Goal: Contribute content: Contribute content

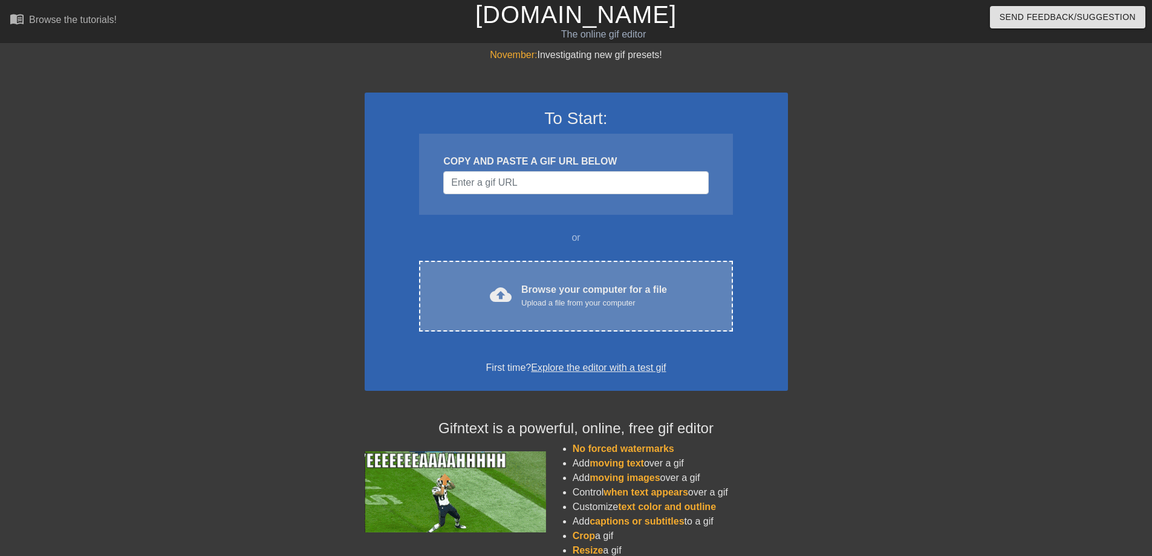
click at [616, 269] on div "cloud_upload Browse your computer for a file Upload a file from your computer C…" at bounding box center [575, 296] width 313 height 71
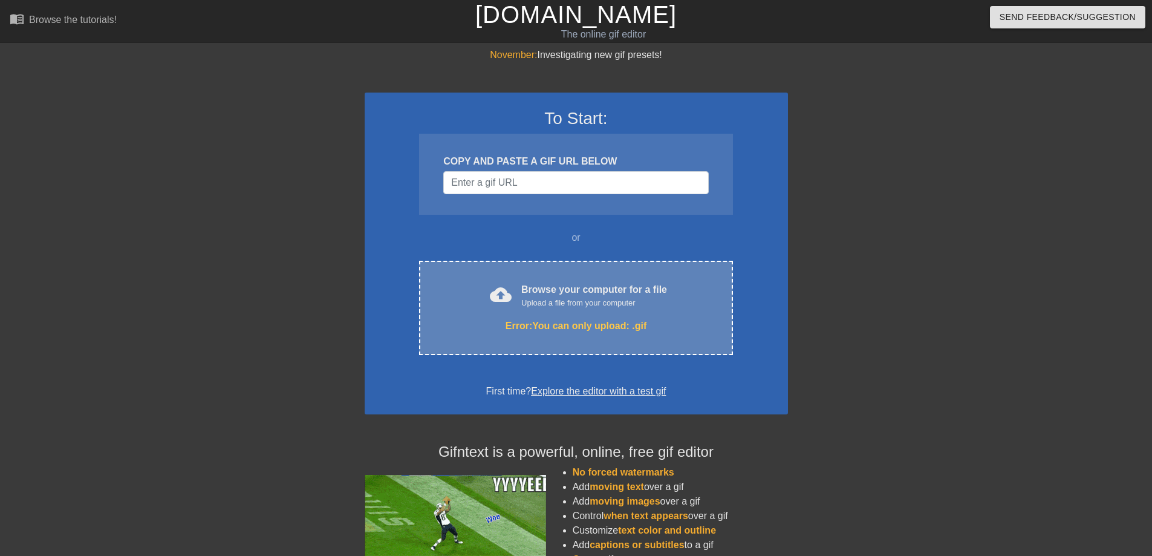
click at [670, 290] on div "cloud_upload Browse your computer for a file Upload a file from your computer" at bounding box center [576, 296] width 263 height 27
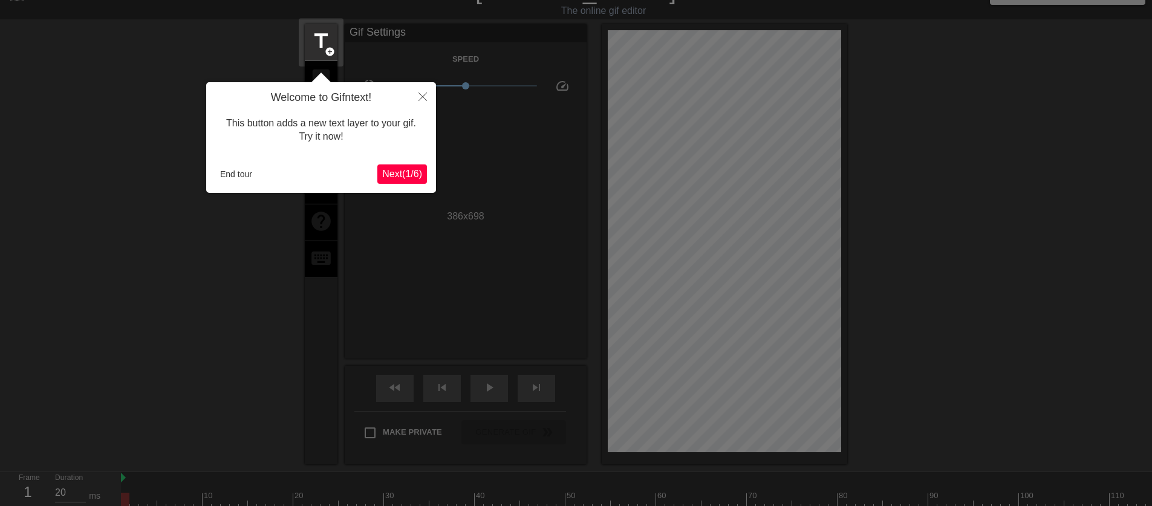
scroll to position [30, 0]
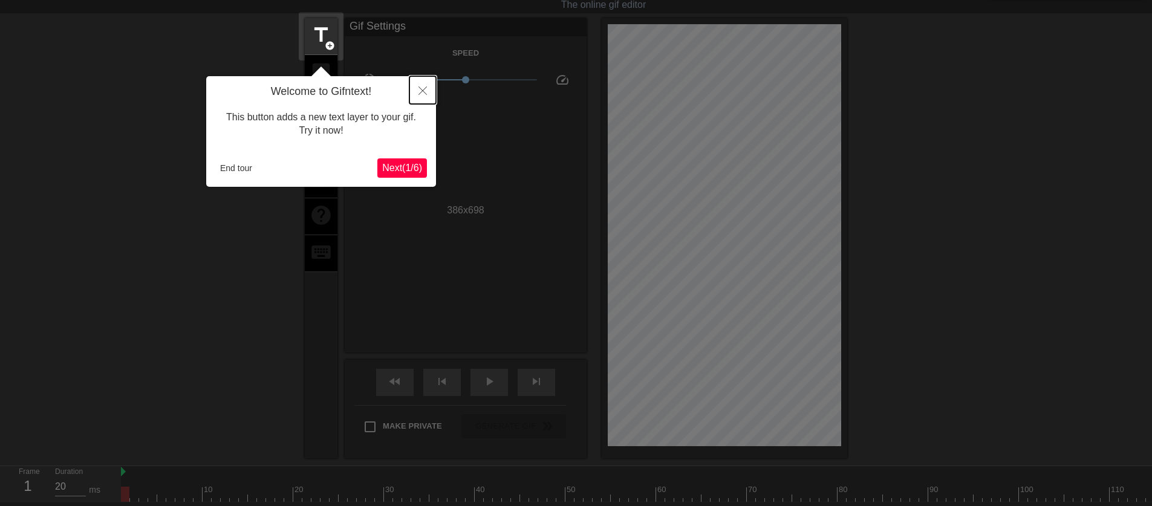
click at [420, 91] on icon "Close" at bounding box center [423, 91] width 8 height 8
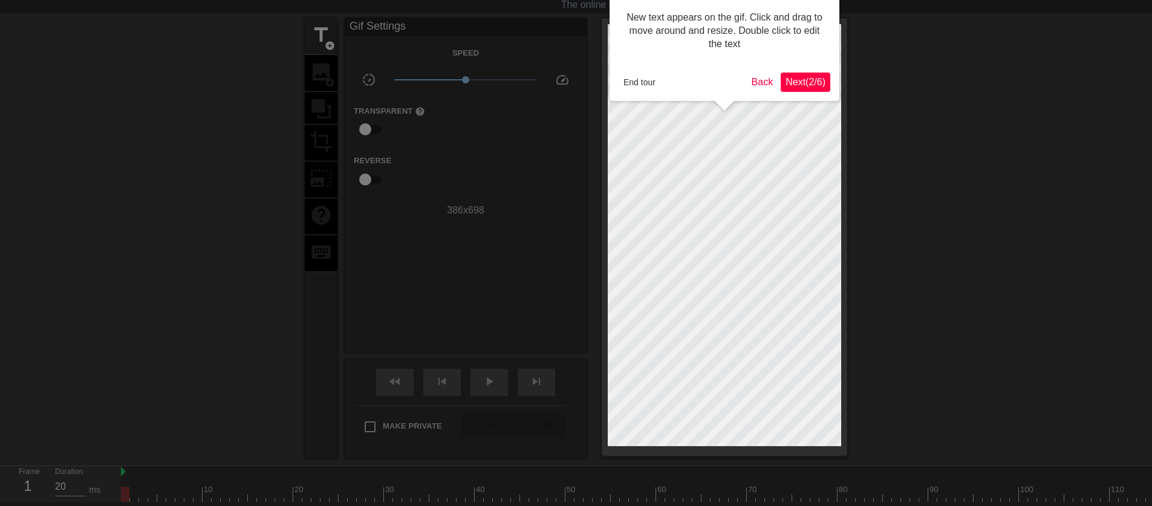
scroll to position [0, 0]
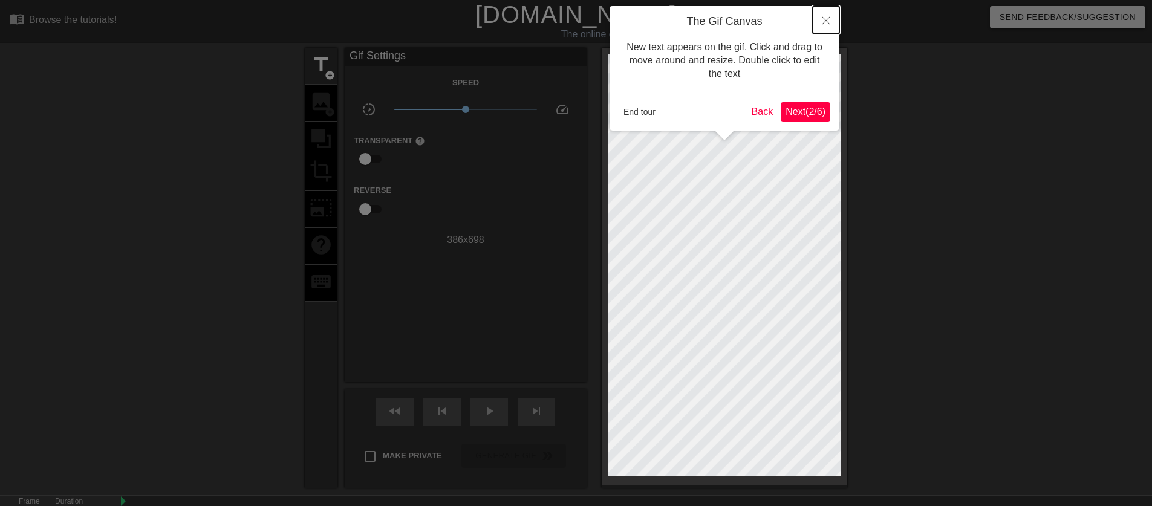
click at [830, 18] on icon "Close" at bounding box center [826, 20] width 8 height 8
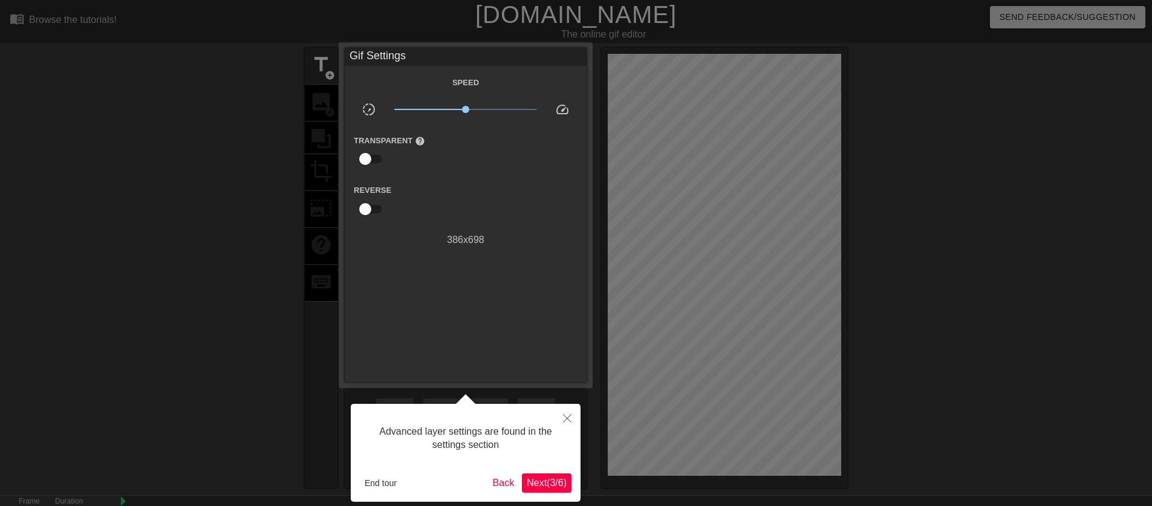
scroll to position [30, 0]
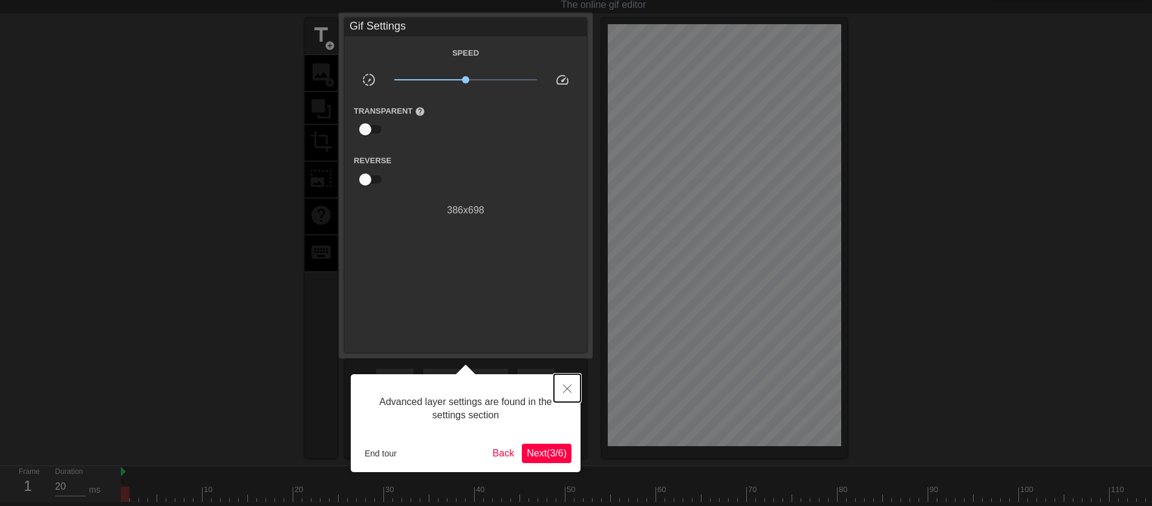
click at [564, 390] on icon "Close" at bounding box center [567, 389] width 8 height 8
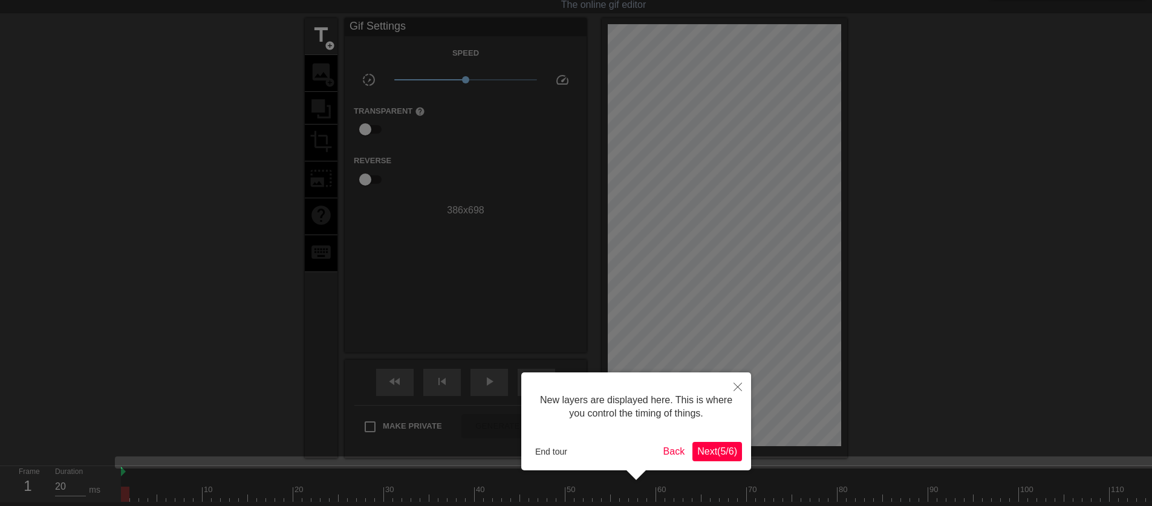
scroll to position [119, 0]
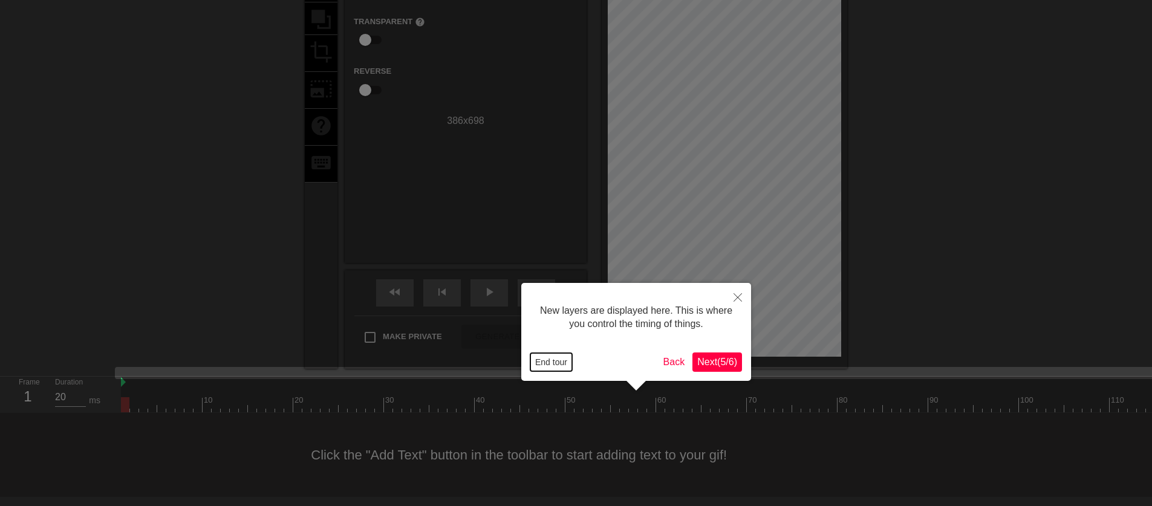
click at [554, 358] on button "End tour" at bounding box center [552, 362] width 42 height 18
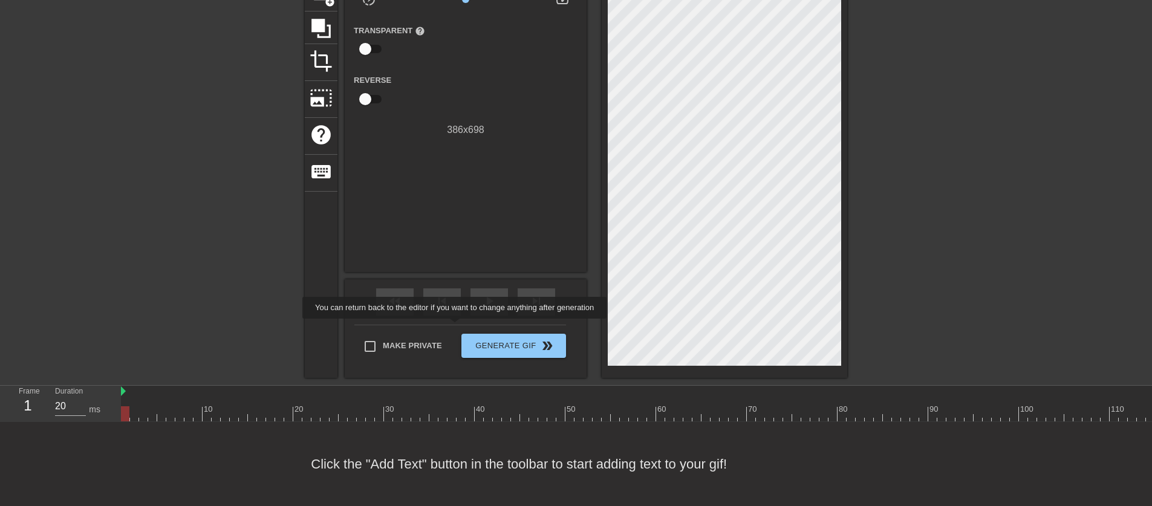
scroll to position [0, 0]
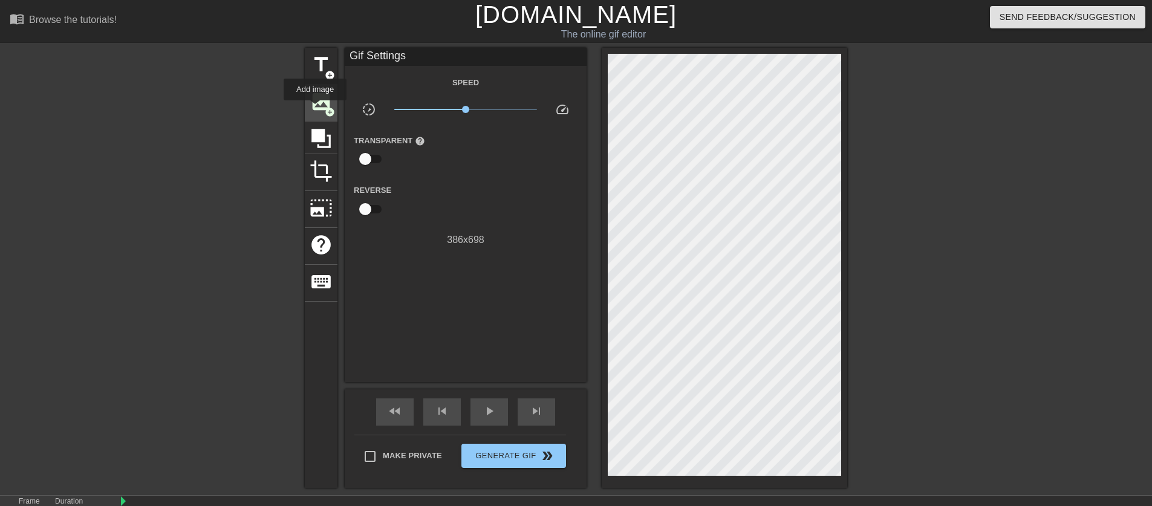
click at [316, 109] on span "image" at bounding box center [321, 101] width 23 height 23
click at [321, 106] on span "image" at bounding box center [321, 101] width 23 height 23
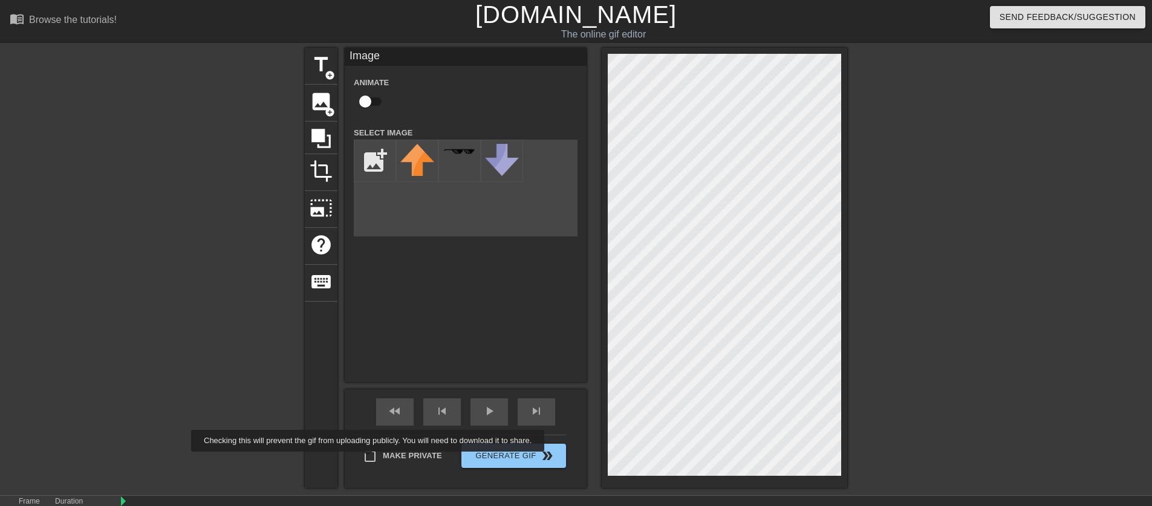
click at [378, 459] on input "Make Private" at bounding box center [370, 456] width 25 height 25
checkbox input "true"
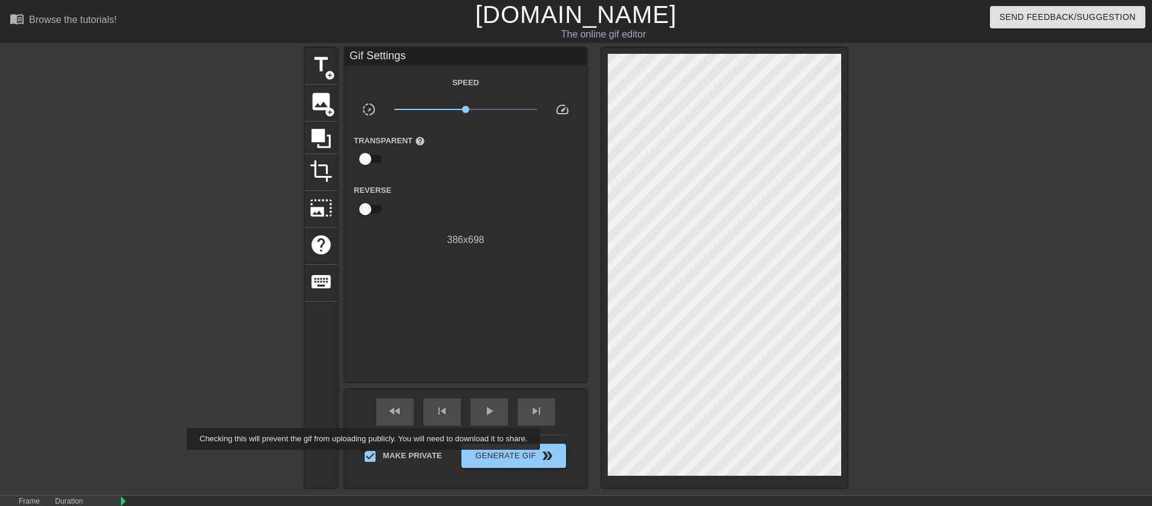
scroll to position [90, 0]
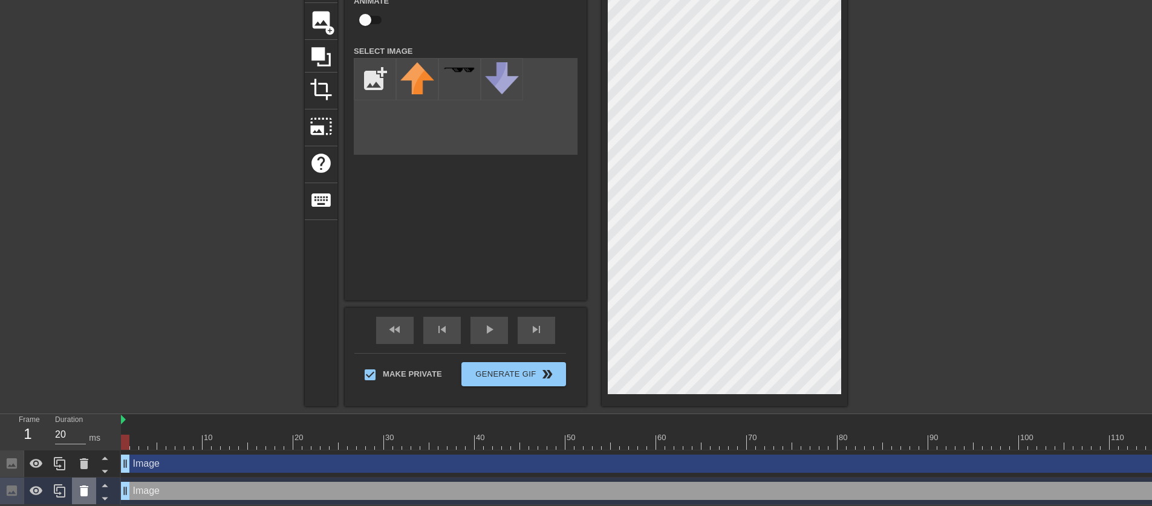
click at [82, 488] on icon at bounding box center [84, 491] width 8 height 11
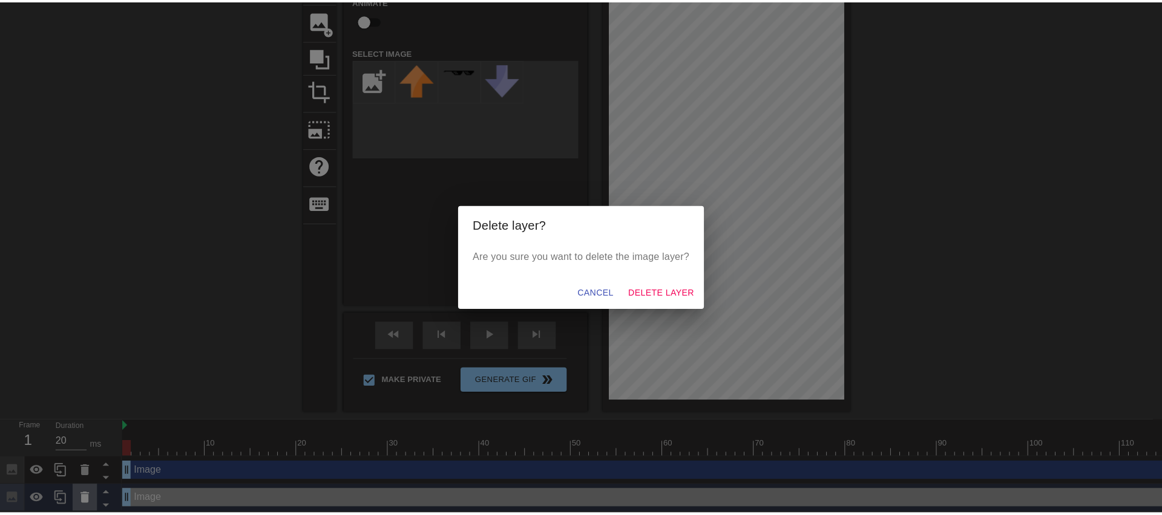
scroll to position [80, 0]
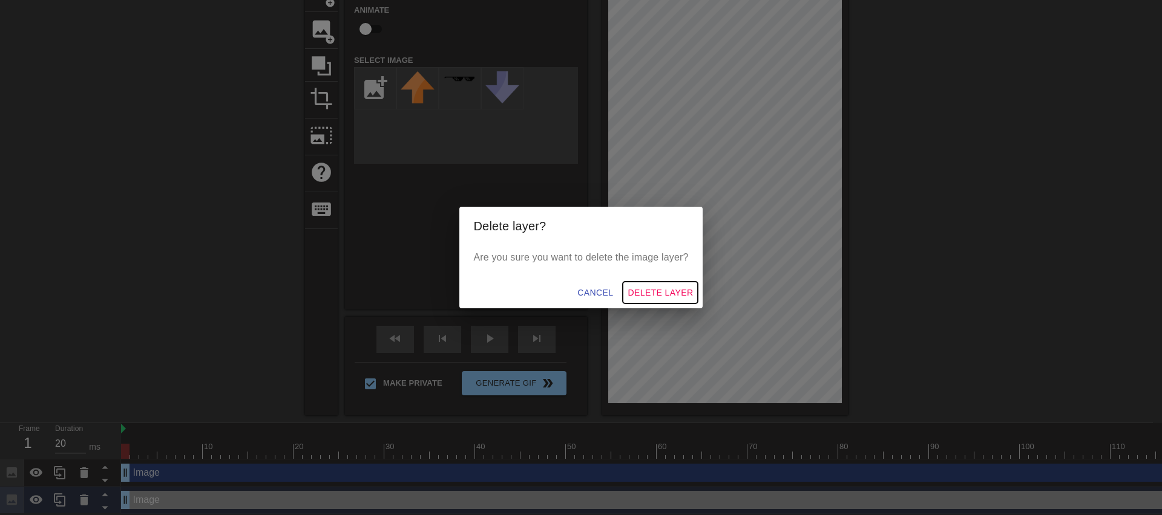
click at [663, 286] on span "Delete Layer" at bounding box center [659, 293] width 65 height 15
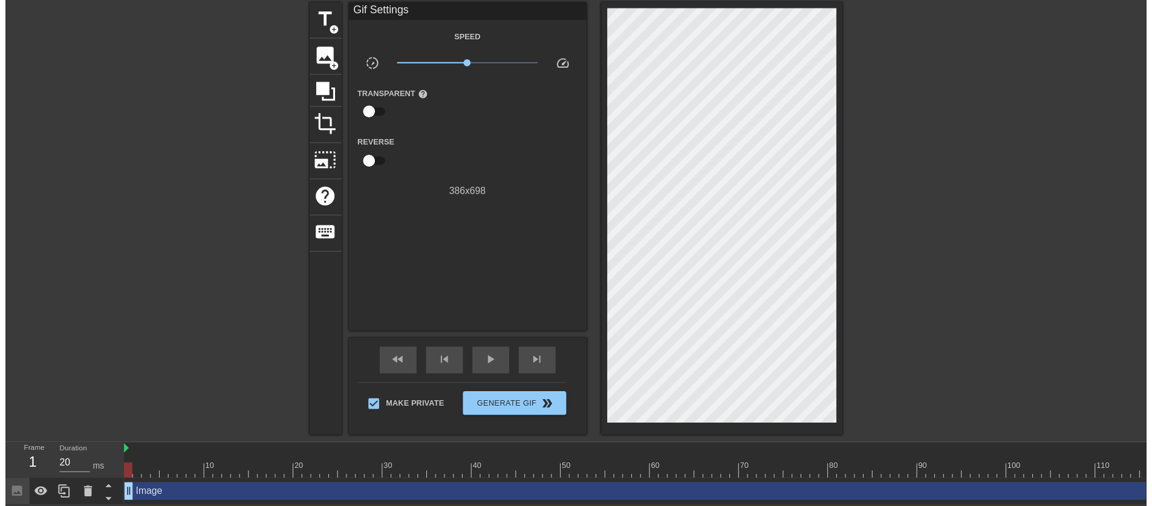
scroll to position [62, 0]
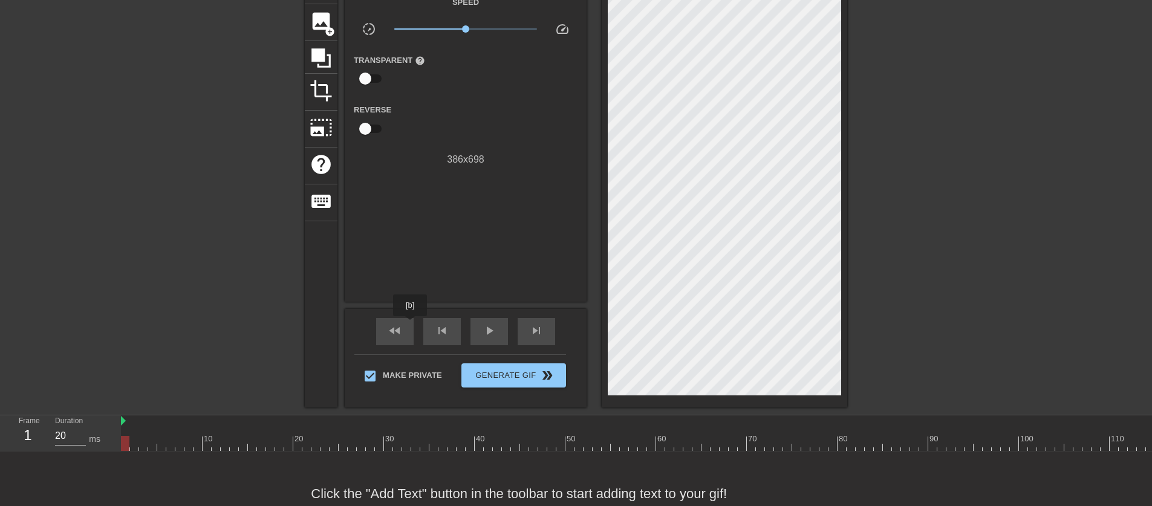
scroll to position [0, 0]
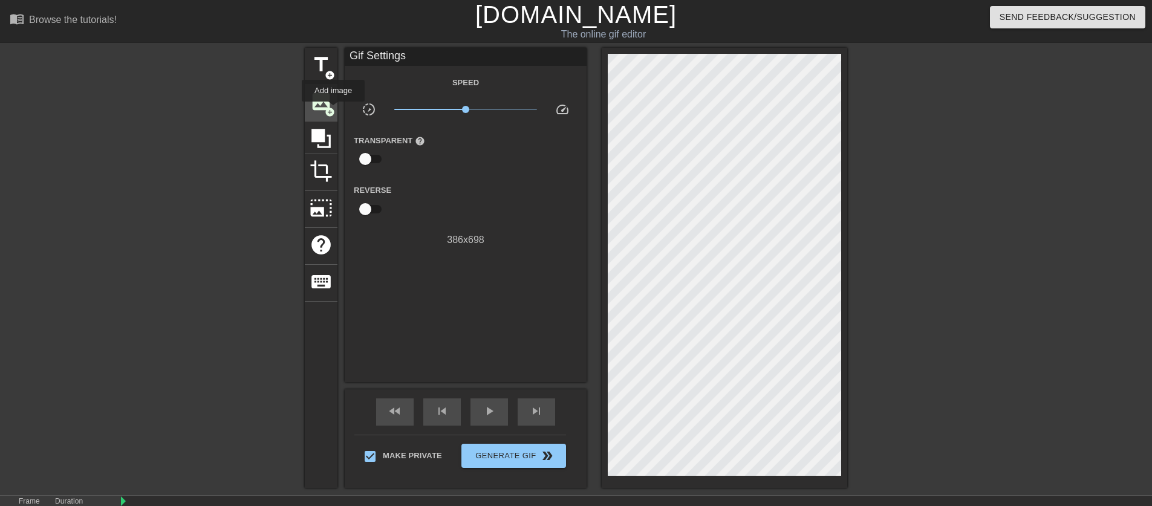
click at [334, 110] on span "add_circle" at bounding box center [330, 112] width 10 height 10
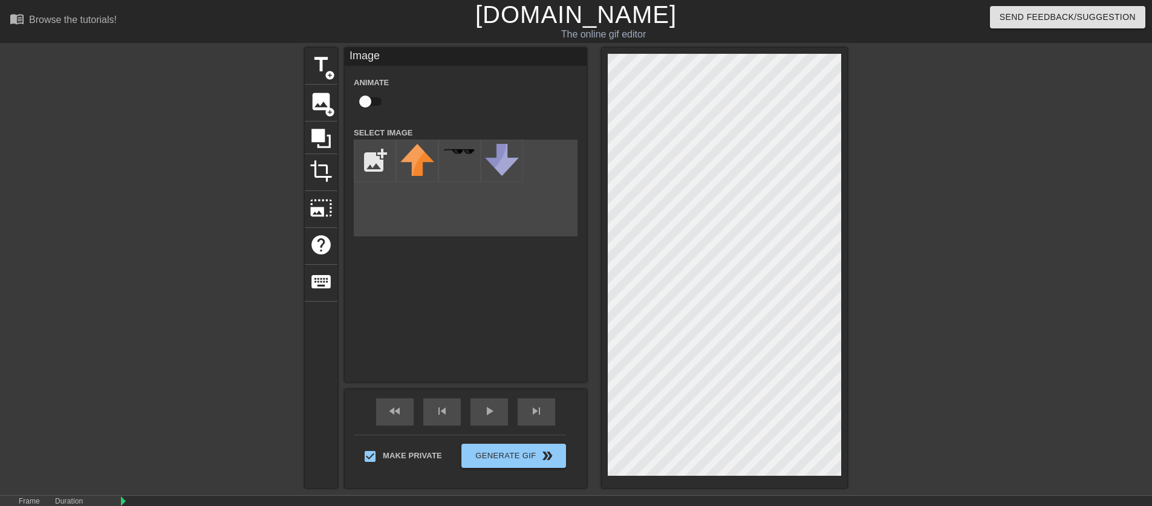
scroll to position [62, 0]
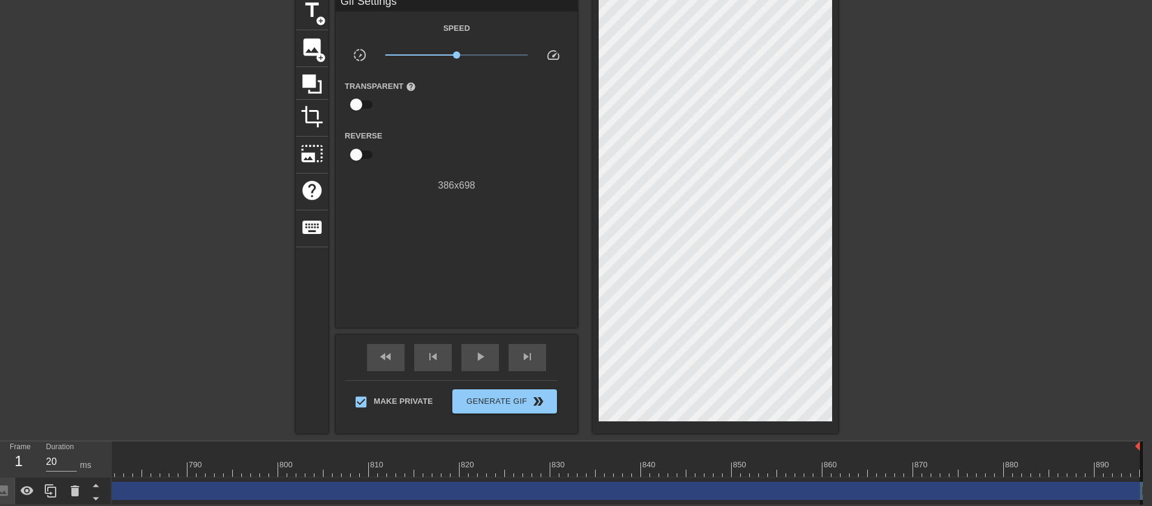
scroll to position [0, 7083]
drag, startPoint x: 1147, startPoint y: 440, endPoint x: 1161, endPoint y: 442, distance: 14.0
click at [1143, 442] on html "menu_book Browse the tutorials! [DOMAIN_NAME] The online gif editor Send Feedba…" at bounding box center [567, 226] width 1152 height 560
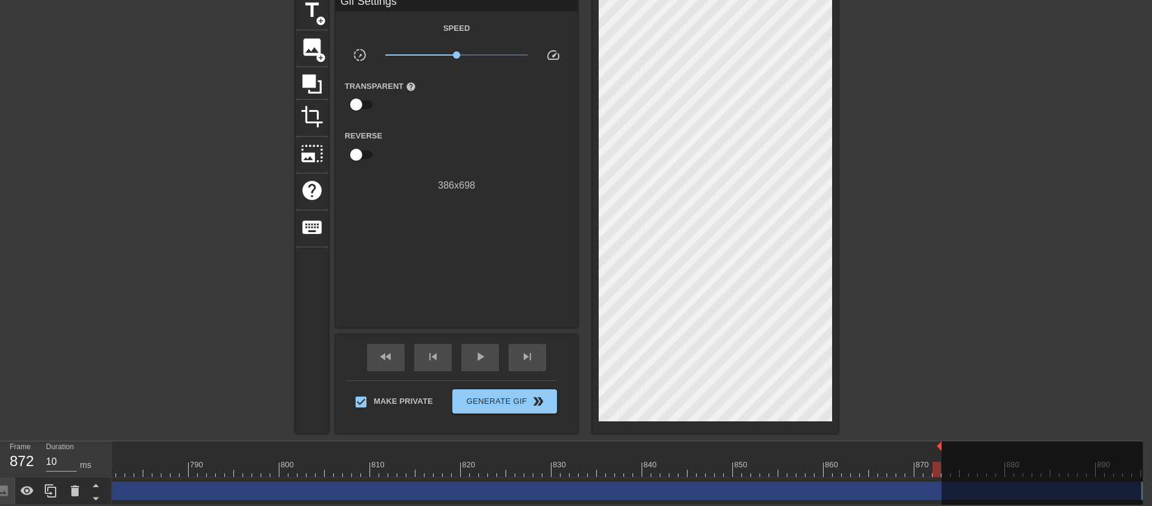
drag, startPoint x: 1149, startPoint y: 439, endPoint x: 938, endPoint y: 447, distance: 211.3
click at [189, 454] on div "790" at bounding box center [193, 461] width 9 height 15
drag, startPoint x: 151, startPoint y: 456, endPoint x: 0, endPoint y: 465, distance: 151.5
click at [0, 465] on div "Frame 770 Duration 20 ms 10 20 30 40 50 60 70 80 90 100 110 120 130 140 150" at bounding box center [567, 474] width 1152 height 64
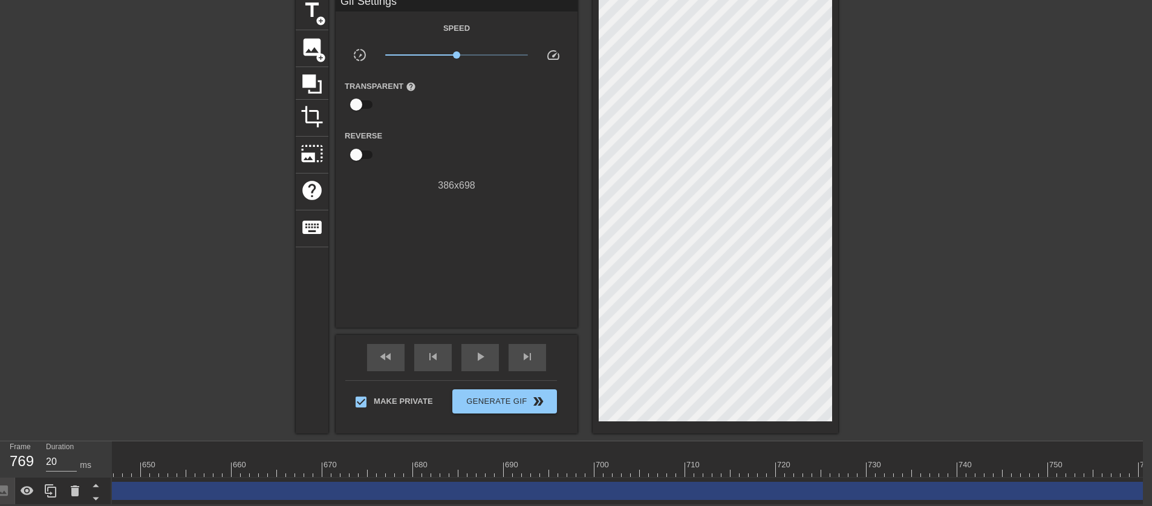
scroll to position [0, 5807]
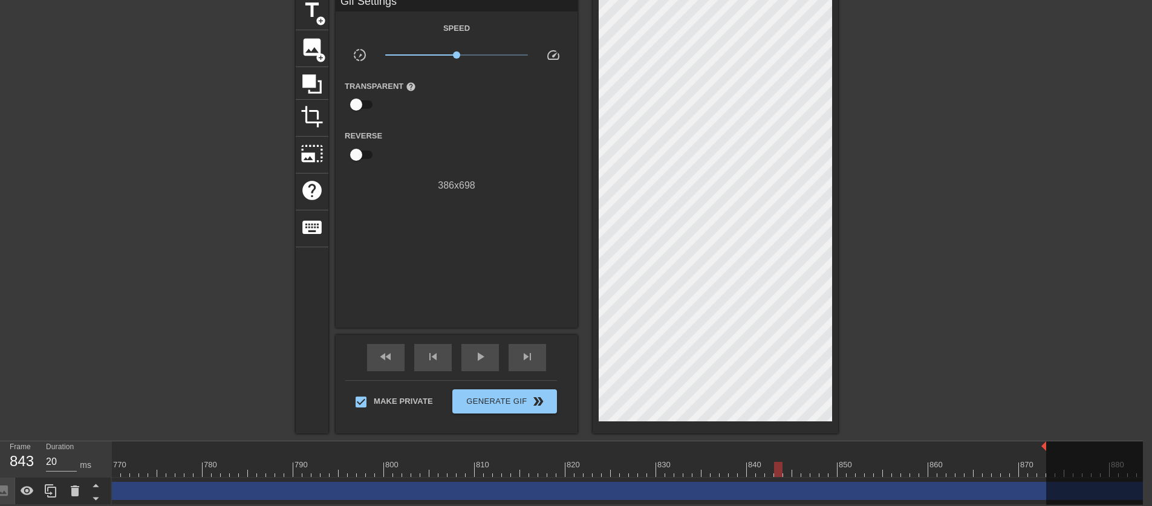
scroll to position [0, 7092]
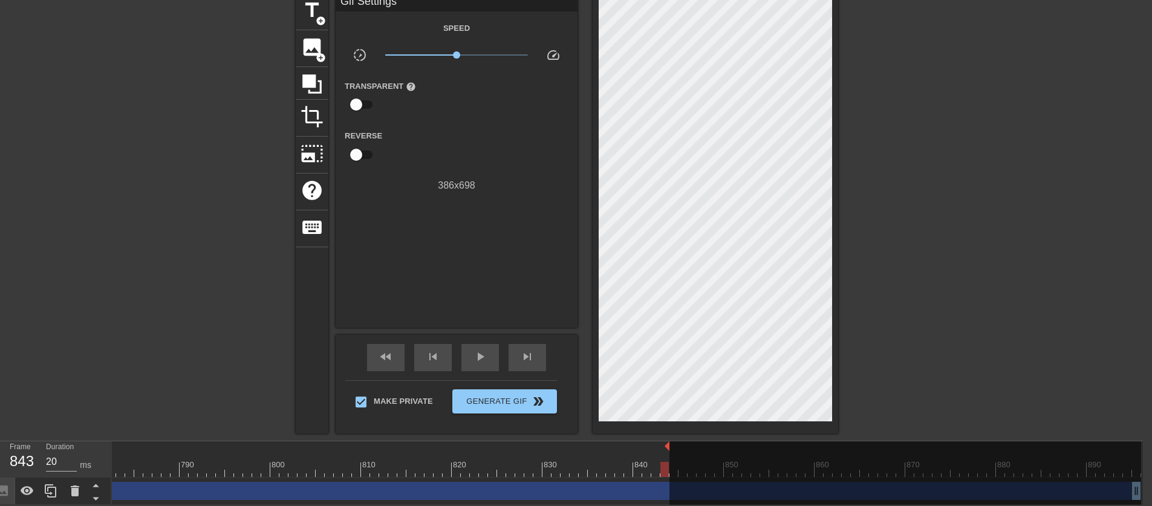
drag, startPoint x: 930, startPoint y: 442, endPoint x: 663, endPoint y: 458, distance: 267.3
click at [1133, 485] on div at bounding box center [906, 478] width 472 height 73
drag, startPoint x: 1136, startPoint y: 483, endPoint x: 1129, endPoint y: 483, distance: 7.3
click at [1135, 483] on div at bounding box center [906, 478] width 472 height 73
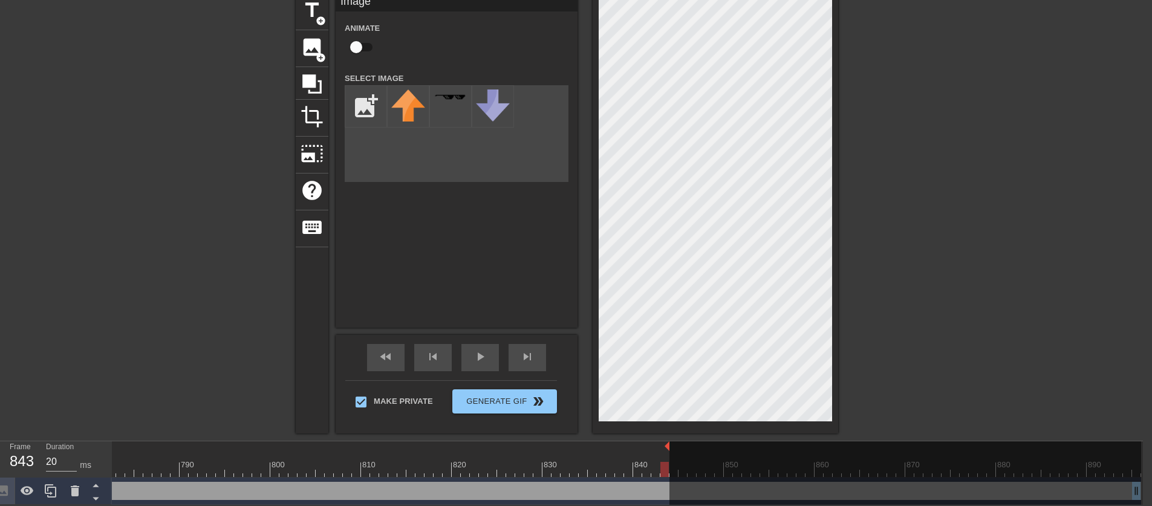
drag, startPoint x: 1138, startPoint y: 482, endPoint x: 737, endPoint y: 480, distance: 401.1
click at [744, 480] on div at bounding box center [906, 478] width 472 height 73
drag, startPoint x: 198, startPoint y: 479, endPoint x: 175, endPoint y: 479, distance: 22.4
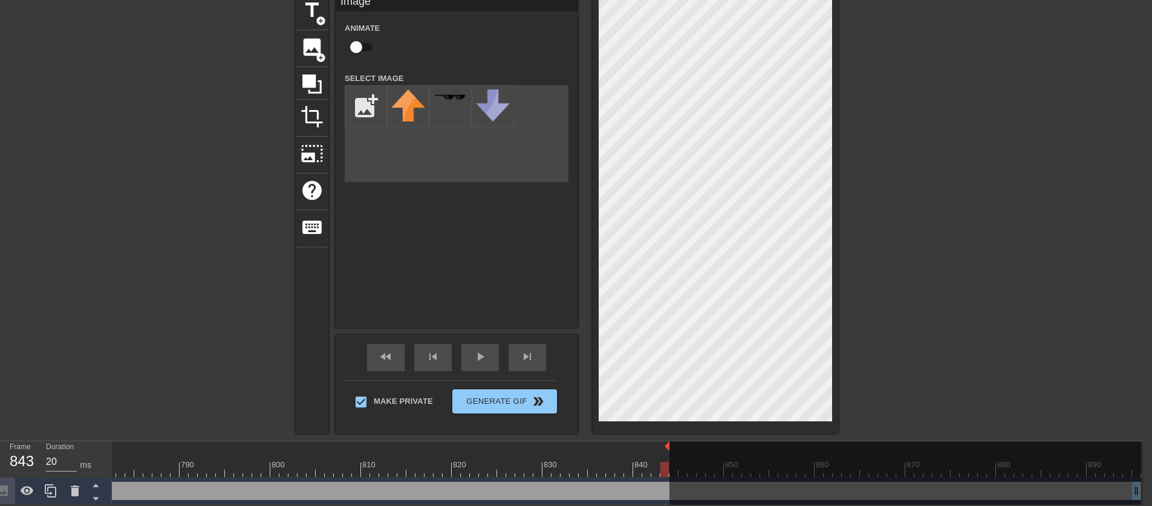
drag, startPoint x: 1134, startPoint y: 483, endPoint x: 915, endPoint y: 480, distance: 219.0
click at [929, 480] on div at bounding box center [906, 478] width 472 height 73
click at [915, 480] on div at bounding box center [906, 478] width 472 height 73
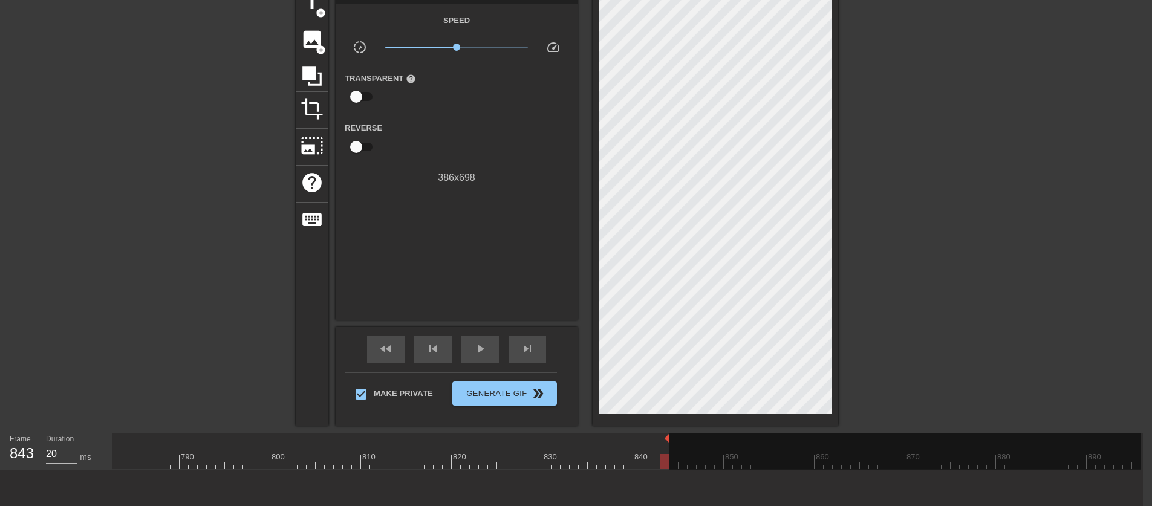
click at [728, 448] on div at bounding box center [906, 470] width 472 height 73
click at [72, 451] on input "21" at bounding box center [61, 454] width 31 height 19
click at [72, 457] on input "20" at bounding box center [61, 454] width 31 height 19
click at [71, 458] on input "19" at bounding box center [61, 454] width 31 height 19
click at [71, 458] on input "18" at bounding box center [61, 454] width 31 height 19
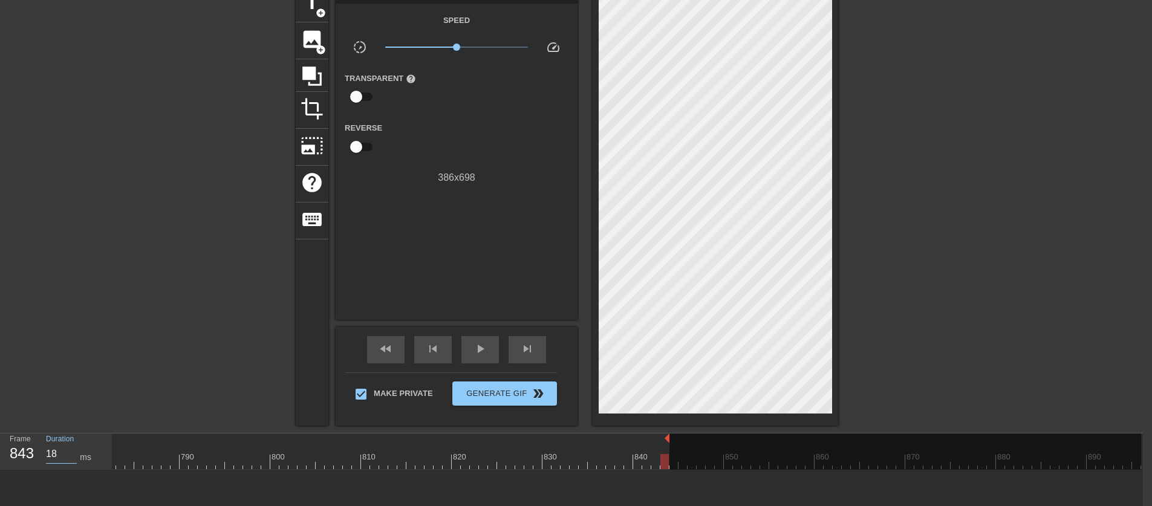
scroll to position [62, 0]
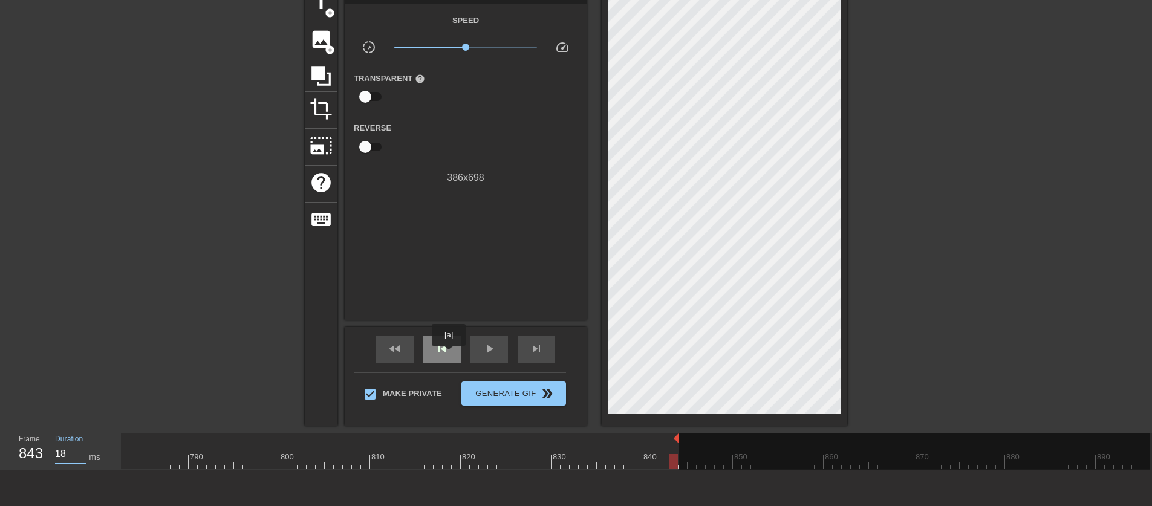
click at [449, 355] on div "skip_previous" at bounding box center [442, 349] width 38 height 27
click at [488, 348] on span "play_arrow" at bounding box center [489, 349] width 15 height 15
click at [488, 348] on span "pause" at bounding box center [489, 349] width 15 height 15
click at [80, 454] on input "19" at bounding box center [70, 454] width 31 height 19
click at [80, 454] on input "18" at bounding box center [70, 454] width 31 height 19
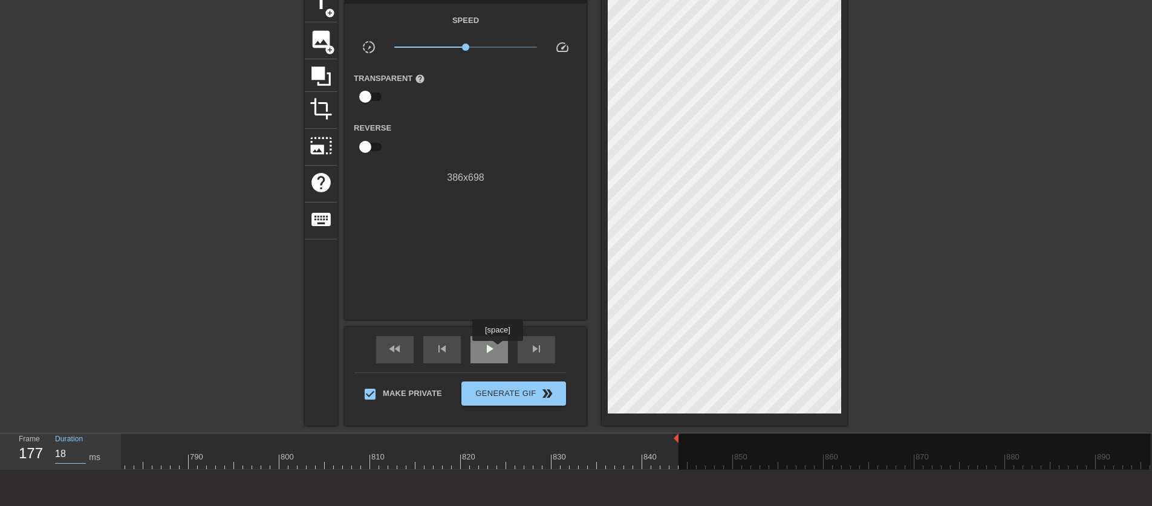
click at [498, 350] on div "play_arrow" at bounding box center [490, 349] width 38 height 27
click at [498, 350] on div "pause" at bounding box center [490, 349] width 38 height 27
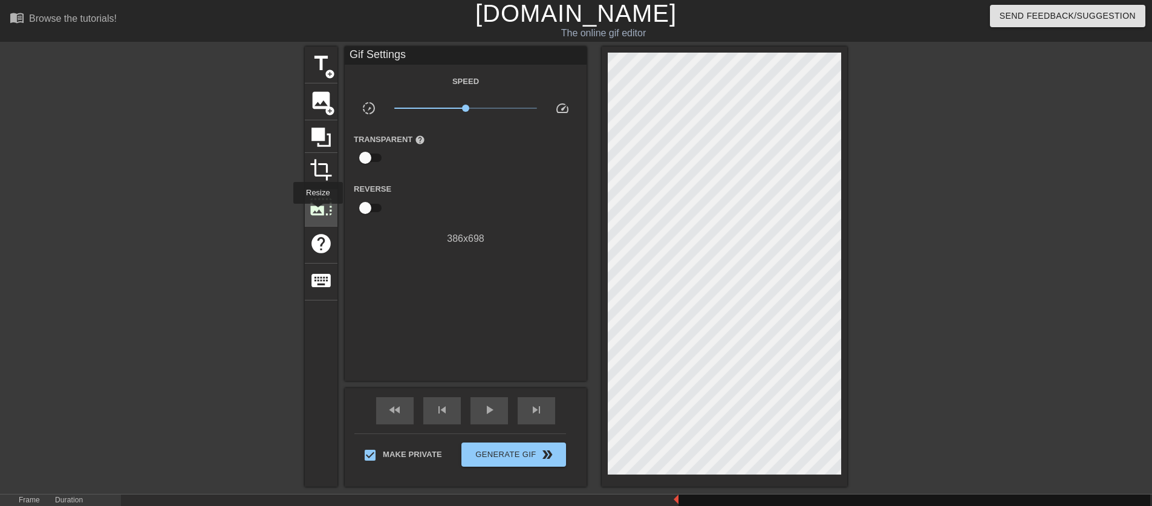
click at [318, 212] on span "photo_size_select_large" at bounding box center [321, 206] width 23 height 23
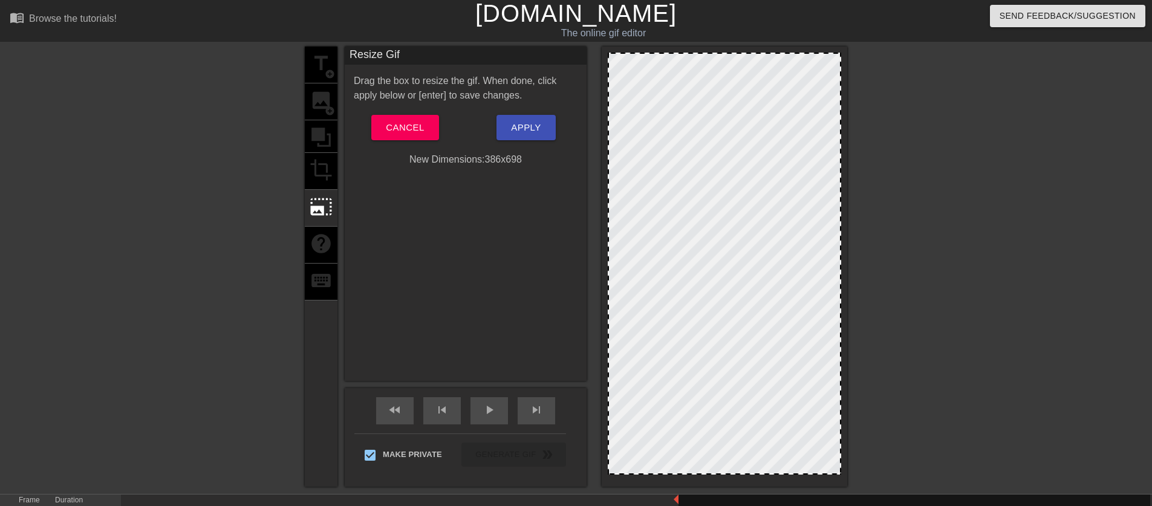
drag, startPoint x: 269, startPoint y: 229, endPoint x: 414, endPoint y: 122, distance: 180.0
click at [269, 229] on div at bounding box center [199, 228] width 181 height 363
click at [417, 120] on span "Cancel" at bounding box center [405, 128] width 38 height 16
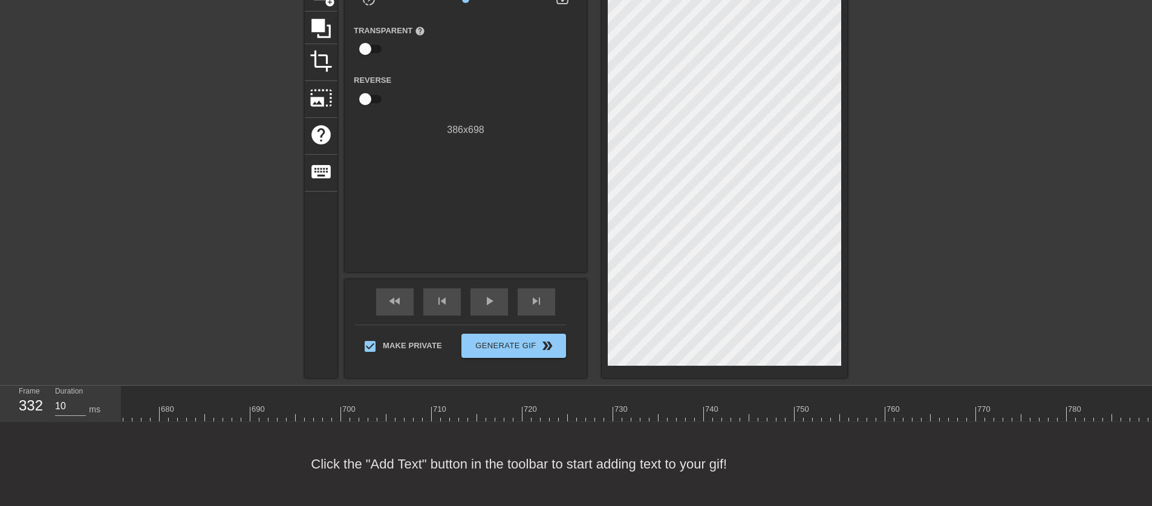
scroll to position [0, 6085]
drag, startPoint x: 869, startPoint y: 400, endPoint x: 549, endPoint y: 391, distance: 320.2
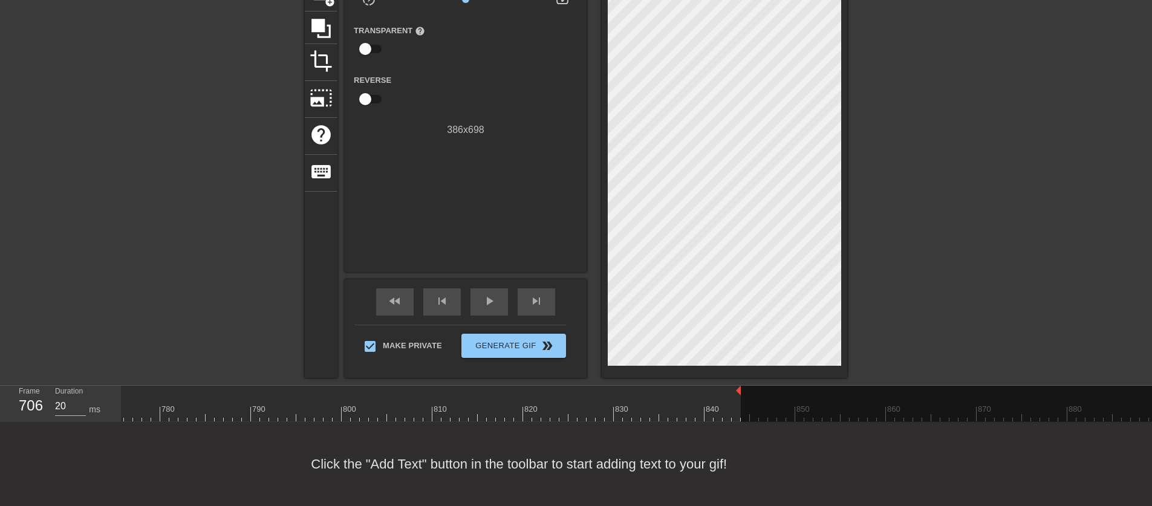
scroll to position [0, 7092]
click at [478, 294] on div "play_arrow" at bounding box center [490, 302] width 38 height 27
click at [489, 296] on span "pause" at bounding box center [489, 301] width 15 height 15
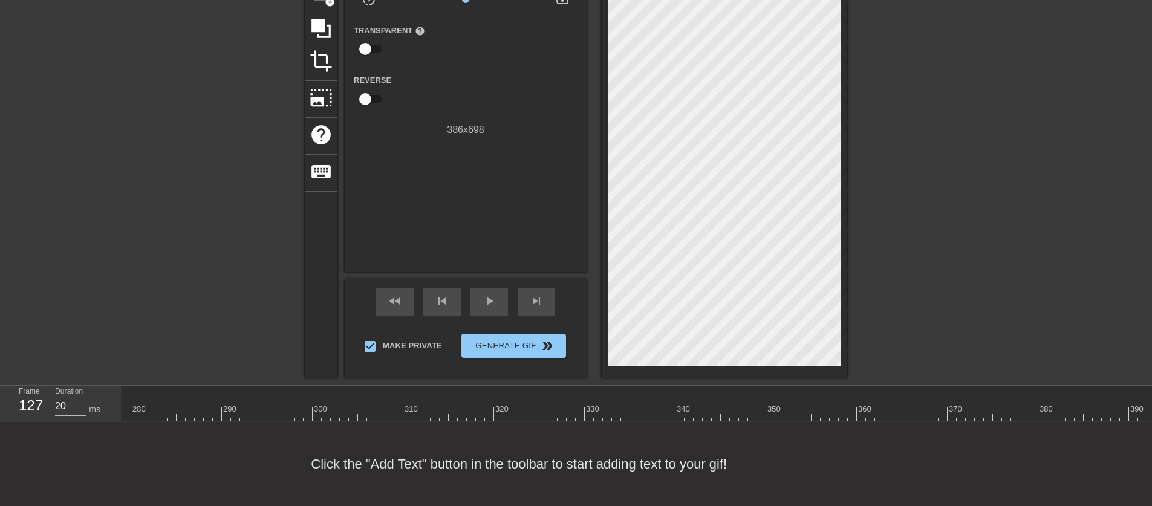
scroll to position [0, 2536]
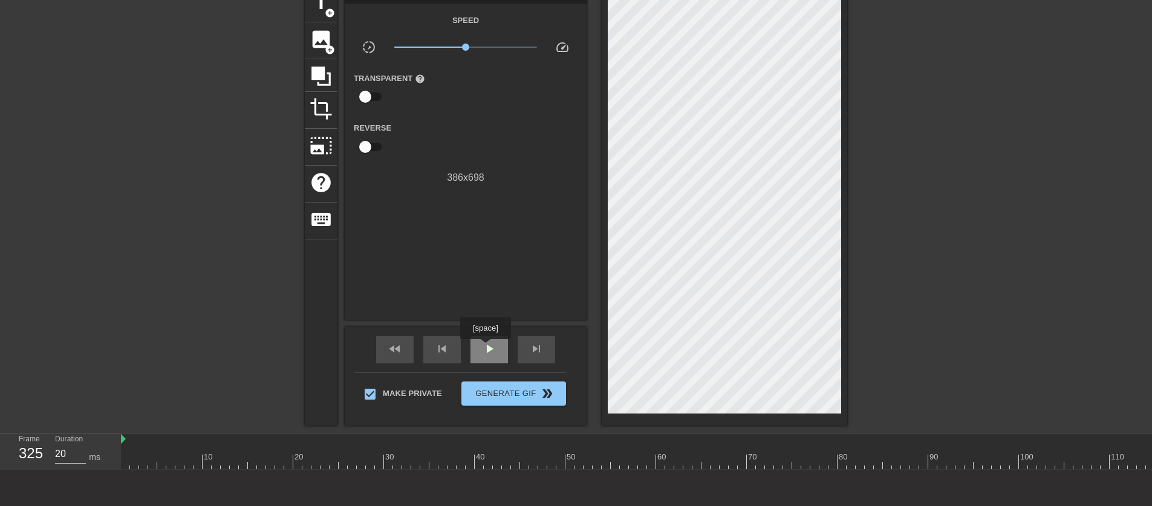
click at [487, 348] on span "play_arrow" at bounding box center [489, 349] width 15 height 15
click at [487, 348] on span "pause" at bounding box center [489, 349] width 15 height 15
click at [434, 347] on div "skip_previous" at bounding box center [442, 349] width 38 height 27
click at [402, 348] on div "fast_rewind" at bounding box center [395, 349] width 38 height 27
type input "20"
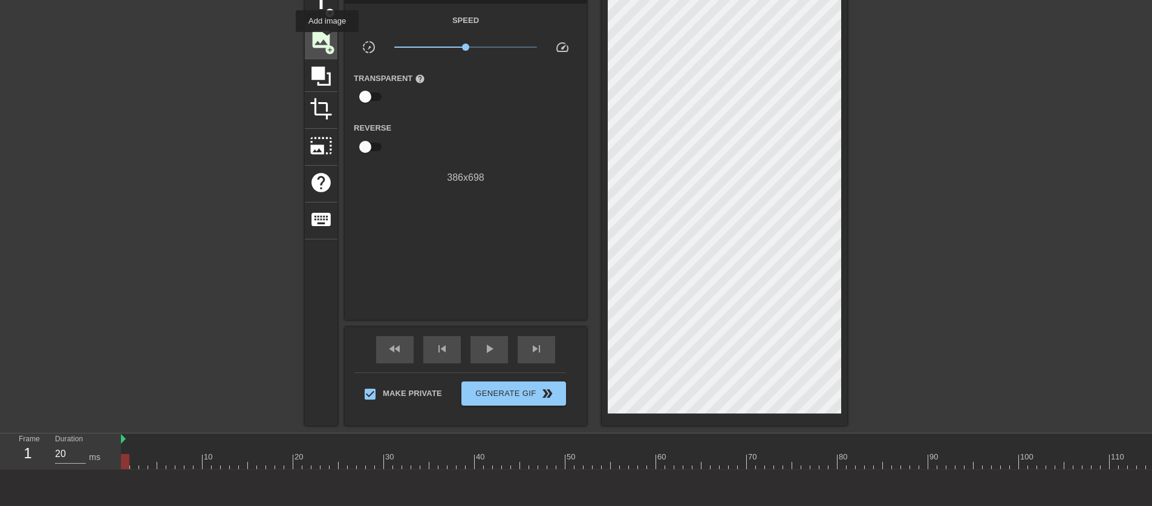
click at [328, 41] on span "image" at bounding box center [321, 39] width 23 height 23
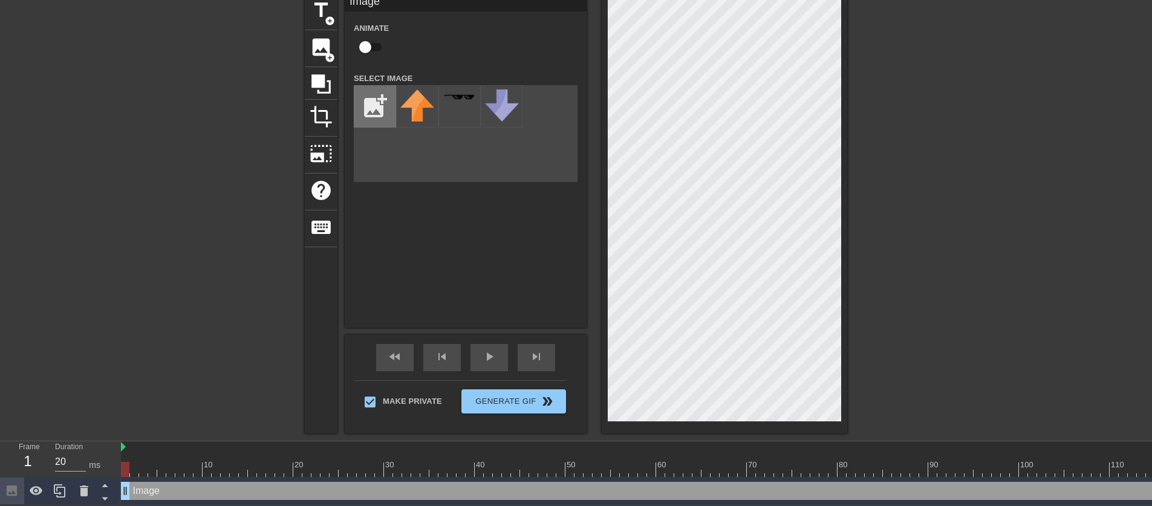
click at [387, 114] on input "file" at bounding box center [375, 106] width 41 height 41
type input "C:\fakepath\[PERSON_NAME].png"
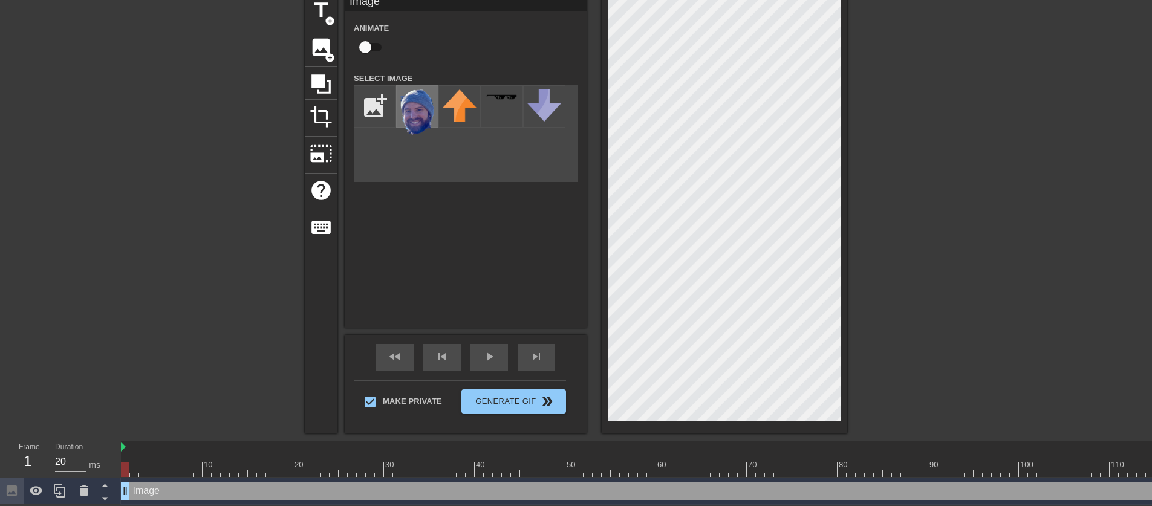
click at [419, 114] on img at bounding box center [417, 113] width 34 height 46
click at [370, 45] on input "checkbox" at bounding box center [365, 47] width 69 height 23
checkbox input "true"
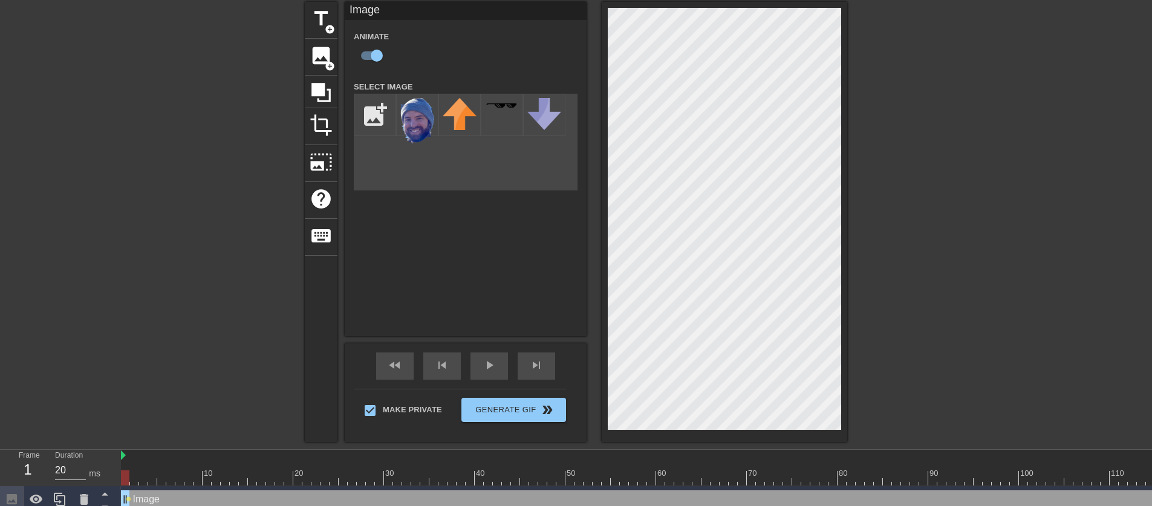
scroll to position [54, 0]
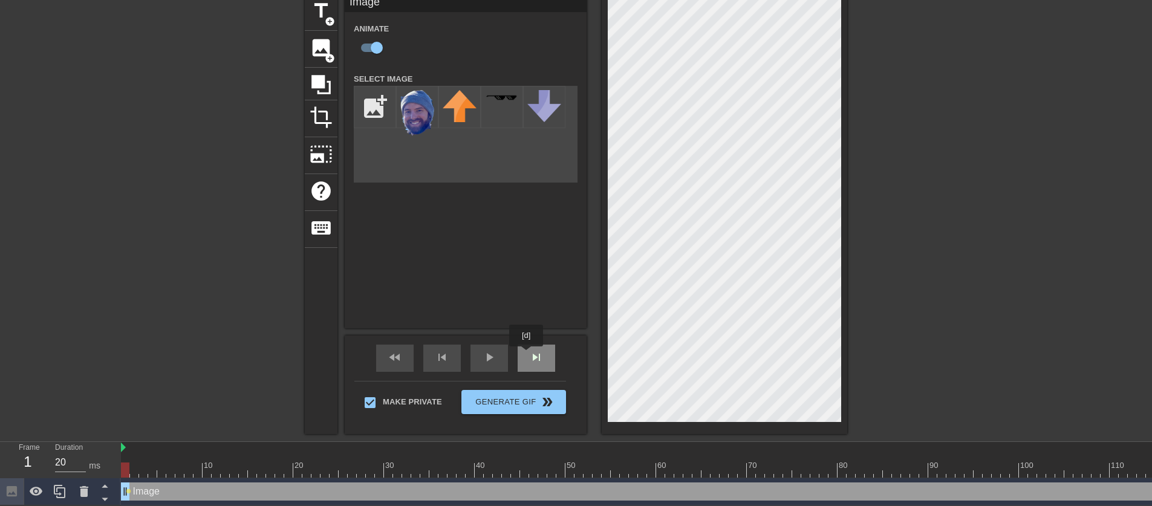
click at [528, 355] on div "skip_next" at bounding box center [537, 358] width 38 height 27
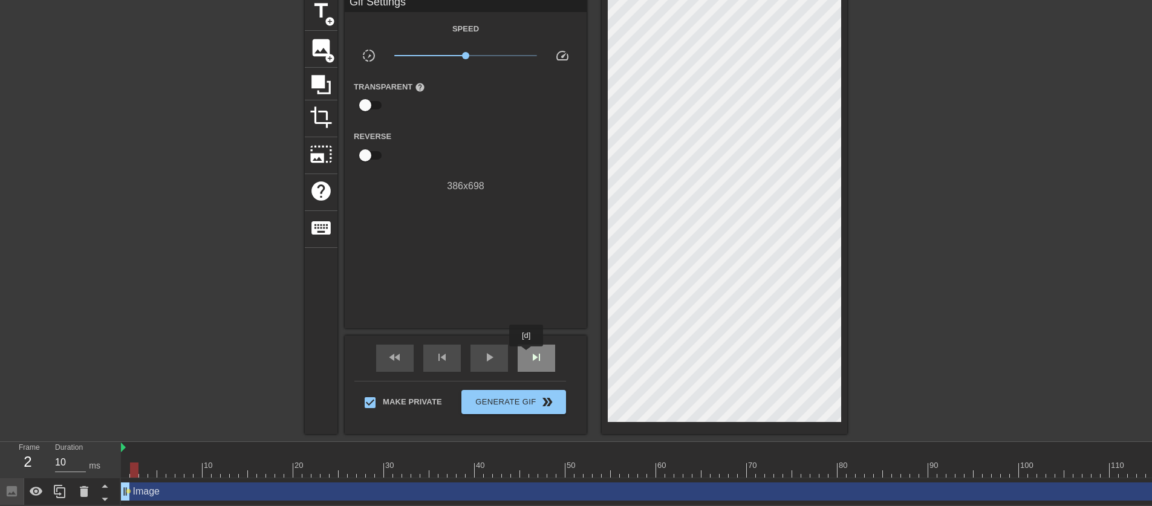
click at [528, 355] on div "skip_next" at bounding box center [537, 358] width 38 height 27
click at [532, 357] on span "skip_next" at bounding box center [536, 357] width 15 height 15
click at [532, 358] on span "skip_next" at bounding box center [536, 357] width 15 height 15
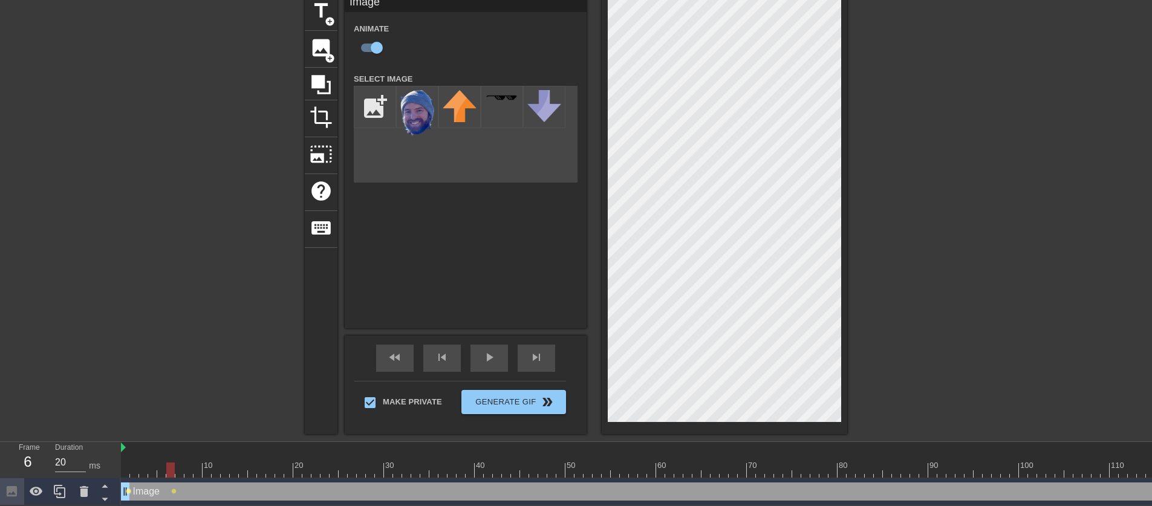
click at [130, 492] on span "lens" at bounding box center [128, 491] width 5 height 5
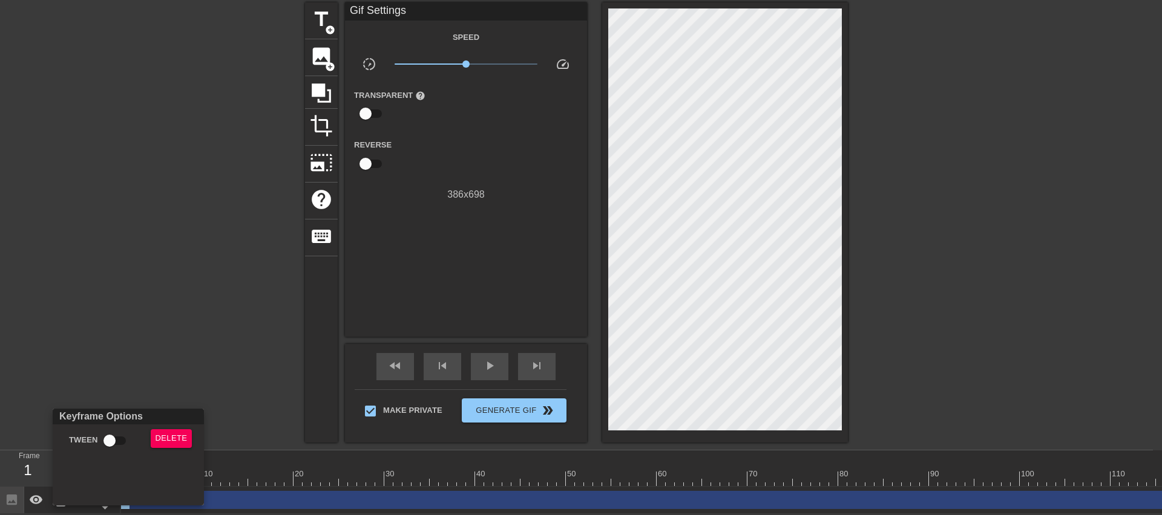
click at [716, 39] on div at bounding box center [581, 257] width 1162 height 515
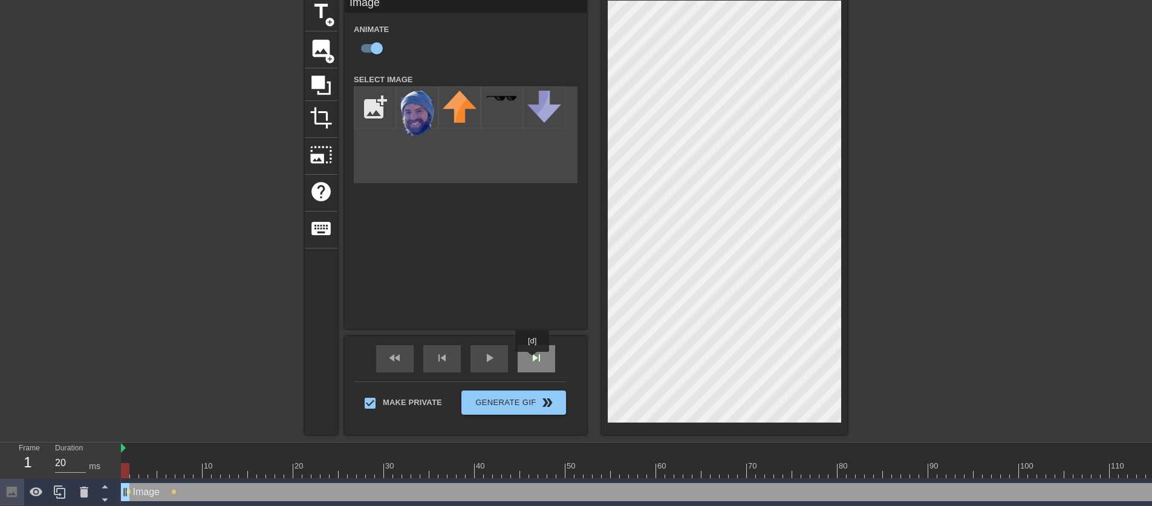
click at [534, 361] on span "skip_next" at bounding box center [536, 358] width 15 height 15
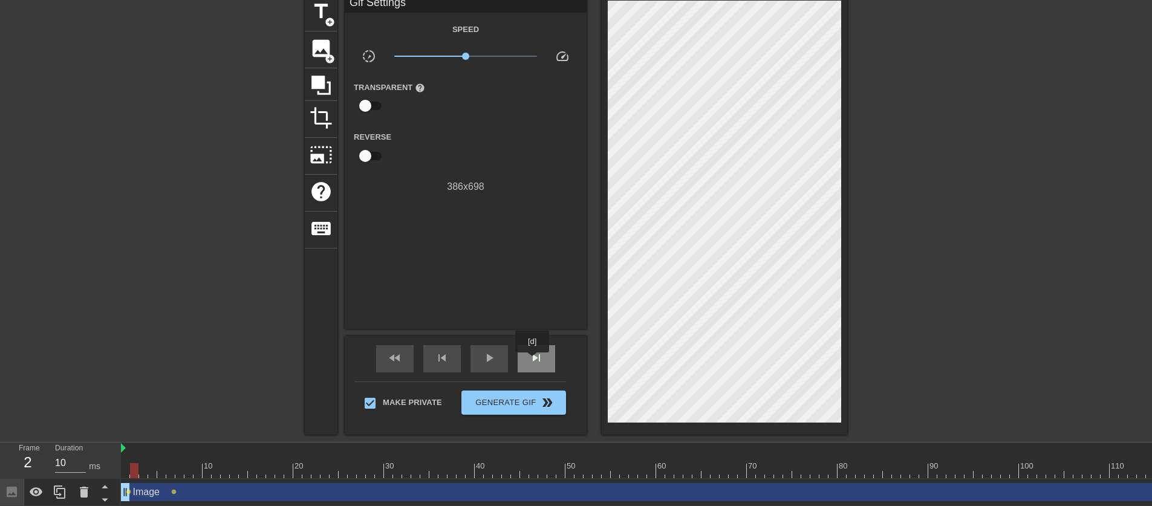
click at [534, 361] on span "skip_next" at bounding box center [536, 358] width 15 height 15
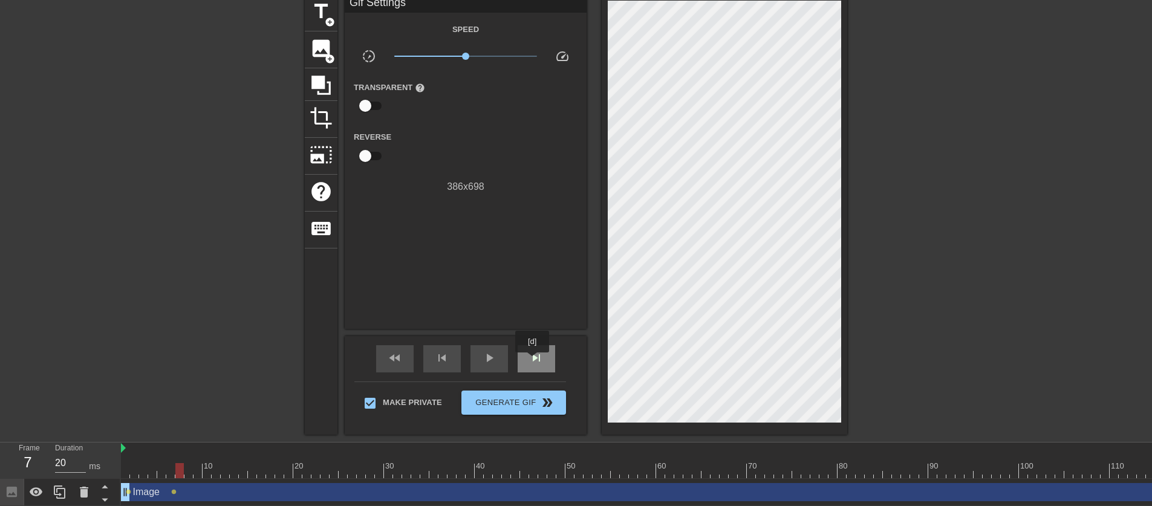
click at [534, 361] on span "skip_next" at bounding box center [536, 358] width 15 height 15
type input "20"
click at [407, 364] on div "fast_rewind" at bounding box center [395, 358] width 38 height 27
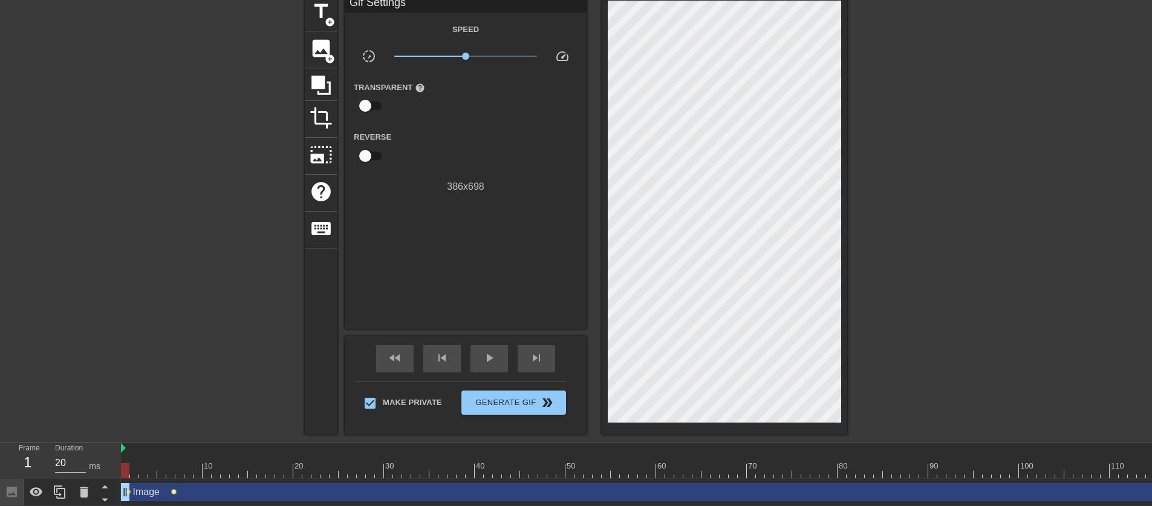
click at [173, 491] on span "lens" at bounding box center [173, 491] width 5 height 5
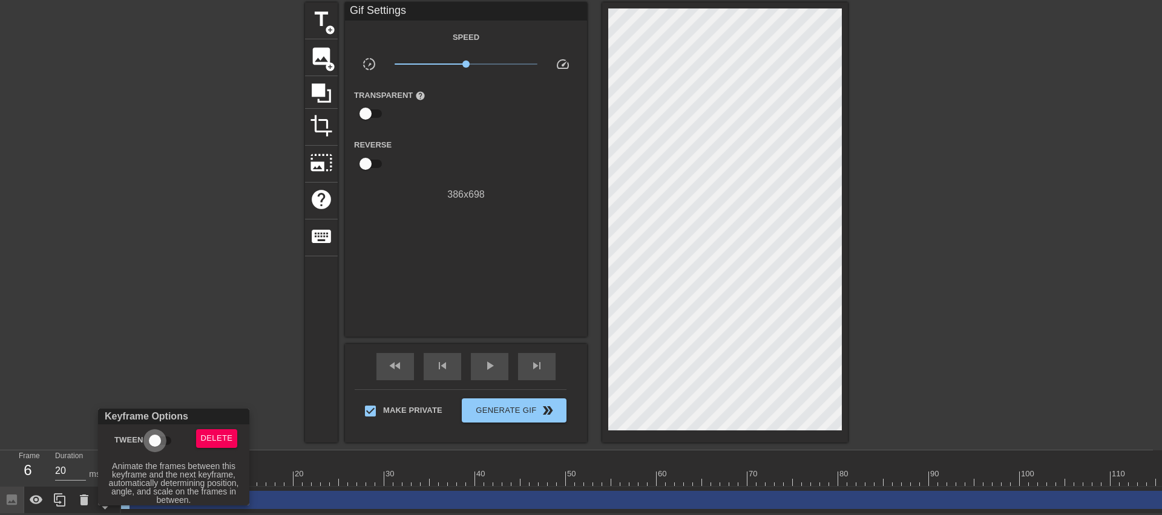
click at [158, 439] on input "Tween" at bounding box center [154, 441] width 69 height 23
checkbox input "true"
click at [222, 350] on div at bounding box center [581, 257] width 1162 height 515
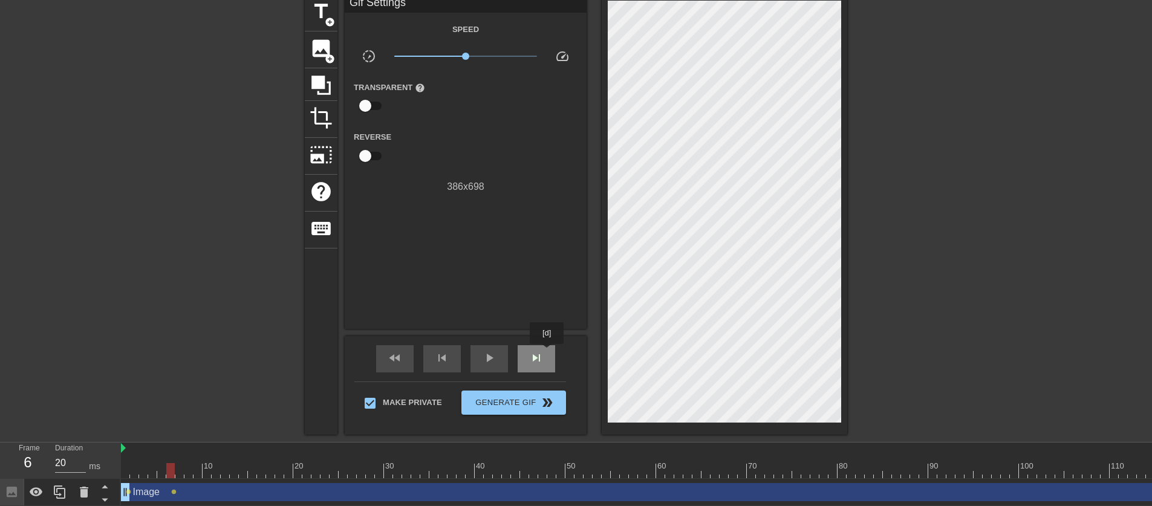
click at [548, 353] on div "skip_next" at bounding box center [537, 358] width 38 height 27
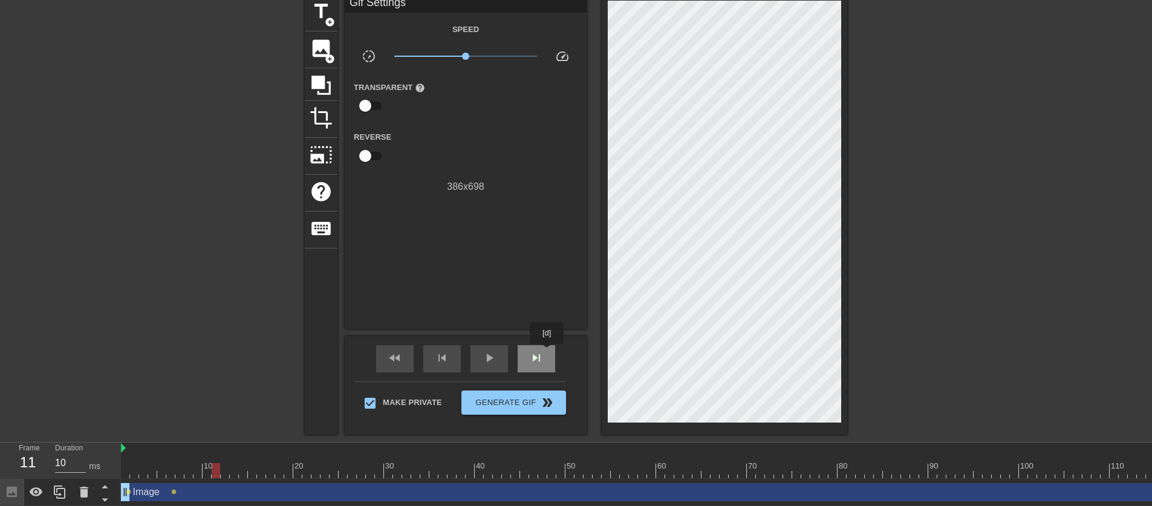
click at [548, 353] on div "skip_next" at bounding box center [537, 358] width 38 height 27
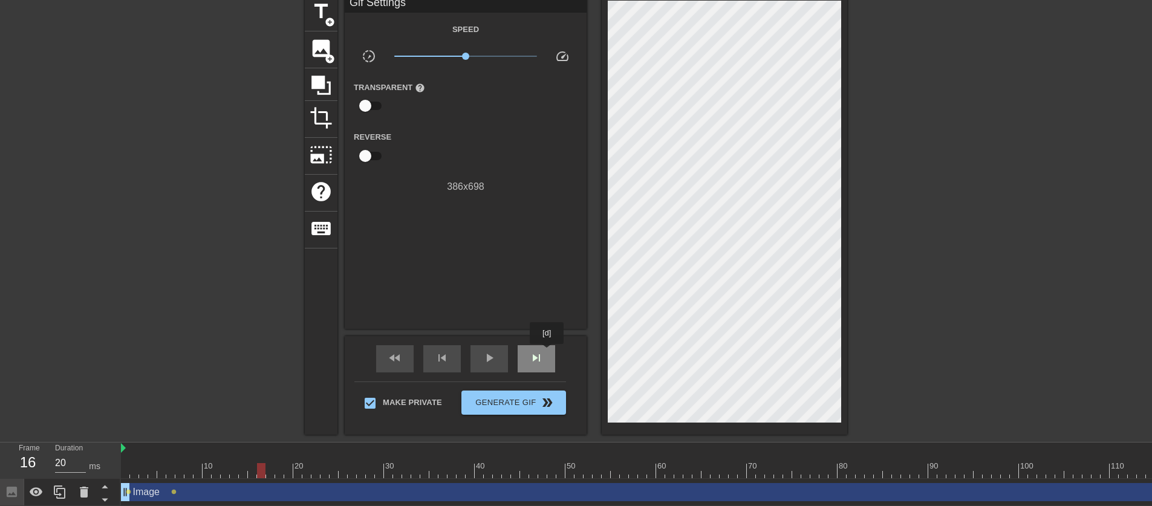
click at [548, 353] on div "skip_next" at bounding box center [537, 358] width 38 height 27
click at [537, 361] on span "skip_next" at bounding box center [536, 358] width 15 height 15
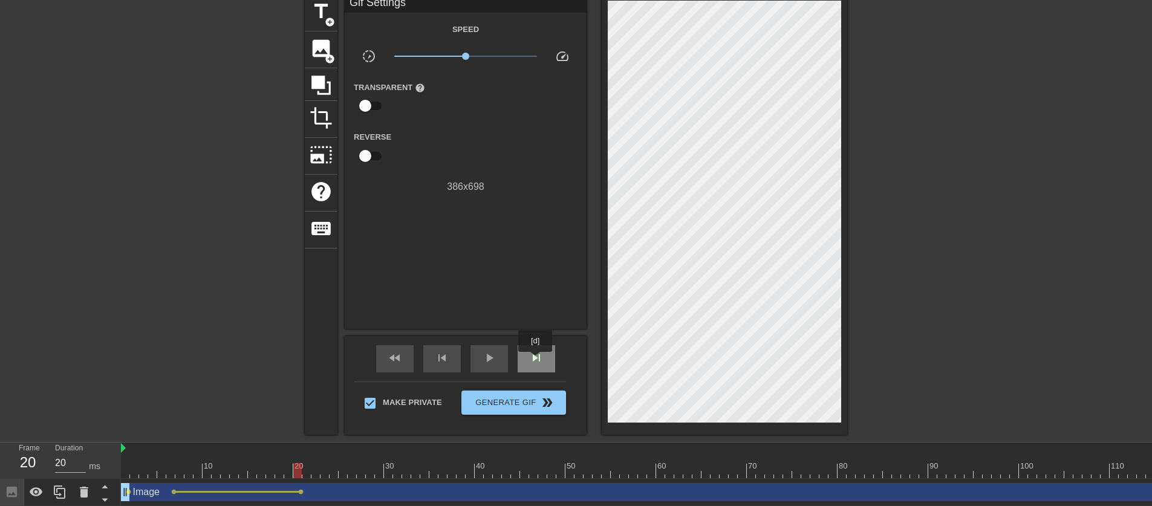
click at [537, 361] on span "skip_next" at bounding box center [536, 358] width 15 height 15
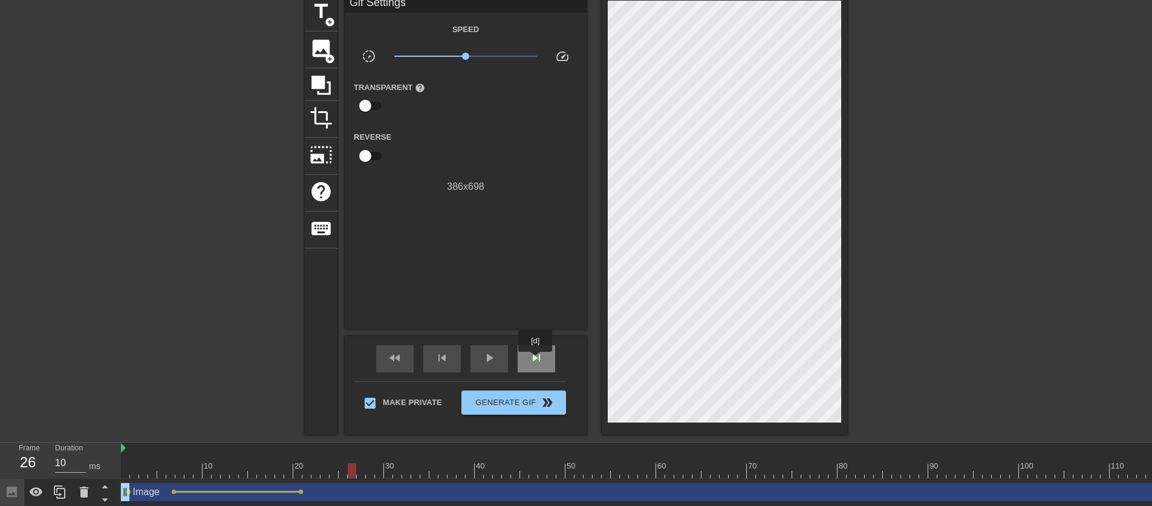
click at [537, 361] on span "skip_next" at bounding box center [536, 358] width 15 height 15
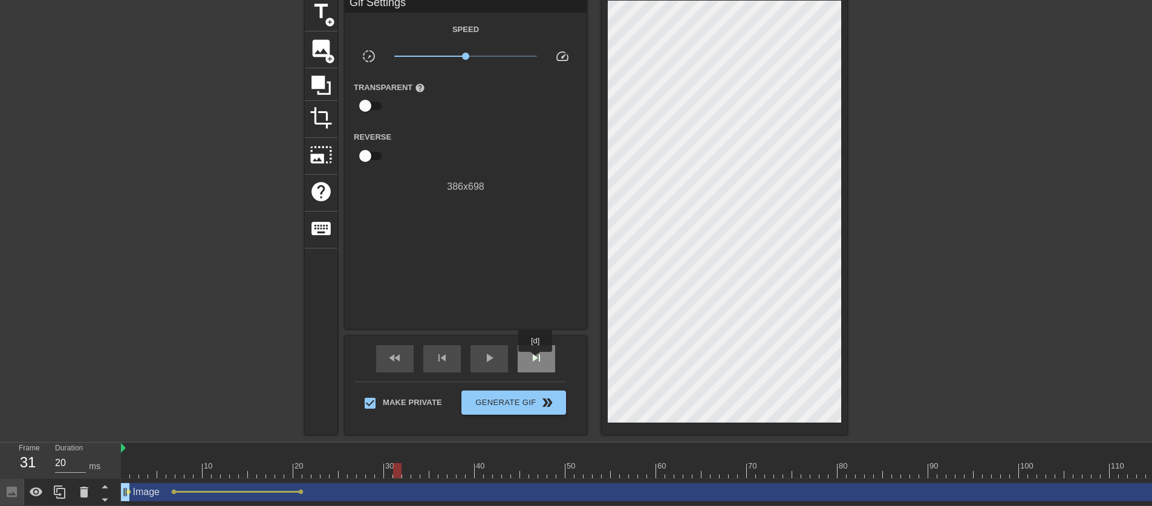
click at [537, 361] on span "skip_next" at bounding box center [536, 358] width 15 height 15
drag, startPoint x: 537, startPoint y: 361, endPoint x: 580, endPoint y: 312, distance: 64.7
click at [537, 361] on span "skip_next" at bounding box center [536, 358] width 15 height 15
click at [525, 364] on div "skip_next" at bounding box center [537, 358] width 38 height 27
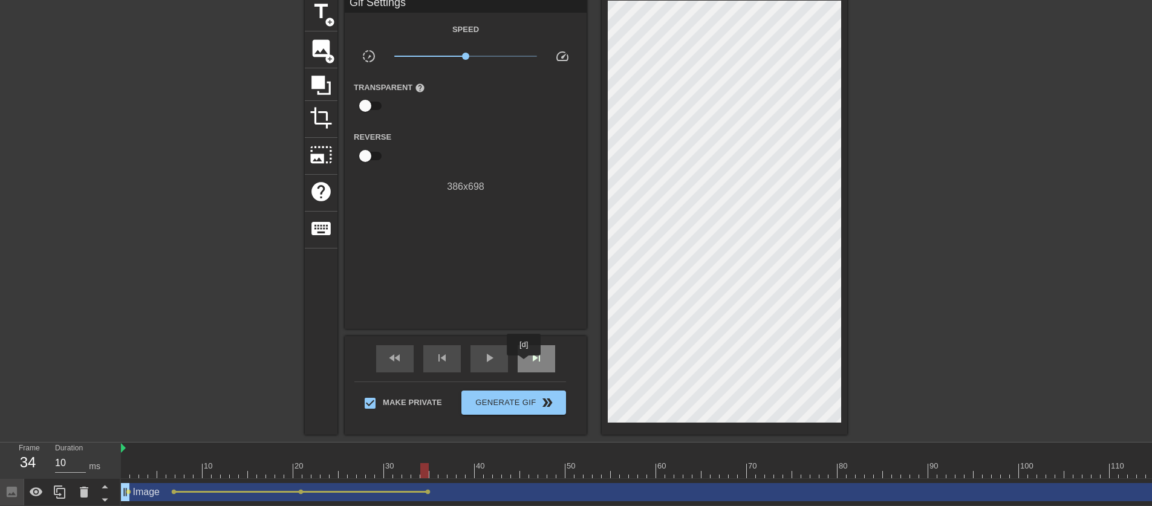
click at [525, 364] on div "skip_next" at bounding box center [537, 358] width 38 height 27
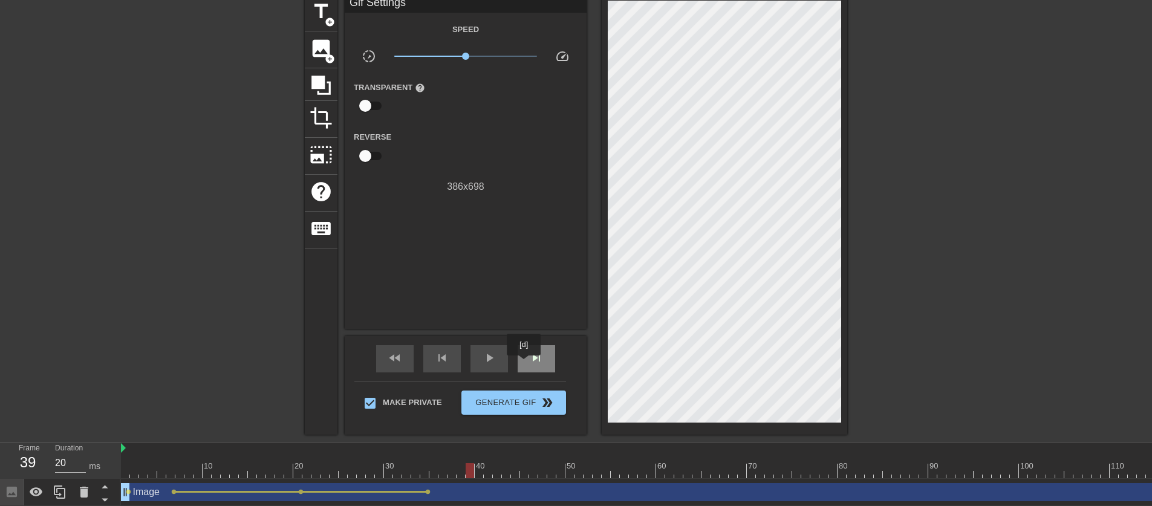
click at [525, 364] on div "skip_next" at bounding box center [537, 358] width 38 height 27
click at [531, 362] on span "skip_next" at bounding box center [536, 358] width 15 height 15
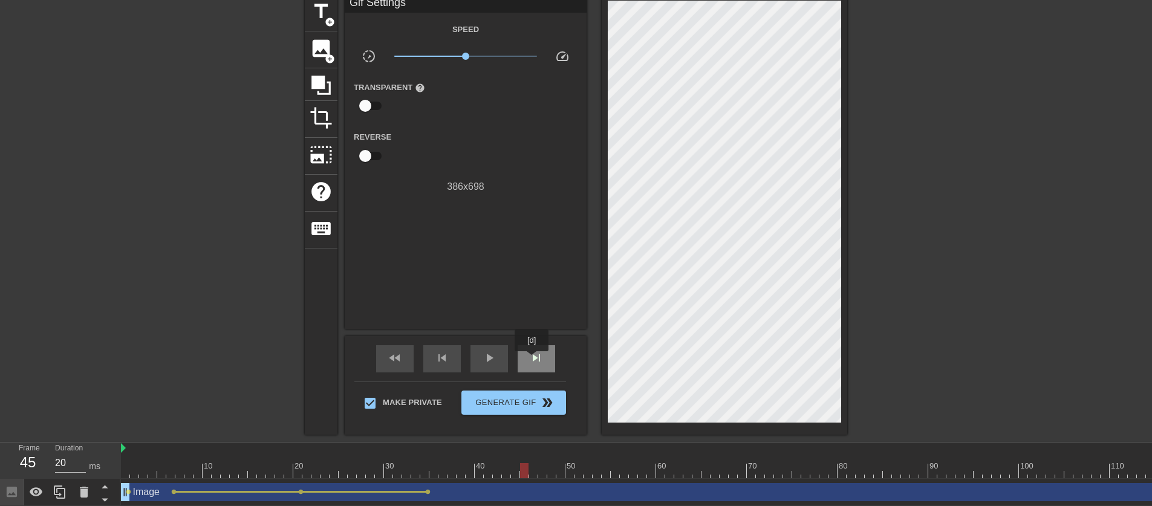
click at [533, 360] on span "skip_next" at bounding box center [536, 358] width 15 height 15
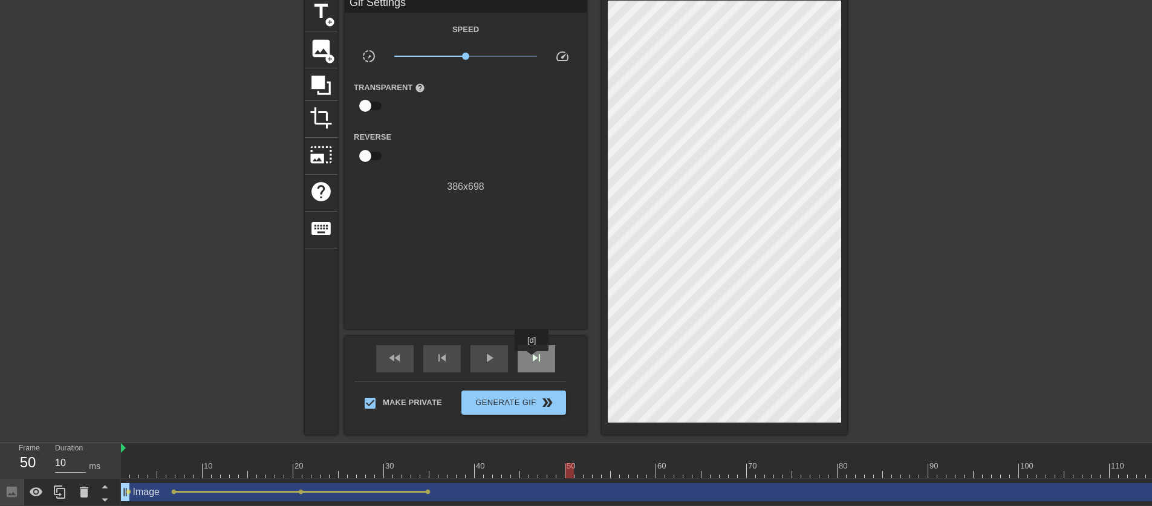
click at [533, 360] on span "skip_next" at bounding box center [536, 358] width 15 height 15
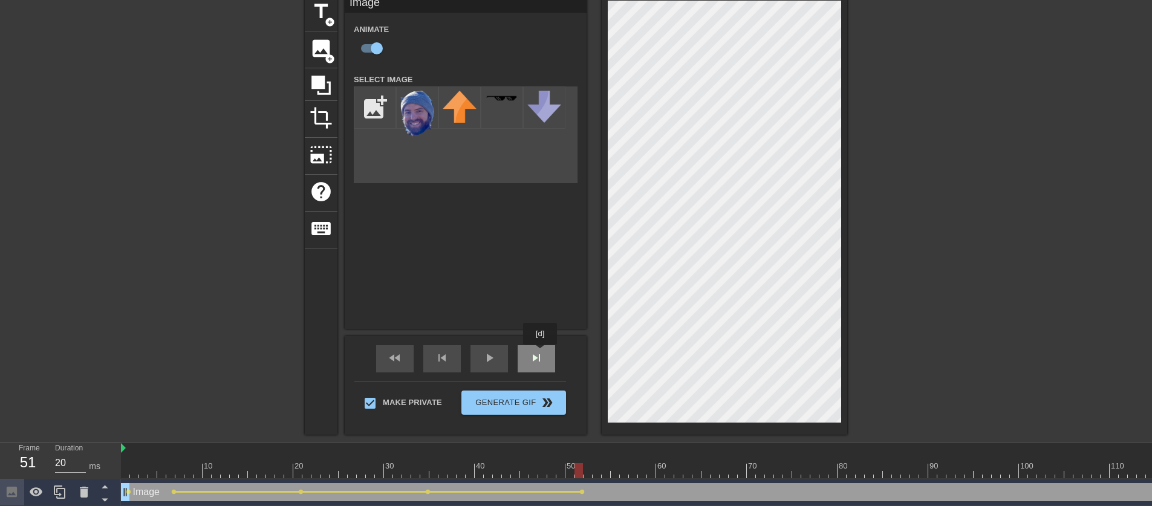
click at [541, 353] on span "skip_next" at bounding box center [536, 358] width 15 height 15
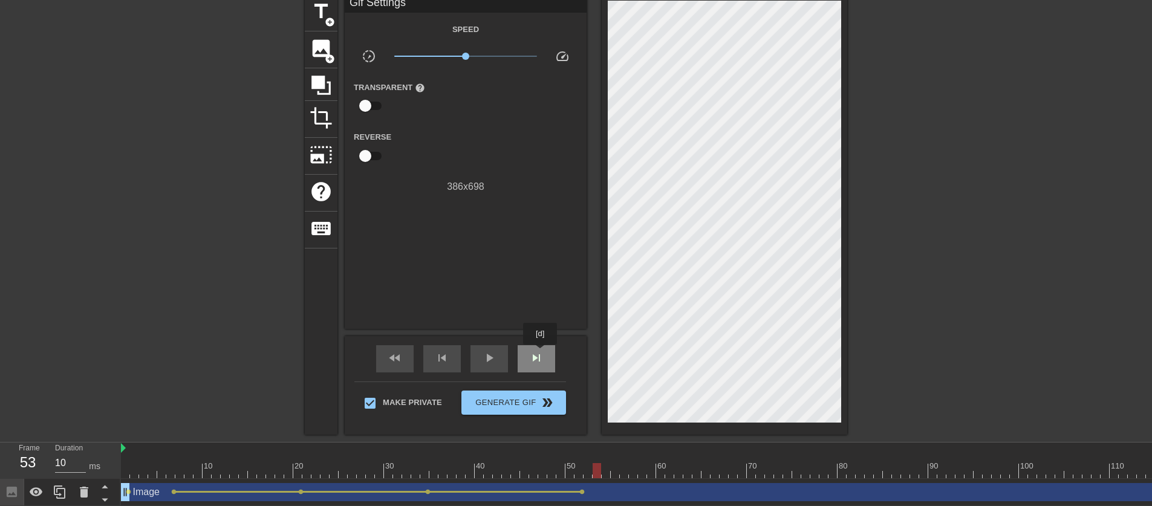
click at [541, 353] on span "skip_next" at bounding box center [536, 358] width 15 height 15
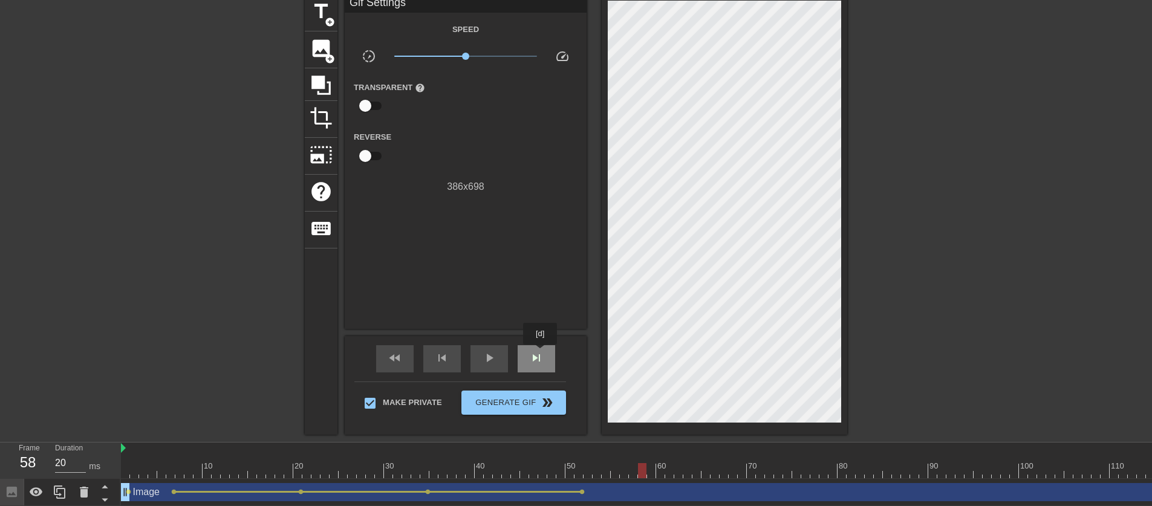
click at [541, 353] on span "skip_next" at bounding box center [536, 358] width 15 height 15
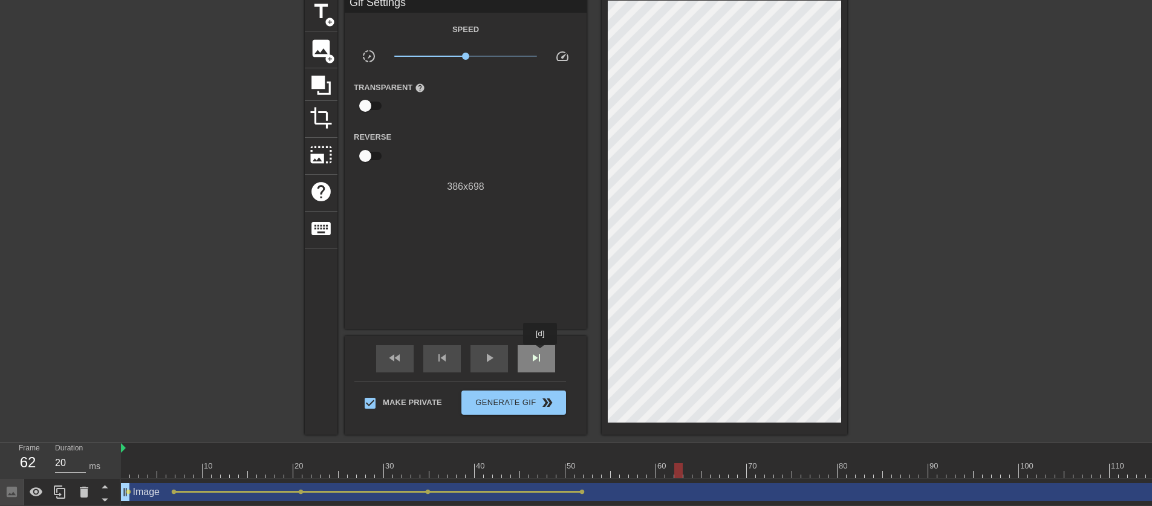
click at [541, 353] on span "skip_next" at bounding box center [536, 358] width 15 height 15
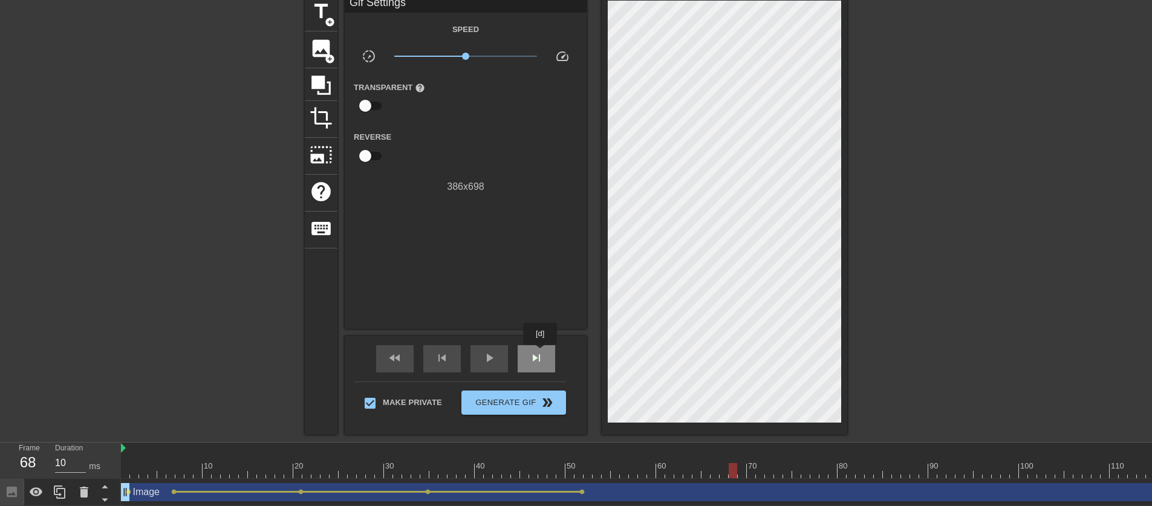
click at [541, 353] on span "skip_next" at bounding box center [536, 358] width 15 height 15
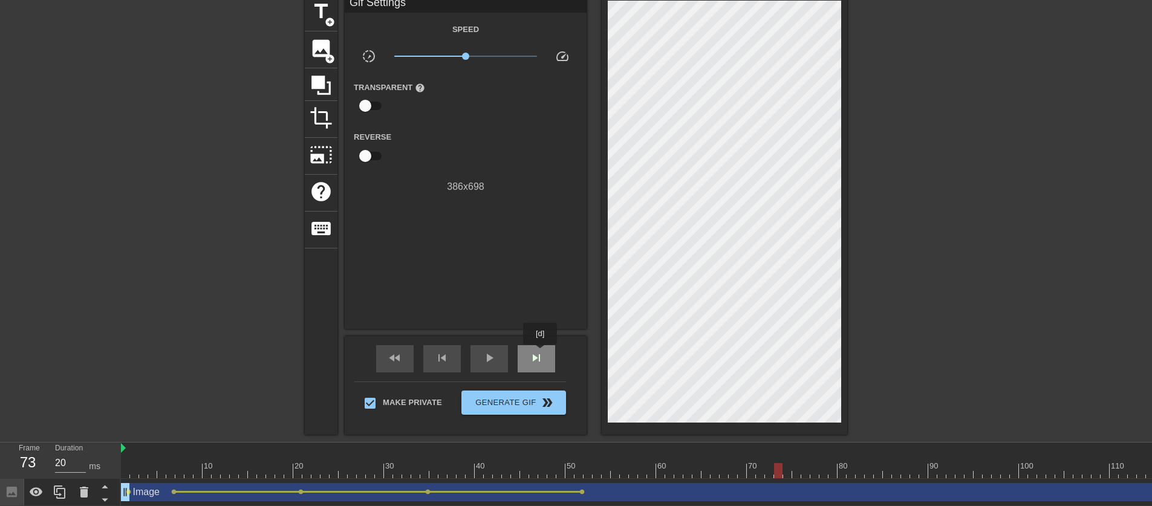
click at [541, 353] on span "skip_next" at bounding box center [536, 358] width 15 height 15
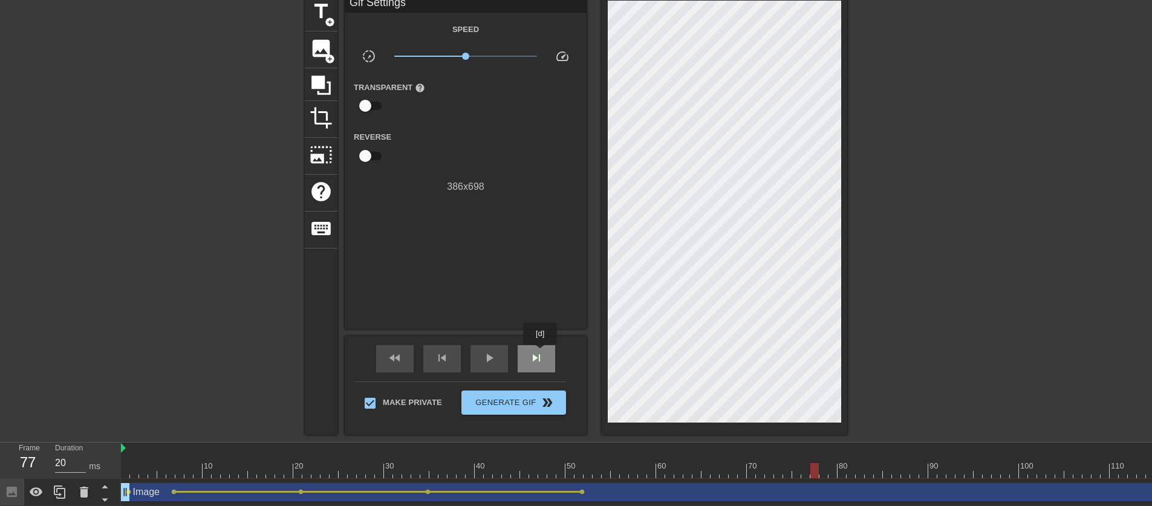
click at [541, 353] on span "skip_next" at bounding box center [536, 358] width 15 height 15
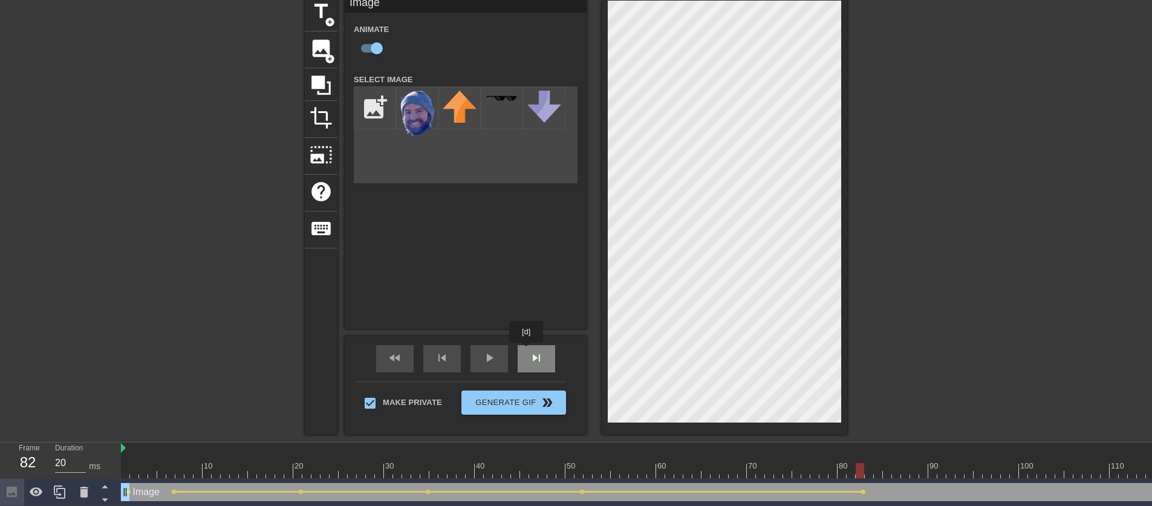
click at [528, 351] on div "skip_next" at bounding box center [537, 358] width 38 height 27
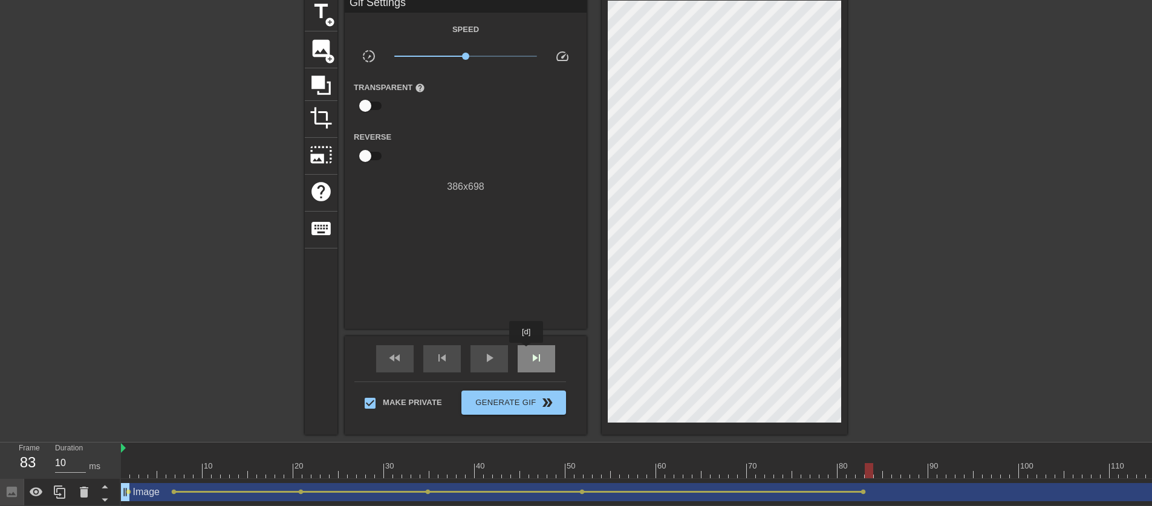
click at [528, 351] on div "skip_next" at bounding box center [537, 358] width 38 height 27
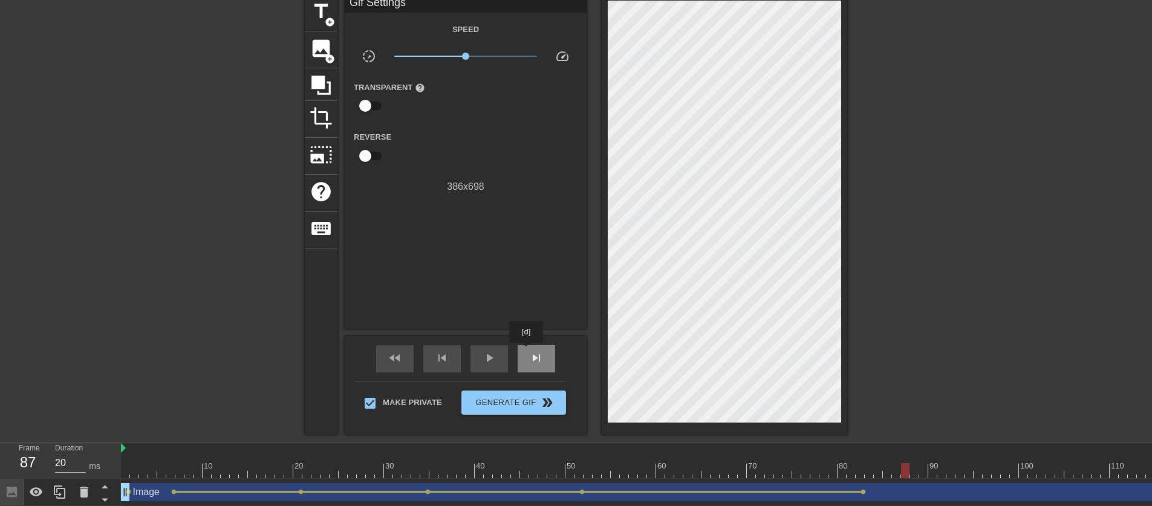
click at [528, 351] on div "skip_next" at bounding box center [537, 358] width 38 height 27
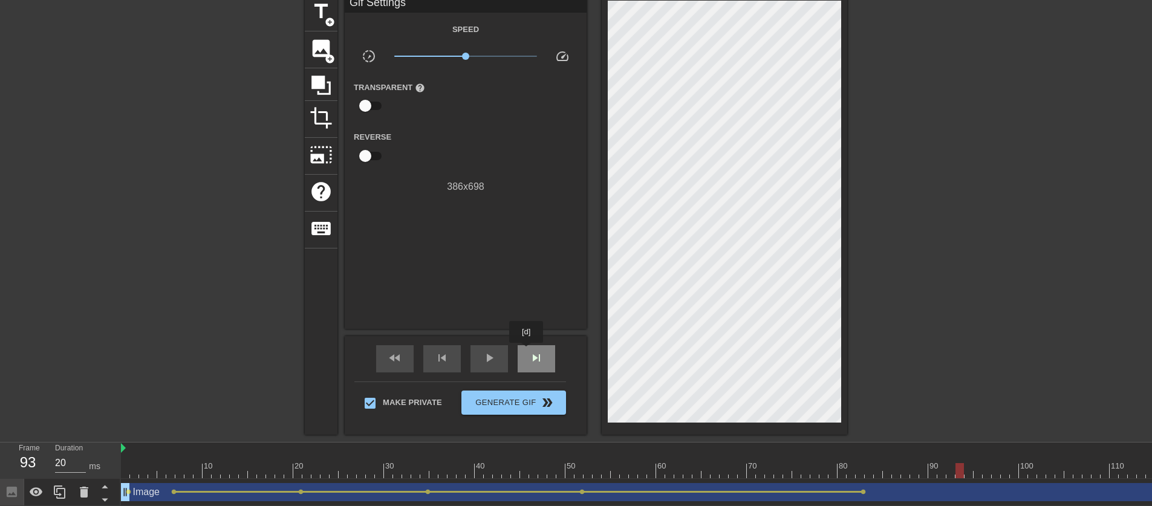
click at [528, 351] on div "skip_next" at bounding box center [537, 358] width 38 height 27
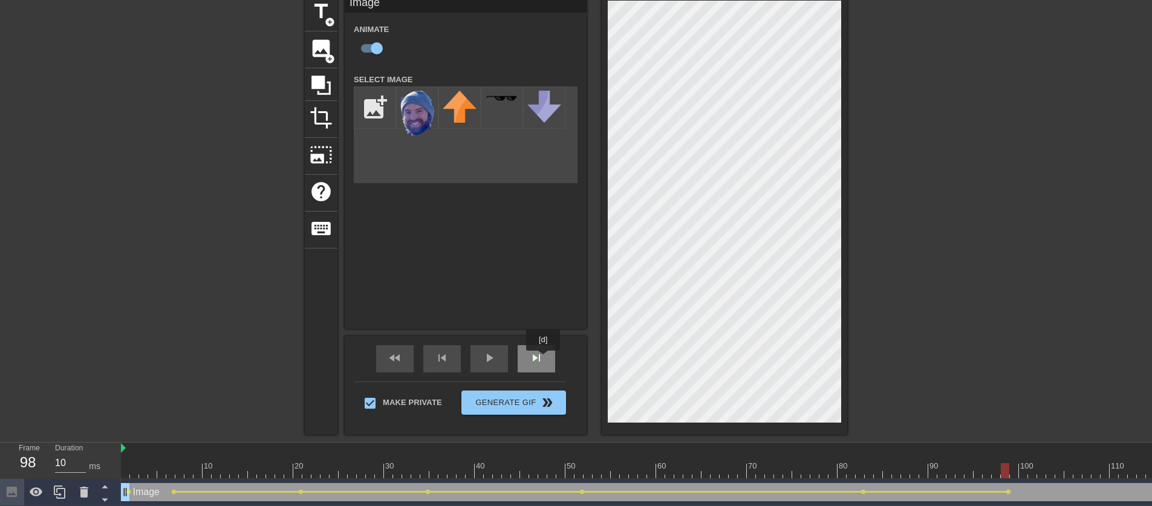
click at [544, 359] on div "skip_next" at bounding box center [537, 358] width 38 height 27
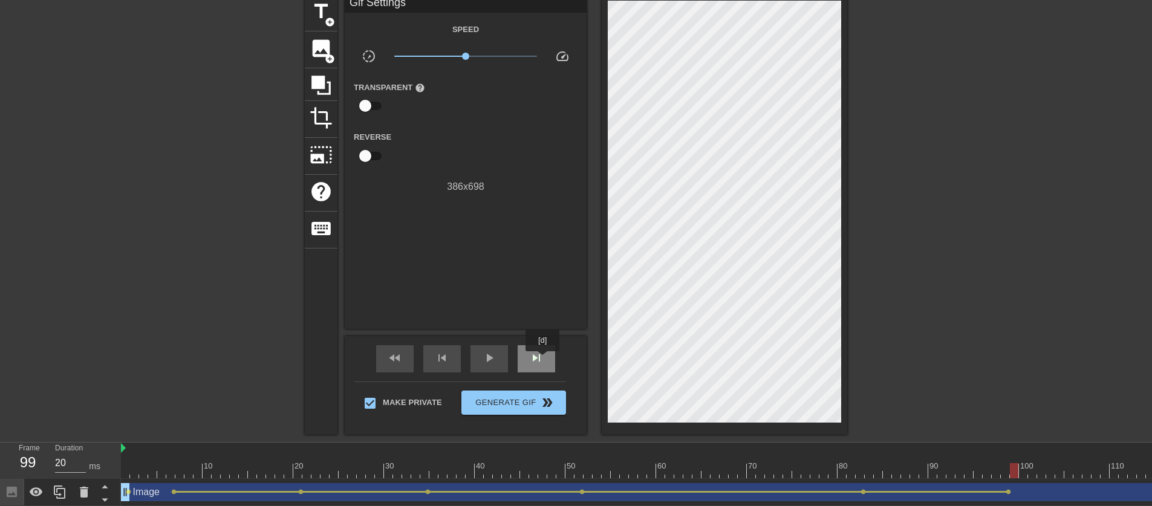
click at [544, 360] on div "skip_next" at bounding box center [537, 358] width 38 height 27
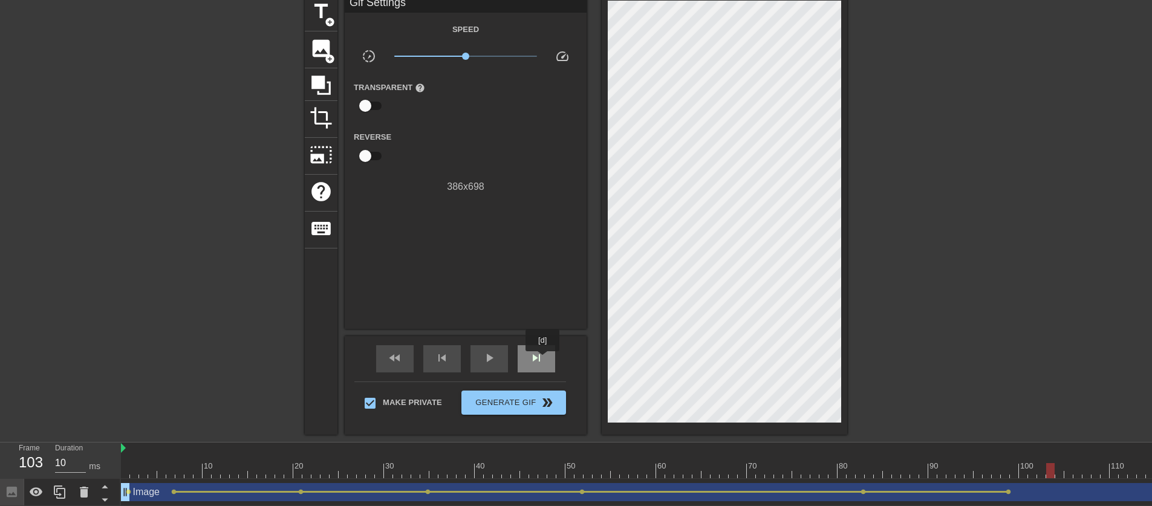
click at [544, 360] on div "skip_next" at bounding box center [537, 358] width 38 height 27
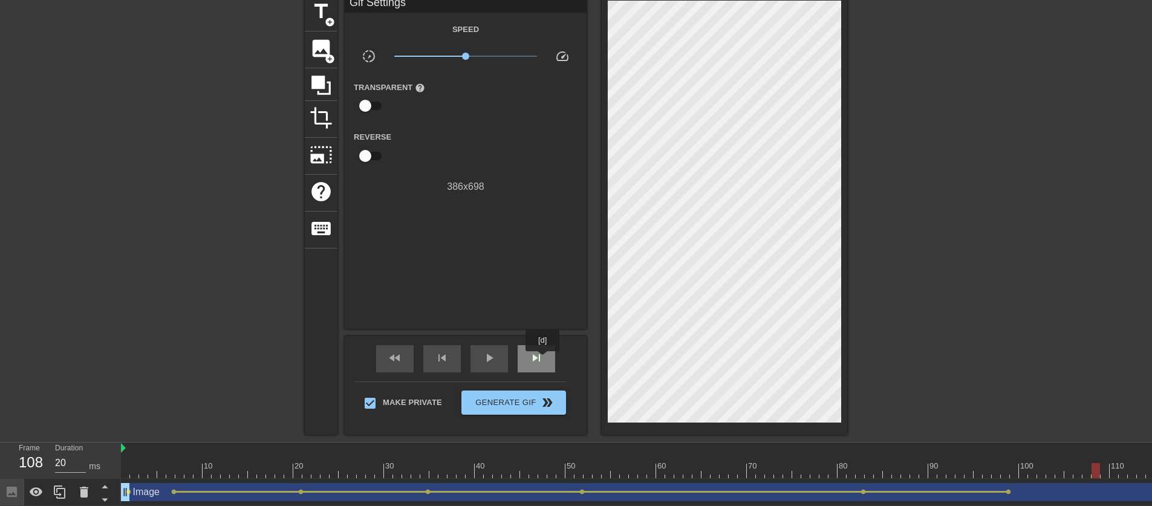
click at [544, 360] on div "skip_next" at bounding box center [537, 358] width 38 height 27
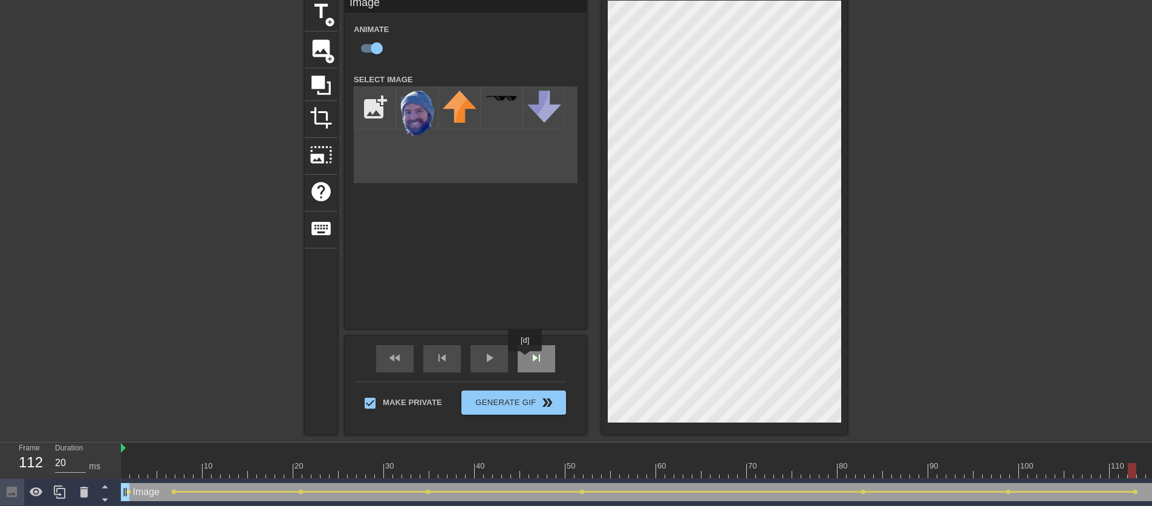
click at [527, 359] on div "skip_next" at bounding box center [537, 358] width 38 height 27
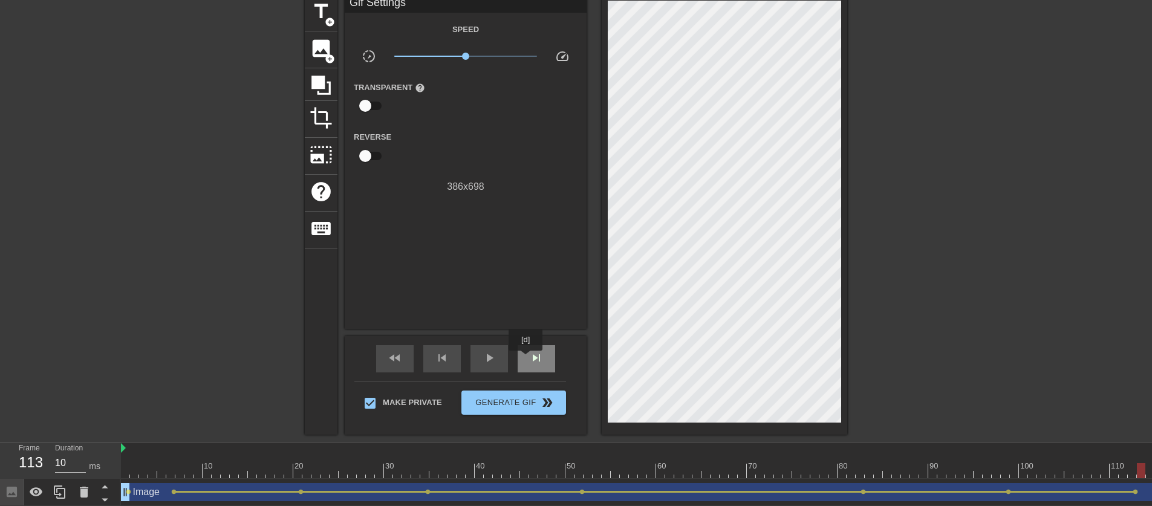
click at [527, 359] on div "skip_next" at bounding box center [537, 358] width 38 height 27
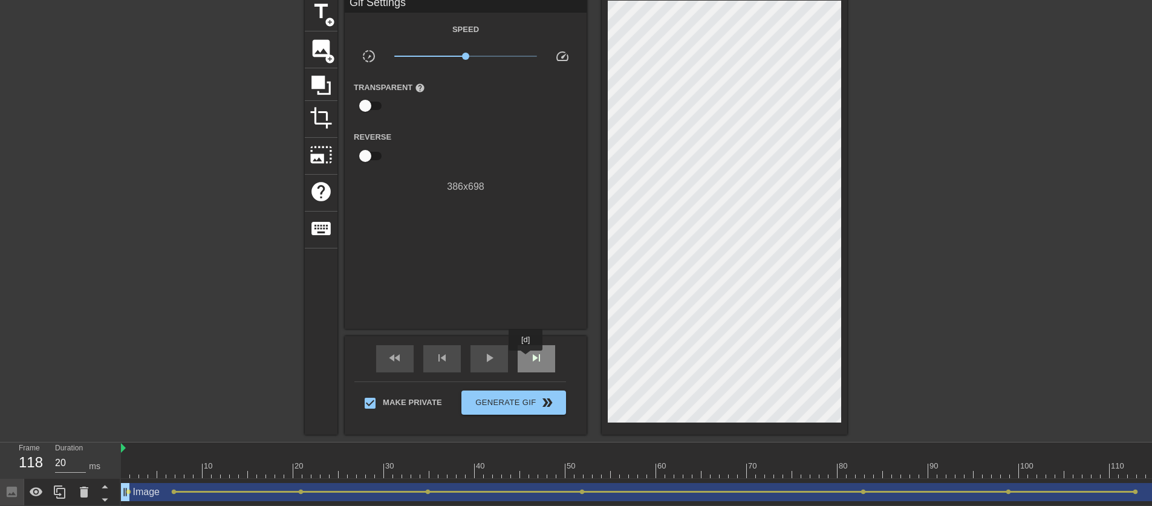
click at [527, 359] on div "skip_next" at bounding box center [537, 358] width 38 height 27
click at [527, 360] on div "skip_next" at bounding box center [537, 358] width 38 height 27
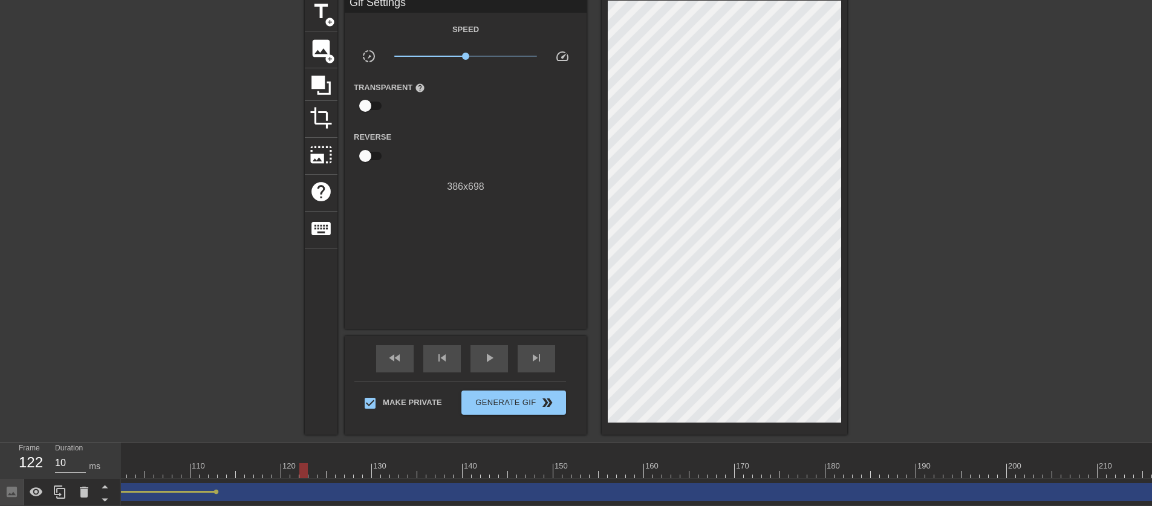
scroll to position [0, 921]
click at [532, 358] on span "skip_next" at bounding box center [536, 358] width 15 height 15
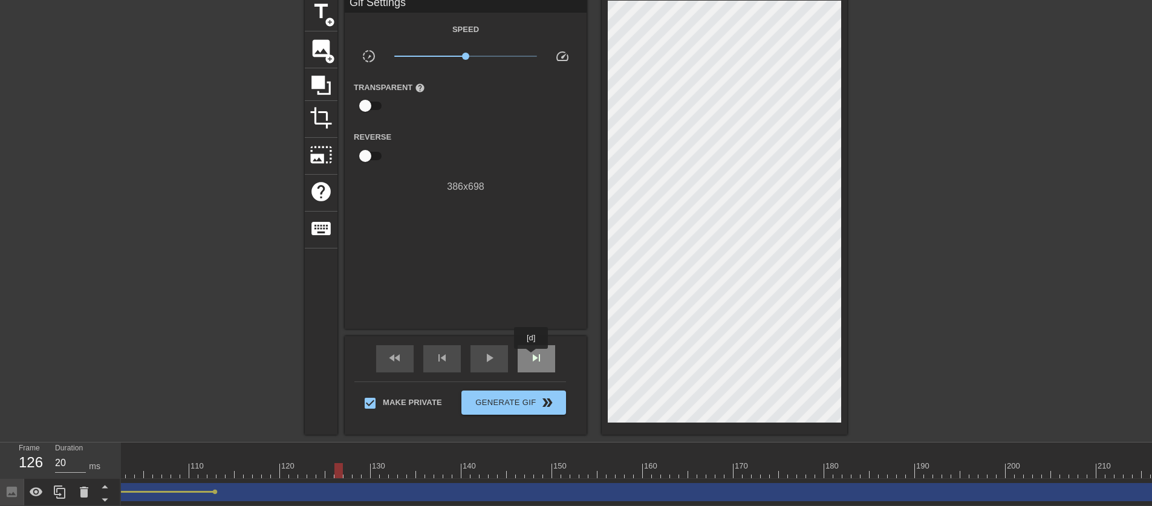
click at [532, 358] on span "skip_next" at bounding box center [536, 358] width 15 height 15
click at [532, 359] on span "skip_next" at bounding box center [536, 358] width 15 height 15
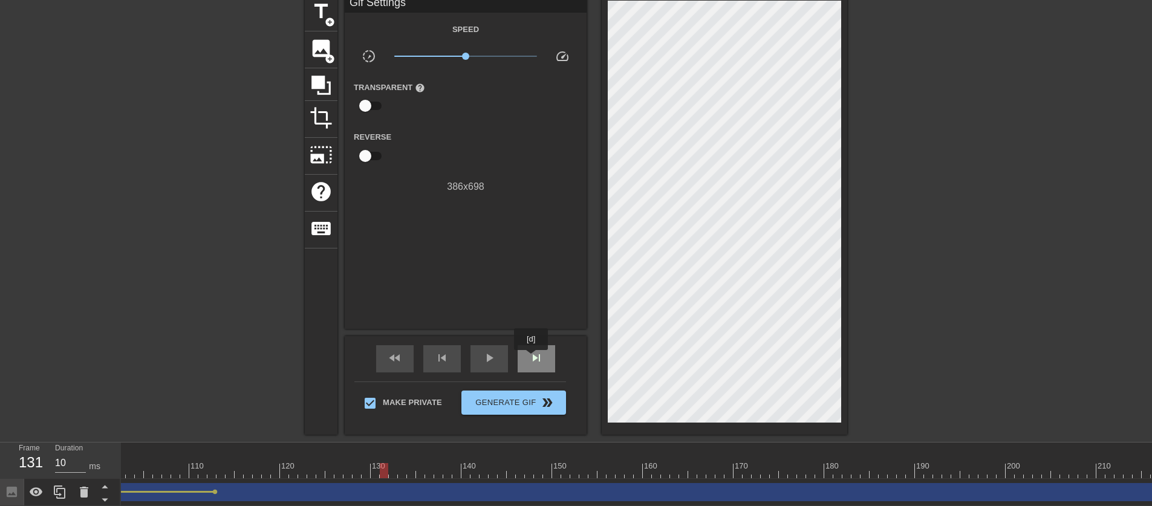
click at [532, 359] on span "skip_next" at bounding box center [536, 358] width 15 height 15
click at [439, 360] on span "skip_previous" at bounding box center [442, 358] width 15 height 15
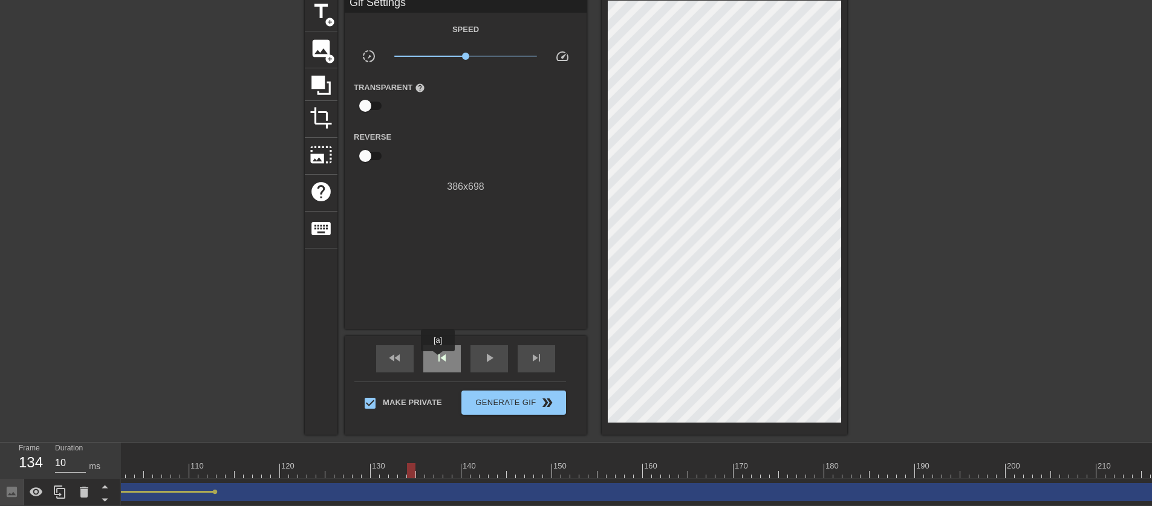
click at [439, 361] on span "skip_previous" at bounding box center [442, 358] width 15 height 15
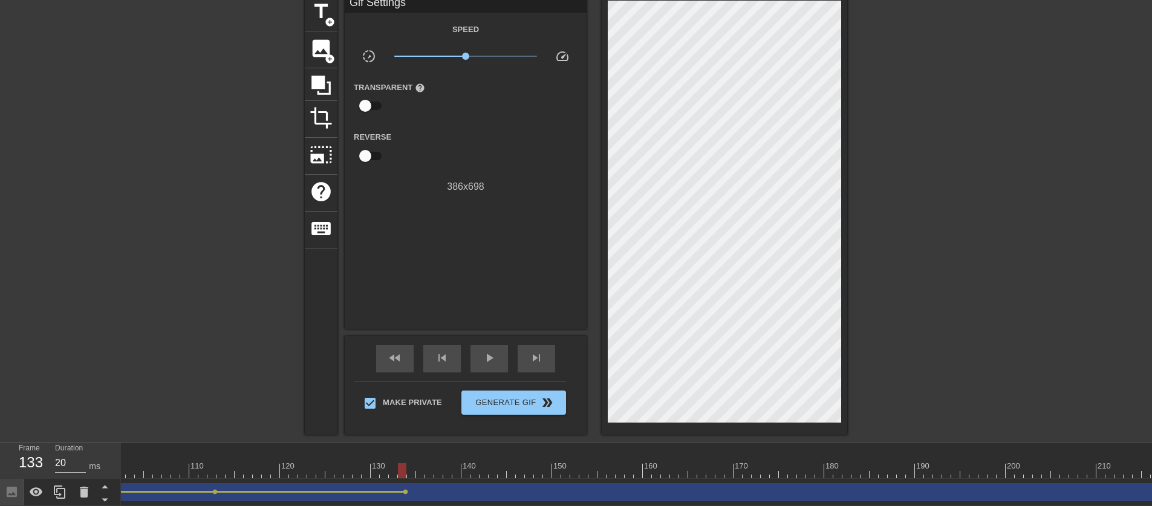
scroll to position [53, 9]
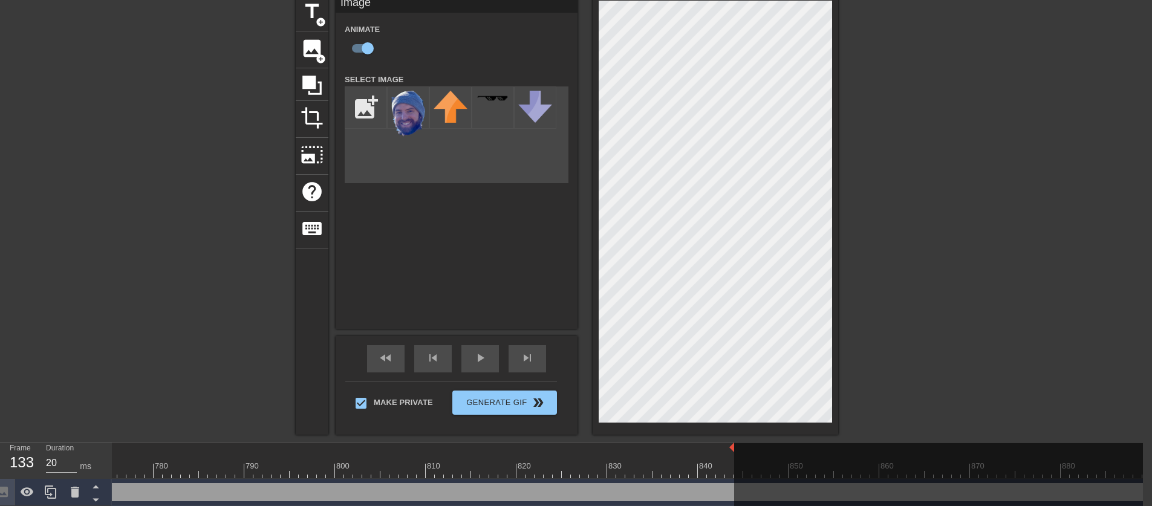
scroll to position [0, 7092]
drag, startPoint x: 1136, startPoint y: 495, endPoint x: 1123, endPoint y: 495, distance: 13.3
click at [1123, 495] on div at bounding box center [906, 479] width 472 height 73
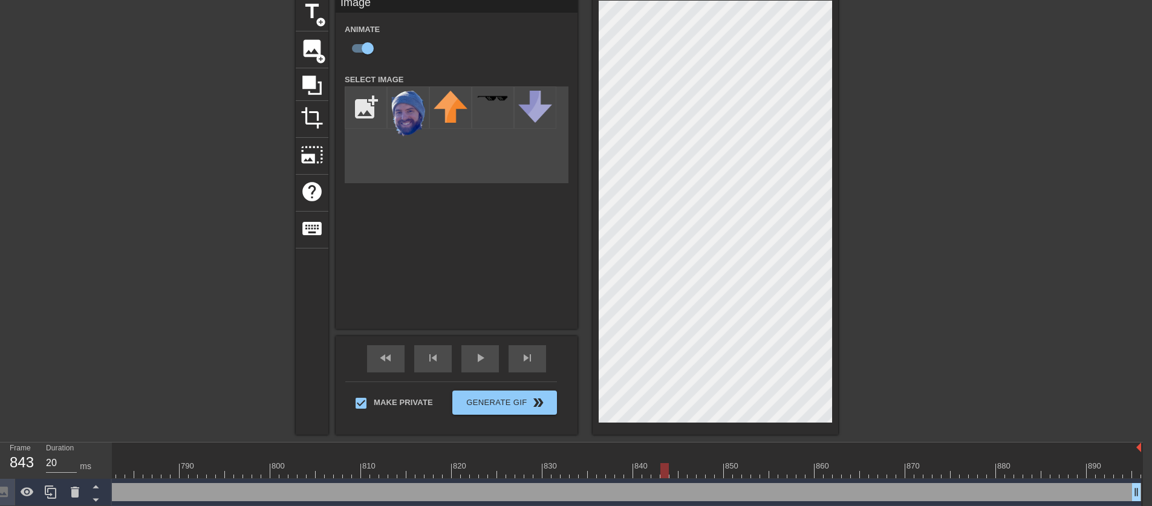
scroll to position [0, 7084]
drag, startPoint x: 668, startPoint y: 448, endPoint x: 1140, endPoint y: 459, distance: 472.0
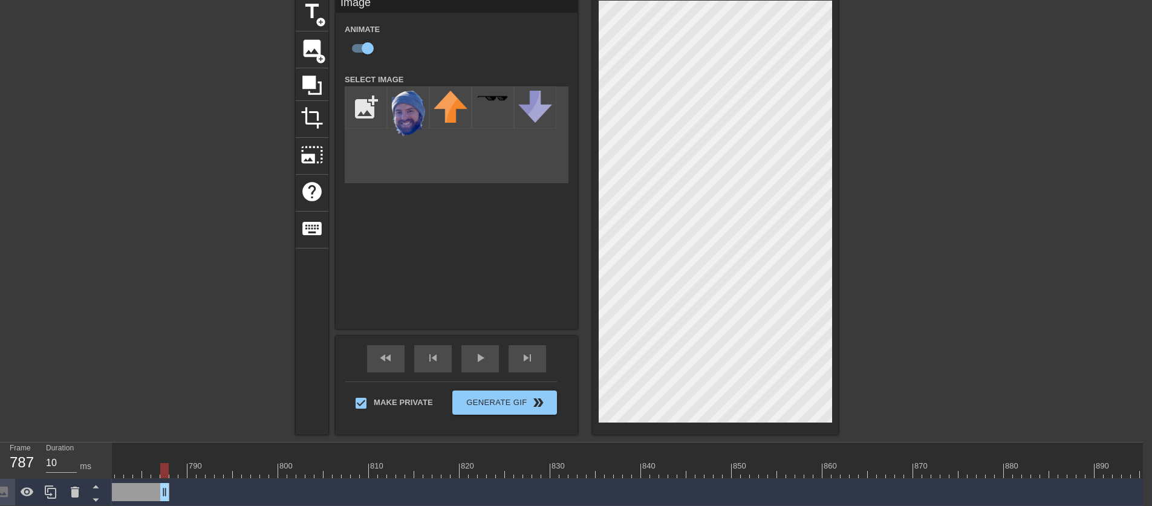
drag, startPoint x: 1142, startPoint y: 494, endPoint x: 141, endPoint y: 501, distance: 1001.2
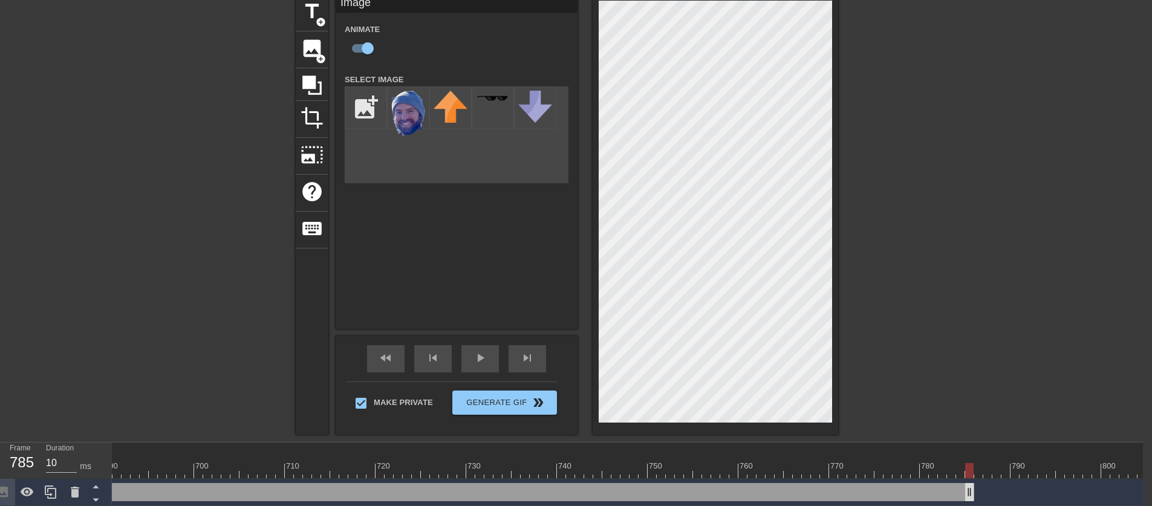
scroll to position [0, 6260]
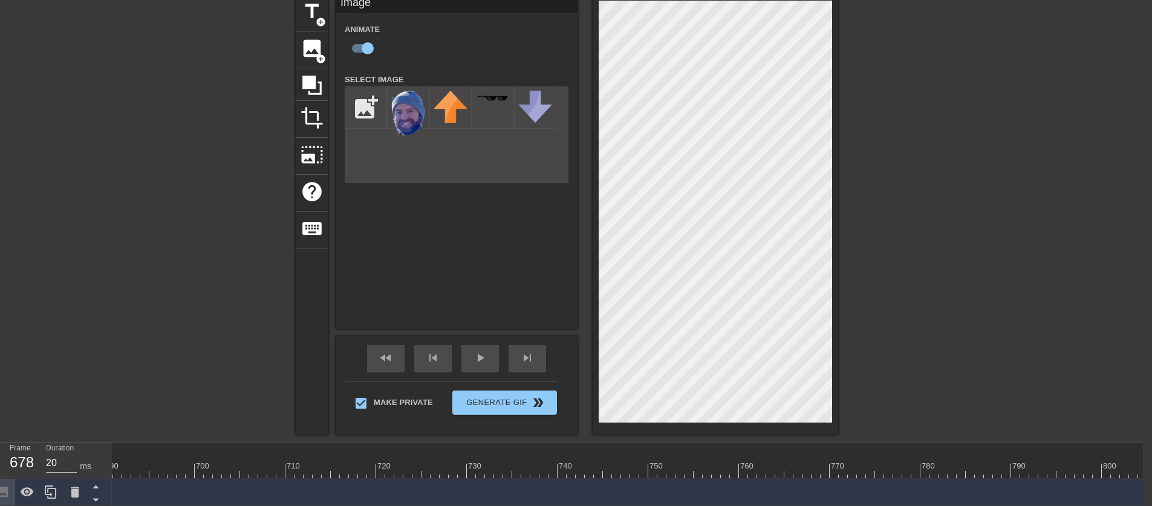
drag, startPoint x: 973, startPoint y: 491, endPoint x: 7, endPoint y: 503, distance: 966.8
click at [7, 503] on div "Frame 678 Duration 20 ms 10 20 30 40 50 60 70 80 90 100 110 120 130 140 150" at bounding box center [567, 475] width 1152 height 64
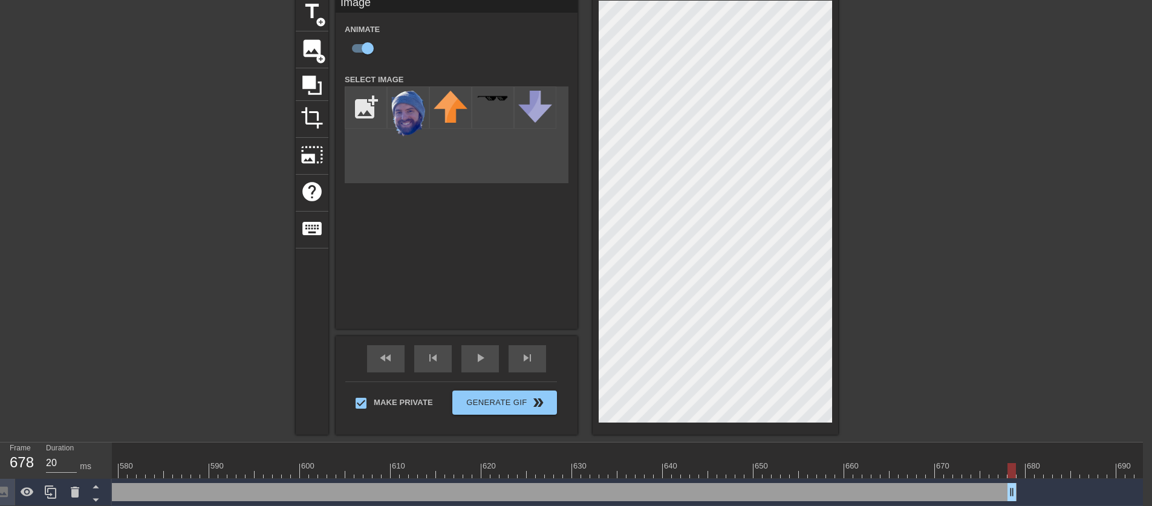
scroll to position [0, 5246]
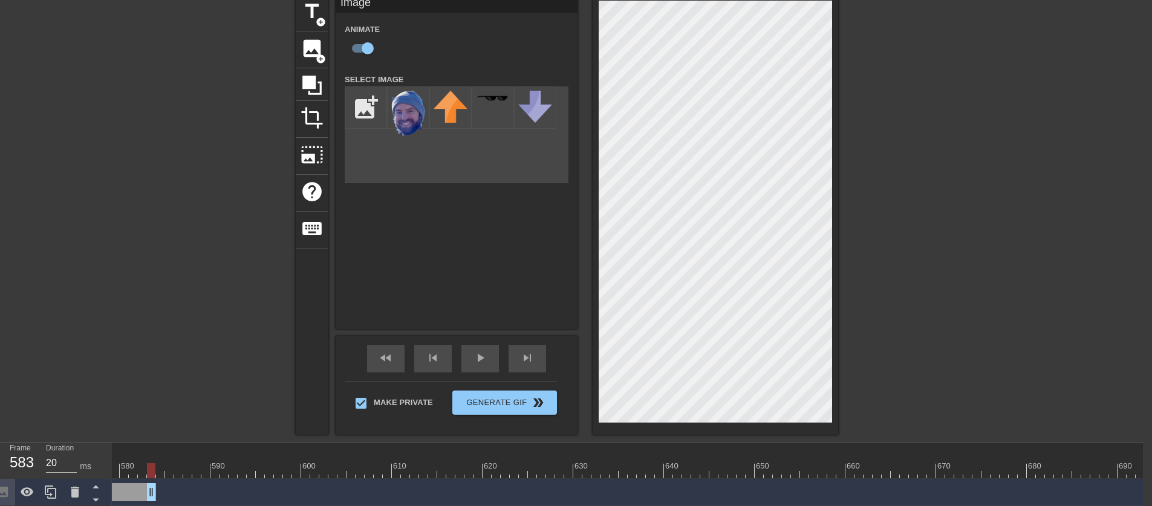
drag, startPoint x: 1012, startPoint y: 494, endPoint x: 151, endPoint y: 502, distance: 860.3
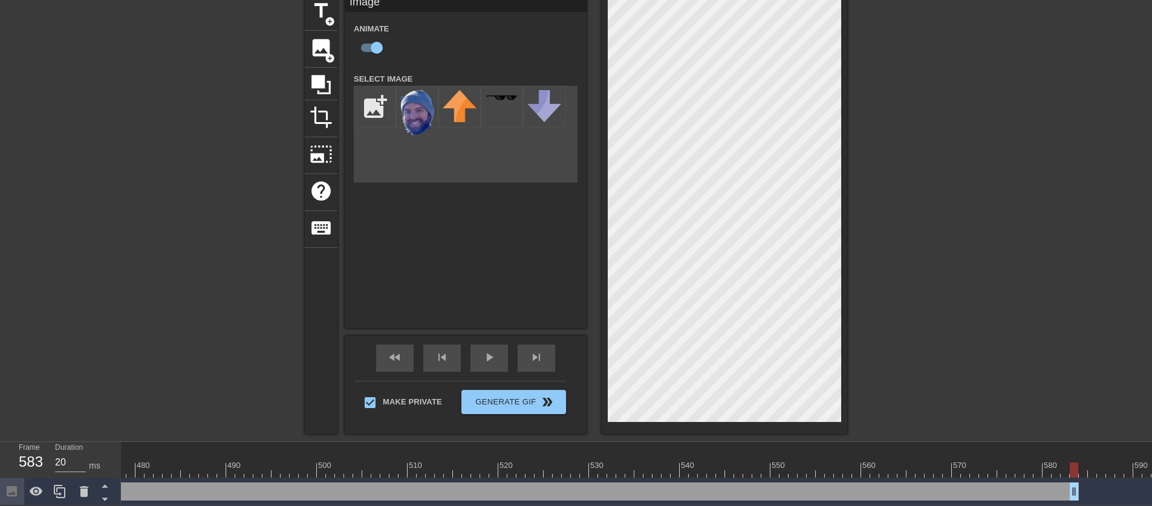
scroll to position [0, 4332]
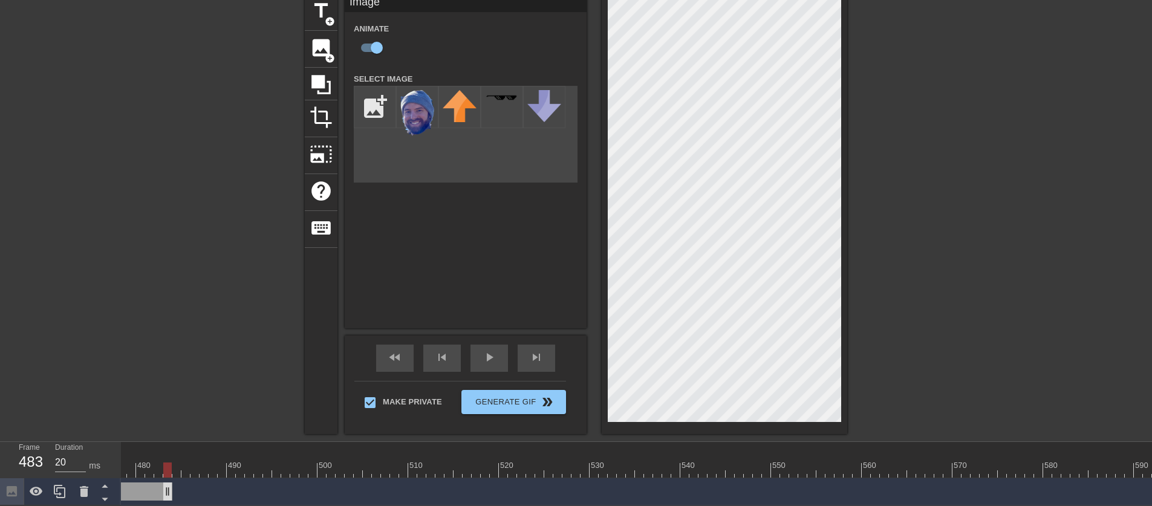
drag, startPoint x: 1075, startPoint y: 489, endPoint x: 149, endPoint y: 486, distance: 925.6
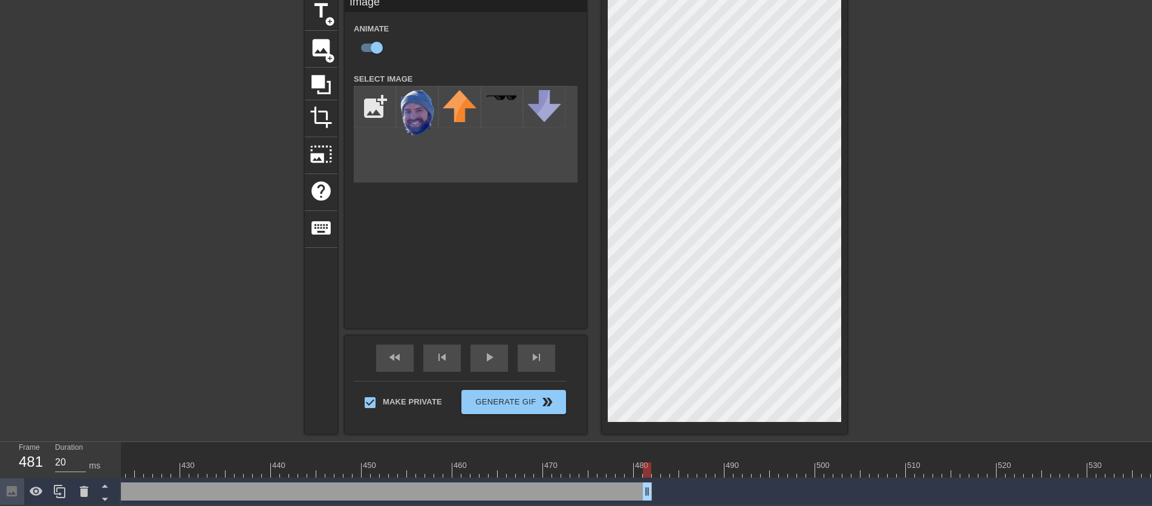
scroll to position [0, 3833]
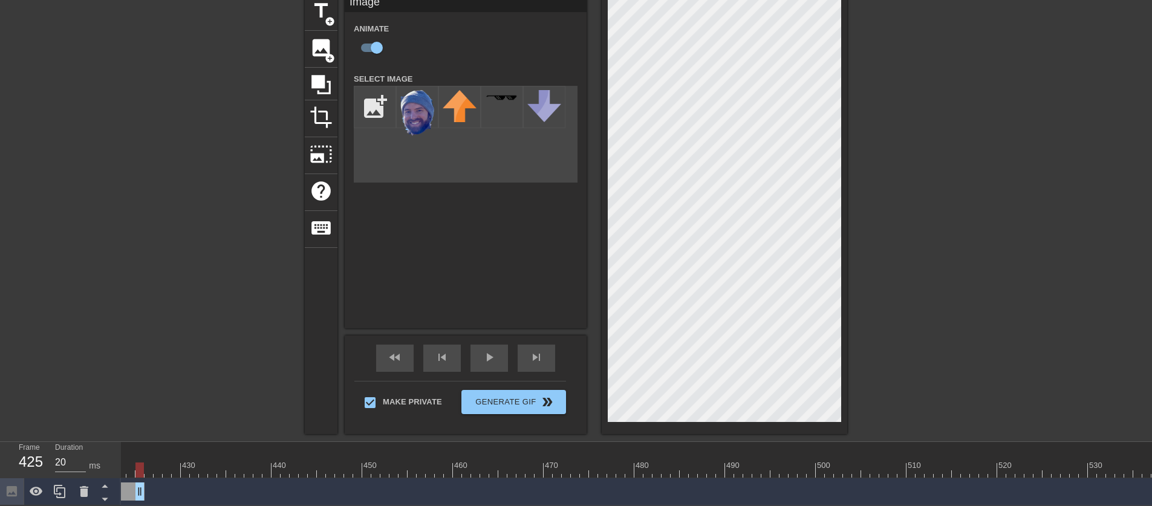
drag, startPoint x: 650, startPoint y: 494, endPoint x: 136, endPoint y: 499, distance: 514.9
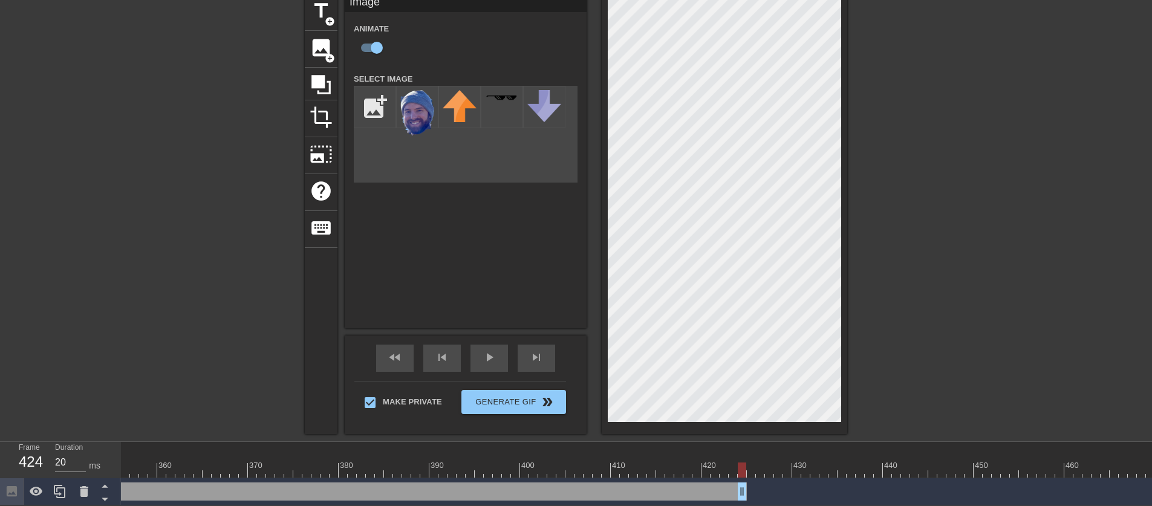
scroll to position [0, 3075]
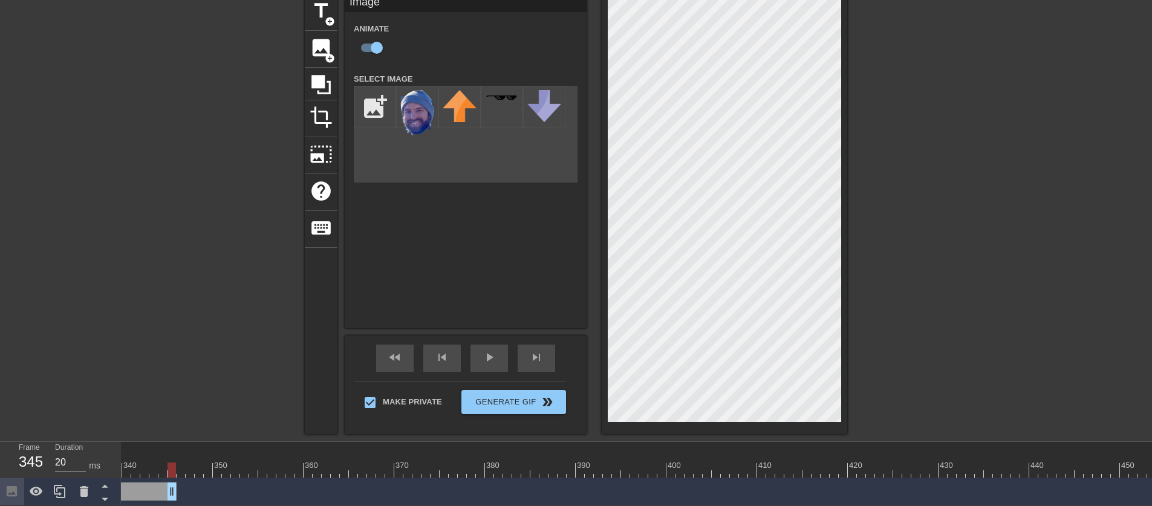
drag, startPoint x: 886, startPoint y: 488, endPoint x: 171, endPoint y: 491, distance: 715.1
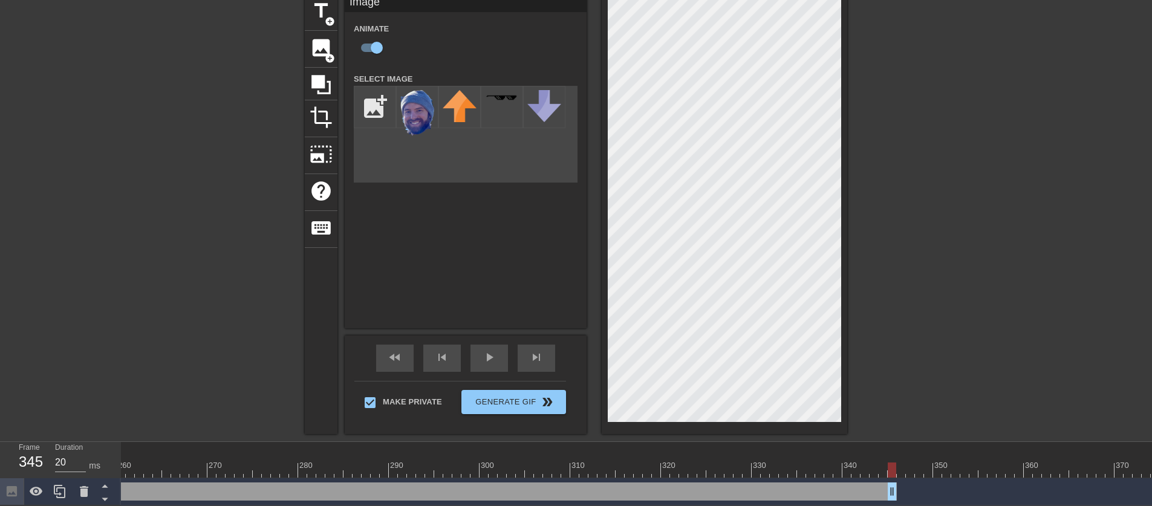
scroll to position [0, 2353]
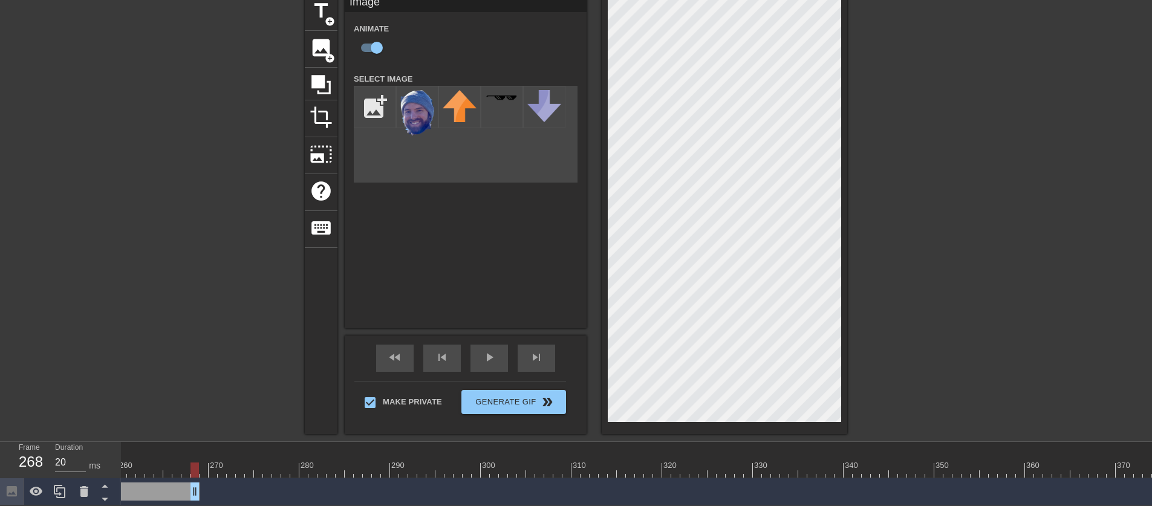
drag, startPoint x: 894, startPoint y: 489, endPoint x: 166, endPoint y: 518, distance: 727.7
click at [166, 506] on html "menu_book Browse the tutorials! [DOMAIN_NAME] The online gif editor Send Feedba…" at bounding box center [576, 226] width 1152 height 560
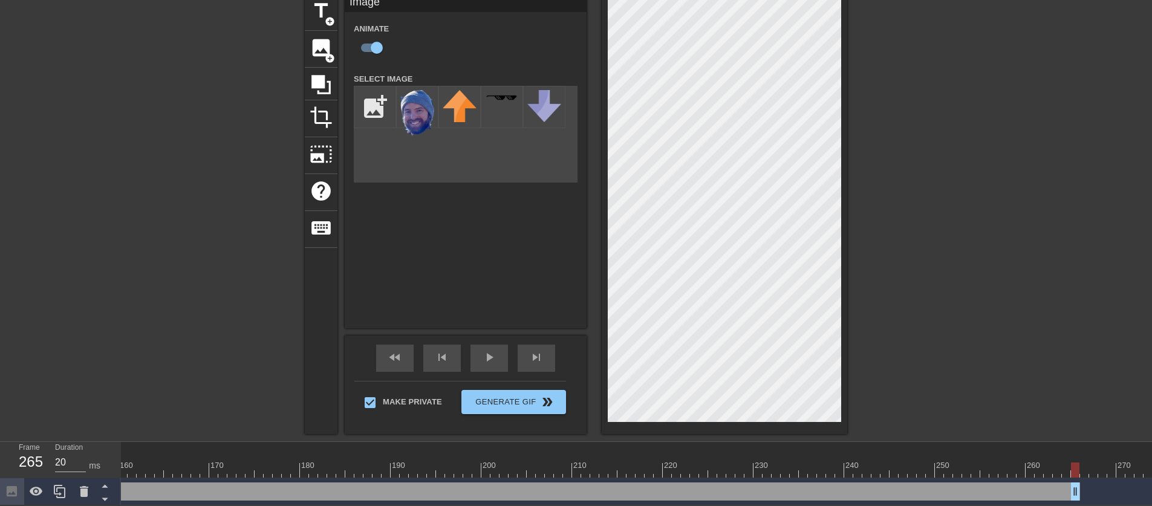
scroll to position [0, 1445]
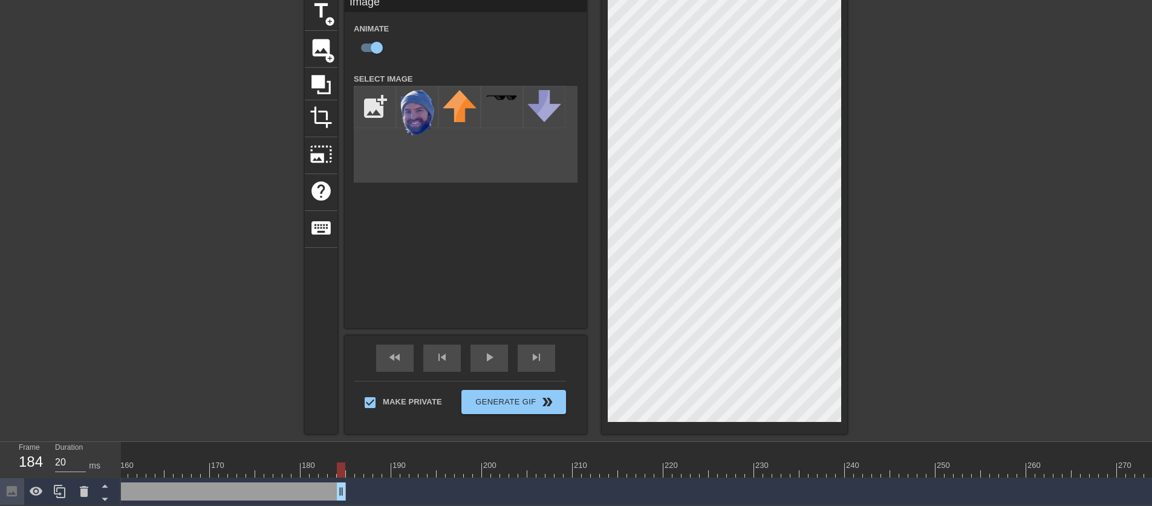
drag, startPoint x: 1075, startPoint y: 495, endPoint x: 338, endPoint y: 514, distance: 737.7
click at [338, 506] on html "menu_book Browse the tutorials! [DOMAIN_NAME] The online gif editor Send Feedba…" at bounding box center [576, 226] width 1152 height 560
drag, startPoint x: 344, startPoint y: 488, endPoint x: 151, endPoint y: 489, distance: 193.6
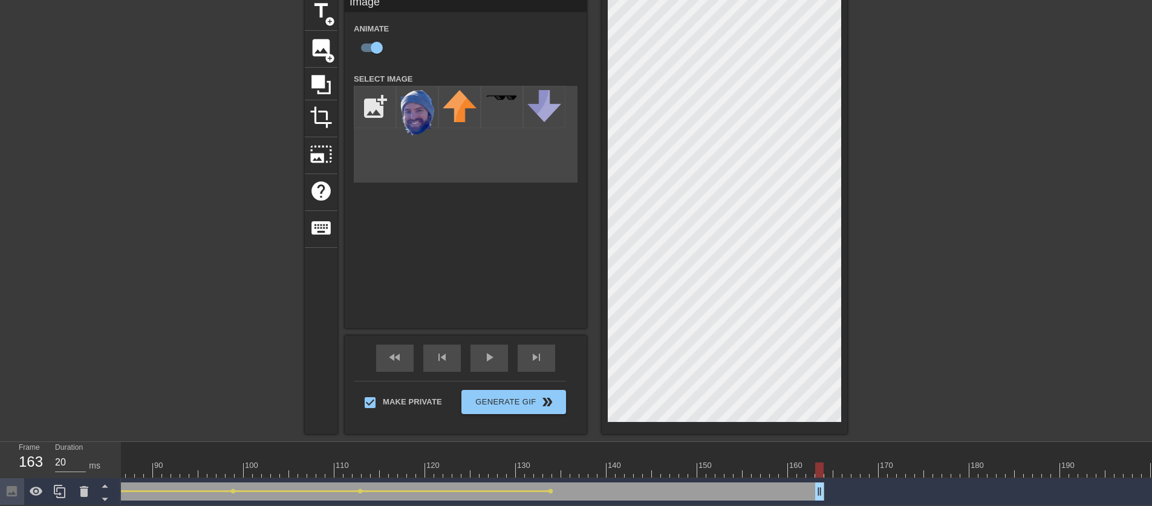
scroll to position [0, 775]
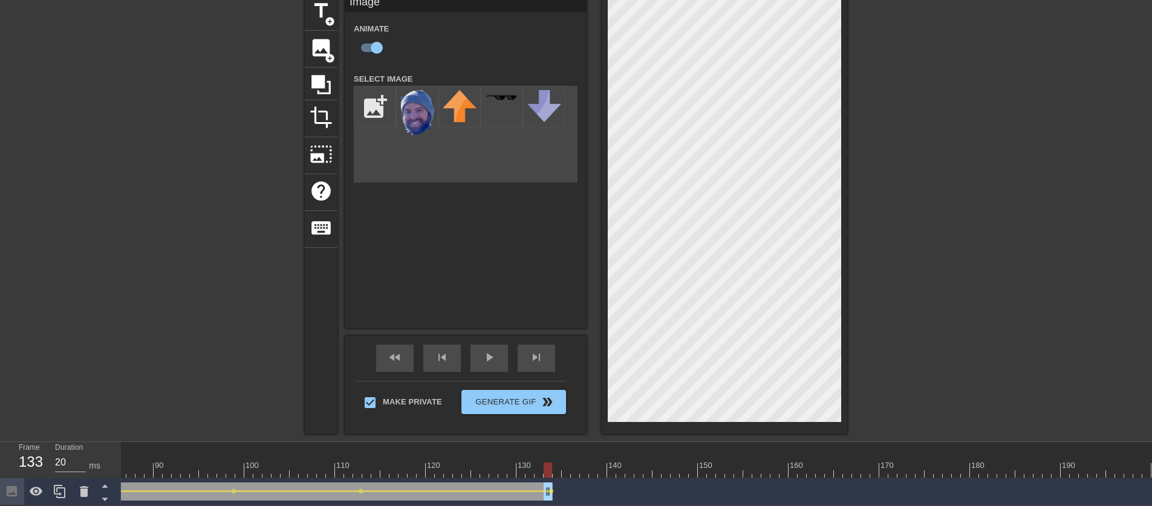
drag, startPoint x: 822, startPoint y: 494, endPoint x: 546, endPoint y: 503, distance: 276.6
click at [390, 356] on span "fast_rewind" at bounding box center [395, 357] width 15 height 15
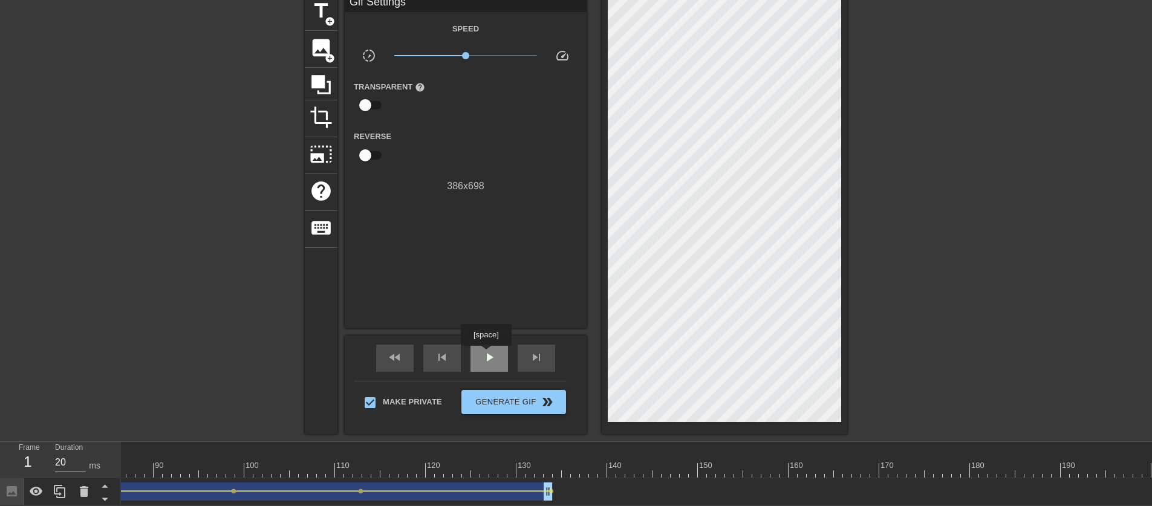
click at [488, 355] on span "play_arrow" at bounding box center [489, 357] width 15 height 15
click at [500, 360] on div "pause" at bounding box center [490, 358] width 38 height 27
click at [258, 491] on div at bounding box center [297, 492] width 123 height 2
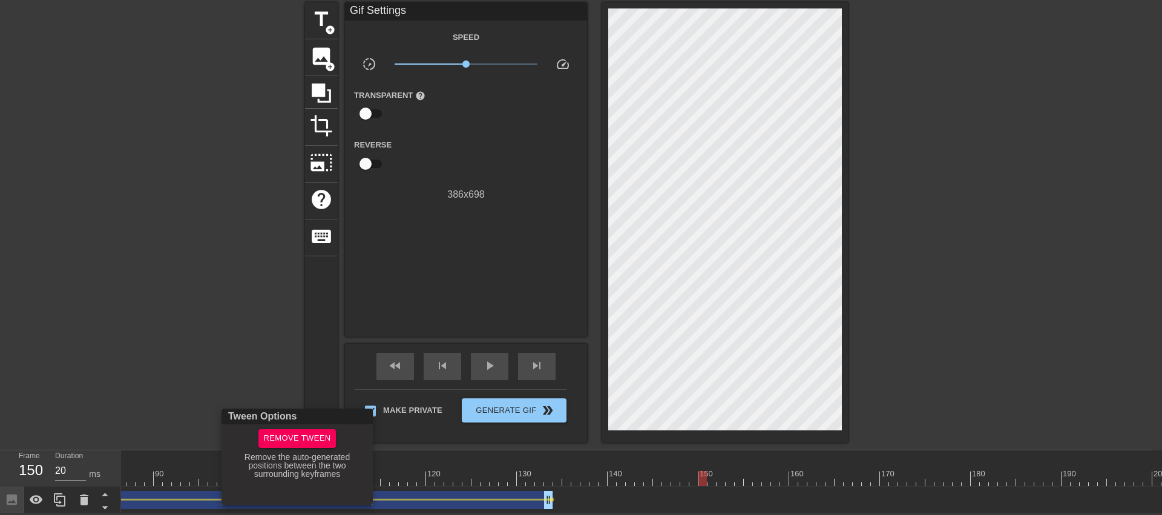
click at [577, 508] on div at bounding box center [581, 257] width 1162 height 515
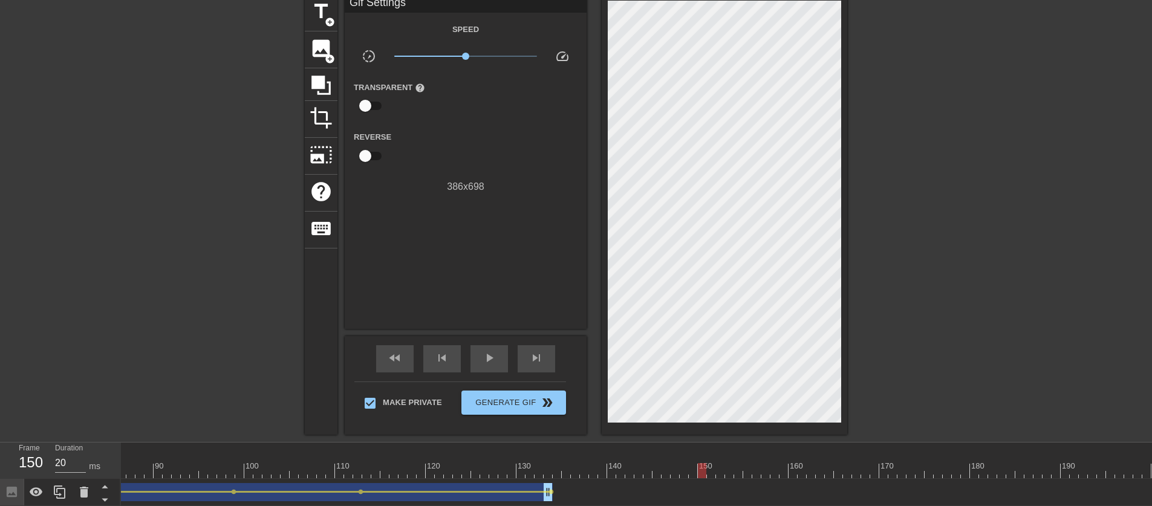
scroll to position [0, 0]
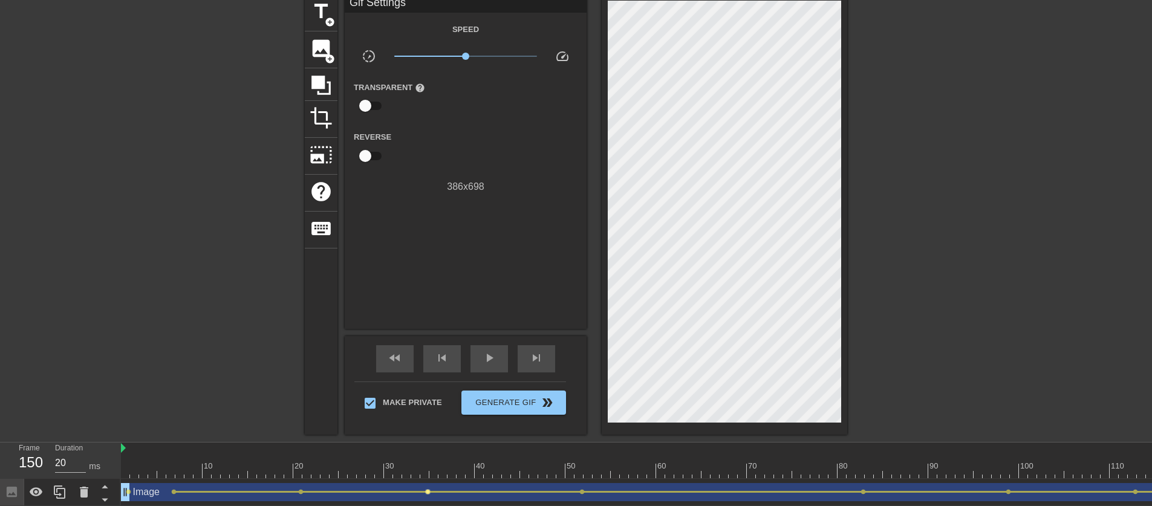
click at [428, 492] on span "lens" at bounding box center [427, 491] width 5 height 5
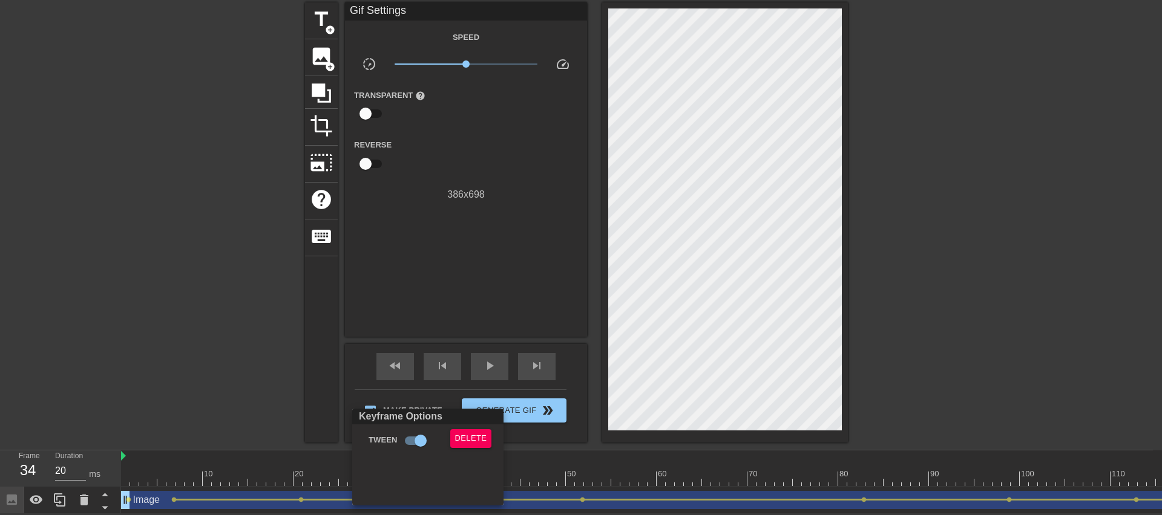
click at [434, 342] on div at bounding box center [581, 257] width 1162 height 515
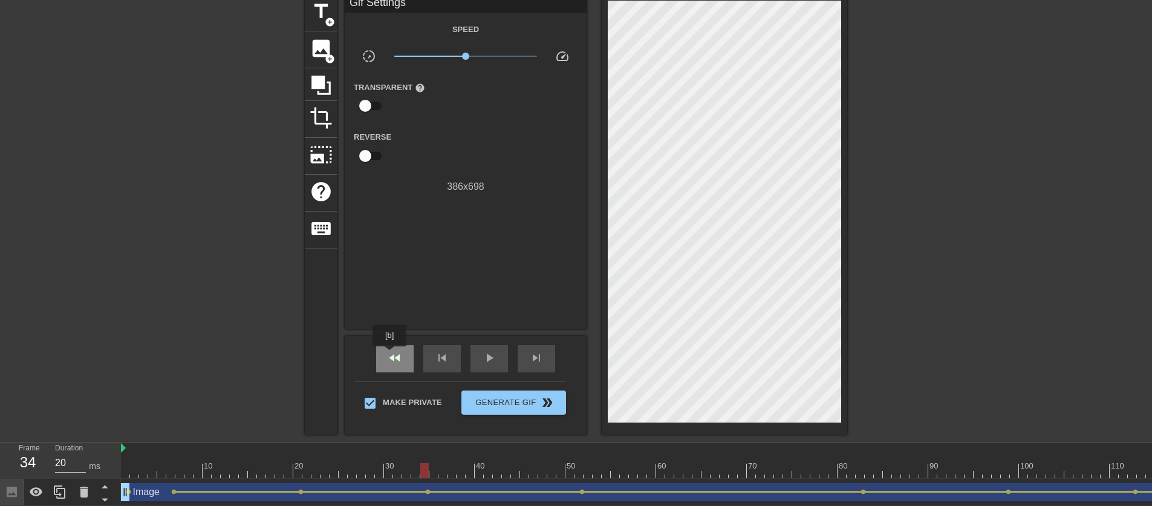
click at [391, 355] on span "fast_rewind" at bounding box center [395, 358] width 15 height 15
click at [475, 350] on div "play_arrow" at bounding box center [490, 358] width 38 height 27
click at [478, 351] on div "pause" at bounding box center [490, 358] width 38 height 27
click at [428, 491] on span "lens" at bounding box center [427, 491] width 5 height 5
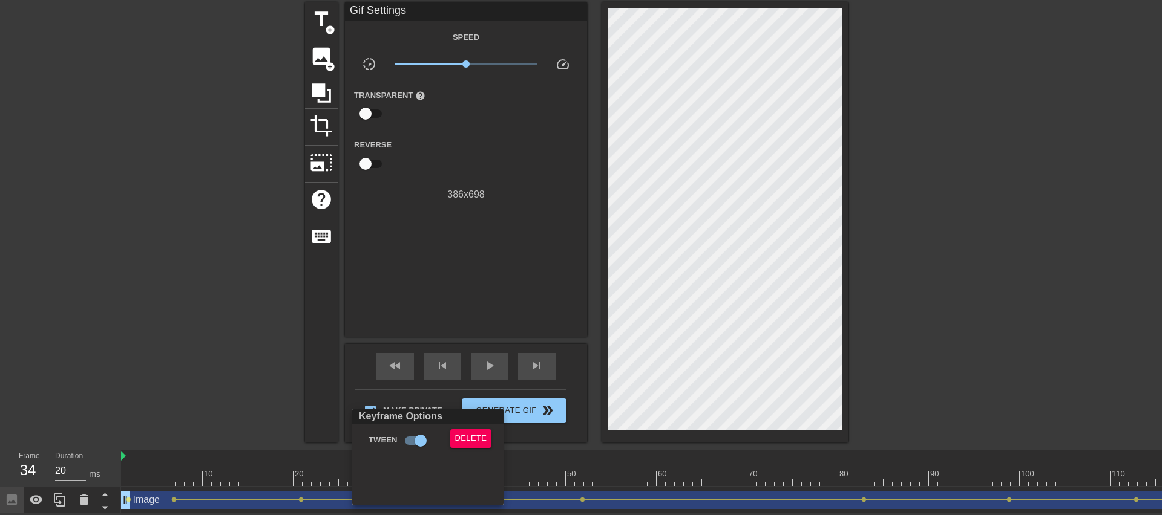
click at [299, 488] on div at bounding box center [581, 257] width 1162 height 515
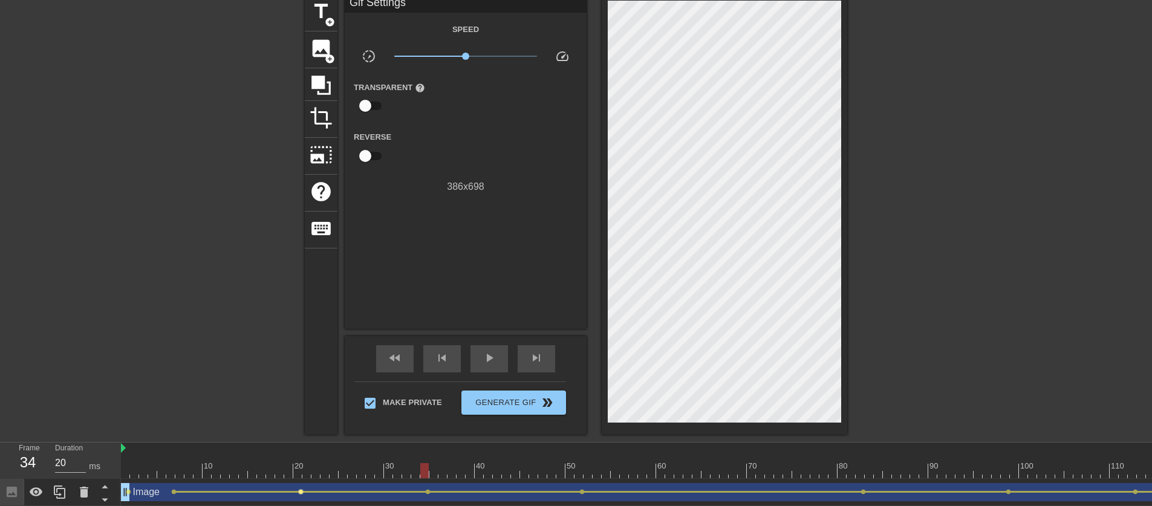
click at [302, 492] on span "lens" at bounding box center [300, 491] width 5 height 5
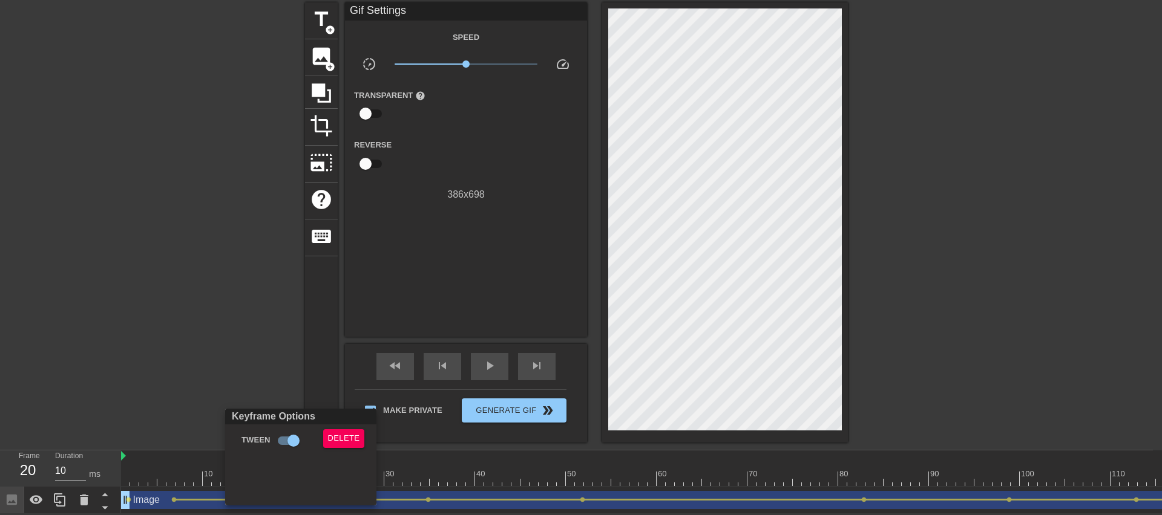
click at [732, 26] on div at bounding box center [581, 257] width 1162 height 515
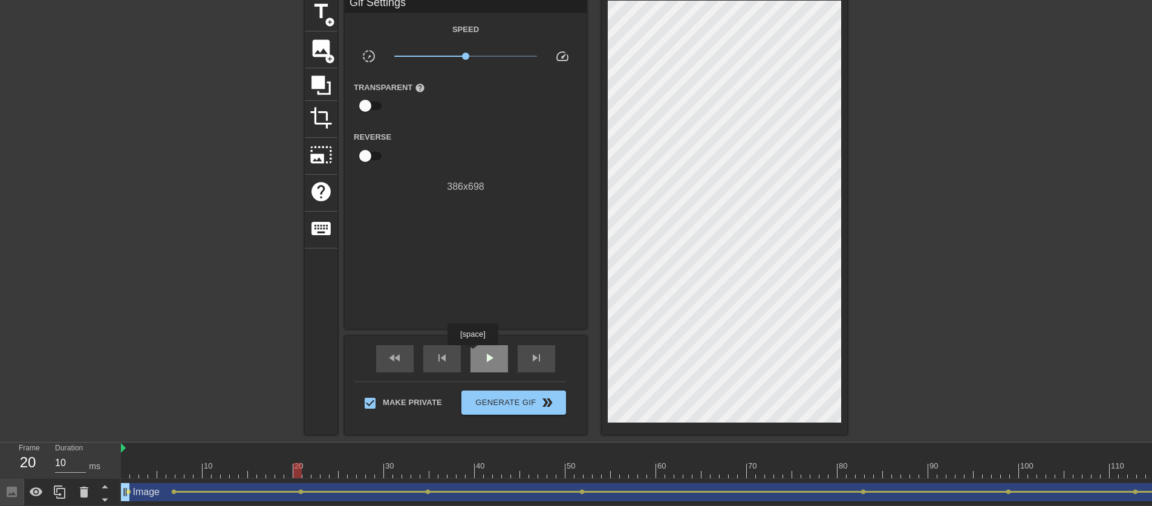
click at [474, 354] on div "play_arrow" at bounding box center [490, 358] width 38 height 27
click at [387, 367] on div "fast_rewind" at bounding box center [395, 358] width 38 height 27
click at [474, 362] on div "pause" at bounding box center [490, 358] width 38 height 27
type input "10"
click at [325, 48] on span "image" at bounding box center [321, 48] width 23 height 23
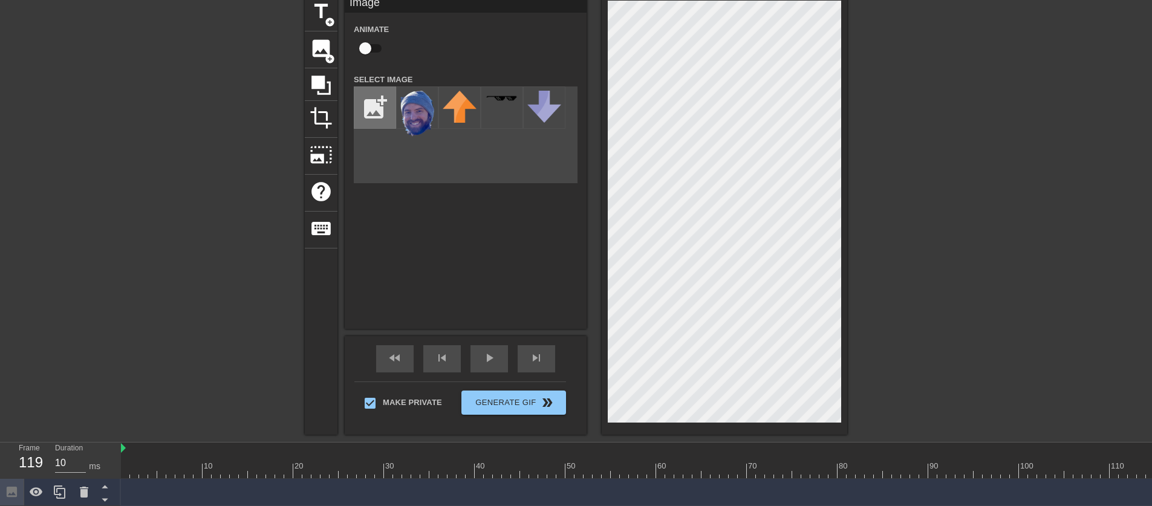
click at [379, 100] on input "file" at bounding box center [375, 107] width 41 height 41
type input "C:\fakepath\[PERSON_NAME].png"
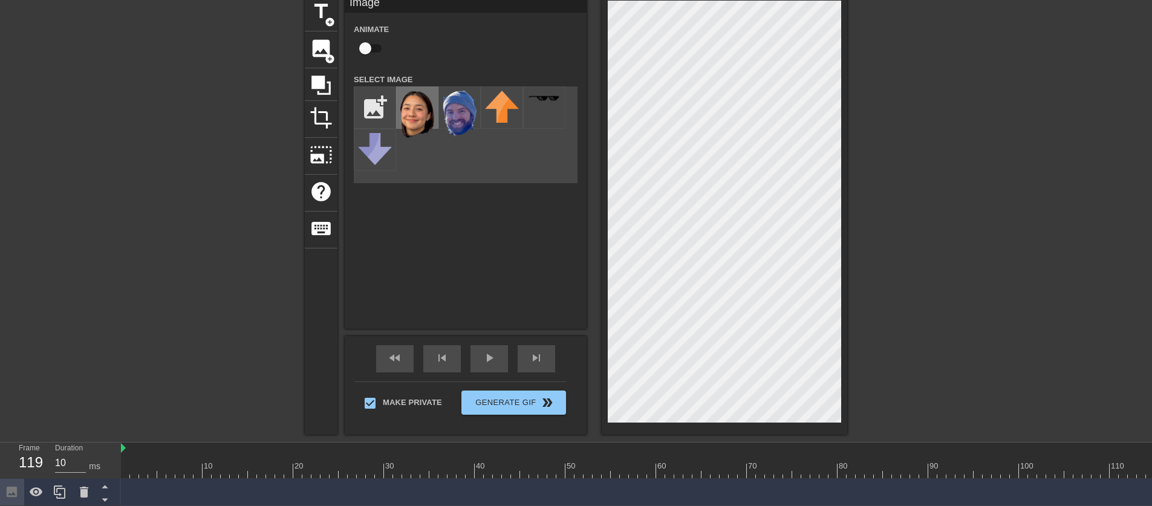
click at [412, 113] on img at bounding box center [417, 114] width 34 height 47
click at [410, 363] on div "fast_rewind" at bounding box center [395, 358] width 38 height 27
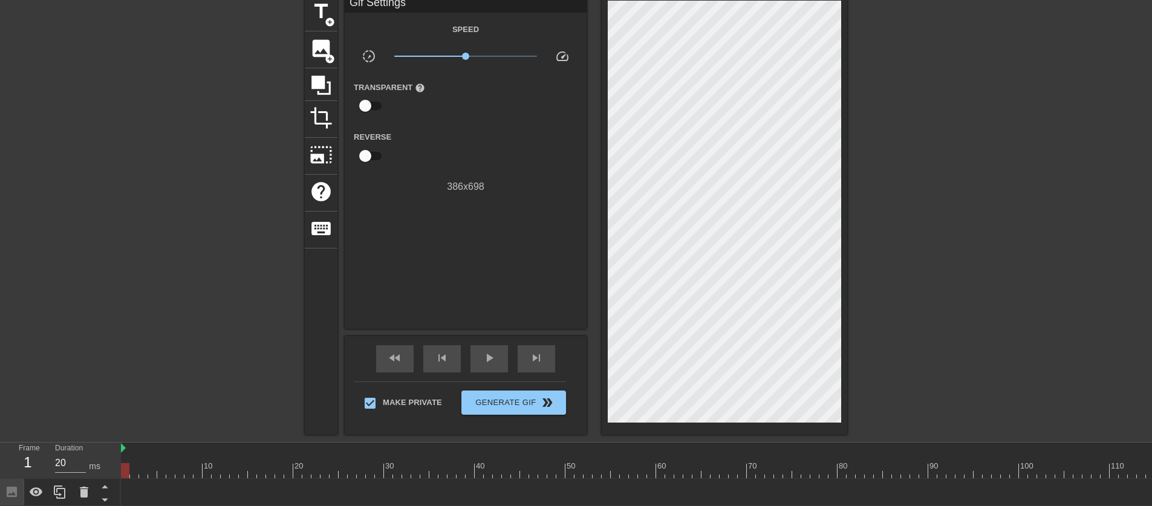
scroll to position [90, 0]
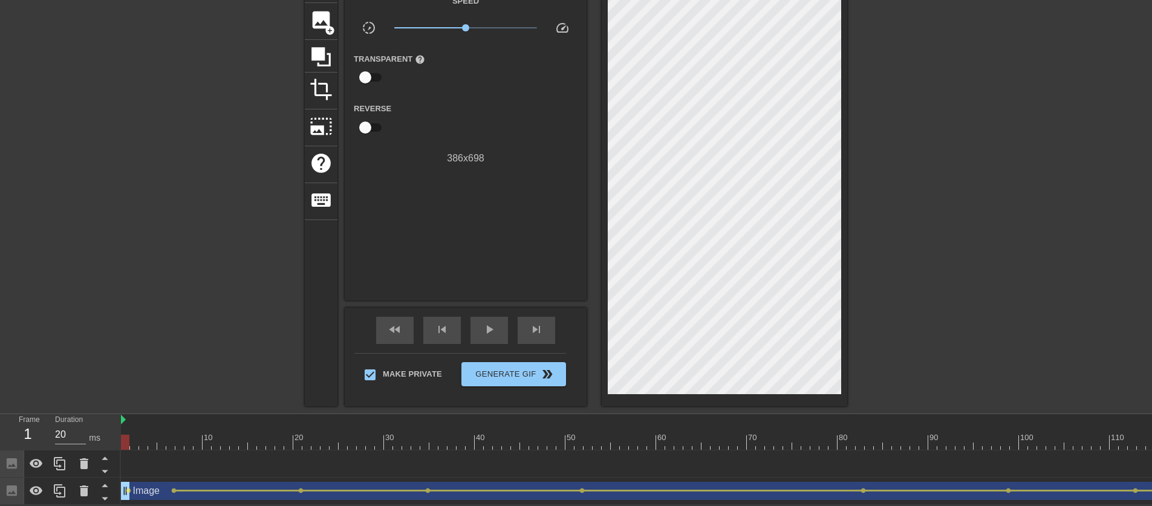
drag, startPoint x: 157, startPoint y: 497, endPoint x: 132, endPoint y: 491, distance: 25.5
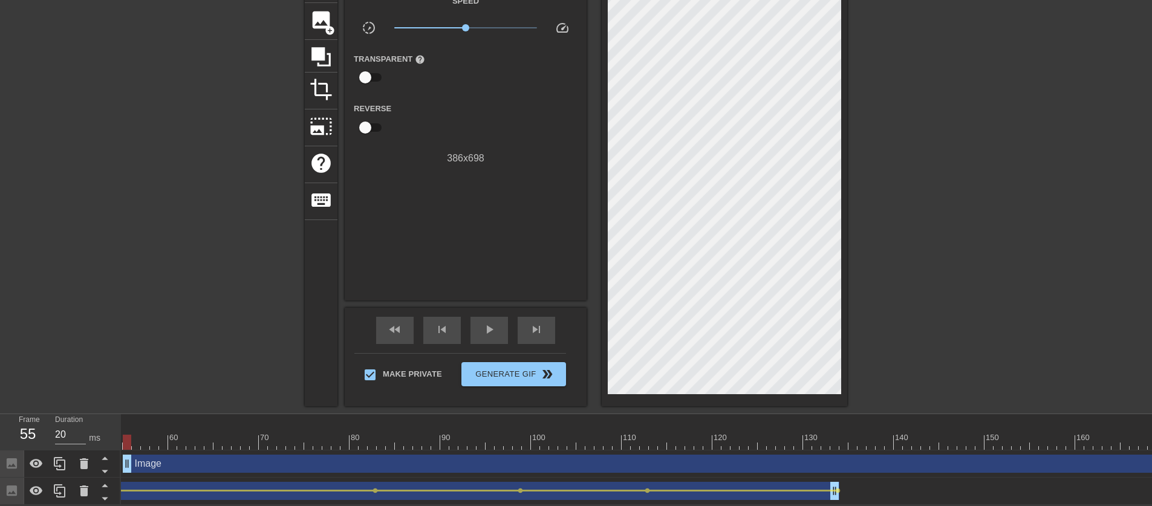
drag, startPoint x: 751, startPoint y: 453, endPoint x: 166, endPoint y: 465, distance: 584.5
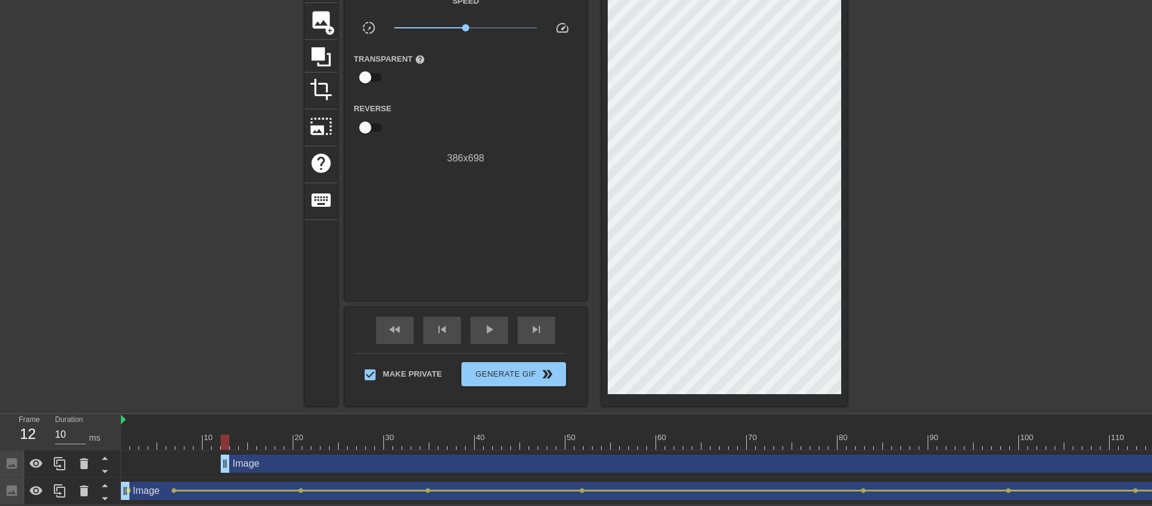
type input "20"
drag, startPoint x: 712, startPoint y: 454, endPoint x: 195, endPoint y: 448, distance: 516.7
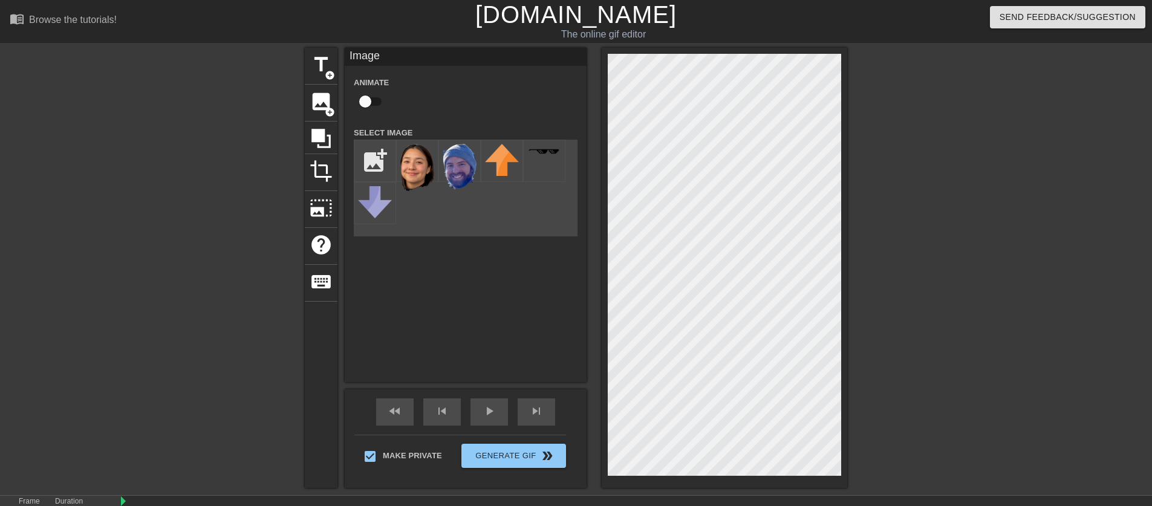
scroll to position [90, 0]
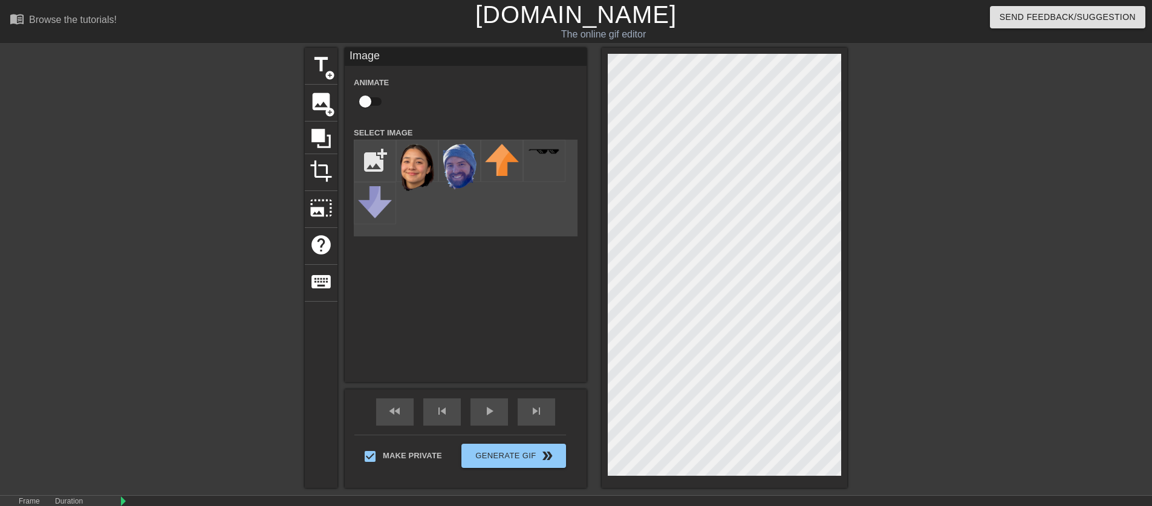
click at [374, 103] on input "checkbox" at bounding box center [365, 101] width 69 height 23
checkbox input "true"
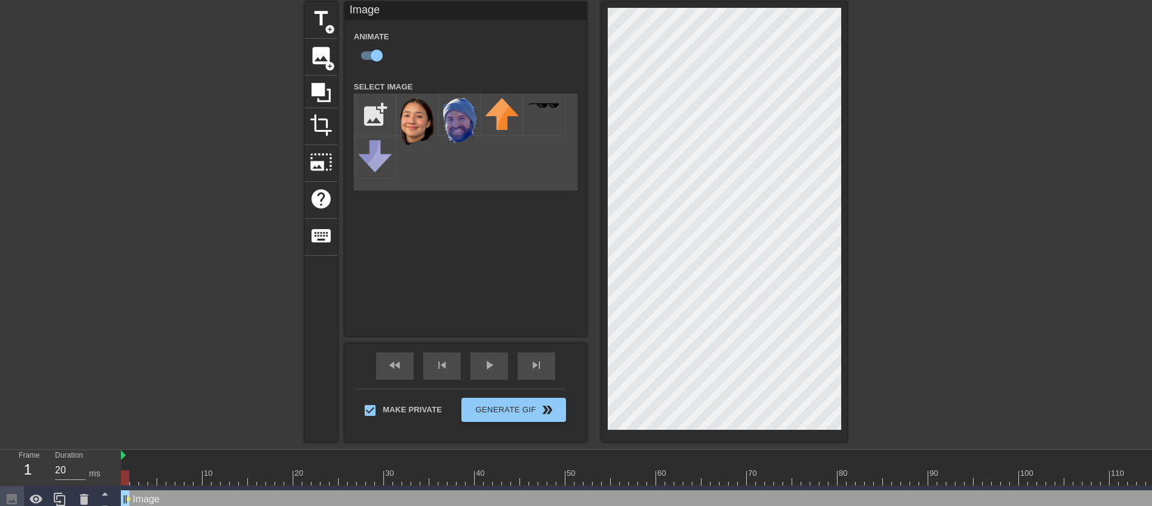
scroll to position [90, 0]
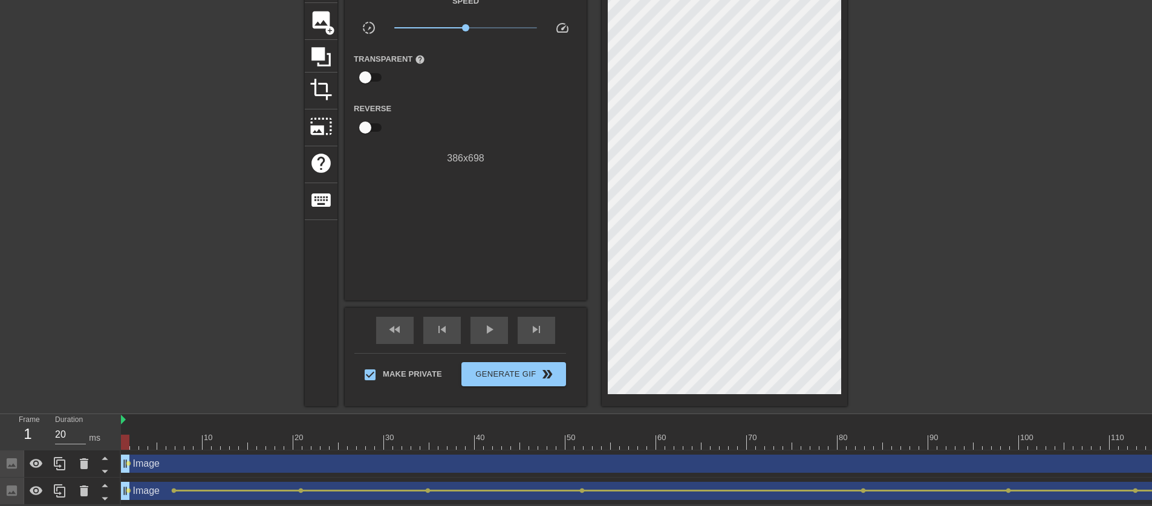
click at [212, 320] on div at bounding box center [199, 147] width 181 height 363
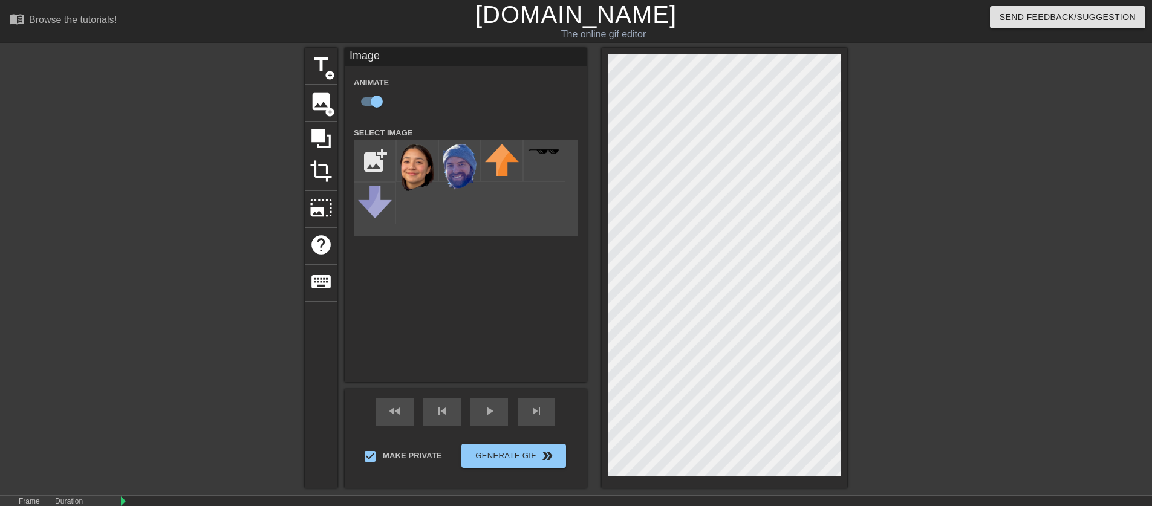
click at [269, 350] on div at bounding box center [199, 229] width 181 height 363
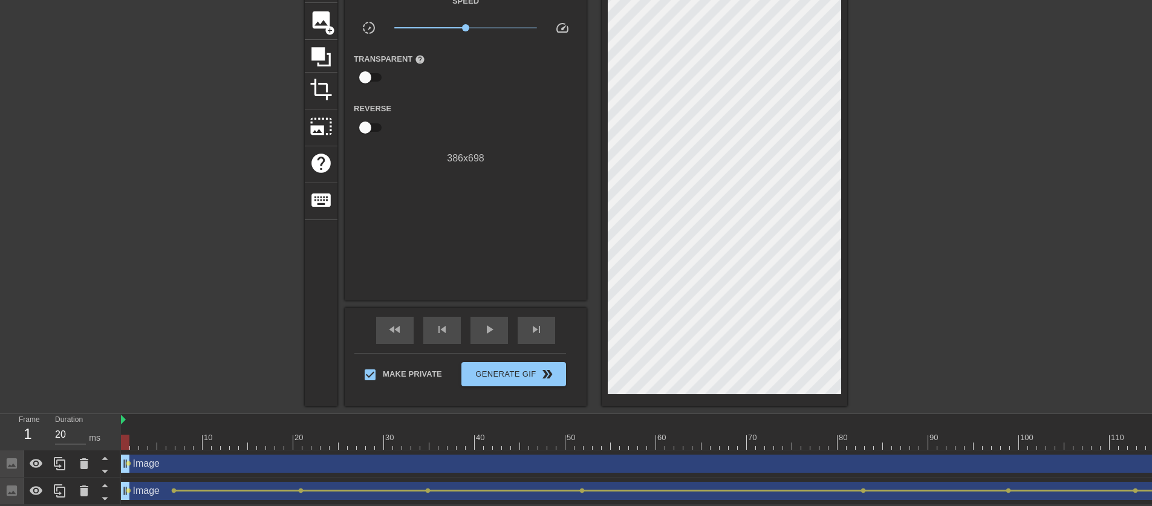
scroll to position [12, 0]
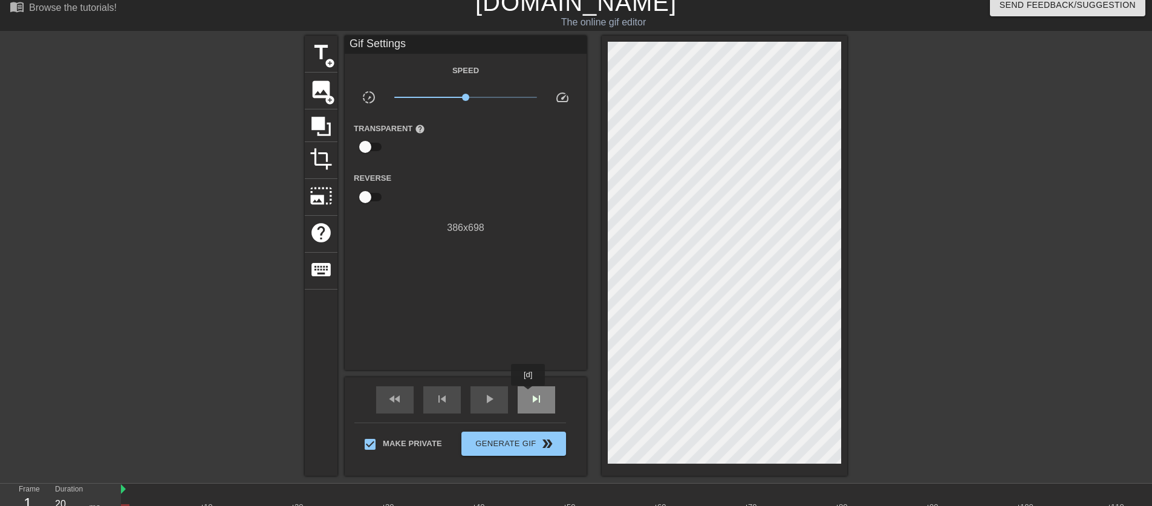
click at [530, 395] on span "skip_next" at bounding box center [536, 399] width 15 height 15
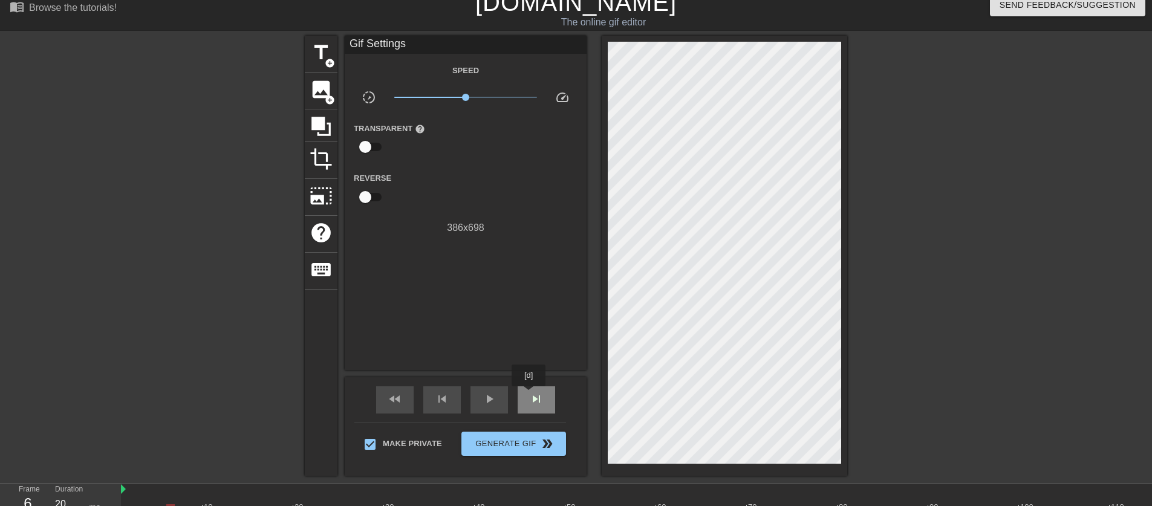
click at [530, 395] on span "skip_next" at bounding box center [536, 399] width 15 height 15
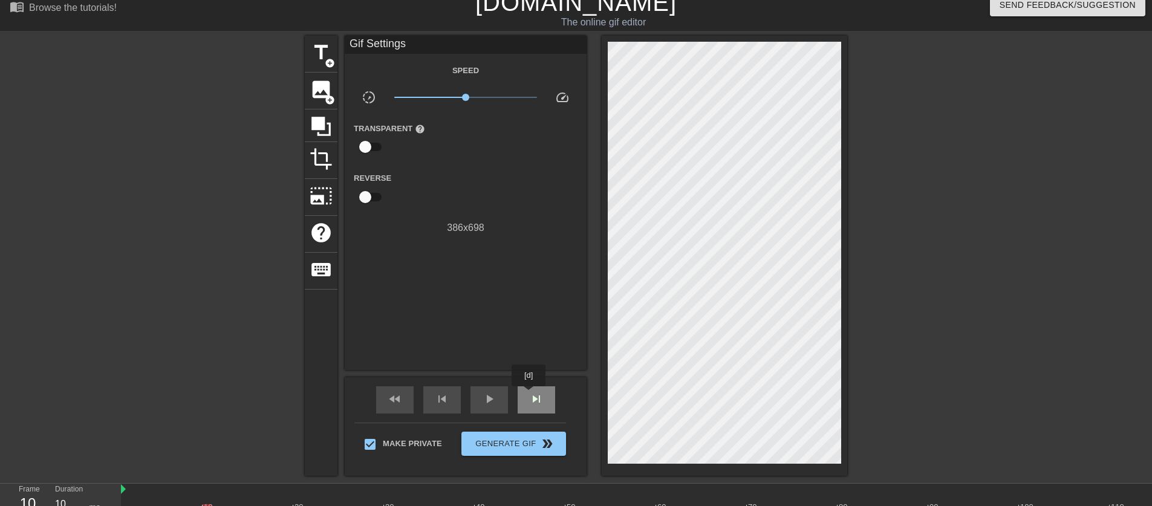
click at [530, 395] on span "skip_next" at bounding box center [536, 399] width 15 height 15
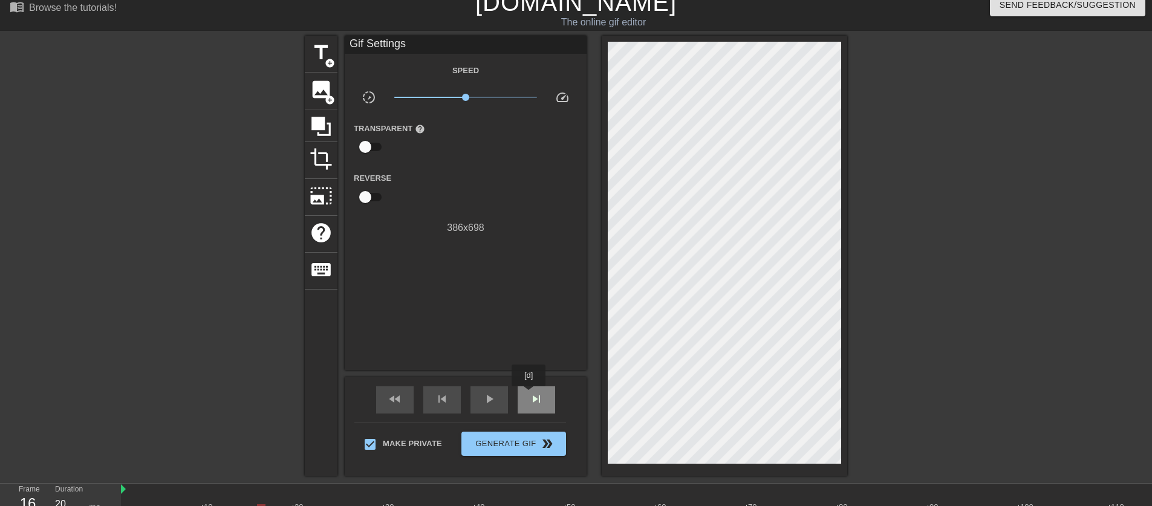
click at [530, 395] on span "skip_next" at bounding box center [536, 399] width 15 height 15
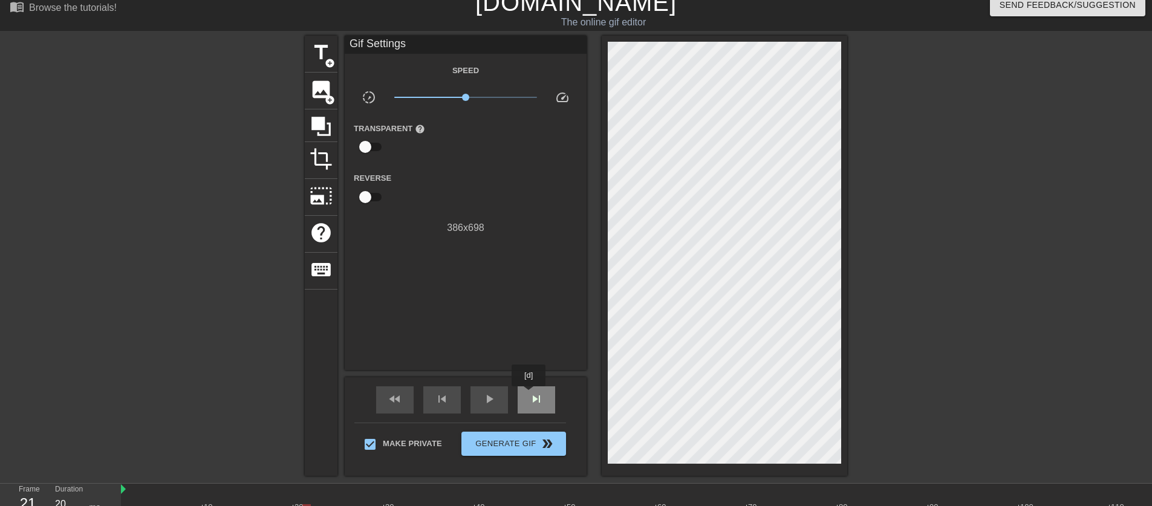
click at [530, 395] on span "skip_next" at bounding box center [536, 399] width 15 height 15
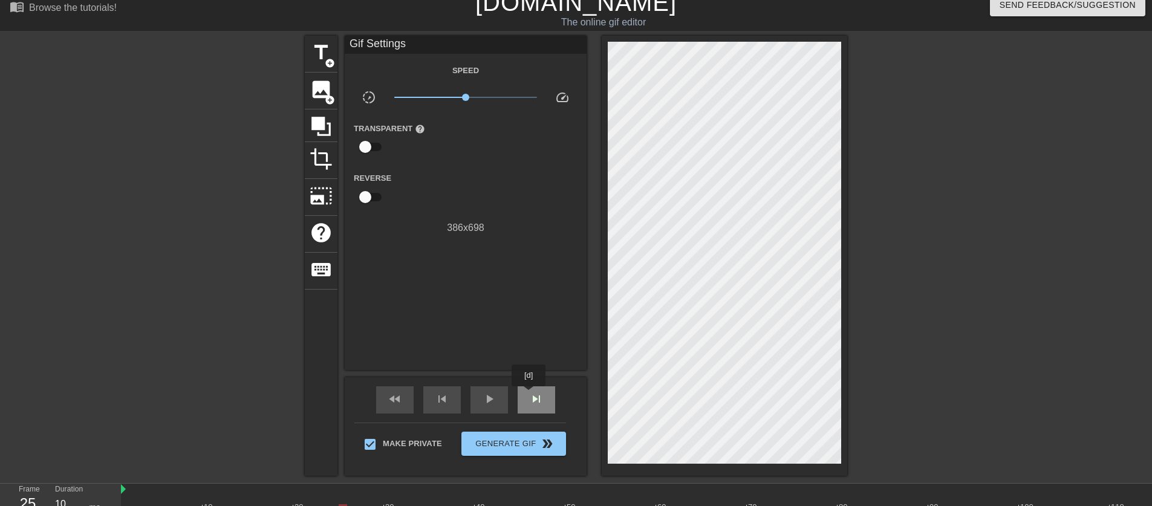
click at [530, 395] on span "skip_next" at bounding box center [536, 399] width 15 height 15
click at [529, 395] on span "skip_next" at bounding box center [536, 399] width 15 height 15
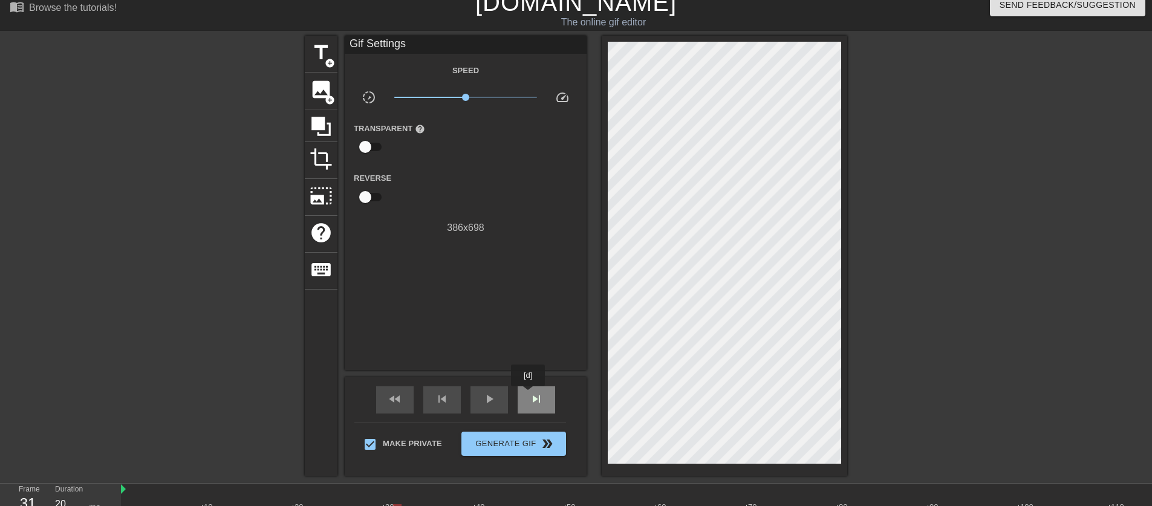
click at [529, 395] on span "skip_next" at bounding box center [536, 399] width 15 height 15
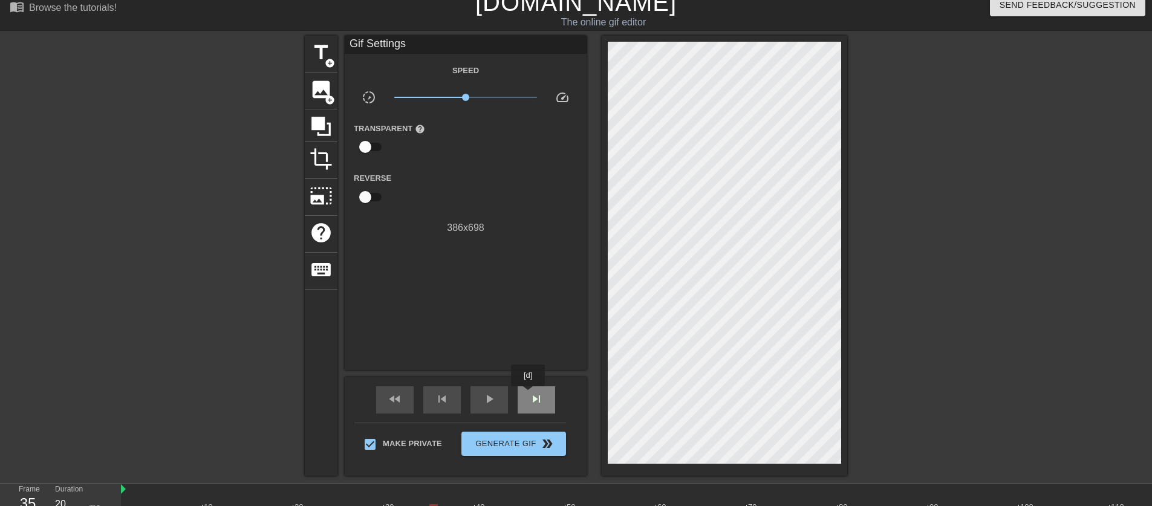
click at [529, 395] on span "skip_next" at bounding box center [536, 399] width 15 height 15
type input "20"
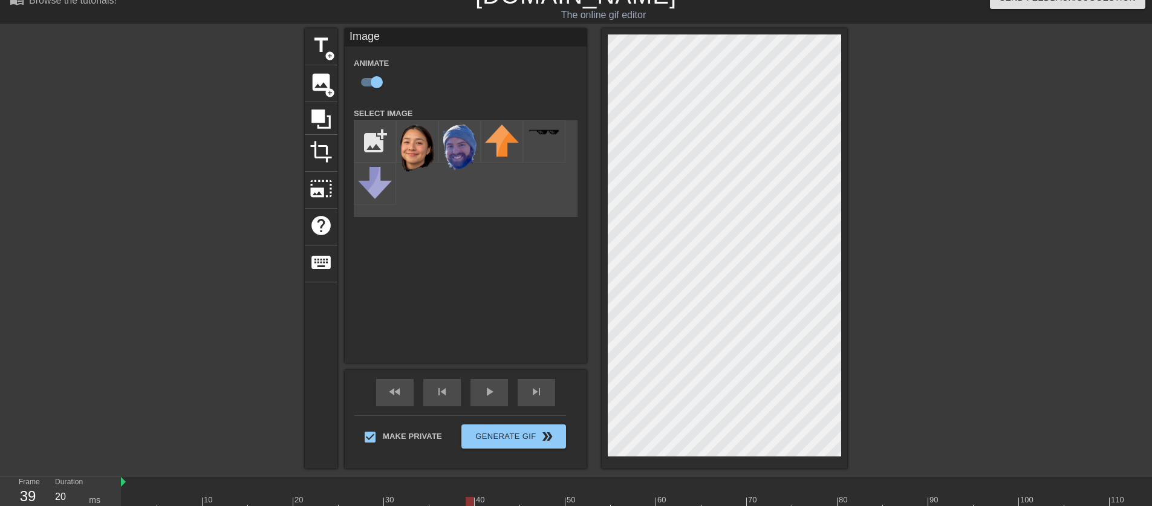
scroll to position [90, 0]
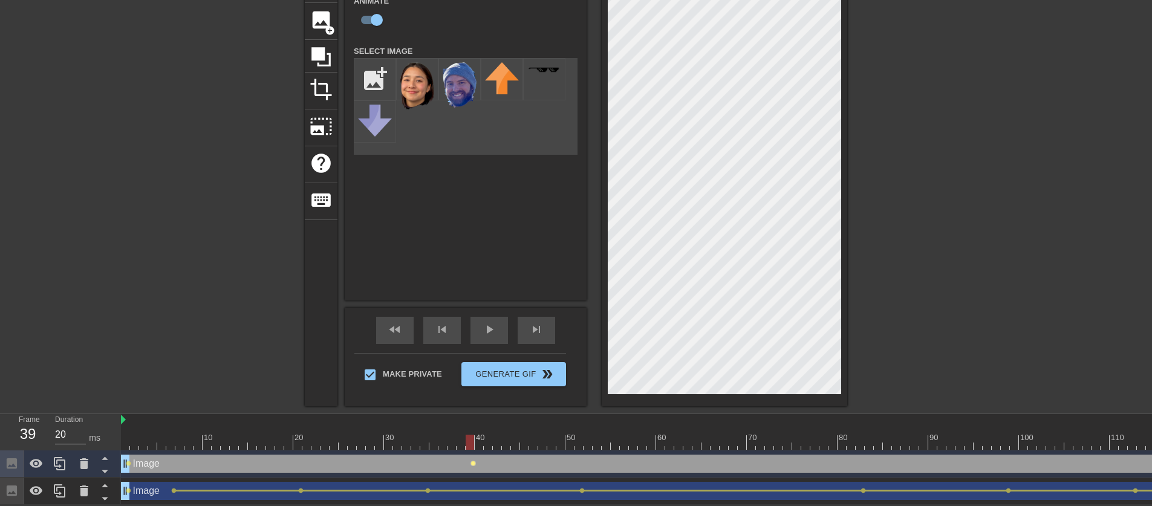
click at [473, 461] on span "lens" at bounding box center [473, 463] width 5 height 5
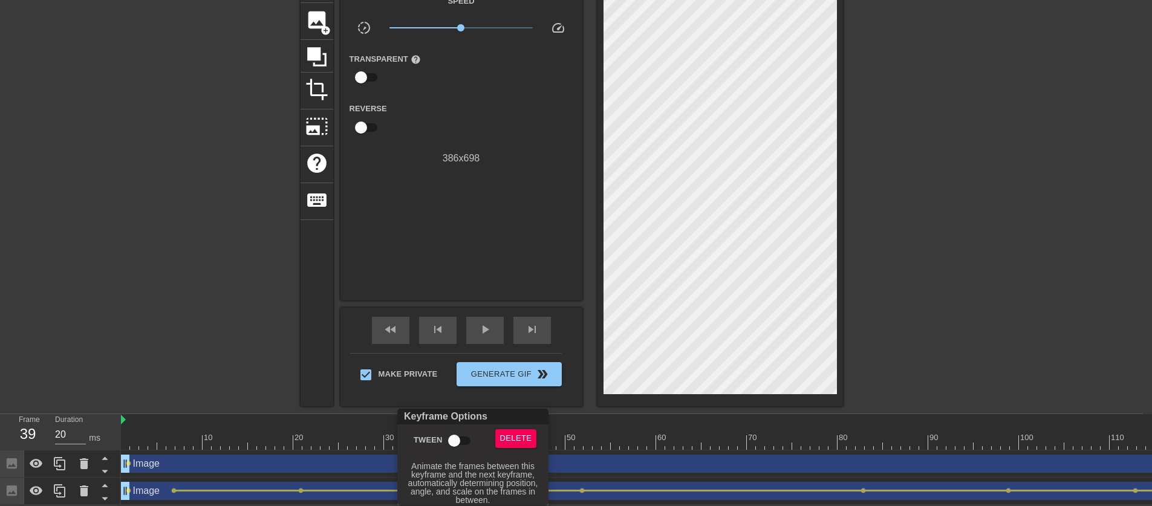
scroll to position [80, 0]
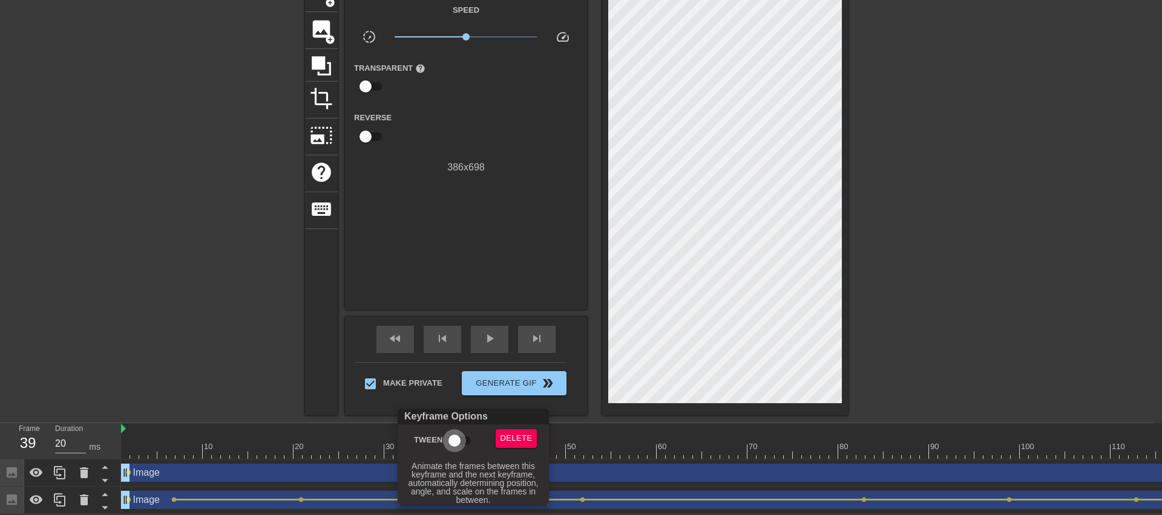
click at [453, 444] on input "Tween" at bounding box center [454, 441] width 69 height 23
checkbox input "true"
click at [128, 261] on div at bounding box center [581, 257] width 1162 height 515
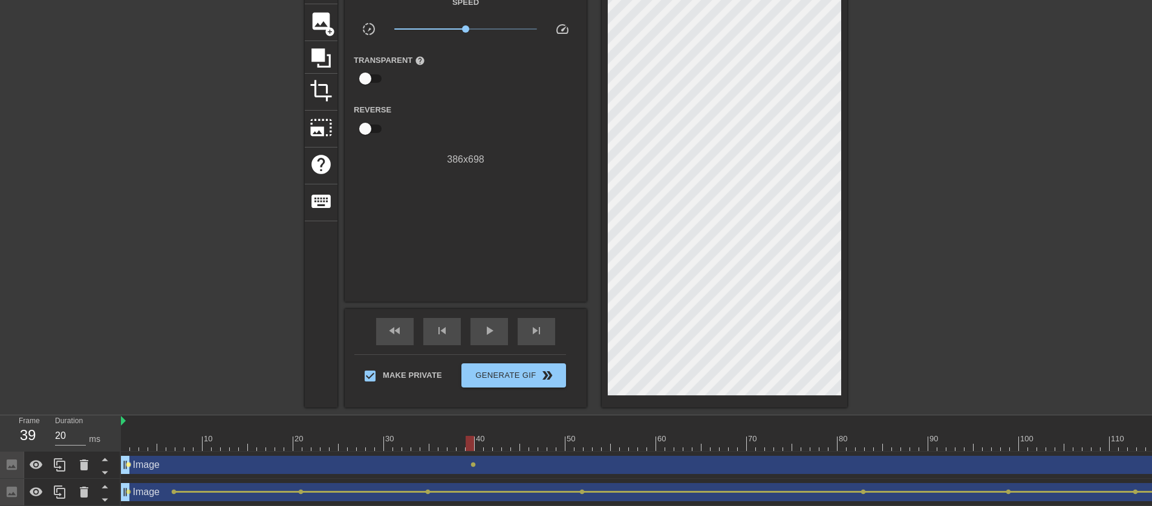
click at [128, 464] on span "lens" at bounding box center [128, 464] width 5 height 5
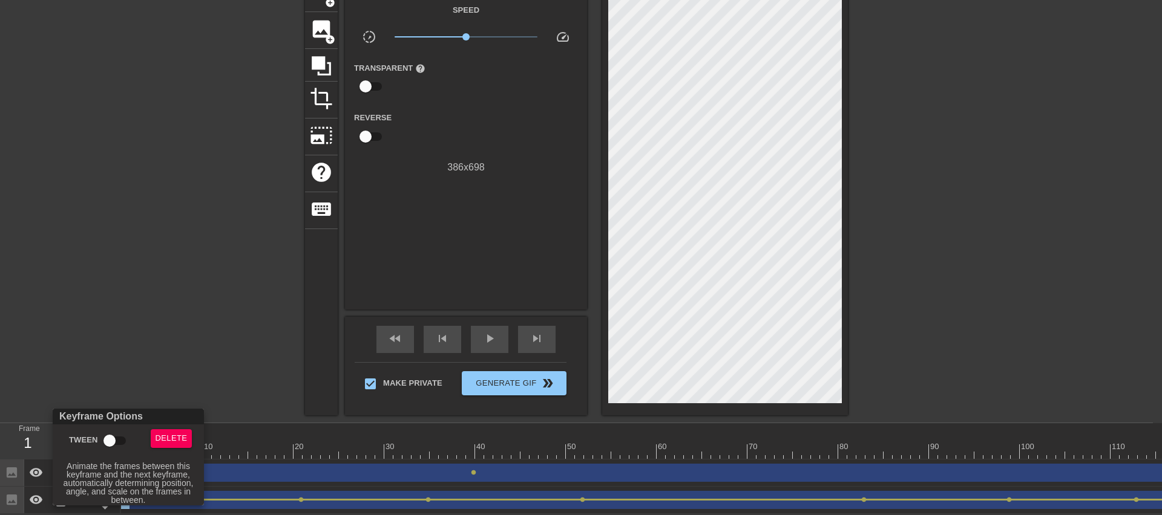
click at [108, 435] on input "Tween" at bounding box center [109, 441] width 69 height 23
checkbox input "true"
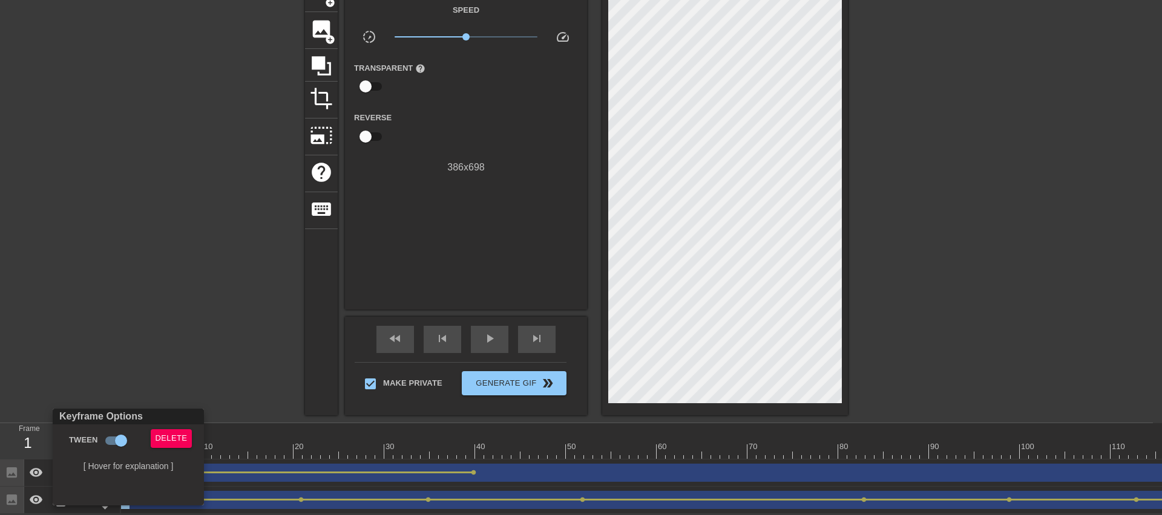
click at [144, 299] on div at bounding box center [581, 257] width 1162 height 515
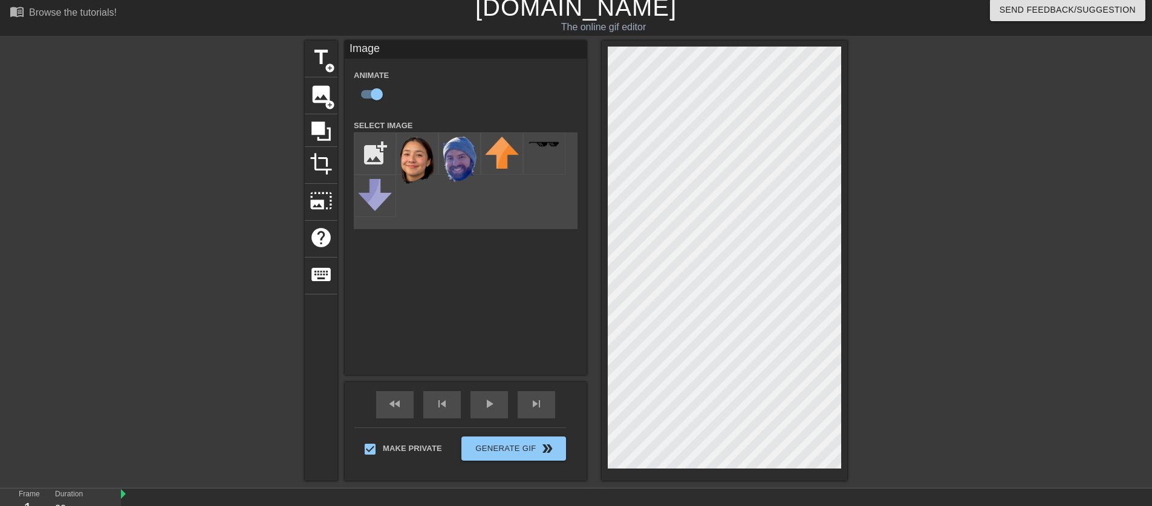
scroll to position [90, 0]
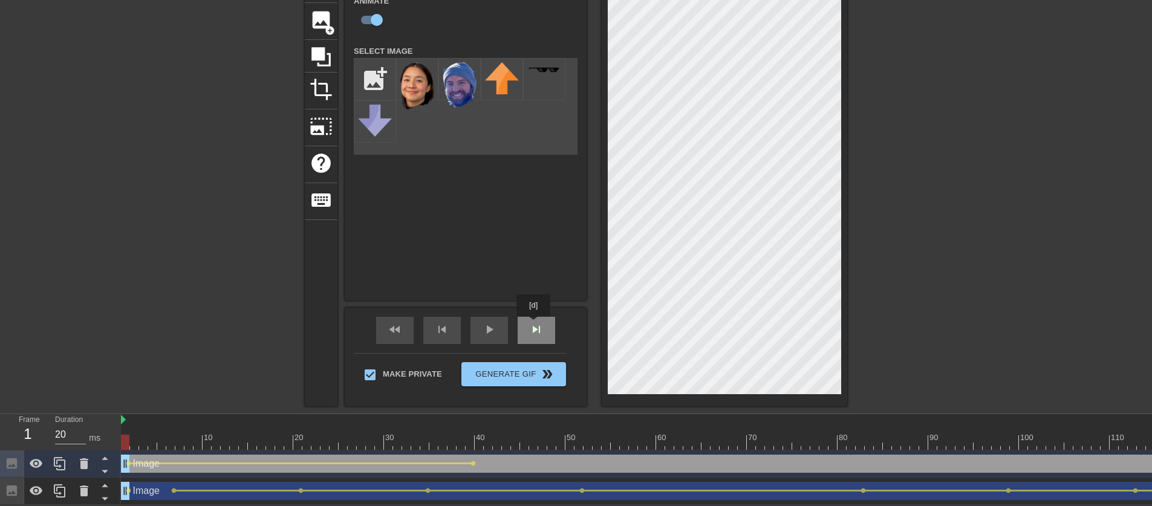
click at [535, 325] on span "skip_next" at bounding box center [536, 329] width 15 height 15
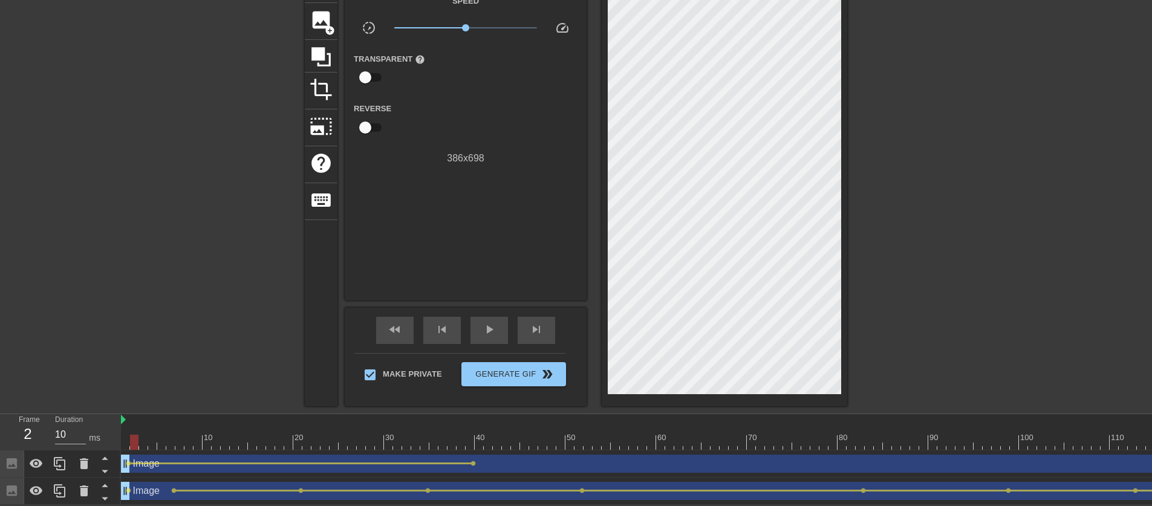
scroll to position [0, 0]
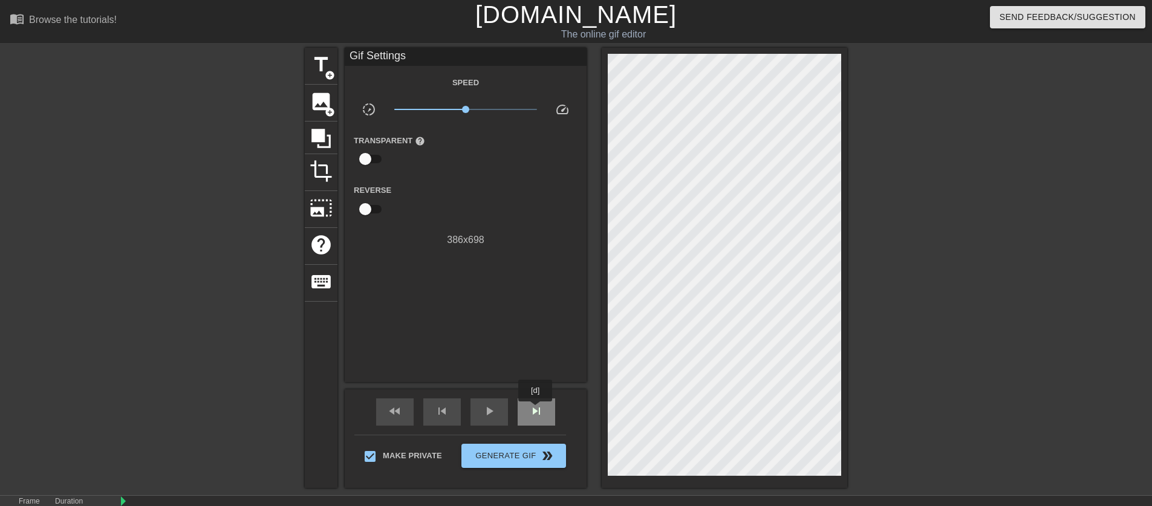
click at [537, 410] on span "skip_next" at bounding box center [536, 411] width 15 height 15
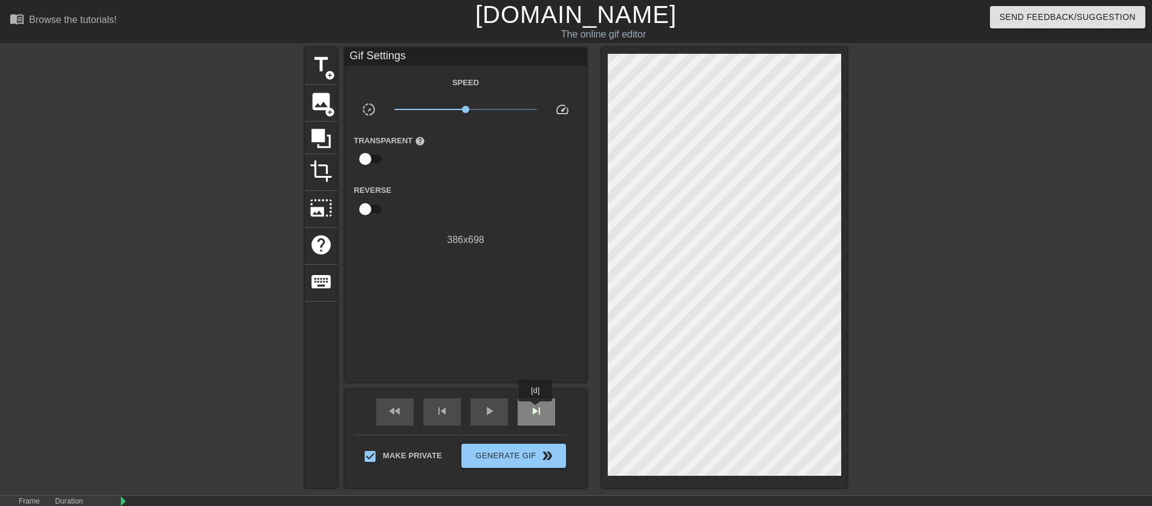
click at [537, 410] on span "skip_next" at bounding box center [536, 411] width 15 height 15
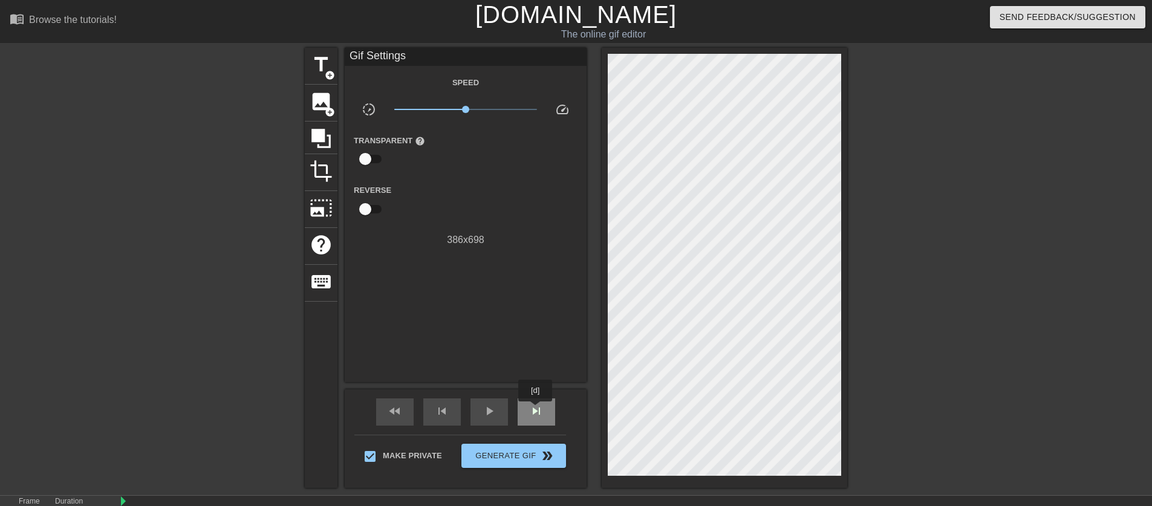
click at [537, 410] on span "skip_next" at bounding box center [536, 411] width 15 height 15
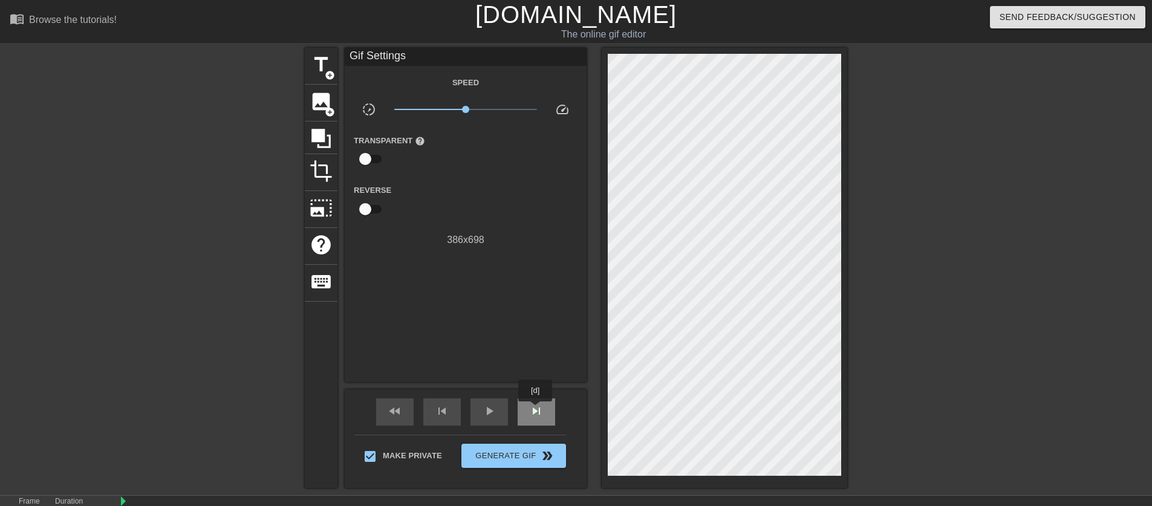
click at [537, 410] on span "skip_next" at bounding box center [536, 411] width 15 height 15
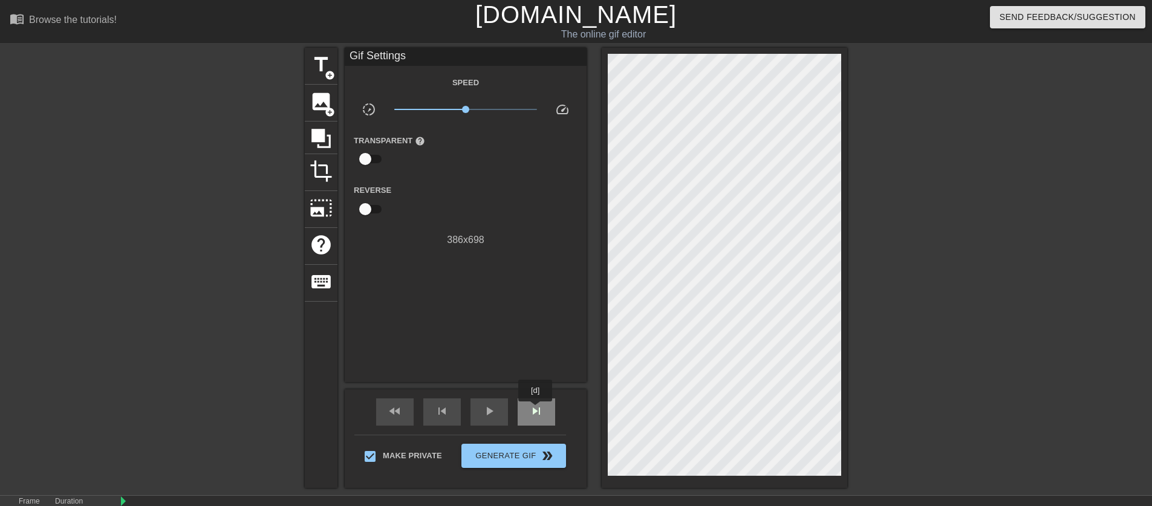
click at [537, 410] on span "skip_next" at bounding box center [536, 411] width 15 height 15
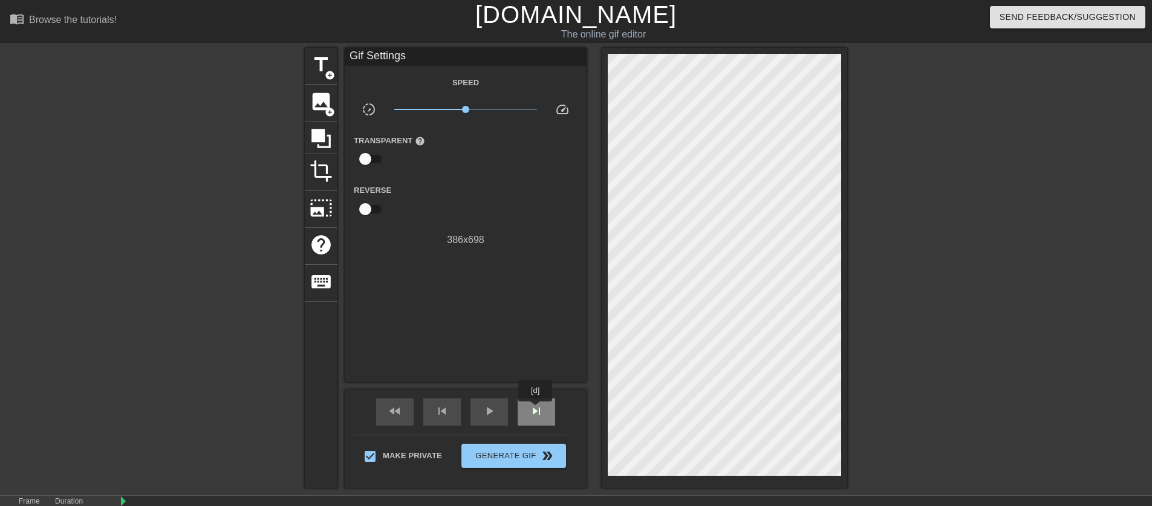
click at [537, 410] on span "skip_next" at bounding box center [536, 411] width 15 height 15
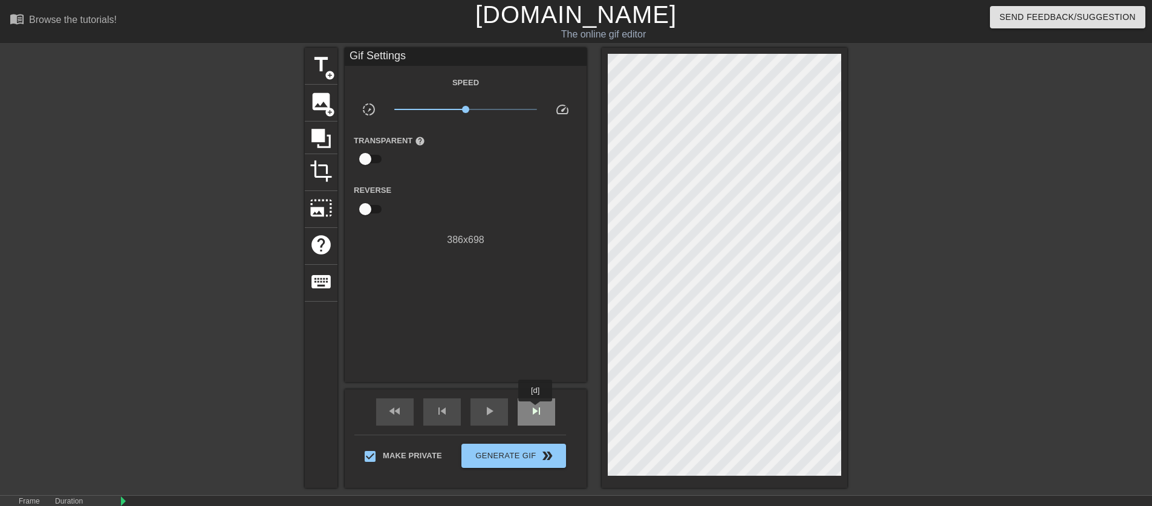
click at [537, 410] on span "skip_next" at bounding box center [536, 411] width 15 height 15
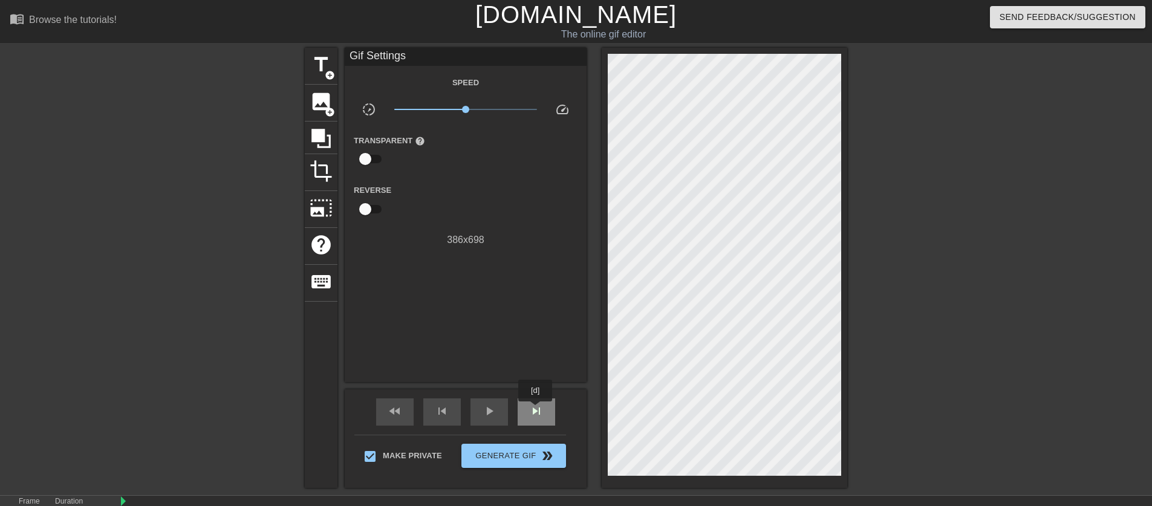
click at [537, 410] on span "skip_next" at bounding box center [536, 411] width 15 height 15
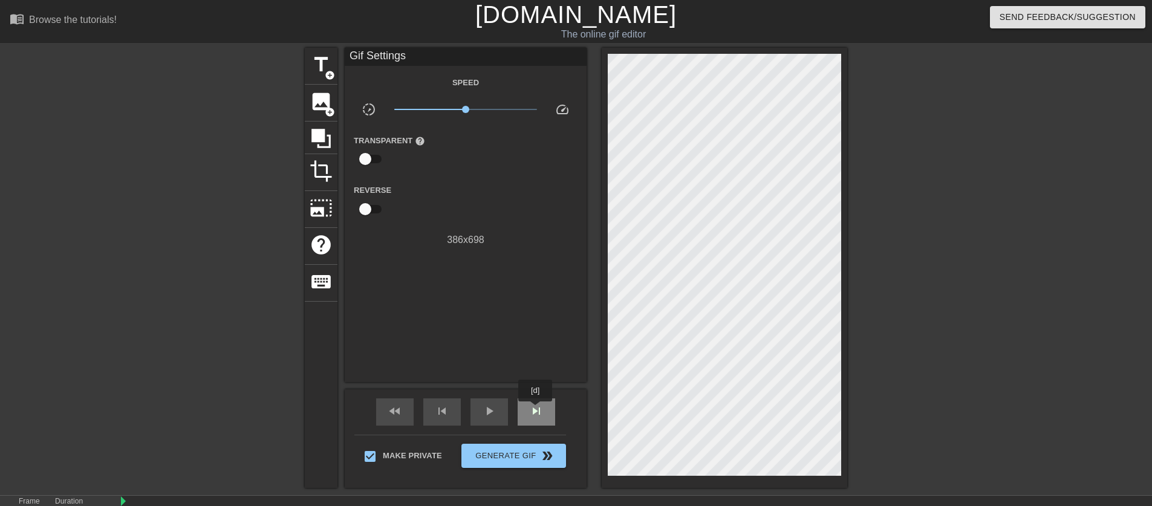
click at [537, 410] on span "skip_next" at bounding box center [536, 411] width 15 height 15
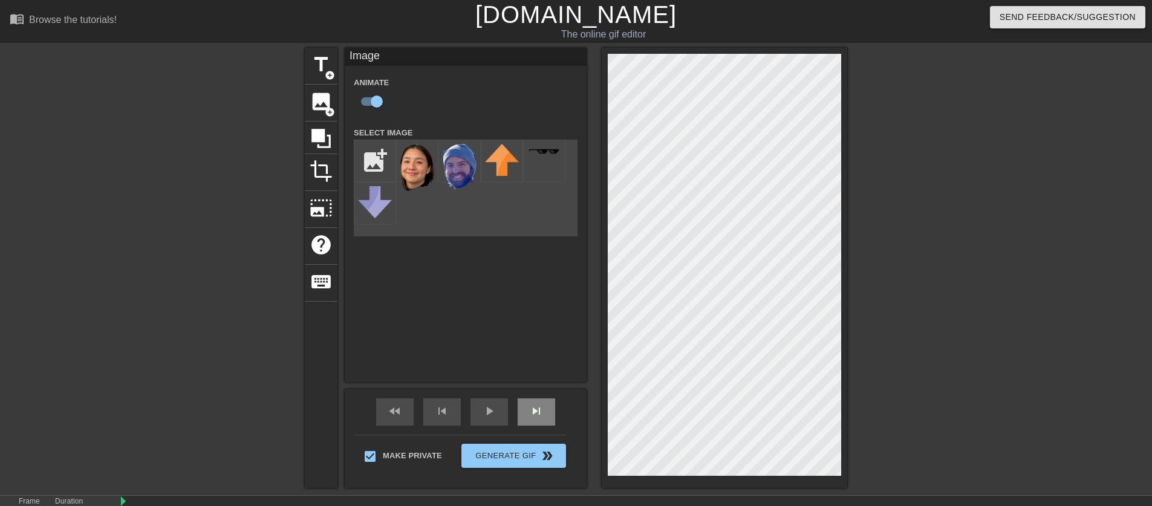
click at [544, 399] on div "skip_next" at bounding box center [537, 412] width 38 height 27
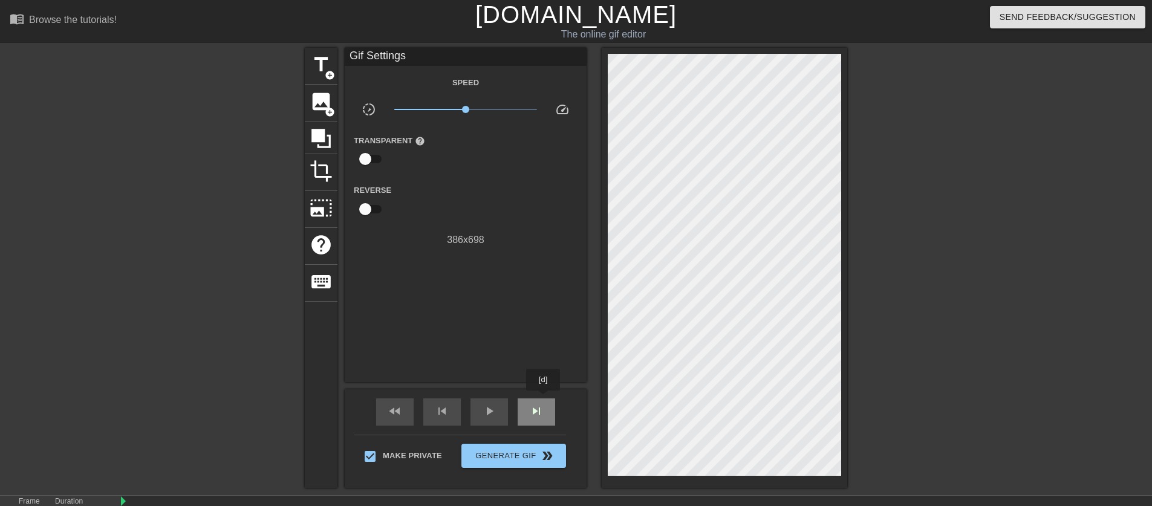
click at [544, 399] on div "skip_next" at bounding box center [537, 412] width 38 height 27
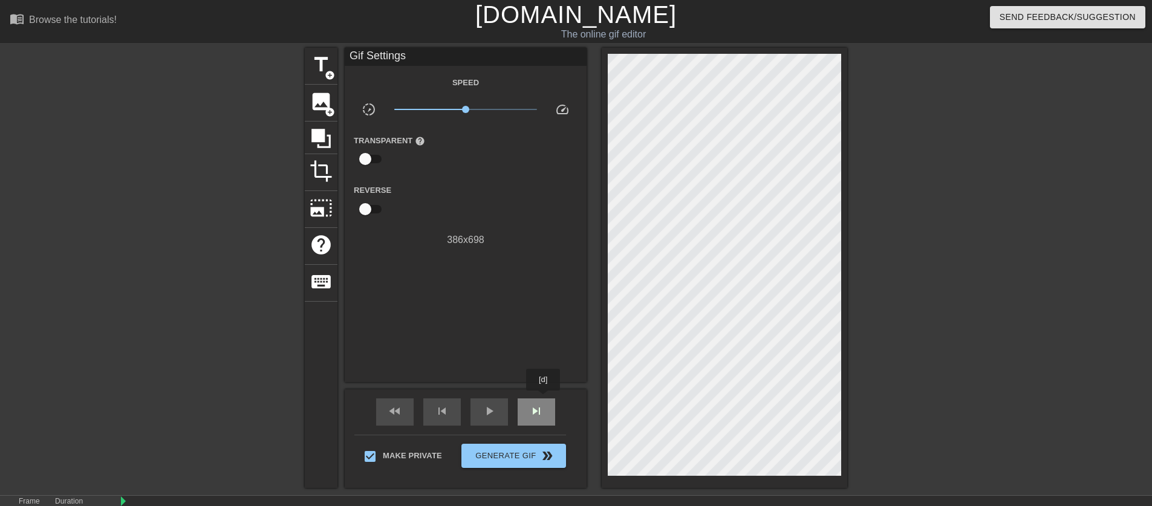
click at [544, 399] on div "skip_next" at bounding box center [537, 412] width 38 height 27
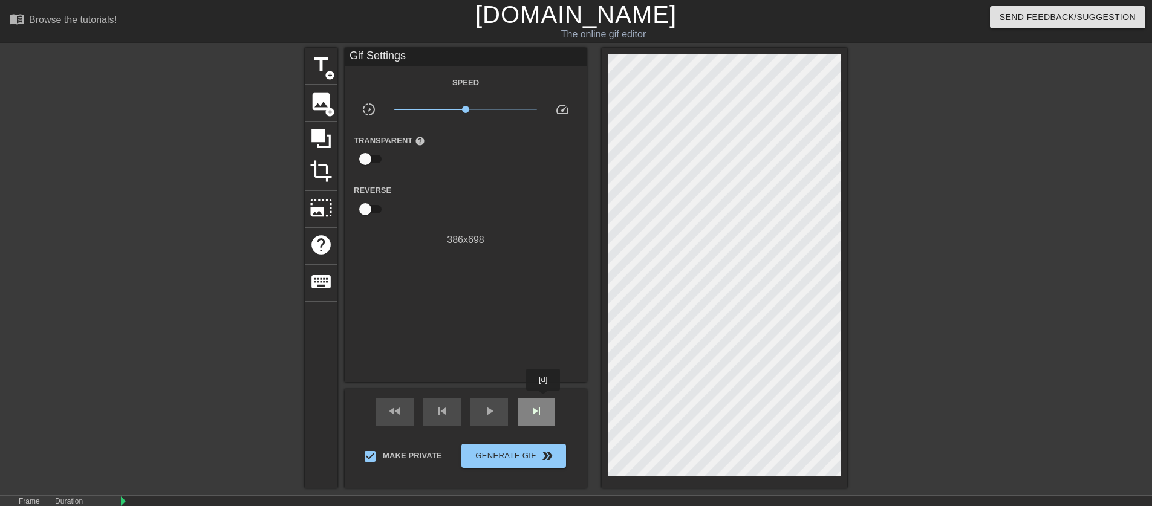
click at [544, 399] on div "skip_next" at bounding box center [537, 412] width 38 height 27
click at [529, 409] on span "skip_next" at bounding box center [536, 411] width 15 height 15
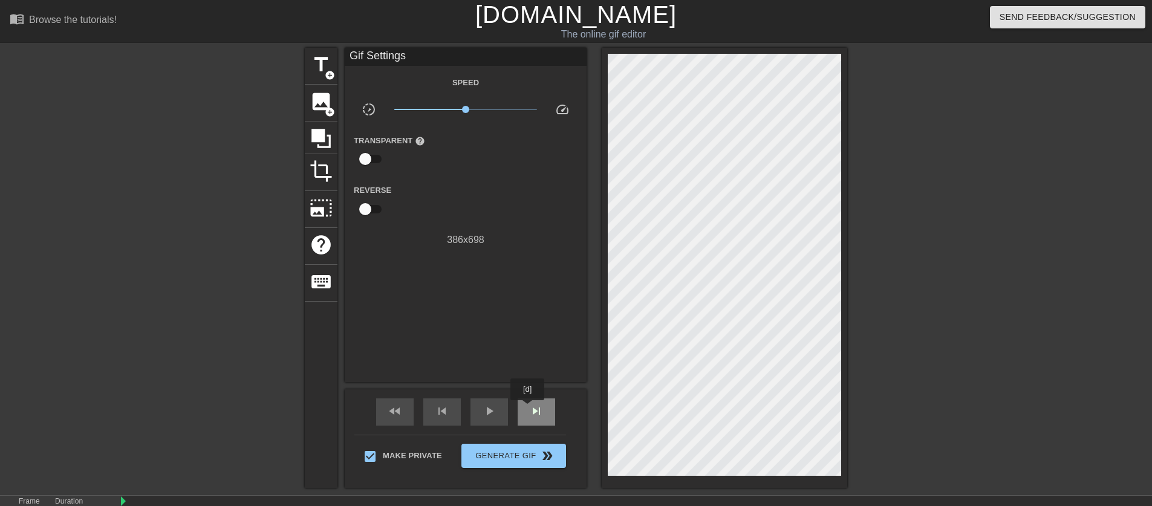
click at [529, 409] on span "skip_next" at bounding box center [536, 411] width 15 height 15
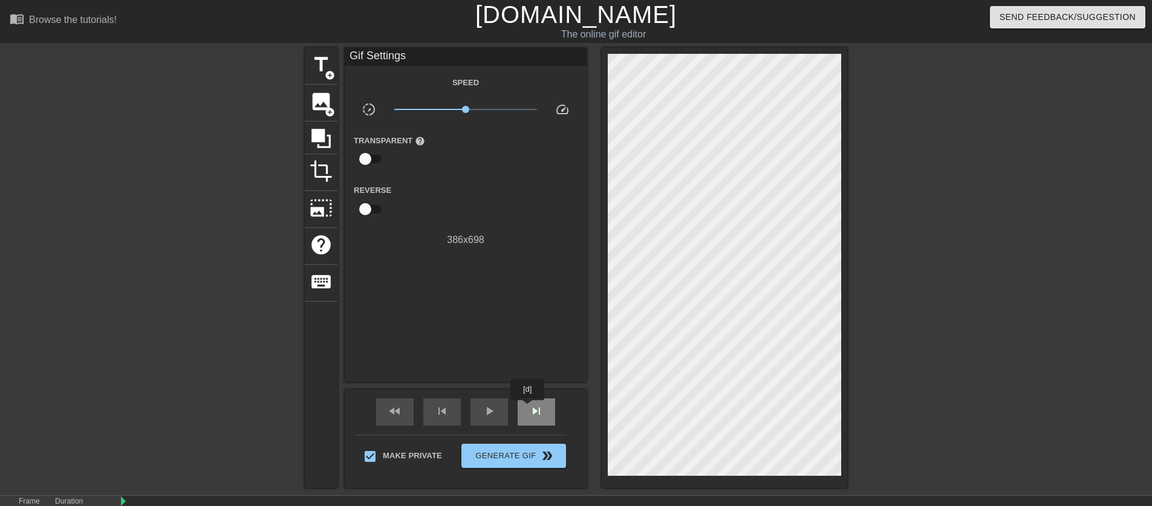
click at [529, 409] on span "skip_next" at bounding box center [536, 411] width 15 height 15
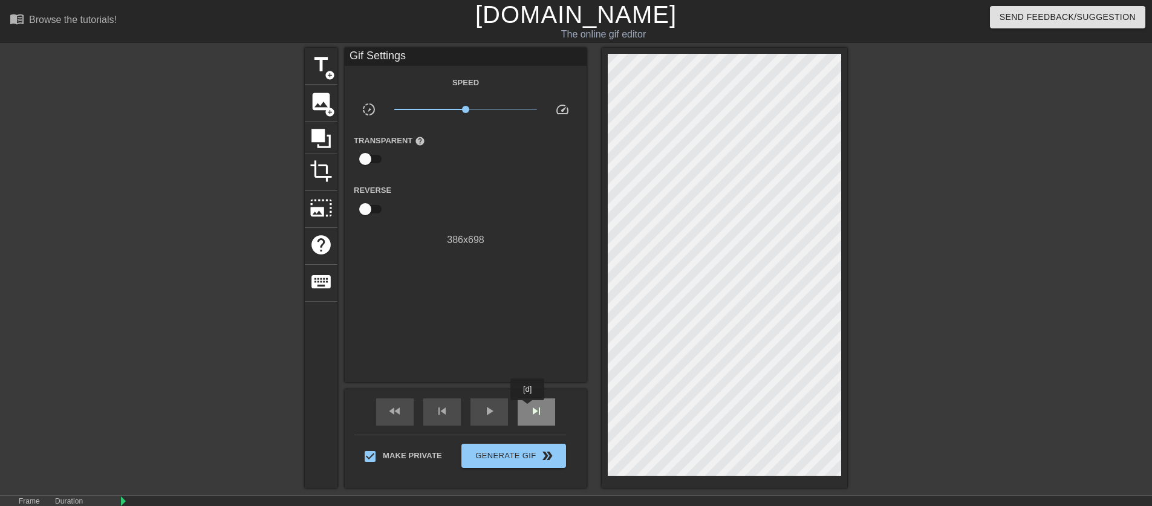
click at [529, 409] on span "skip_next" at bounding box center [536, 411] width 15 height 15
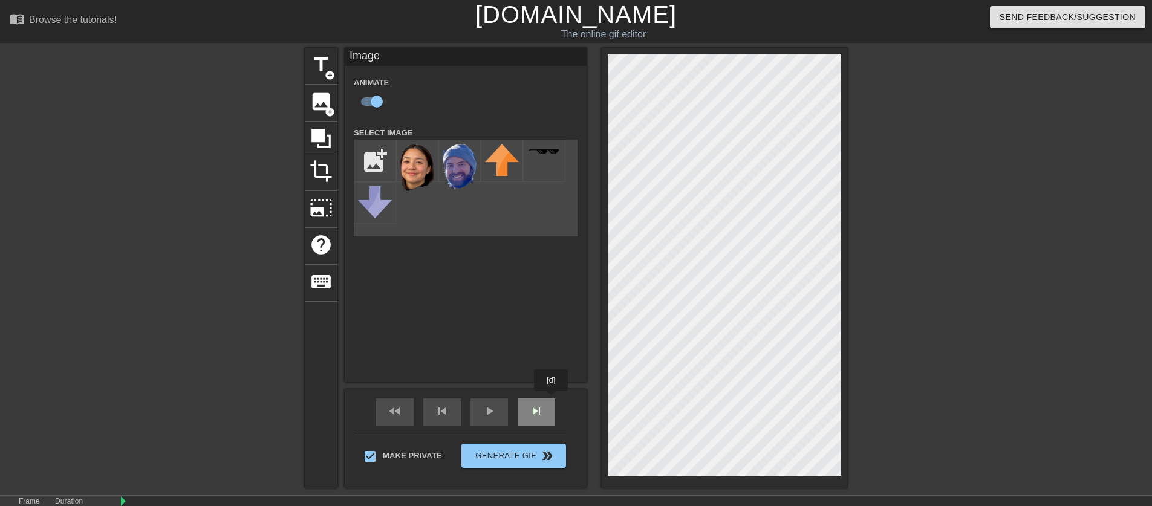
click at [547, 404] on div "skip_next" at bounding box center [537, 412] width 38 height 27
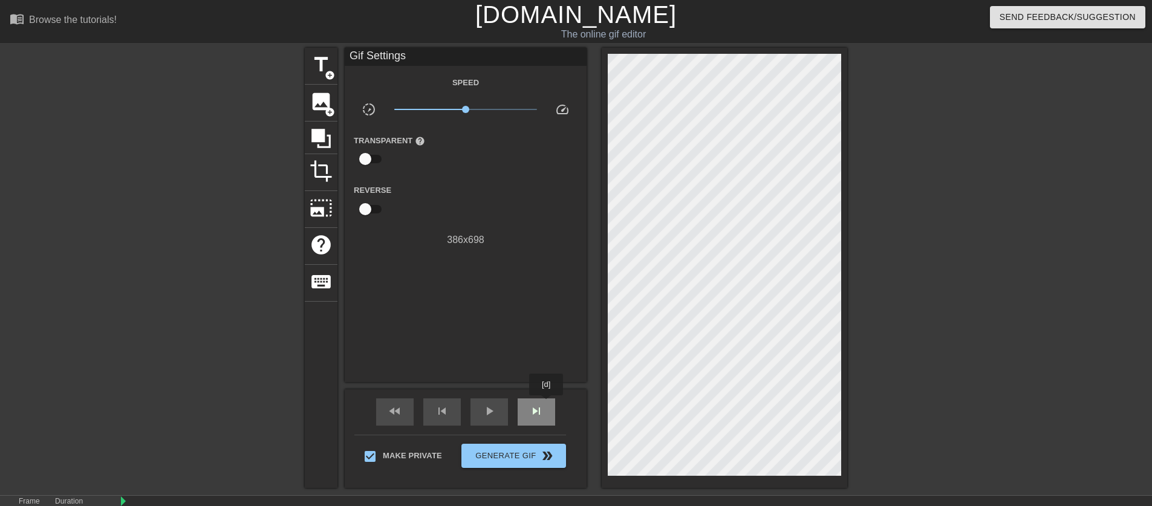
click at [547, 404] on div "skip_next" at bounding box center [537, 412] width 38 height 27
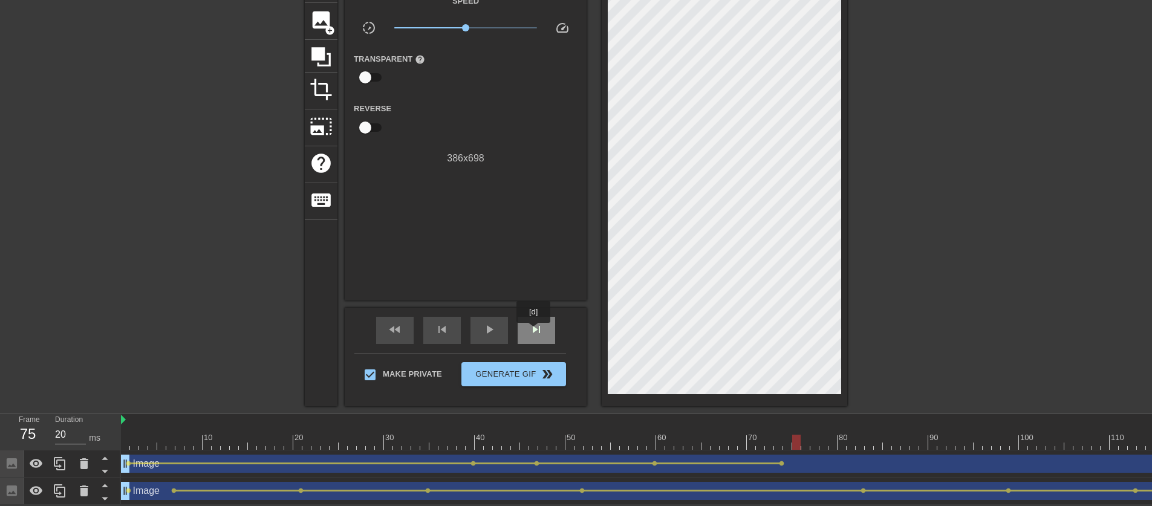
click at [537, 330] on div "skip_next" at bounding box center [537, 330] width 38 height 27
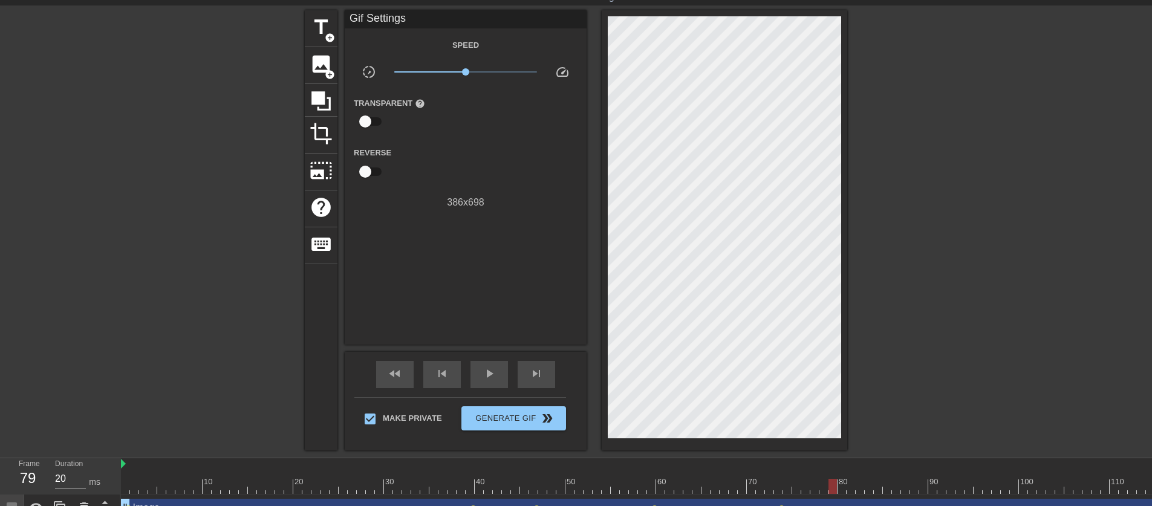
scroll to position [11, 0]
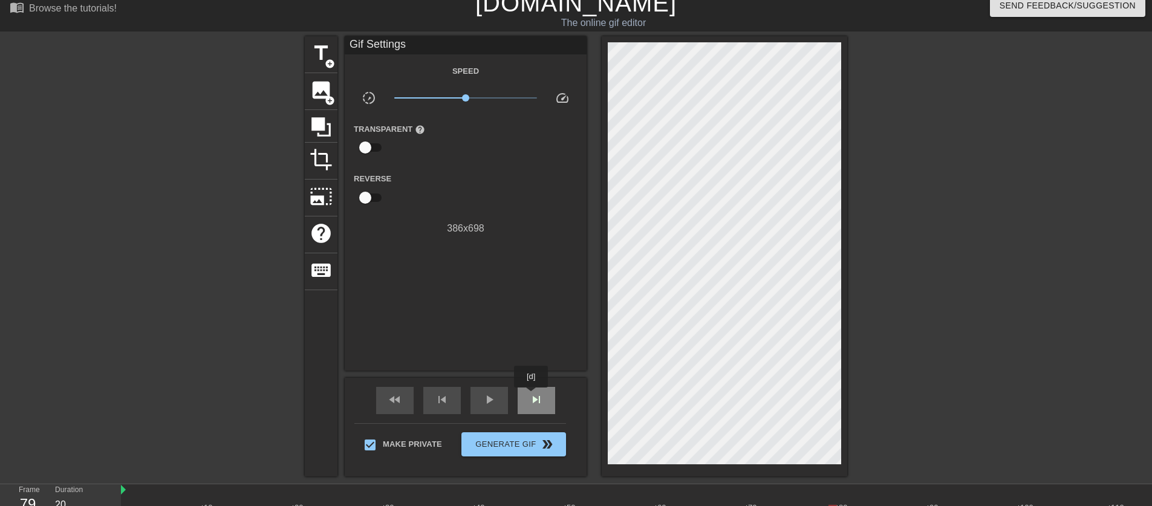
click at [532, 396] on span "skip_next" at bounding box center [536, 400] width 15 height 15
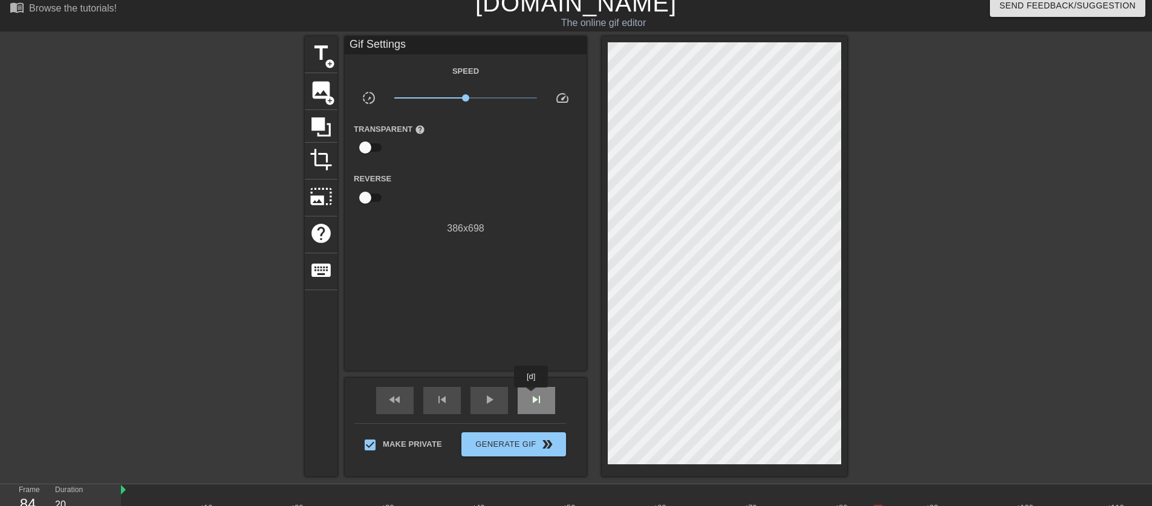
click at [532, 396] on span "skip_next" at bounding box center [536, 400] width 15 height 15
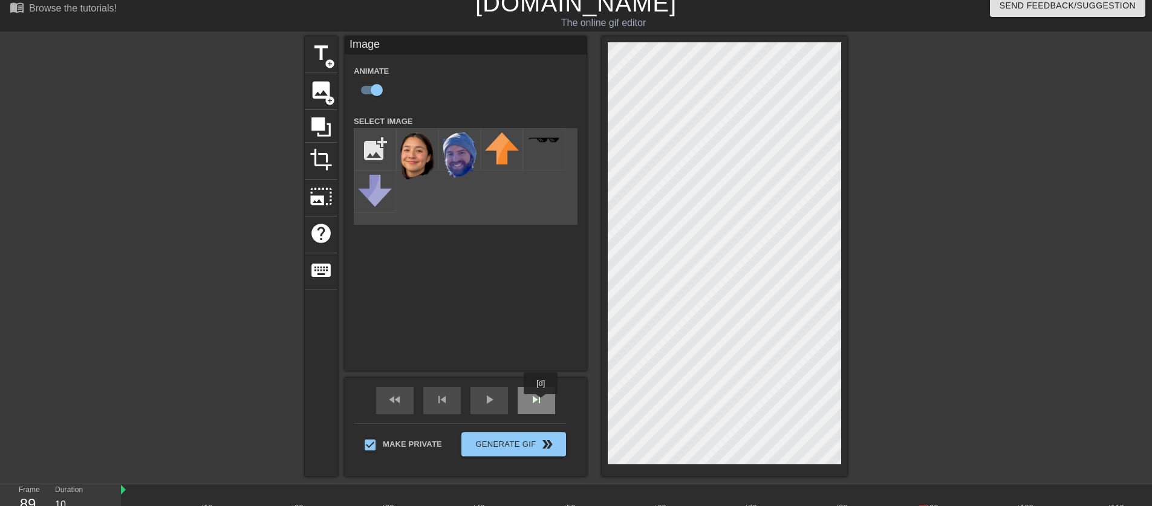
click at [542, 404] on span "skip_next" at bounding box center [536, 400] width 15 height 15
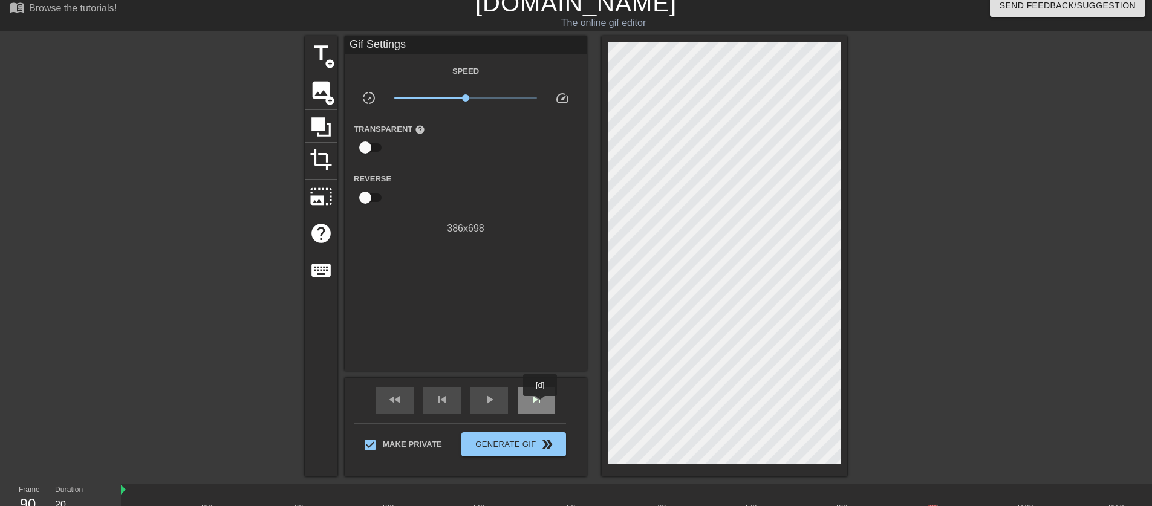
click at [541, 405] on span "skip_next" at bounding box center [536, 400] width 15 height 15
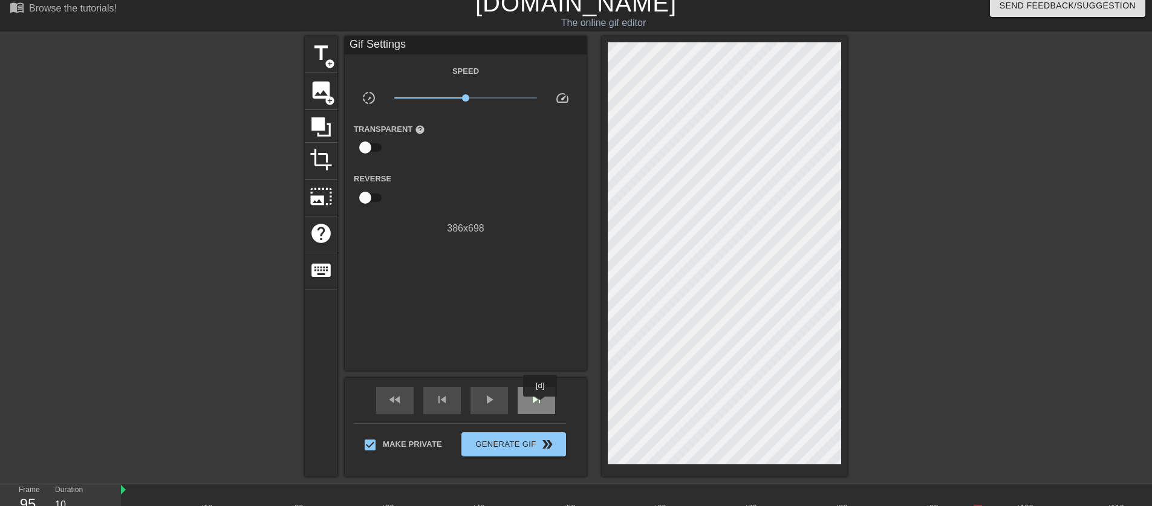
click at [541, 405] on span "skip_next" at bounding box center [536, 400] width 15 height 15
click at [541, 407] on span "skip_next" at bounding box center [536, 400] width 15 height 15
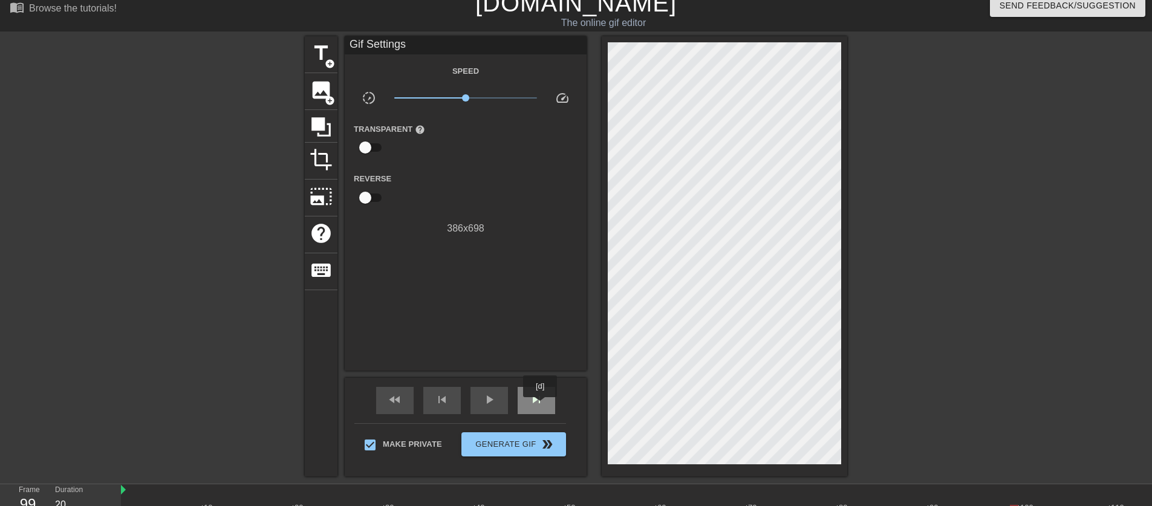
click at [541, 407] on span "skip_next" at bounding box center [536, 400] width 15 height 15
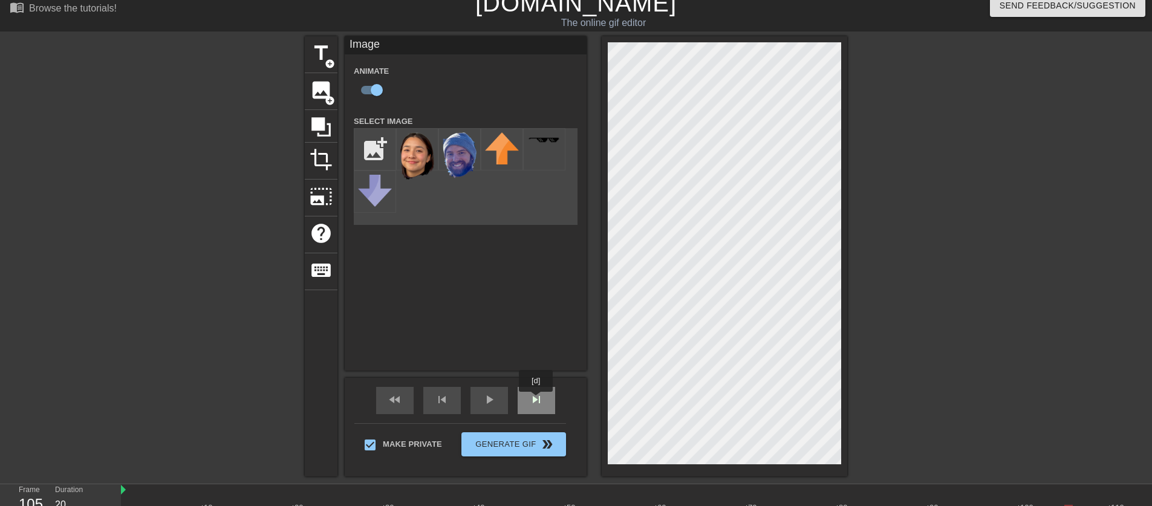
click at [537, 400] on span "skip_next" at bounding box center [536, 400] width 15 height 15
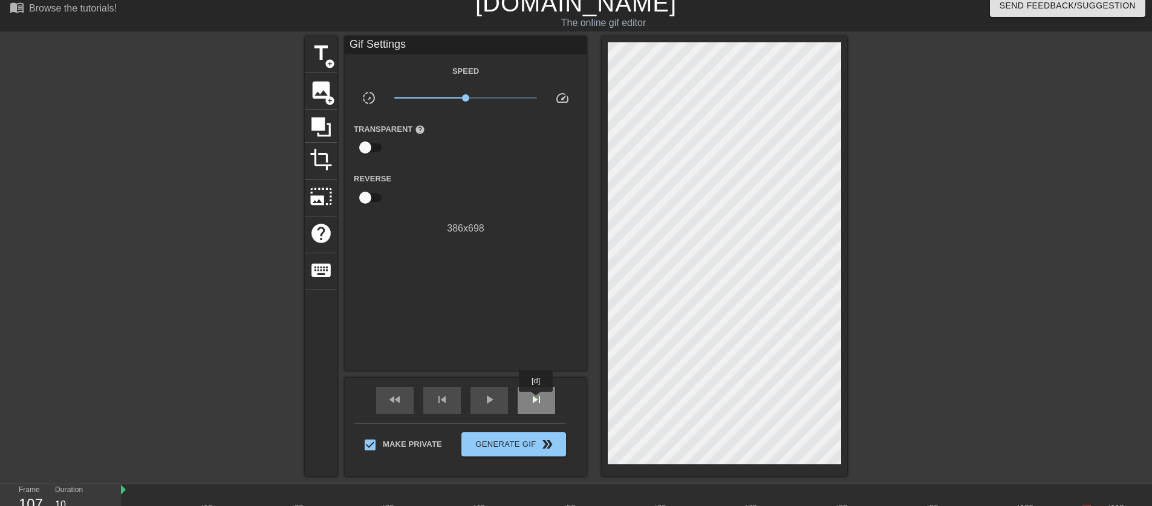
click at [537, 400] on span "skip_next" at bounding box center [536, 400] width 15 height 15
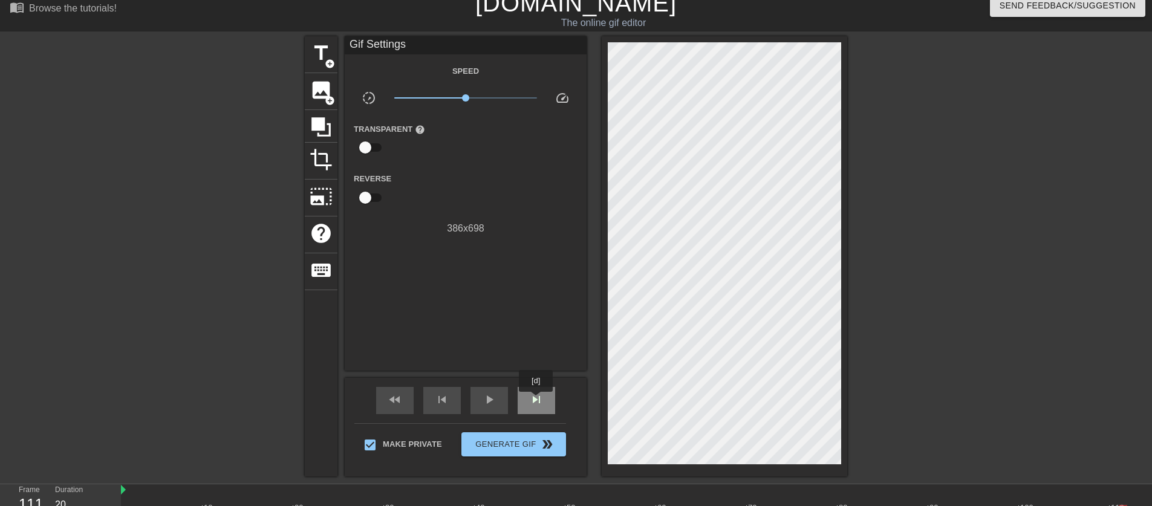
click at [537, 400] on span "skip_next" at bounding box center [536, 400] width 15 height 15
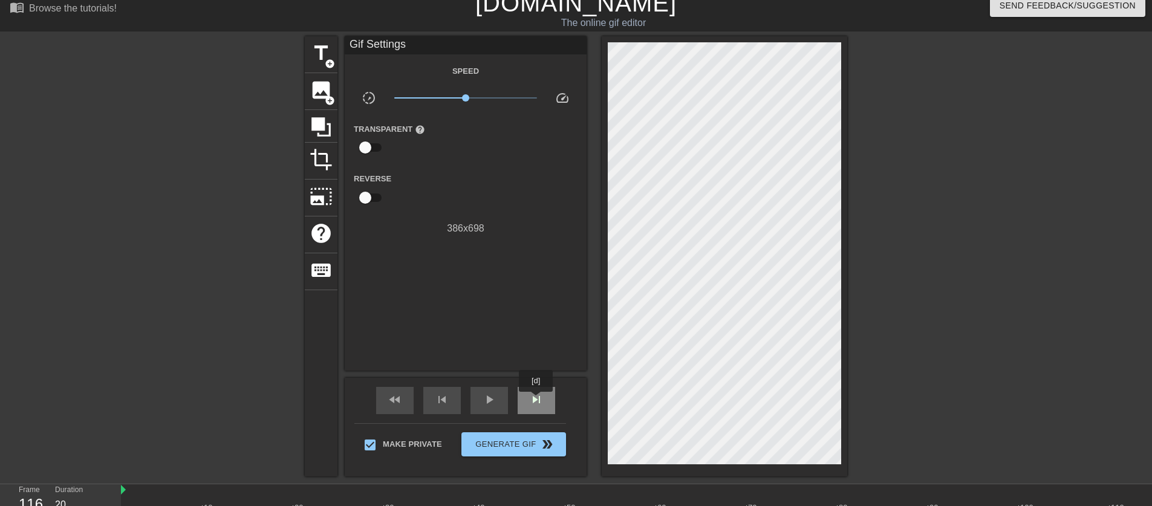
click at [537, 400] on span "skip_next" at bounding box center [536, 400] width 15 height 15
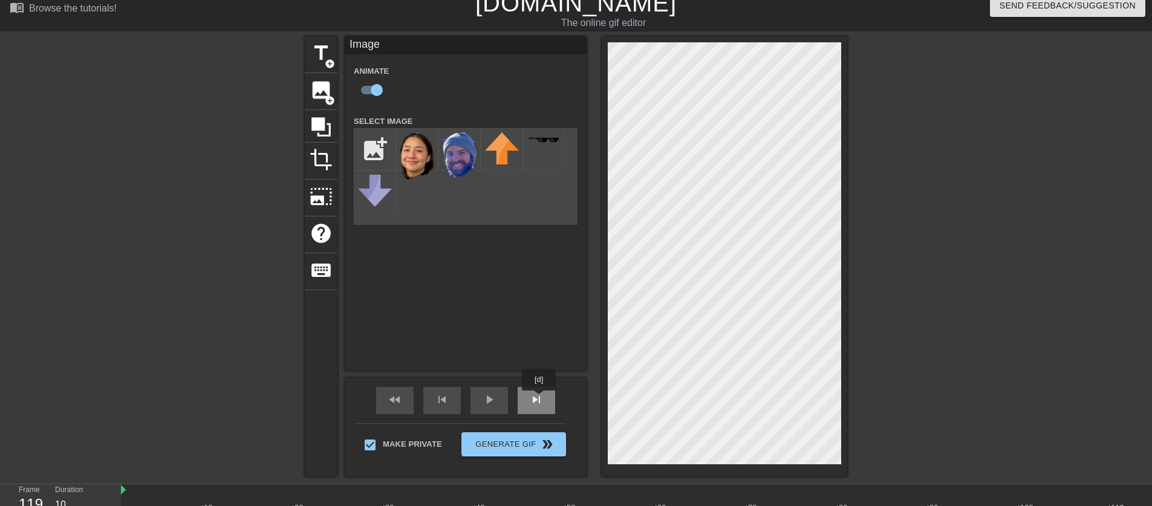
click at [540, 399] on span "skip_next" at bounding box center [536, 400] width 15 height 15
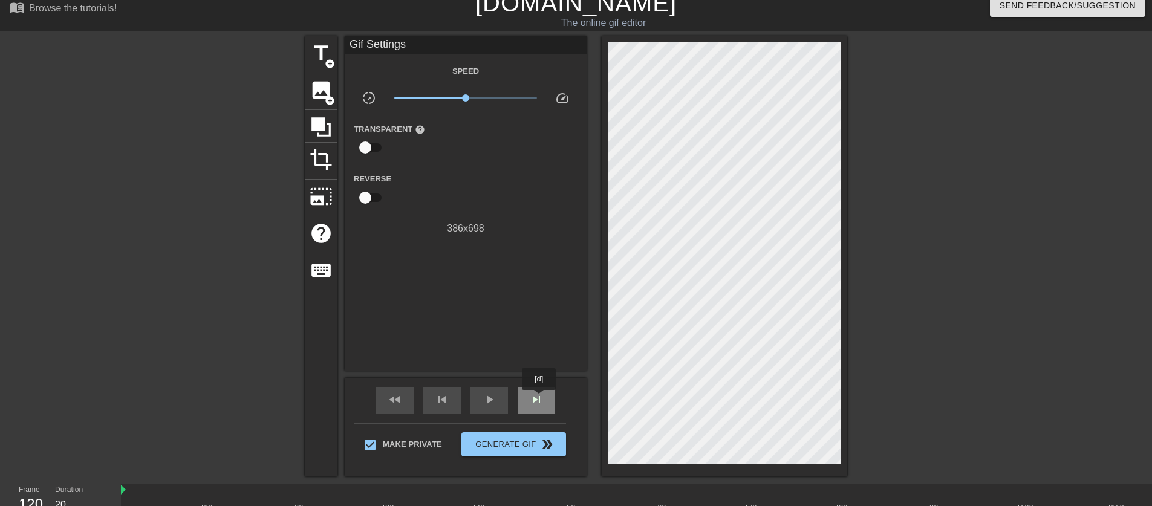
click at [540, 399] on span "skip_next" at bounding box center [536, 400] width 15 height 15
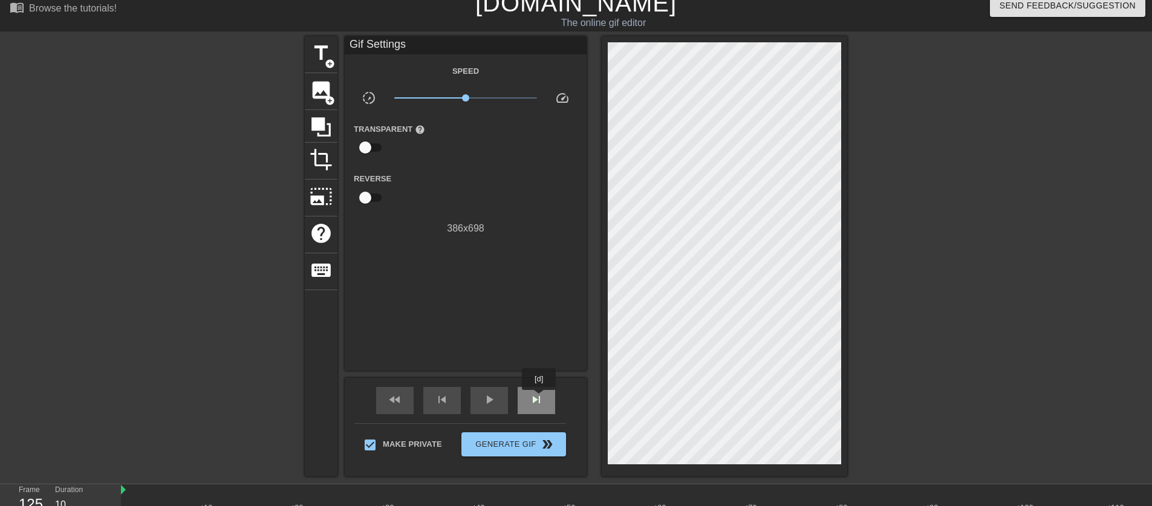
click at [540, 399] on span "skip_next" at bounding box center [536, 400] width 15 height 15
click at [546, 408] on div "skip_next" at bounding box center [537, 400] width 38 height 27
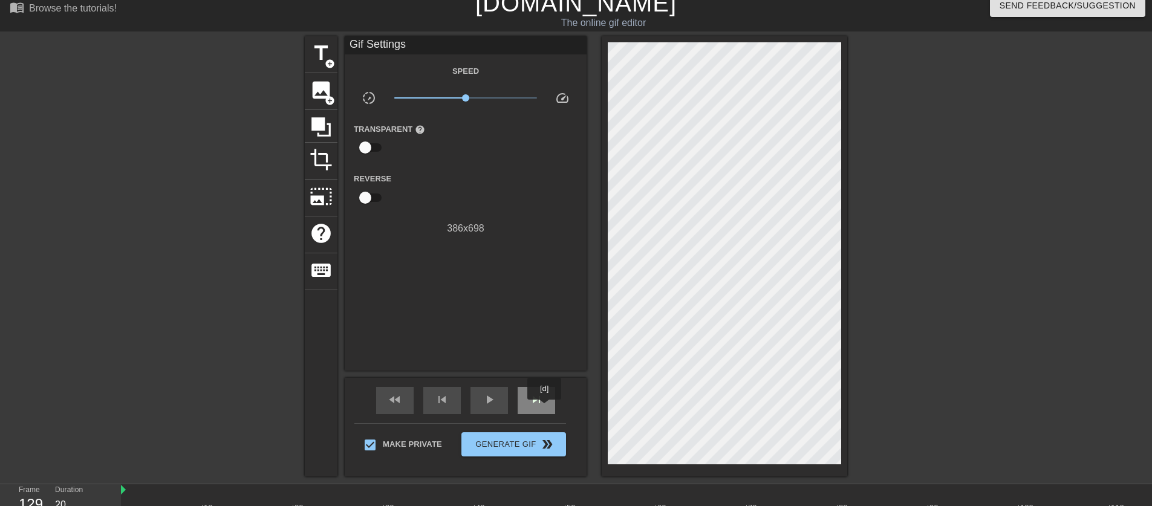
click at [546, 408] on div "skip_next" at bounding box center [537, 400] width 38 height 27
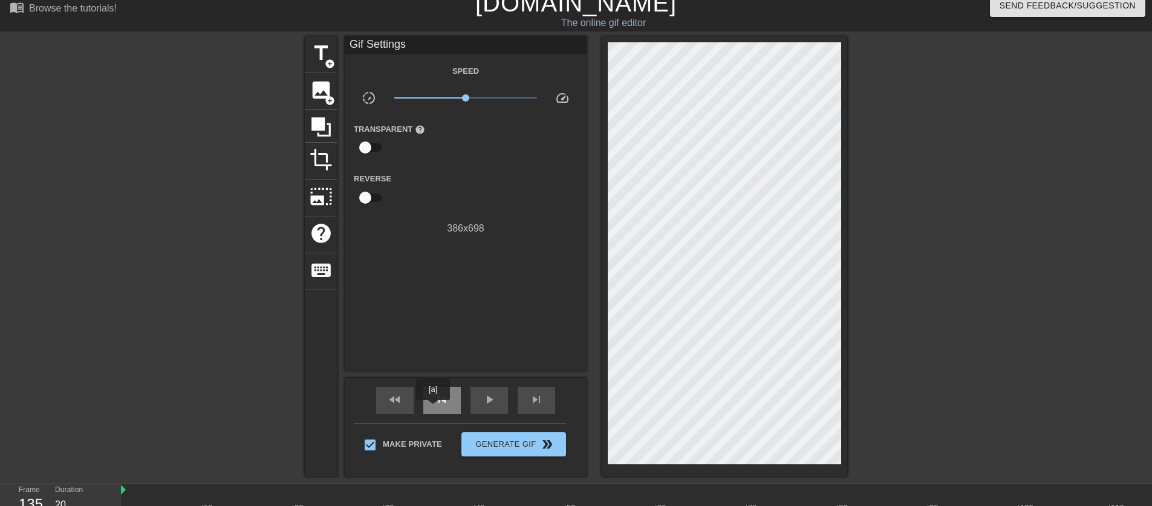
click at [437, 407] on span "skip_previous" at bounding box center [442, 400] width 15 height 15
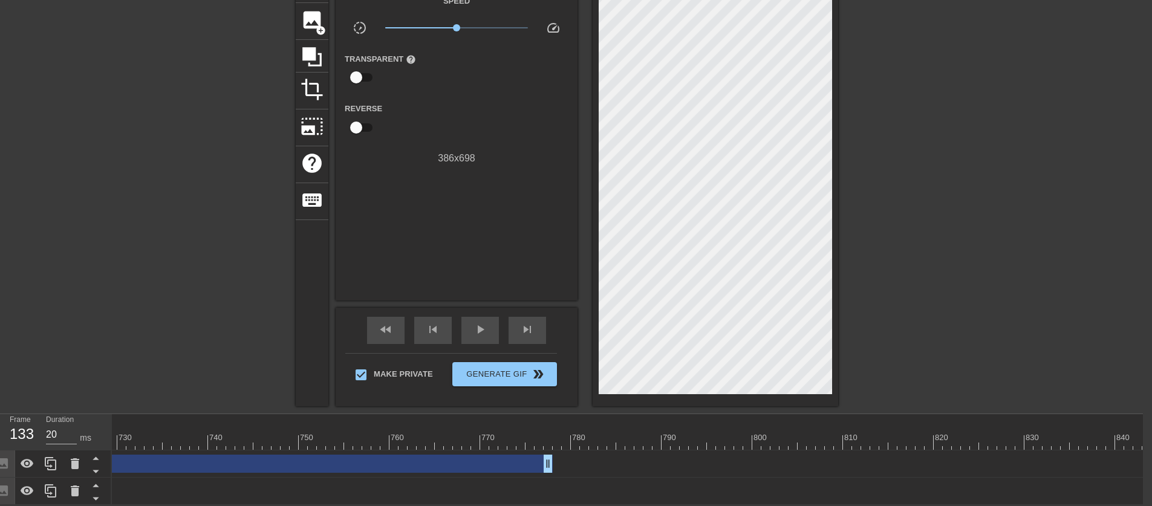
scroll to position [0, 6611]
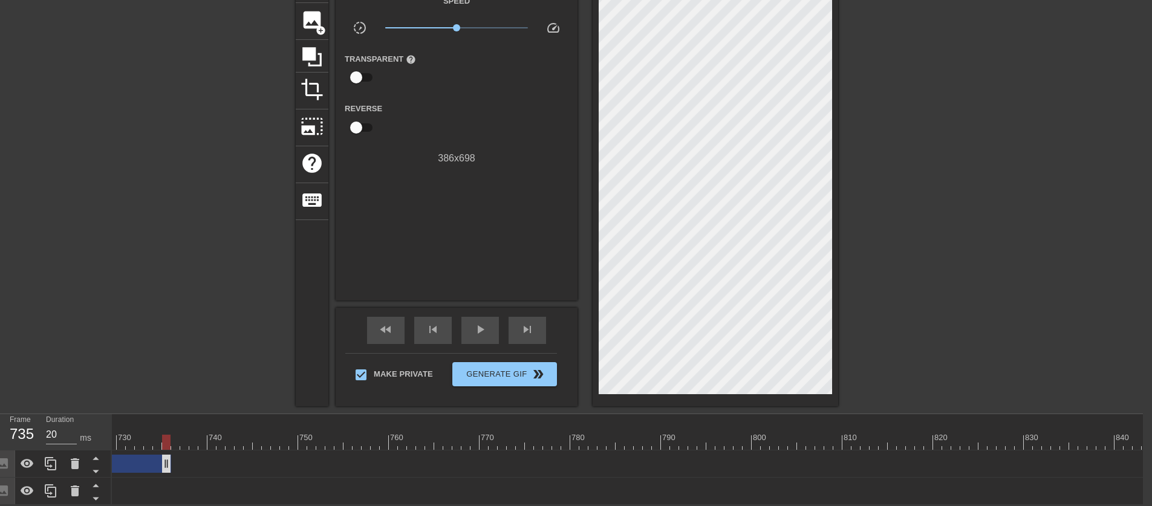
drag, startPoint x: 549, startPoint y: 460, endPoint x: 140, endPoint y: 463, distance: 409.0
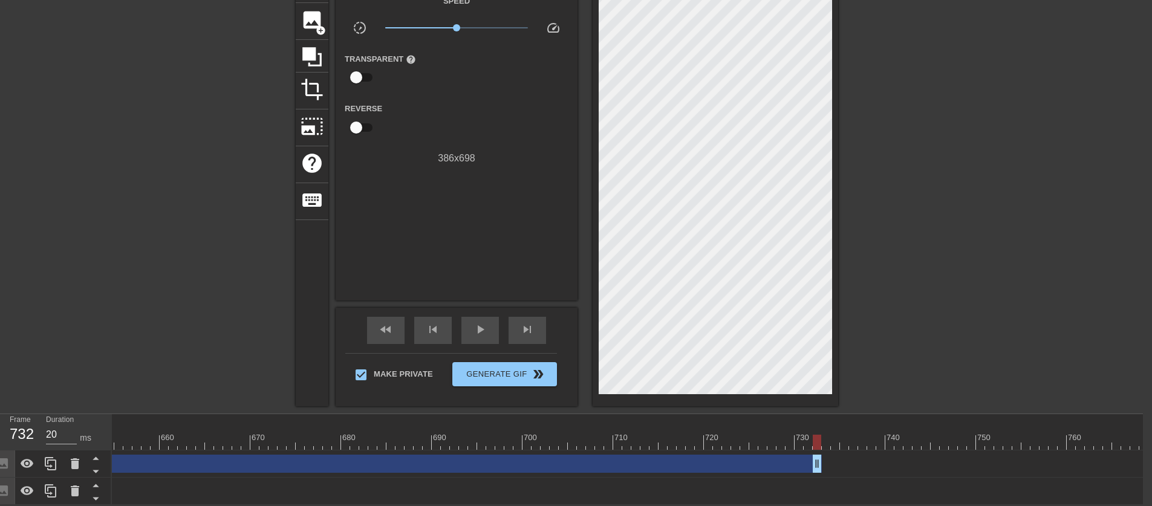
scroll to position [0, 5931]
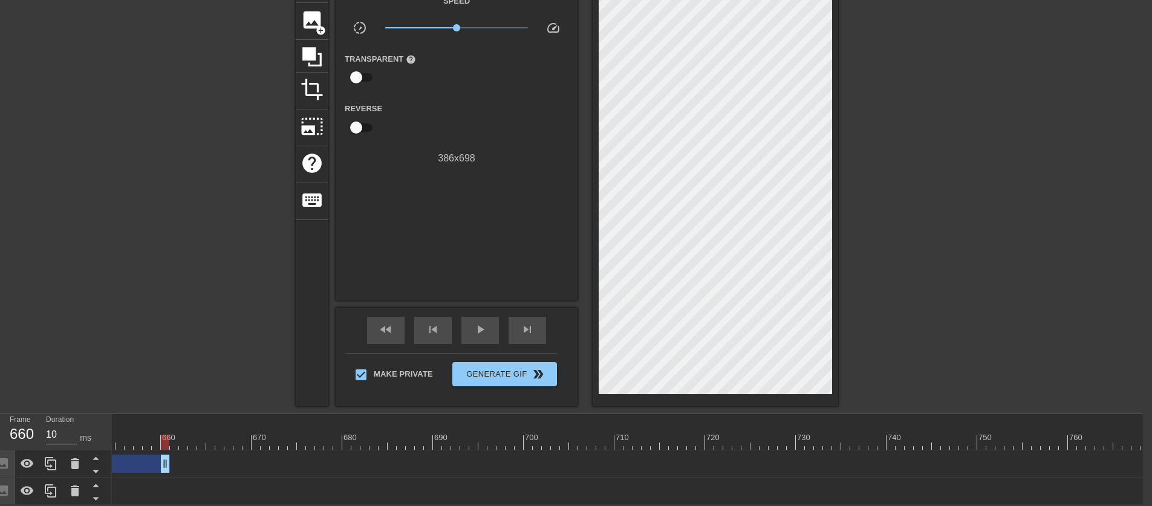
drag, startPoint x: 817, startPoint y: 463, endPoint x: 155, endPoint y: 457, distance: 661.9
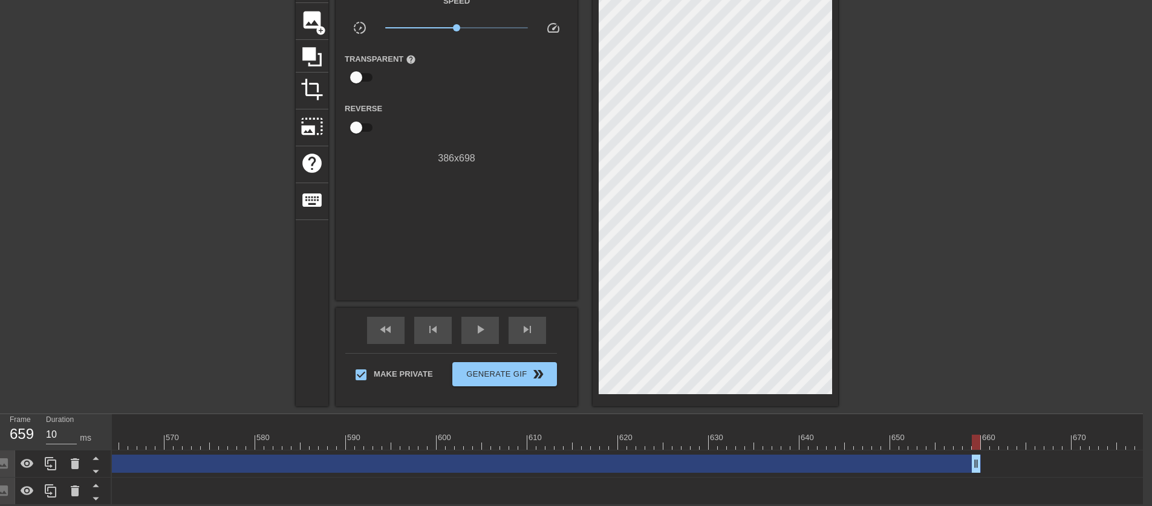
scroll to position [0, 5084]
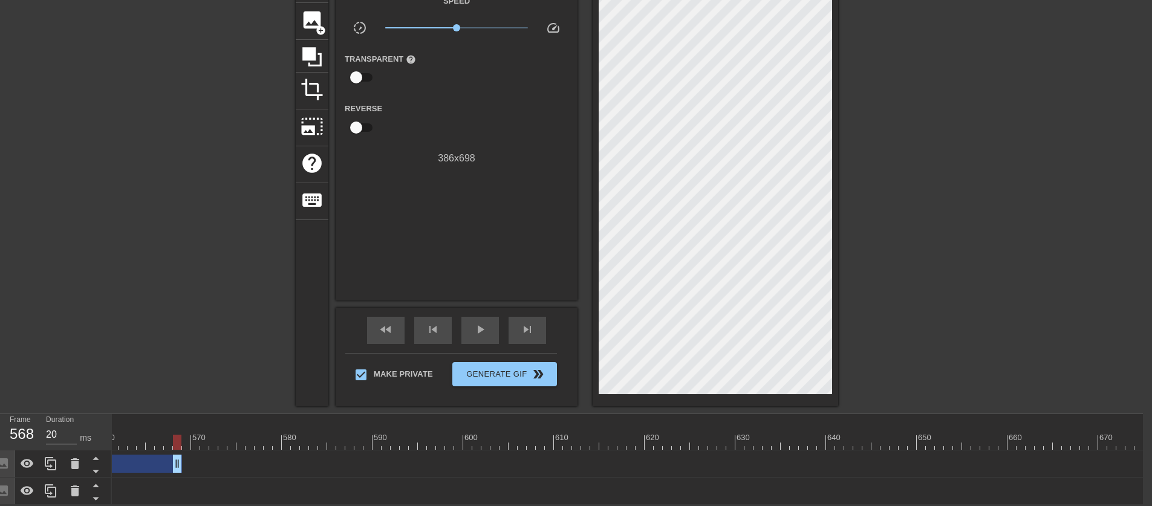
drag, startPoint x: 1001, startPoint y: 459, endPoint x: 152, endPoint y: 461, distance: 848.8
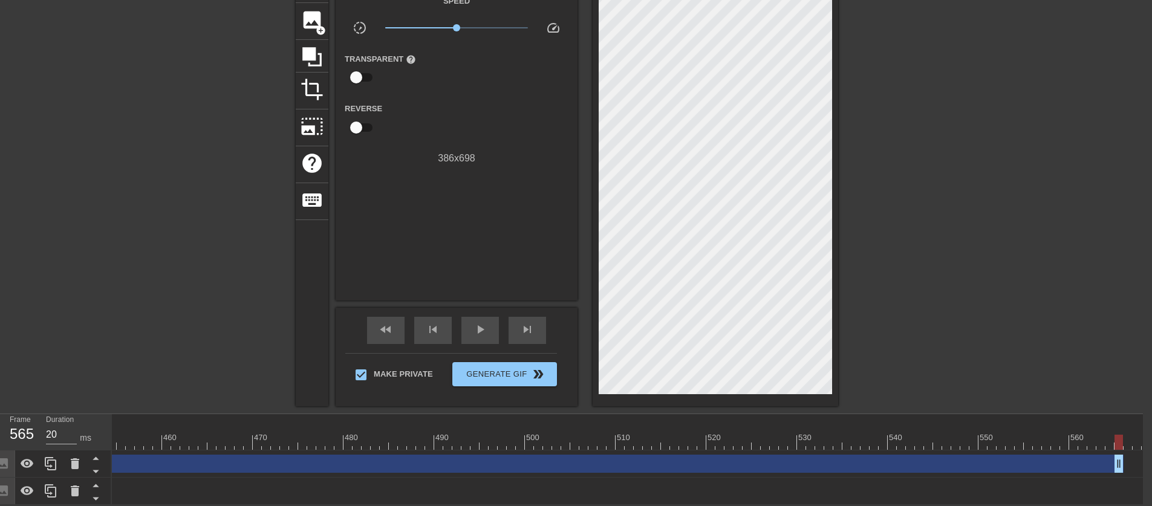
scroll to position [0, 4106]
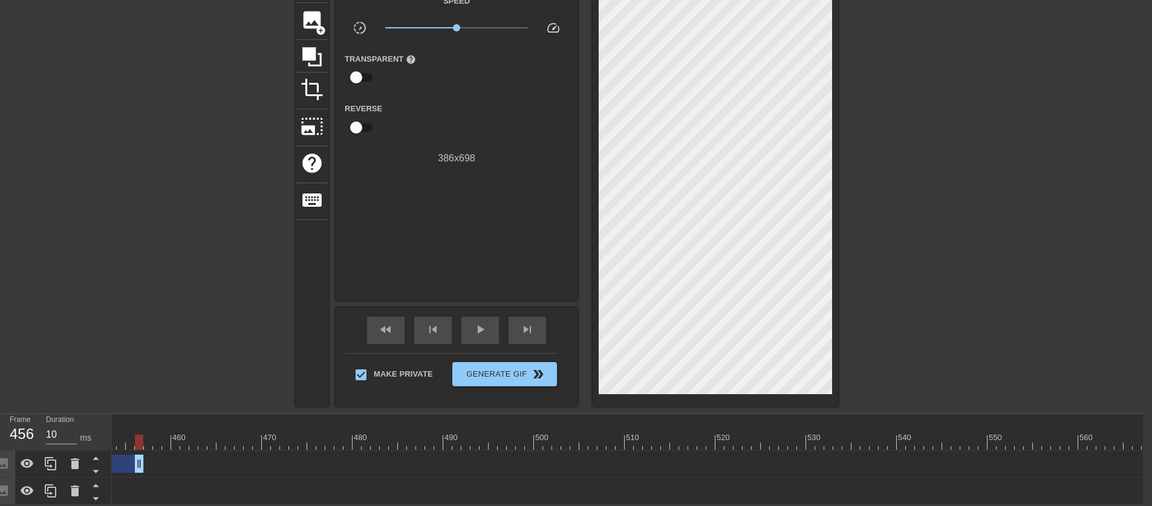
drag, startPoint x: 1126, startPoint y: 456, endPoint x: 132, endPoint y: 458, distance: 994.6
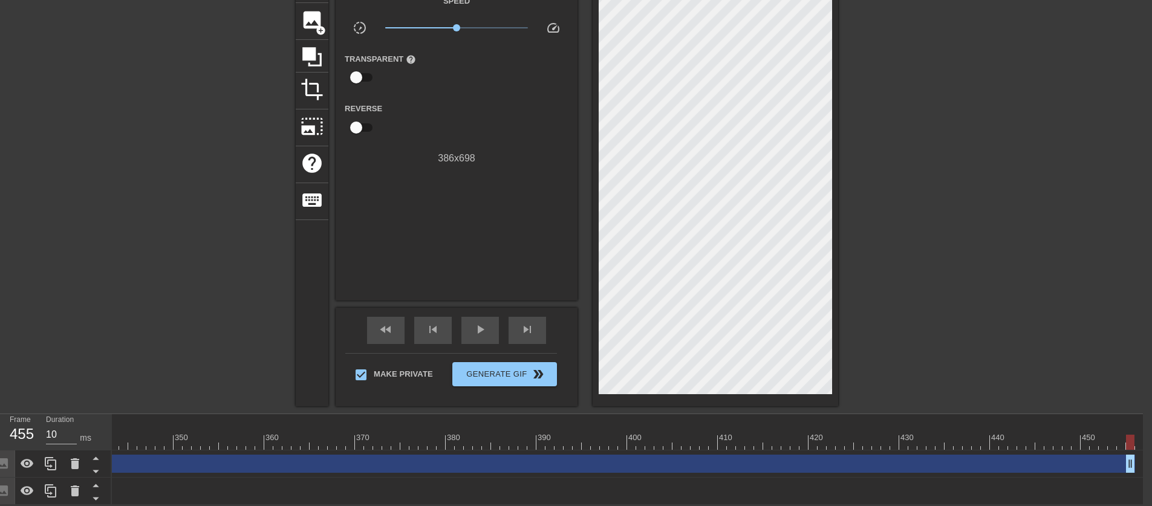
scroll to position [0, 3105]
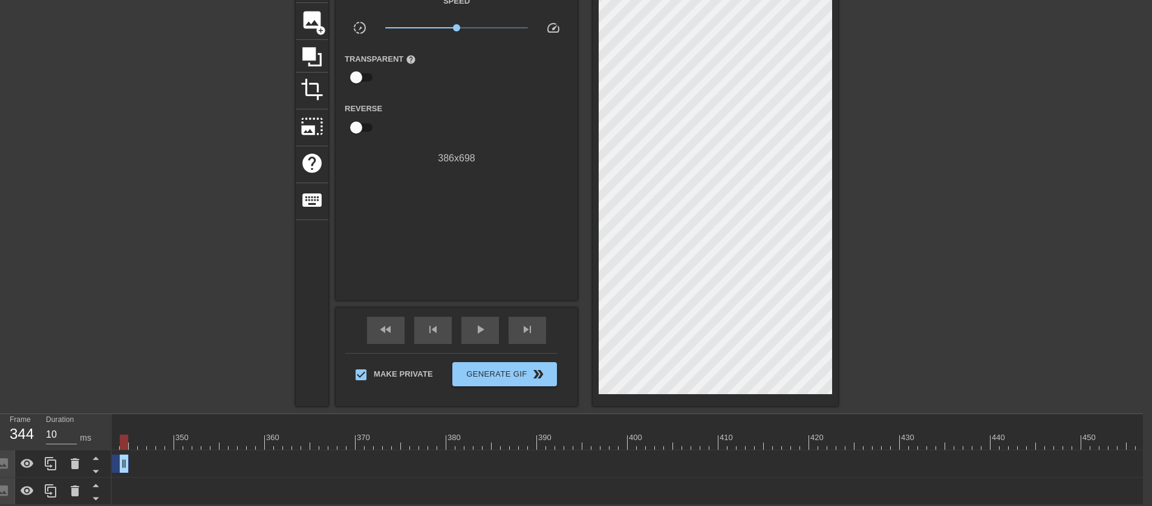
drag, startPoint x: 1133, startPoint y: 456, endPoint x: 124, endPoint y: 469, distance: 1008.6
click at [124, 469] on div "Image drag_handle drag_handle lens lens lens lens lens lens lens lens lens" at bounding box center [1068, 464] width 8122 height 27
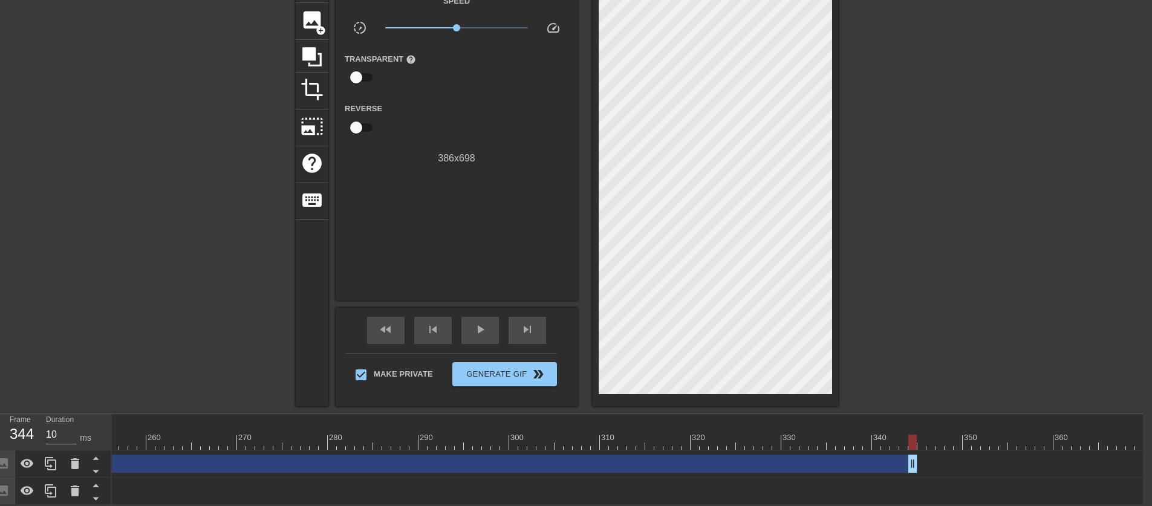
scroll to position [0, 2313]
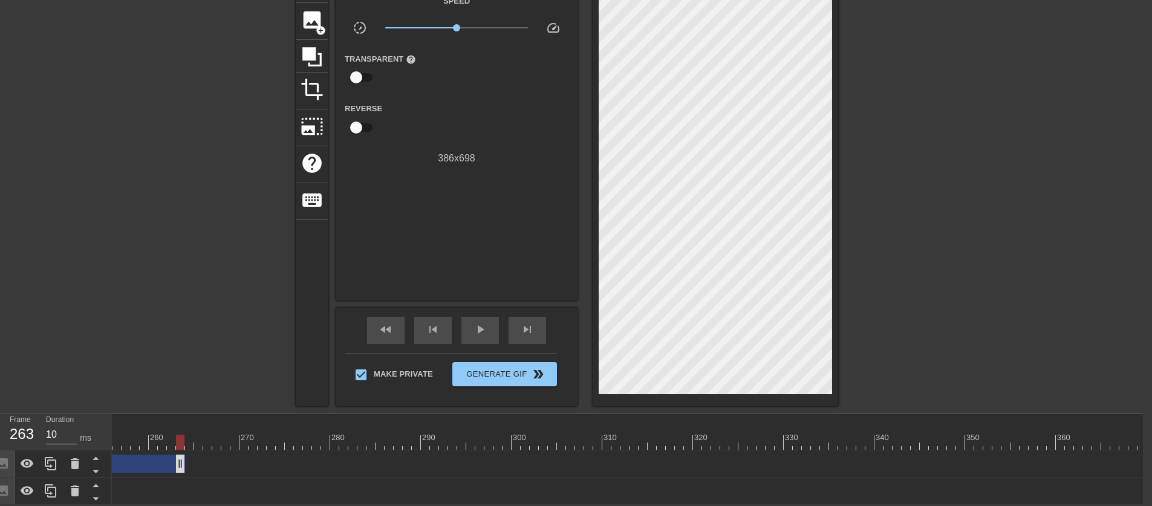
drag, startPoint x: 914, startPoint y: 457, endPoint x: 174, endPoint y: 451, distance: 739.9
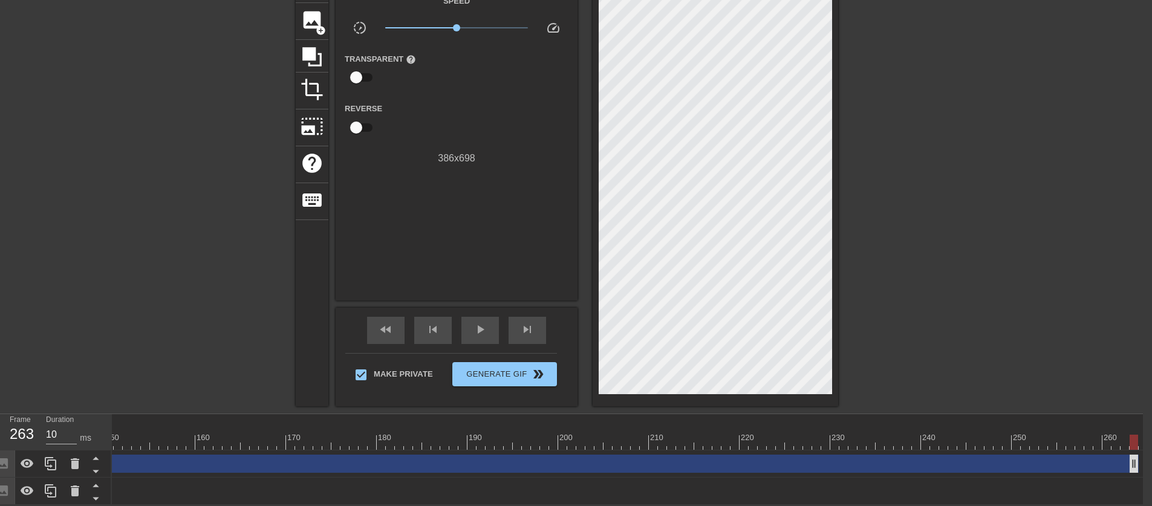
scroll to position [0, 1375]
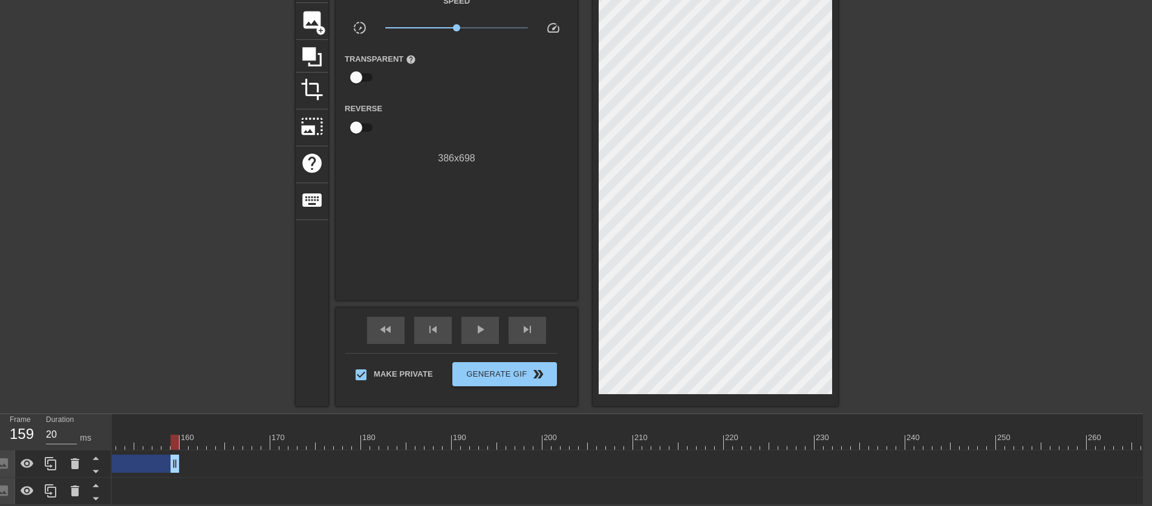
drag, startPoint x: 1117, startPoint y: 458, endPoint x: 155, endPoint y: 465, distance: 961.9
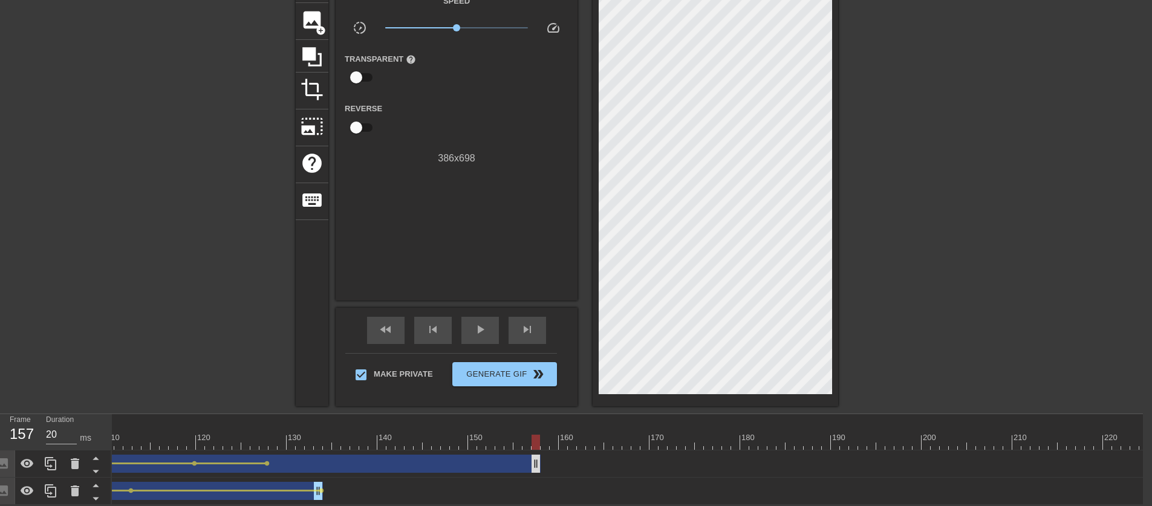
scroll to position [0, 995]
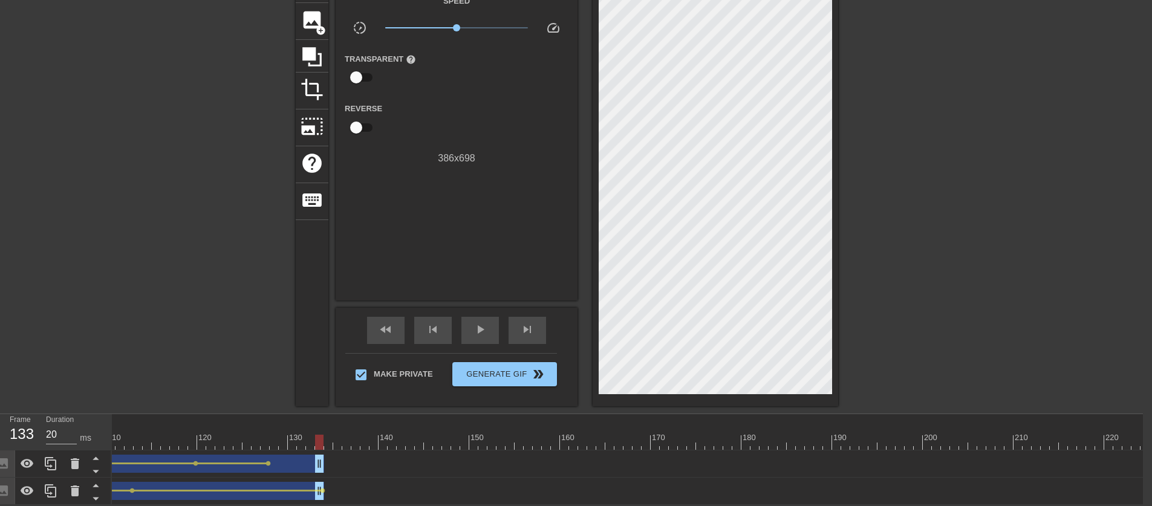
drag, startPoint x: 536, startPoint y: 454, endPoint x: 318, endPoint y: 460, distance: 218.5
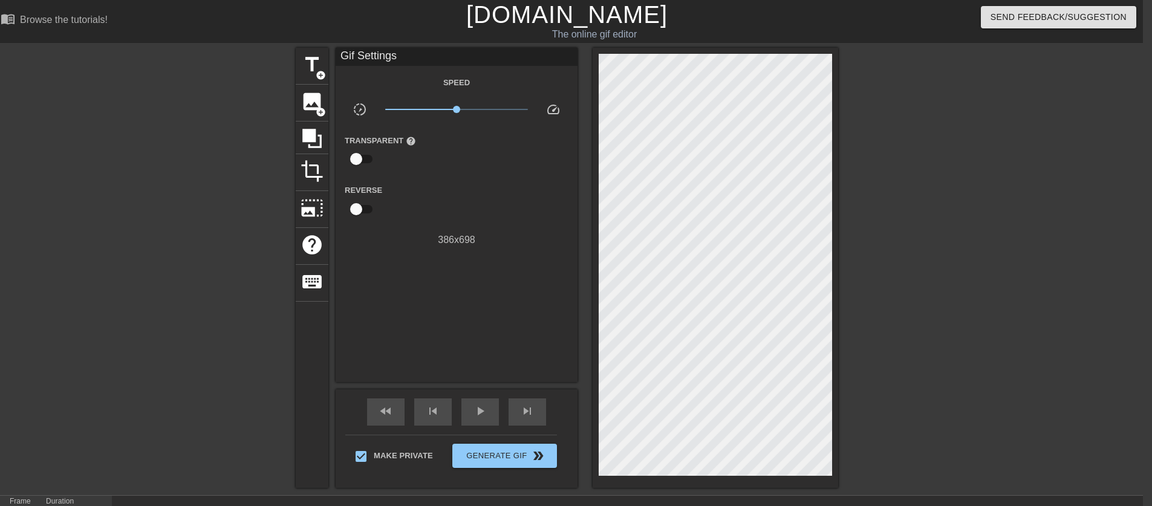
scroll to position [24, 9]
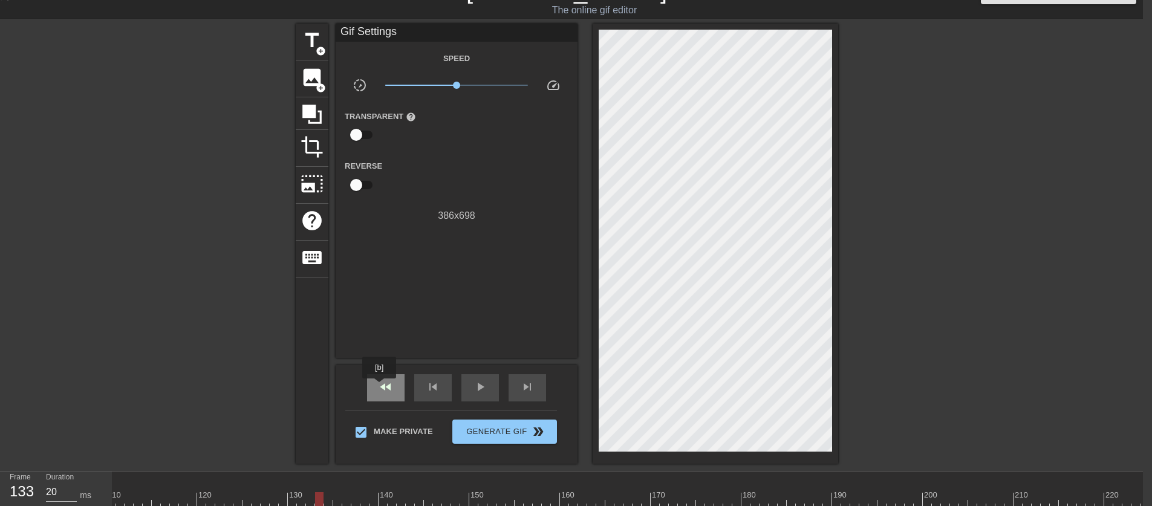
click at [381, 387] on span "fast_rewind" at bounding box center [386, 387] width 15 height 15
click at [485, 393] on span "play_arrow" at bounding box center [480, 387] width 15 height 15
click at [385, 395] on div "fast_rewind" at bounding box center [386, 387] width 38 height 27
type input "20"
click at [463, 384] on div "pause" at bounding box center [481, 387] width 38 height 27
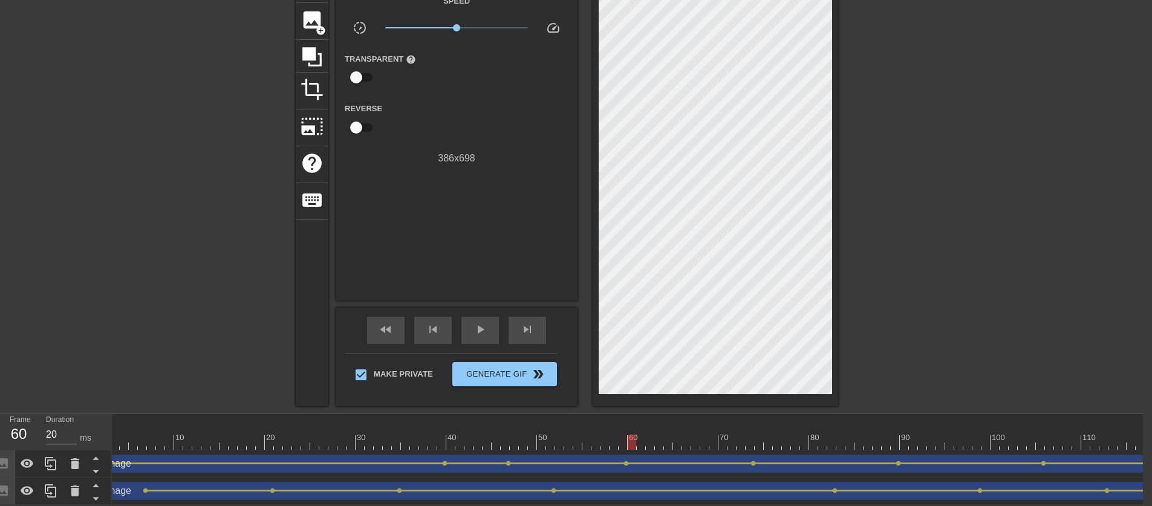
scroll to position [0, 0]
click at [120, 488] on span "lens" at bounding box center [119, 490] width 5 height 5
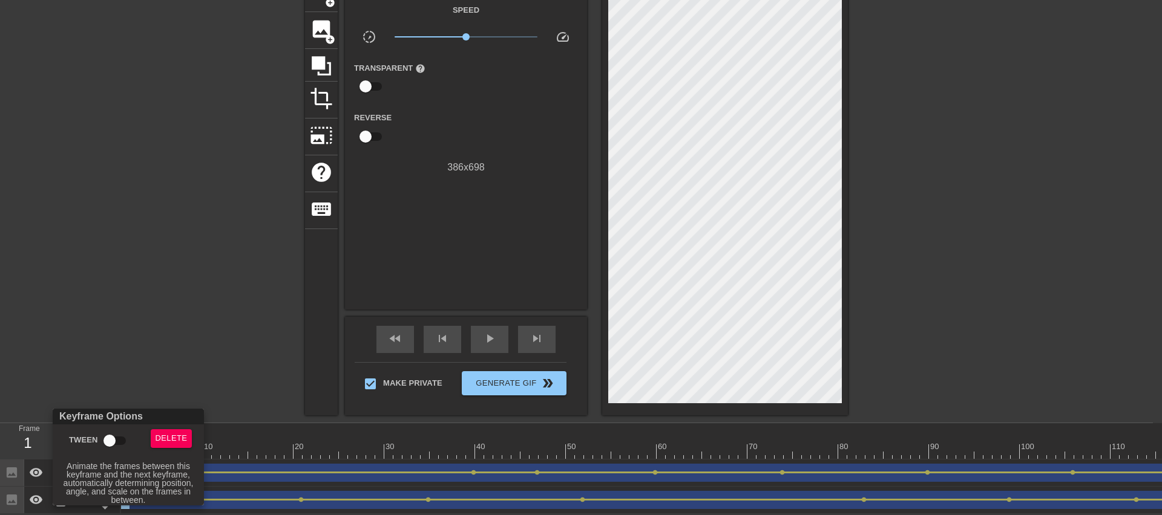
click at [113, 446] on input "Tween" at bounding box center [109, 441] width 69 height 23
checkbox input "true"
click at [162, 324] on div at bounding box center [581, 257] width 1162 height 515
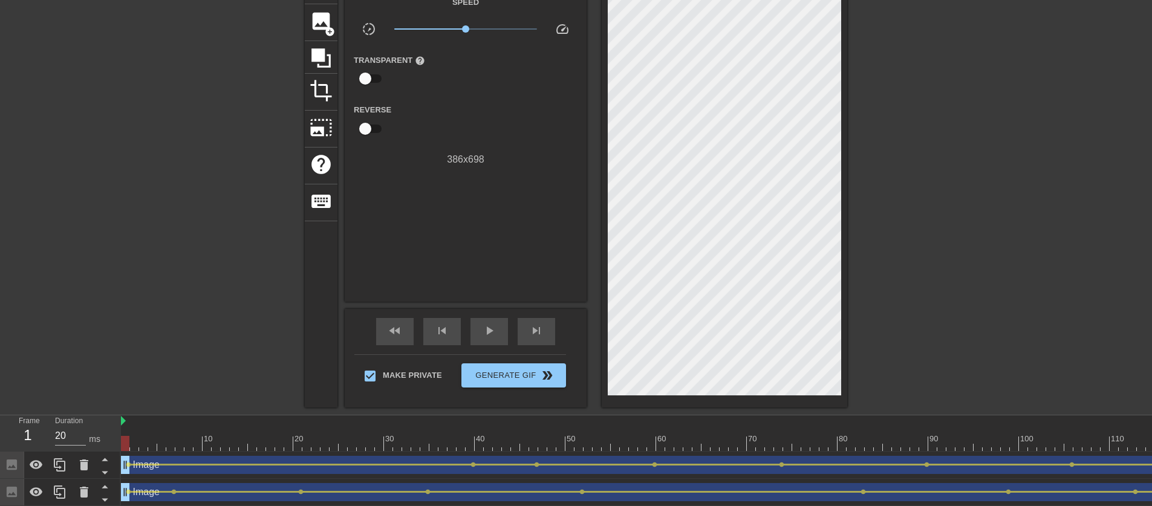
scroll to position [65, 0]
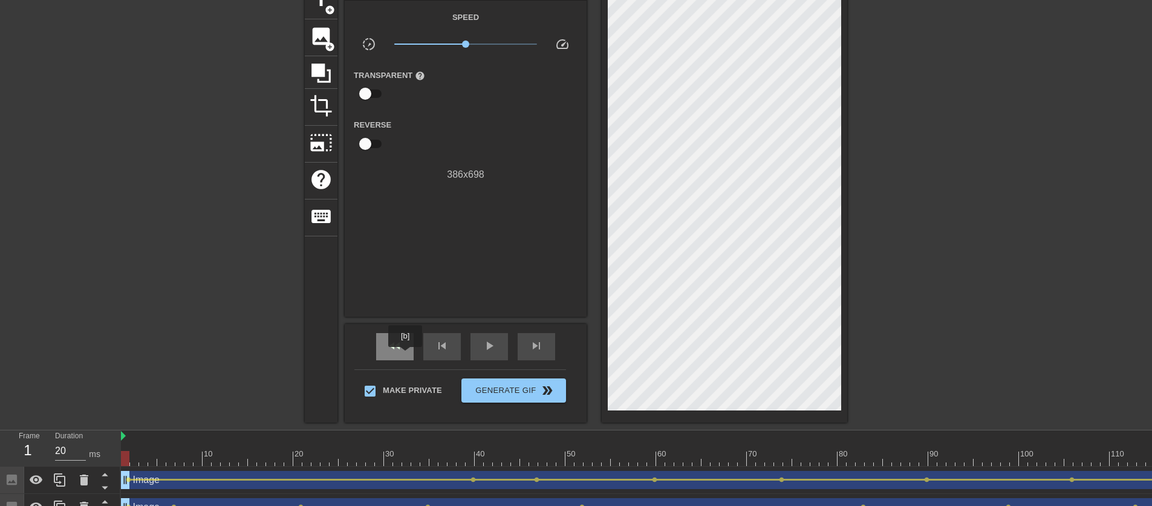
click at [407, 356] on div "fast_rewind" at bounding box center [395, 346] width 38 height 27
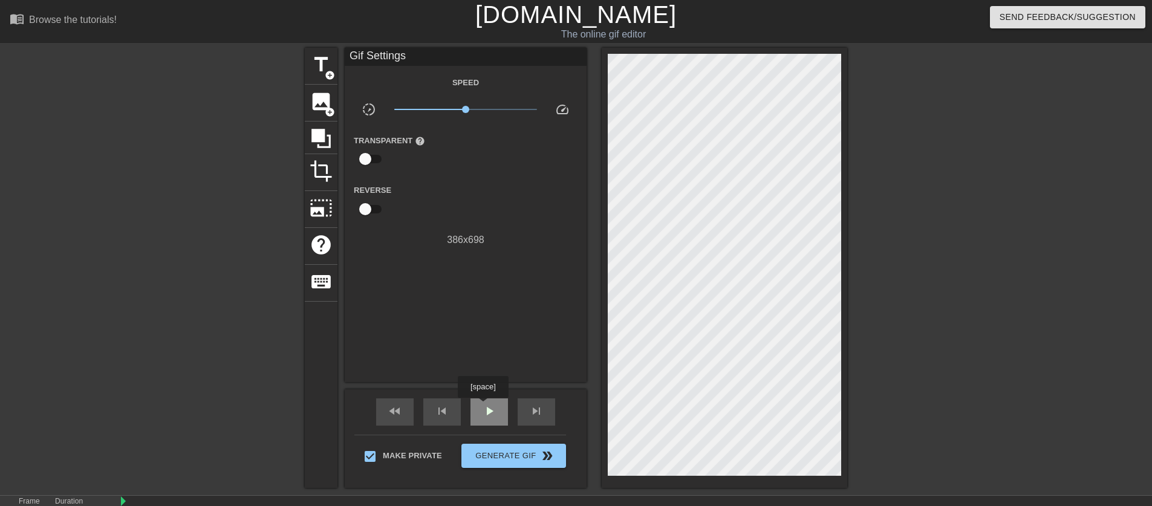
click at [485, 407] on span "play_arrow" at bounding box center [489, 411] width 15 height 15
click at [485, 407] on span "pause" at bounding box center [489, 411] width 15 height 15
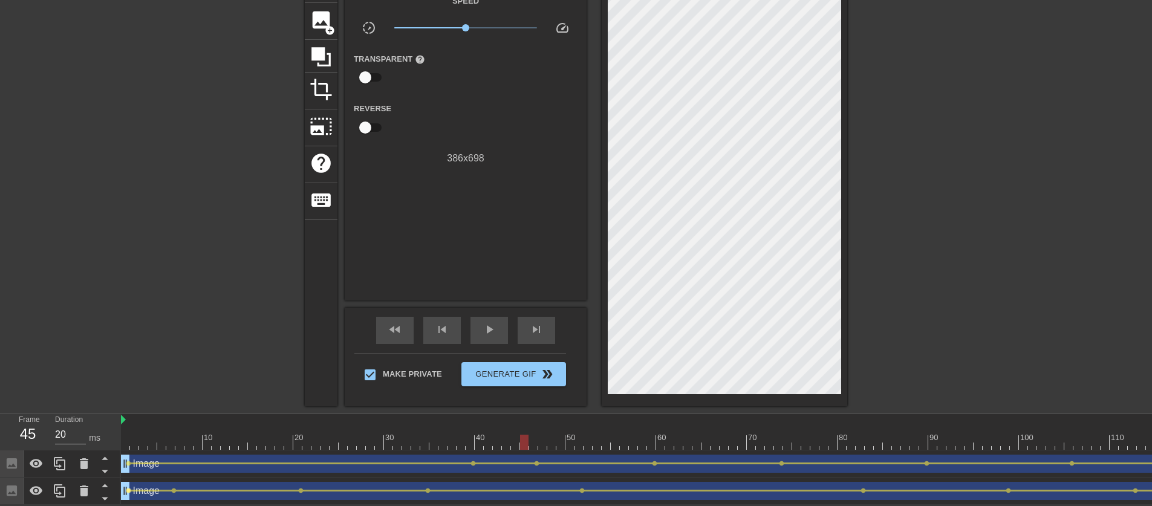
click at [129, 488] on span "lens" at bounding box center [128, 490] width 5 height 5
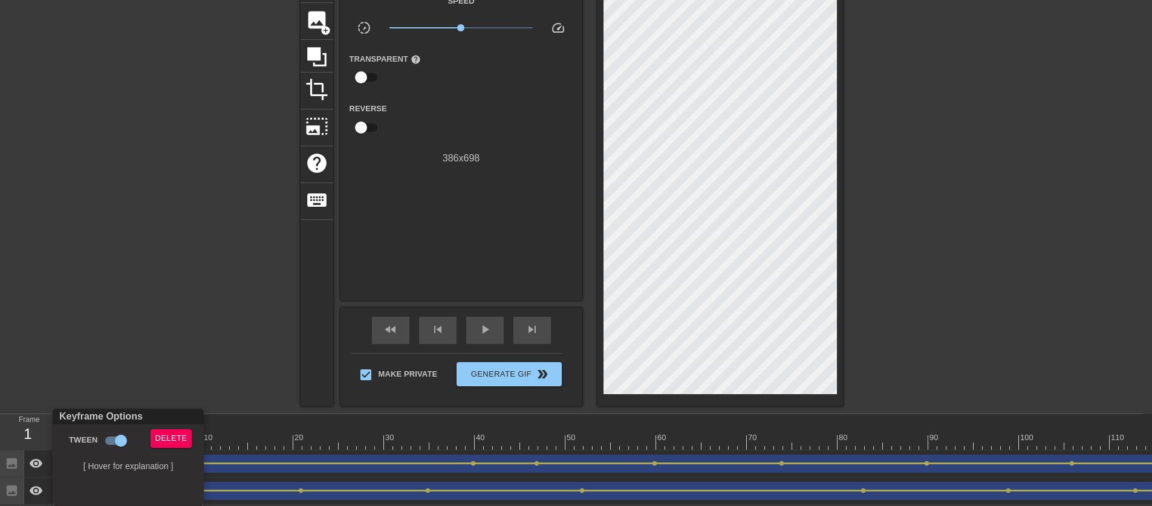
scroll to position [80, 0]
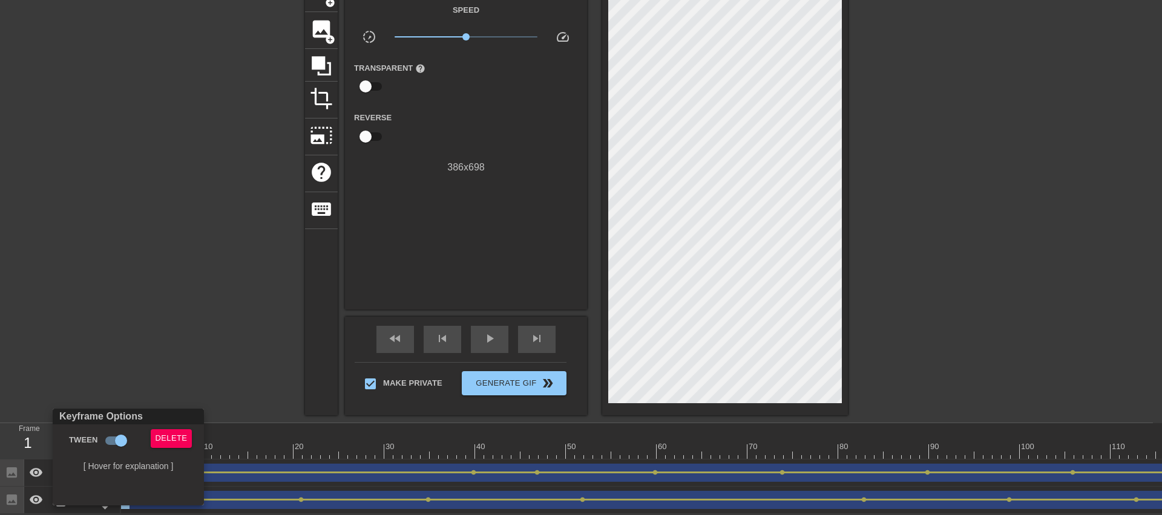
click at [162, 364] on div at bounding box center [581, 257] width 1162 height 515
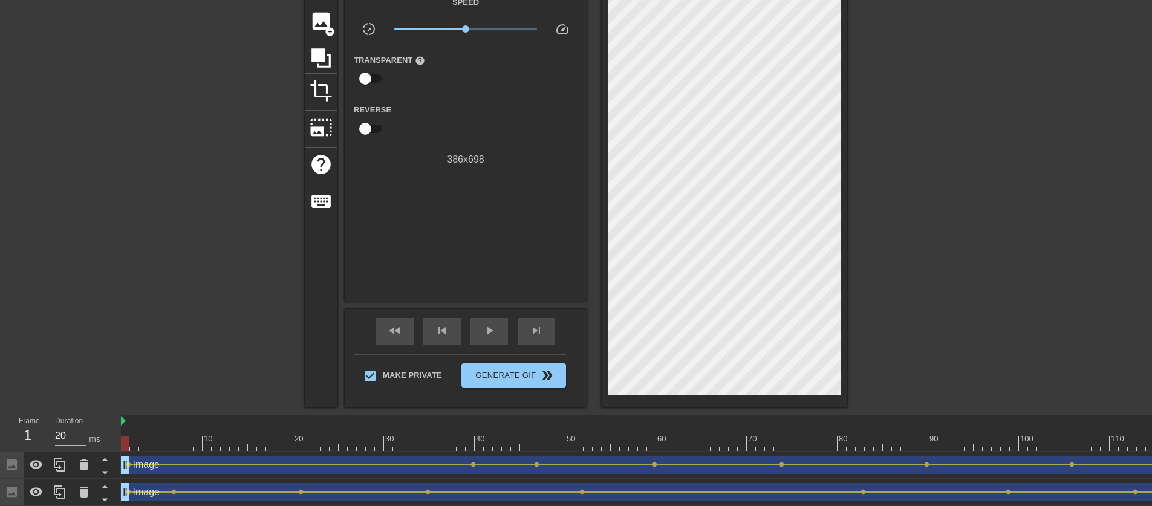
scroll to position [0, 0]
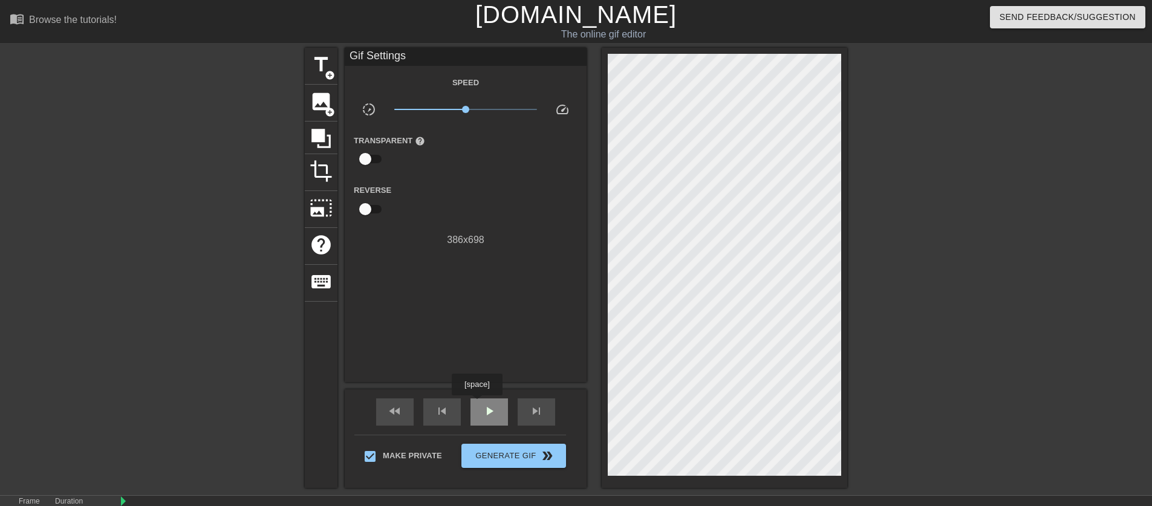
click at [479, 404] on div "play_arrow" at bounding box center [490, 412] width 38 height 27
click at [479, 404] on div "pause" at bounding box center [490, 412] width 38 height 27
click at [479, 404] on div "play_arrow" at bounding box center [490, 412] width 38 height 27
click at [479, 404] on div "pause" at bounding box center [490, 412] width 38 height 27
click at [399, 413] on span "fast_rewind" at bounding box center [395, 411] width 15 height 15
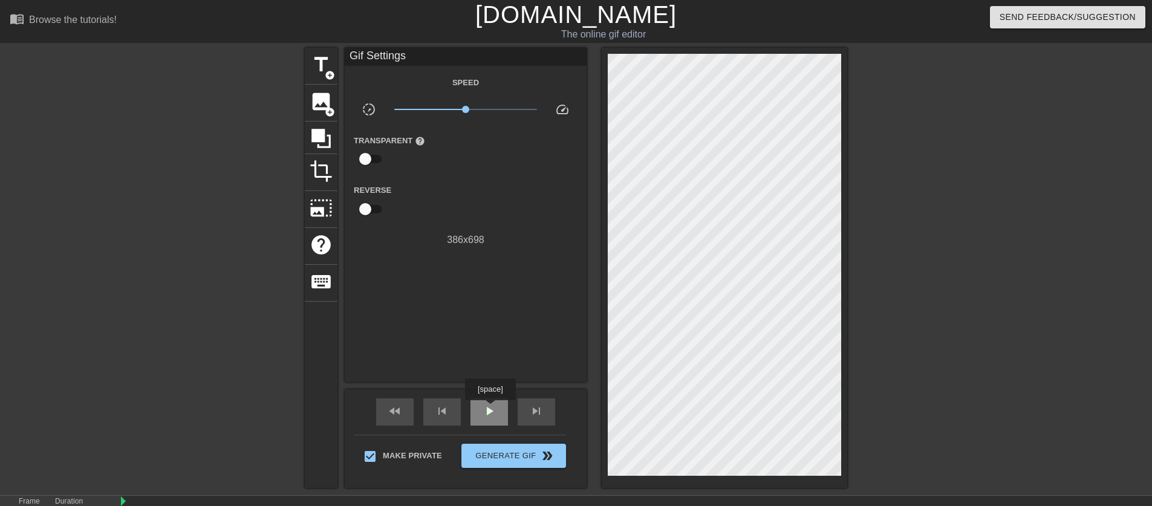
click at [492, 409] on span "play_arrow" at bounding box center [489, 411] width 15 height 15
click at [492, 409] on span "pause" at bounding box center [489, 411] width 15 height 15
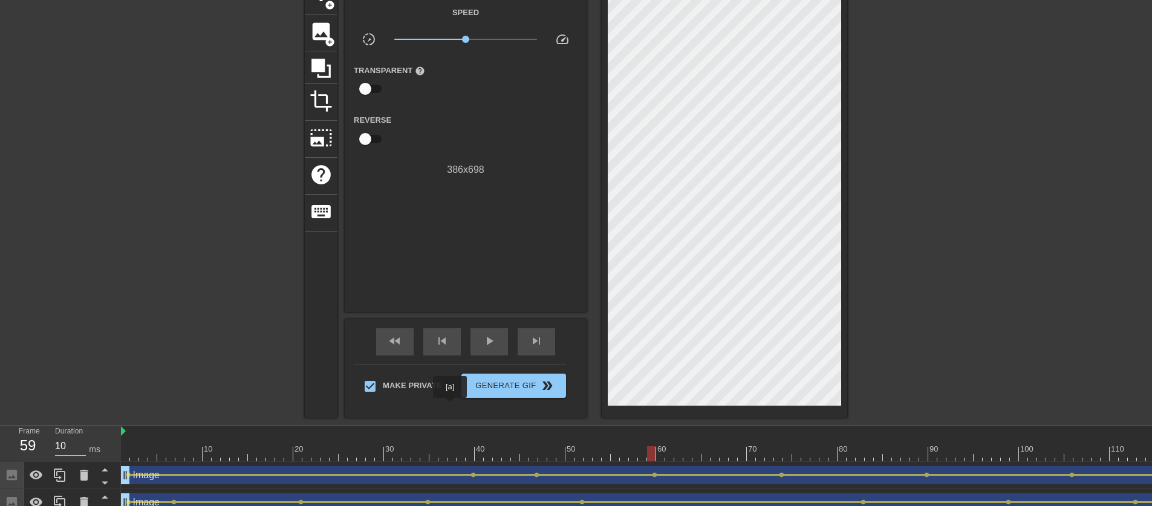
scroll to position [90, 0]
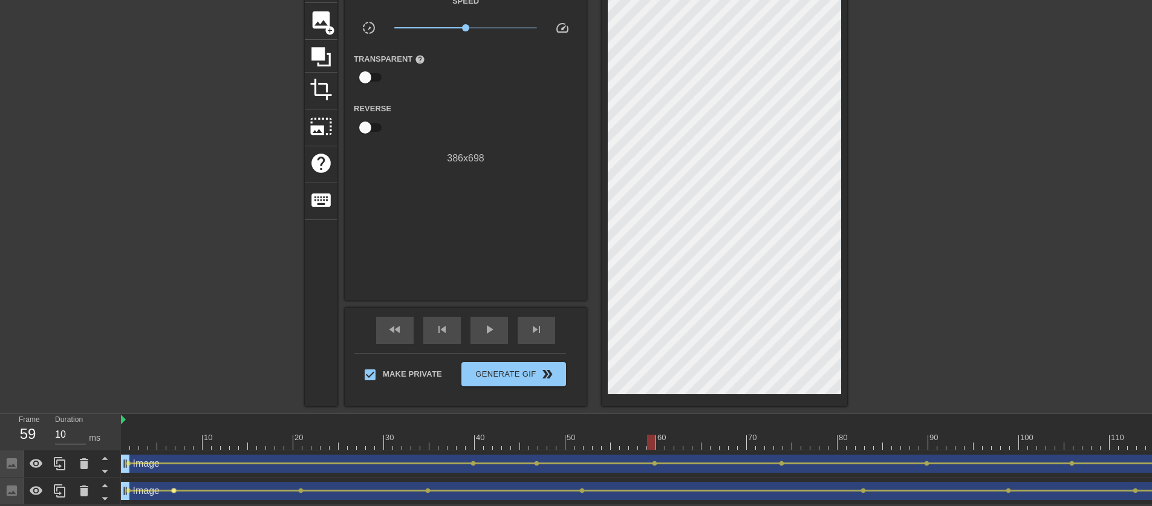
click at [174, 488] on span "lens" at bounding box center [173, 490] width 5 height 5
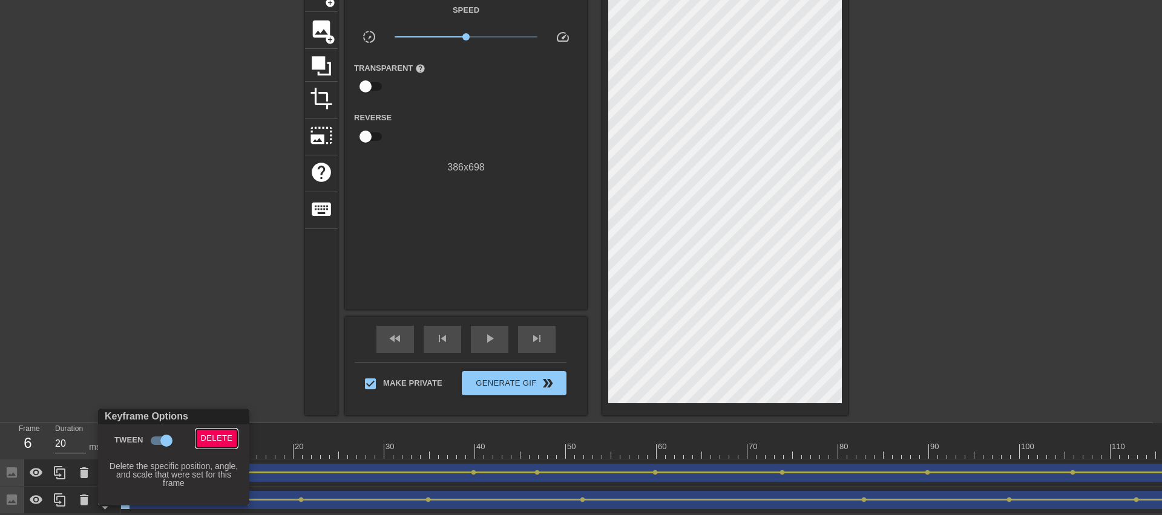
click at [217, 439] on span "Delete" at bounding box center [217, 439] width 32 height 14
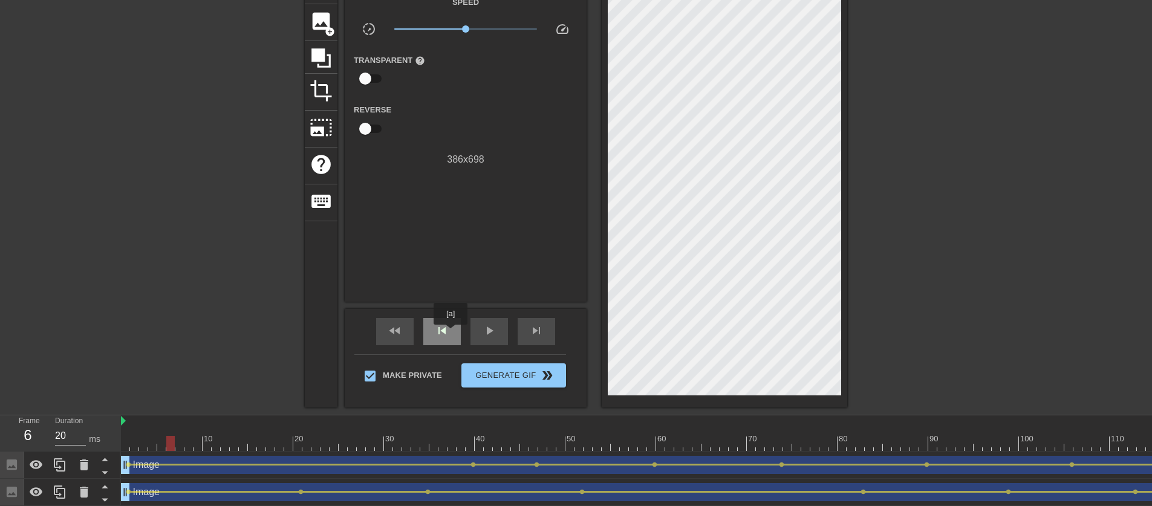
click at [444, 335] on span "skip_previous" at bounding box center [442, 331] width 15 height 15
click at [502, 327] on div "play_arrow" at bounding box center [490, 331] width 38 height 27
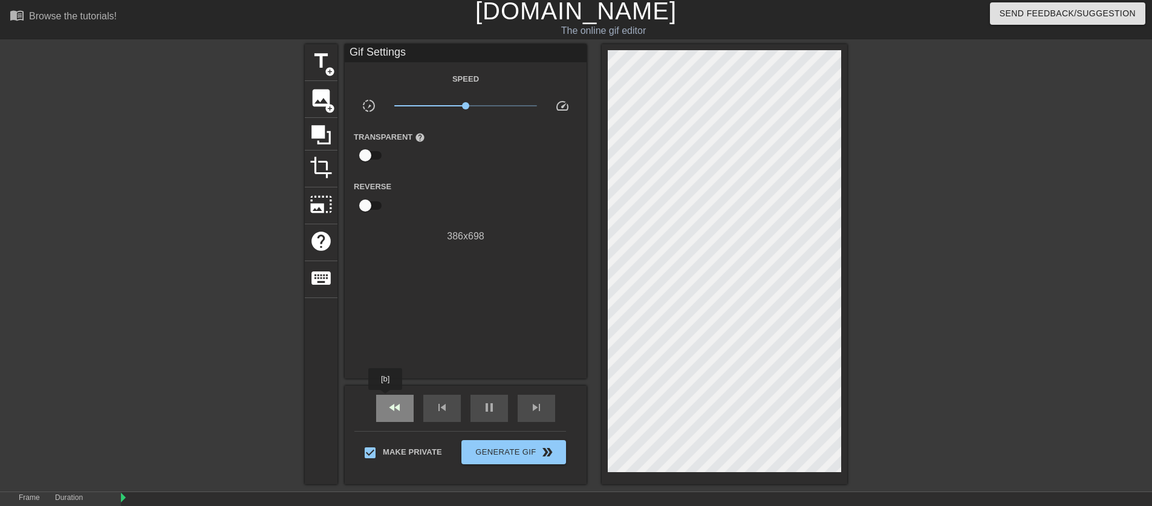
click at [387, 399] on div "fast_rewind" at bounding box center [395, 408] width 38 height 27
type input "20"
click at [491, 408] on span "pause" at bounding box center [489, 407] width 15 height 15
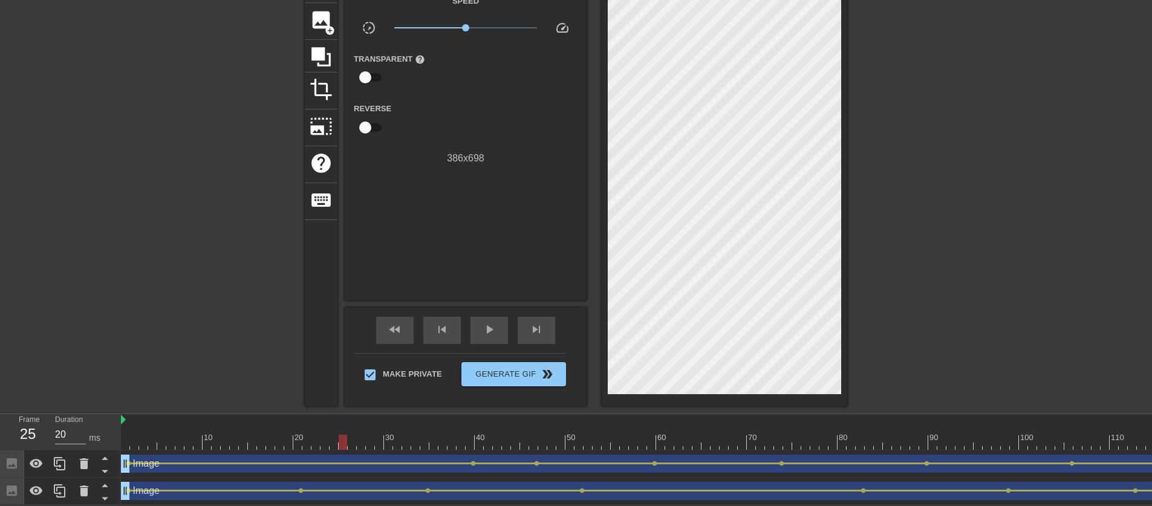
scroll to position [0, 0]
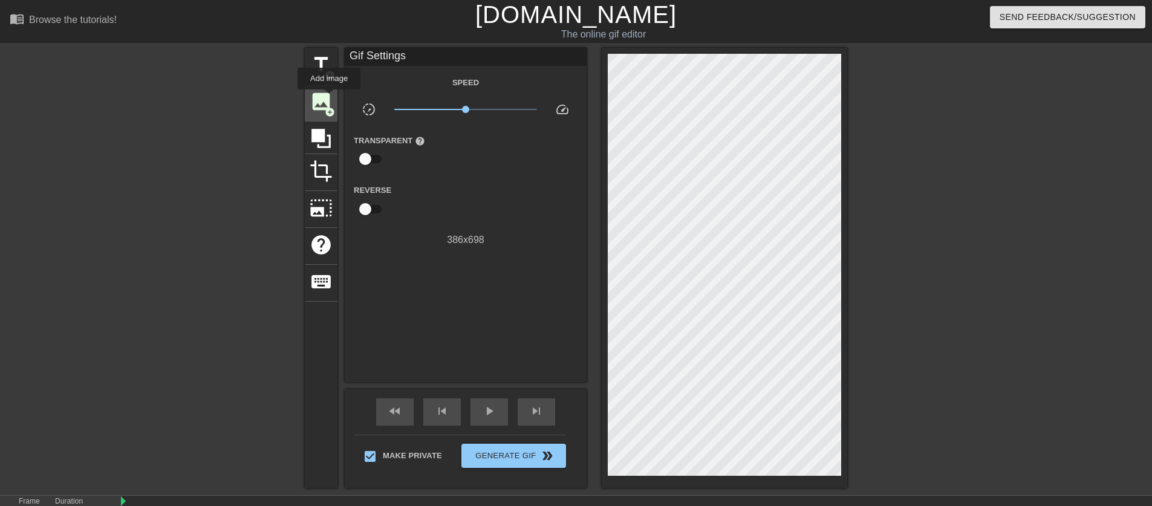
click at [330, 98] on span "image" at bounding box center [321, 101] width 23 height 23
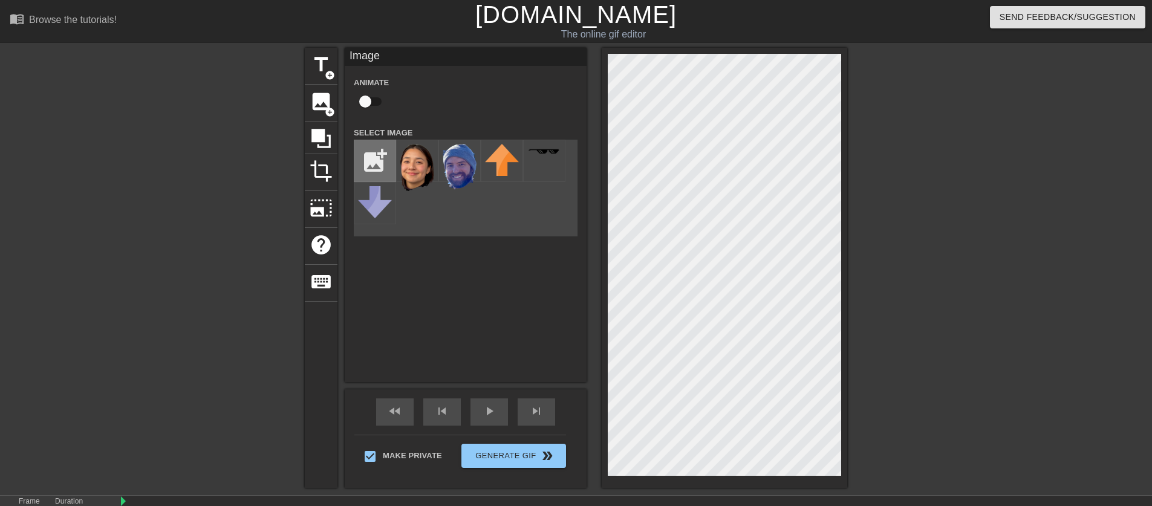
click at [365, 169] on input "file" at bounding box center [375, 160] width 41 height 41
type input "C:\fakepath\zain.png"
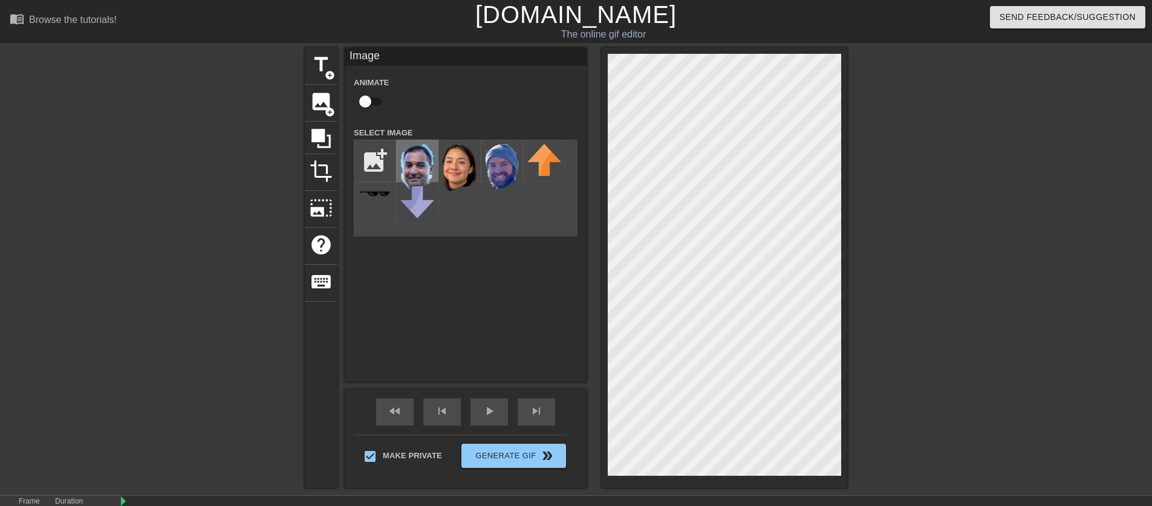
click at [397, 162] on div at bounding box center [417, 161] width 42 height 42
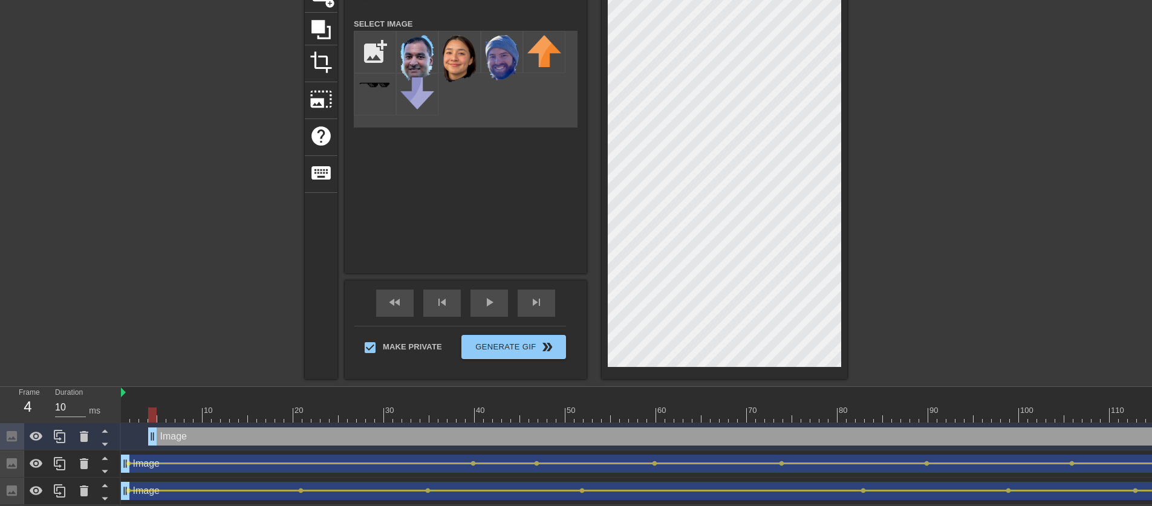
type input "20"
drag, startPoint x: 390, startPoint y: 430, endPoint x: 154, endPoint y: 436, distance: 236.0
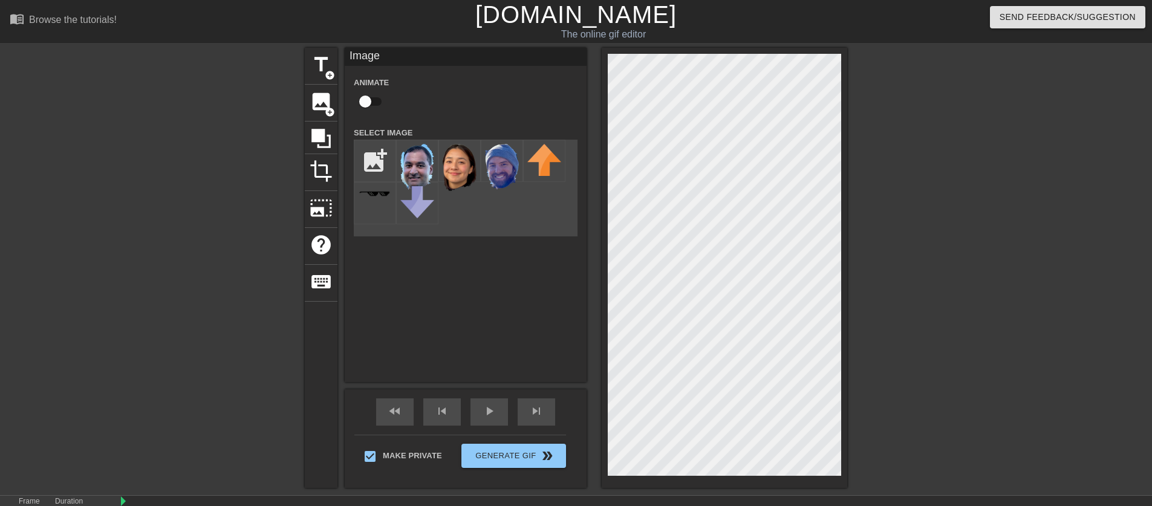
click at [377, 102] on input "checkbox" at bounding box center [365, 101] width 69 height 23
checkbox input "true"
click at [1125, 310] on div "title add_circle image add_circle crop photo_size_select_large help keyboard Im…" at bounding box center [576, 268] width 1152 height 440
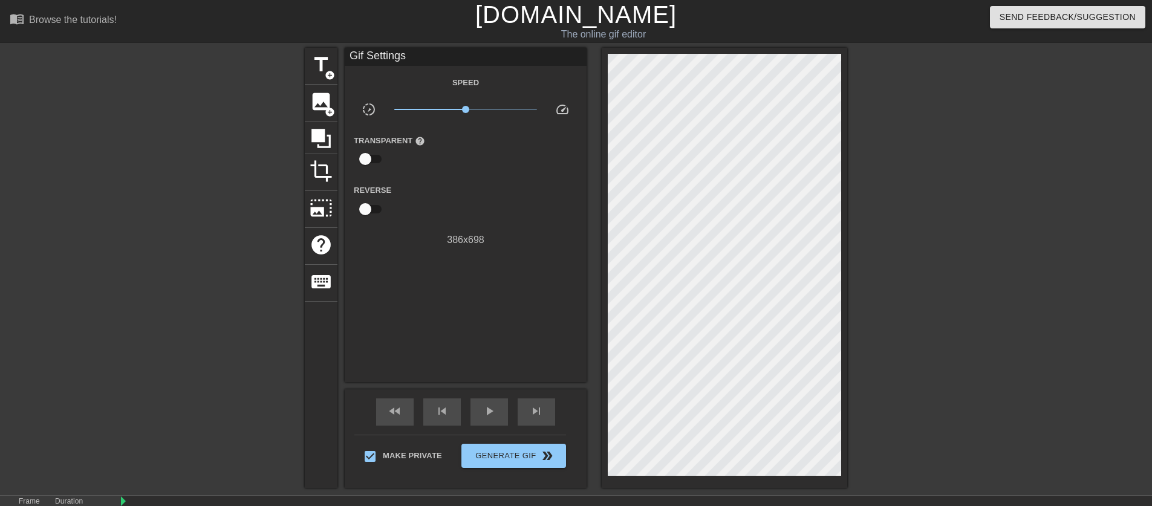
click at [1125, 310] on div "title add_circle image add_circle crop photo_size_select_large help keyboard Gi…" at bounding box center [576, 268] width 1152 height 440
click at [979, 302] on div at bounding box center [952, 229] width 181 height 363
click at [534, 416] on span "skip_next" at bounding box center [536, 411] width 15 height 15
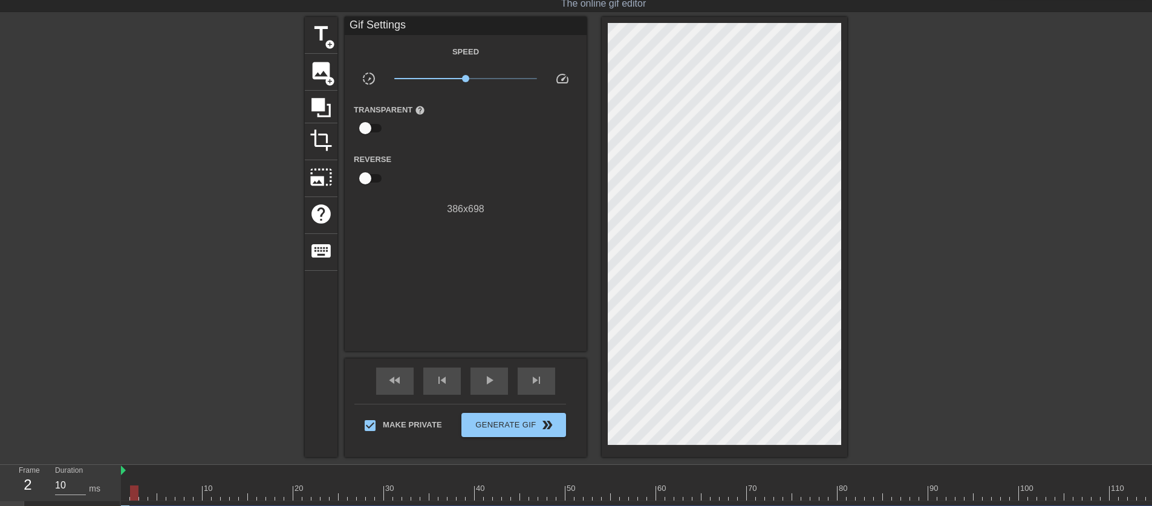
scroll to position [117, 0]
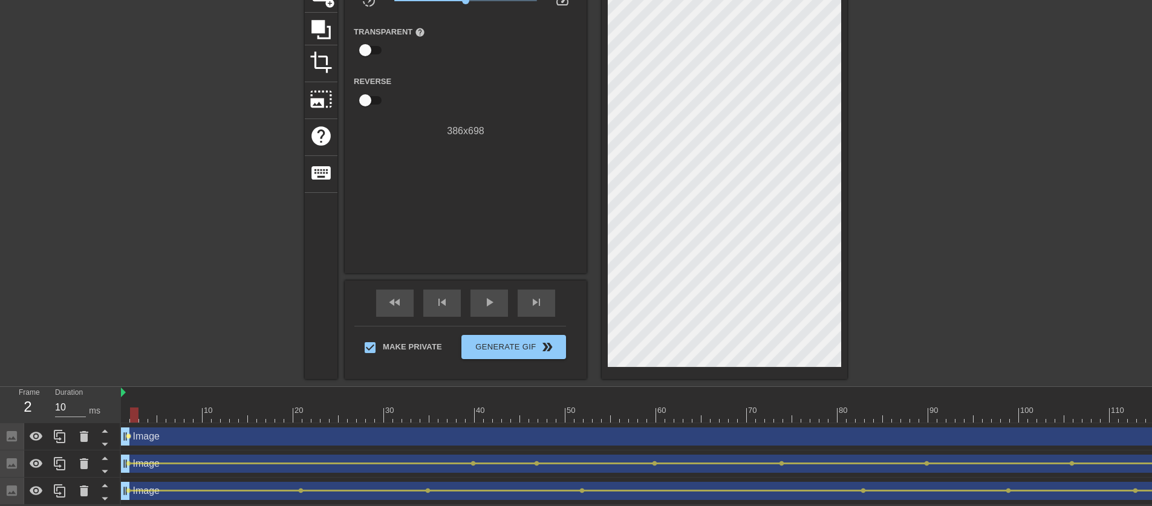
click at [128, 434] on span "lens" at bounding box center [128, 436] width 5 height 5
type input "20"
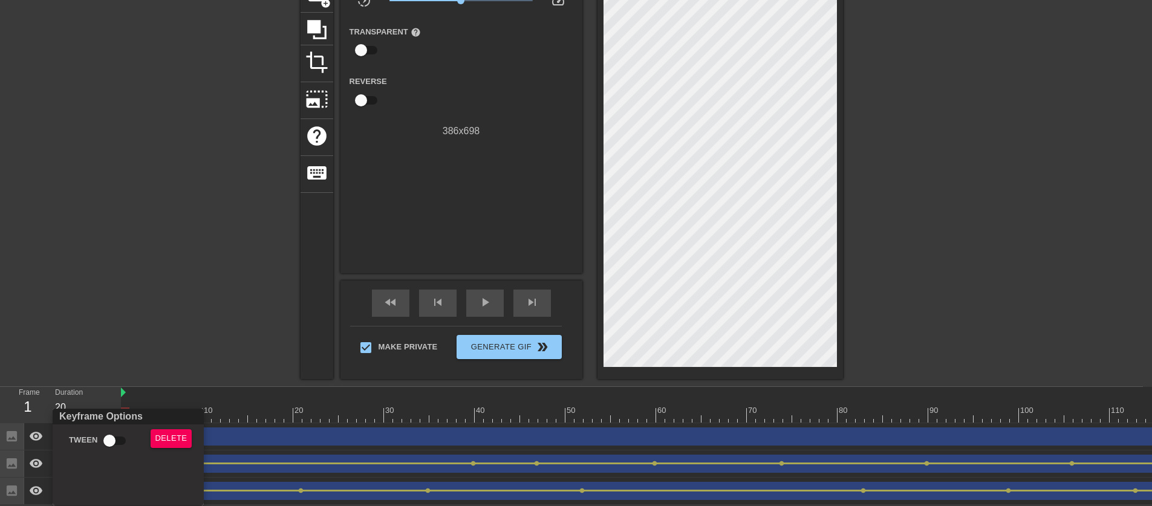
scroll to position [108, 0]
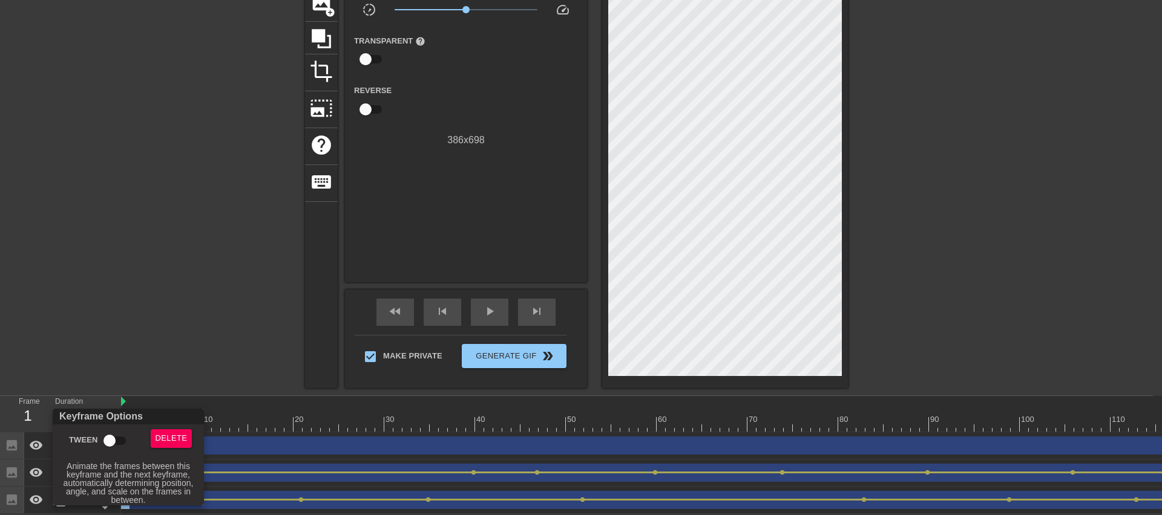
click at [117, 439] on input "Tween" at bounding box center [109, 441] width 69 height 23
checkbox input "true"
click at [172, 323] on div at bounding box center [581, 257] width 1162 height 515
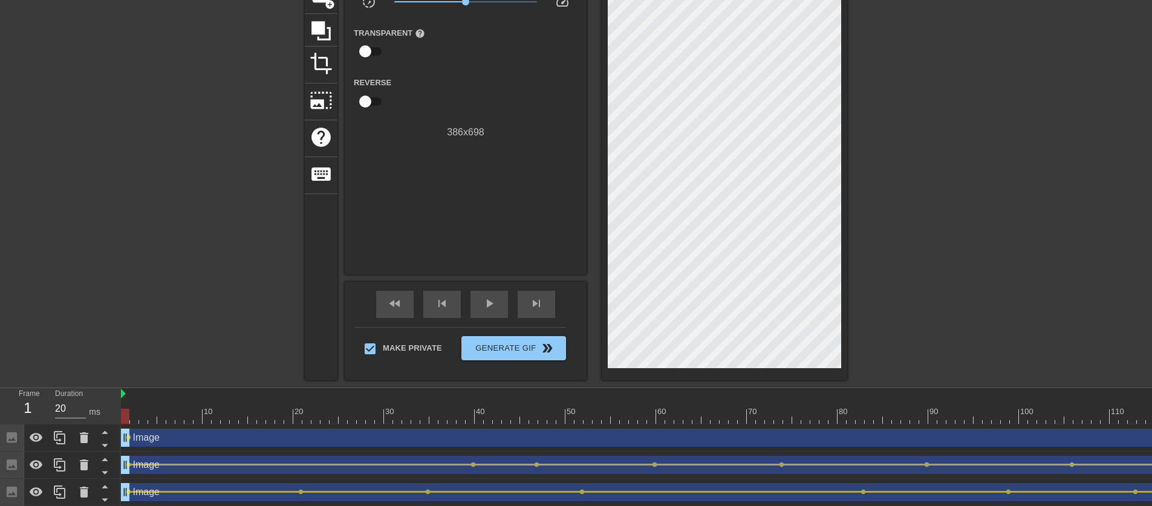
scroll to position [0, 0]
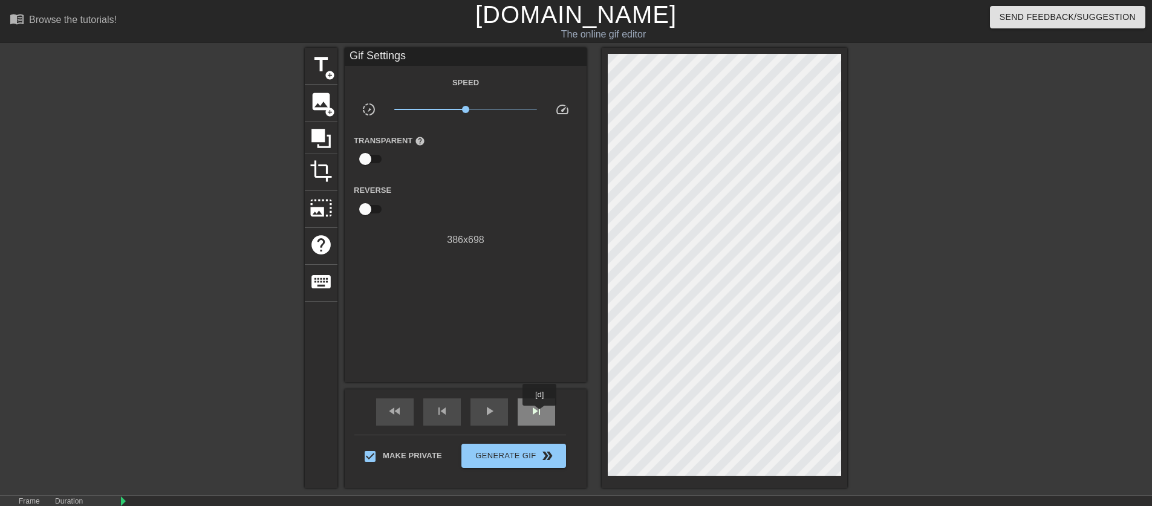
click at [541, 414] on span "skip_next" at bounding box center [536, 411] width 15 height 15
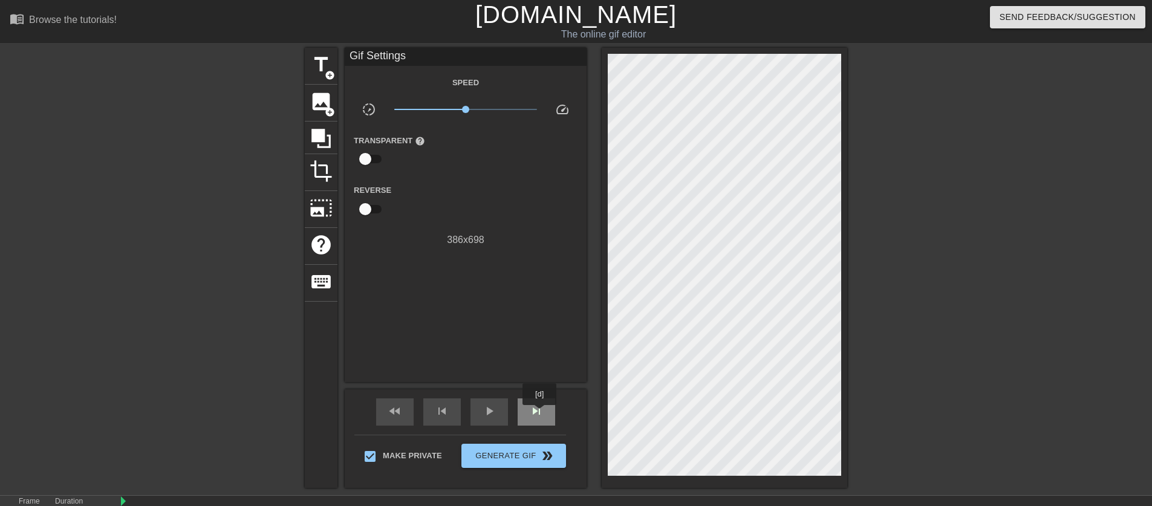
click at [541, 414] on span "skip_next" at bounding box center [536, 411] width 15 height 15
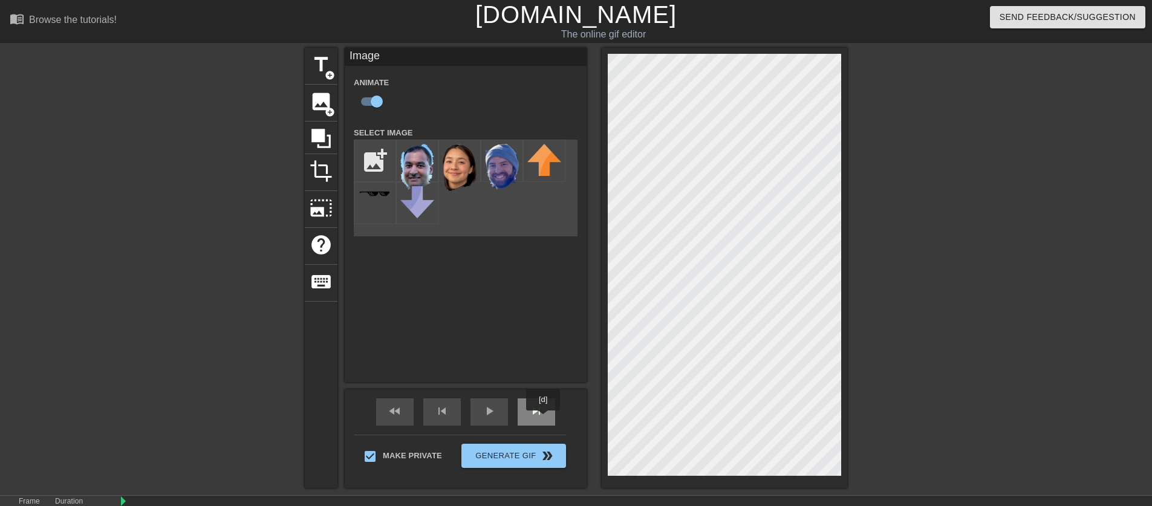
click at [544, 419] on div "skip_next" at bounding box center [537, 412] width 38 height 27
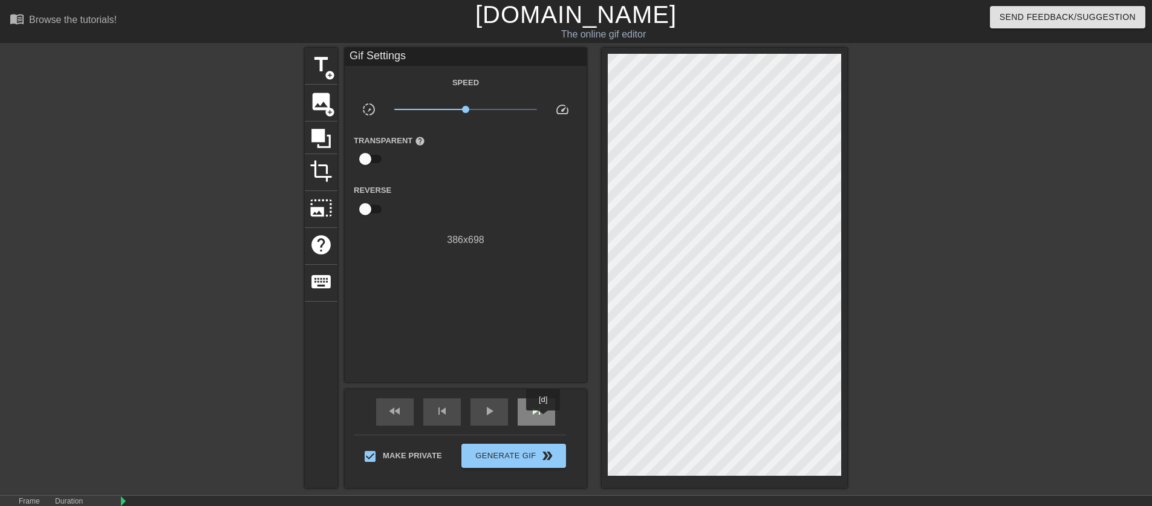
click at [544, 419] on div "skip_next" at bounding box center [537, 412] width 38 height 27
click at [545, 419] on div "skip_next" at bounding box center [537, 412] width 38 height 27
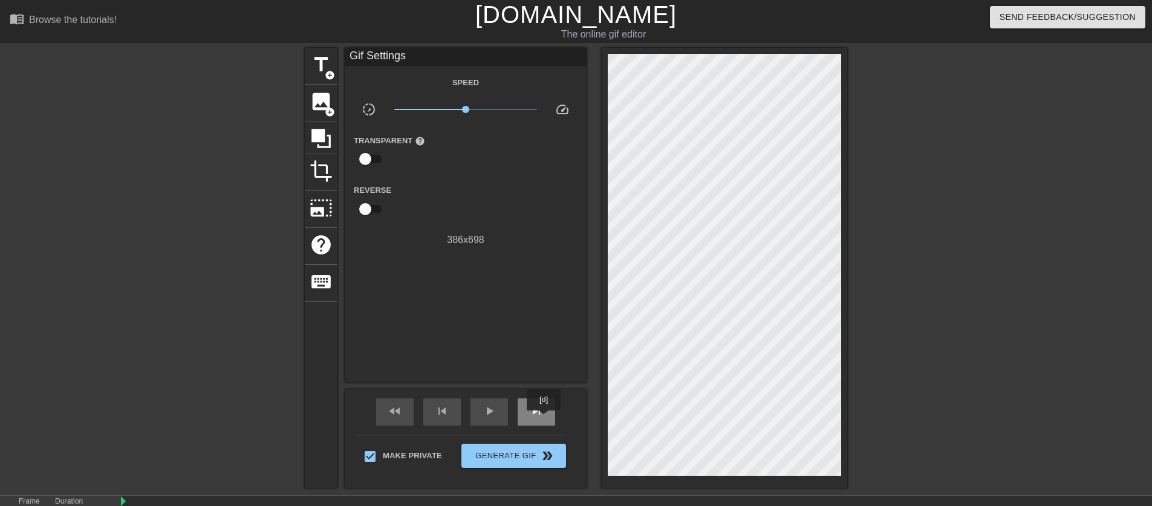
click at [545, 419] on div "skip_next" at bounding box center [537, 412] width 38 height 27
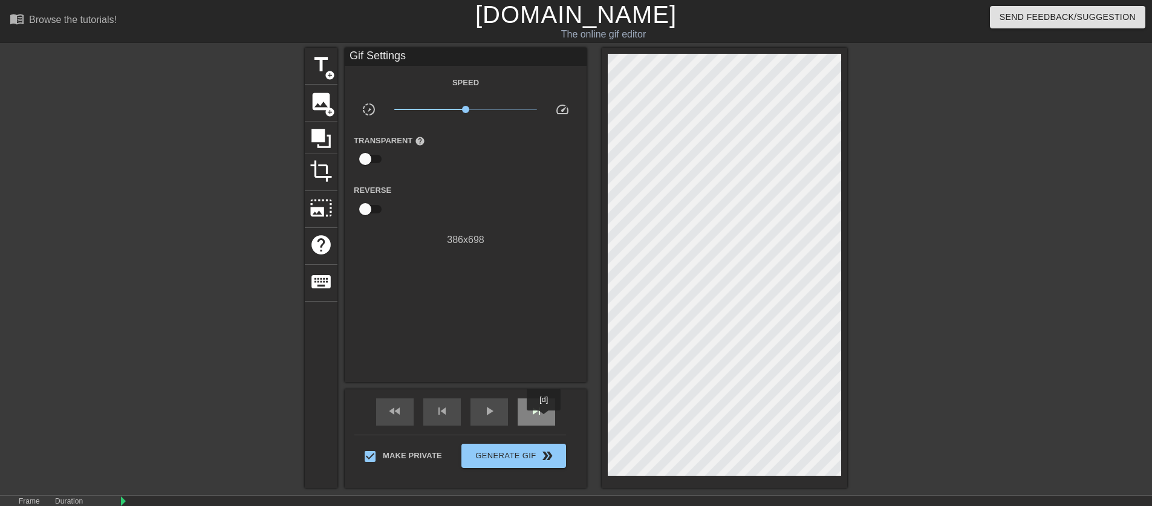
click at [545, 419] on div "skip_next" at bounding box center [537, 412] width 38 height 27
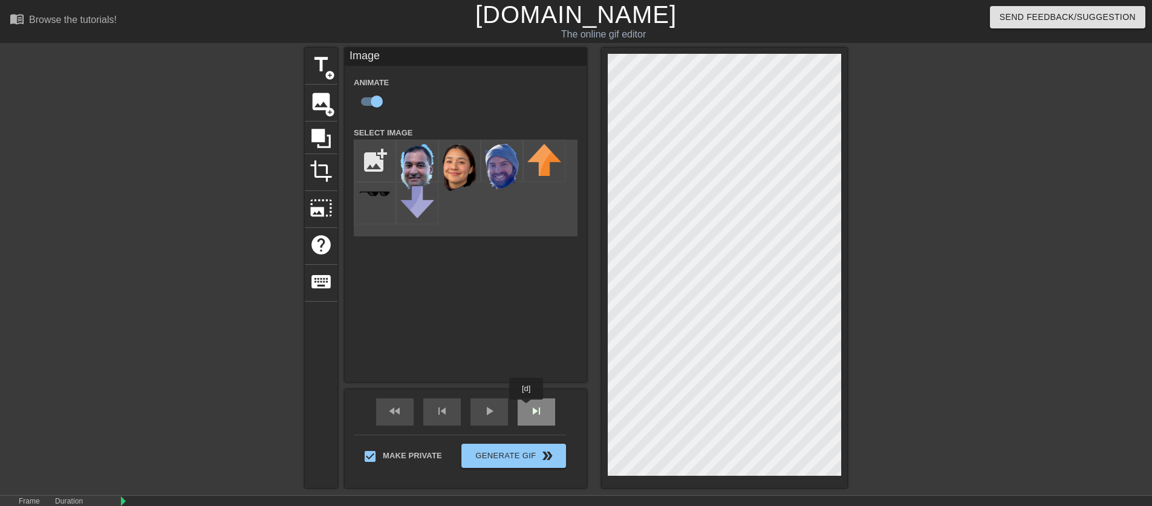
click at [528, 409] on div "skip_next" at bounding box center [537, 412] width 38 height 27
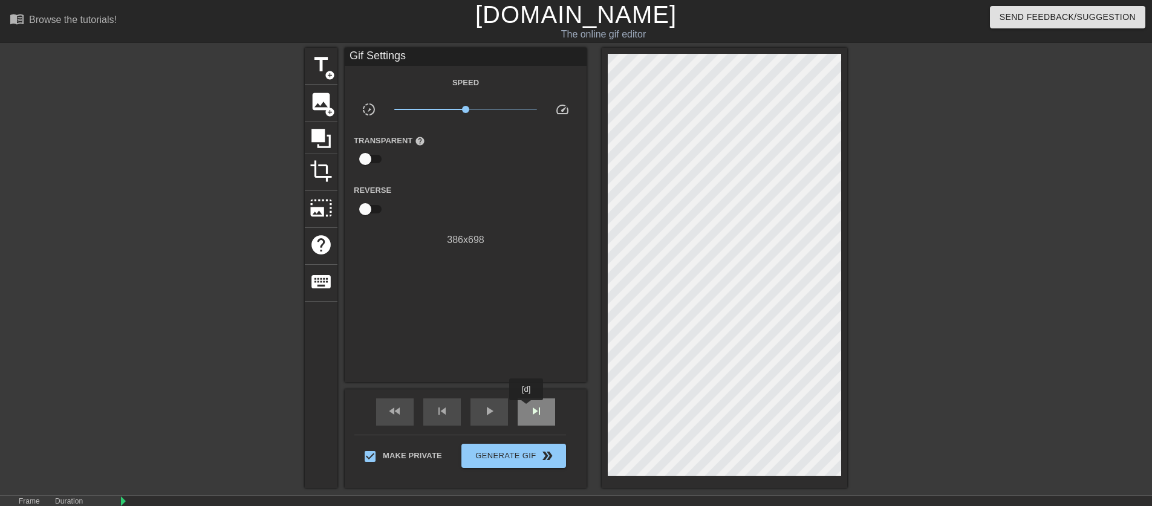
click at [528, 409] on div "skip_next" at bounding box center [537, 412] width 38 height 27
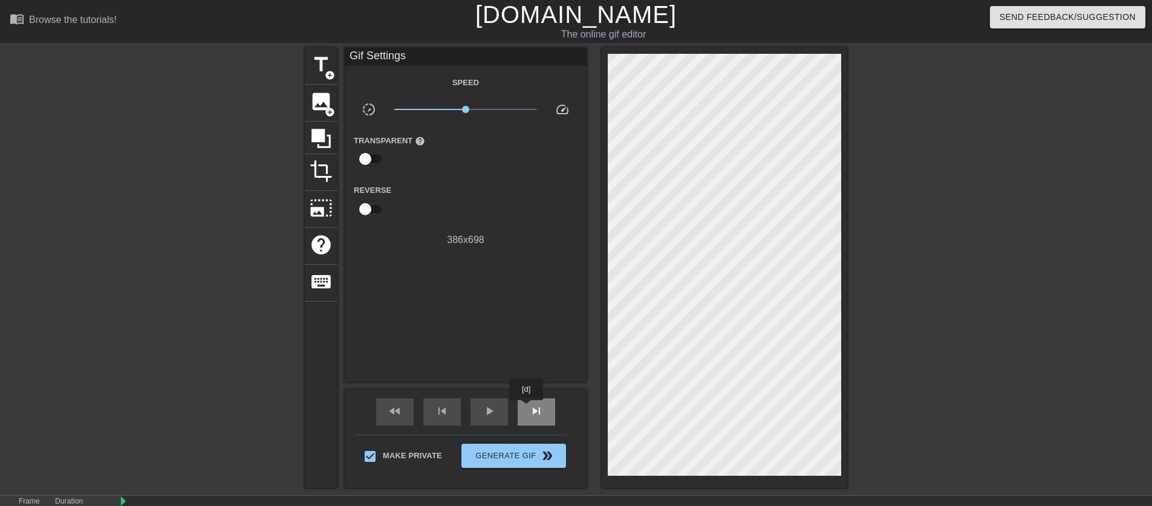
click at [528, 409] on div "skip_next" at bounding box center [537, 412] width 38 height 27
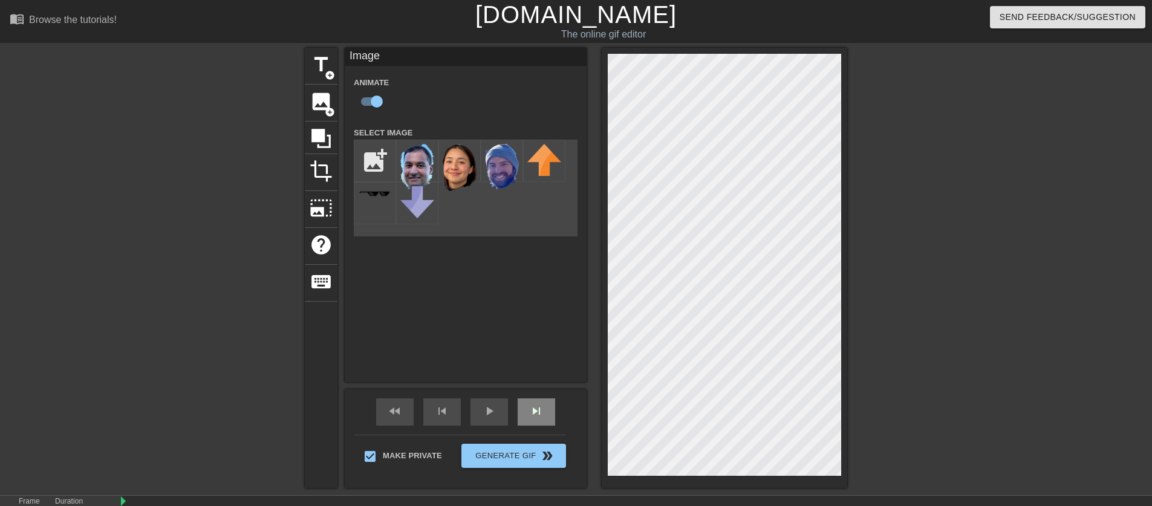
click at [540, 403] on div "skip_next" at bounding box center [537, 412] width 38 height 27
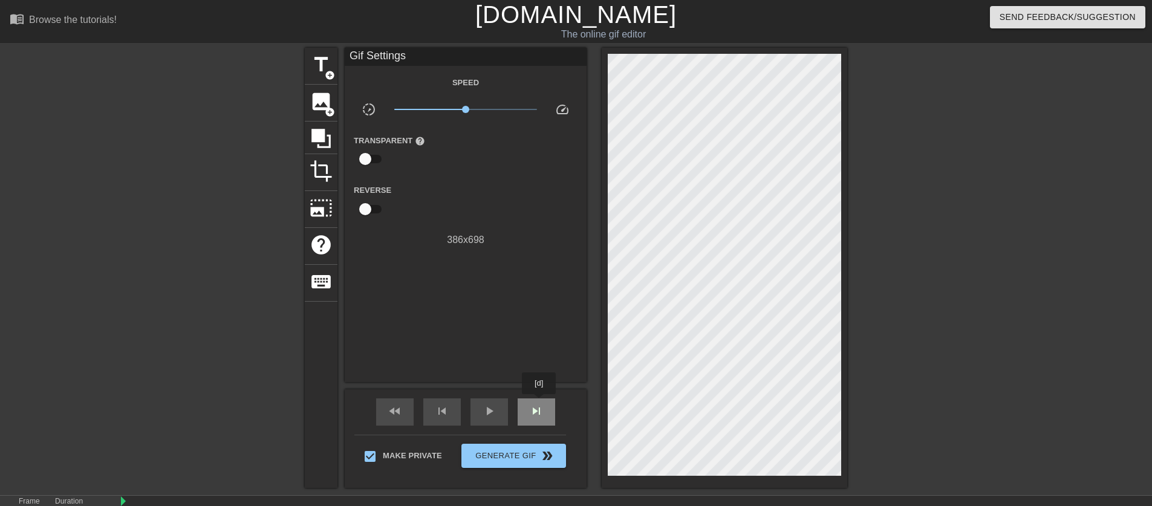
click at [540, 403] on div "skip_next" at bounding box center [537, 412] width 38 height 27
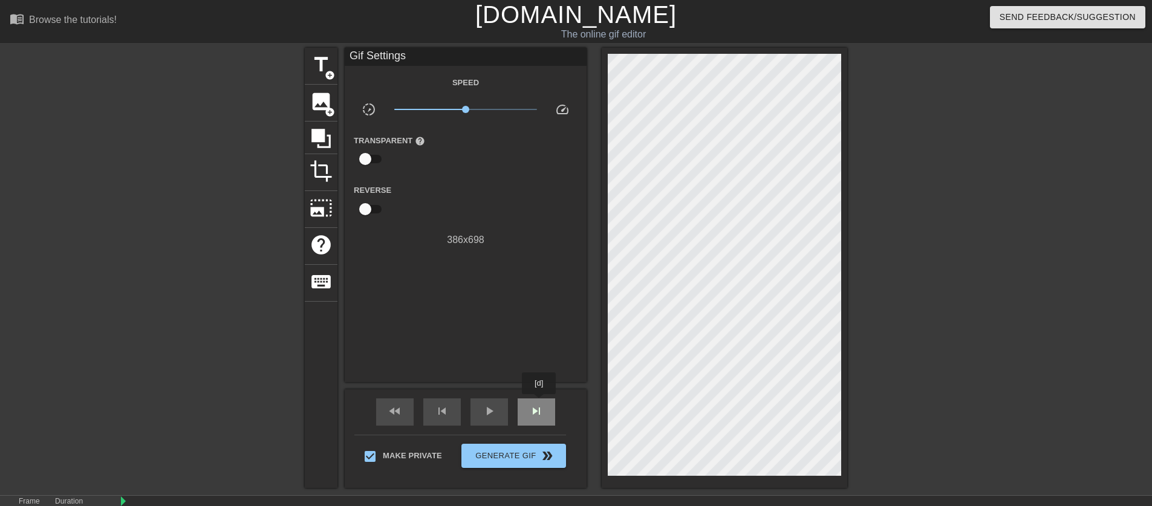
click at [540, 403] on div "skip_next" at bounding box center [537, 412] width 38 height 27
click at [542, 419] on div "skip_next" at bounding box center [537, 412] width 38 height 27
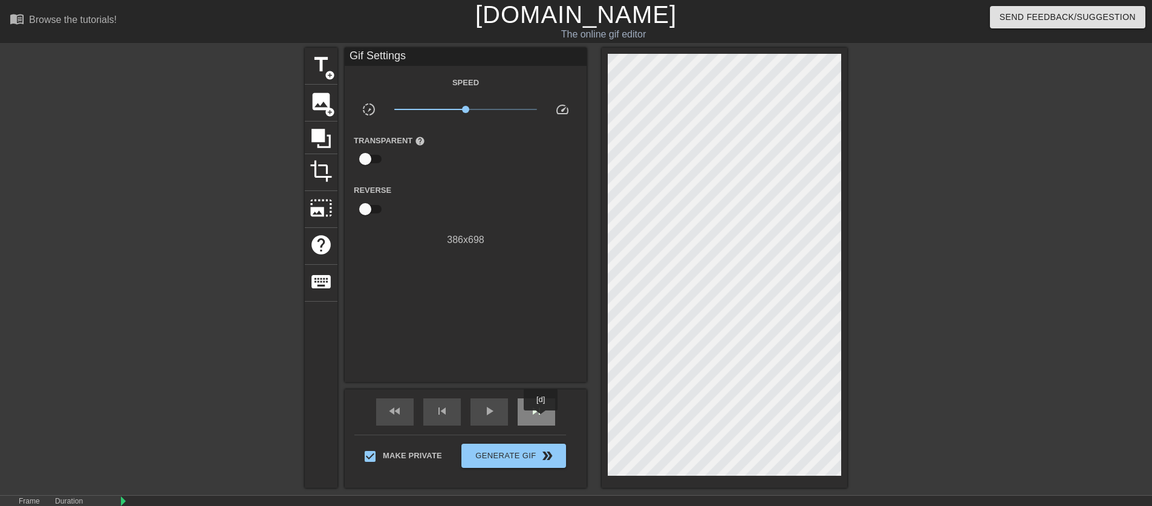
click at [542, 419] on div "skip_next" at bounding box center [537, 412] width 38 height 27
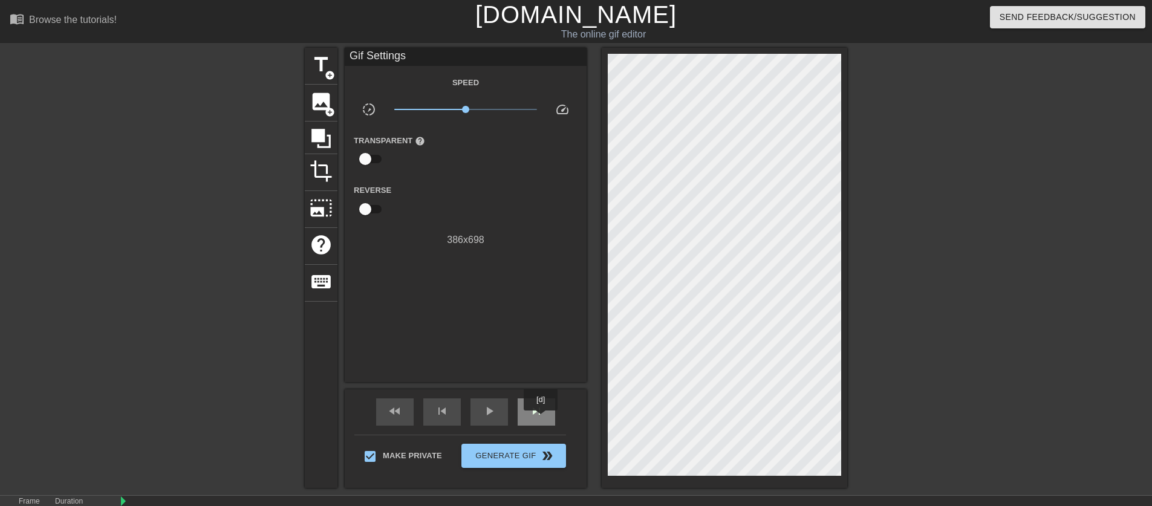
click at [542, 419] on div "skip_next" at bounding box center [537, 412] width 38 height 27
click at [536, 416] on span "skip_next" at bounding box center [536, 411] width 15 height 15
click at [537, 416] on span "skip_next" at bounding box center [536, 411] width 15 height 15
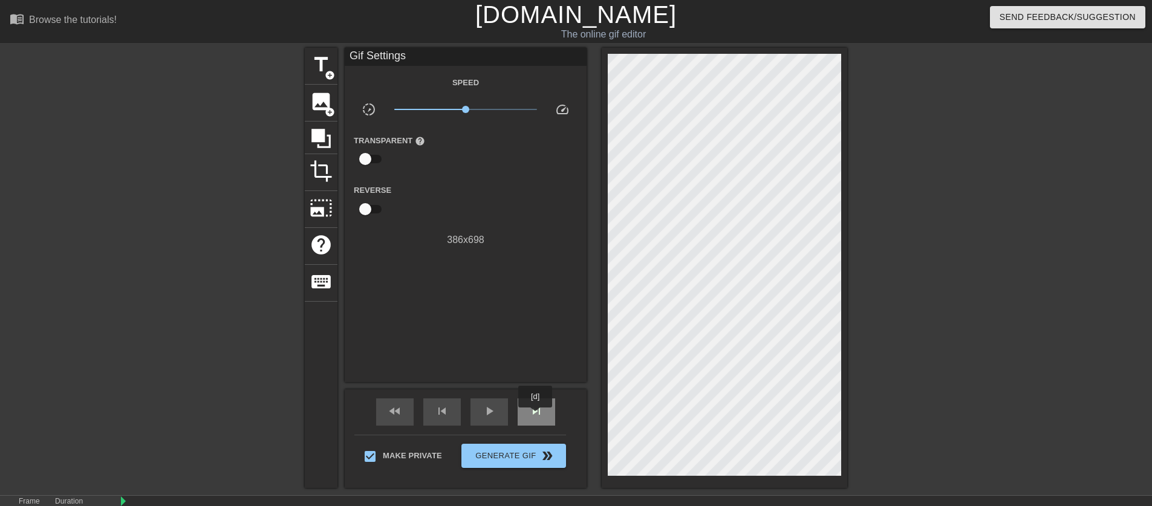
click at [537, 416] on span "skip_next" at bounding box center [536, 411] width 15 height 15
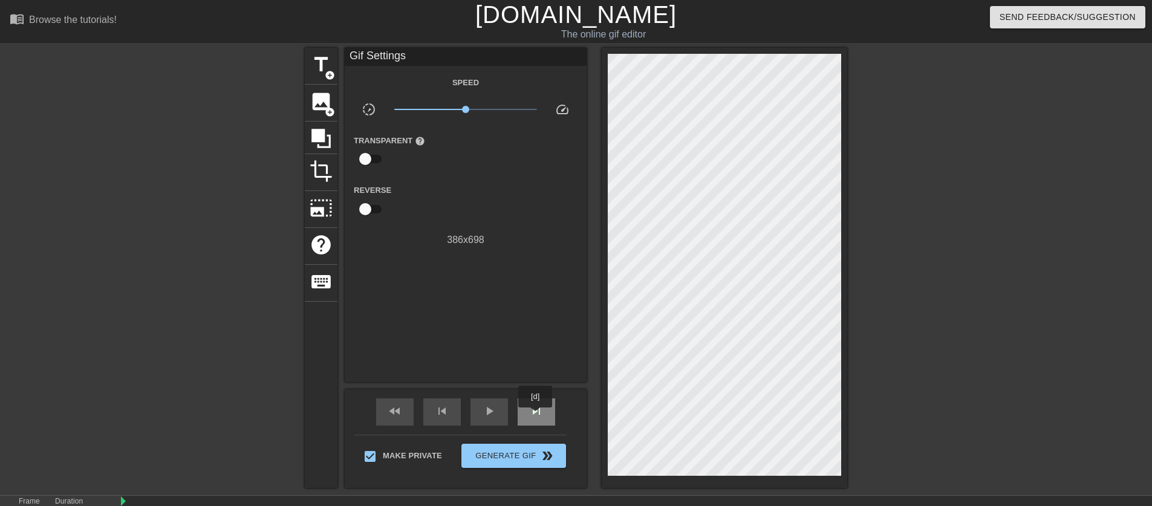
click at [537, 416] on span "skip_next" at bounding box center [536, 411] width 15 height 15
click at [537, 408] on span "skip_next" at bounding box center [536, 411] width 15 height 15
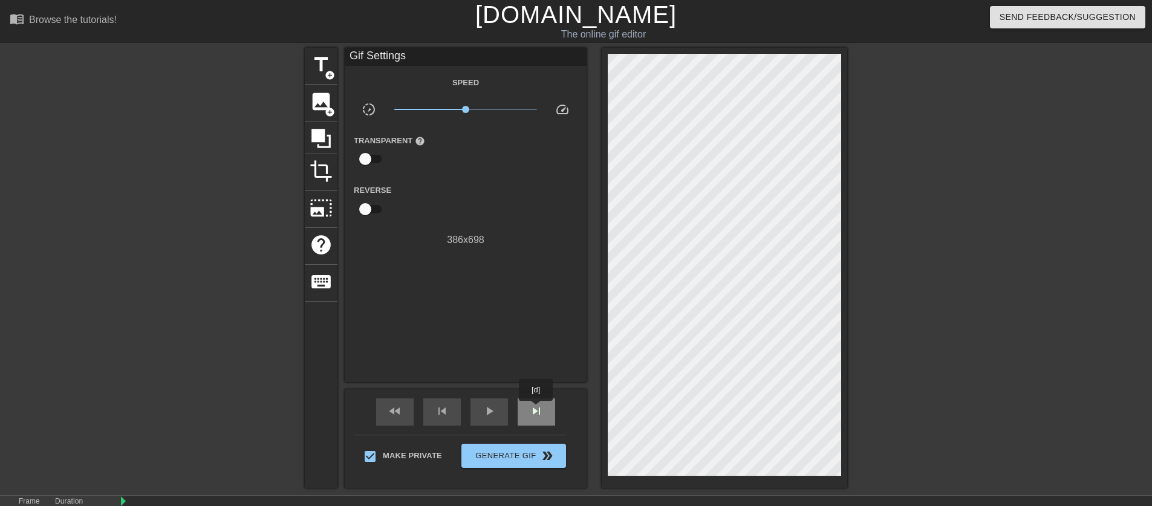
click at [537, 413] on span "skip_next" at bounding box center [536, 411] width 15 height 15
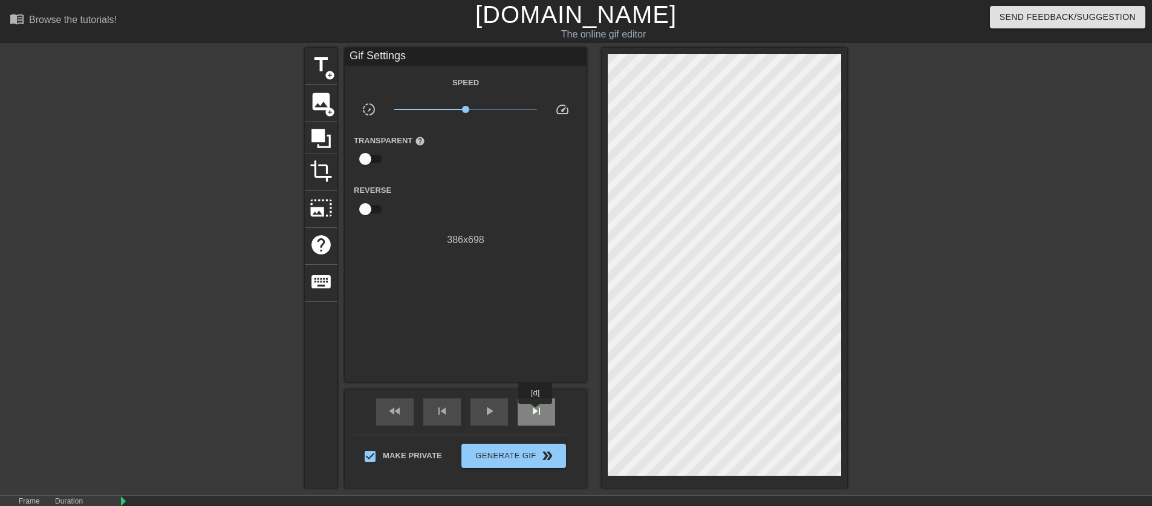
click at [537, 413] on span "skip_next" at bounding box center [536, 411] width 15 height 15
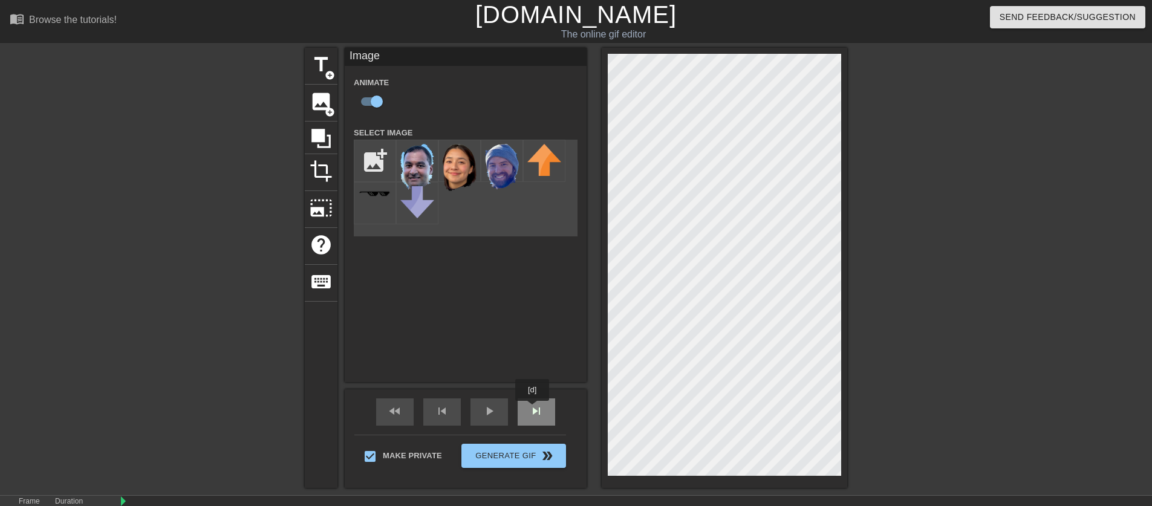
click at [534, 410] on span "skip_next" at bounding box center [536, 411] width 15 height 15
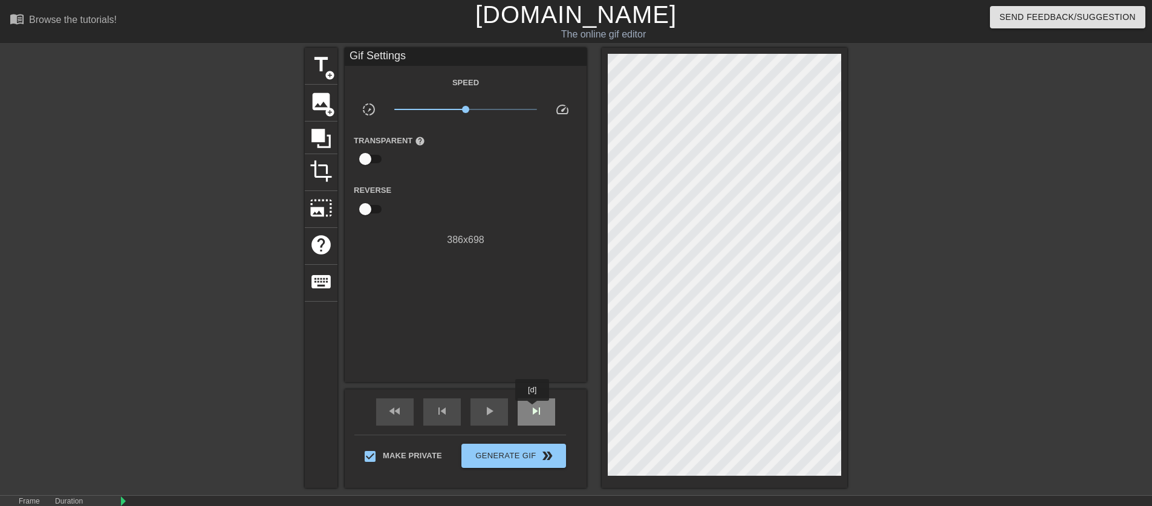
click at [534, 410] on span "skip_next" at bounding box center [536, 411] width 15 height 15
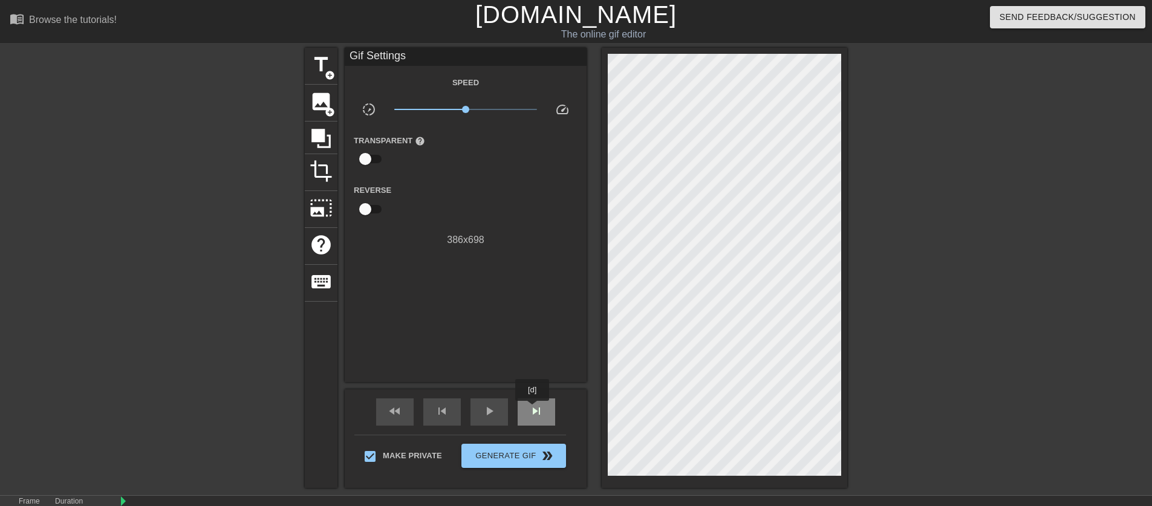
click at [534, 410] on span "skip_next" at bounding box center [536, 411] width 15 height 15
click at [533, 410] on span "skip_next" at bounding box center [536, 411] width 15 height 15
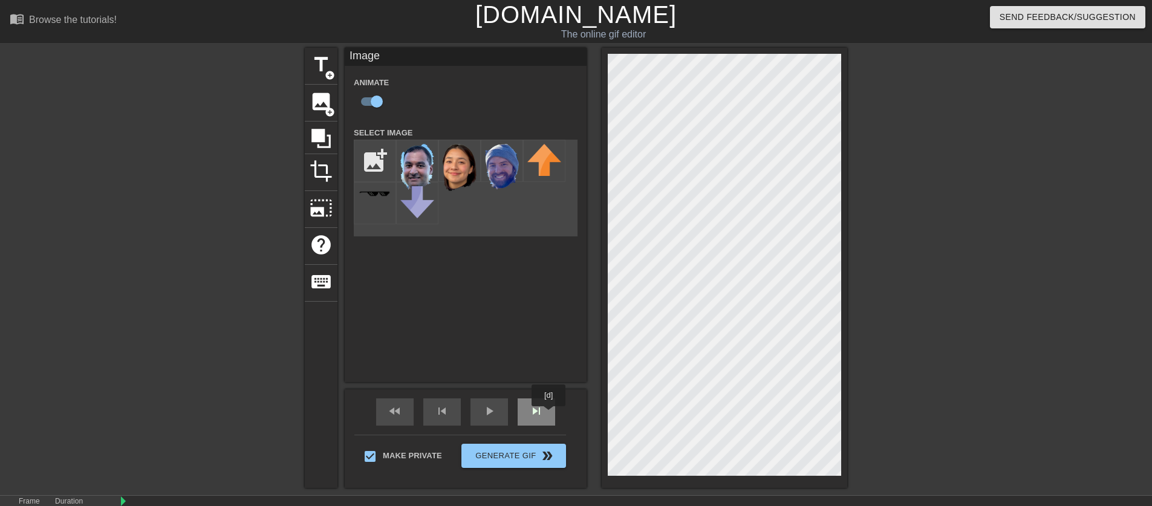
click at [550, 415] on div "skip_next" at bounding box center [537, 412] width 38 height 27
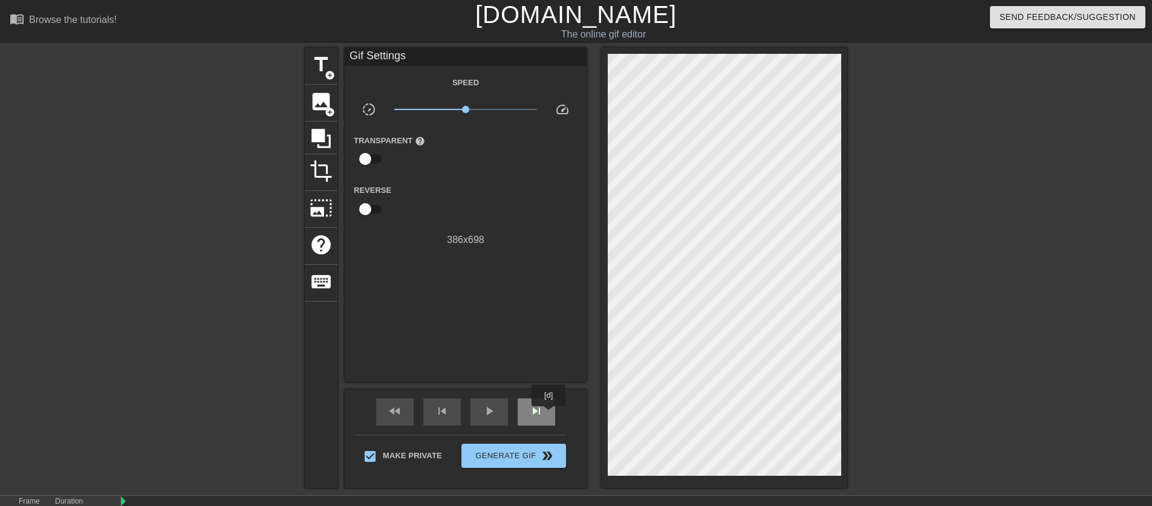
click at [550, 415] on div "skip_next" at bounding box center [537, 412] width 38 height 27
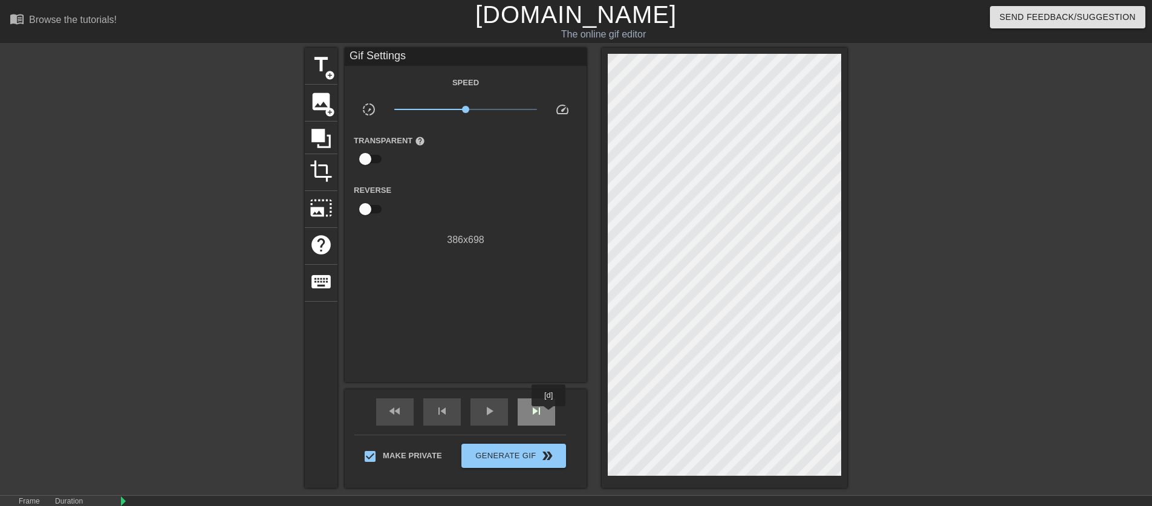
click at [550, 415] on div "skip_next" at bounding box center [537, 412] width 38 height 27
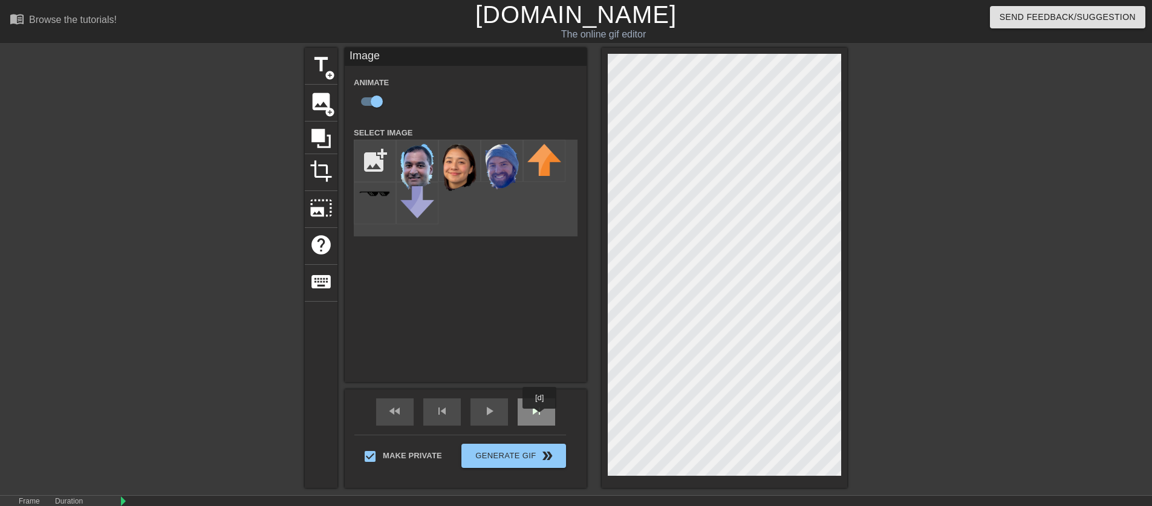
click at [541, 417] on span "skip_next" at bounding box center [536, 411] width 15 height 15
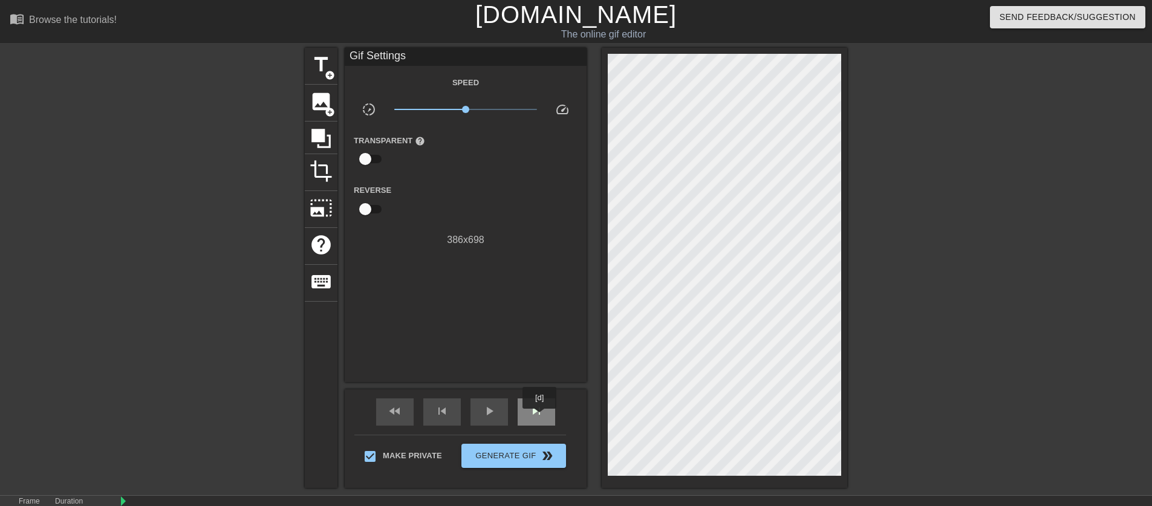
click at [541, 417] on span "skip_next" at bounding box center [536, 411] width 15 height 15
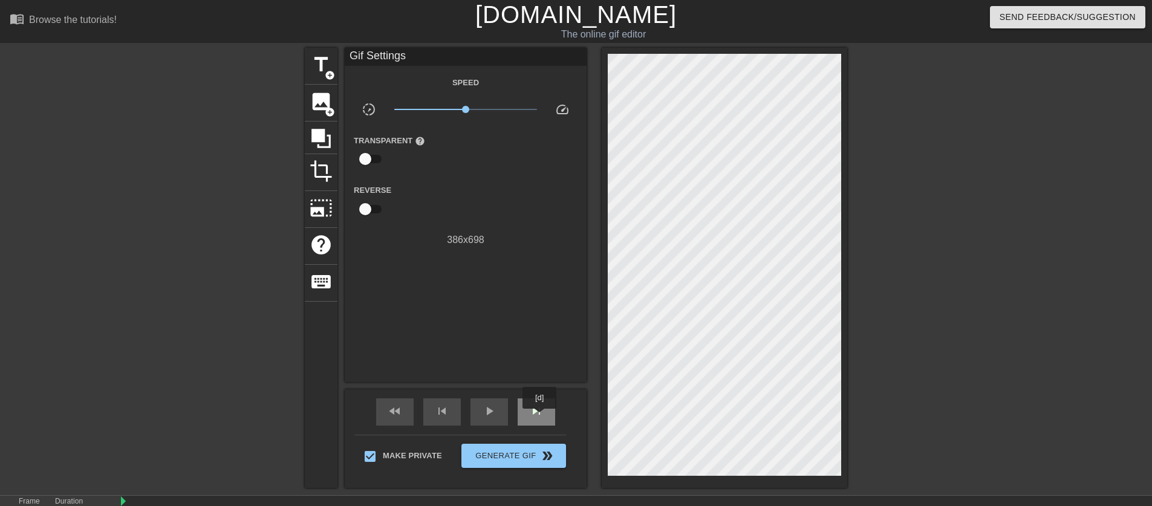
click at [541, 417] on span "skip_next" at bounding box center [536, 411] width 15 height 15
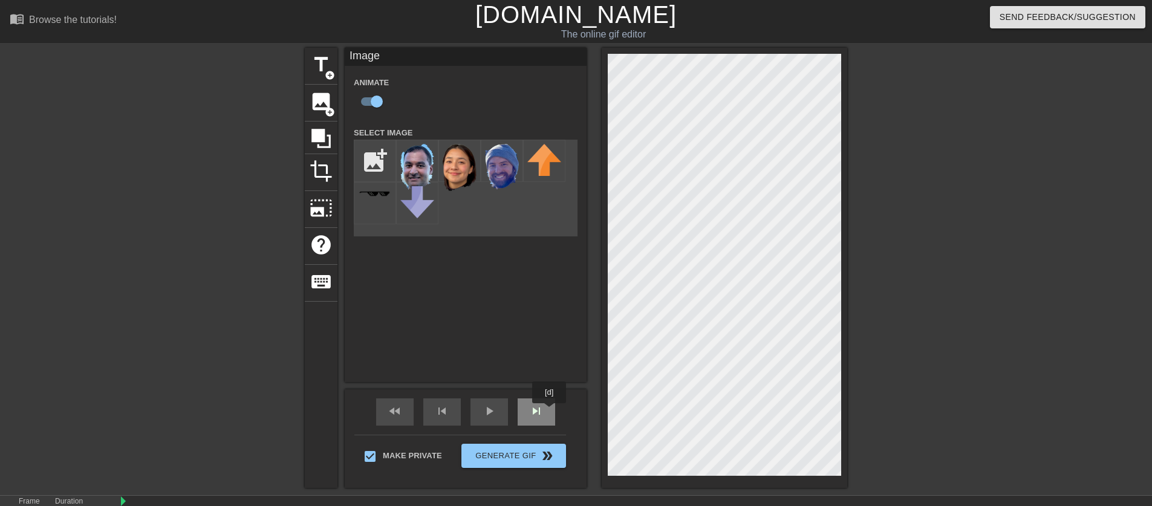
click at [551, 412] on div "skip_next" at bounding box center [537, 412] width 38 height 27
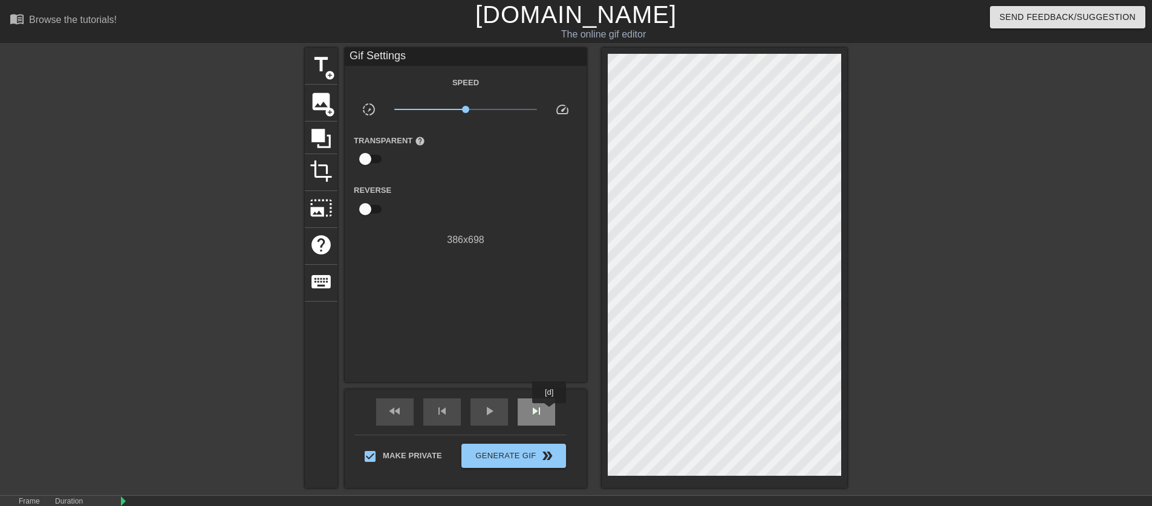
click at [551, 412] on div "skip_next" at bounding box center [537, 412] width 38 height 27
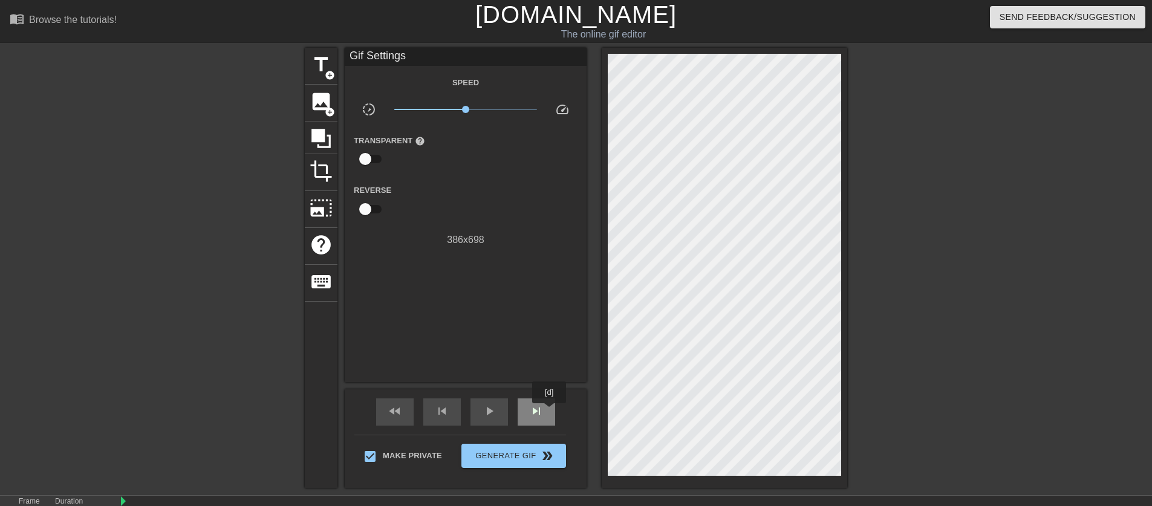
click at [551, 412] on div "skip_next" at bounding box center [537, 412] width 38 height 27
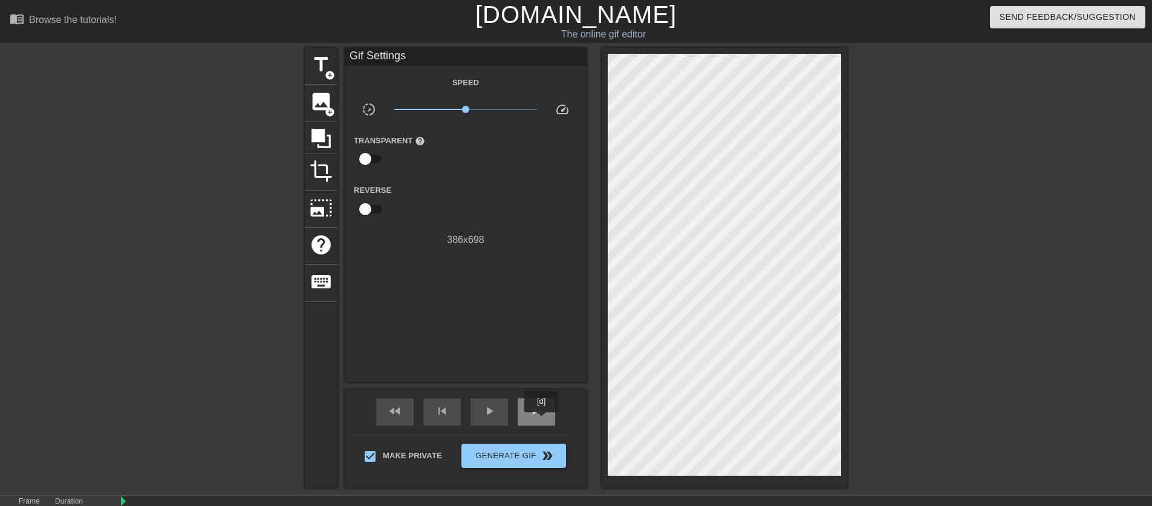
click at [543, 421] on div "skip_next" at bounding box center [537, 412] width 38 height 27
click at [542, 420] on div "skip_next" at bounding box center [537, 412] width 38 height 27
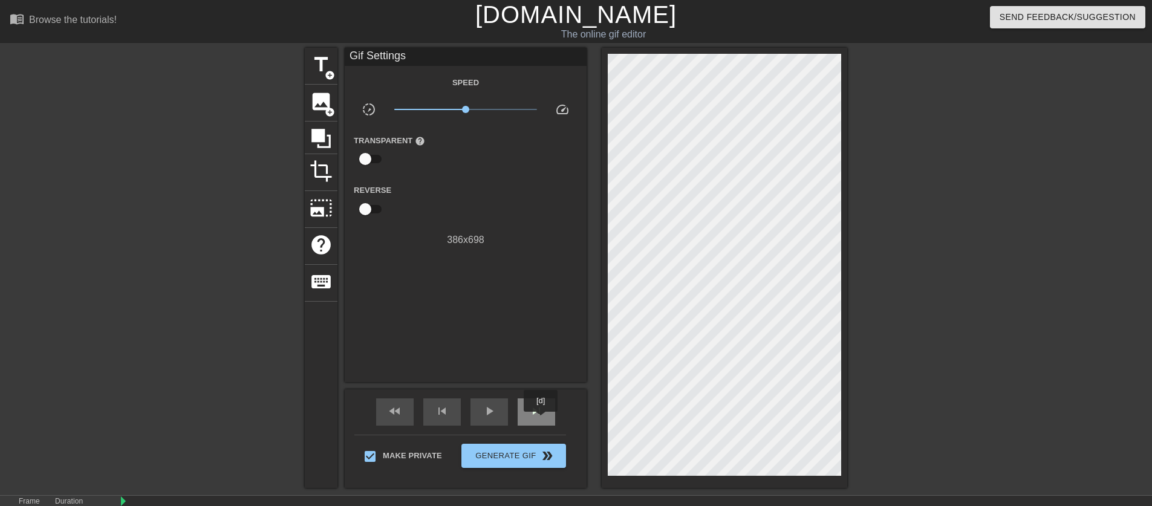
click at [542, 420] on div "skip_next" at bounding box center [537, 412] width 38 height 27
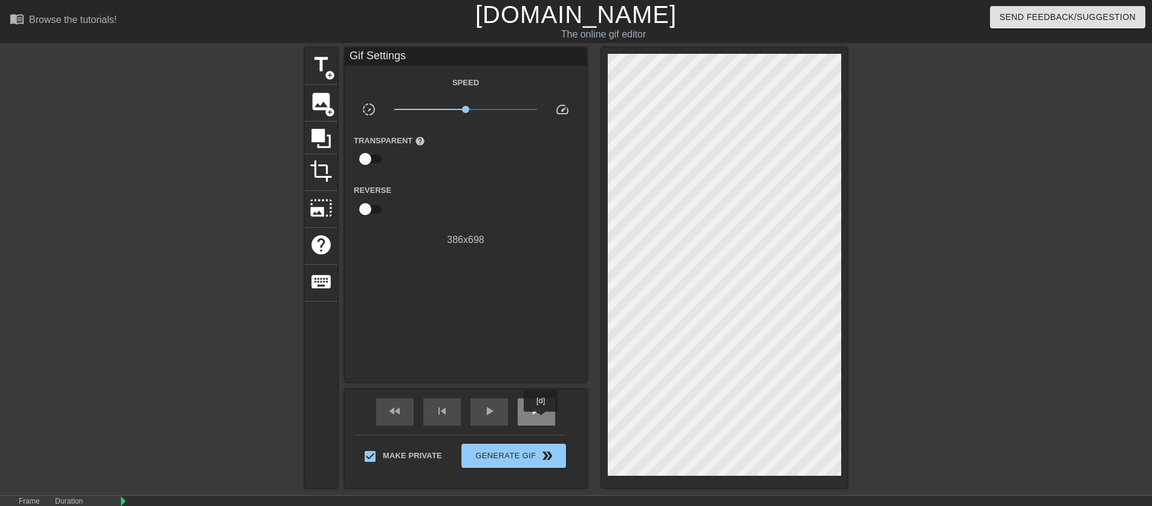
click at [542, 420] on div "skip_next" at bounding box center [537, 412] width 38 height 27
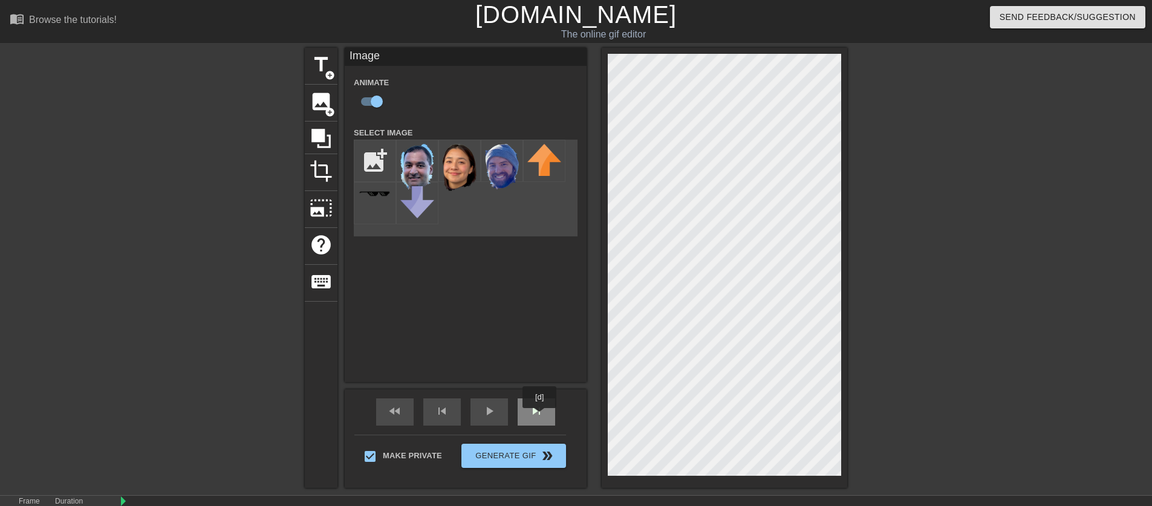
click at [541, 417] on span "skip_next" at bounding box center [536, 411] width 15 height 15
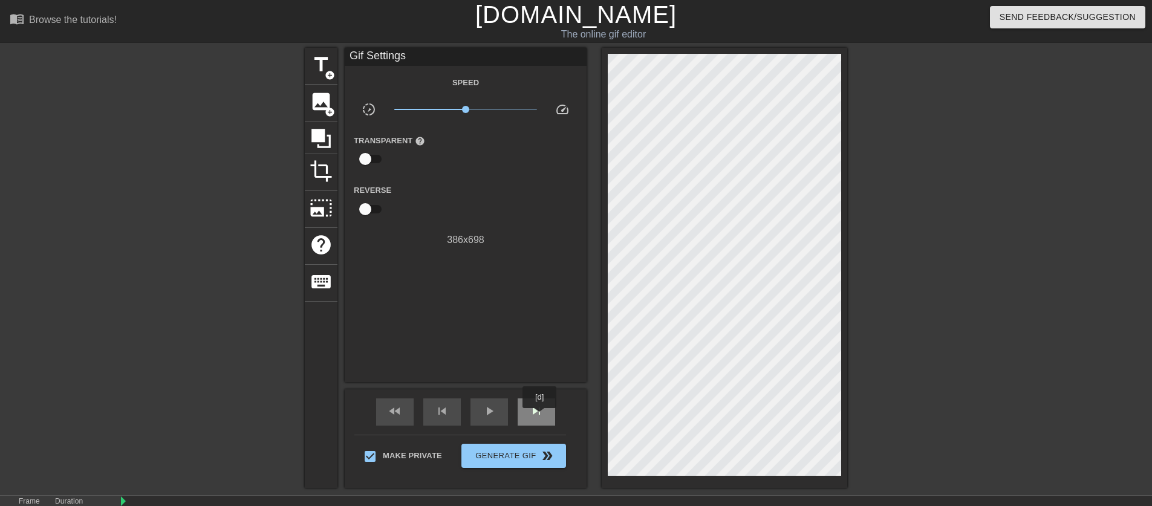
click at [541, 417] on span "skip_next" at bounding box center [536, 411] width 15 height 15
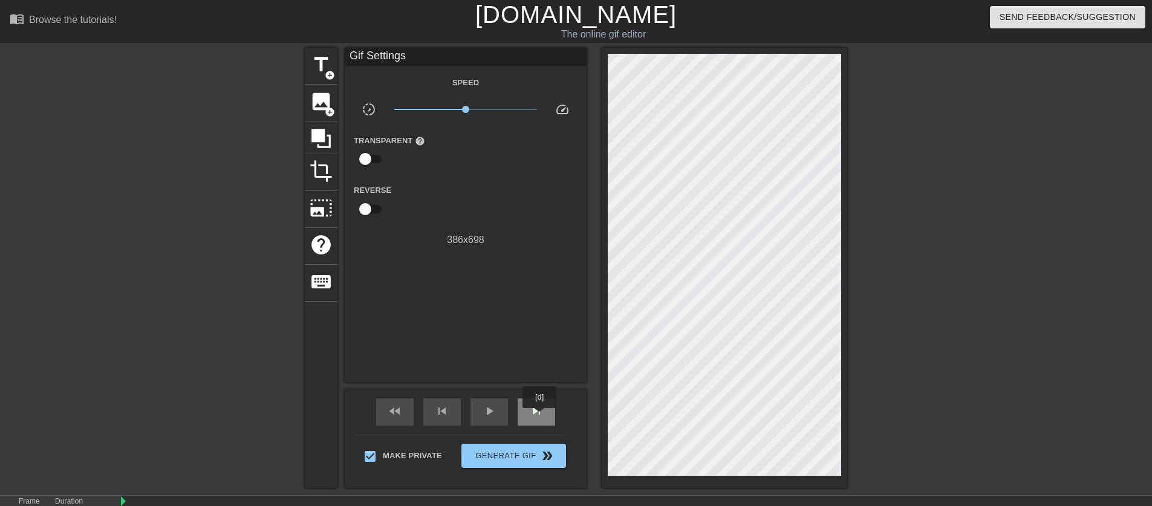
click at [541, 417] on span "skip_next" at bounding box center [536, 411] width 15 height 15
click at [439, 415] on span "skip_previous" at bounding box center [442, 411] width 15 height 15
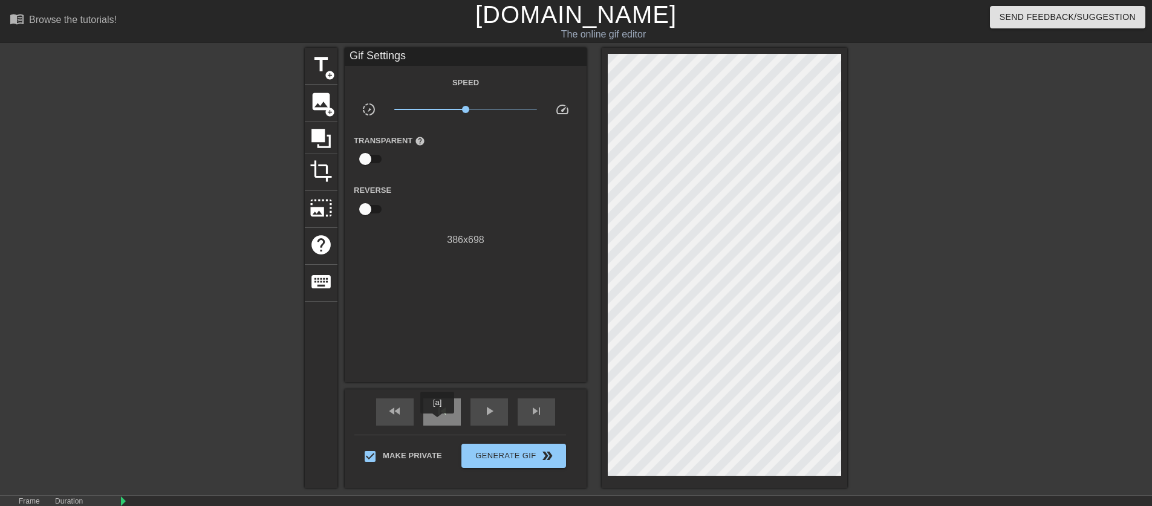
click at [438, 422] on div "skip_previous" at bounding box center [442, 412] width 38 height 27
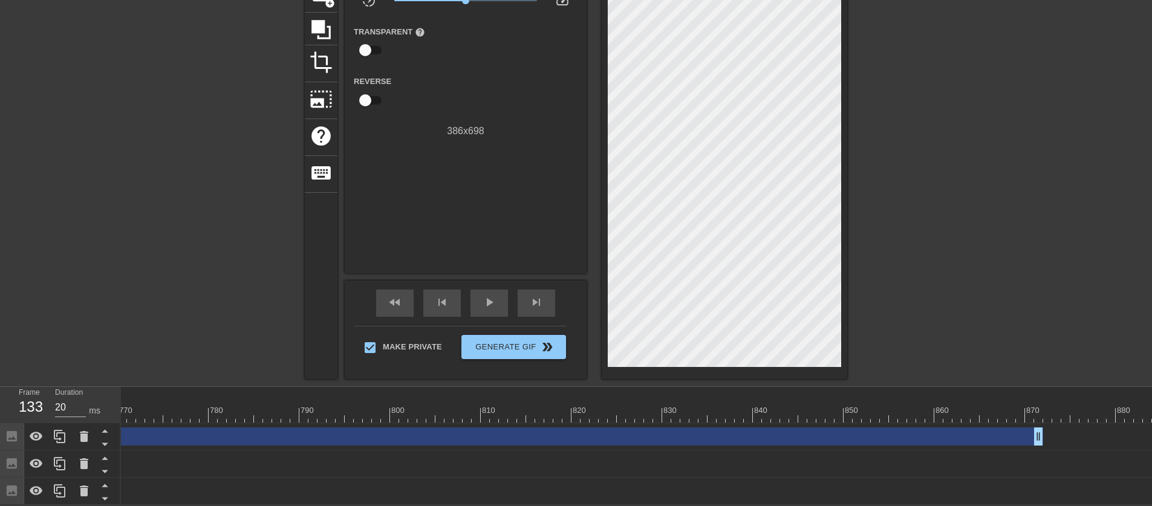
scroll to position [0, 7084]
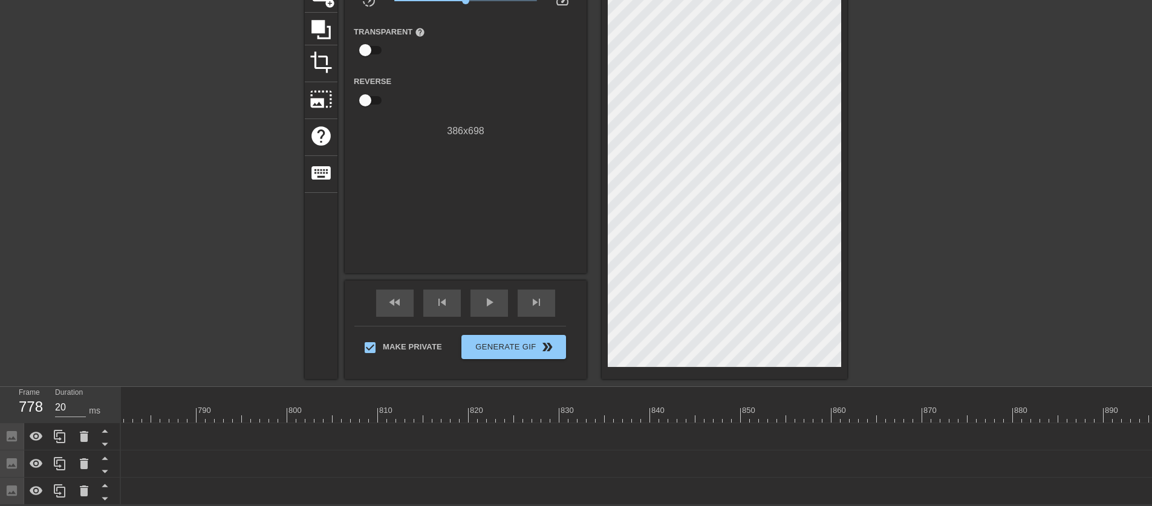
drag, startPoint x: 940, startPoint y: 431, endPoint x: 141, endPoint y: 423, distance: 799.2
click at [95, 431] on div "Frame 778 Duration 20 ms 10 20 30 40 50 60 70 80 90 100 110 120 130 140 150" at bounding box center [576, 446] width 1152 height 118
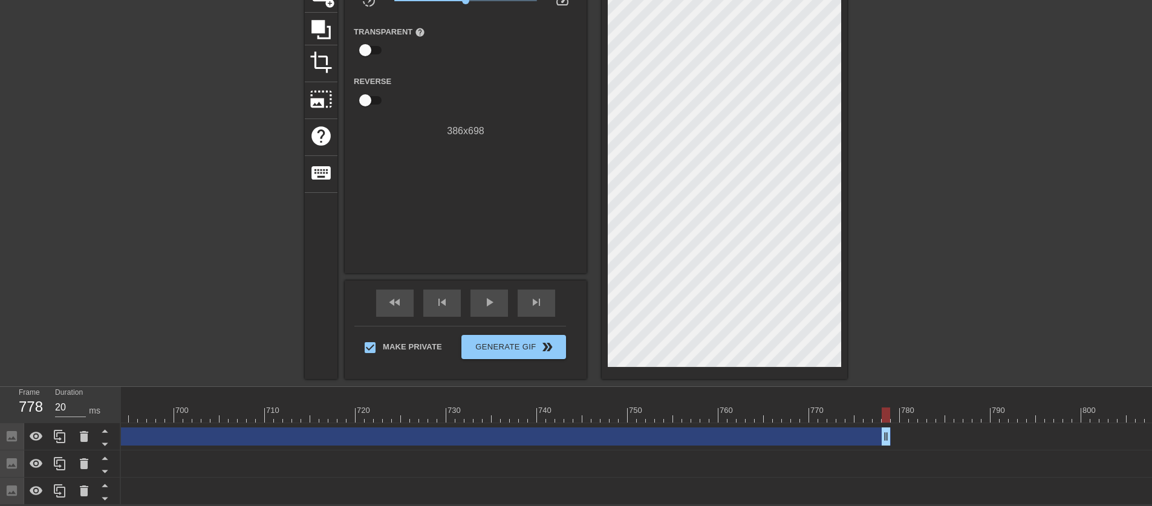
scroll to position [0, 6289]
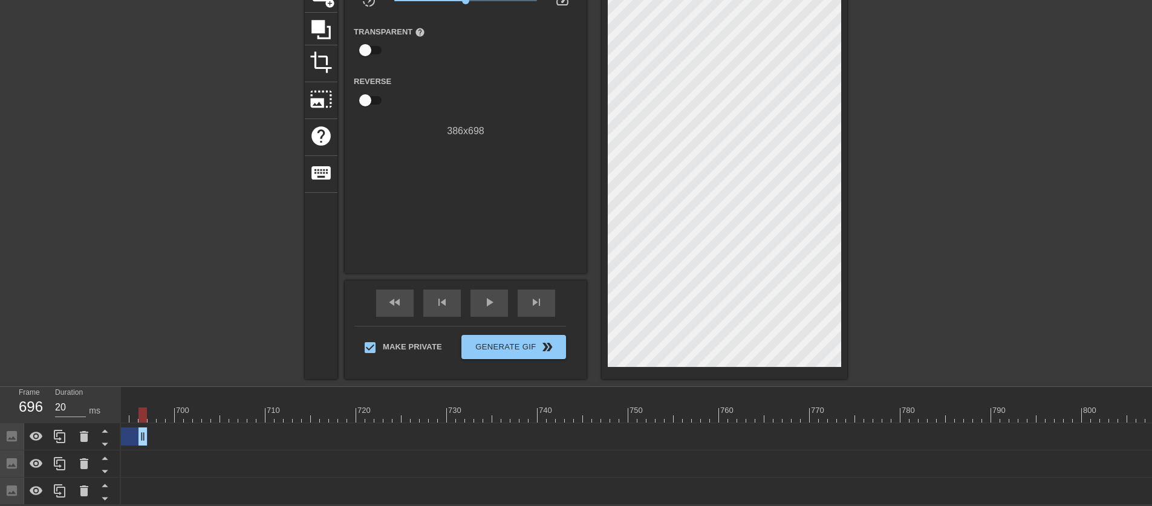
drag, startPoint x: 887, startPoint y: 434, endPoint x: 141, endPoint y: 431, distance: 746.5
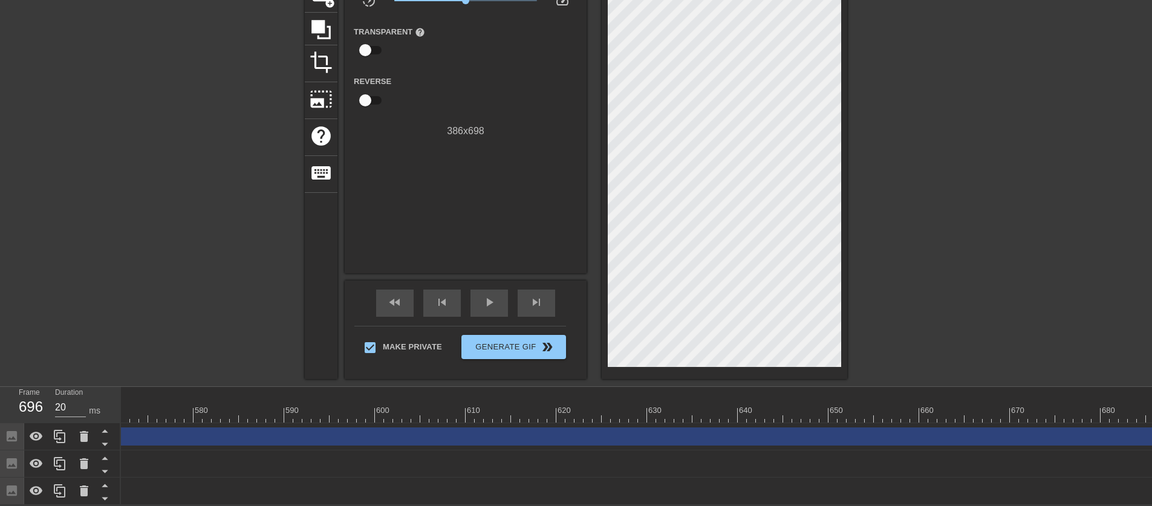
scroll to position [0, 5361]
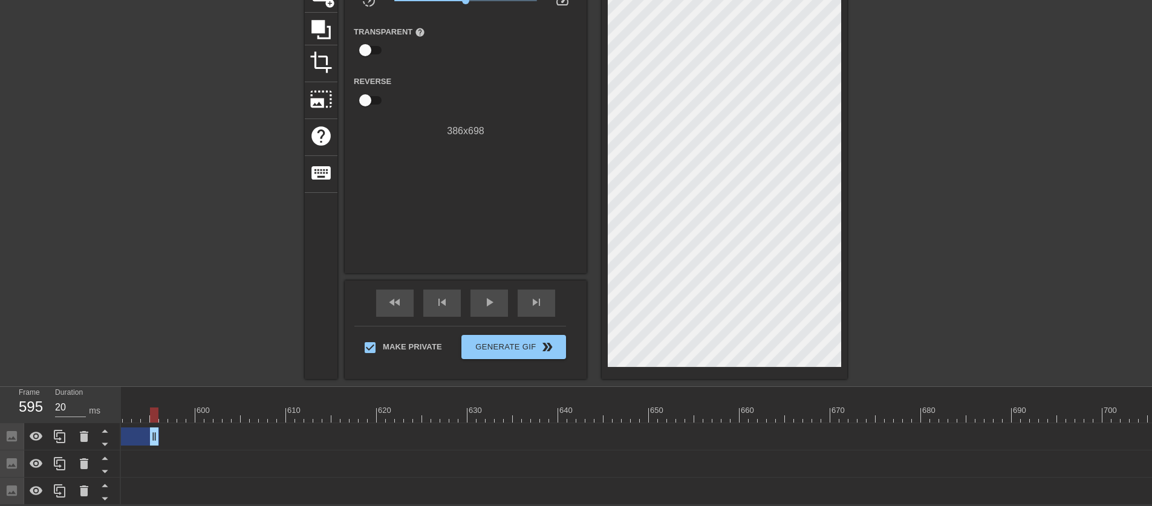
drag, startPoint x: 1075, startPoint y: 430, endPoint x: 156, endPoint y: 427, distance: 919.0
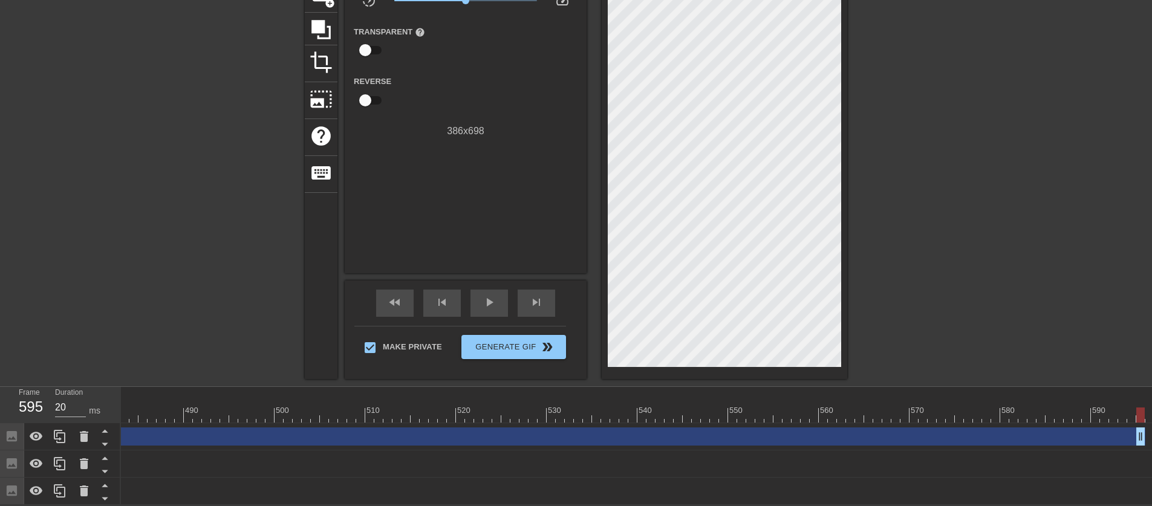
scroll to position [0, 4417]
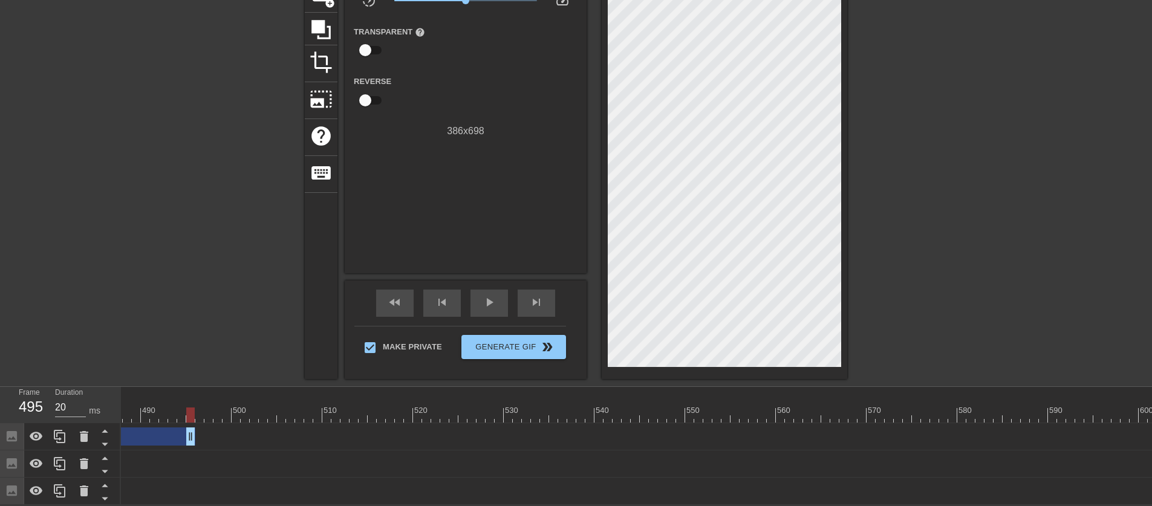
drag, startPoint x: 1096, startPoint y: 428, endPoint x: 161, endPoint y: 428, distance: 935.3
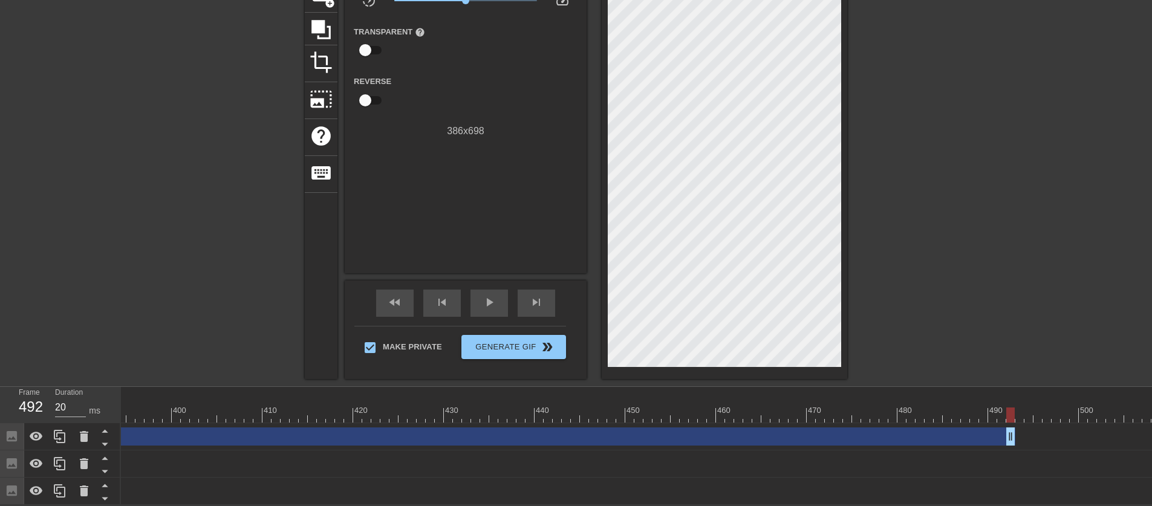
scroll to position [0, 3532]
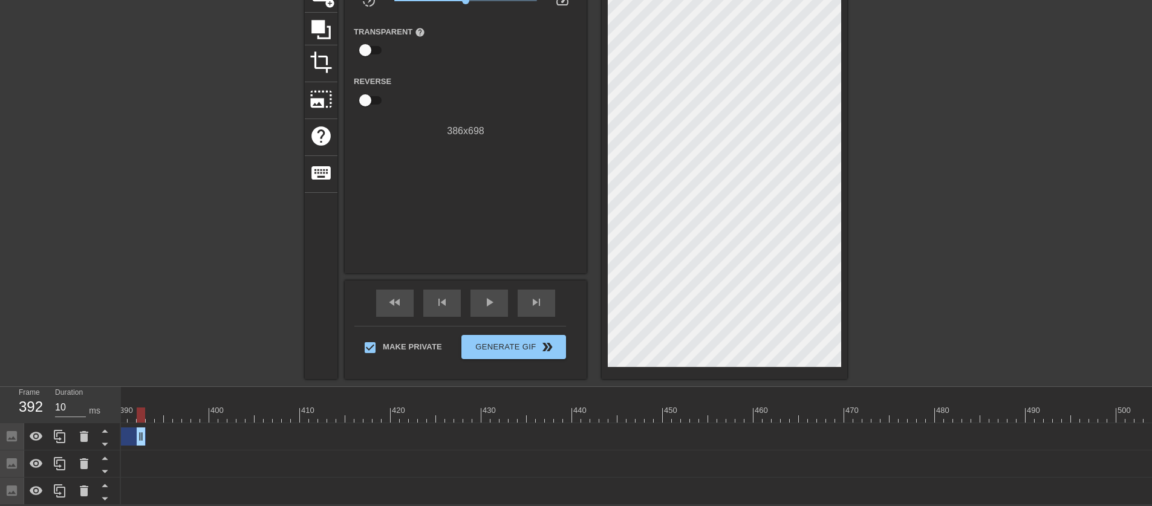
drag, startPoint x: 1045, startPoint y: 426, endPoint x: 140, endPoint y: 418, distance: 905.1
click at [140, 423] on div "Image drag_handle drag_handle lens lens lens lens lens lens lens lens lens lens…" at bounding box center [650, 436] width 8122 height 27
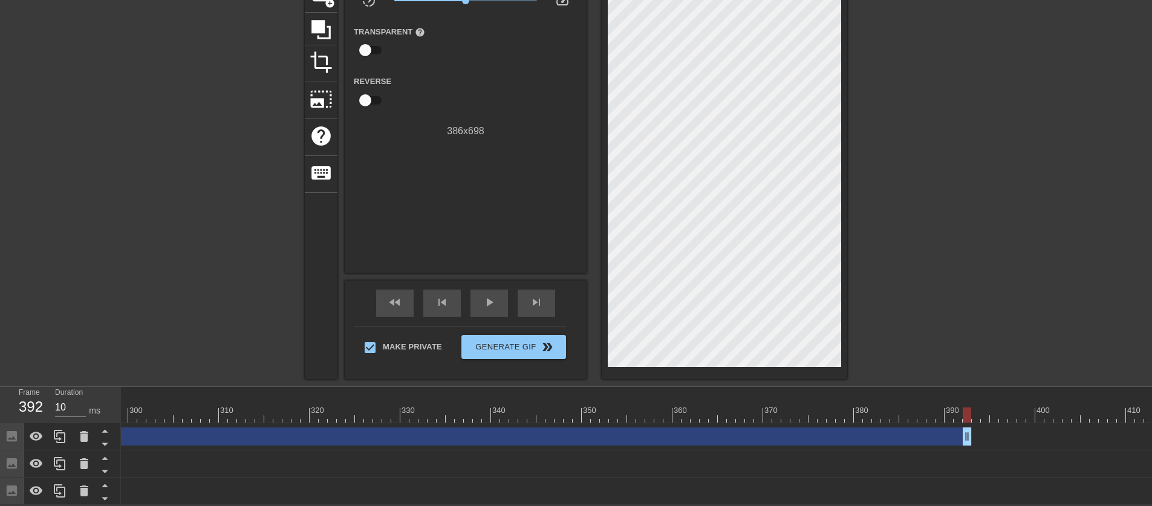
scroll to position [0, 2541]
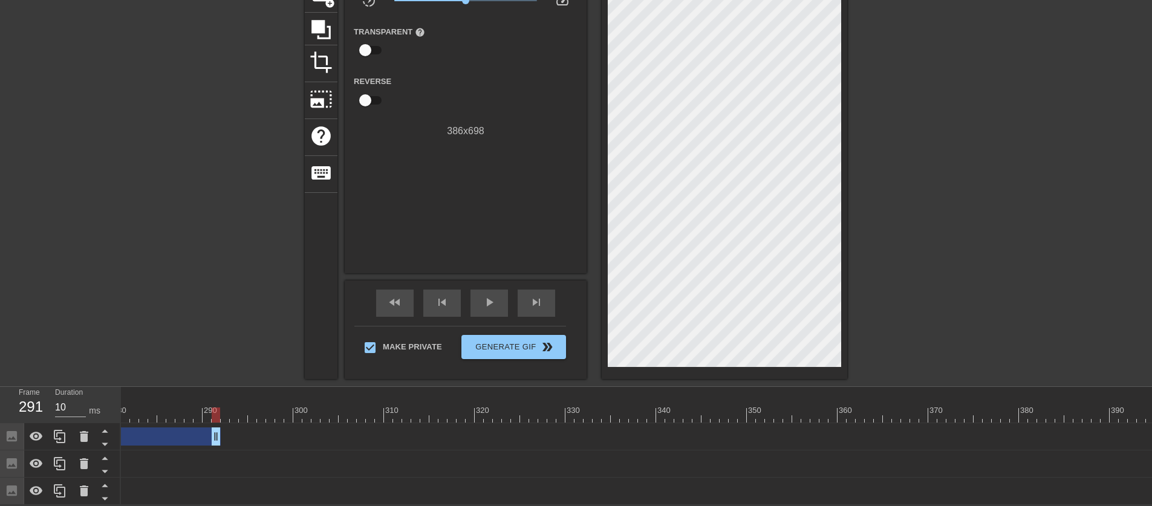
drag, startPoint x: 1131, startPoint y: 425, endPoint x: 208, endPoint y: 412, distance: 923.3
click at [207, 412] on div "10 20 30 40 50 60 70 80 90 100 110 120 130 140 150 160" at bounding box center [636, 446] width 1031 height 118
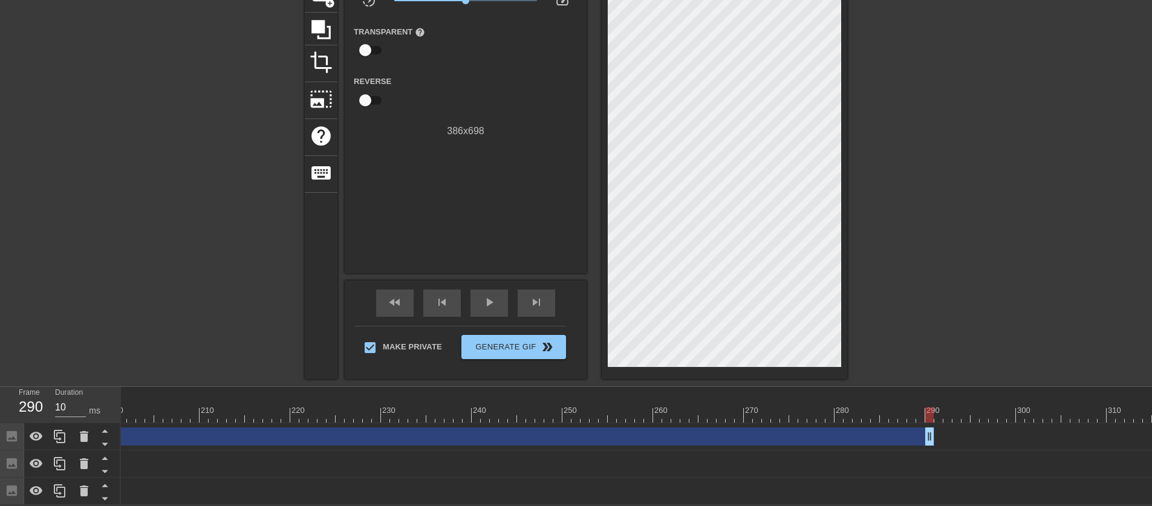
scroll to position [0, 1709]
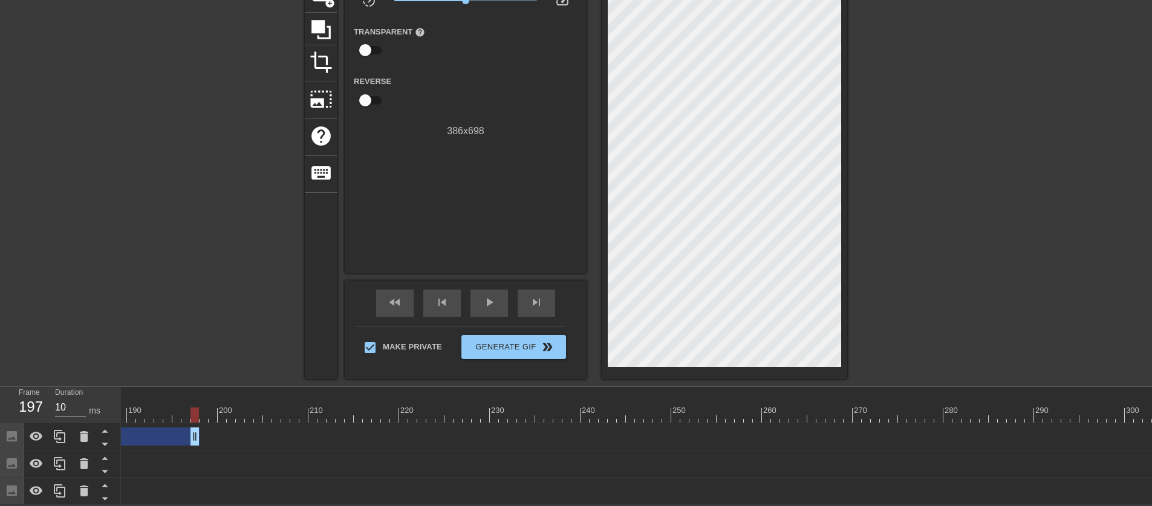
drag, startPoint x: 1036, startPoint y: 424, endPoint x: 189, endPoint y: 418, distance: 847.0
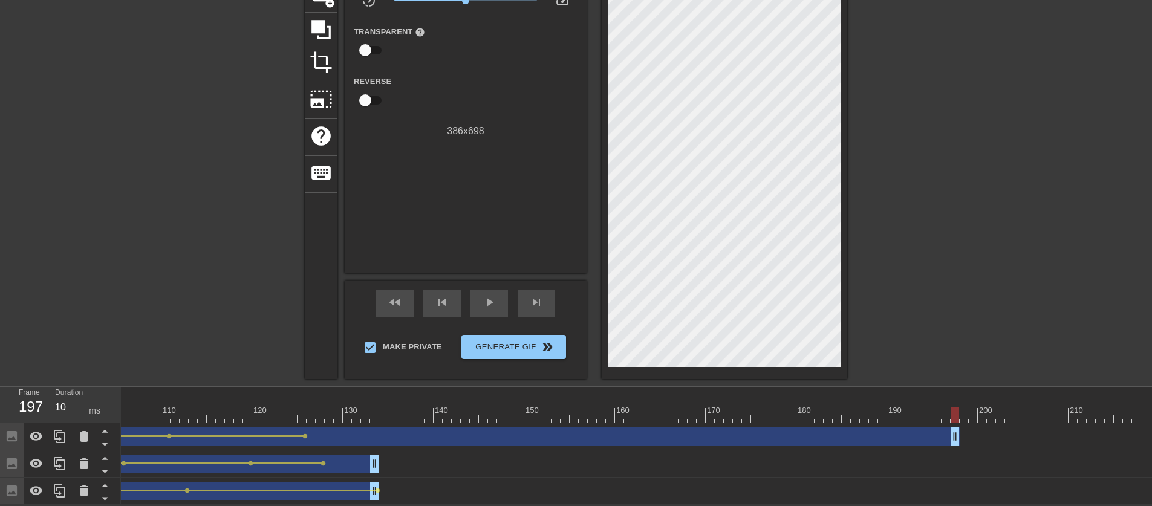
scroll to position [0, 868]
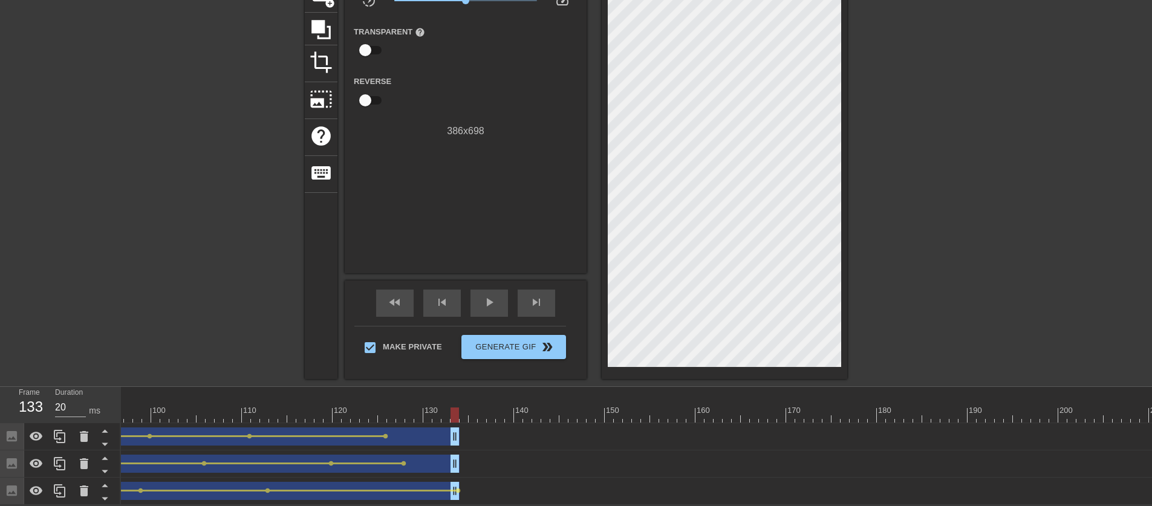
drag, startPoint x: 1032, startPoint y: 430, endPoint x: 448, endPoint y: 436, distance: 584.4
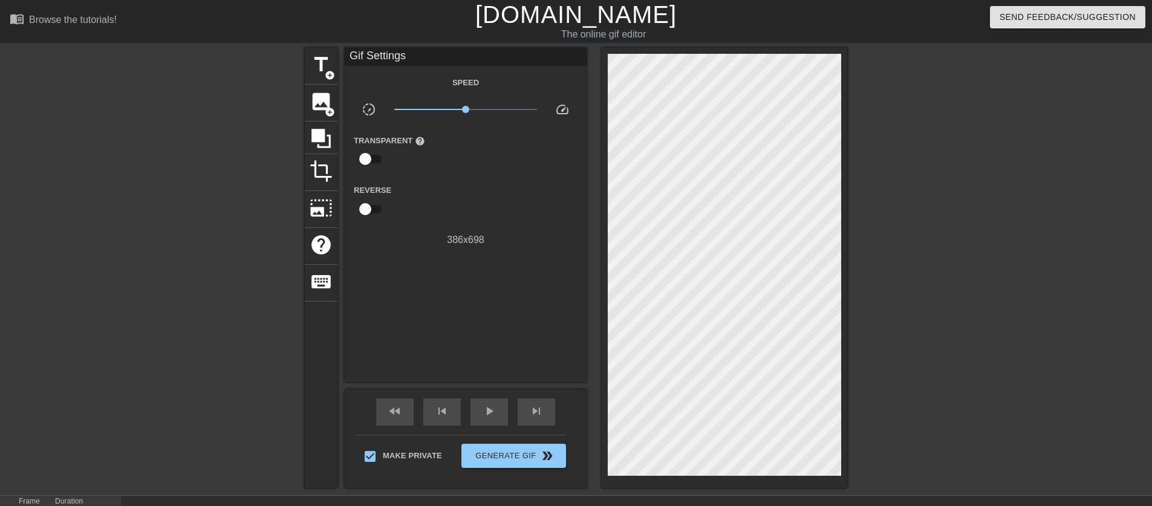
scroll to position [7, 0]
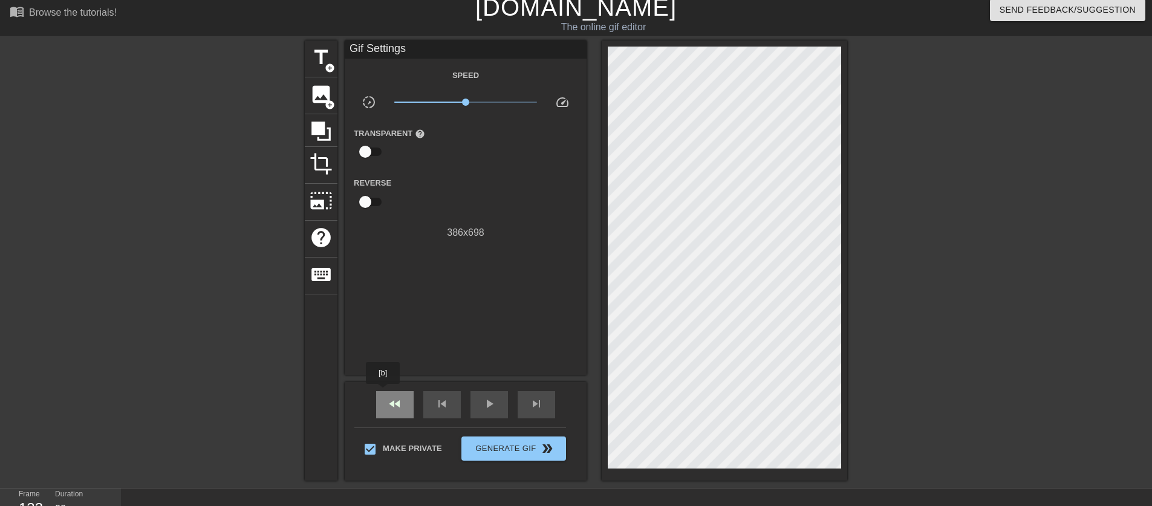
click at [385, 394] on div "fast_rewind" at bounding box center [395, 404] width 38 height 27
click at [490, 399] on span "play_arrow" at bounding box center [489, 404] width 15 height 15
click at [490, 399] on span "pause" at bounding box center [489, 404] width 15 height 15
click at [405, 401] on div "fast_rewind" at bounding box center [395, 404] width 38 height 27
type input "20"
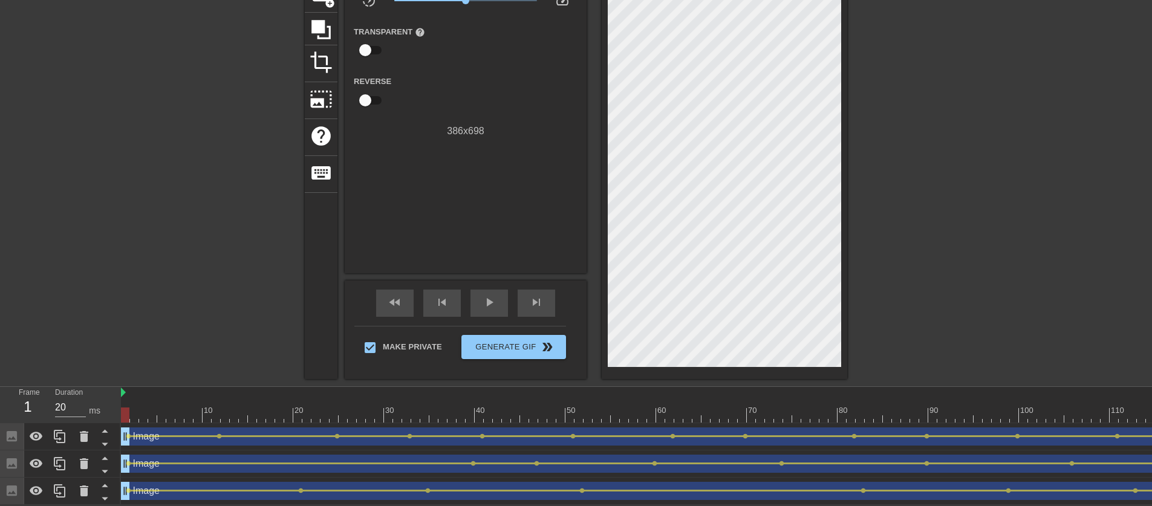
scroll to position [0, 0]
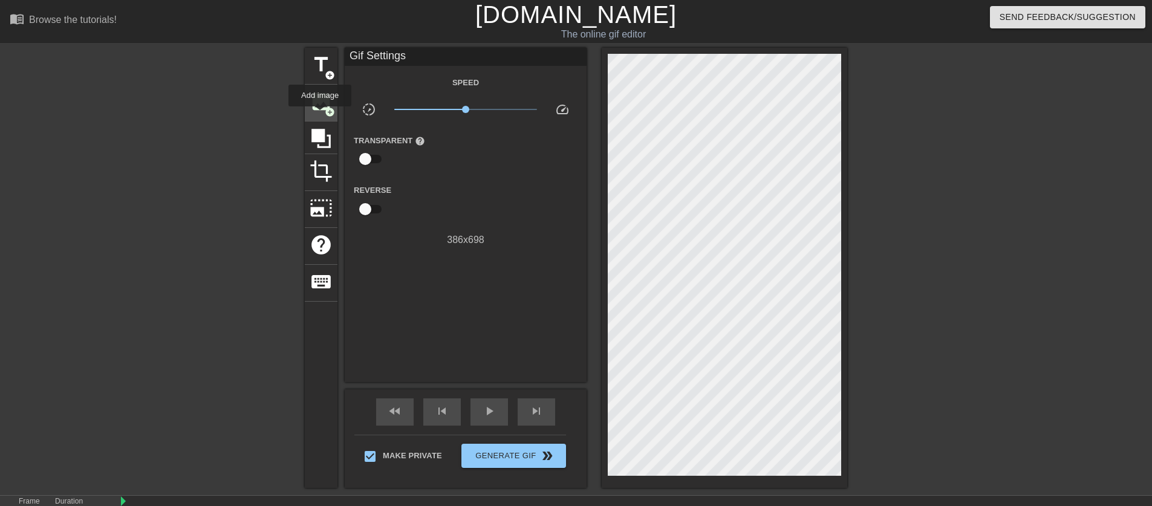
click at [321, 115] on div "image add_circle" at bounding box center [321, 103] width 33 height 37
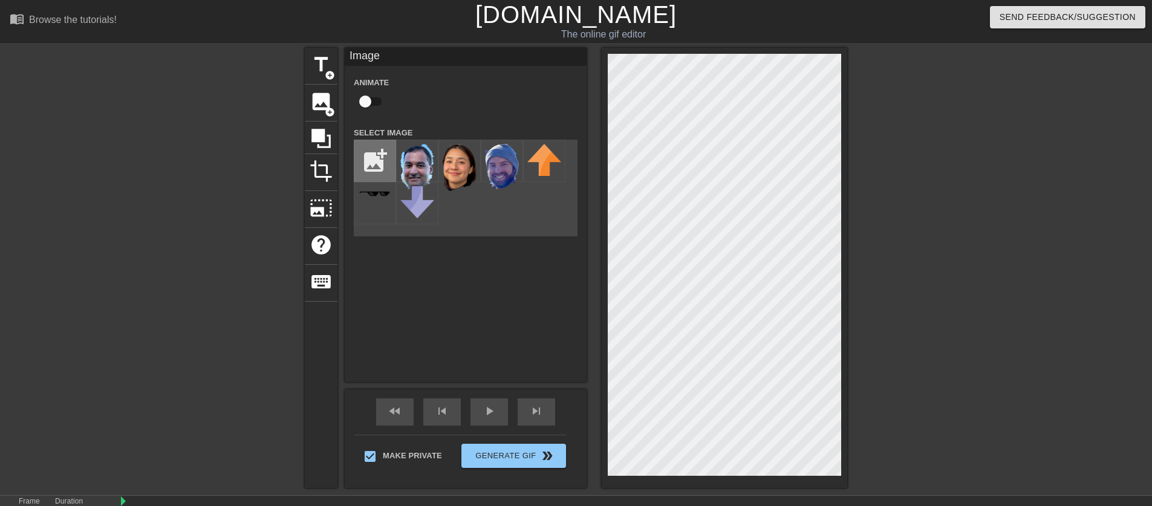
click at [383, 172] on input "file" at bounding box center [375, 160] width 41 height 41
type input "C:\fakepath\[PERSON_NAME].png"
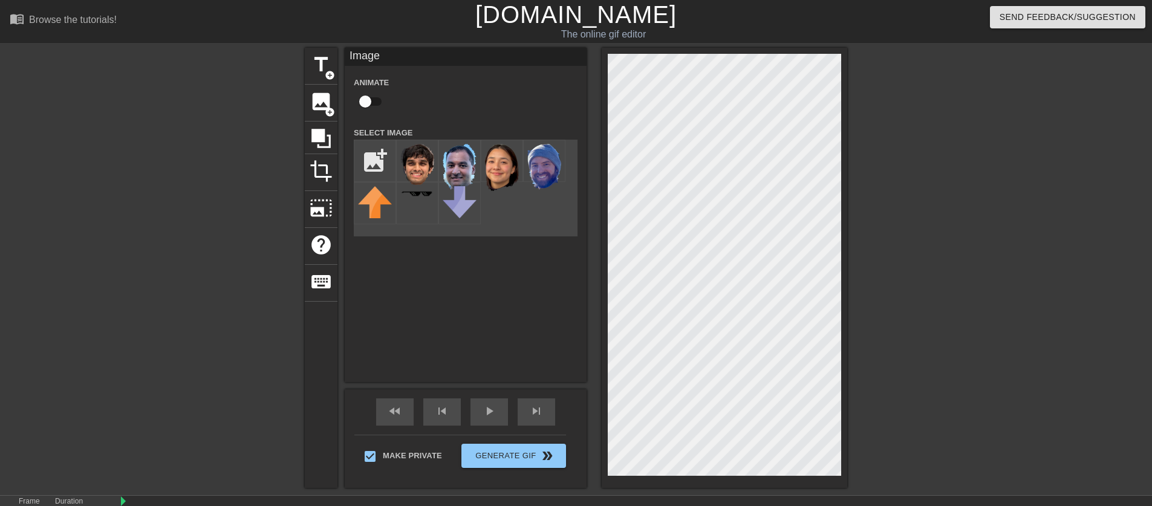
click at [427, 169] on div at bounding box center [417, 161] width 42 height 42
click at [419, 158] on img at bounding box center [417, 164] width 34 height 41
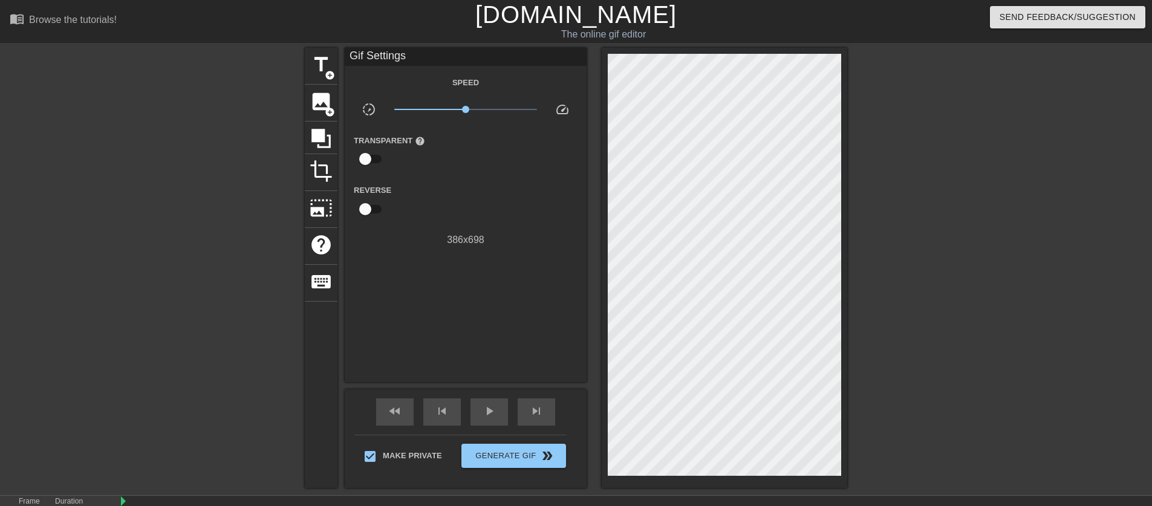
click at [369, 215] on input "checkbox" at bounding box center [365, 209] width 69 height 23
click at [369, 215] on input "checkbox" at bounding box center [376, 209] width 69 height 23
checkbox input "false"
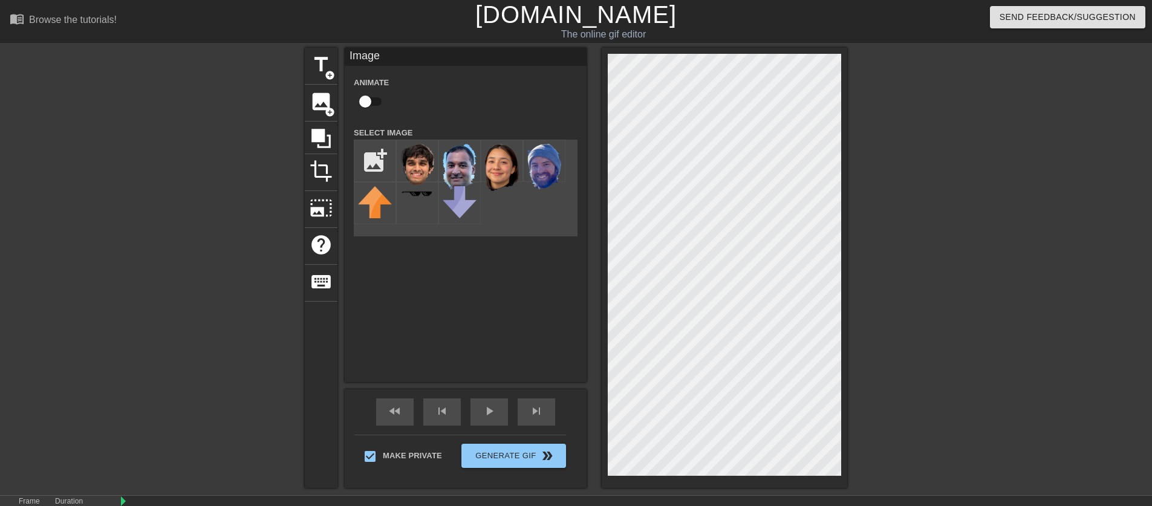
click at [365, 102] on input "checkbox" at bounding box center [365, 101] width 69 height 23
checkbox input "true"
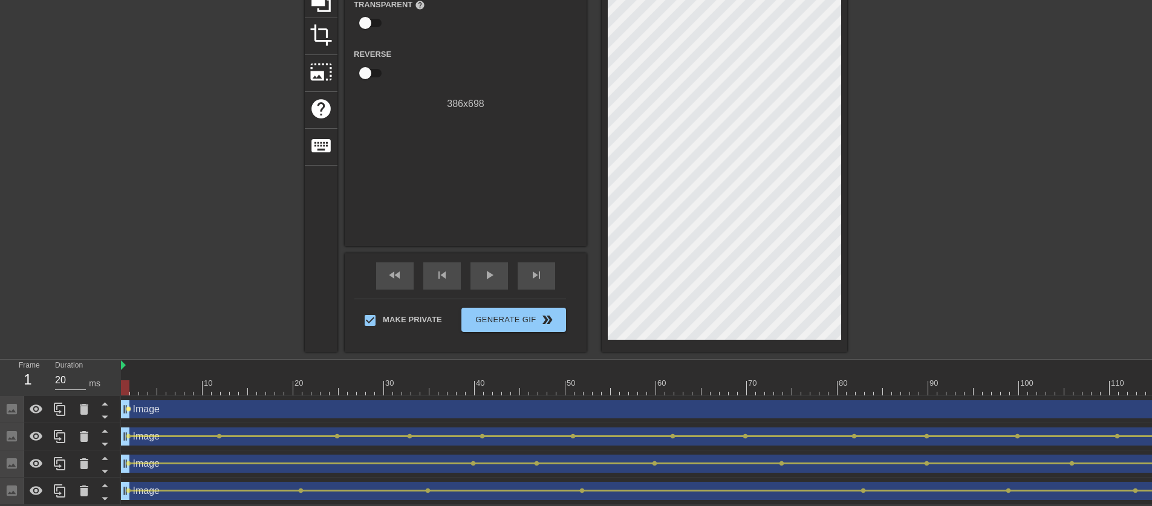
click at [129, 407] on span "lens" at bounding box center [128, 409] width 5 height 5
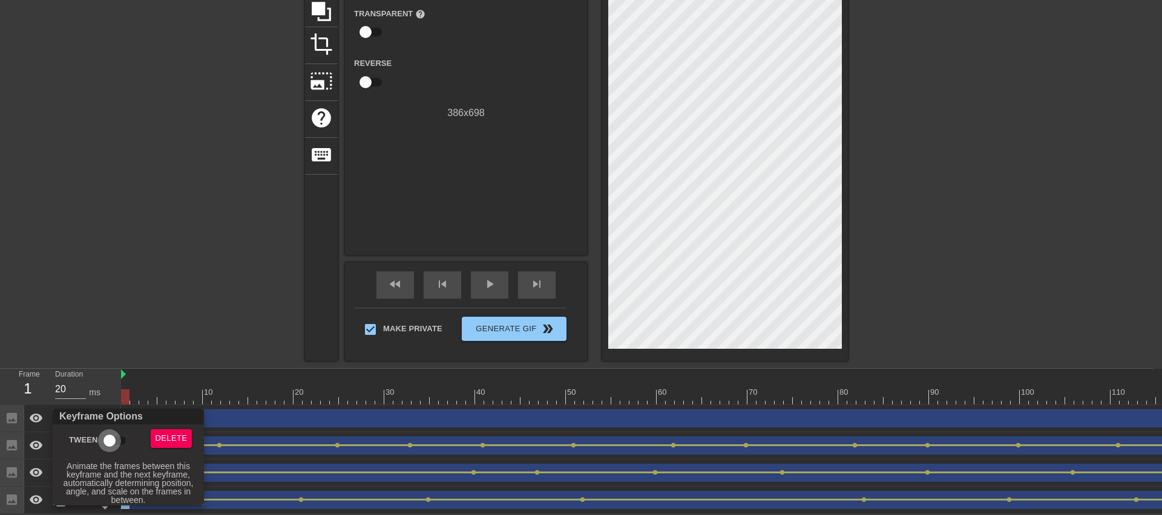
click at [120, 442] on input "Tween" at bounding box center [109, 441] width 69 height 23
checkbox input "true"
click at [226, 299] on div at bounding box center [581, 257] width 1162 height 515
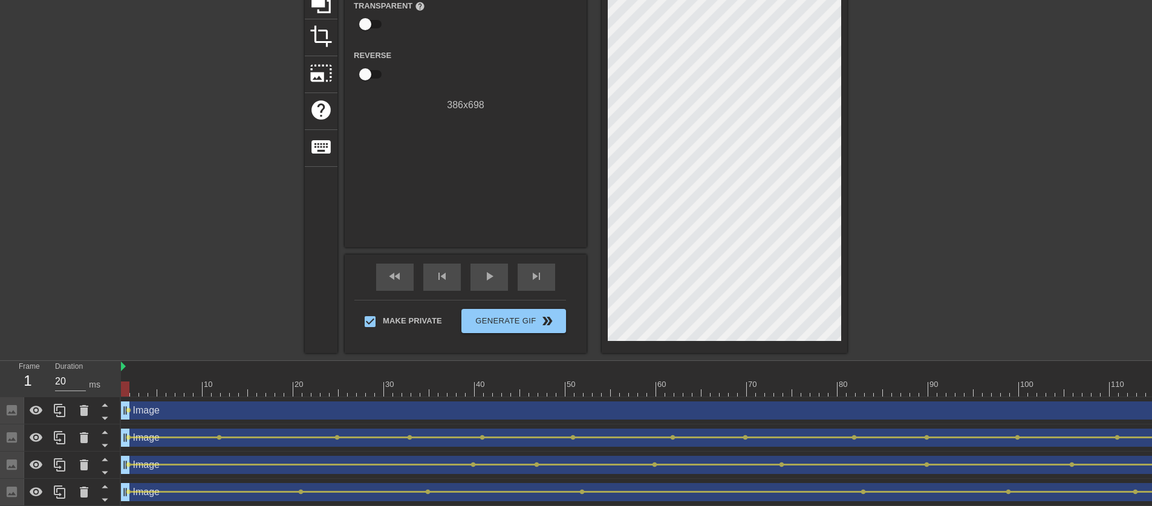
scroll to position [0, 0]
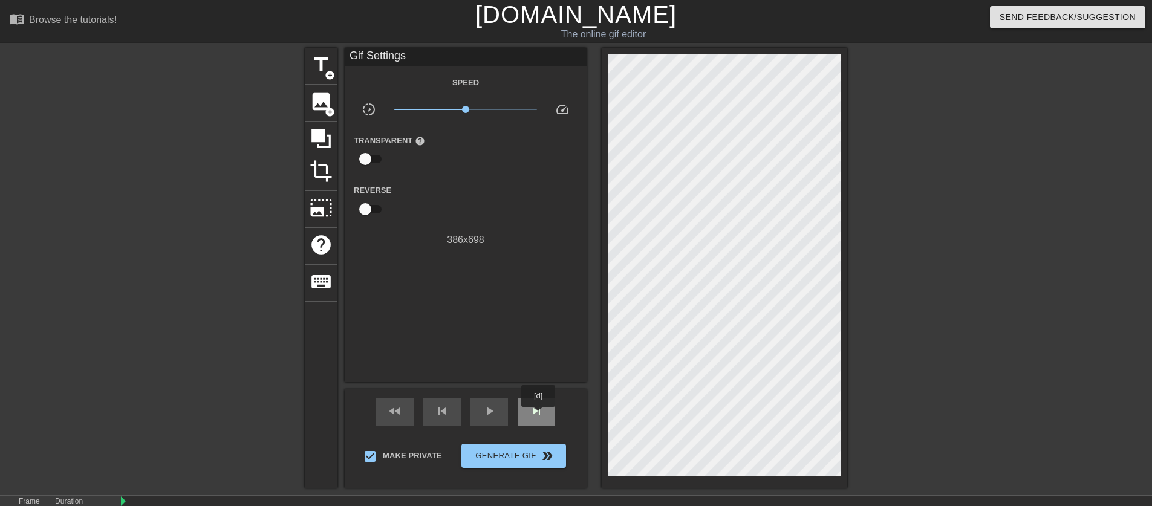
click at [539, 415] on span "skip_next" at bounding box center [536, 411] width 15 height 15
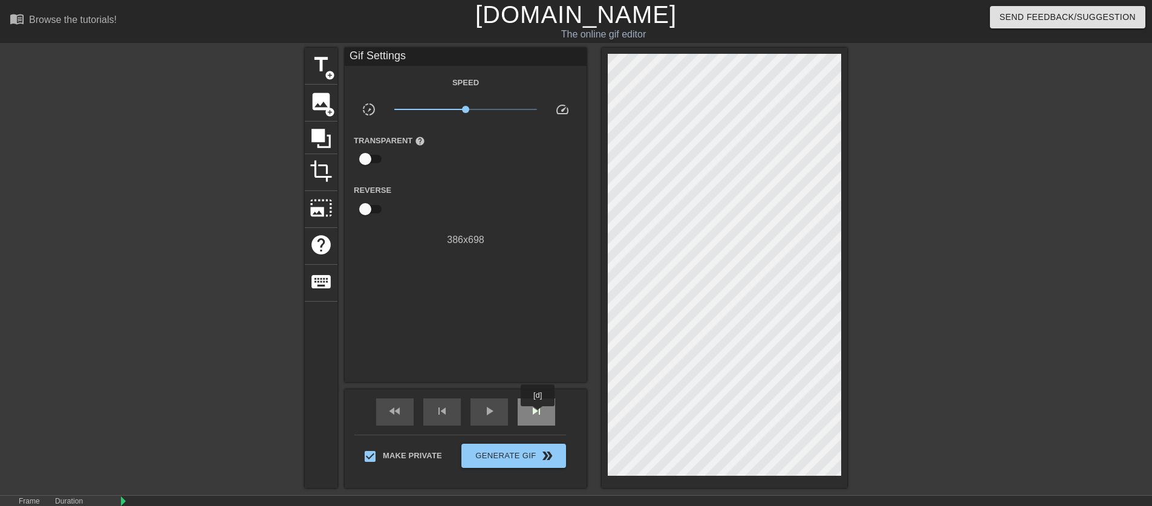
click at [539, 415] on span "skip_next" at bounding box center [536, 411] width 15 height 15
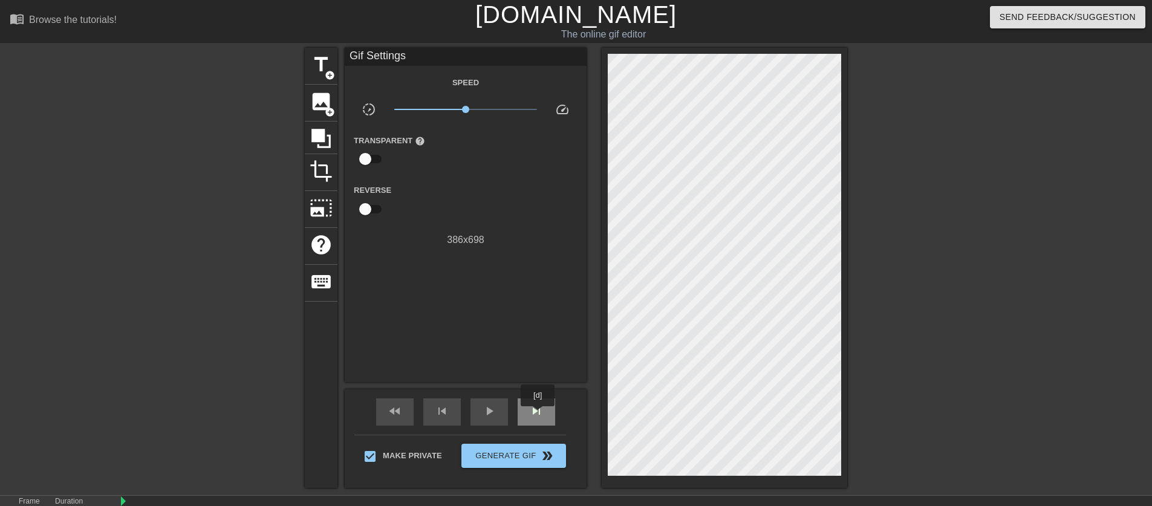
click at [539, 415] on span "skip_next" at bounding box center [536, 411] width 15 height 15
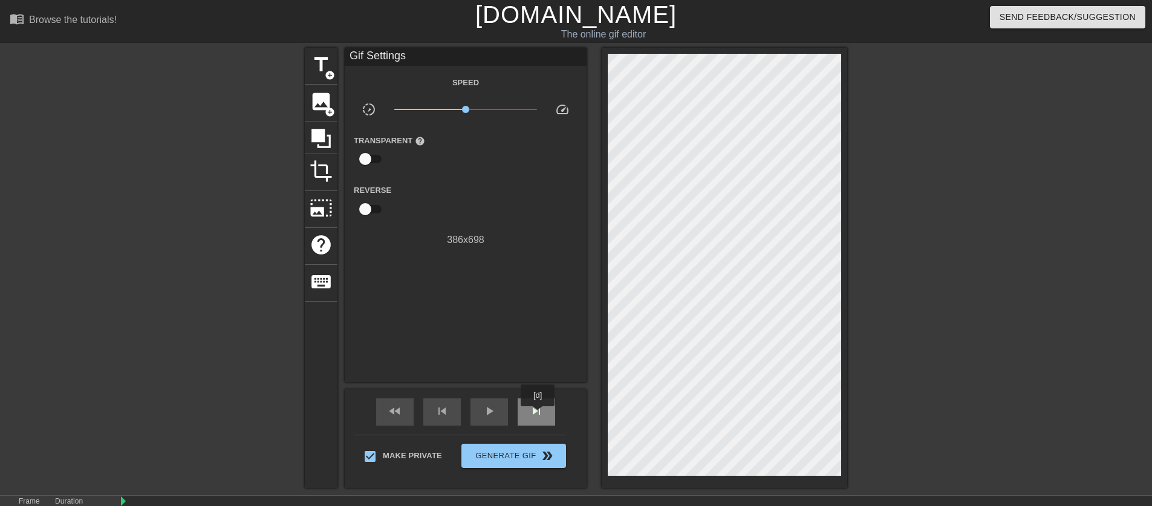
click at [539, 415] on span "skip_next" at bounding box center [536, 411] width 15 height 15
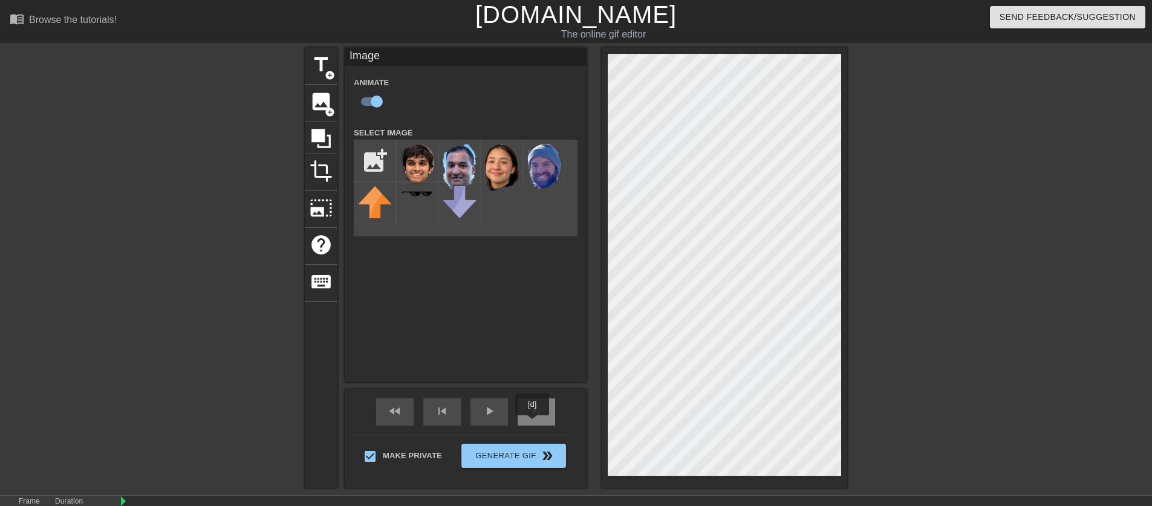
click at [533, 417] on span "skip_next" at bounding box center [536, 411] width 15 height 15
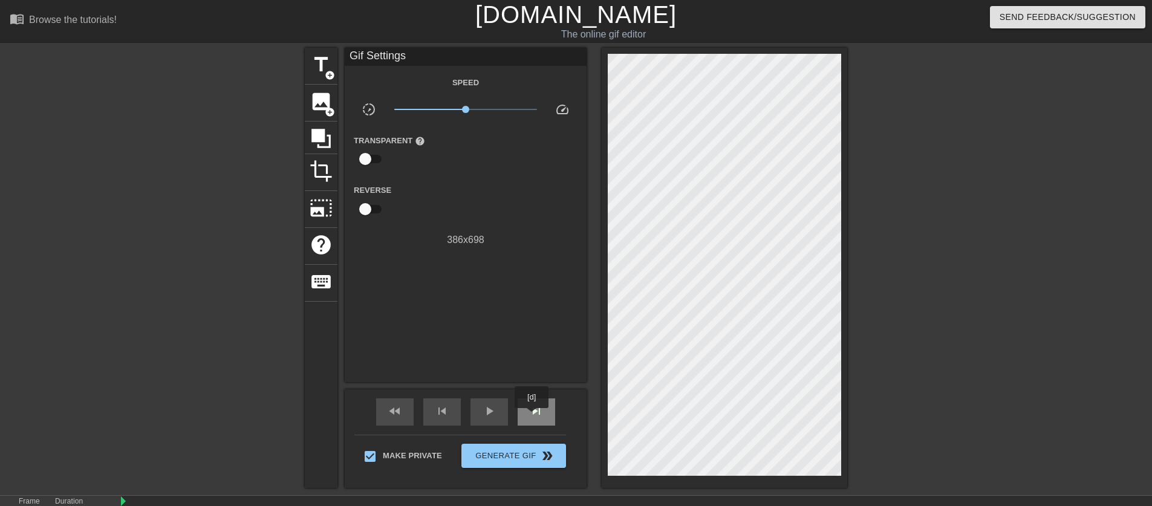
click at [533, 417] on span "skip_next" at bounding box center [536, 411] width 15 height 15
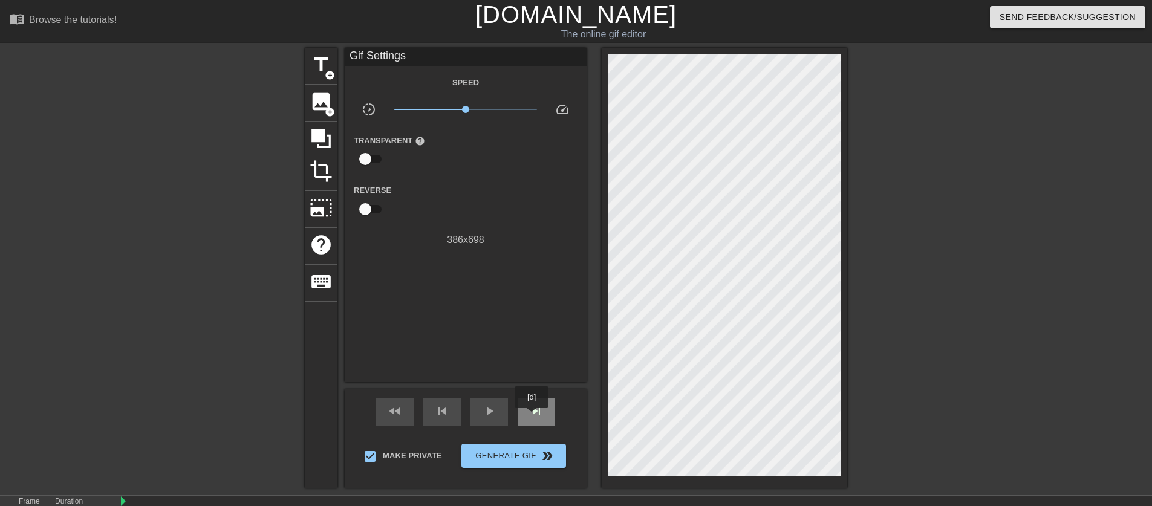
click at [533, 417] on span "skip_next" at bounding box center [536, 411] width 15 height 15
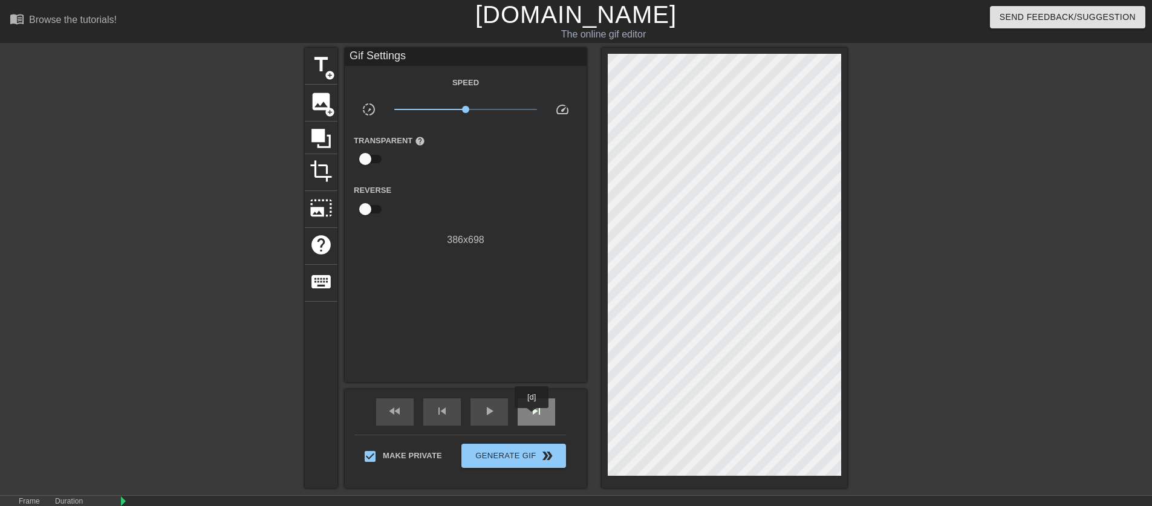
click at [533, 417] on span "skip_next" at bounding box center [536, 411] width 15 height 15
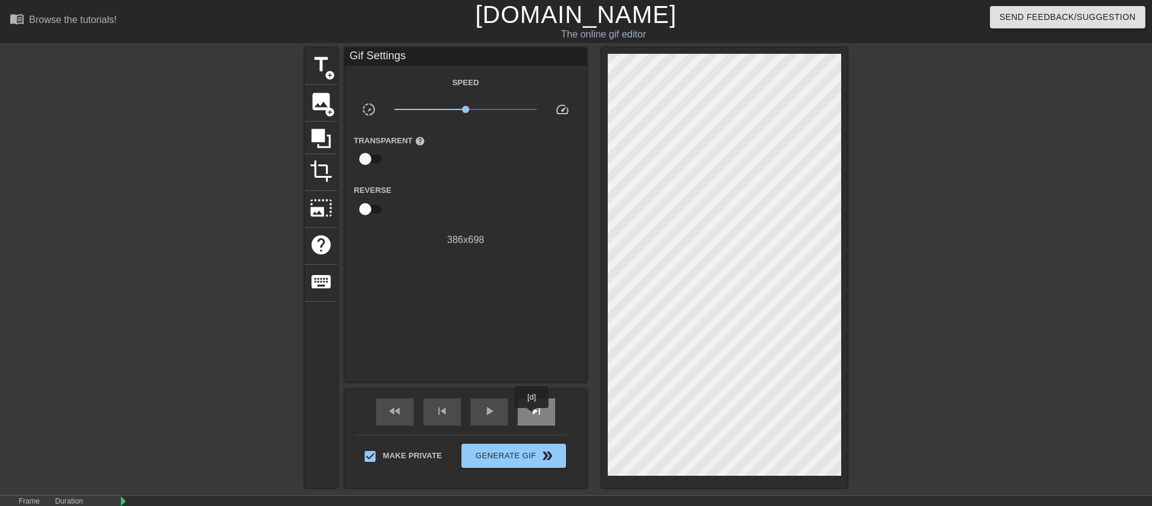
click at [533, 417] on span "skip_next" at bounding box center [536, 411] width 15 height 15
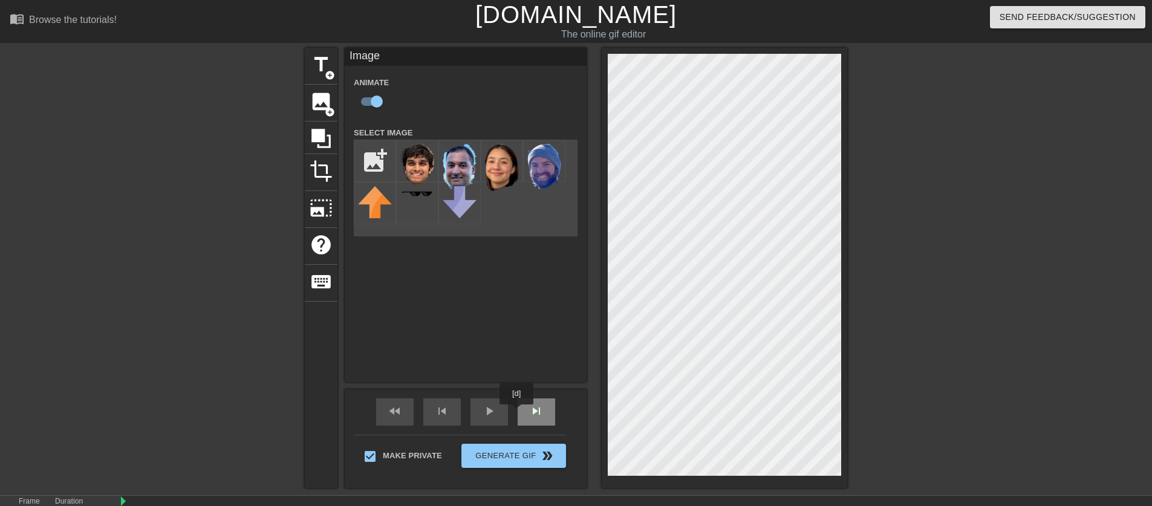
click at [518, 413] on div "skip_next" at bounding box center [537, 412] width 38 height 27
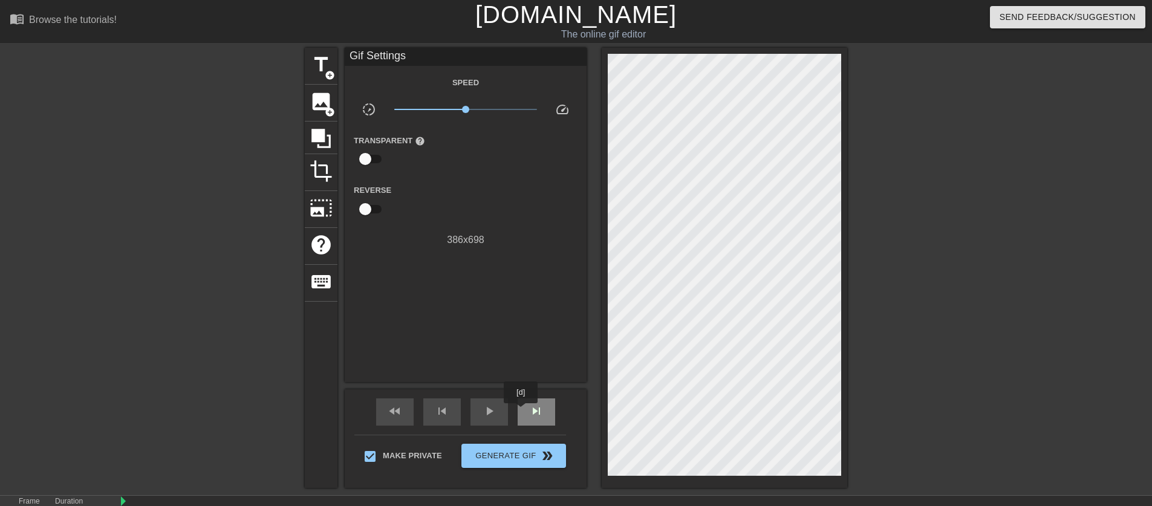
click at [522, 412] on div "skip_next" at bounding box center [537, 412] width 38 height 27
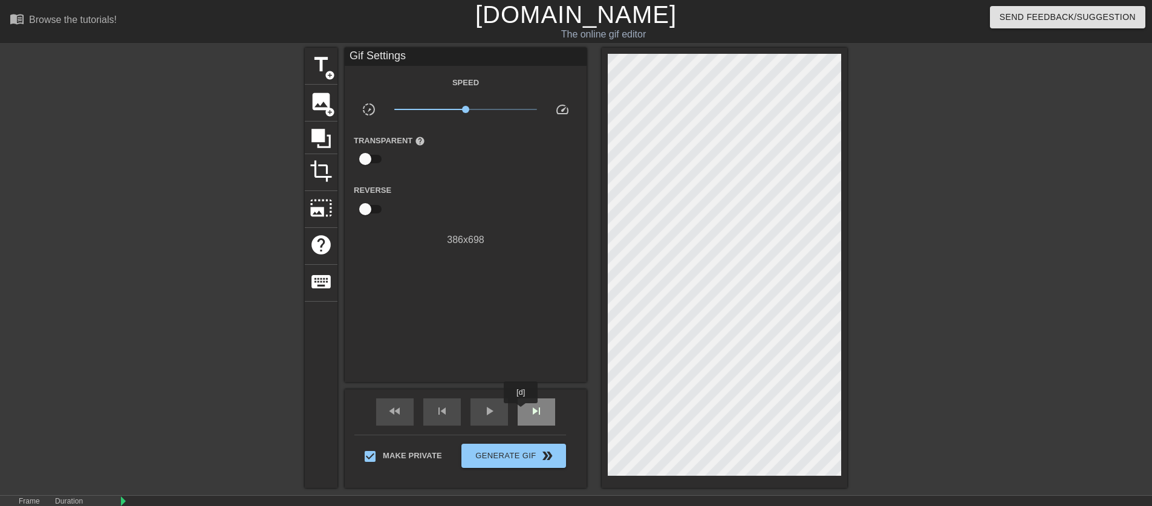
click at [522, 412] on div "skip_next" at bounding box center [537, 412] width 38 height 27
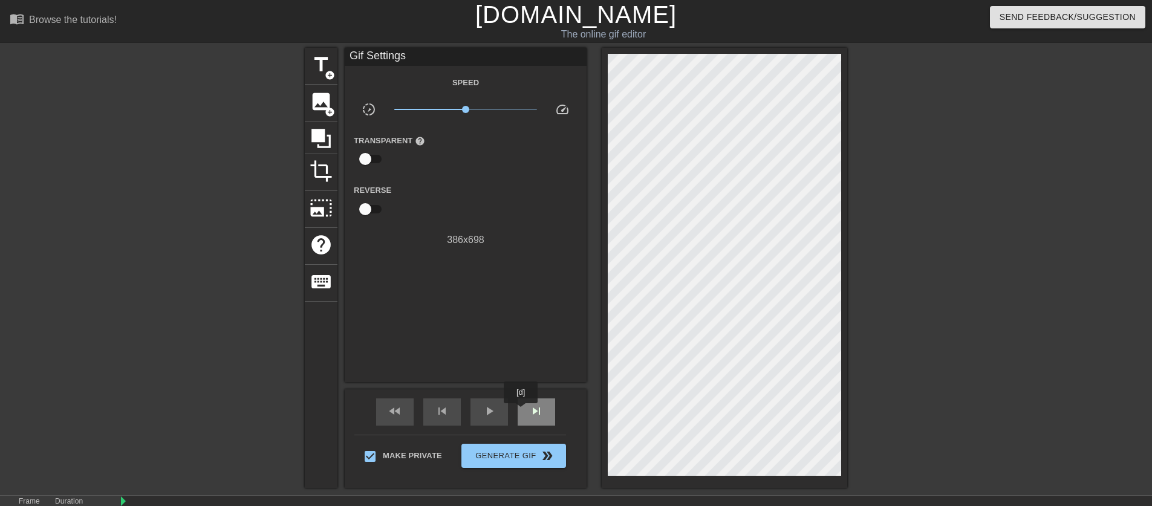
click at [522, 412] on div "skip_next" at bounding box center [537, 412] width 38 height 27
click at [522, 413] on div "skip_next" at bounding box center [537, 412] width 38 height 27
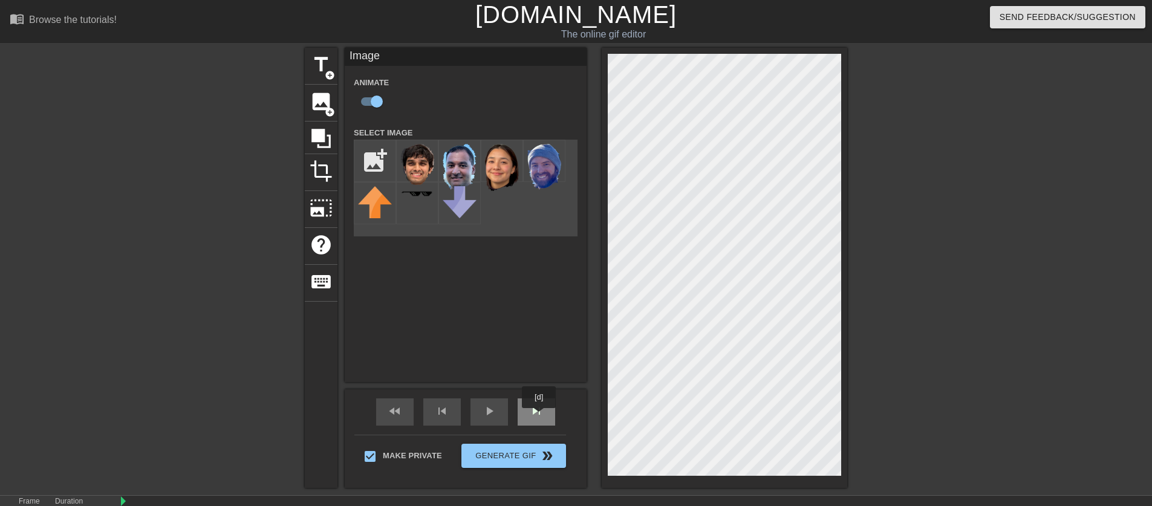
click at [534, 417] on span "skip_next" at bounding box center [536, 411] width 15 height 15
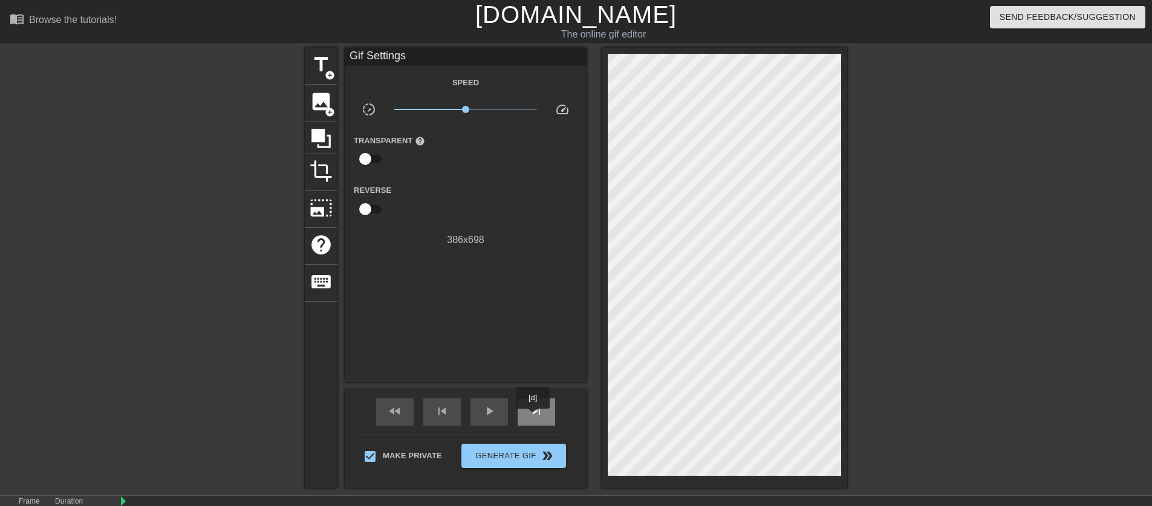
click at [534, 417] on span "skip_next" at bounding box center [536, 411] width 15 height 15
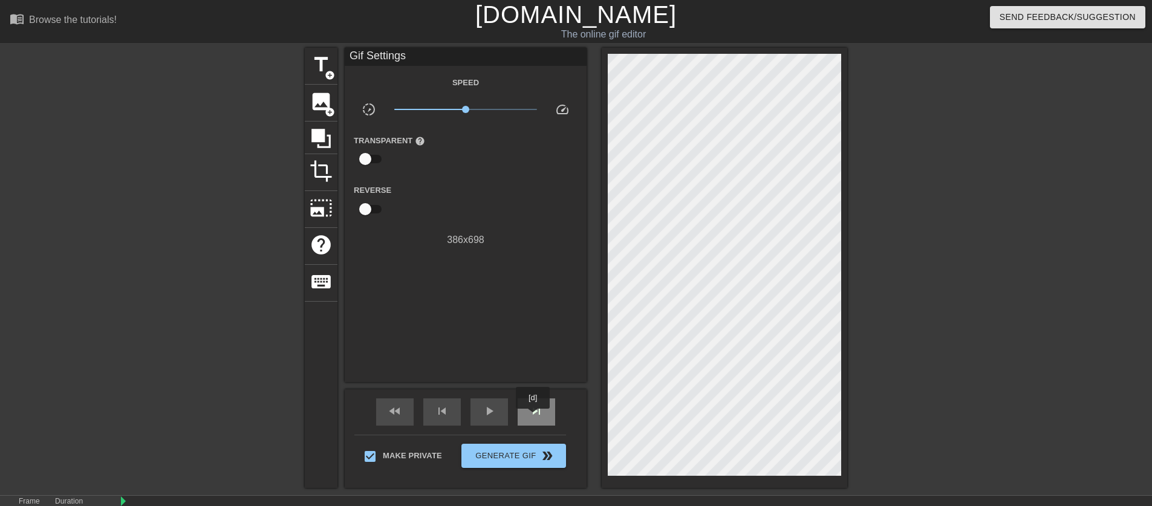
click at [534, 417] on span "skip_next" at bounding box center [536, 411] width 15 height 15
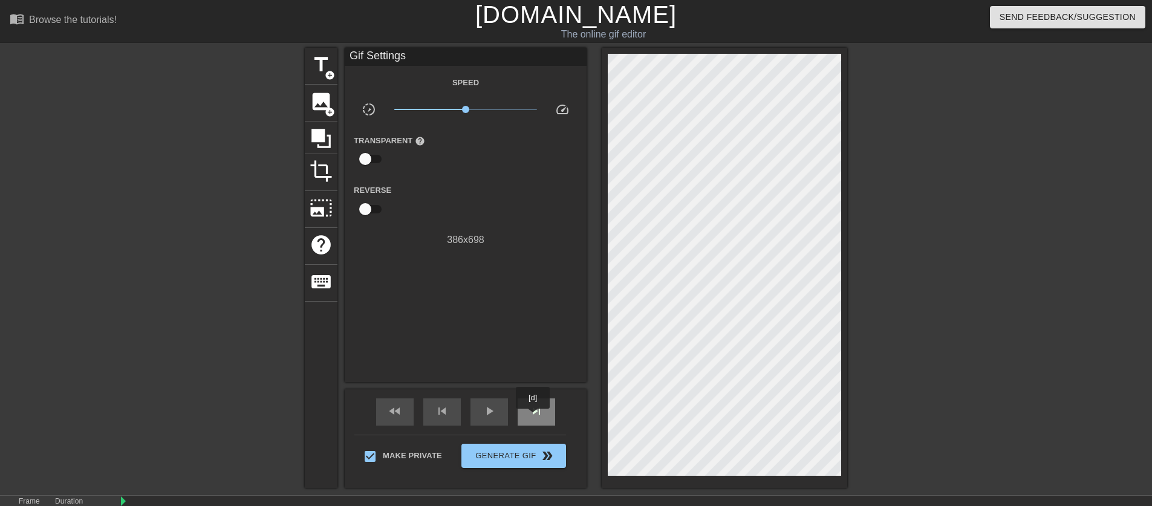
click at [534, 417] on span "skip_next" at bounding box center [536, 411] width 15 height 15
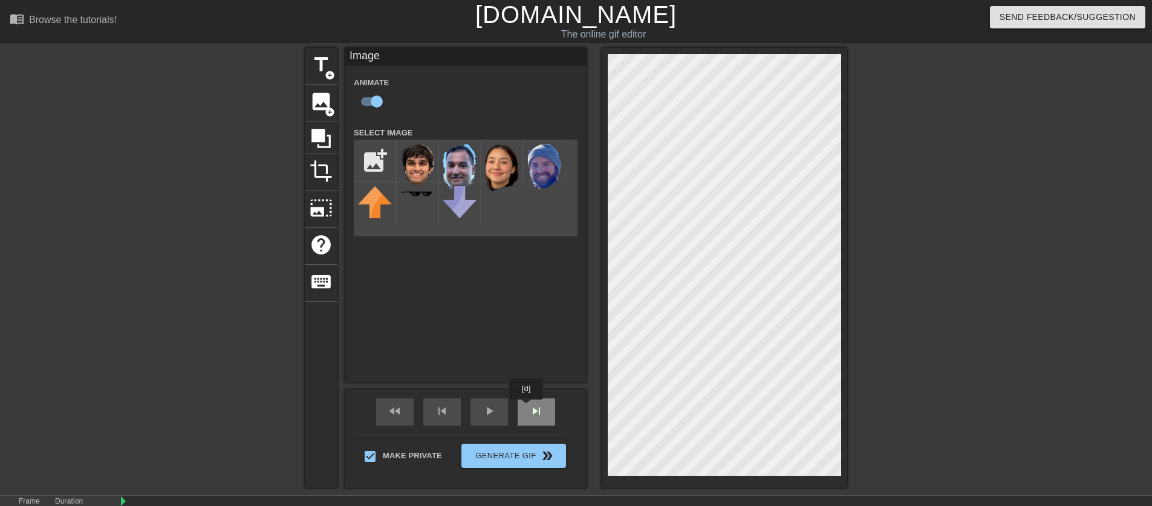
click at [528, 408] on div "skip_next" at bounding box center [537, 412] width 38 height 27
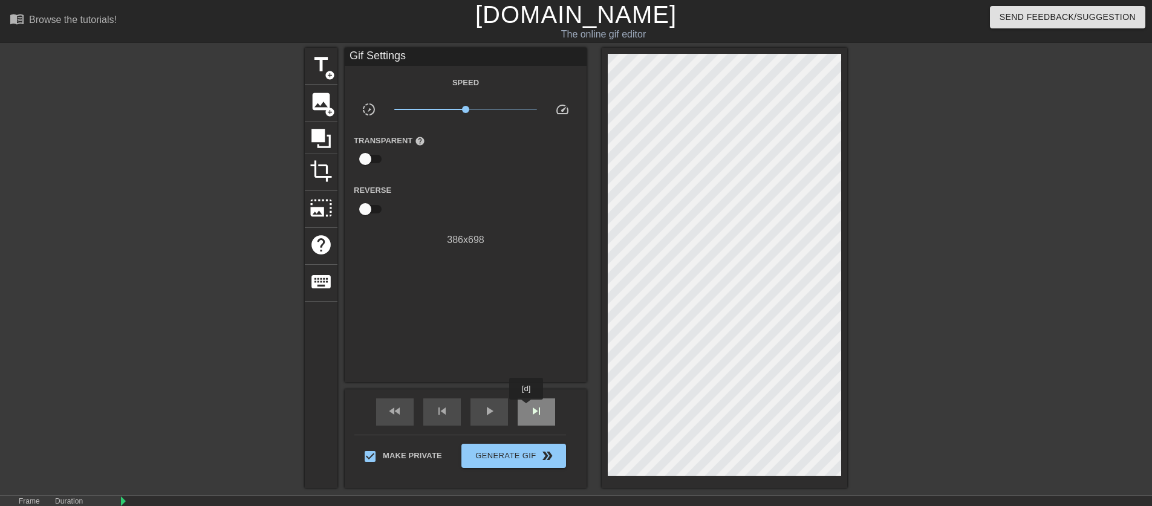
click at [528, 408] on div "skip_next" at bounding box center [537, 412] width 38 height 27
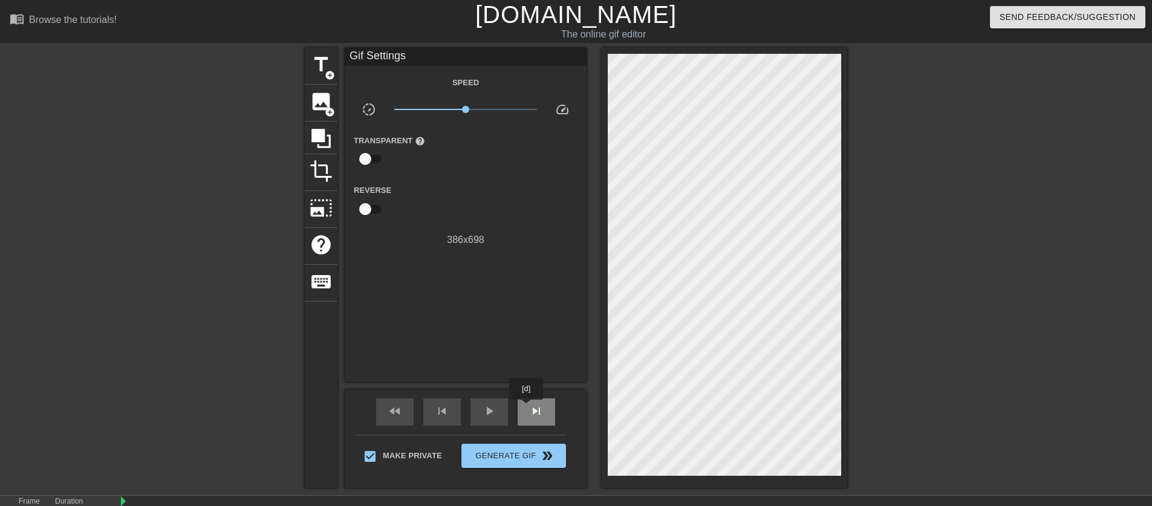
click at [528, 408] on div "skip_next" at bounding box center [537, 412] width 38 height 27
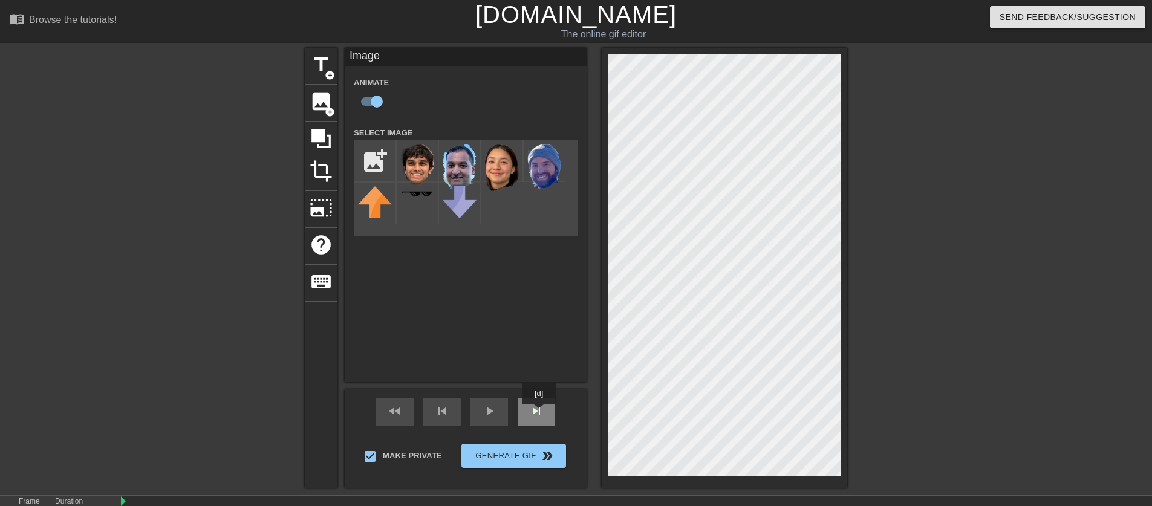
click at [540, 413] on span "skip_next" at bounding box center [536, 411] width 15 height 15
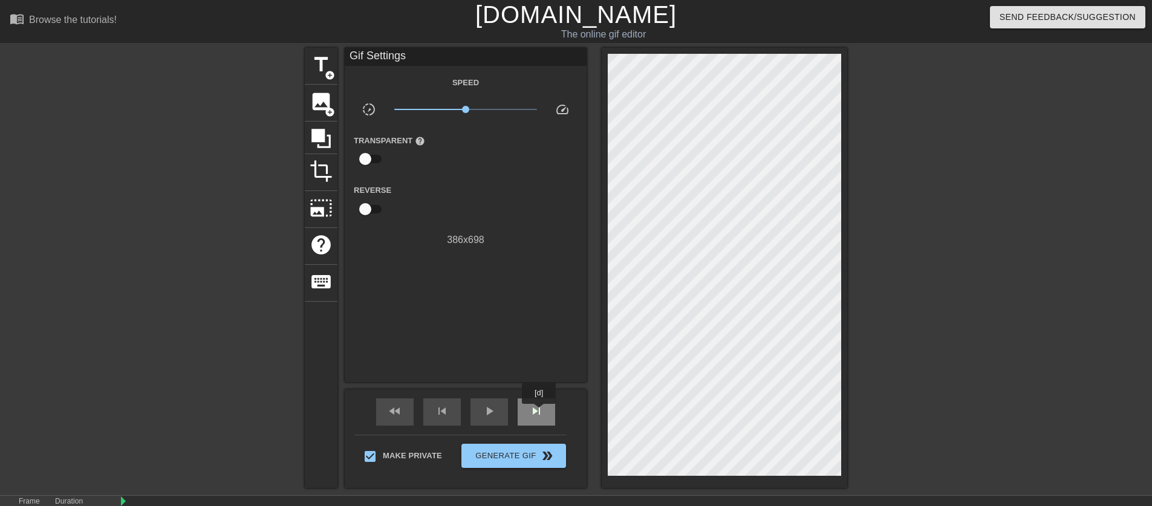
click at [540, 413] on span "skip_next" at bounding box center [536, 411] width 15 height 15
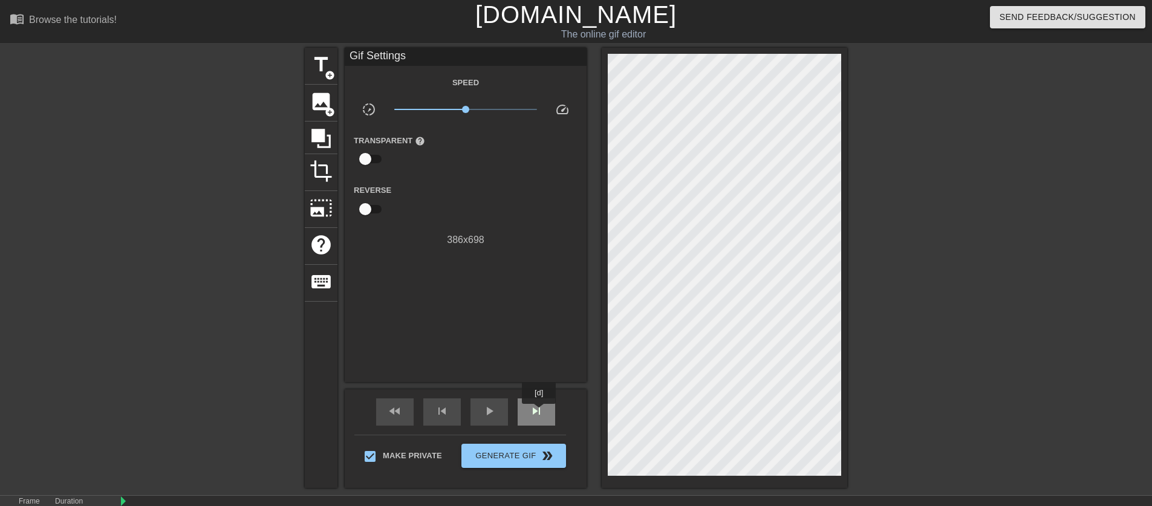
click at [540, 413] on span "skip_next" at bounding box center [536, 411] width 15 height 15
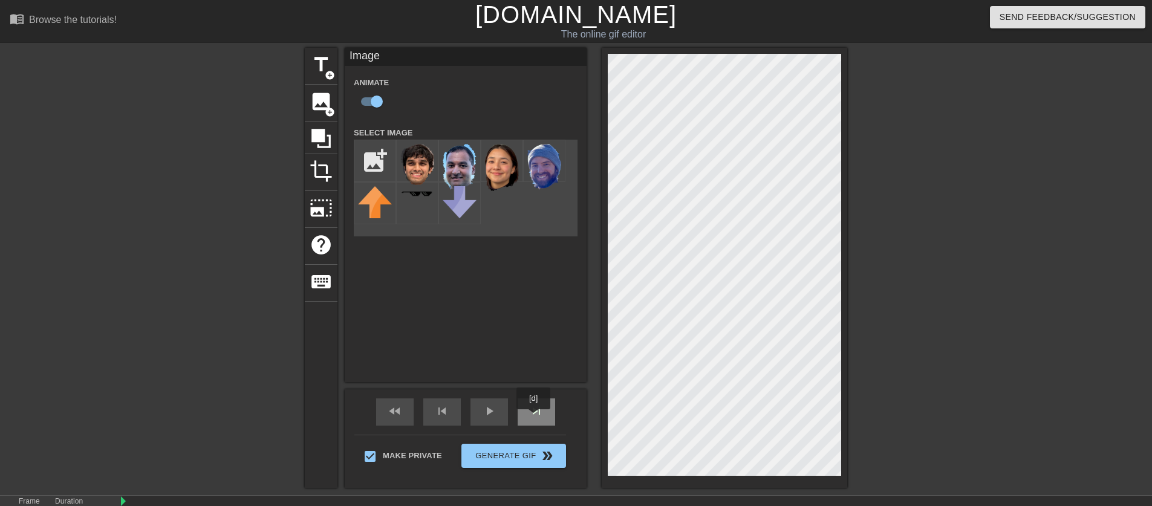
click at [535, 418] on span "skip_next" at bounding box center [536, 411] width 15 height 15
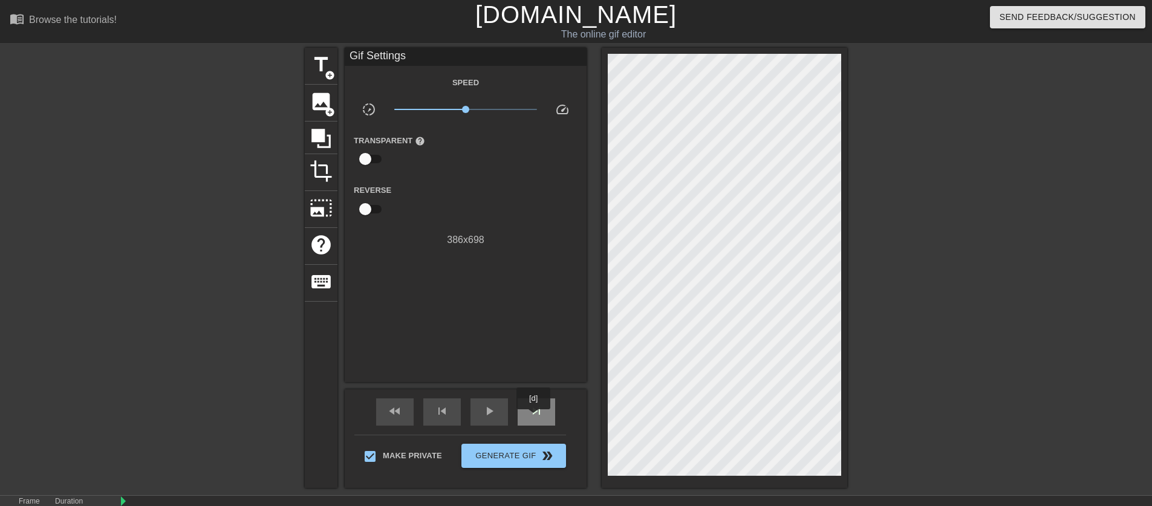
click at [535, 418] on span "skip_next" at bounding box center [536, 411] width 15 height 15
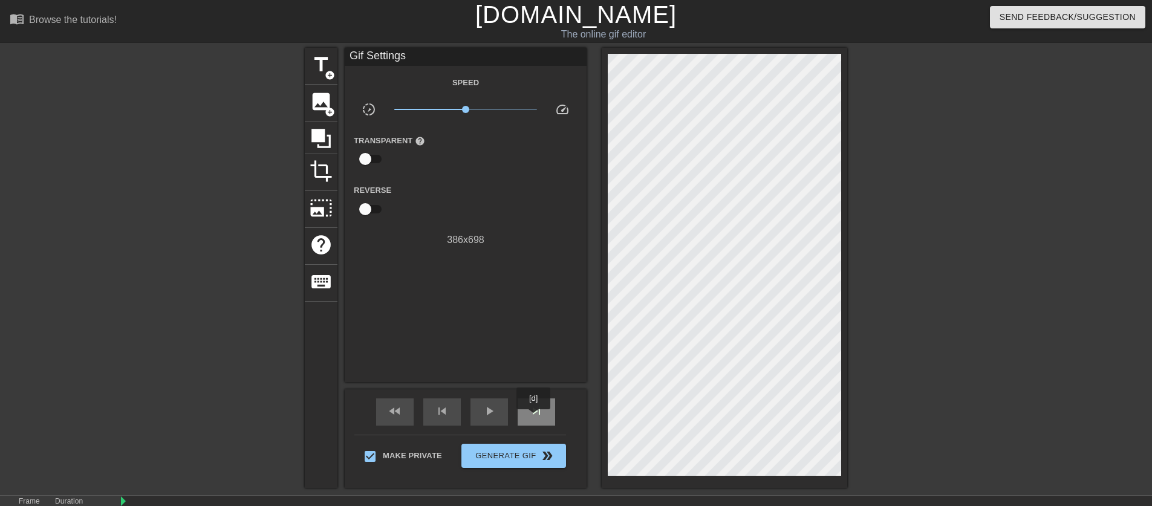
click at [535, 418] on span "skip_next" at bounding box center [536, 411] width 15 height 15
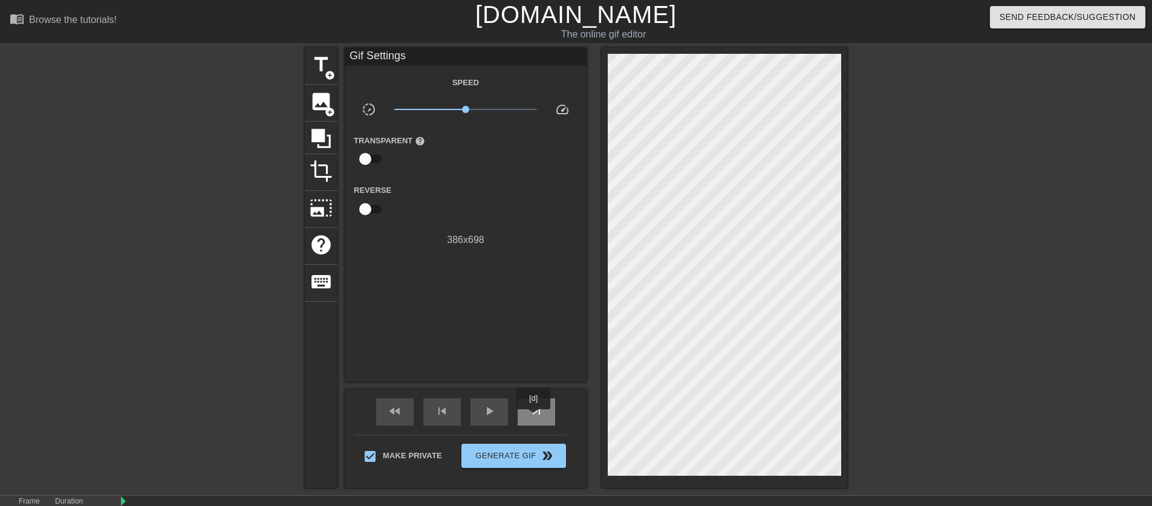
click at [535, 418] on span "skip_next" at bounding box center [536, 411] width 15 height 15
click at [541, 413] on span "skip_next" at bounding box center [536, 411] width 15 height 15
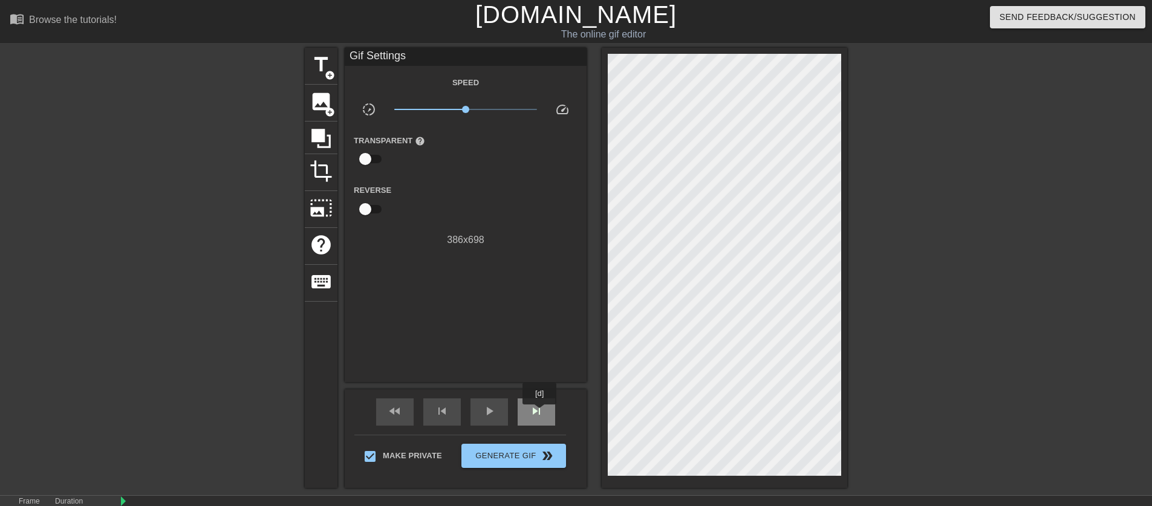
click at [541, 413] on span "skip_next" at bounding box center [536, 411] width 15 height 15
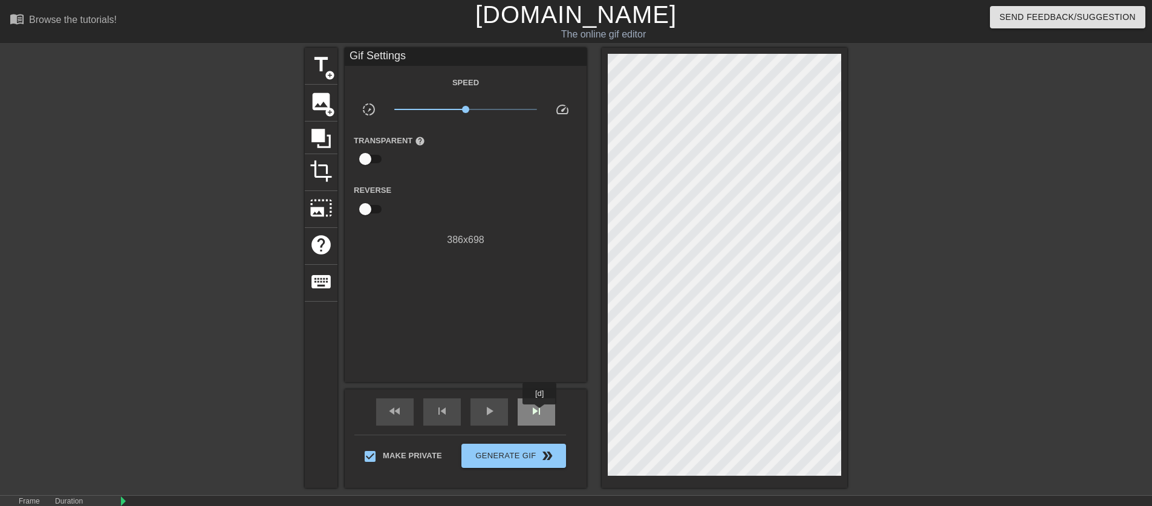
click at [541, 413] on span "skip_next" at bounding box center [536, 411] width 15 height 15
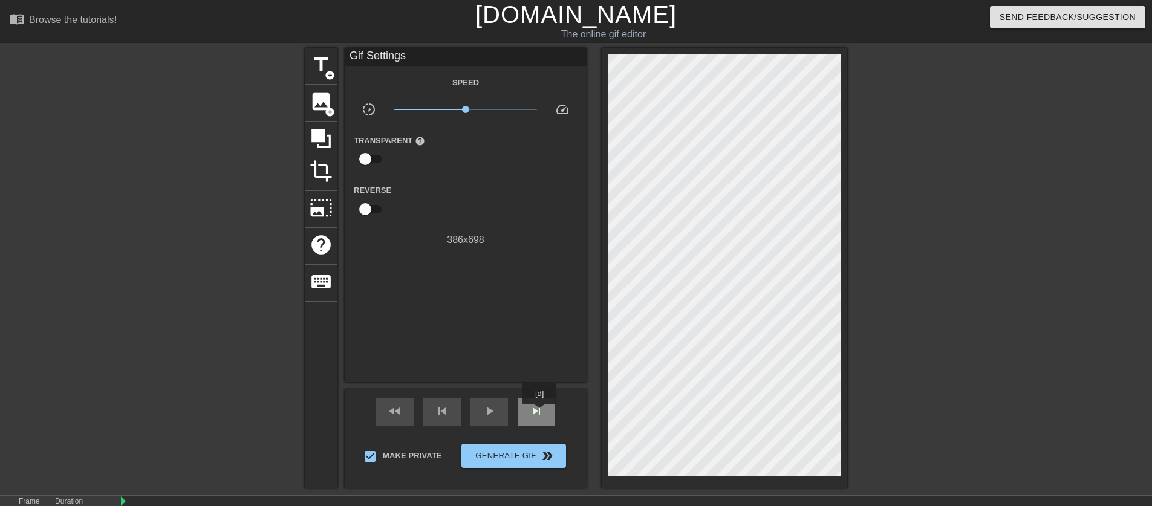
click at [541, 413] on span "skip_next" at bounding box center [536, 411] width 15 height 15
click at [539, 411] on span "skip_next" at bounding box center [536, 411] width 15 height 15
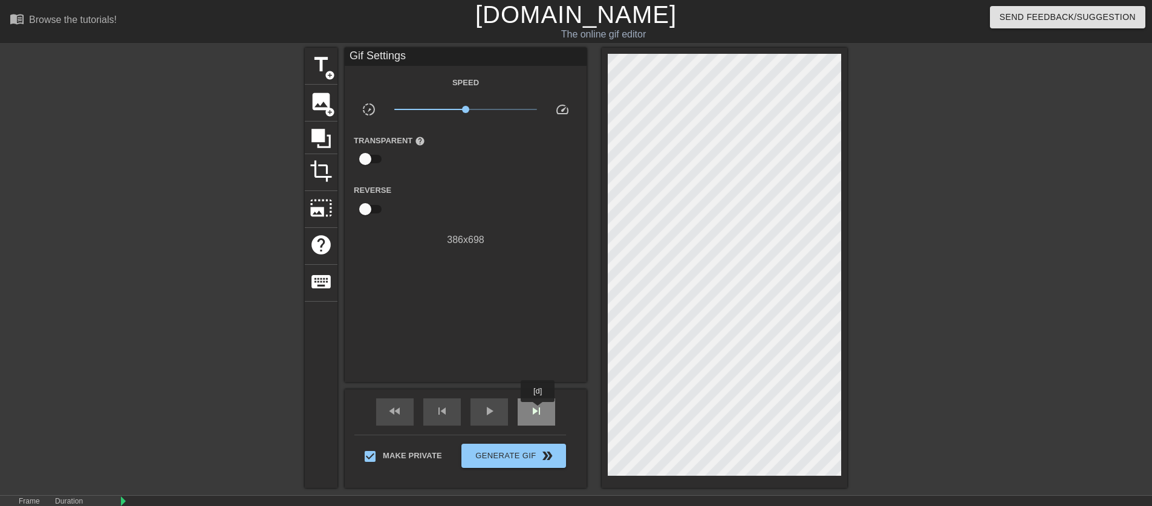
click at [539, 411] on span "skip_next" at bounding box center [536, 411] width 15 height 15
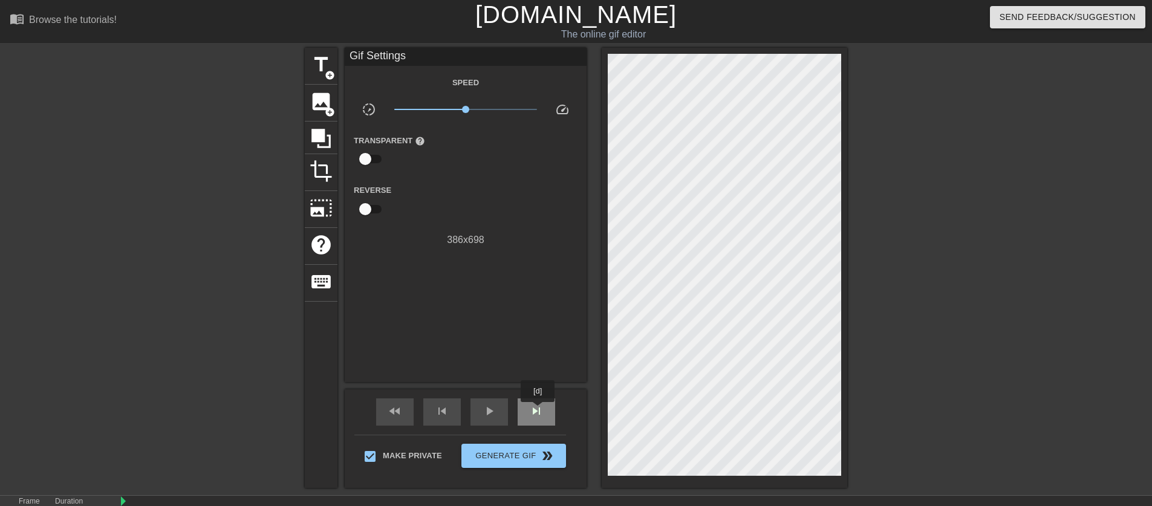
click at [539, 411] on span "skip_next" at bounding box center [536, 411] width 15 height 15
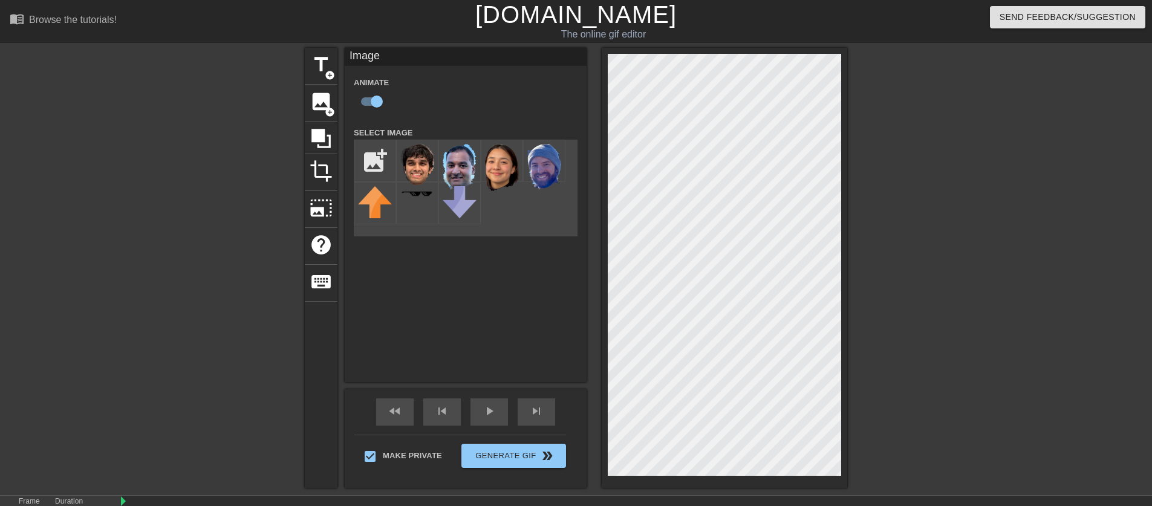
click at [544, 433] on div "fast_rewind skip_previous play_arrow skip_next" at bounding box center [465, 412] width 197 height 45
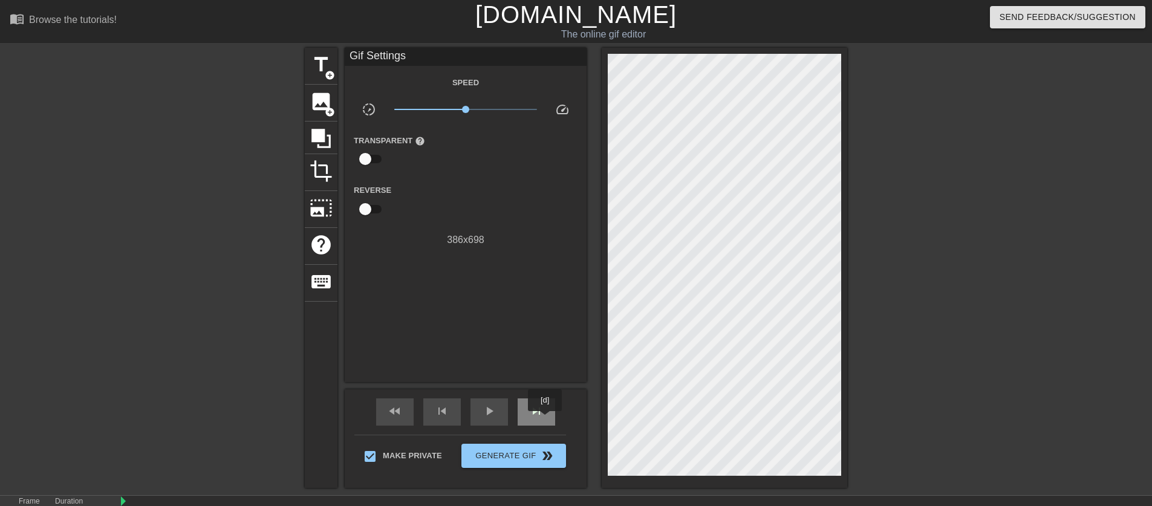
click at [546, 418] on div "skip_next" at bounding box center [537, 412] width 38 height 27
click at [546, 419] on div "skip_next" at bounding box center [537, 412] width 38 height 27
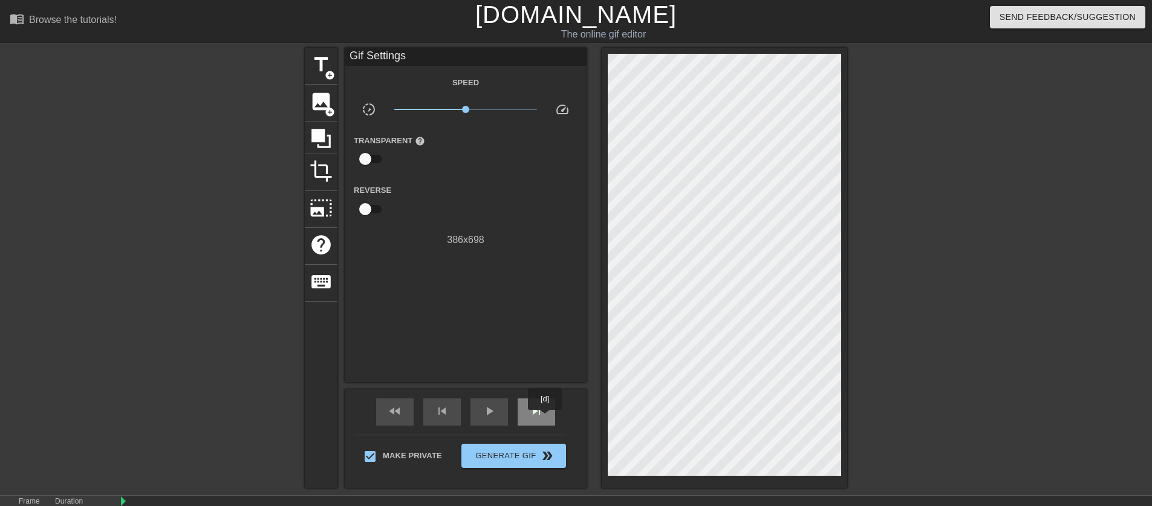
click at [546, 419] on div "skip_next" at bounding box center [537, 412] width 38 height 27
click at [414, 411] on div "fast_rewind skip_previous play_arrow skip_next" at bounding box center [465, 412] width 197 height 45
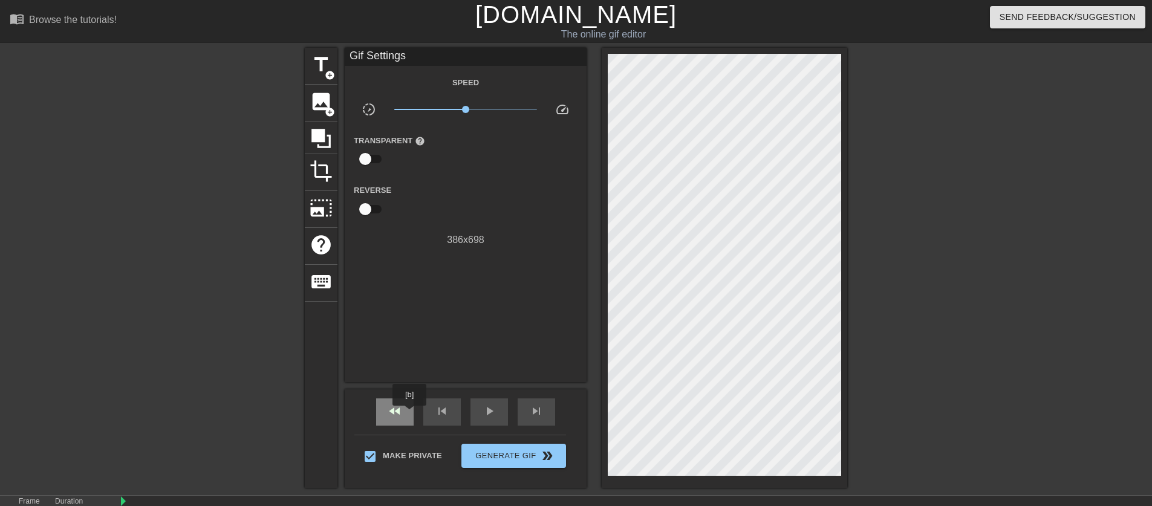
click at [408, 416] on div "fast_rewind" at bounding box center [395, 412] width 38 height 27
click at [404, 417] on div "fast_rewind" at bounding box center [395, 412] width 38 height 27
click at [401, 416] on span "fast_rewind" at bounding box center [395, 411] width 15 height 15
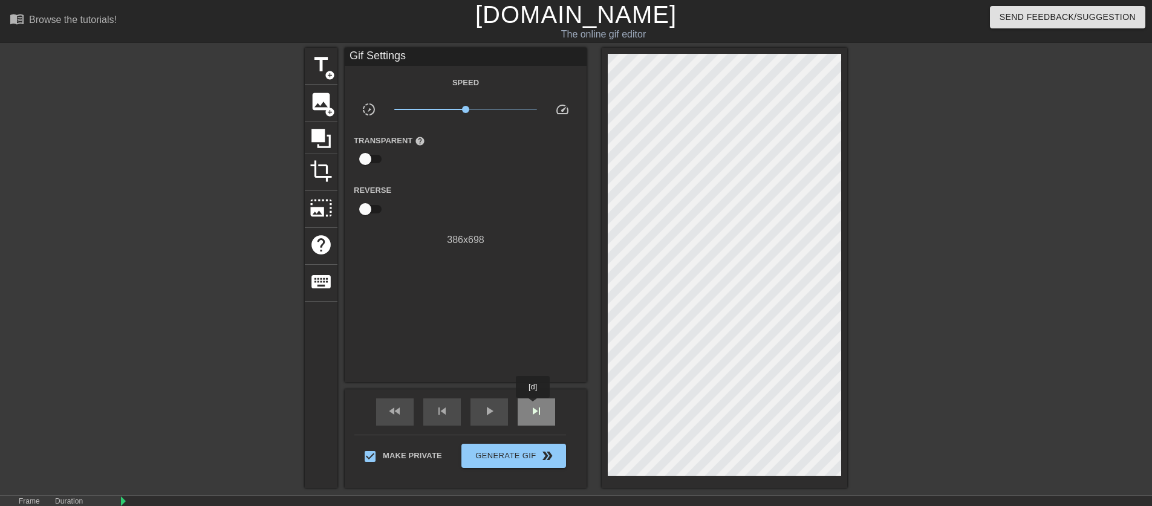
click at [534, 407] on span "skip_next" at bounding box center [536, 411] width 15 height 15
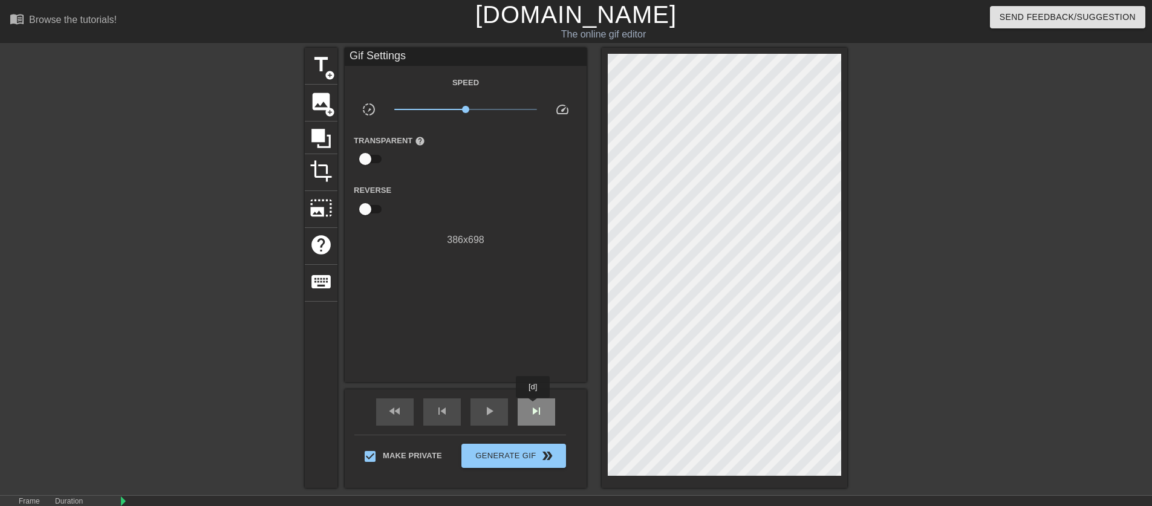
click at [534, 407] on span "skip_next" at bounding box center [536, 411] width 15 height 15
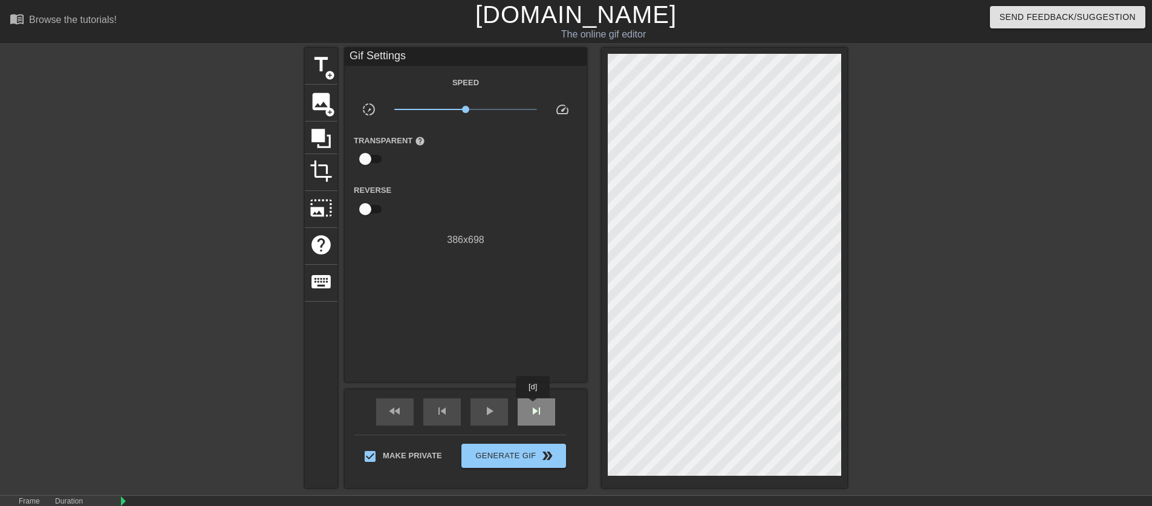
click at [534, 407] on span "skip_next" at bounding box center [536, 411] width 15 height 15
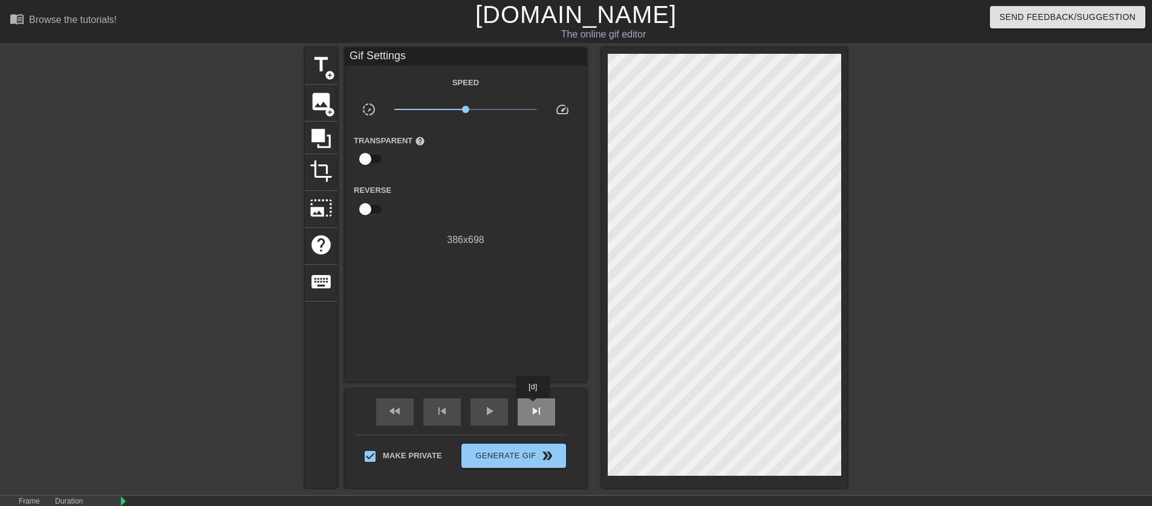
click at [534, 407] on span "skip_next" at bounding box center [536, 411] width 15 height 15
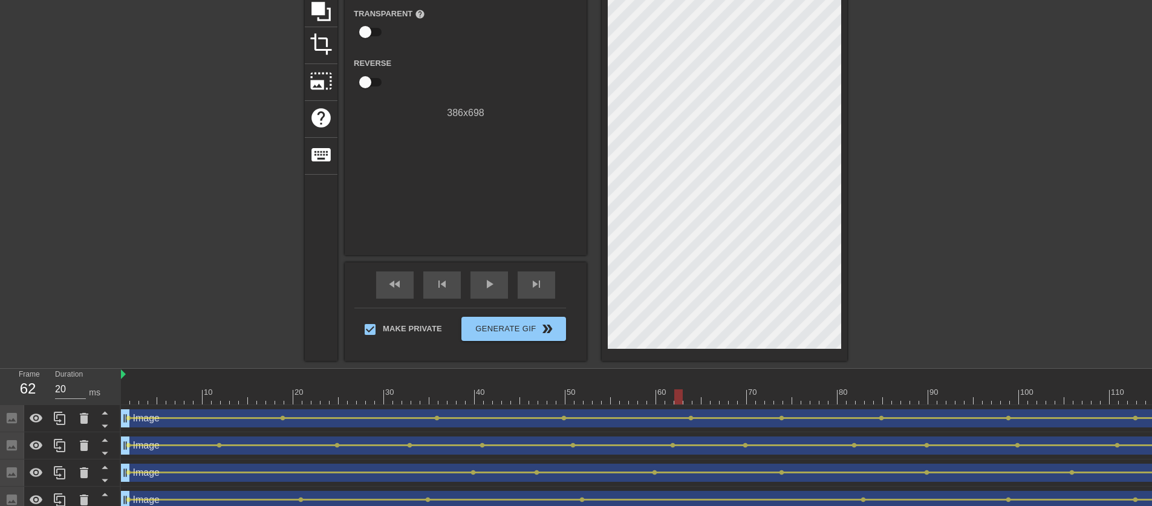
drag, startPoint x: 296, startPoint y: 401, endPoint x: 776, endPoint y: 392, distance: 480.4
click at [683, 392] on div at bounding box center [679, 397] width 8 height 15
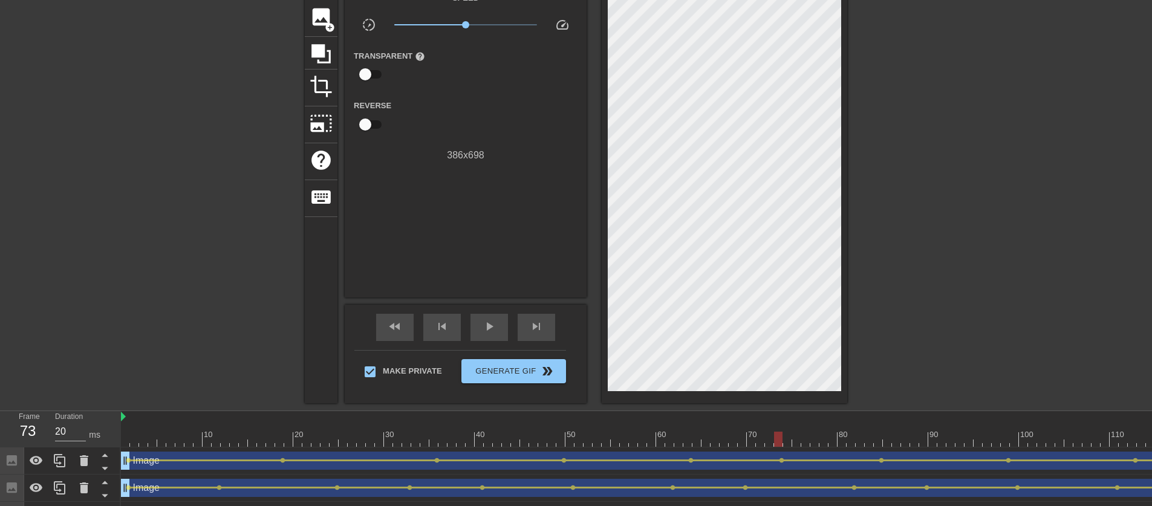
scroll to position [69, 0]
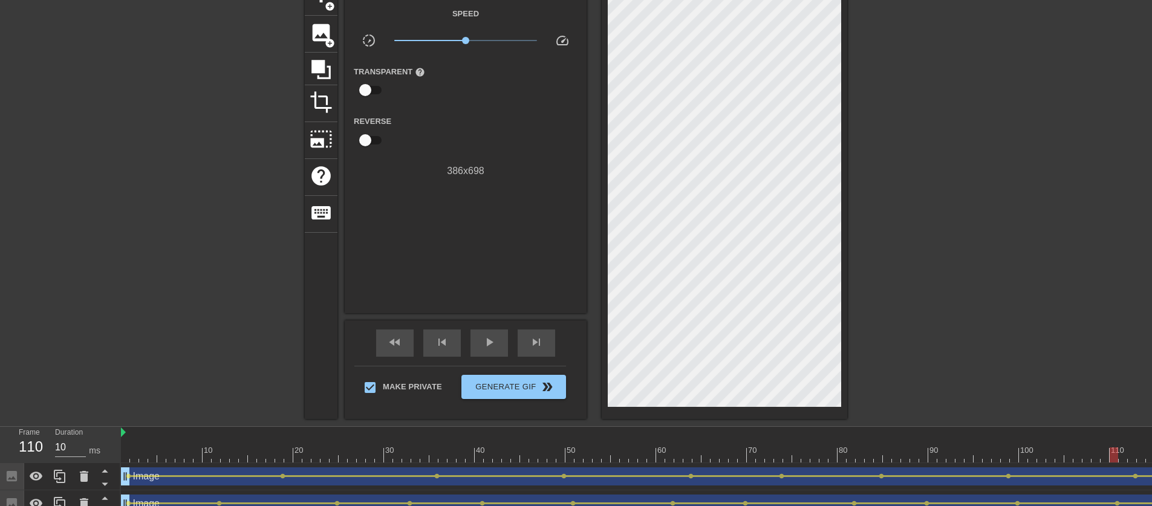
drag, startPoint x: 780, startPoint y: 453, endPoint x: 1103, endPoint y: 434, distance: 323.6
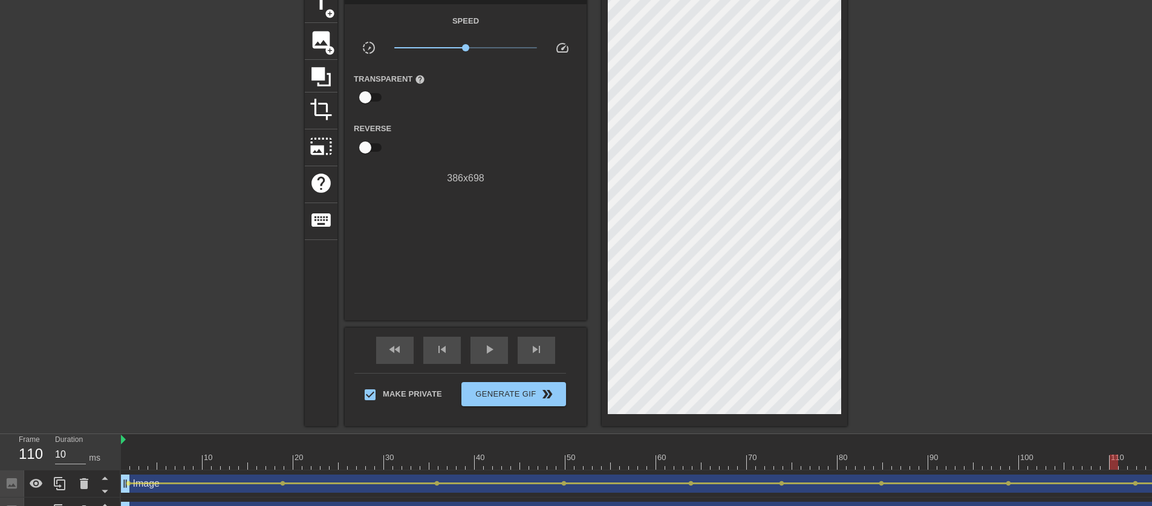
scroll to position [54, 0]
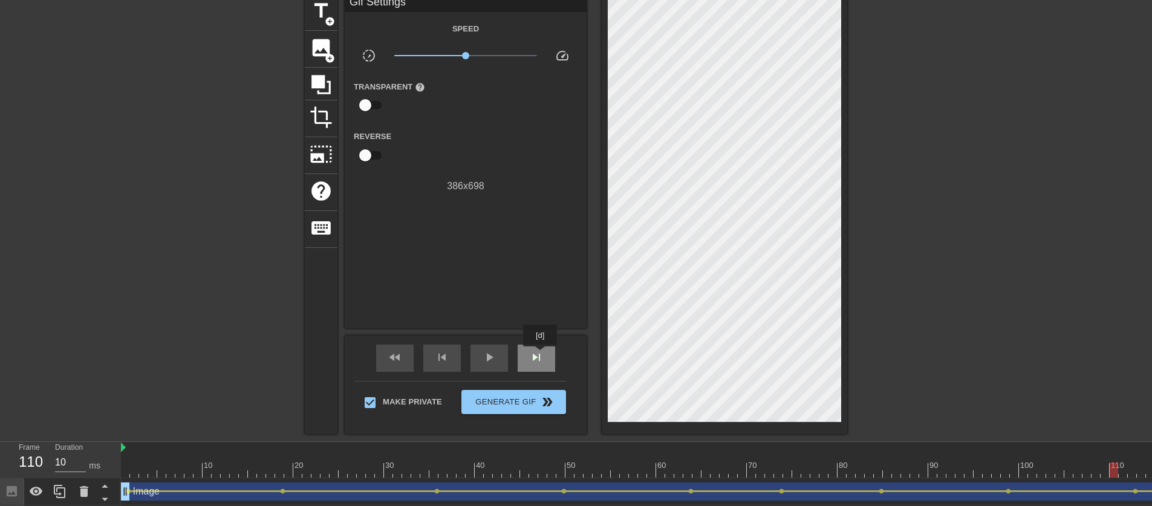
click at [541, 355] on span "skip_next" at bounding box center [536, 357] width 15 height 15
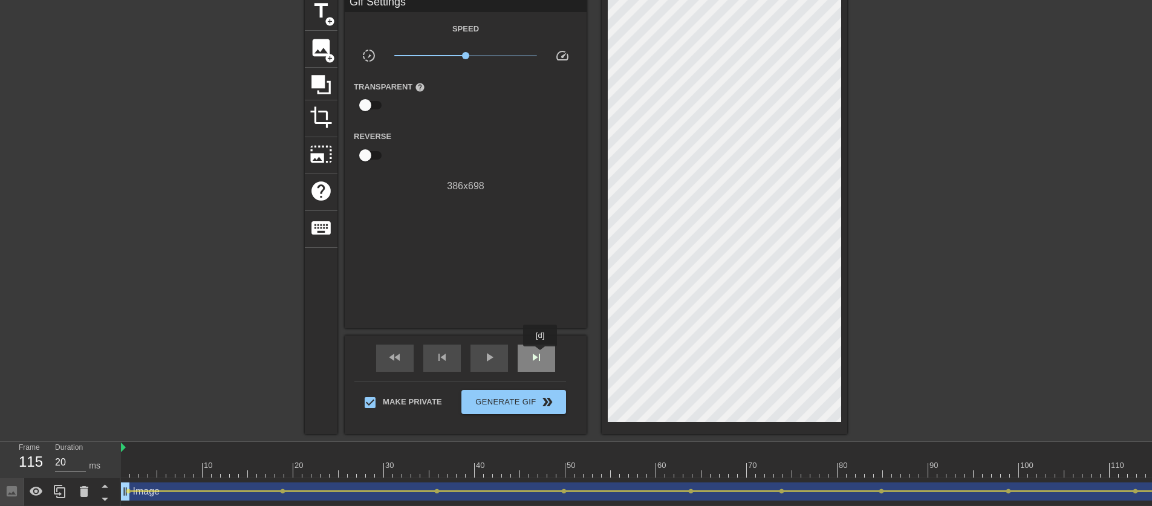
click at [541, 355] on span "skip_next" at bounding box center [536, 357] width 15 height 15
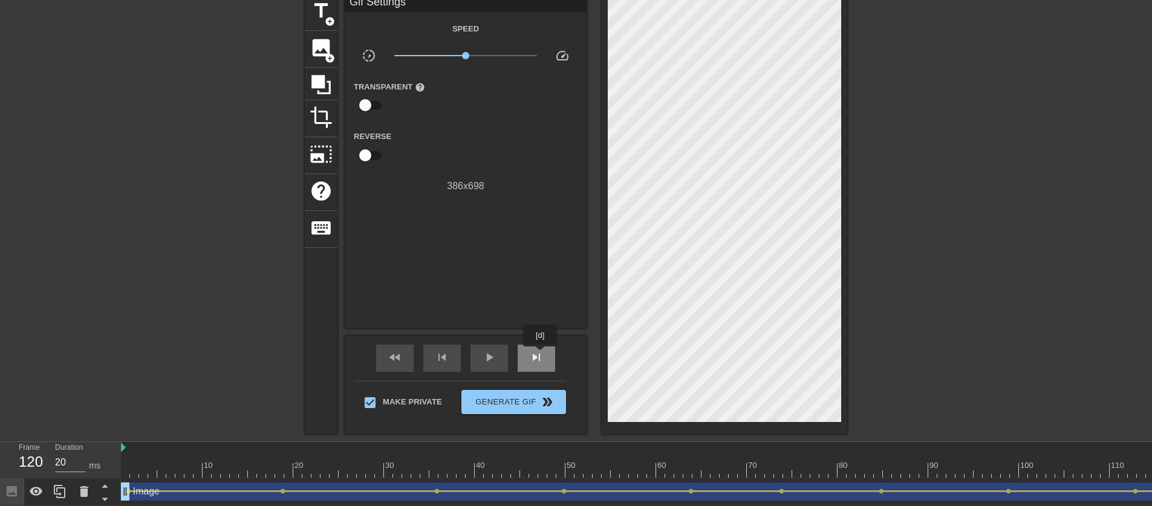
click at [541, 355] on span "skip_next" at bounding box center [536, 357] width 15 height 15
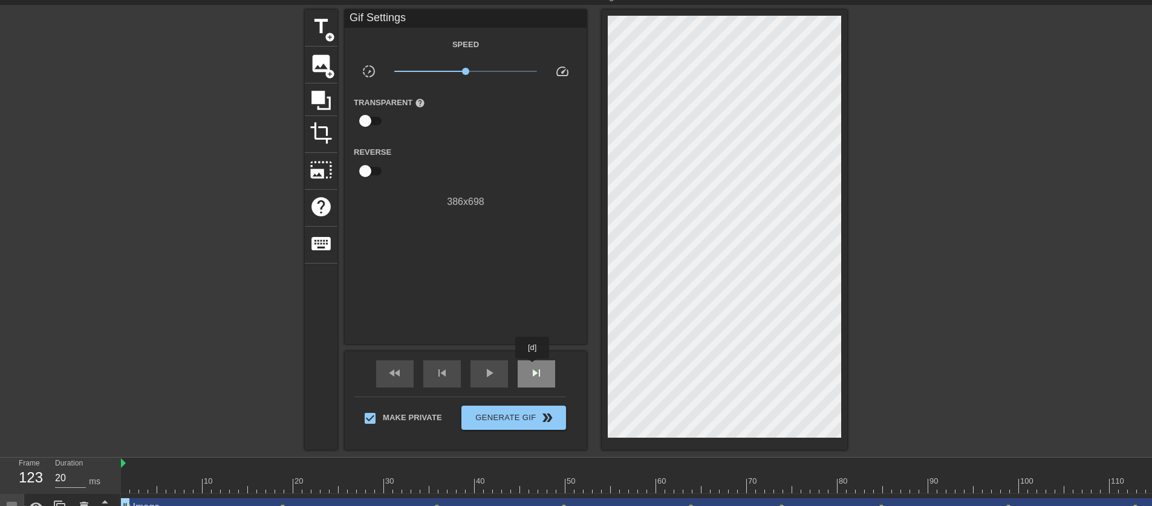
click at [534, 367] on span "skip_next" at bounding box center [536, 373] width 15 height 15
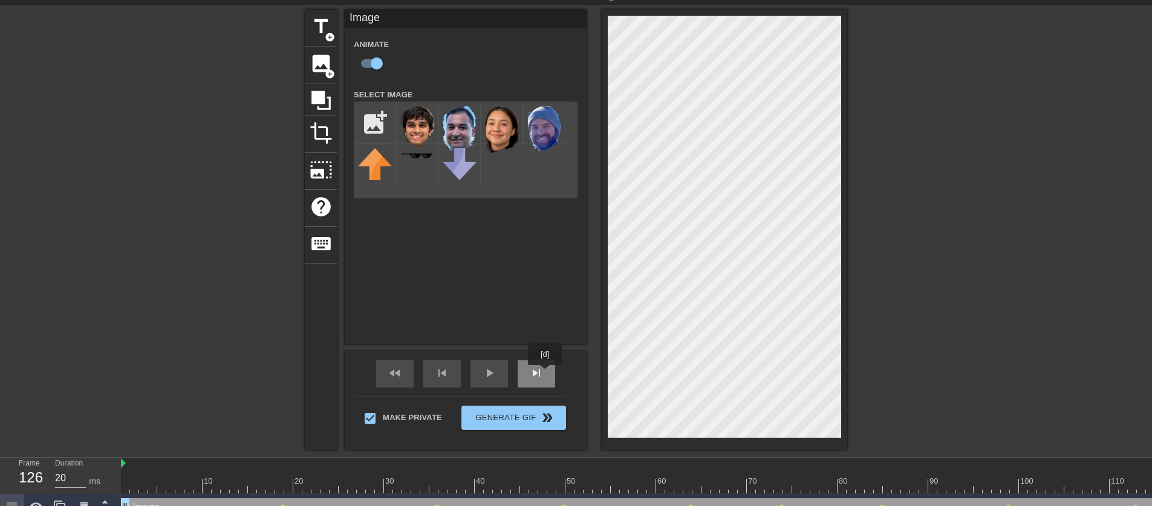
click at [545, 379] on div "skip_next" at bounding box center [537, 374] width 38 height 27
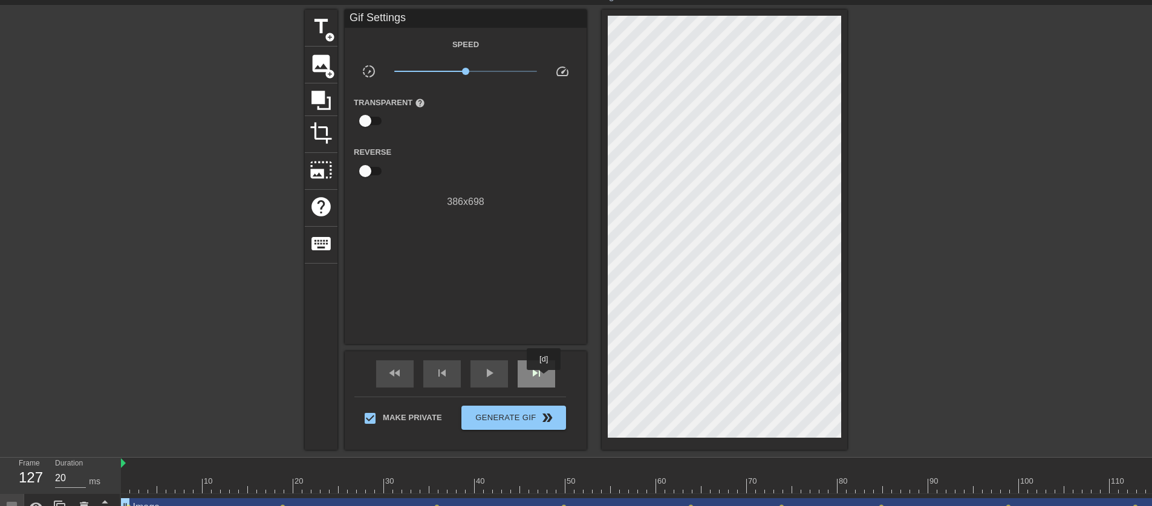
click at [545, 379] on div "skip_next" at bounding box center [537, 374] width 38 height 27
click at [545, 378] on div "skip_next" at bounding box center [537, 374] width 38 height 27
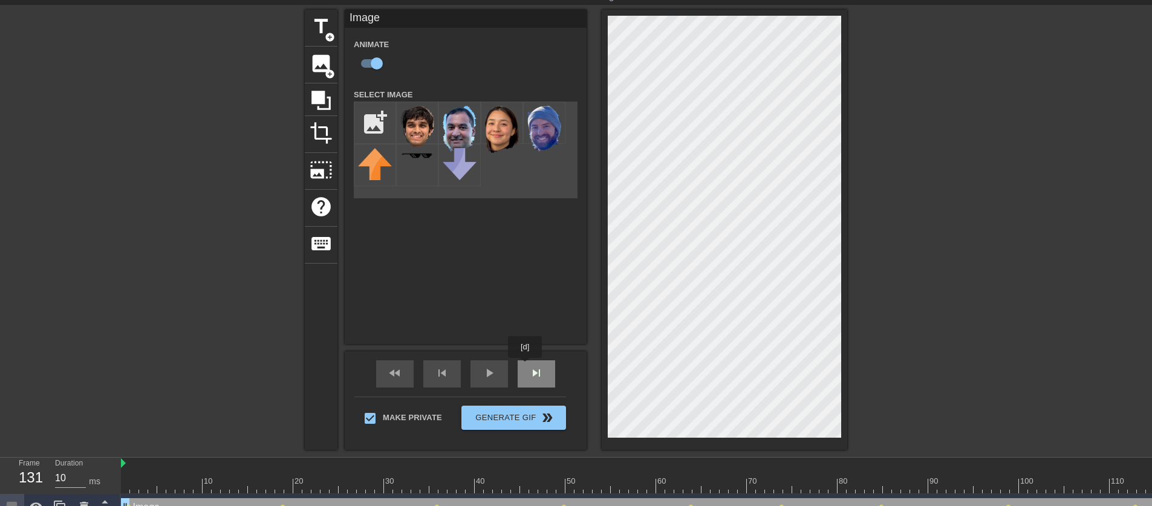
click at [526, 367] on div "skip_next" at bounding box center [537, 374] width 38 height 27
click at [535, 374] on span "skip_next" at bounding box center [536, 373] width 15 height 15
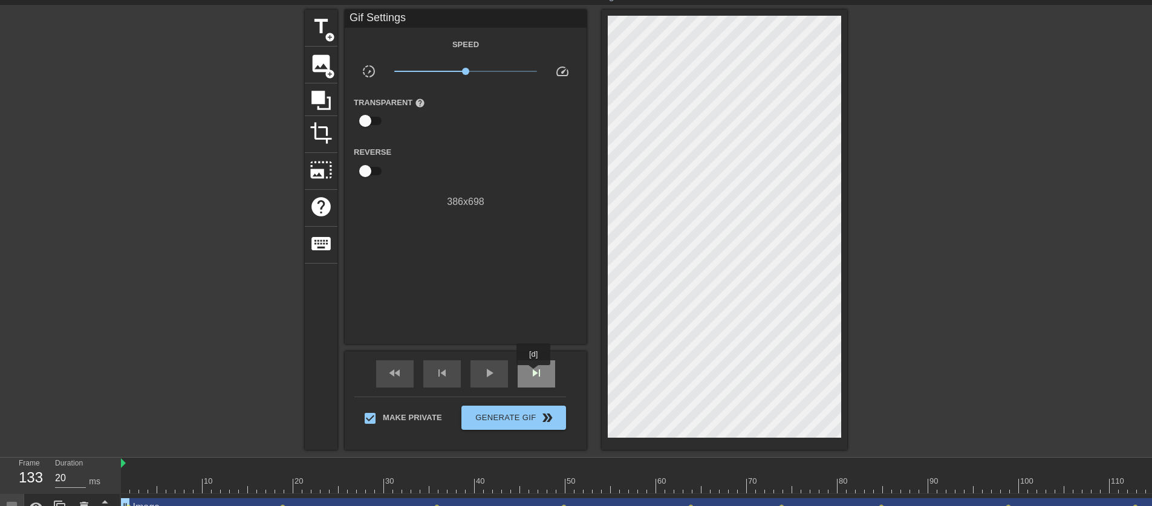
click at [535, 374] on span "skip_next" at bounding box center [536, 373] width 15 height 15
click at [435, 379] on span "skip_previous" at bounding box center [442, 373] width 15 height 15
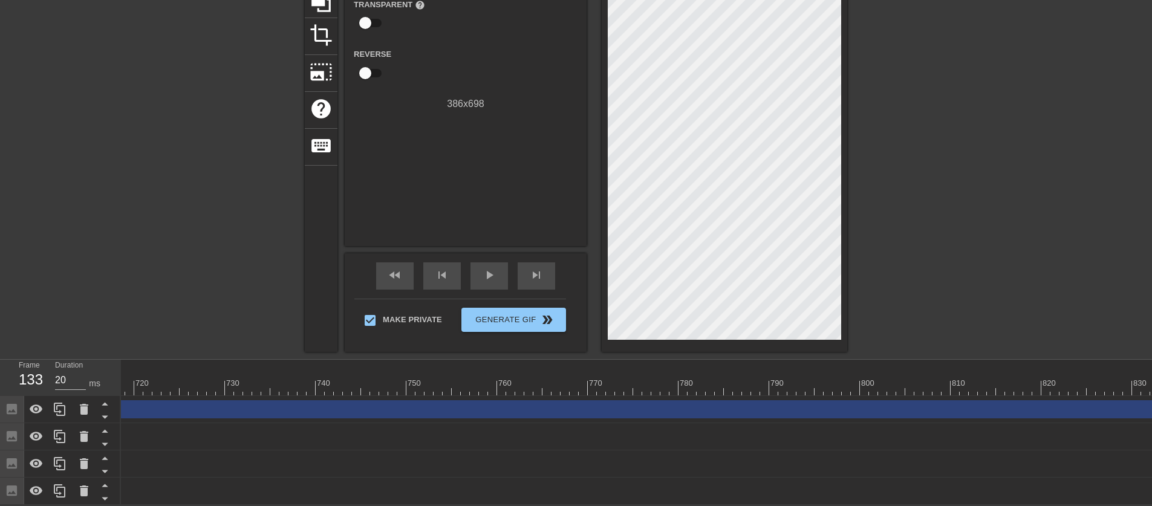
scroll to position [0, 7084]
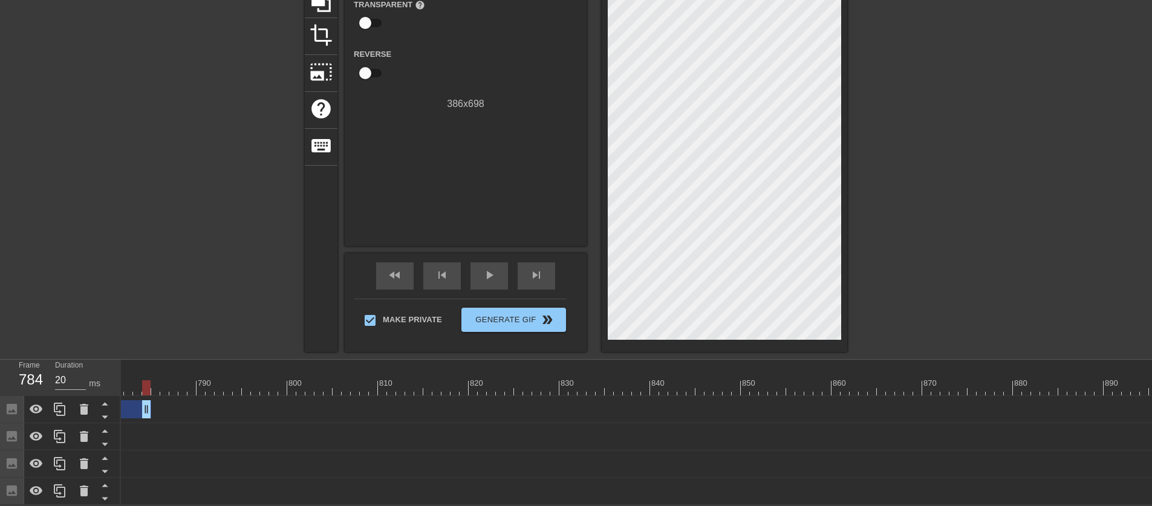
drag, startPoint x: 1148, startPoint y: 405, endPoint x: 140, endPoint y: 421, distance: 1008.6
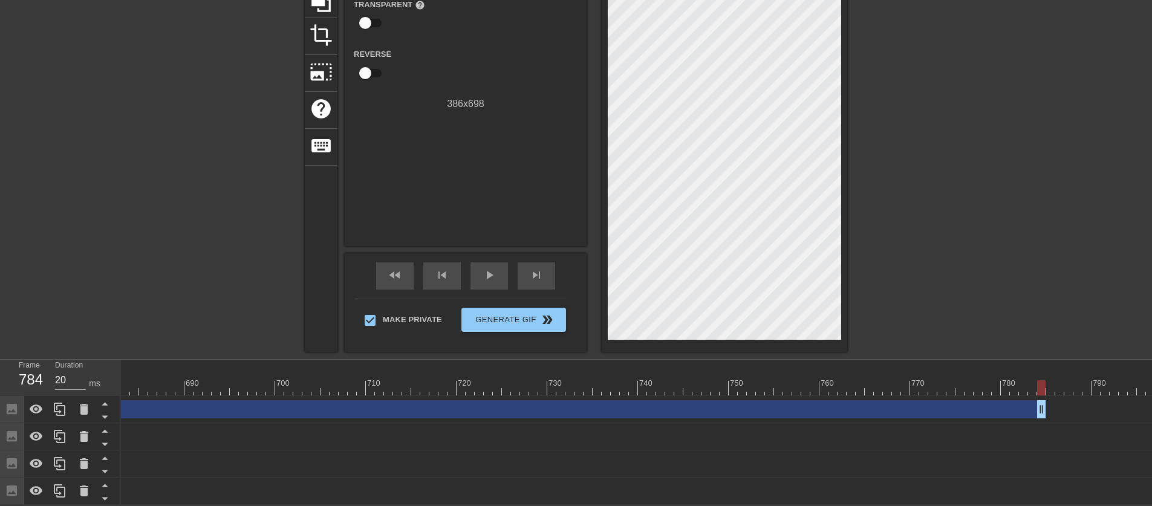
scroll to position [0, 6212]
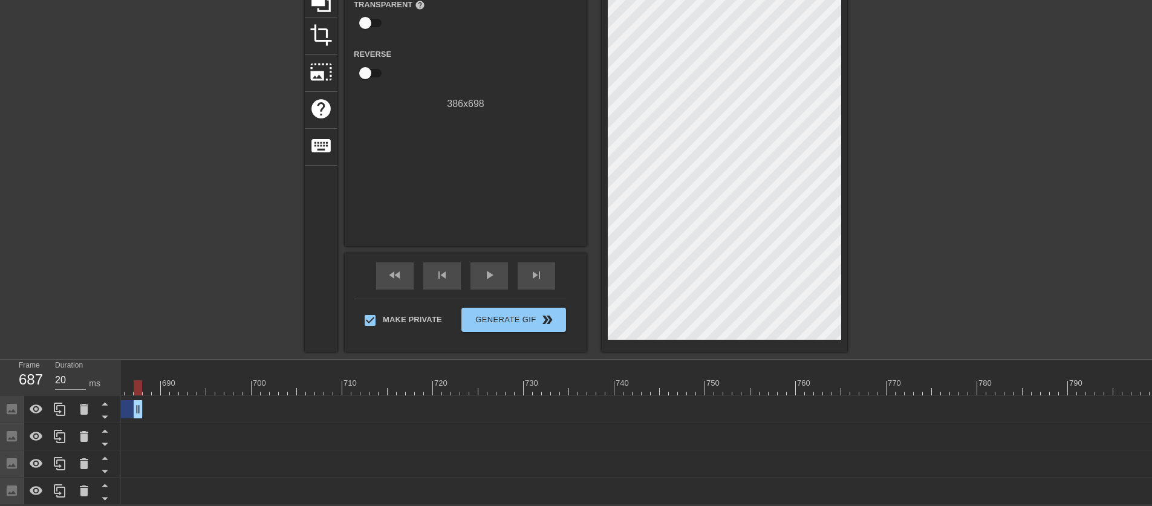
drag, startPoint x: 1015, startPoint y: 400, endPoint x: 134, endPoint y: 403, distance: 880.2
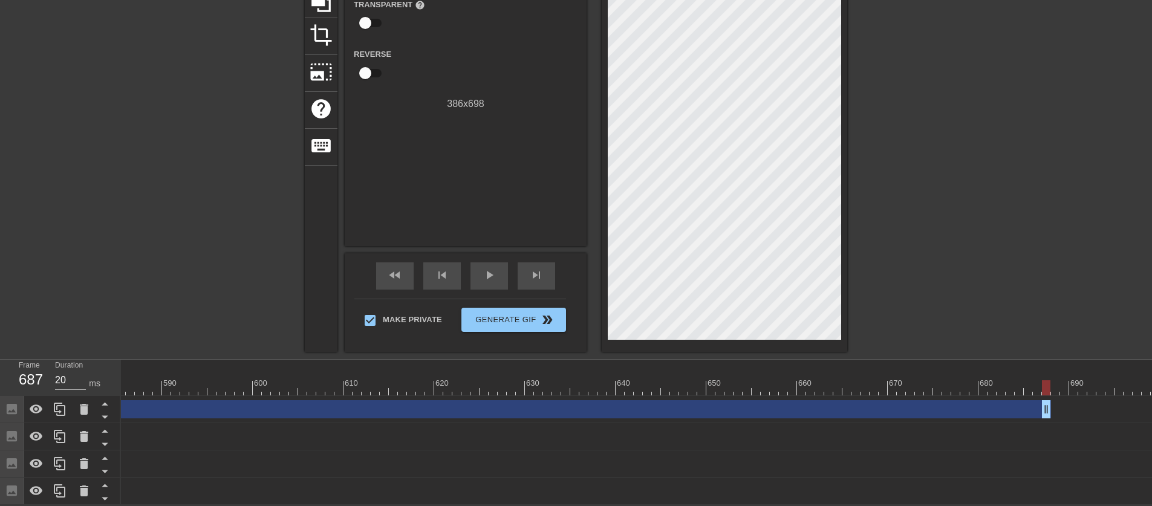
scroll to position [0, 5289]
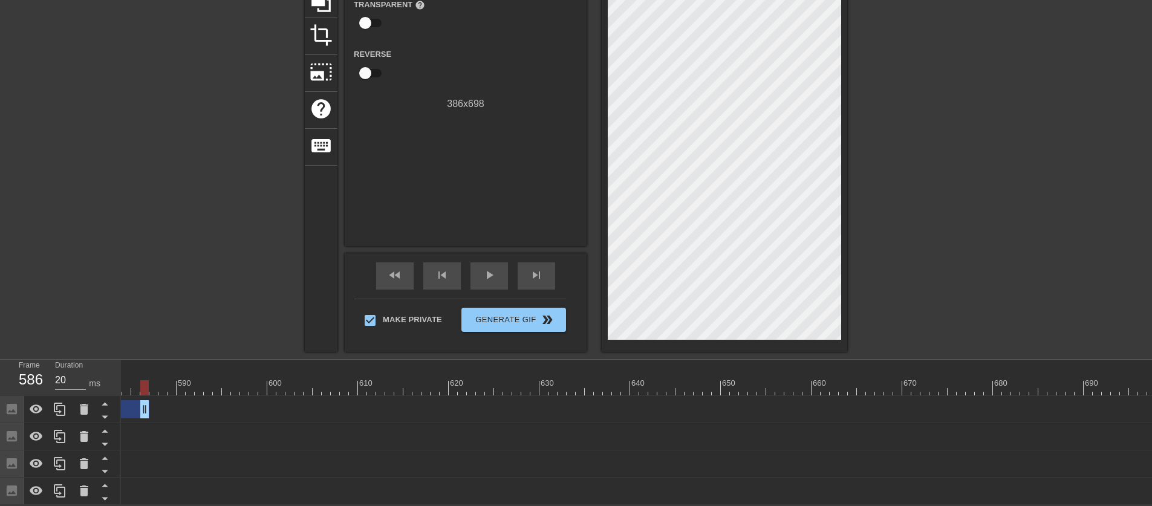
drag, startPoint x: 1064, startPoint y: 403, endPoint x: 139, endPoint y: 407, distance: 925.0
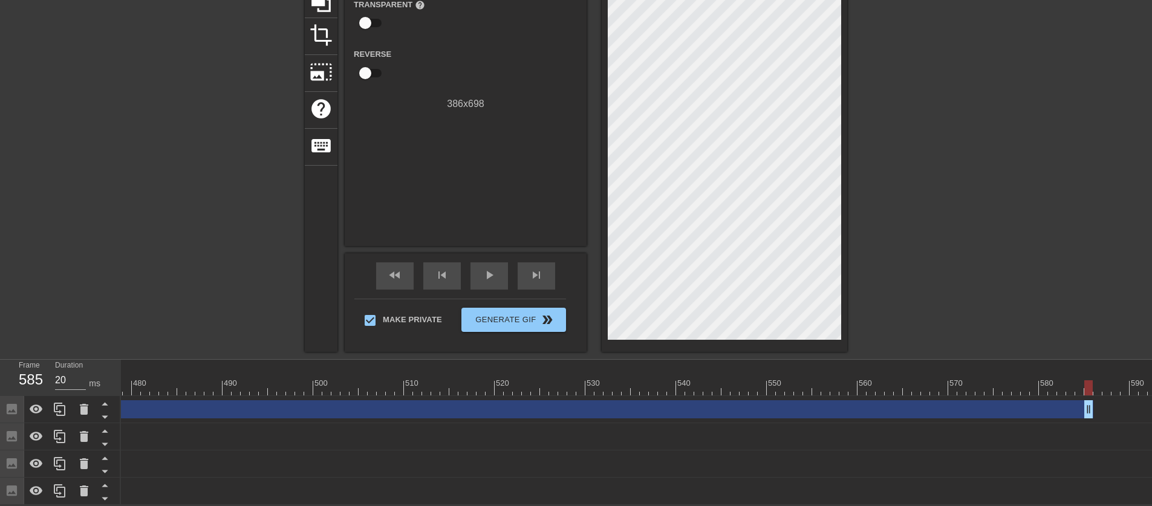
scroll to position [0, 4359]
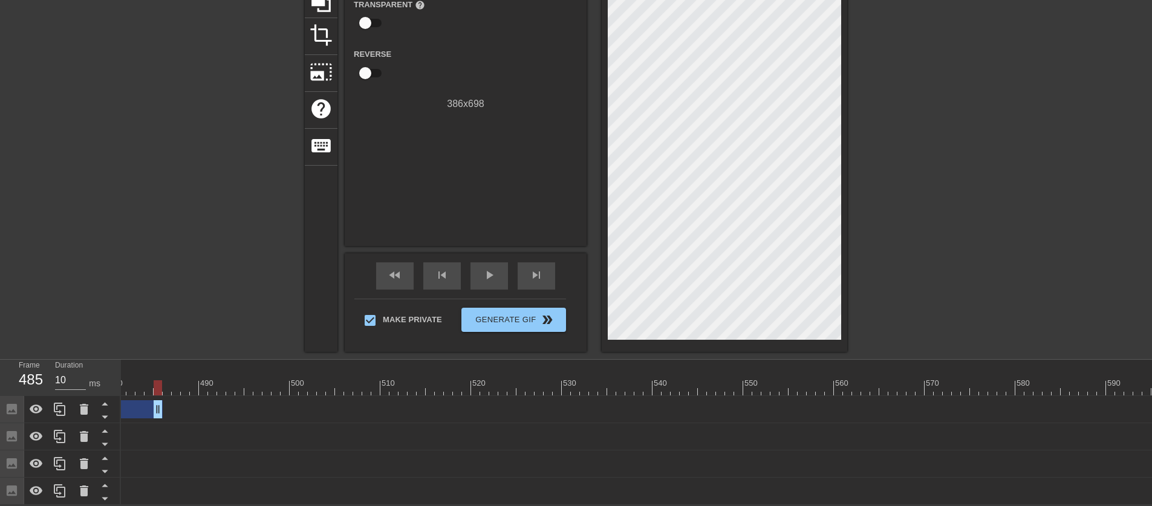
drag, startPoint x: 1065, startPoint y: 397, endPoint x: 162, endPoint y: 390, distance: 903.2
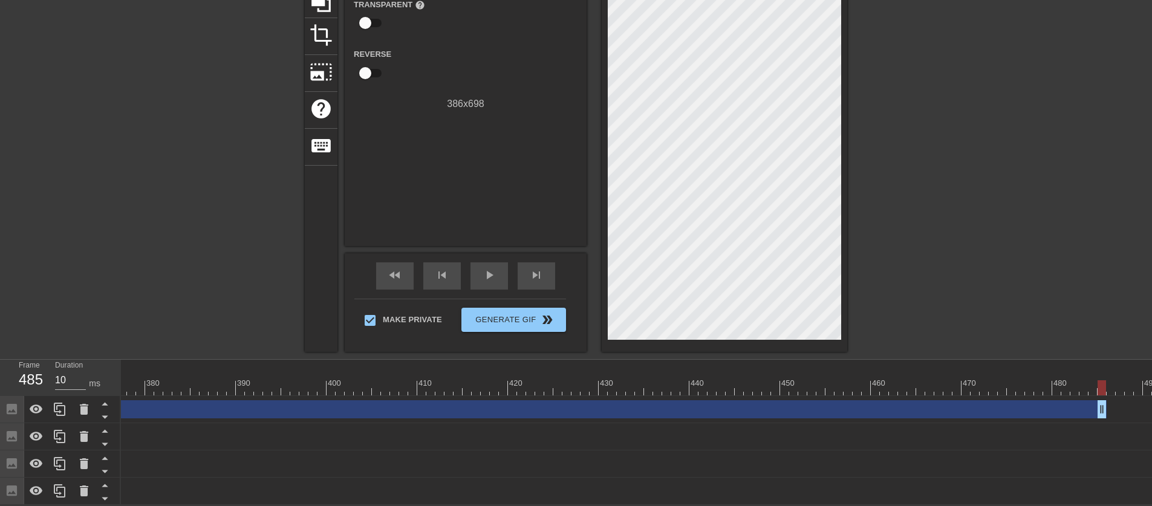
scroll to position [0, 3401]
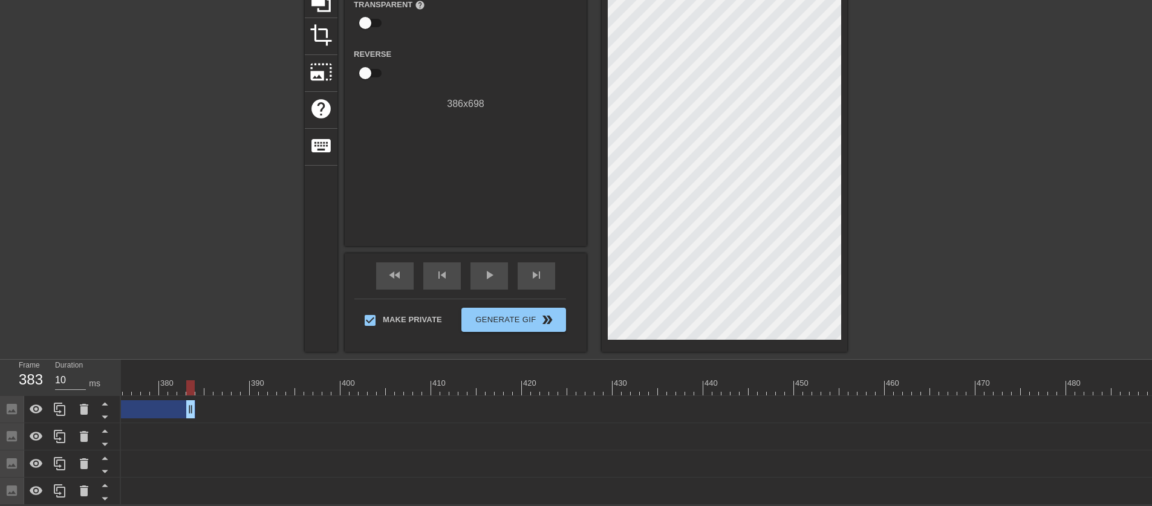
drag, startPoint x: 1120, startPoint y: 401, endPoint x: 145, endPoint y: 410, distance: 975.9
click at [145, 410] on div "Image drag_handle drag_handle lens lens lens lens lens lens lens lens lens lens…" at bounding box center [781, 409] width 8122 height 18
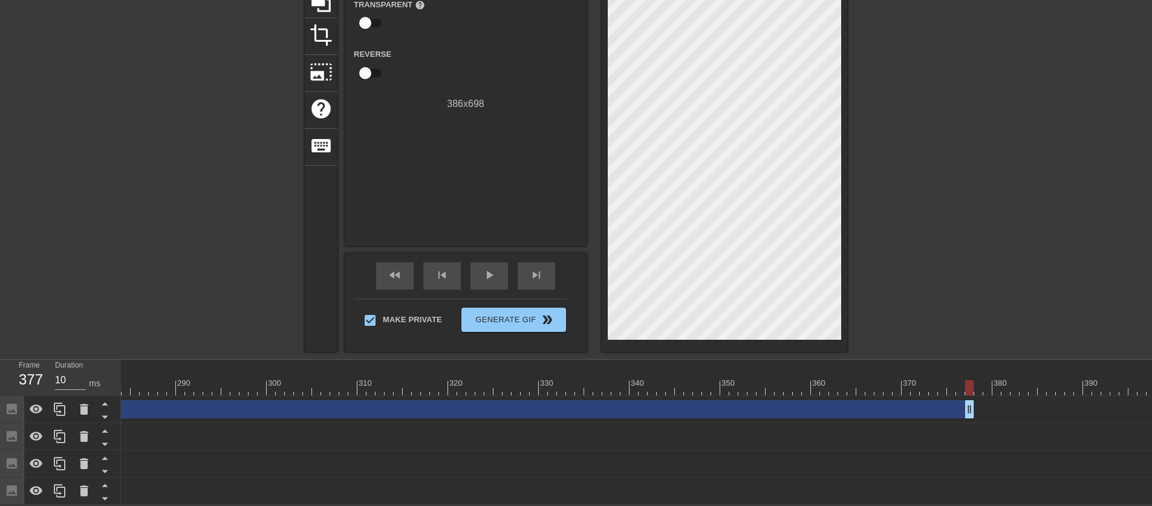
scroll to position [0, 2535]
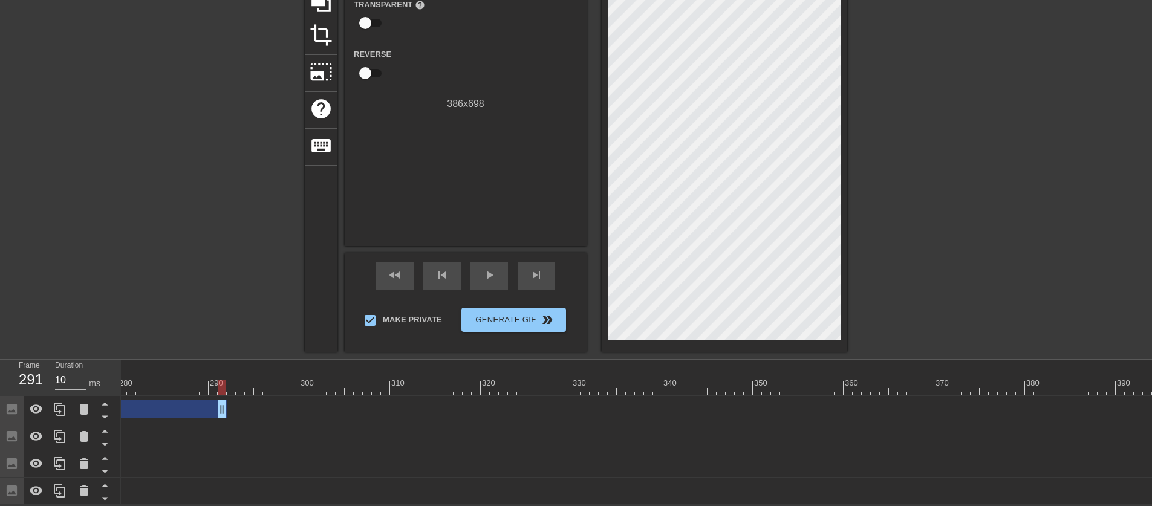
drag, startPoint x: 1004, startPoint y: 400, endPoint x: 133, endPoint y: 408, distance: 871.2
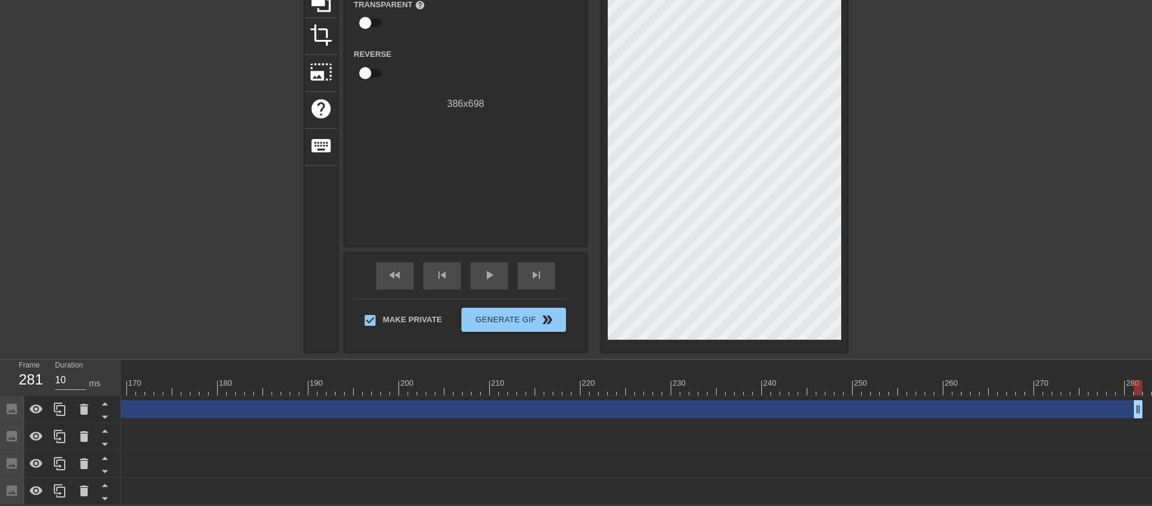
scroll to position [0, 1523]
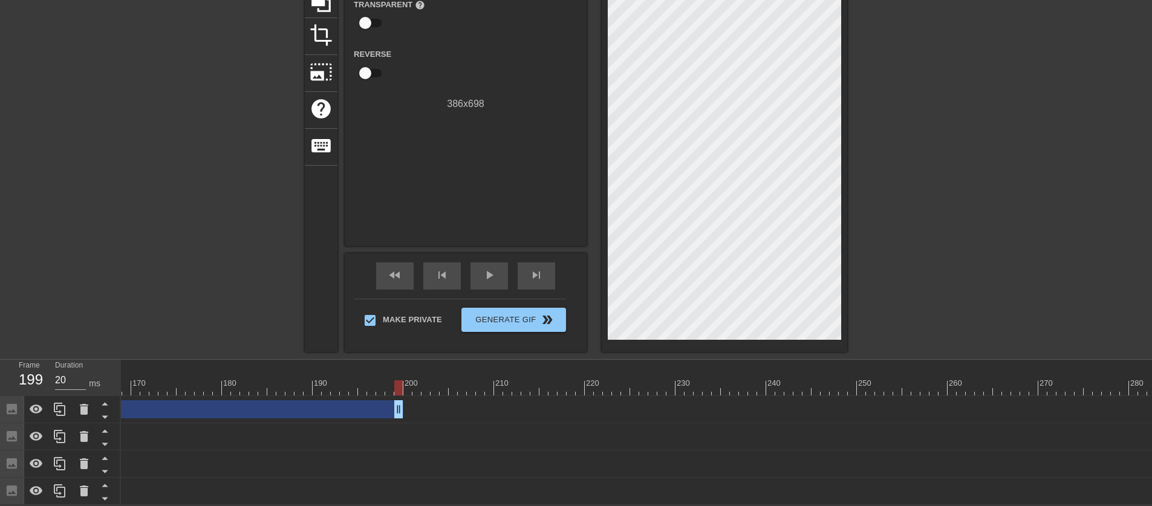
drag, startPoint x: 1144, startPoint y: 405, endPoint x: 217, endPoint y: 411, distance: 927.4
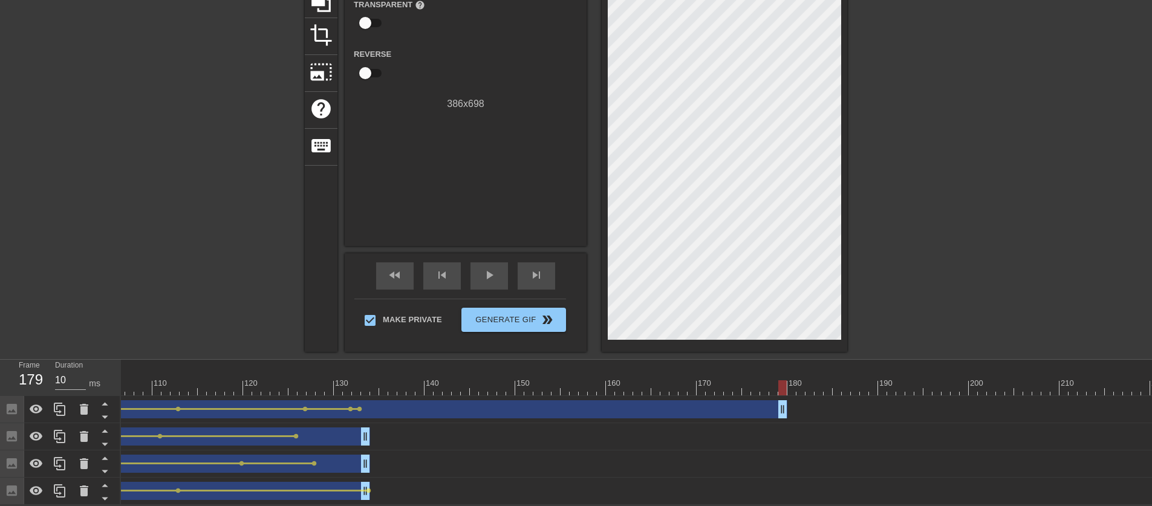
scroll to position [0, 953]
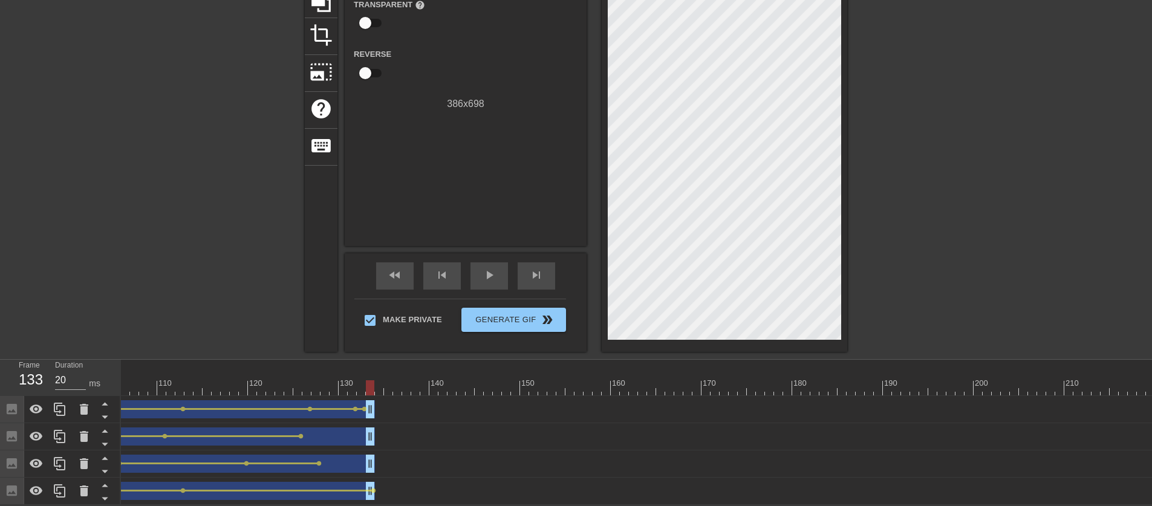
drag, startPoint x: 786, startPoint y: 399, endPoint x: 371, endPoint y: 413, distance: 415.2
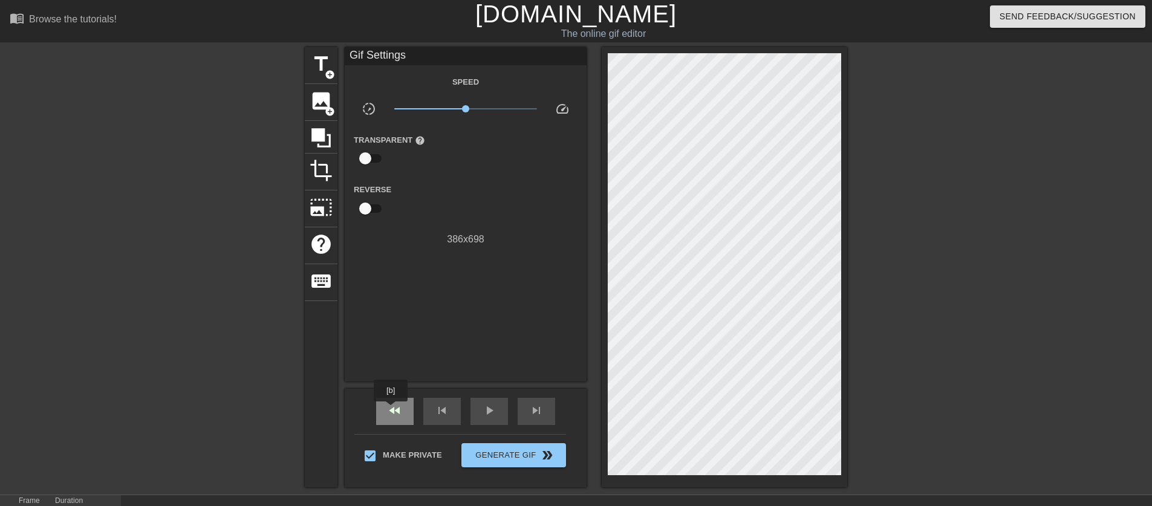
click at [391, 413] on span "fast_rewind" at bounding box center [395, 411] width 15 height 15
click at [487, 414] on span "play_arrow" at bounding box center [489, 411] width 15 height 15
click at [406, 414] on div "fast_rewind" at bounding box center [395, 411] width 38 height 27
click at [492, 414] on span "pause" at bounding box center [489, 411] width 15 height 15
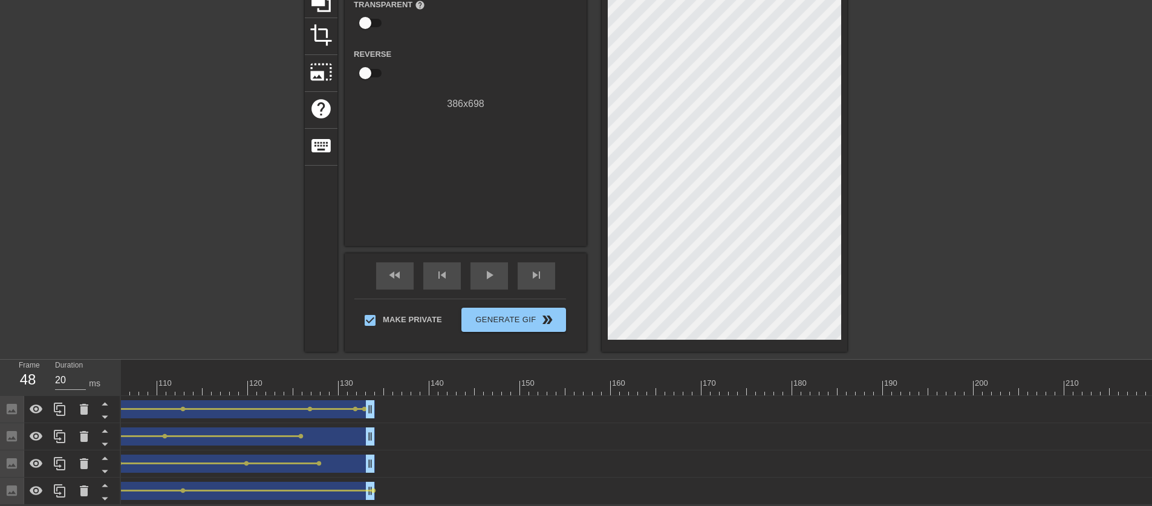
scroll to position [0, 0]
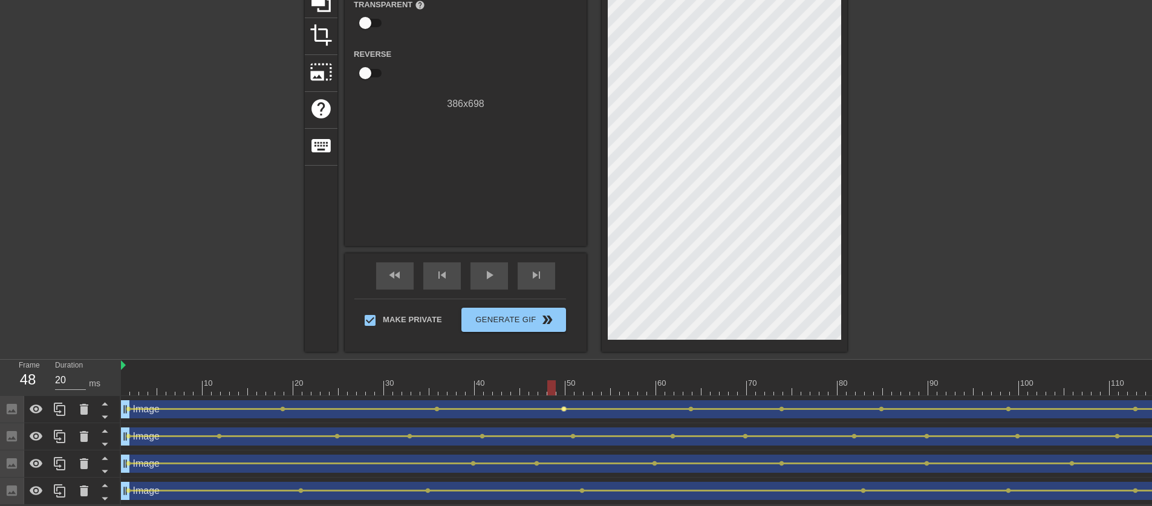
click at [564, 407] on span "lens" at bounding box center [563, 409] width 5 height 5
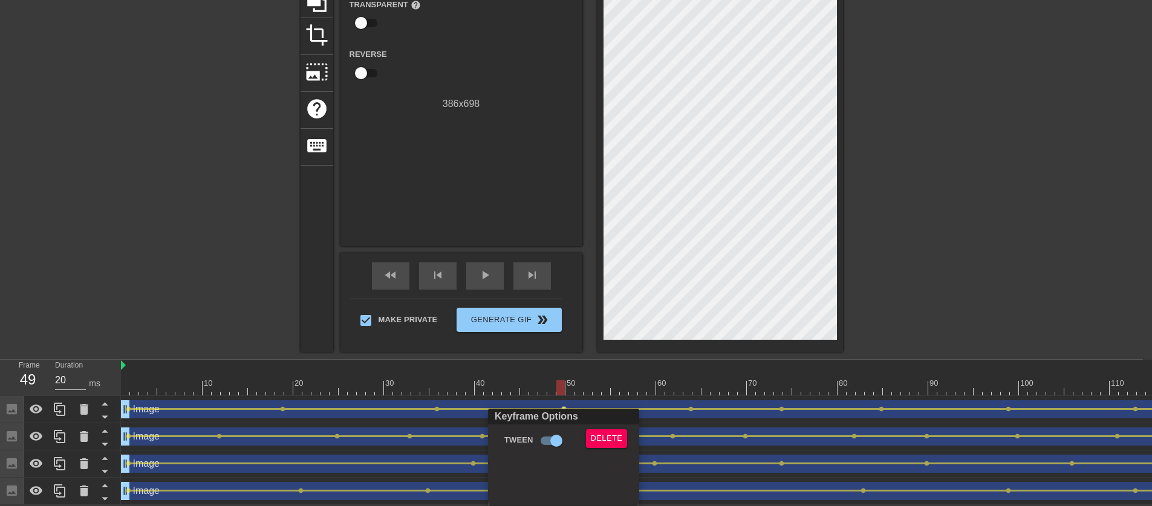
scroll to position [135, 0]
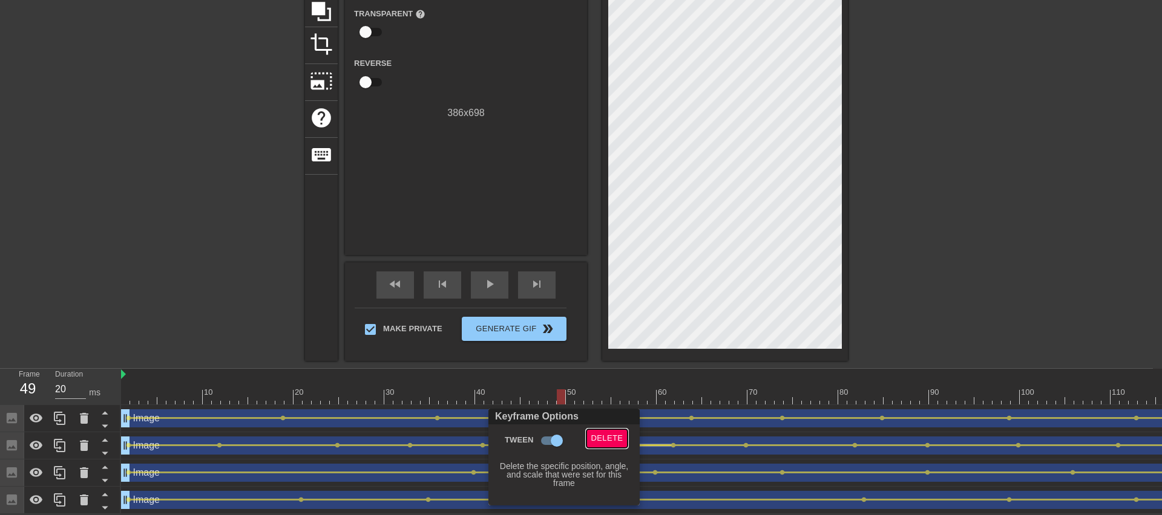
click at [590, 436] on button "Delete" at bounding box center [607, 439] width 42 height 19
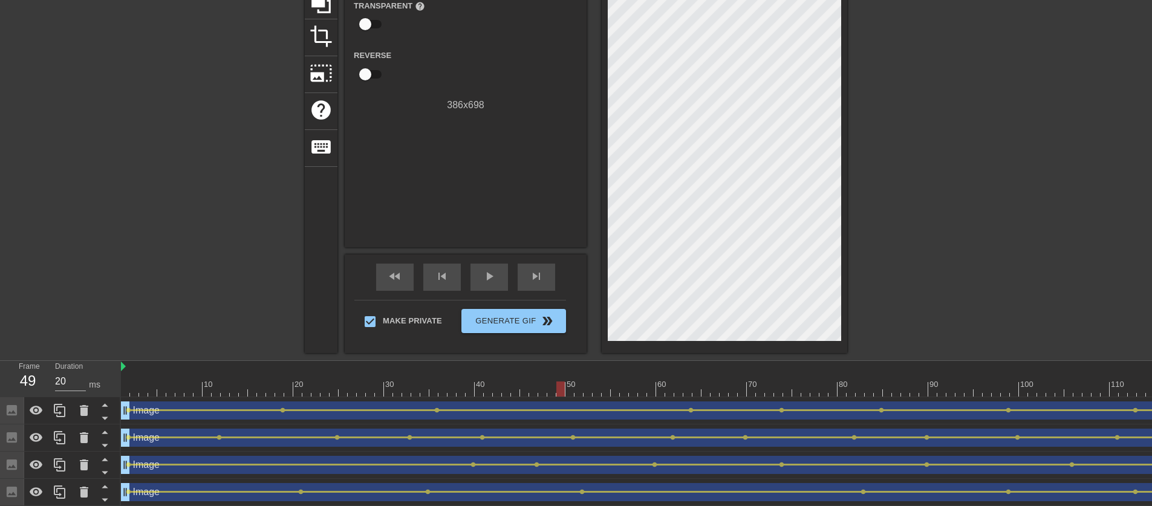
scroll to position [30, 0]
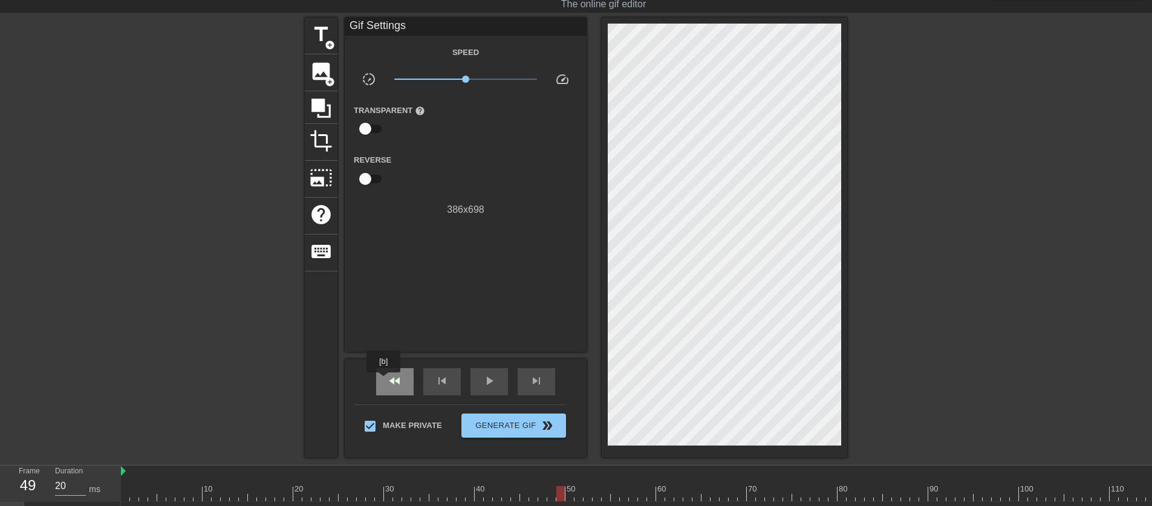
click at [385, 381] on div "fast_rewind" at bounding box center [395, 381] width 38 height 27
click at [476, 390] on div "play_arrow" at bounding box center [490, 381] width 38 height 27
type input "20"
click at [484, 375] on span "pause" at bounding box center [489, 381] width 15 height 15
click at [394, 374] on span "fast_rewind" at bounding box center [395, 381] width 15 height 15
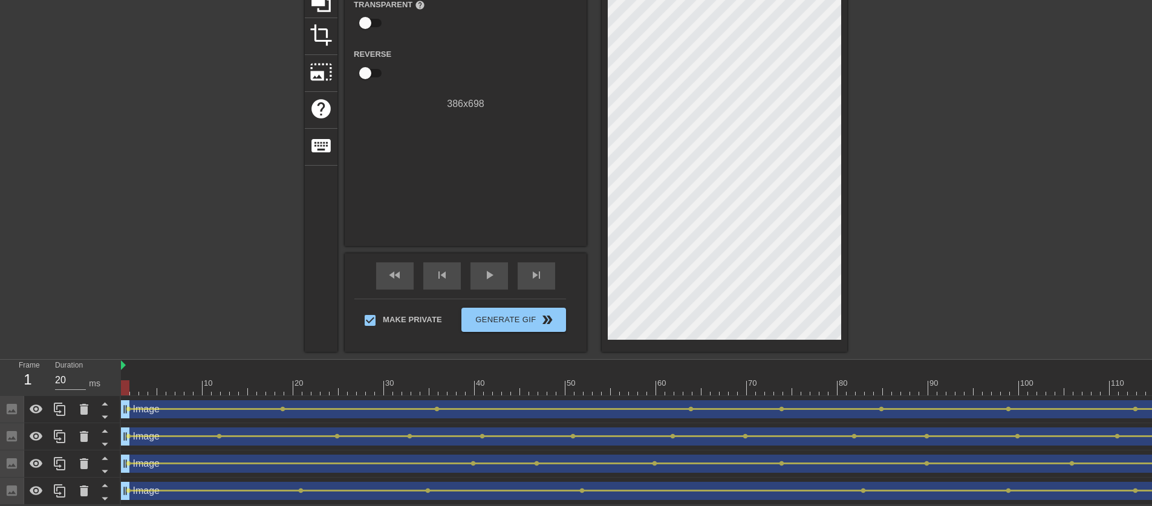
scroll to position [0, 0]
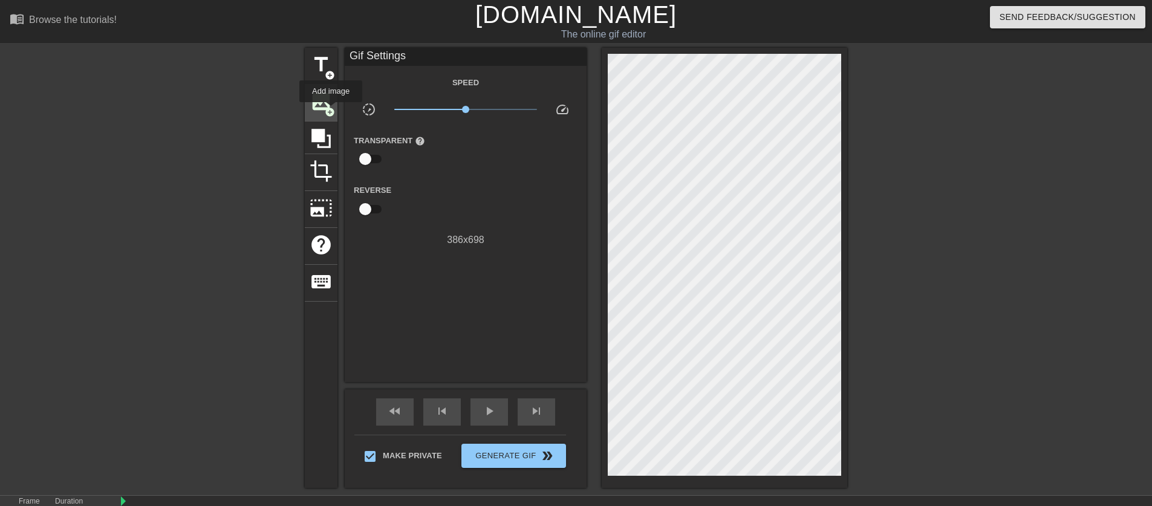
click at [331, 111] on span "add_circle" at bounding box center [330, 112] width 10 height 10
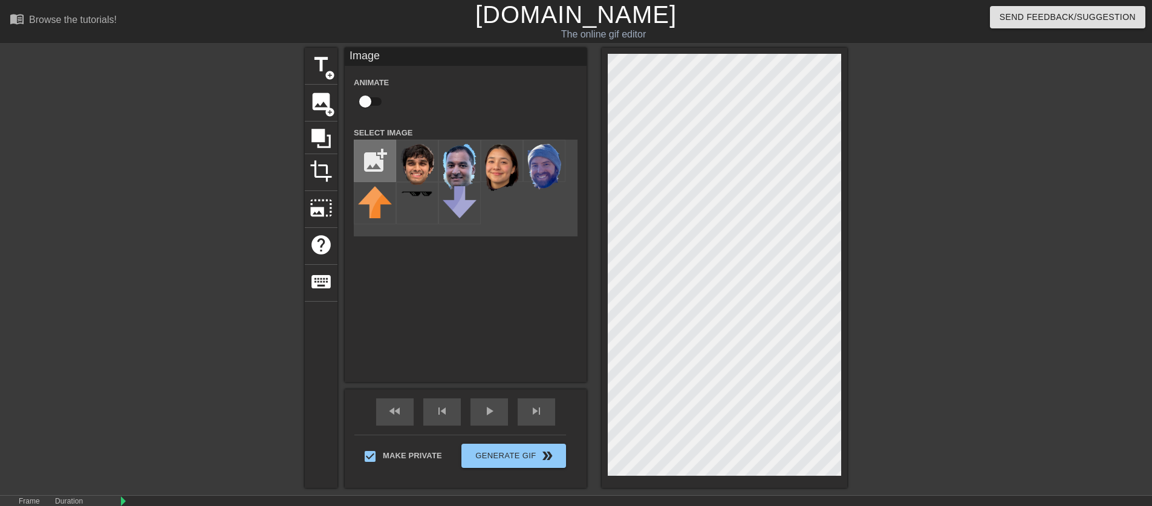
click at [385, 166] on input "file" at bounding box center [375, 160] width 41 height 41
type input "C:\fakepath\[PERSON_NAME].png"
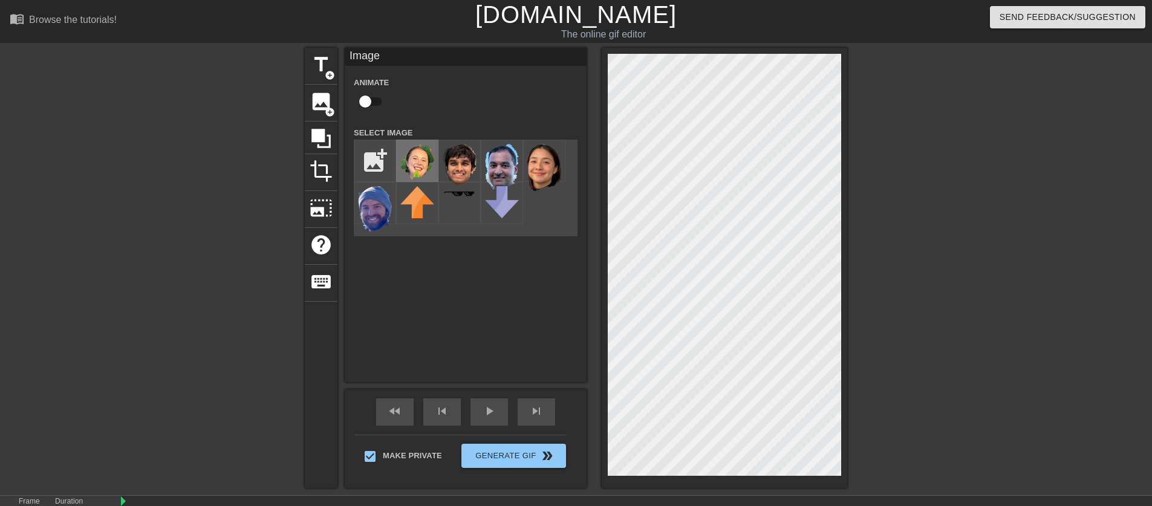
click at [431, 166] on img at bounding box center [417, 162] width 34 height 36
click at [381, 171] on input "file" at bounding box center [375, 160] width 41 height 41
type input "C:\fakepath\jordan.png"
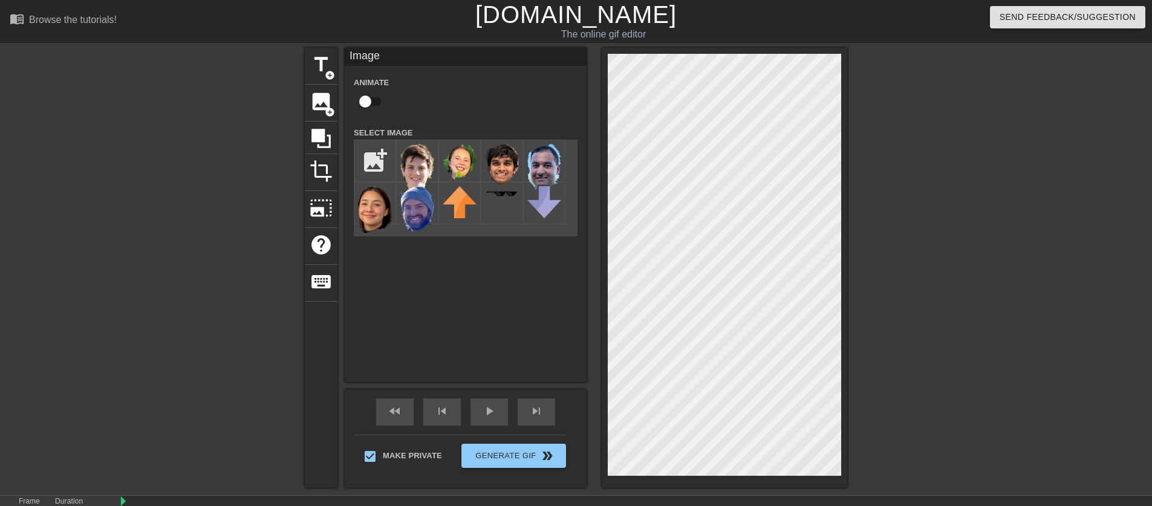
click at [421, 166] on img at bounding box center [417, 167] width 34 height 47
click at [463, 155] on img at bounding box center [460, 162] width 34 height 36
click at [428, 162] on img at bounding box center [417, 167] width 34 height 47
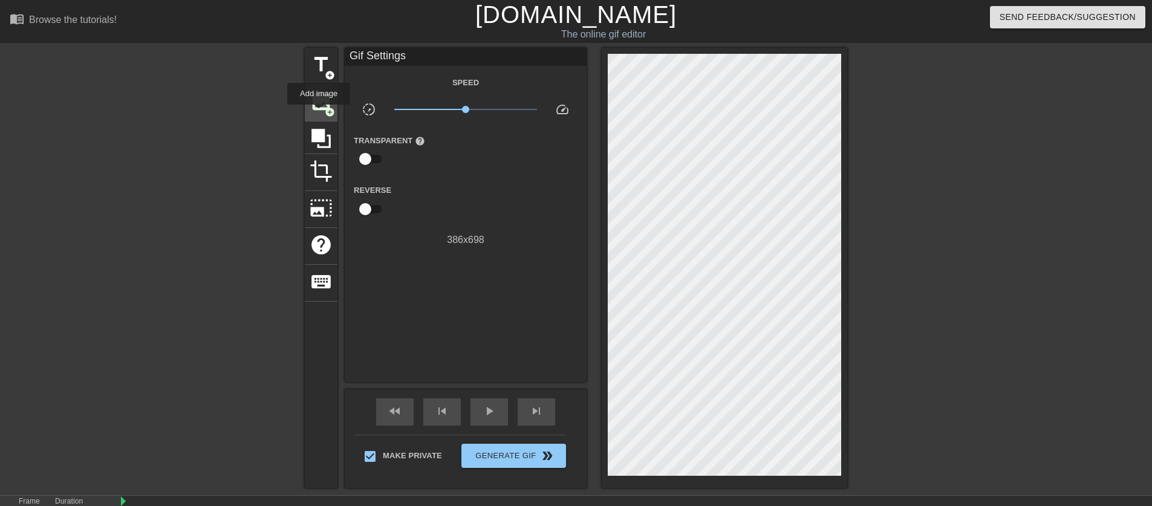
drag, startPoint x: 321, startPoint y: 111, endPoint x: 335, endPoint y: 111, distance: 13.9
click at [321, 111] on span "image" at bounding box center [321, 101] width 23 height 23
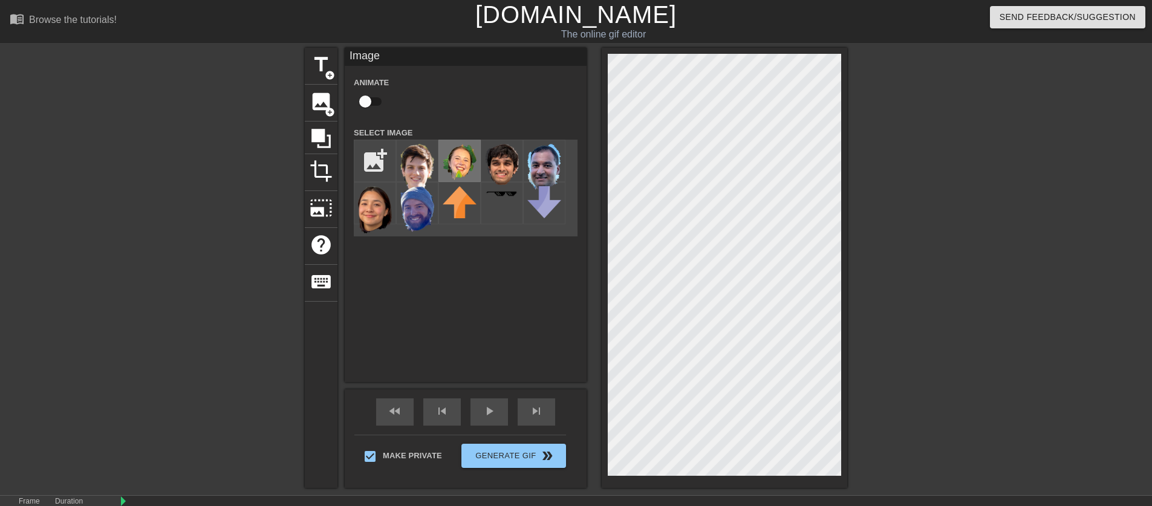
click at [447, 155] on img at bounding box center [460, 162] width 34 height 36
click at [384, 152] on input "file" at bounding box center [375, 160] width 41 height 41
type input "C:\fakepath\[PERSON_NAME].png"
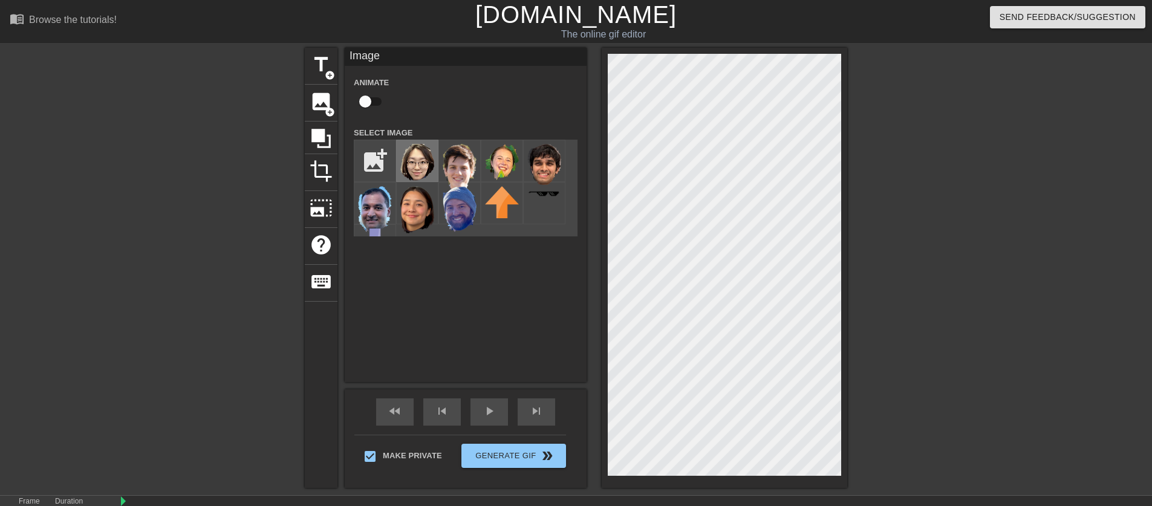
click at [417, 167] on img at bounding box center [417, 162] width 34 height 37
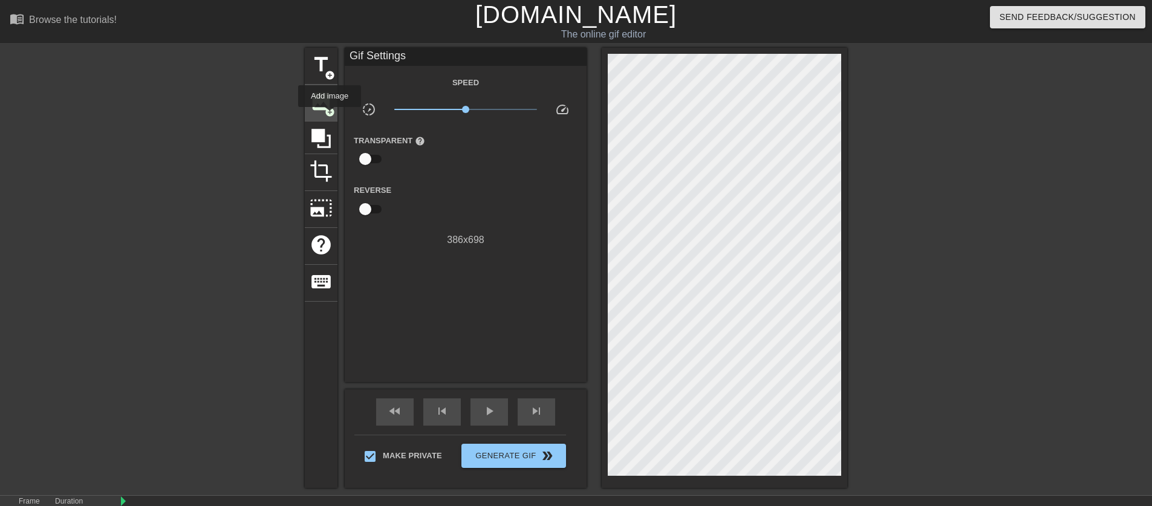
click at [330, 113] on span "add_circle" at bounding box center [330, 112] width 10 height 10
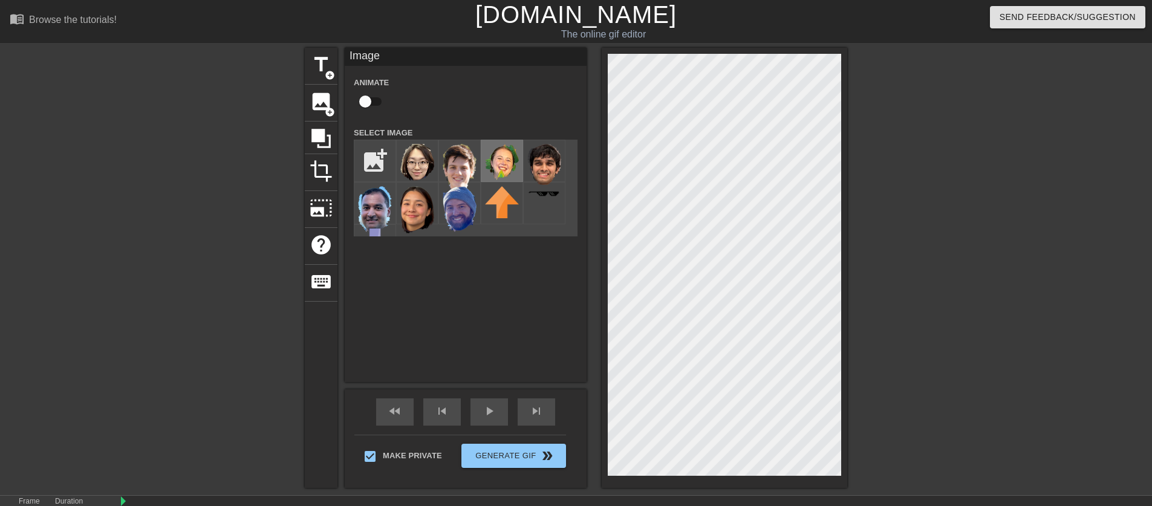
click at [517, 163] on img at bounding box center [502, 162] width 34 height 36
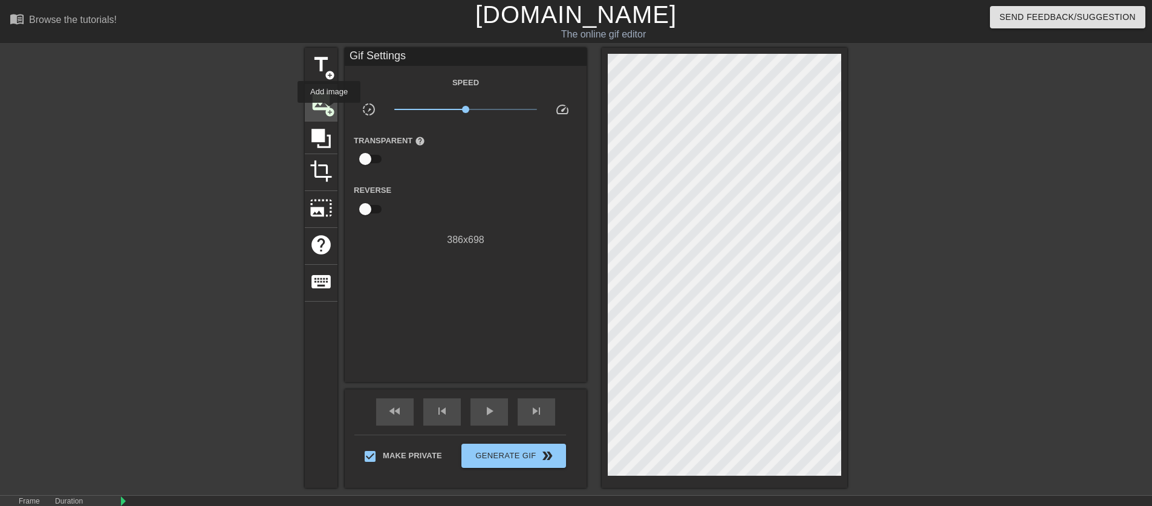
click at [330, 111] on span "add_circle" at bounding box center [330, 112] width 10 height 10
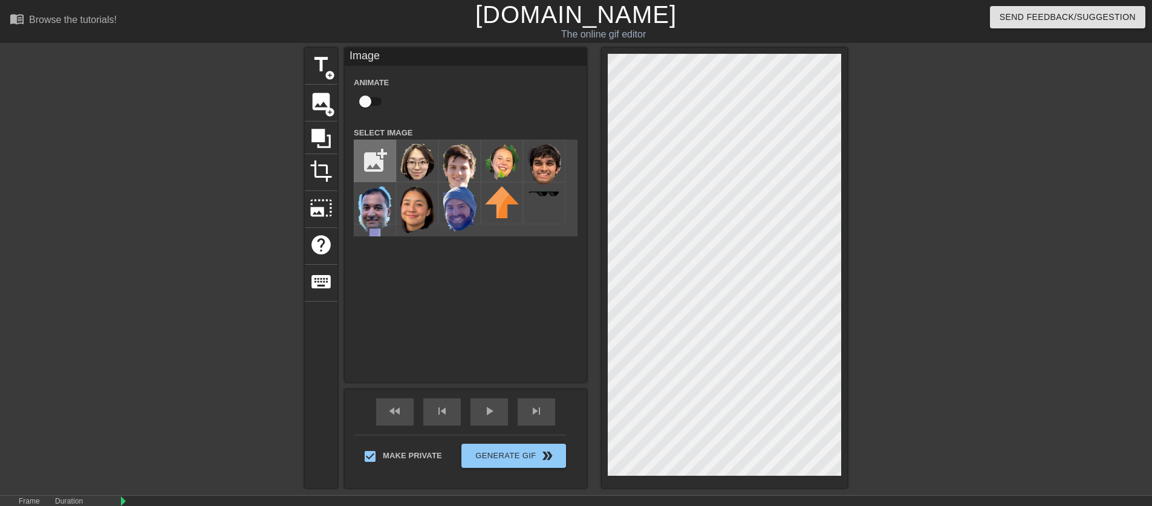
click at [384, 162] on input "file" at bounding box center [375, 160] width 41 height 41
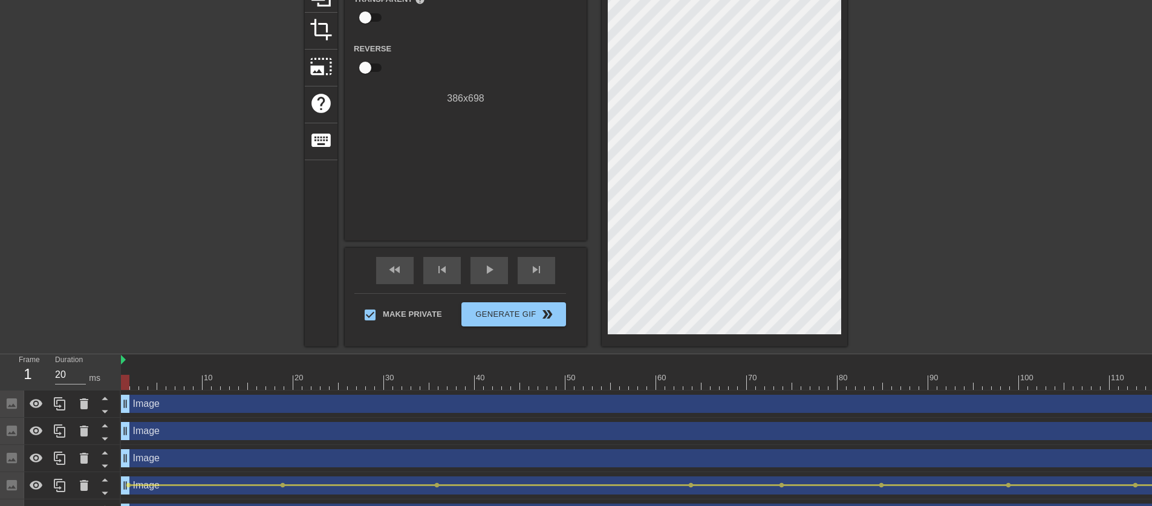
scroll to position [226, 0]
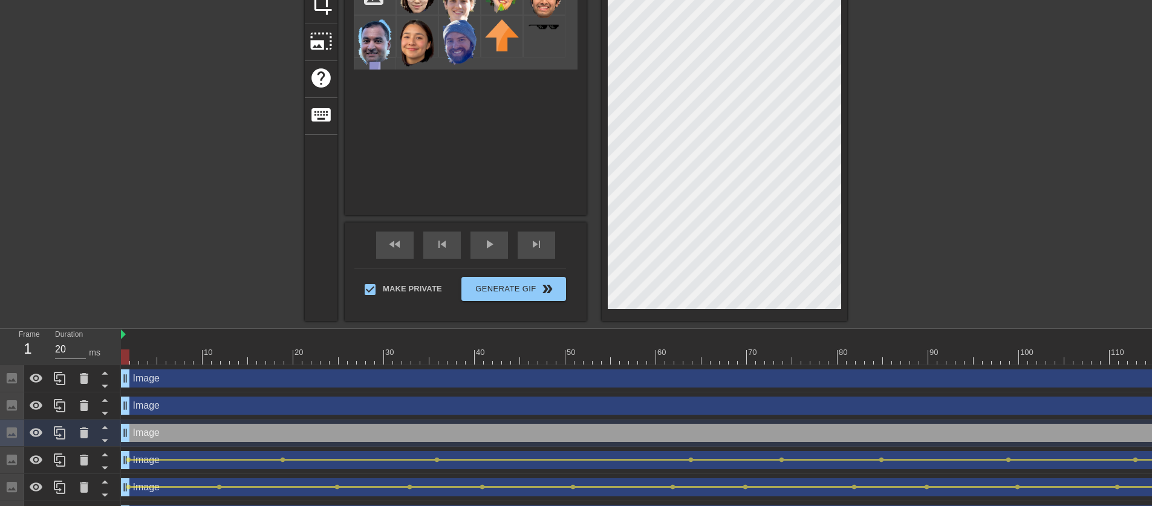
scroll to position [0, 0]
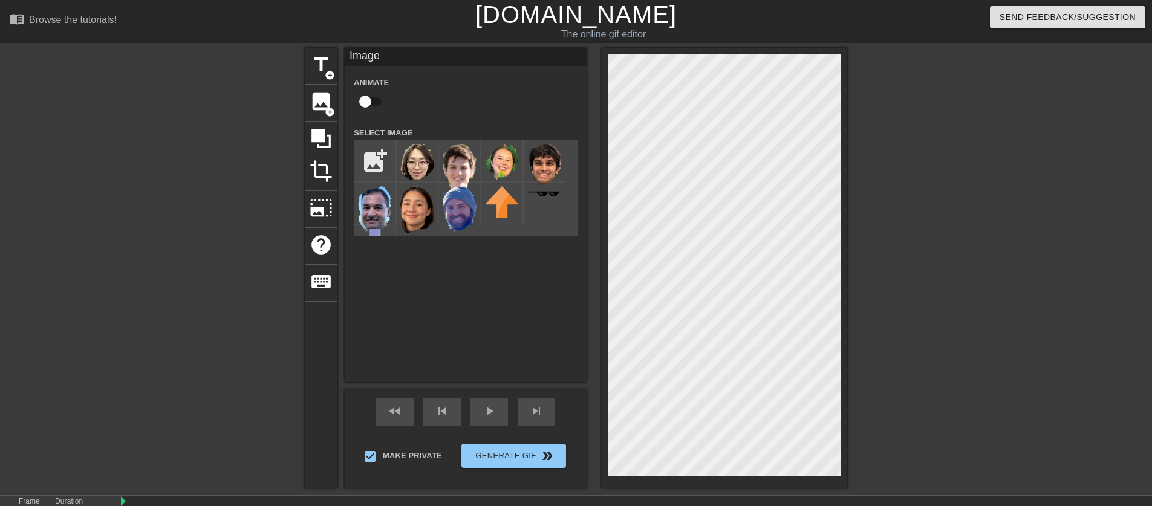
click at [375, 102] on input "checkbox" at bounding box center [365, 101] width 69 height 23
checkbox input "true"
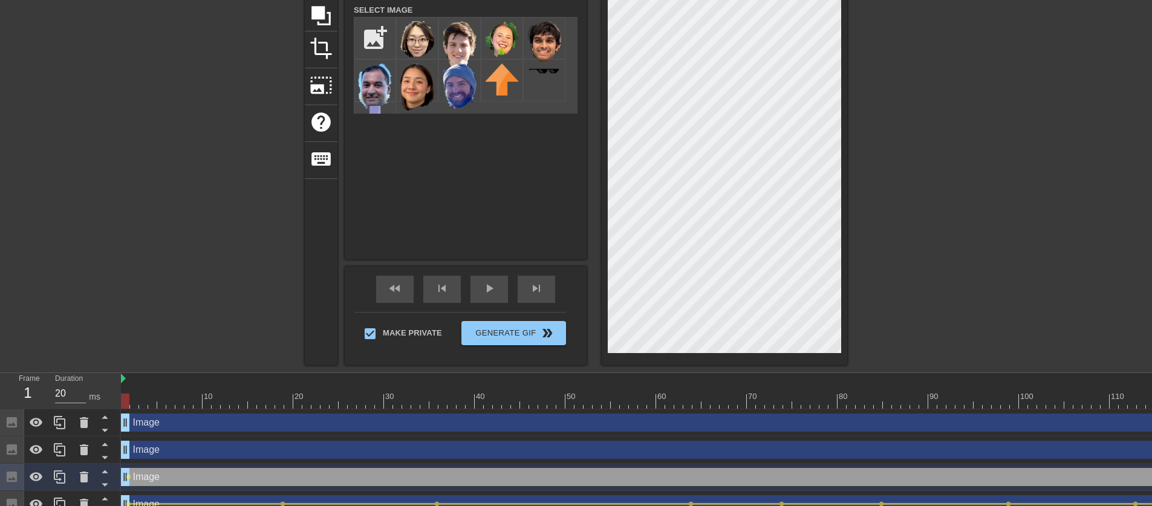
scroll to position [185, 0]
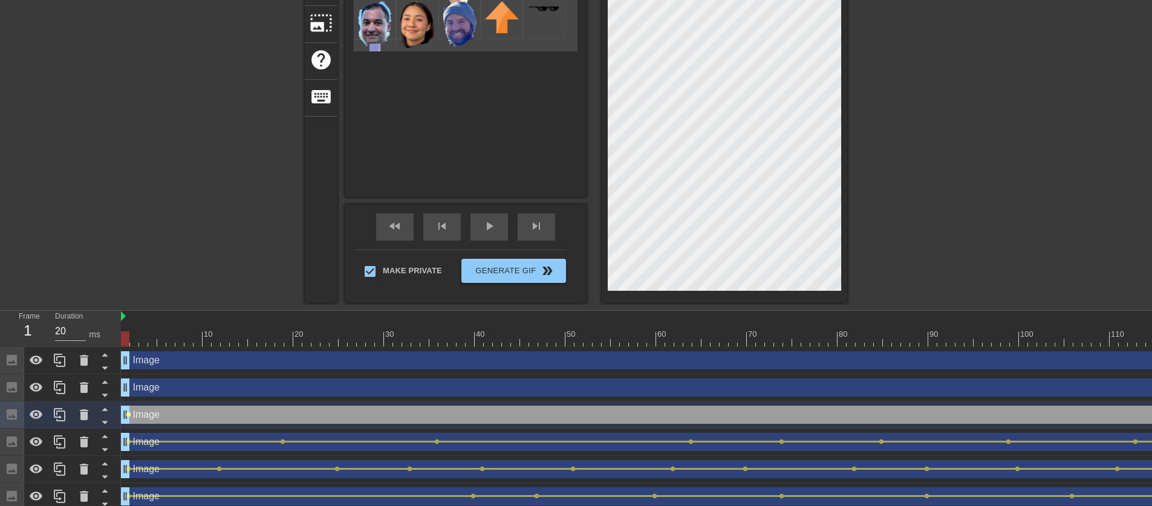
click at [128, 414] on span "lens" at bounding box center [128, 414] width 5 height 5
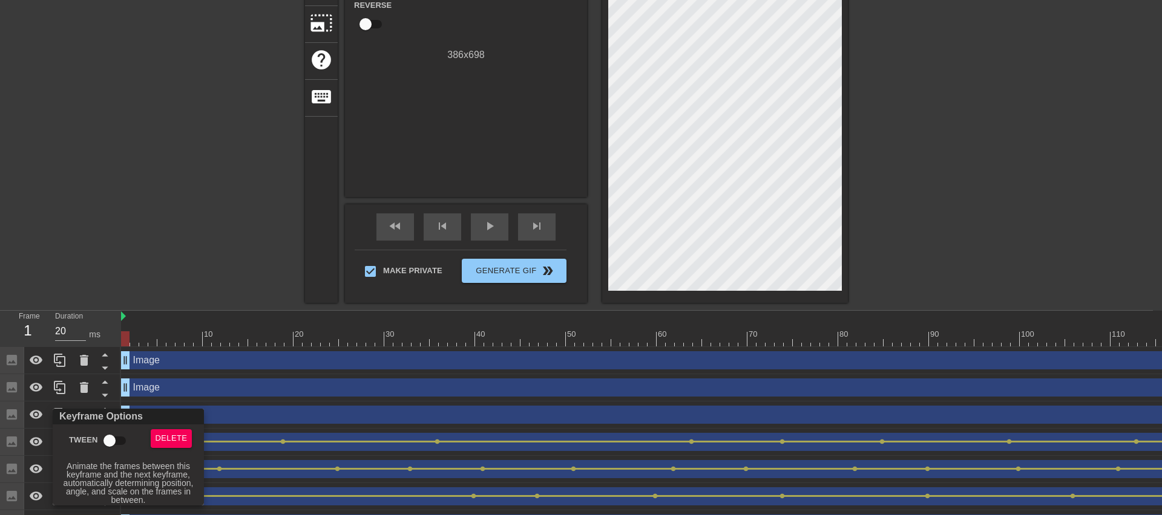
click at [120, 434] on input "Tween" at bounding box center [109, 441] width 69 height 23
checkbox input "true"
click at [275, 203] on div at bounding box center [581, 257] width 1162 height 515
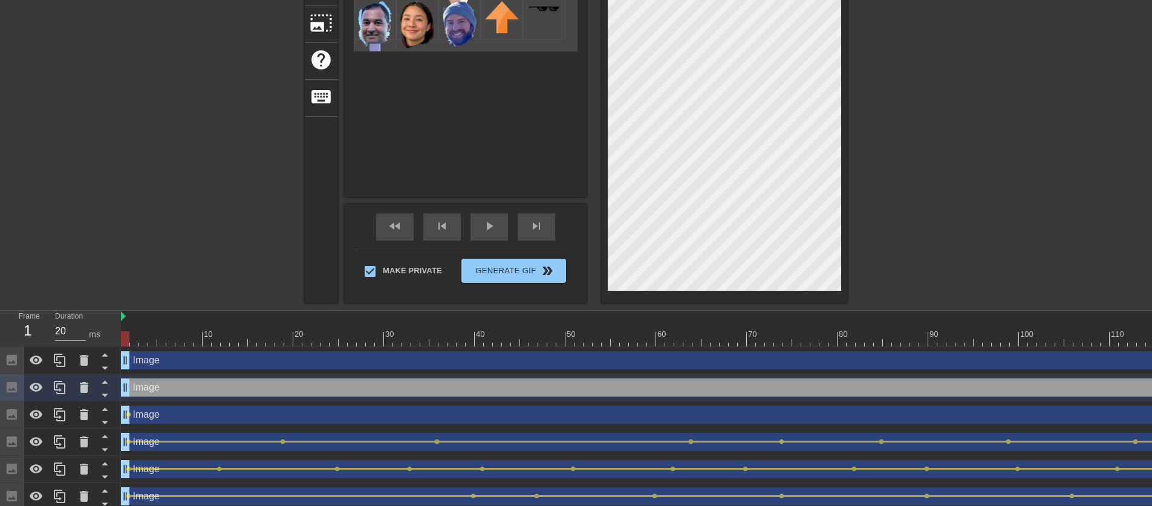
scroll to position [46, 0]
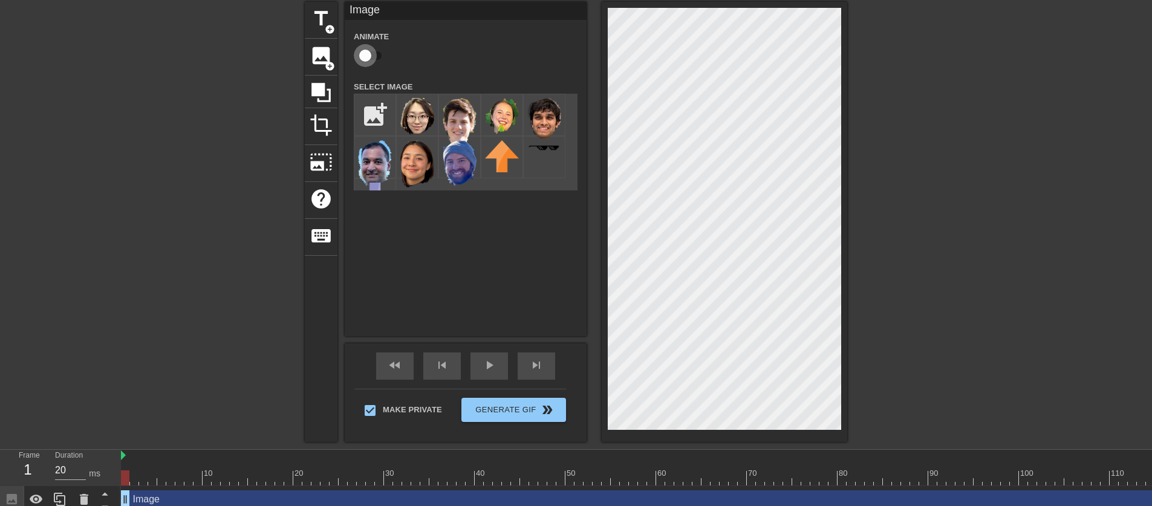
click at [381, 57] on input "checkbox" at bounding box center [365, 55] width 69 height 23
checkbox input "true"
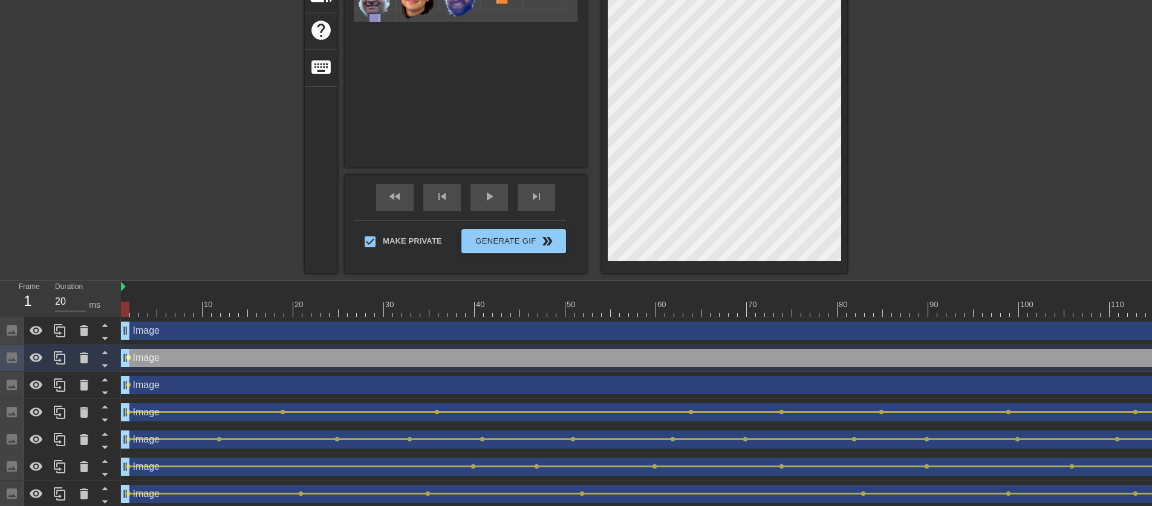
click at [128, 357] on span "lens" at bounding box center [128, 357] width 5 height 5
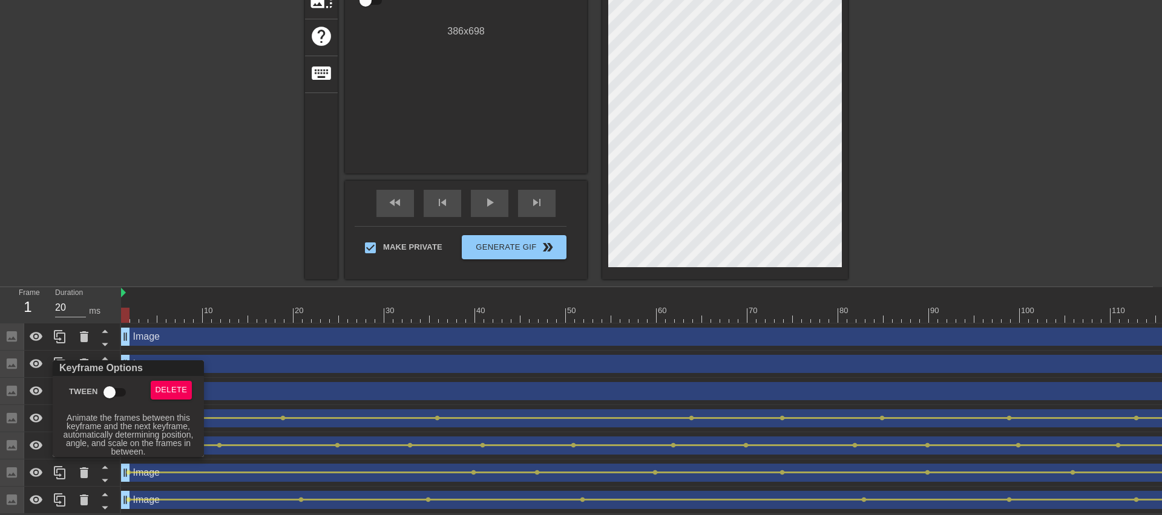
click at [111, 388] on input "Tween" at bounding box center [109, 392] width 69 height 23
checkbox input "true"
click at [189, 224] on div at bounding box center [581, 257] width 1162 height 515
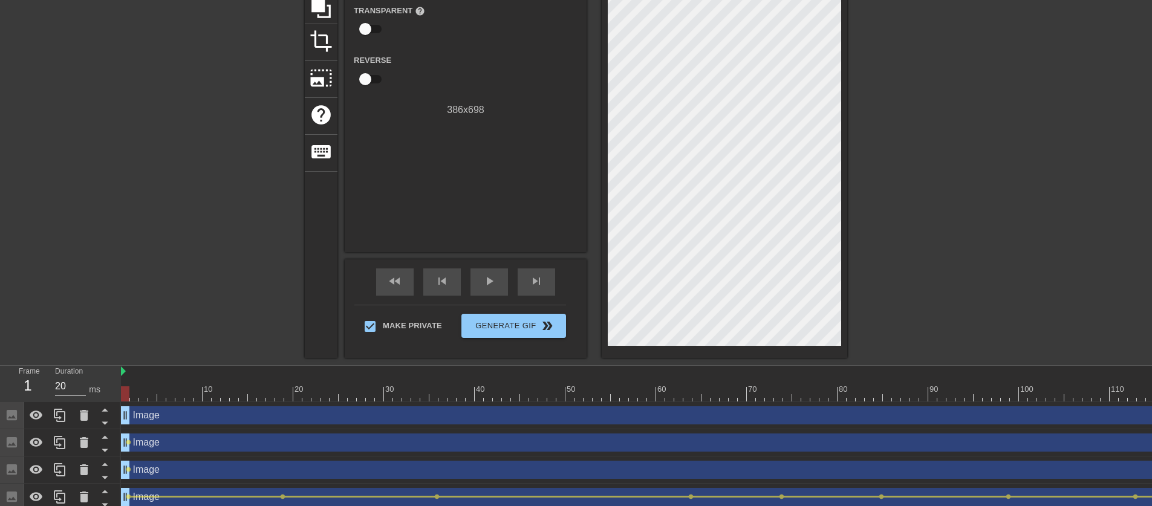
scroll to position [0, 0]
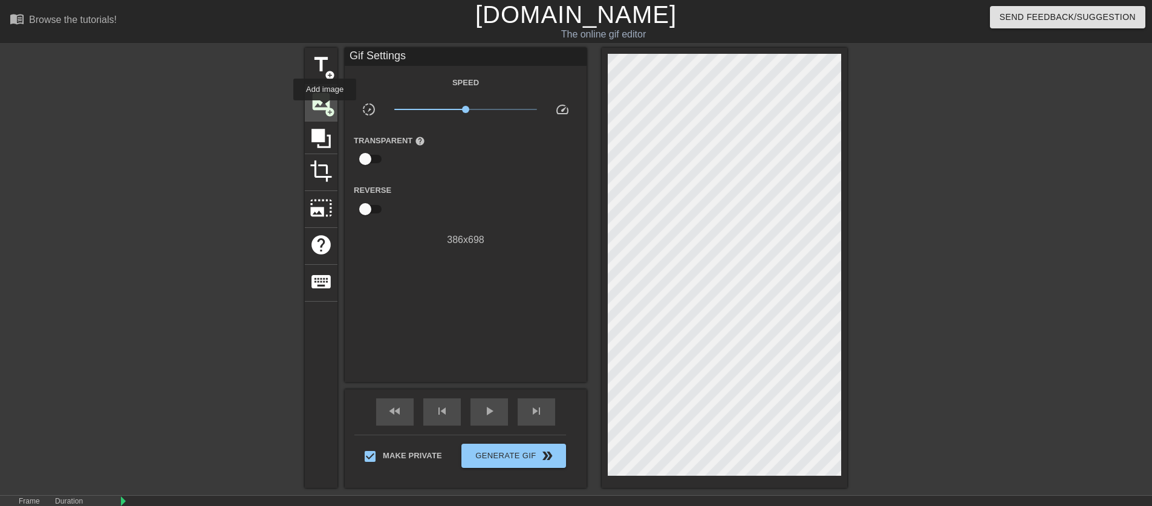
click at [325, 109] on span "add_circle" at bounding box center [330, 112] width 10 height 10
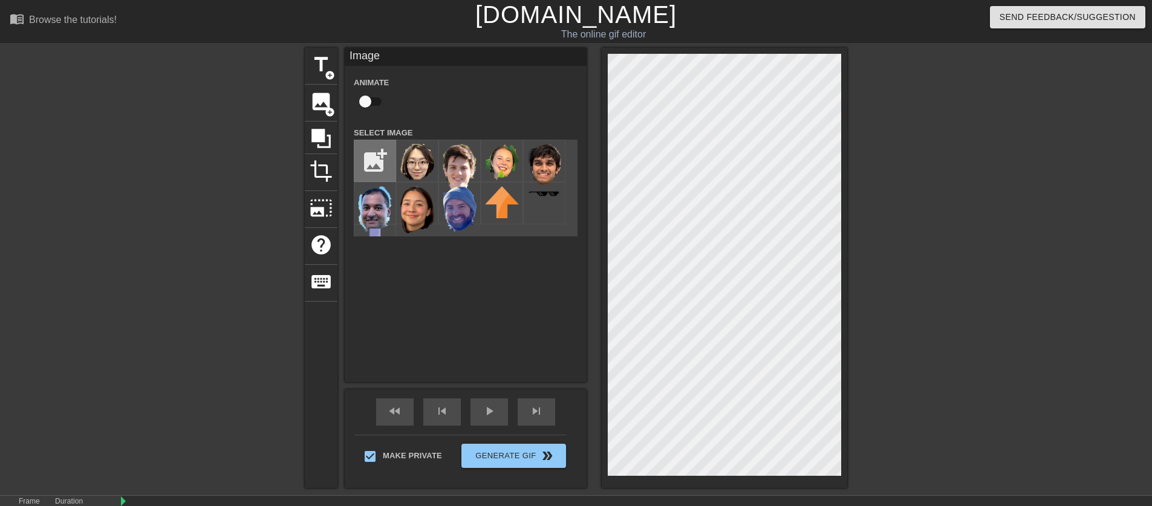
click at [382, 162] on input "file" at bounding box center [375, 160] width 41 height 41
type input "C:\fakepath\riki.png"
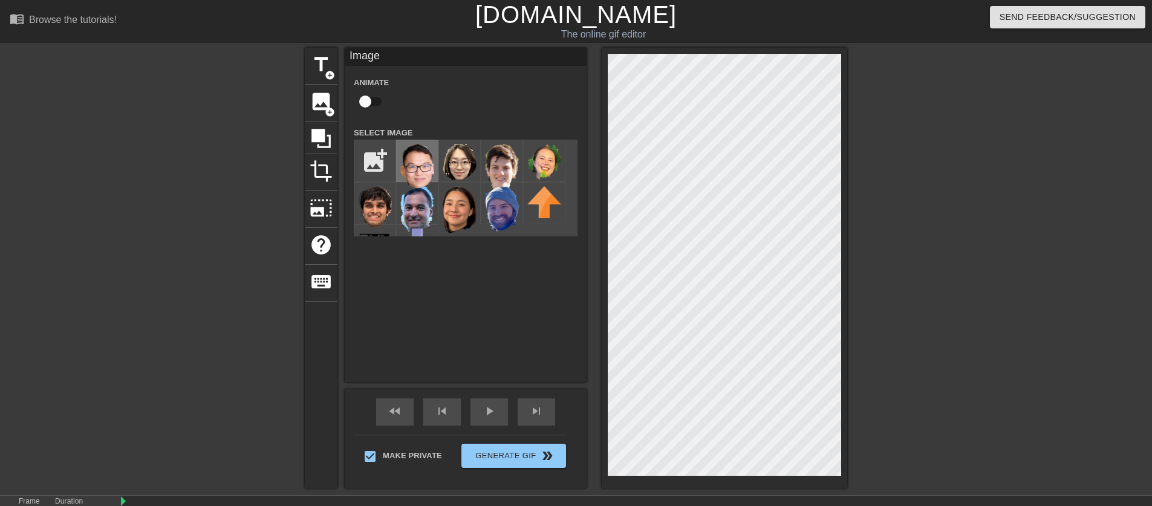
click at [420, 167] on img at bounding box center [417, 166] width 34 height 45
checkbox input "true"
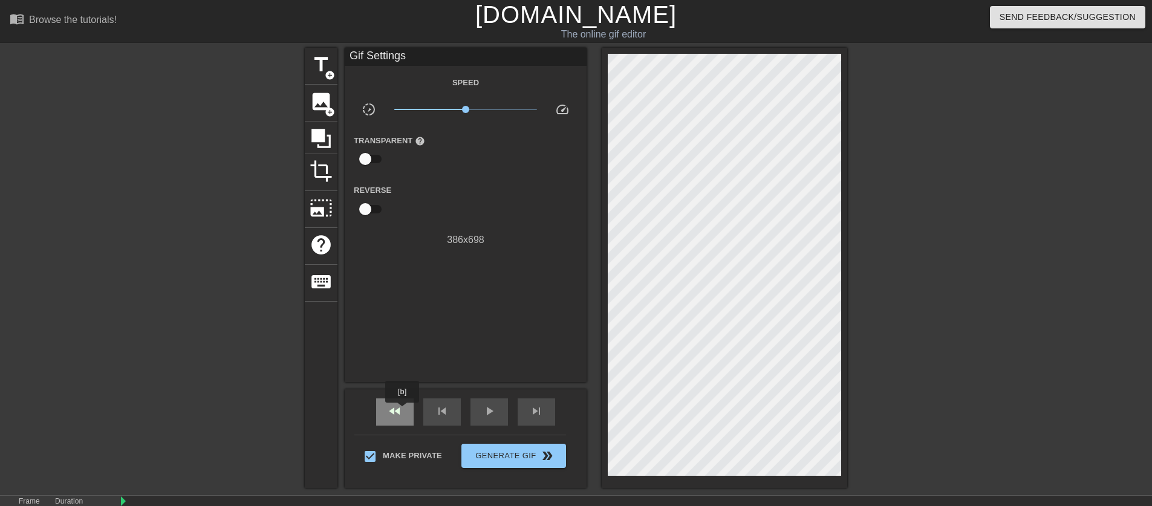
click at [404, 411] on div "fast_rewind" at bounding box center [395, 412] width 38 height 27
click at [477, 416] on div "play_arrow" at bounding box center [490, 412] width 38 height 27
click at [477, 416] on div "pause" at bounding box center [490, 412] width 38 height 27
click at [400, 411] on span "fast_rewind" at bounding box center [395, 411] width 15 height 15
click at [491, 415] on span "play_arrow" at bounding box center [489, 411] width 15 height 15
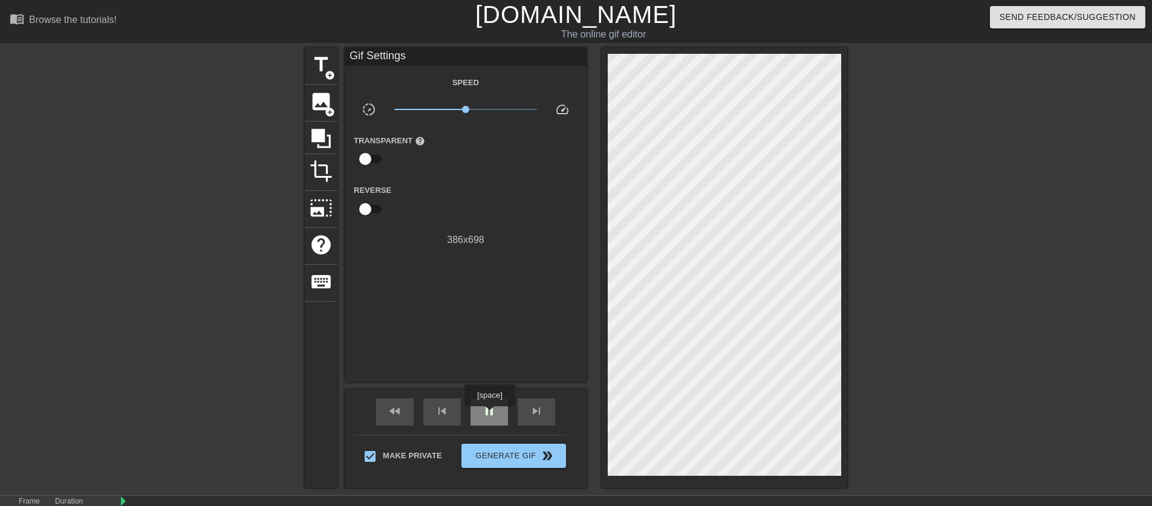
click at [491, 415] on span "pause" at bounding box center [489, 411] width 15 height 15
click at [402, 419] on div "fast_rewind" at bounding box center [395, 412] width 38 height 27
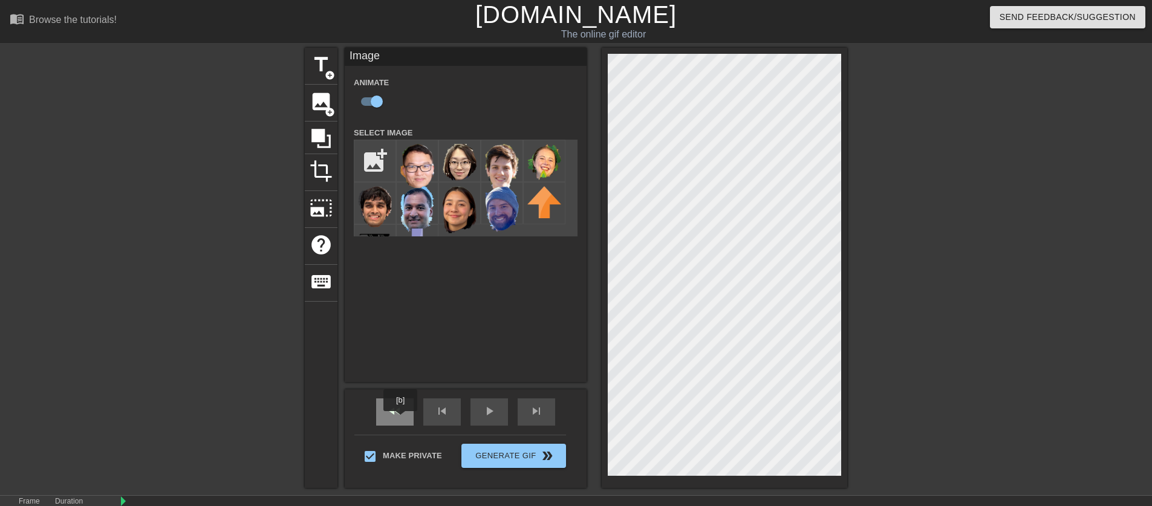
click at [402, 420] on div "fast_rewind" at bounding box center [395, 412] width 38 height 27
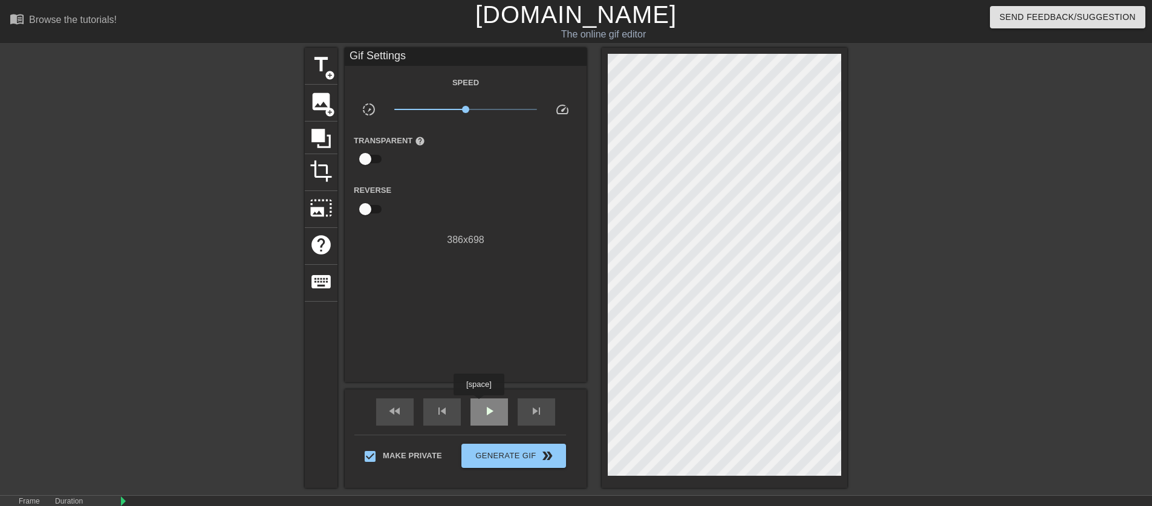
click at [480, 404] on div "play_arrow" at bounding box center [490, 412] width 38 height 27
type input "20"
click at [480, 404] on div "pause" at bounding box center [490, 412] width 38 height 27
click at [381, 410] on div "fast_rewind" at bounding box center [395, 412] width 38 height 27
click at [317, 109] on span "image" at bounding box center [321, 101] width 23 height 23
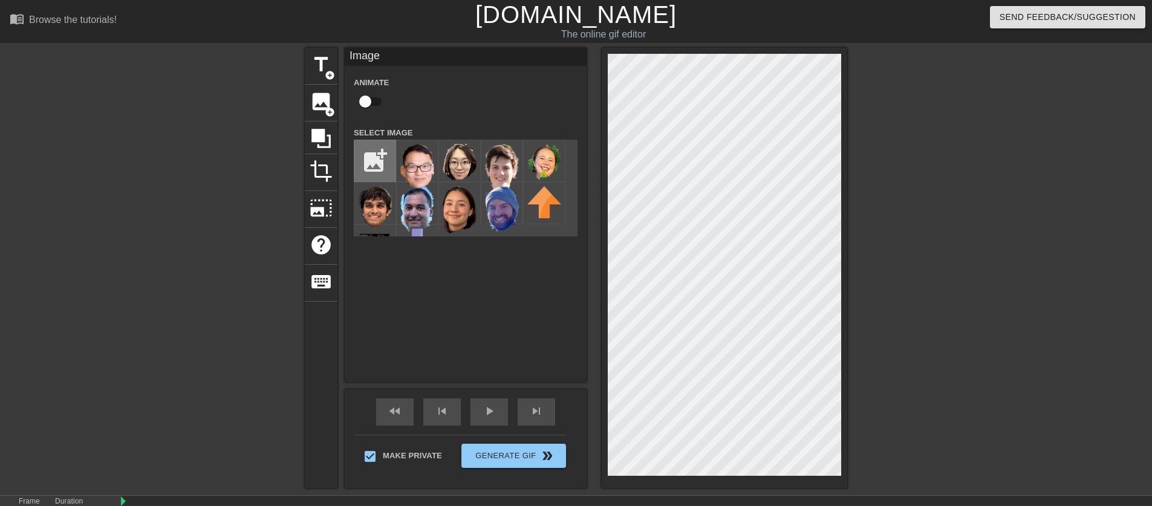
click at [371, 163] on input "file" at bounding box center [375, 160] width 41 height 41
type input "C:\fakepath\[PERSON_NAME].png"
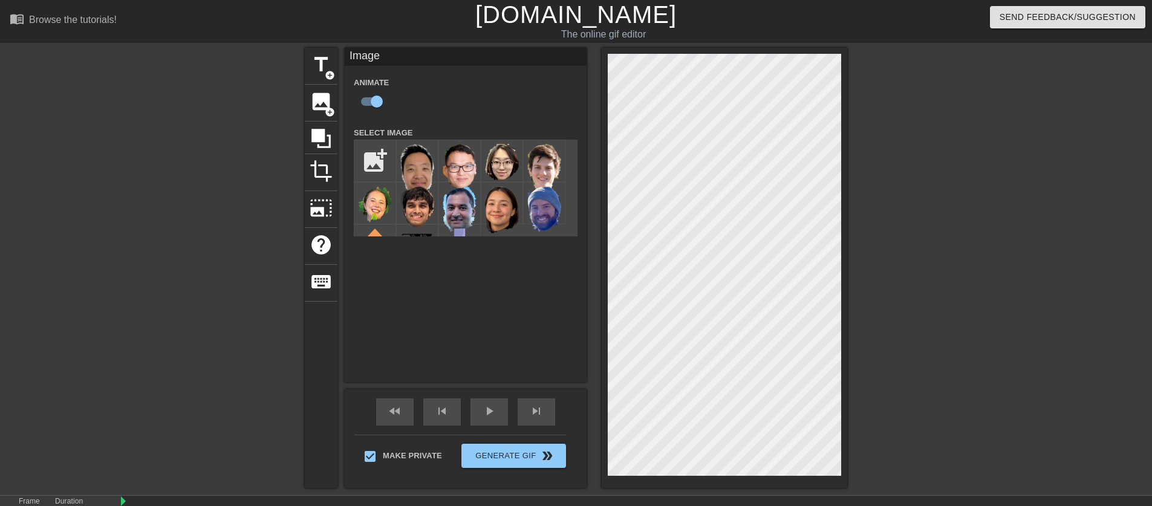
checkbox input "false"
click at [419, 169] on img at bounding box center [417, 170] width 34 height 52
checkbox input "true"
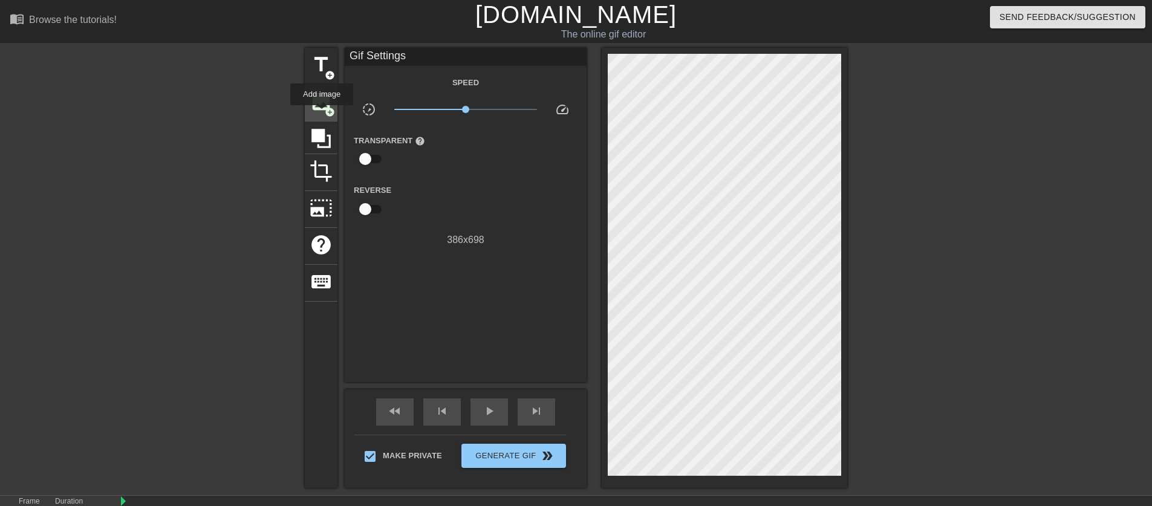
click at [322, 114] on div "image add_circle" at bounding box center [321, 103] width 33 height 37
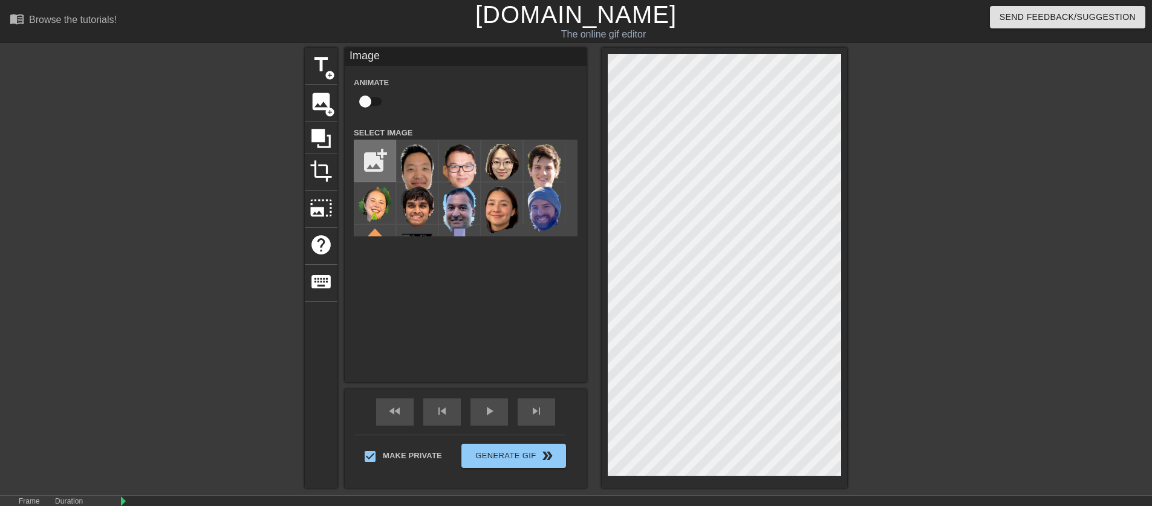
click at [382, 169] on input "file" at bounding box center [375, 160] width 41 height 41
type input "C:\fakepath\spark.png"
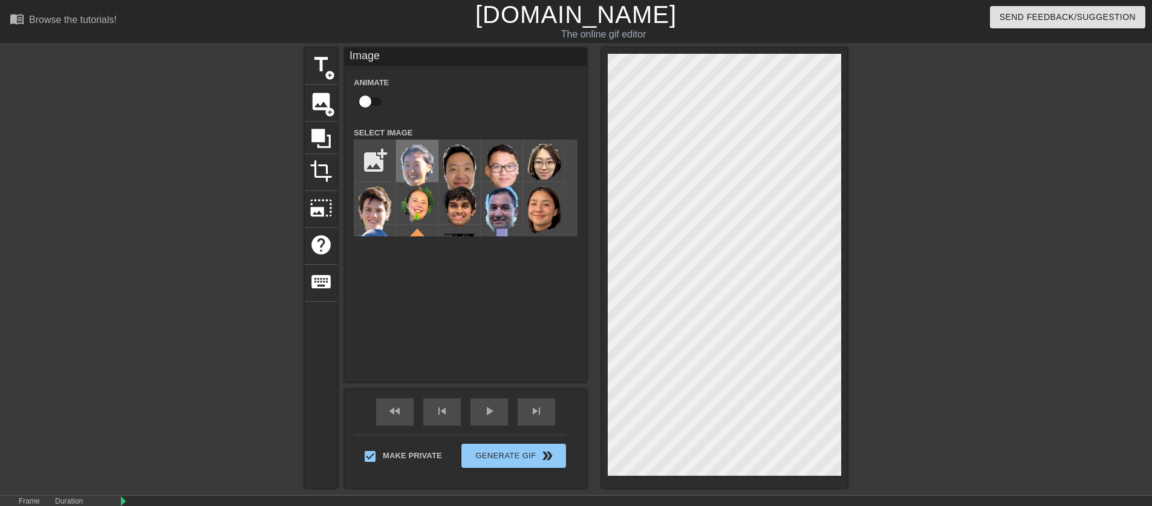
click at [422, 164] on img at bounding box center [417, 165] width 34 height 42
click at [414, 175] on img at bounding box center [417, 165] width 34 height 42
checkbox input "false"
checkbox input "true"
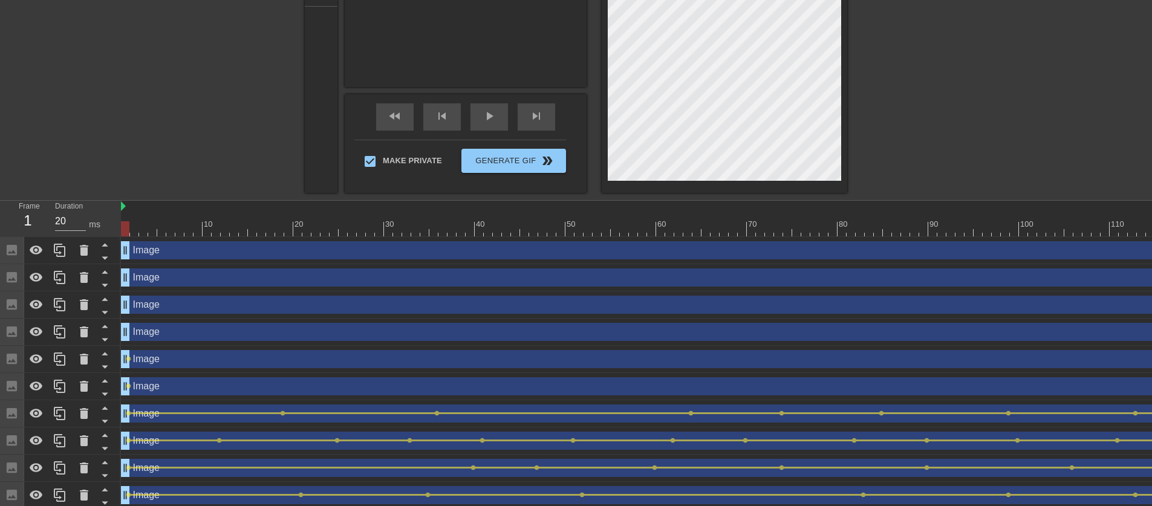
scroll to position [307, 0]
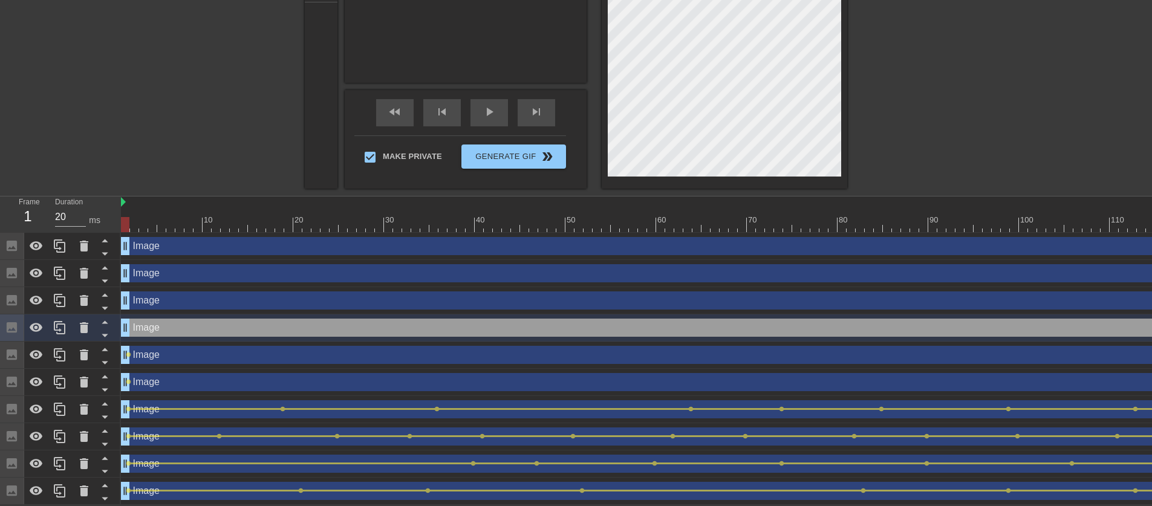
scroll to position [0, 0]
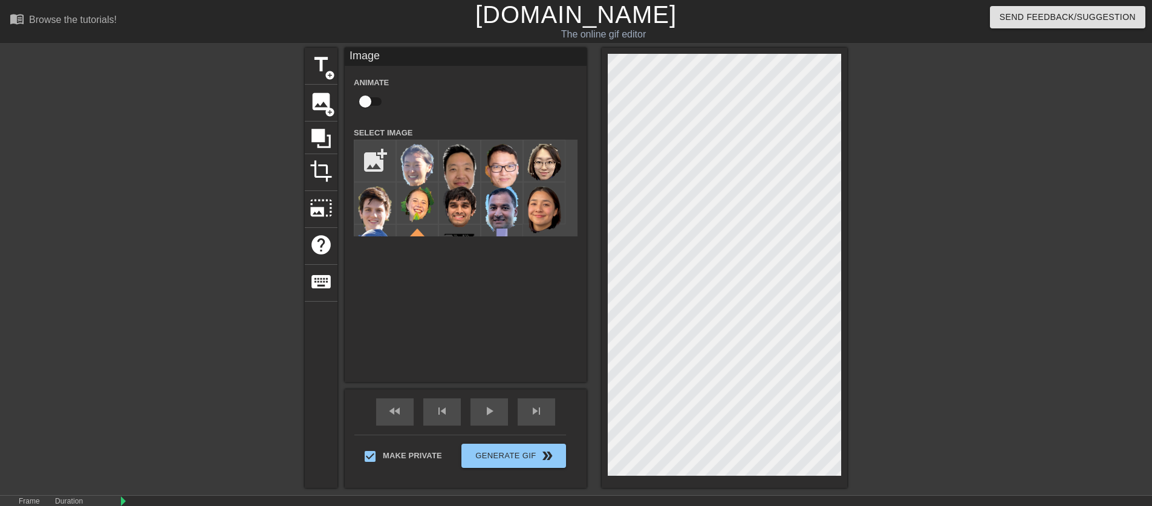
click at [368, 103] on input "checkbox" at bounding box center [365, 101] width 69 height 23
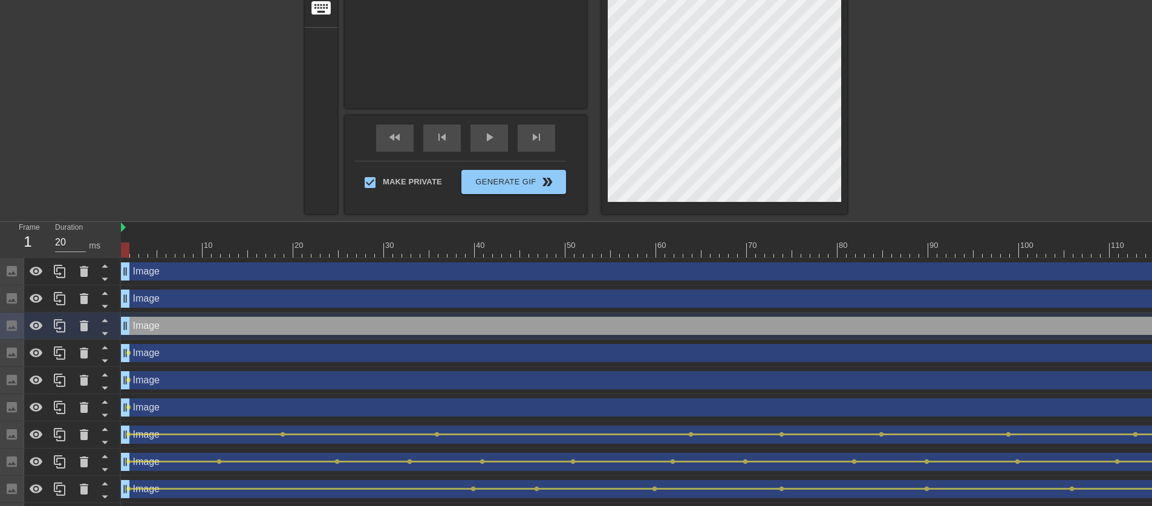
scroll to position [0, 0]
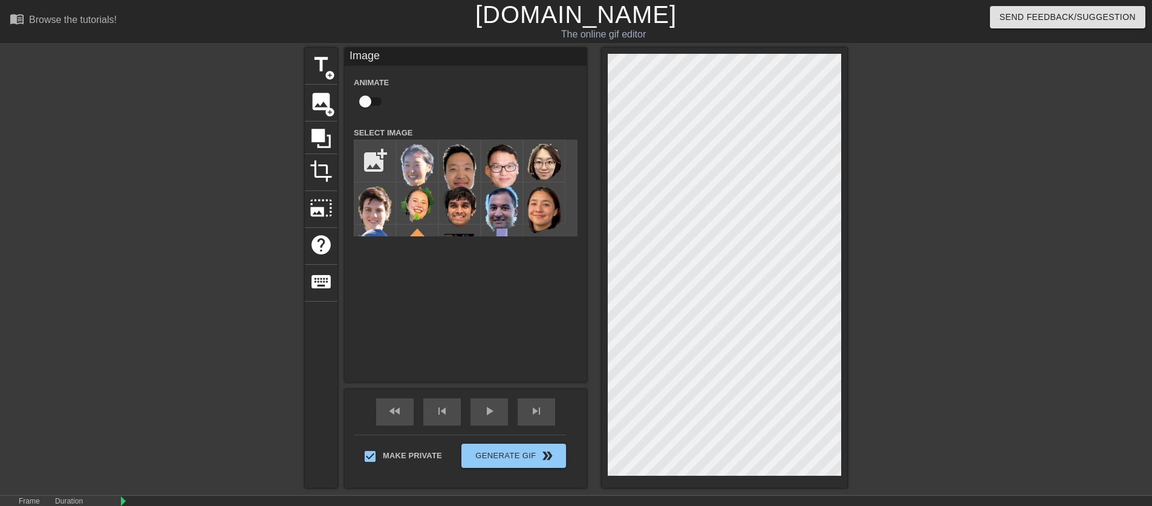
click at [378, 106] on input "checkbox" at bounding box center [365, 101] width 69 height 23
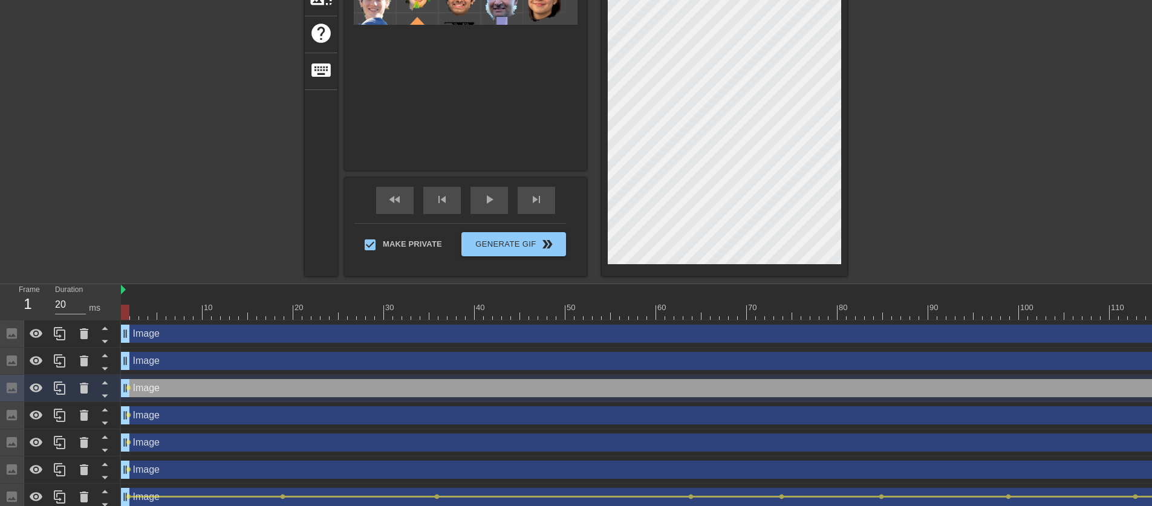
scroll to position [274, 0]
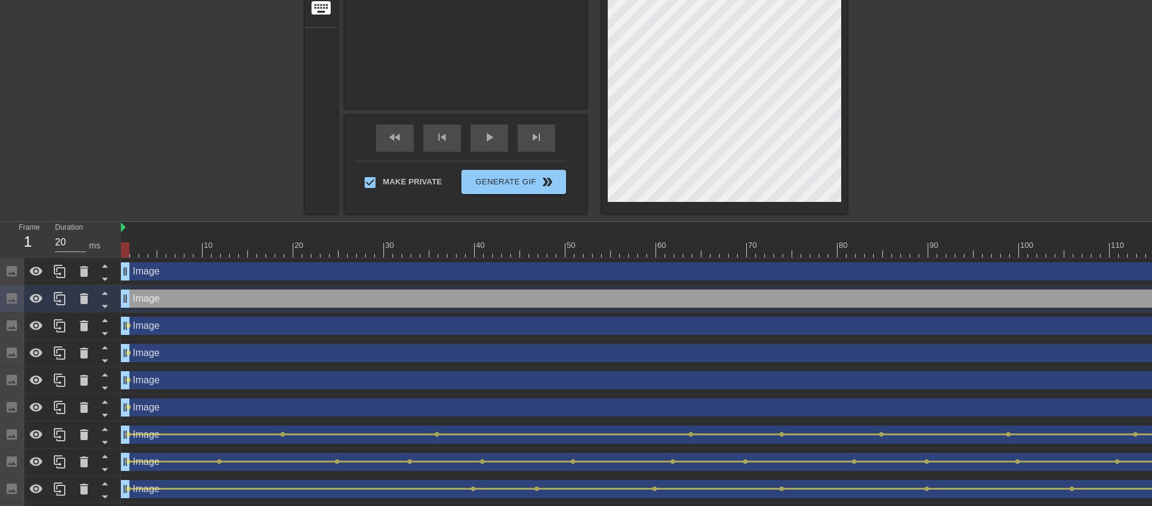
scroll to position [0, 0]
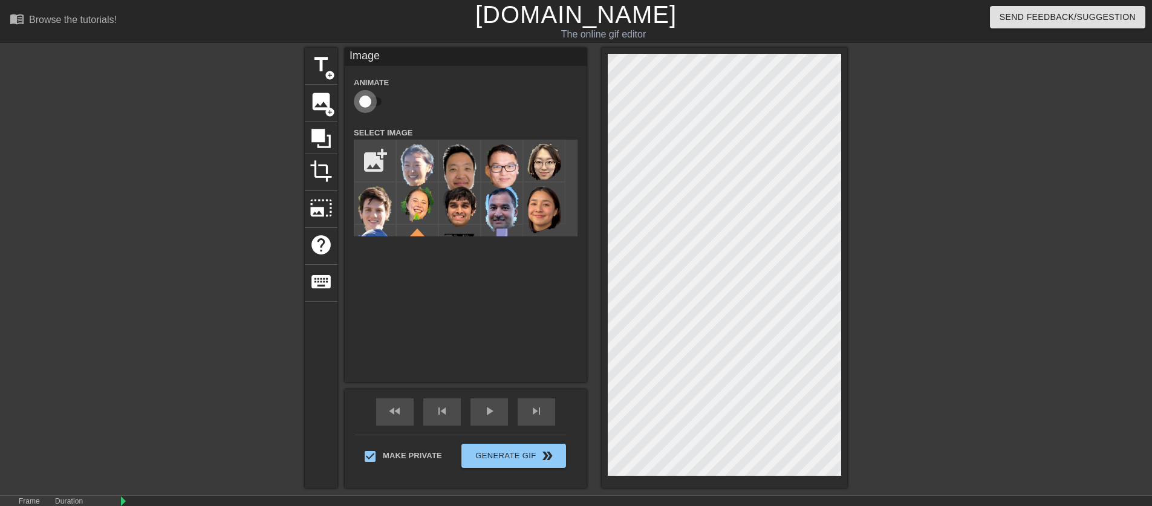
click at [369, 100] on input "checkbox" at bounding box center [365, 101] width 69 height 23
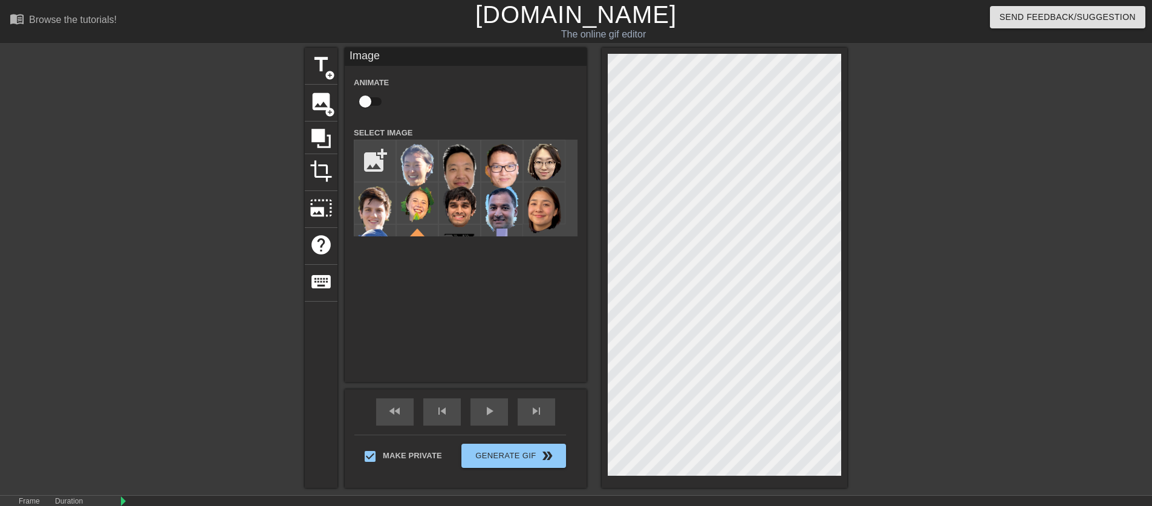
click at [371, 96] on input "checkbox" at bounding box center [365, 101] width 69 height 23
checkbox input "true"
click at [189, 224] on div at bounding box center [199, 229] width 181 height 363
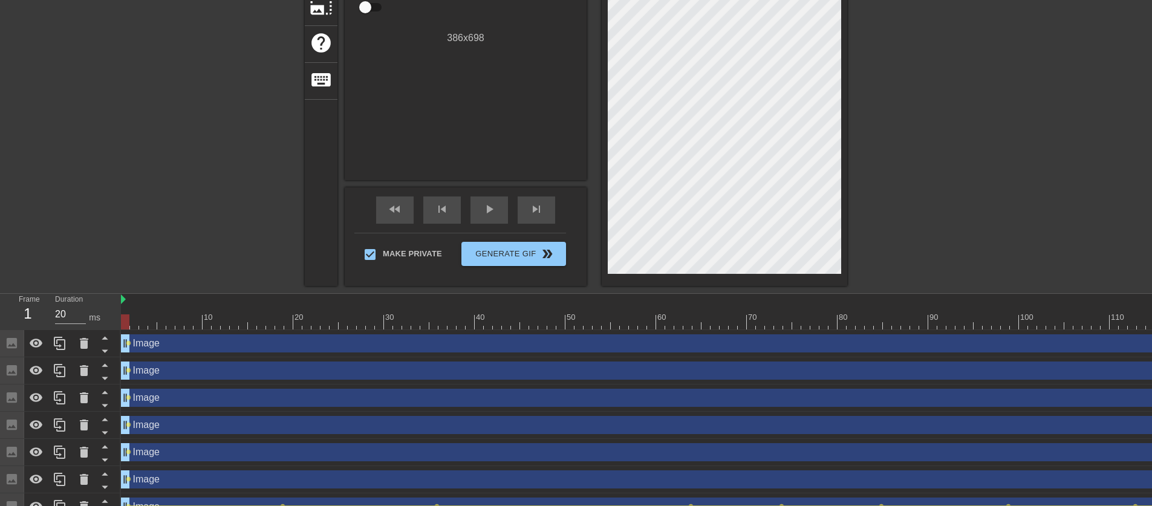
scroll to position [307, 0]
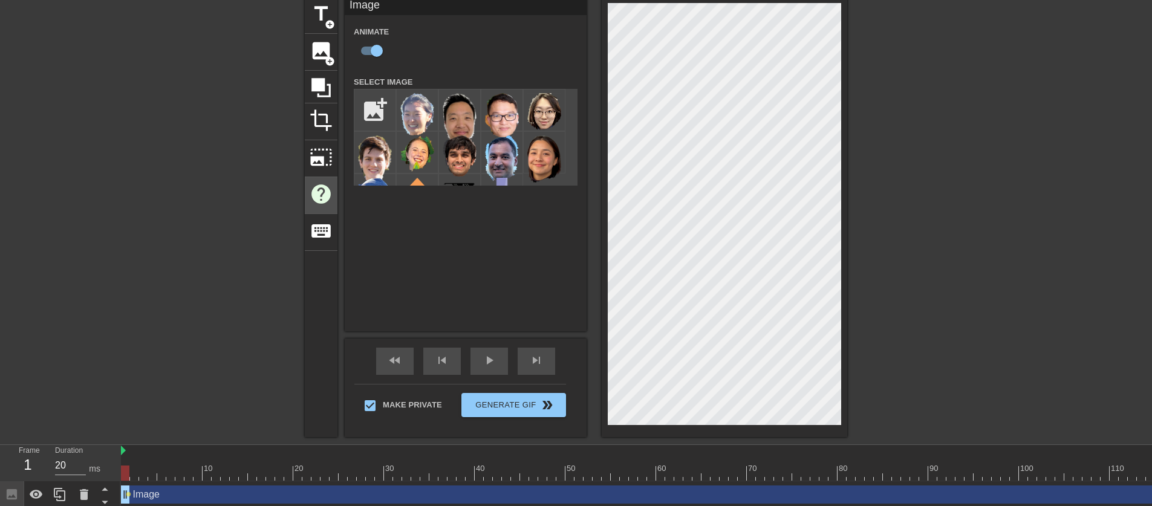
scroll to position [0, 0]
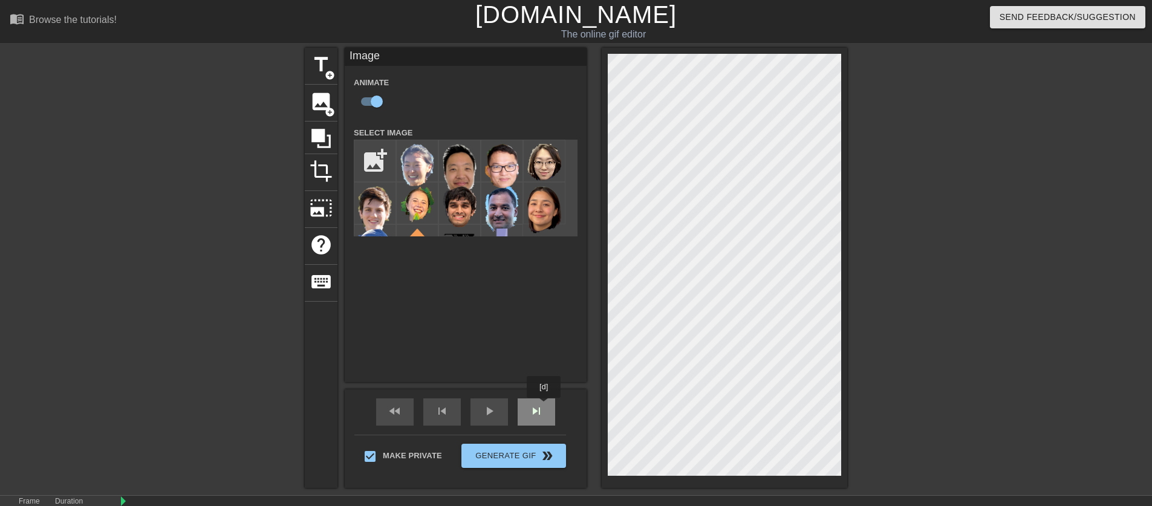
click at [545, 407] on div "skip_next" at bounding box center [537, 412] width 38 height 27
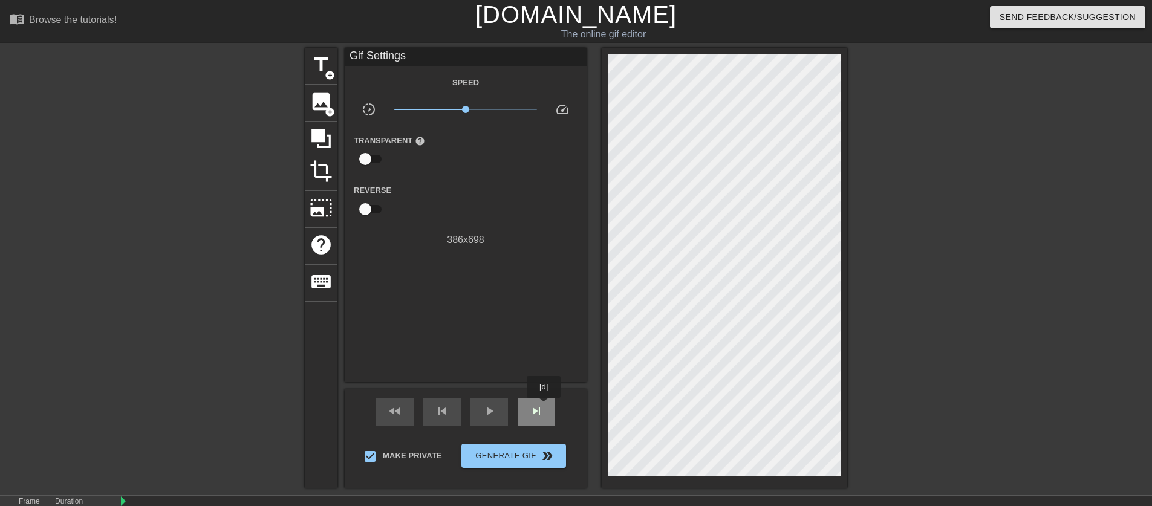
click at [545, 407] on div "skip_next" at bounding box center [537, 412] width 38 height 27
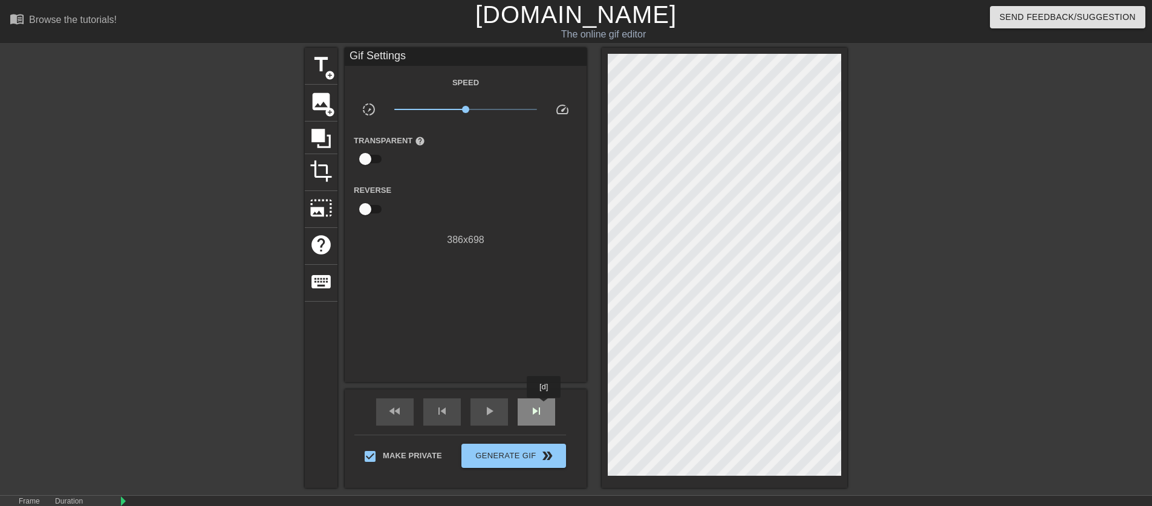
click at [545, 407] on div "skip_next" at bounding box center [537, 412] width 38 height 27
click at [532, 417] on span "skip_next" at bounding box center [536, 411] width 15 height 15
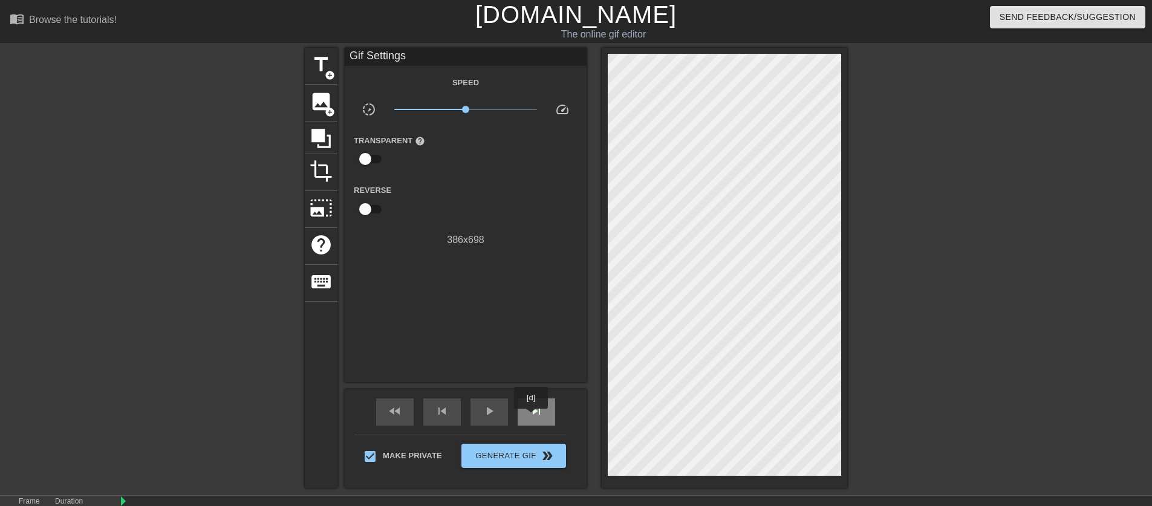
click at [532, 417] on span "skip_next" at bounding box center [536, 411] width 15 height 15
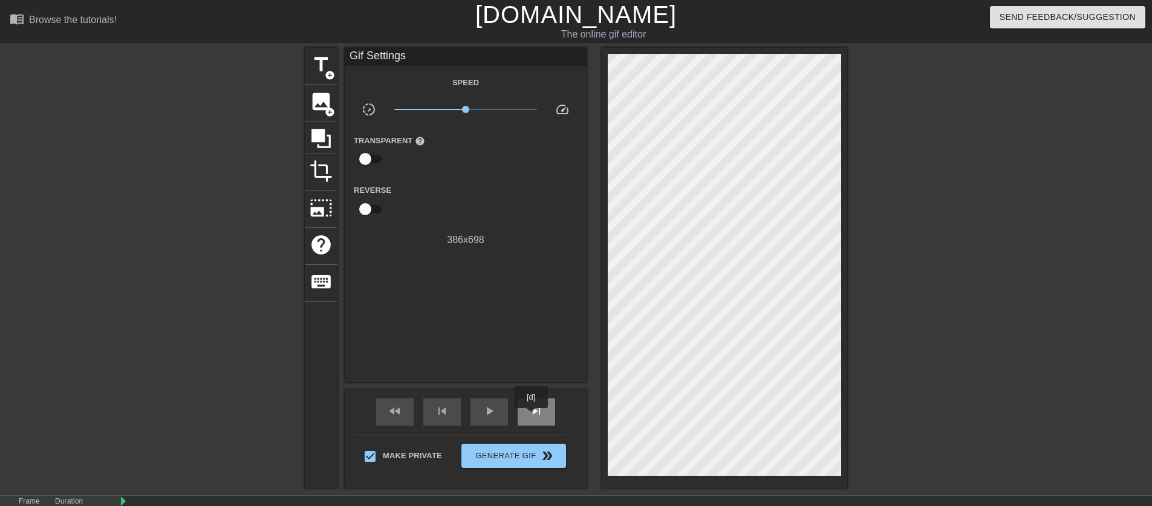
click at [532, 417] on span "skip_next" at bounding box center [536, 411] width 15 height 15
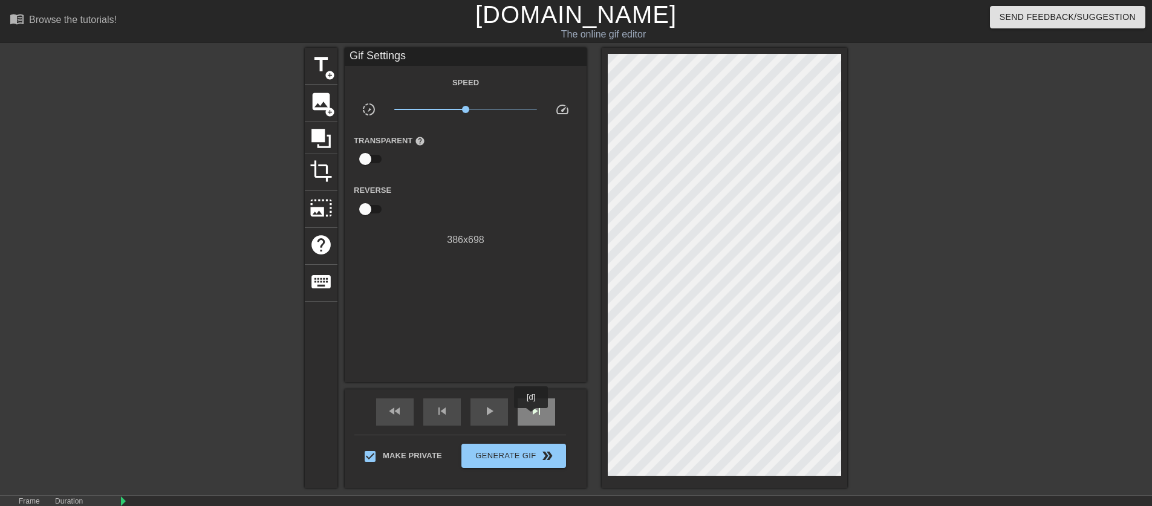
click at [532, 417] on span "skip_next" at bounding box center [536, 411] width 15 height 15
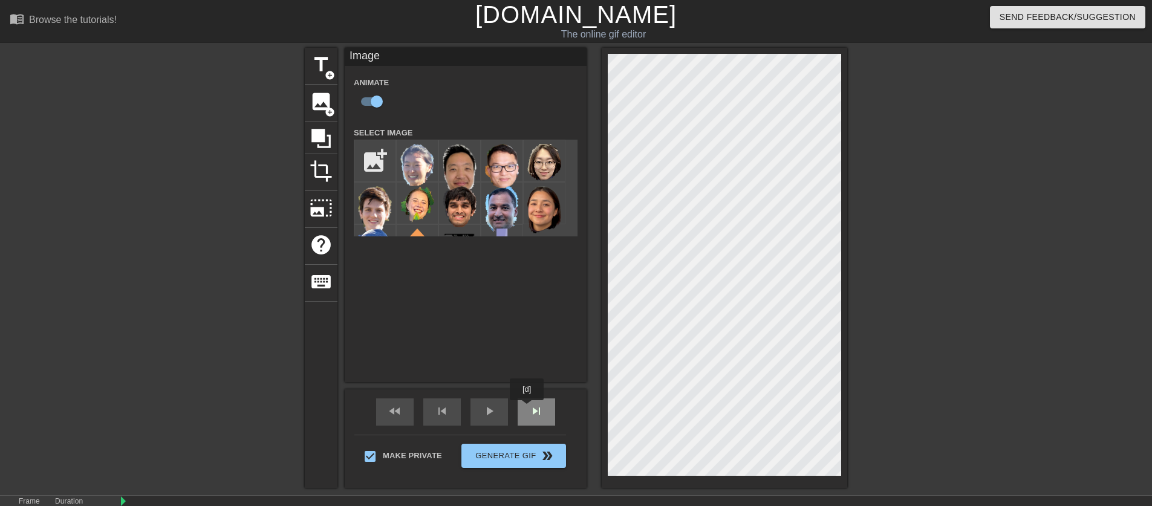
click at [529, 408] on div "skip_next" at bounding box center [537, 412] width 38 height 27
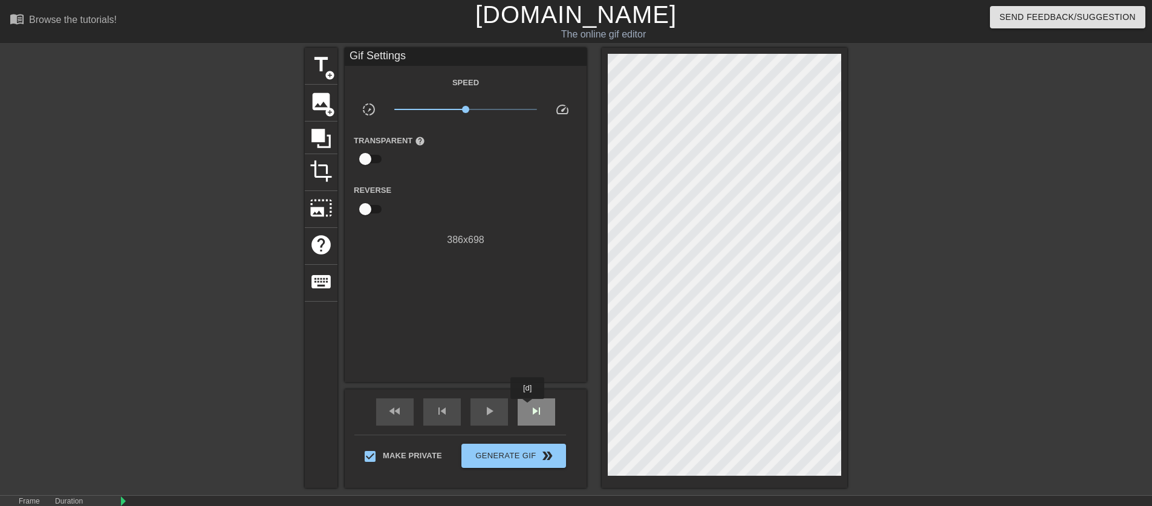
click at [529, 408] on span "skip_next" at bounding box center [536, 411] width 15 height 15
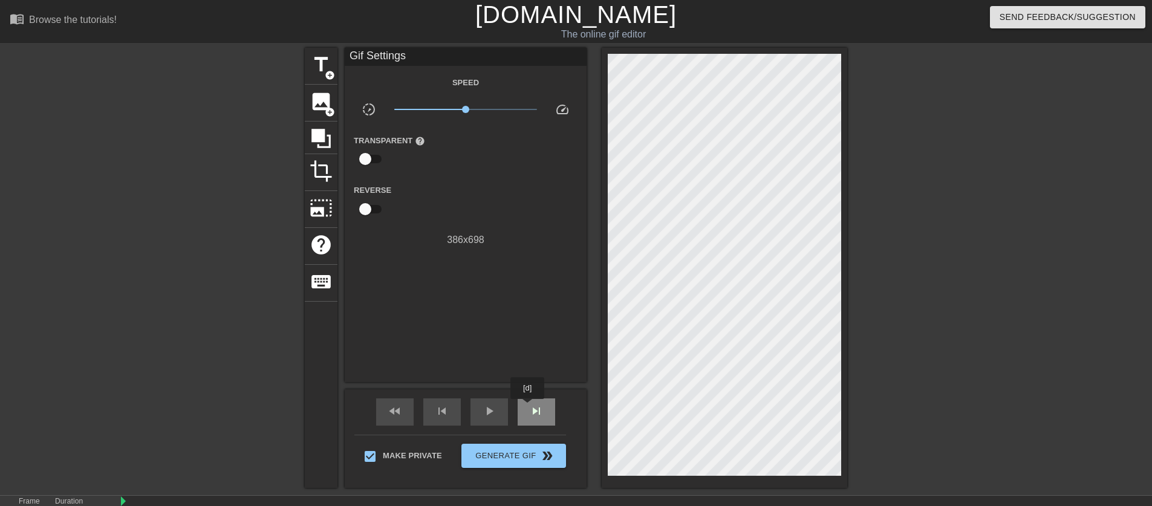
click at [529, 408] on span "skip_next" at bounding box center [536, 411] width 15 height 15
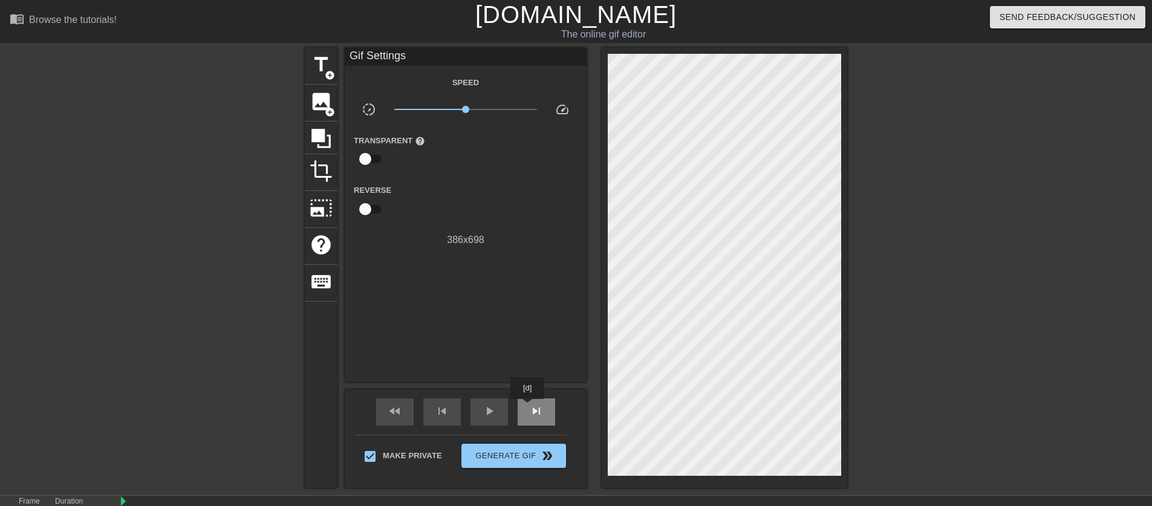
click at [529, 408] on span "skip_next" at bounding box center [536, 411] width 15 height 15
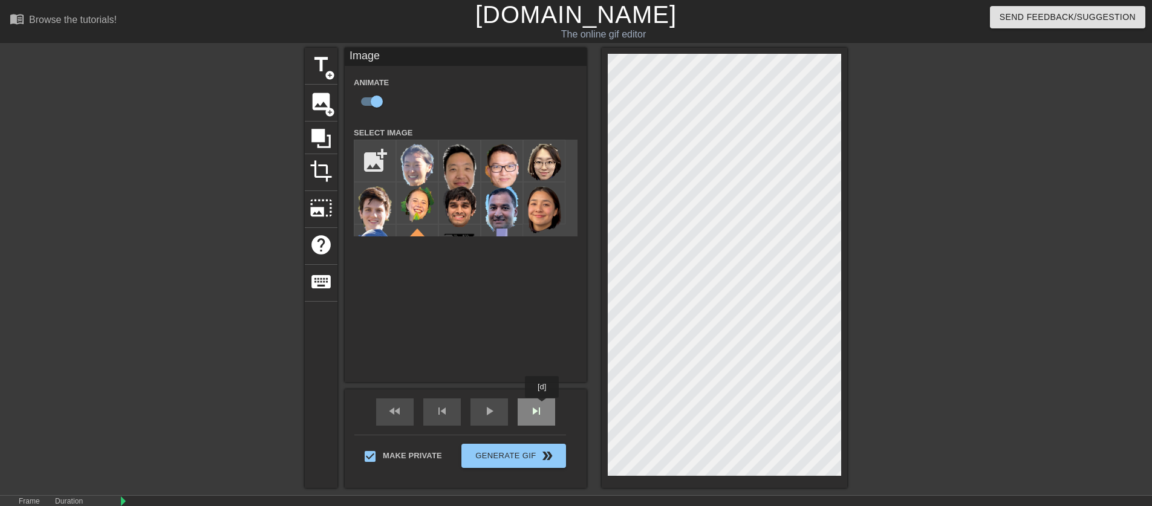
click at [543, 407] on span "skip_next" at bounding box center [536, 411] width 15 height 15
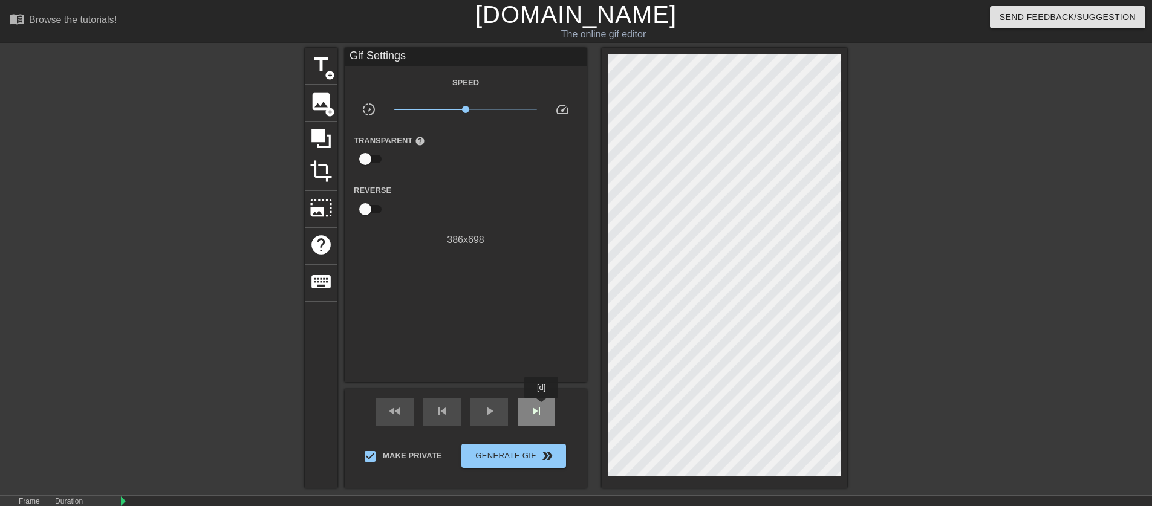
click at [543, 407] on span "skip_next" at bounding box center [536, 411] width 15 height 15
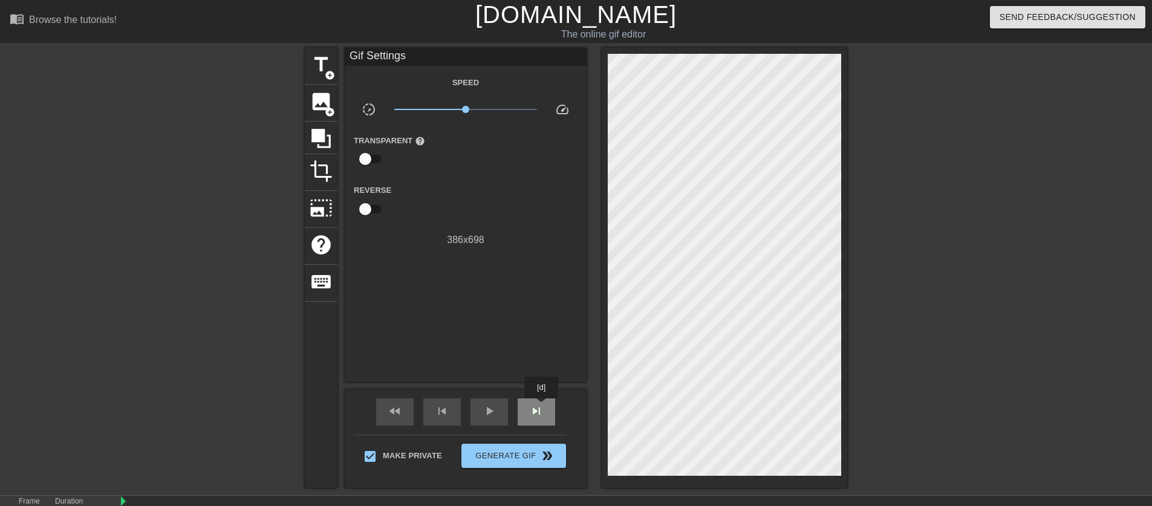
click at [543, 407] on span "skip_next" at bounding box center [536, 411] width 15 height 15
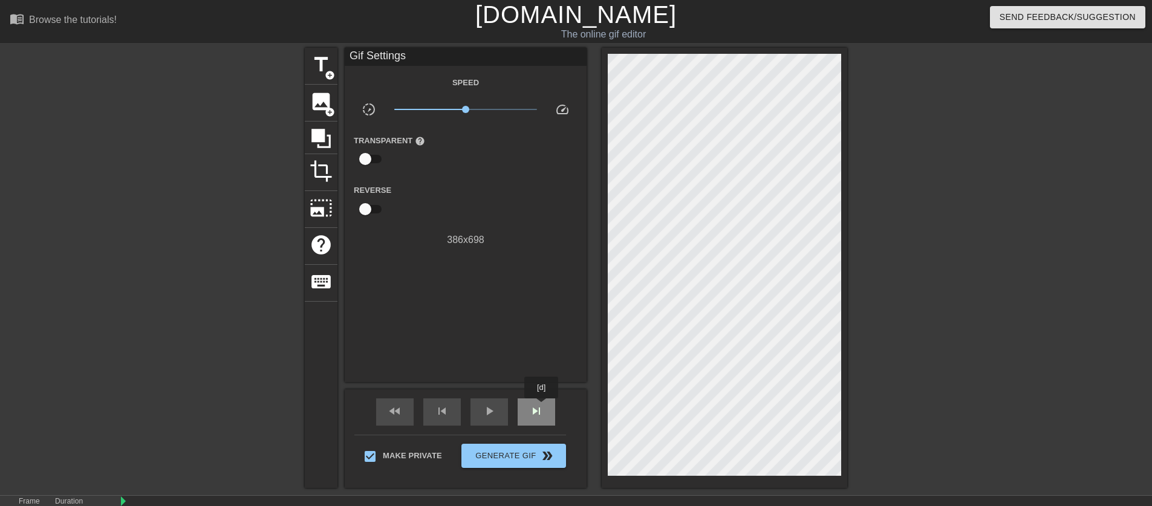
click at [543, 407] on span "skip_next" at bounding box center [536, 411] width 15 height 15
click at [538, 408] on span "skip_next" at bounding box center [536, 411] width 15 height 15
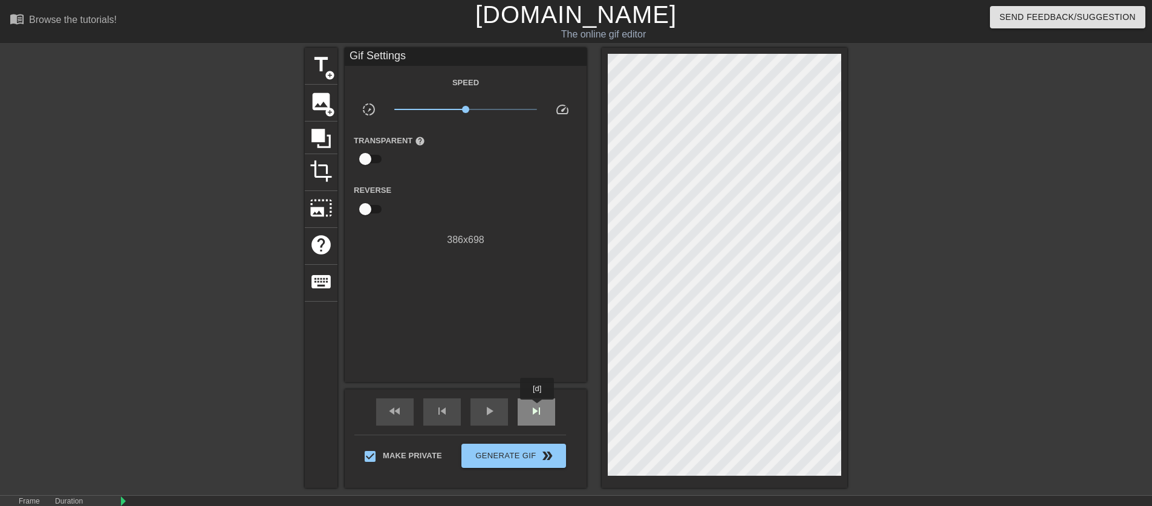
click at [538, 408] on span "skip_next" at bounding box center [536, 411] width 15 height 15
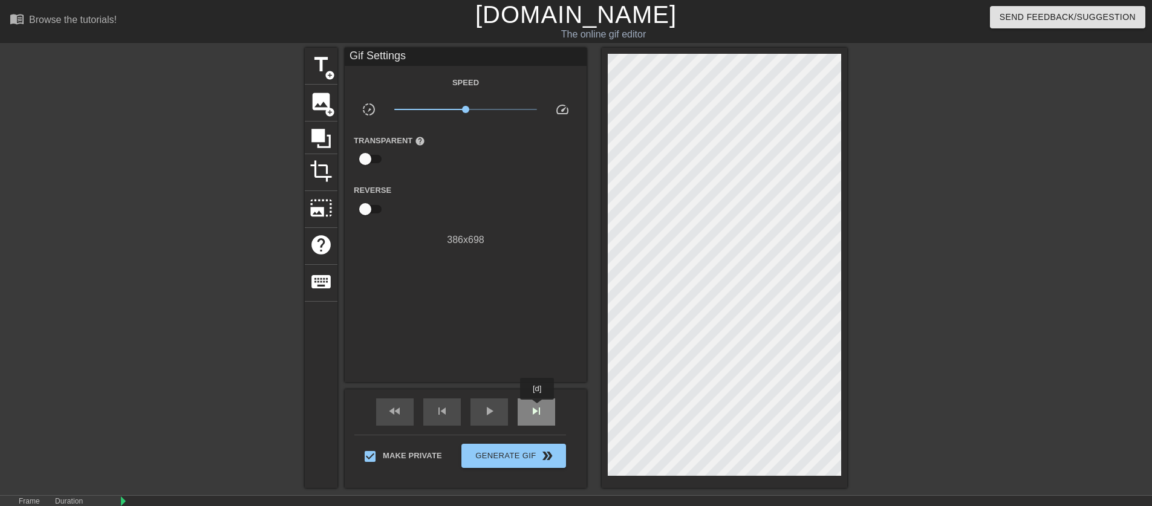
click at [538, 408] on span "skip_next" at bounding box center [536, 411] width 15 height 15
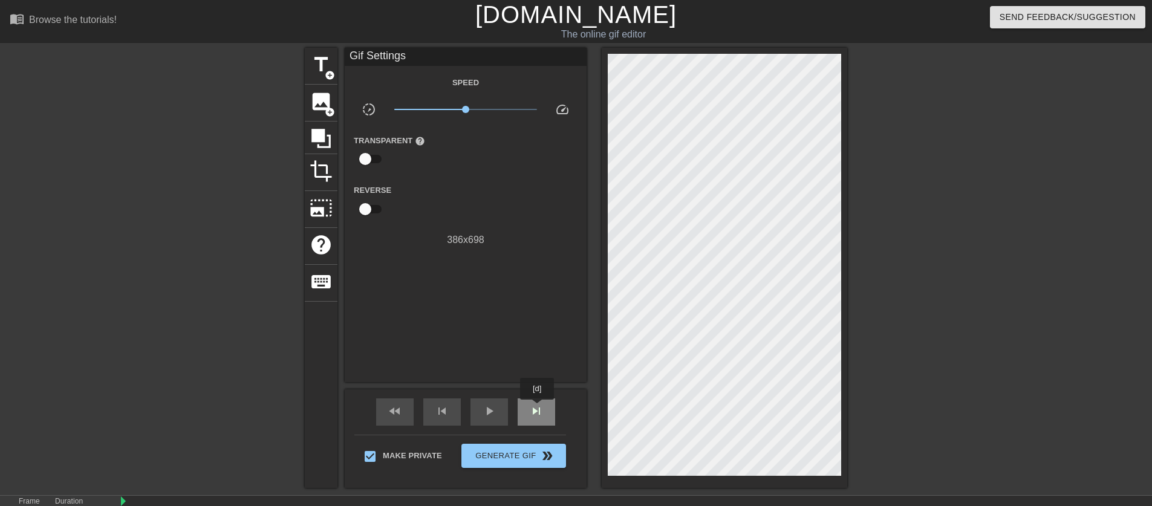
click at [538, 408] on span "skip_next" at bounding box center [536, 411] width 15 height 15
click at [544, 410] on div "skip_next" at bounding box center [537, 412] width 38 height 27
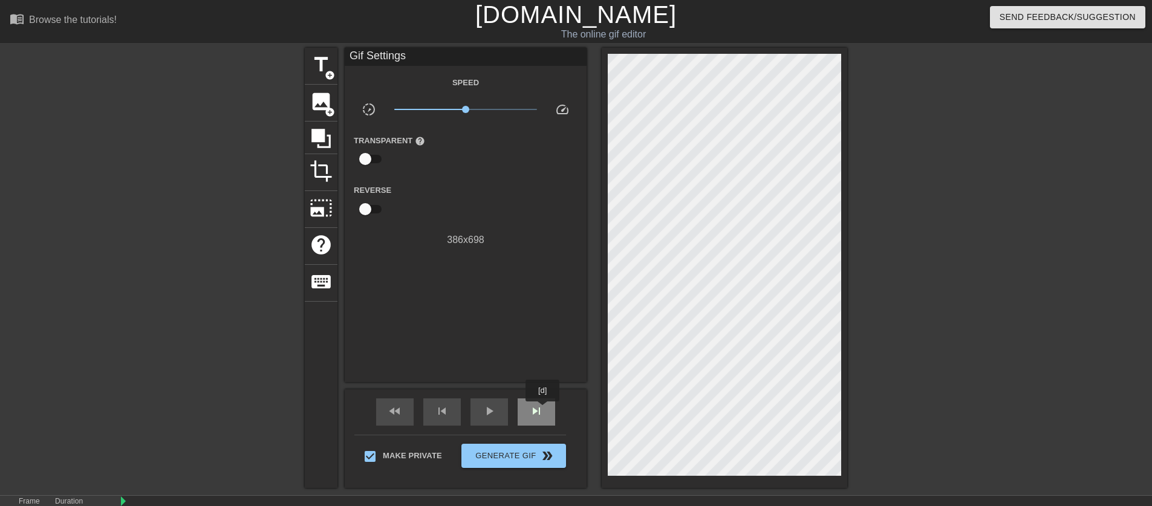
click at [544, 410] on div "skip_next" at bounding box center [537, 412] width 38 height 27
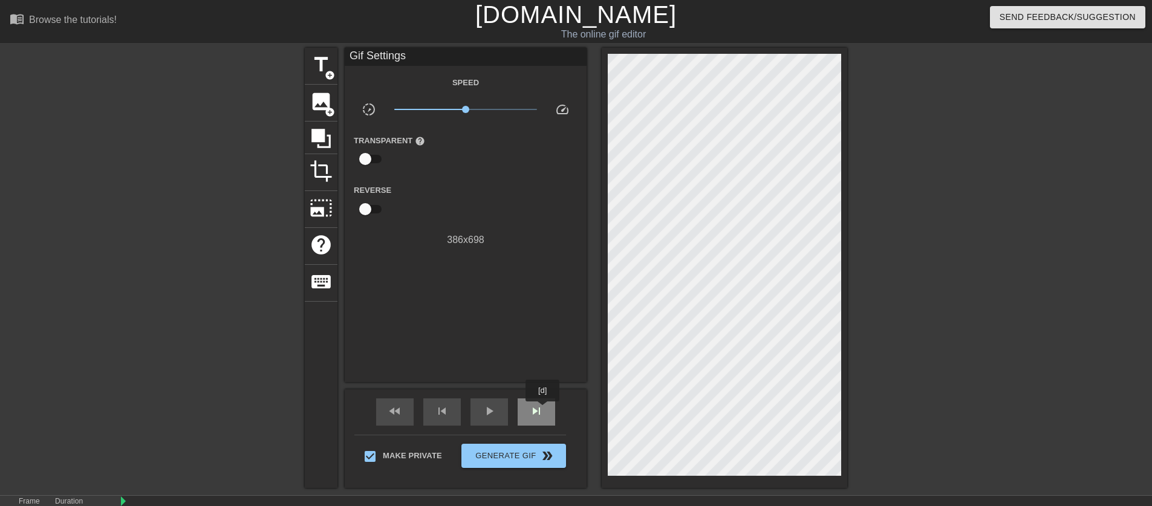
click at [544, 410] on div "skip_next" at bounding box center [537, 412] width 38 height 27
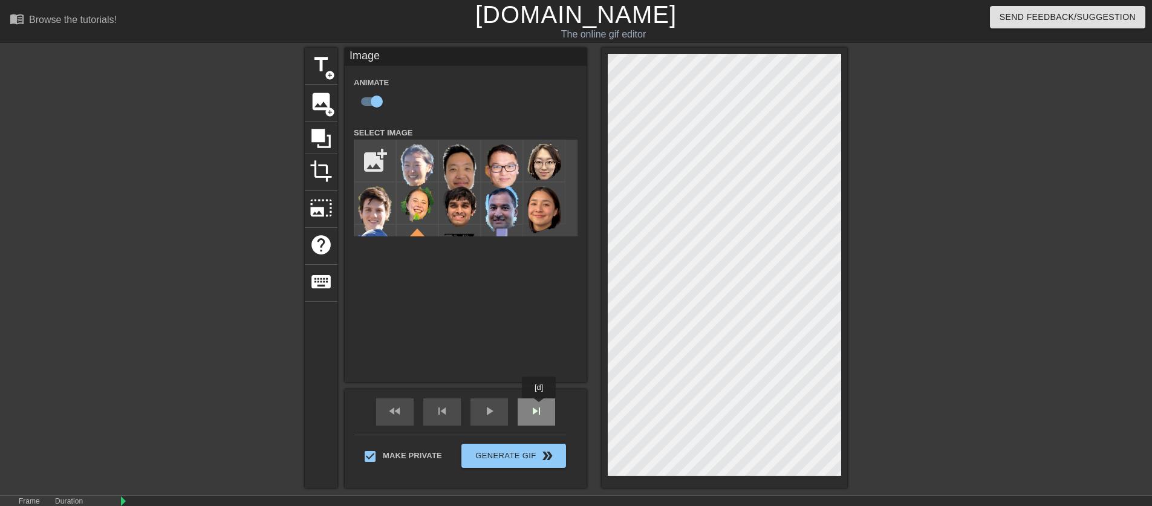
click at [540, 407] on span "skip_next" at bounding box center [536, 411] width 15 height 15
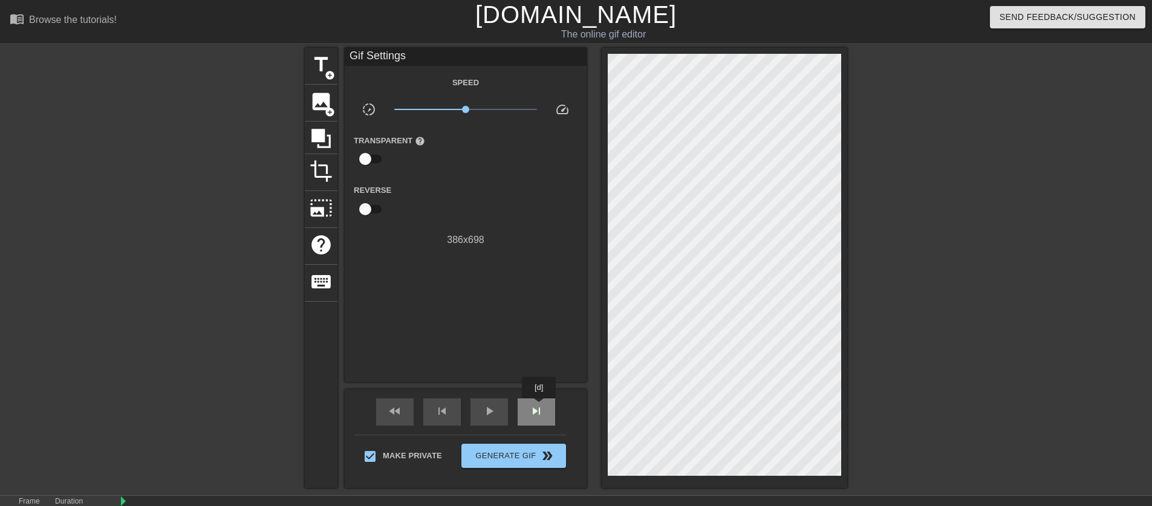
click at [540, 407] on span "skip_next" at bounding box center [536, 411] width 15 height 15
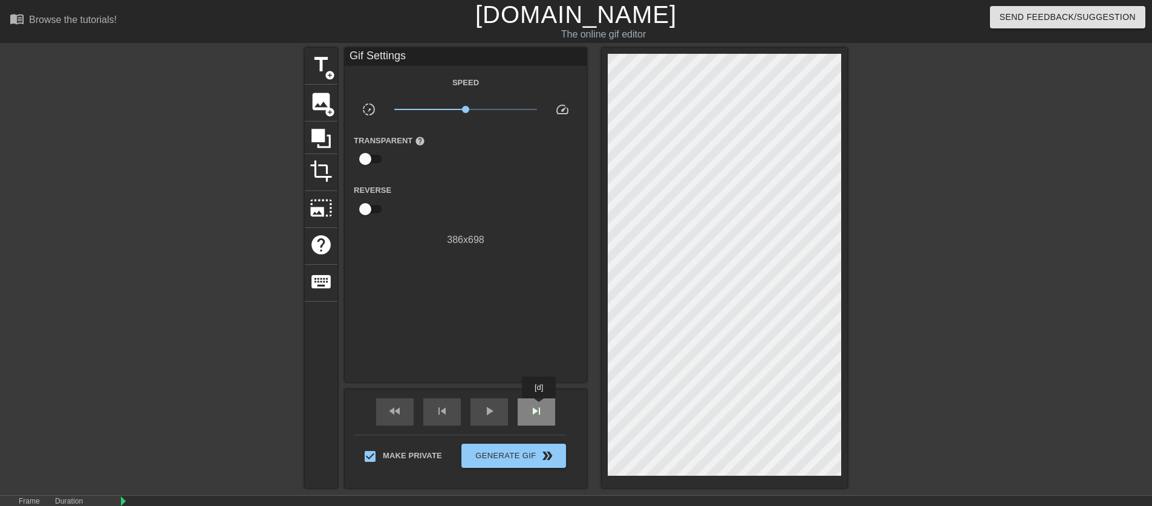
click at [540, 407] on span "skip_next" at bounding box center [536, 411] width 15 height 15
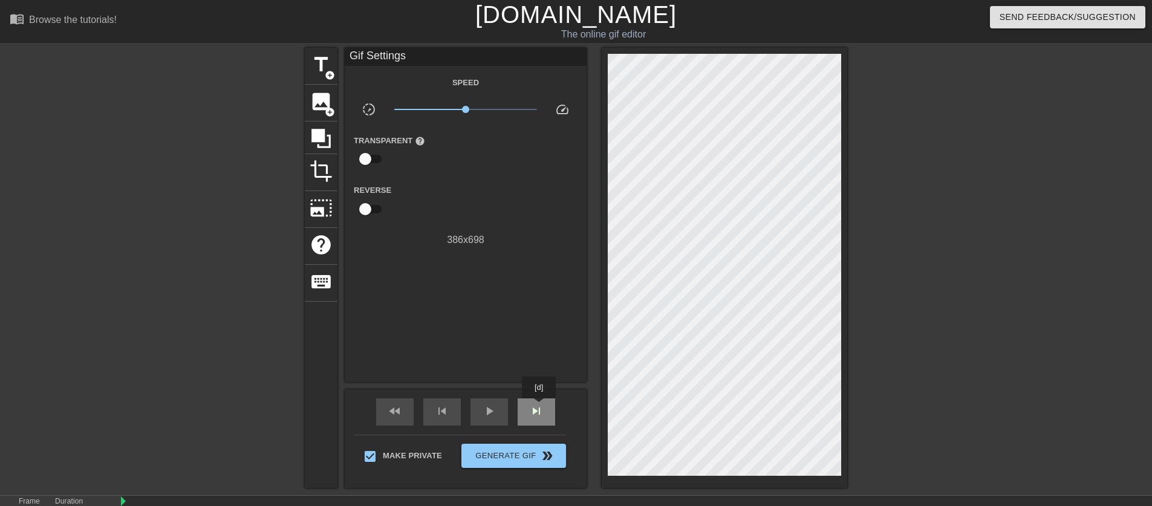
click at [540, 407] on span "skip_next" at bounding box center [536, 411] width 15 height 15
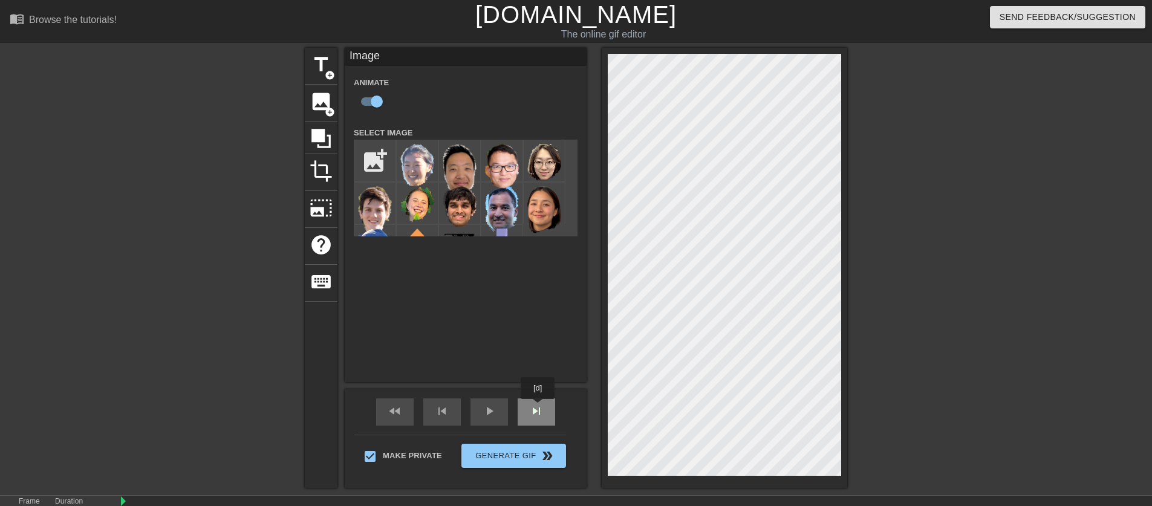
click at [537, 414] on span "skip_next" at bounding box center [536, 411] width 15 height 15
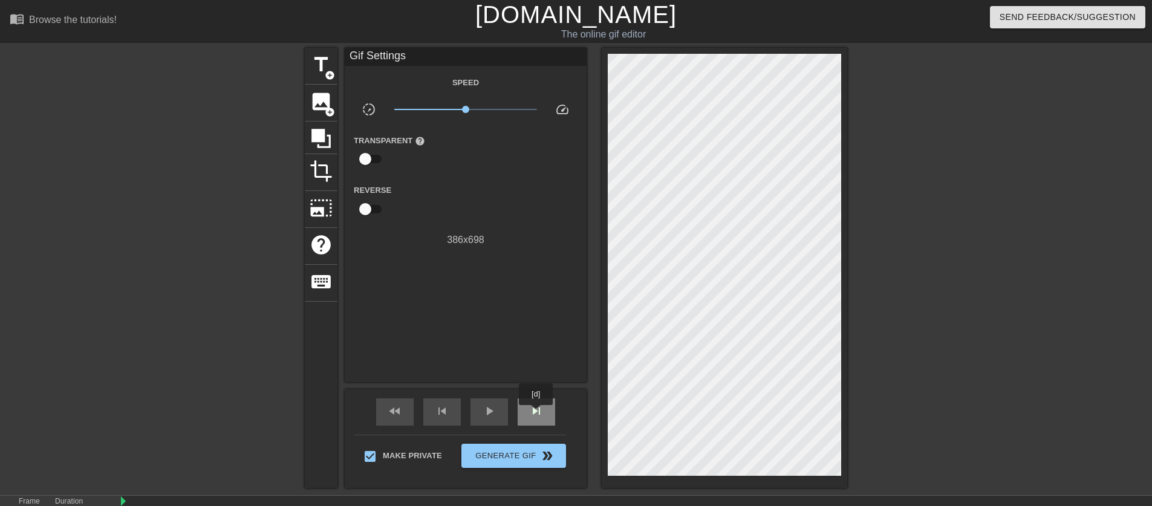
click at [537, 414] on span "skip_next" at bounding box center [536, 411] width 15 height 15
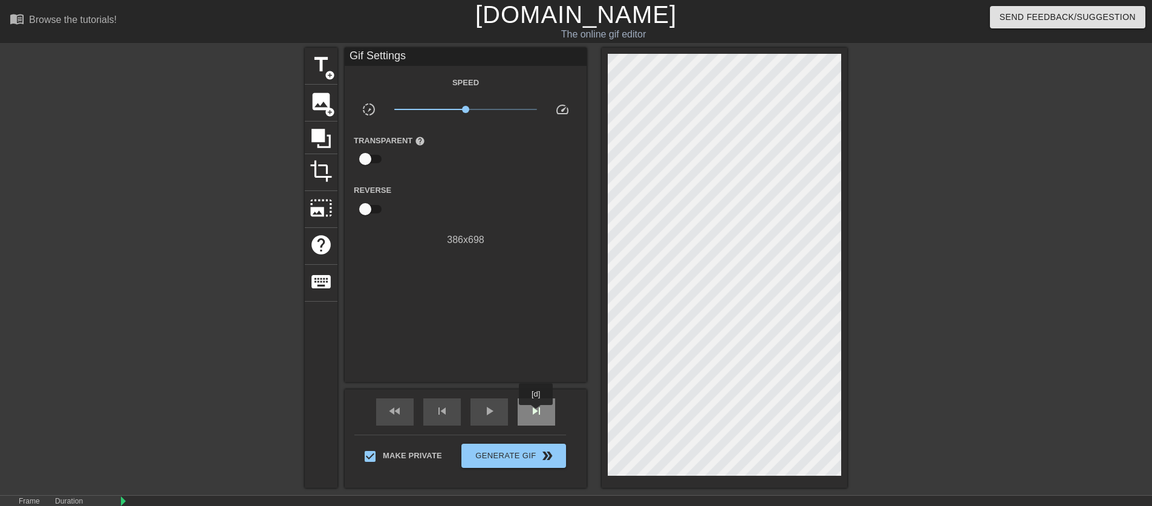
click at [537, 414] on span "skip_next" at bounding box center [536, 411] width 15 height 15
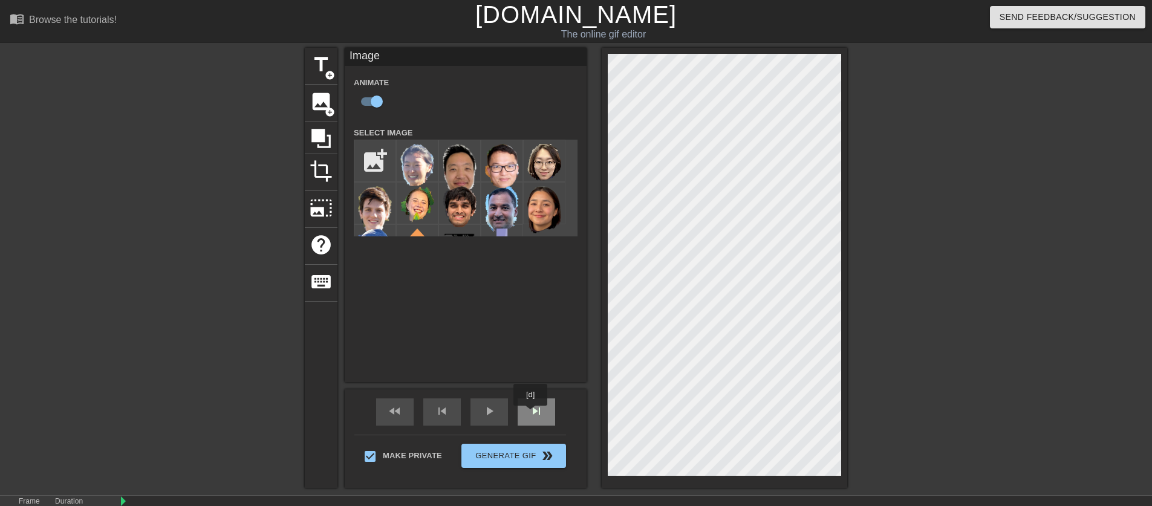
click at [532, 414] on span "skip_next" at bounding box center [536, 411] width 15 height 15
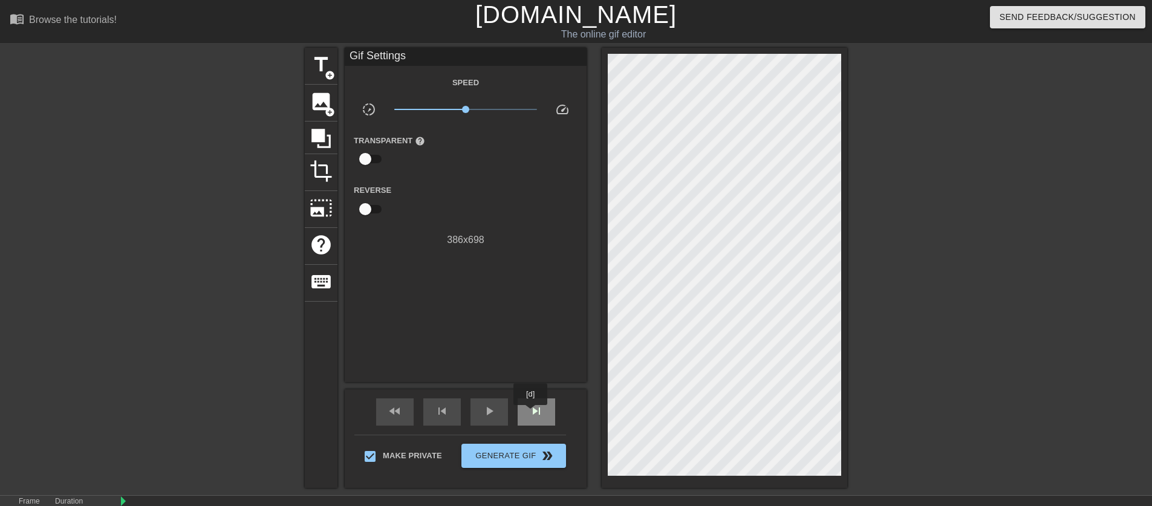
click at [532, 414] on span "skip_next" at bounding box center [536, 411] width 15 height 15
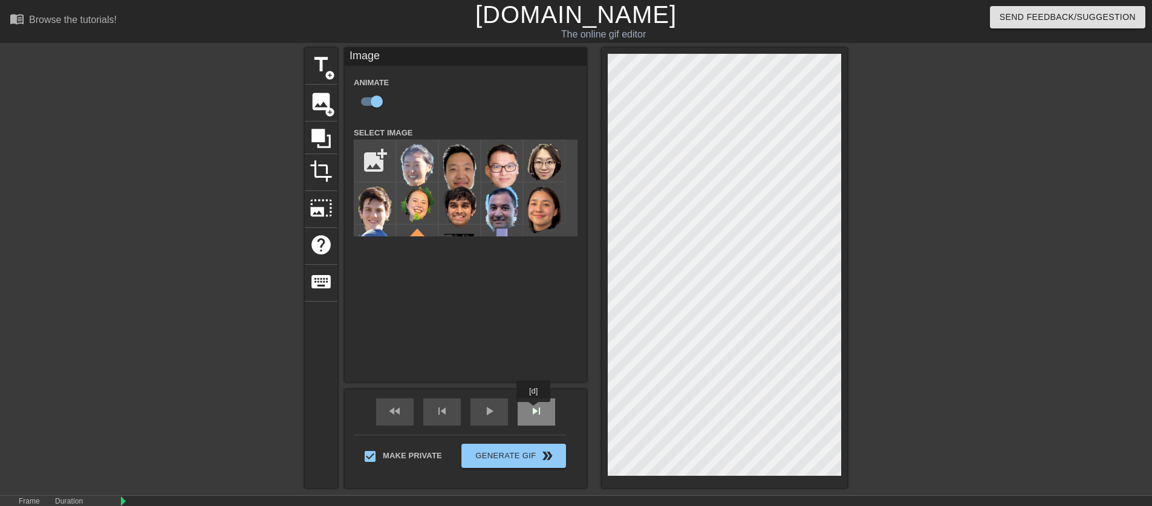
click at [535, 408] on span "skip_next" at bounding box center [536, 411] width 15 height 15
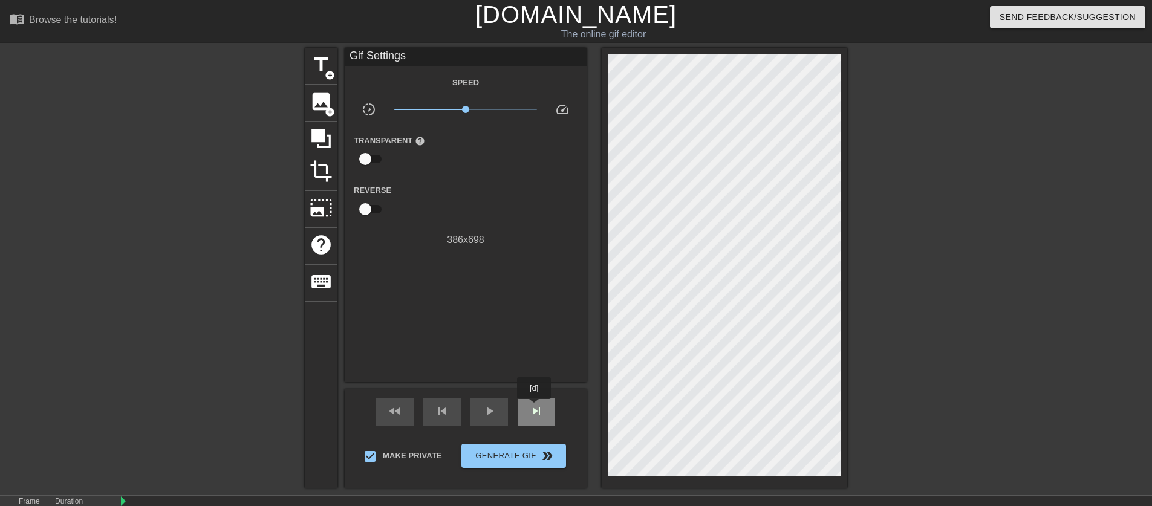
click at [535, 408] on span "skip_next" at bounding box center [536, 411] width 15 height 15
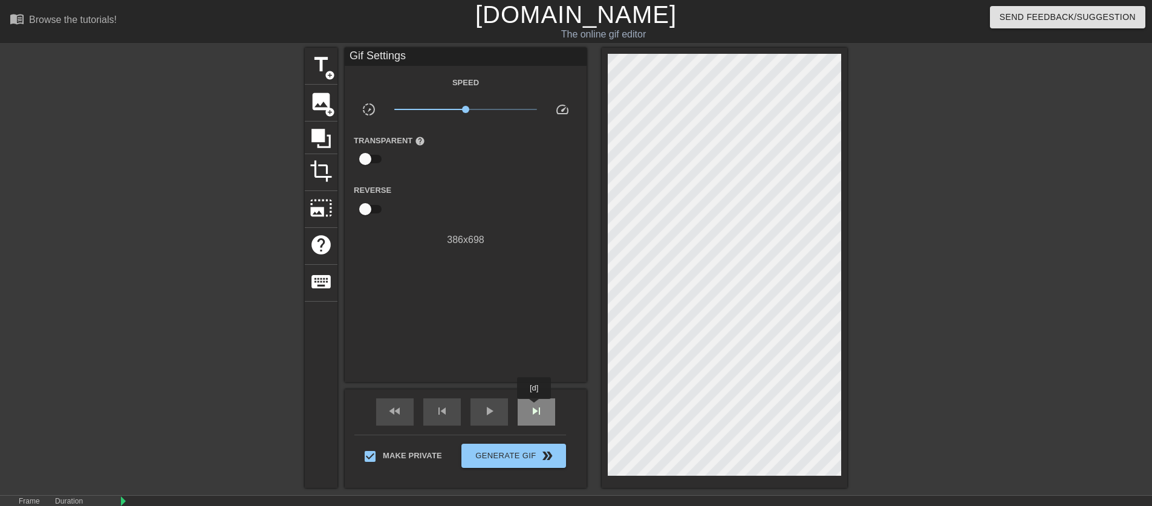
click at [535, 408] on span "skip_next" at bounding box center [536, 411] width 15 height 15
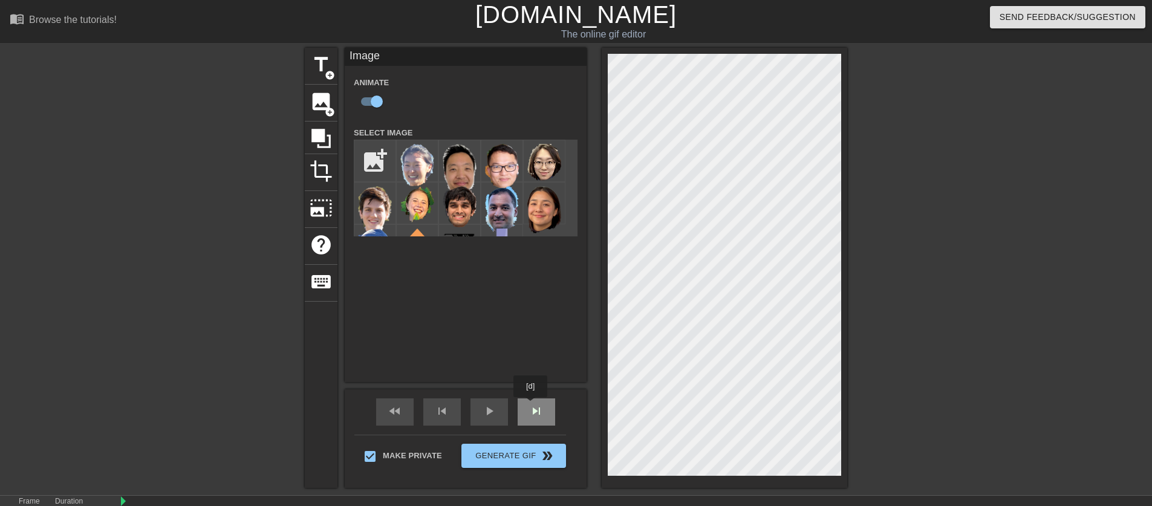
click at [533, 410] on span "skip_next" at bounding box center [536, 411] width 15 height 15
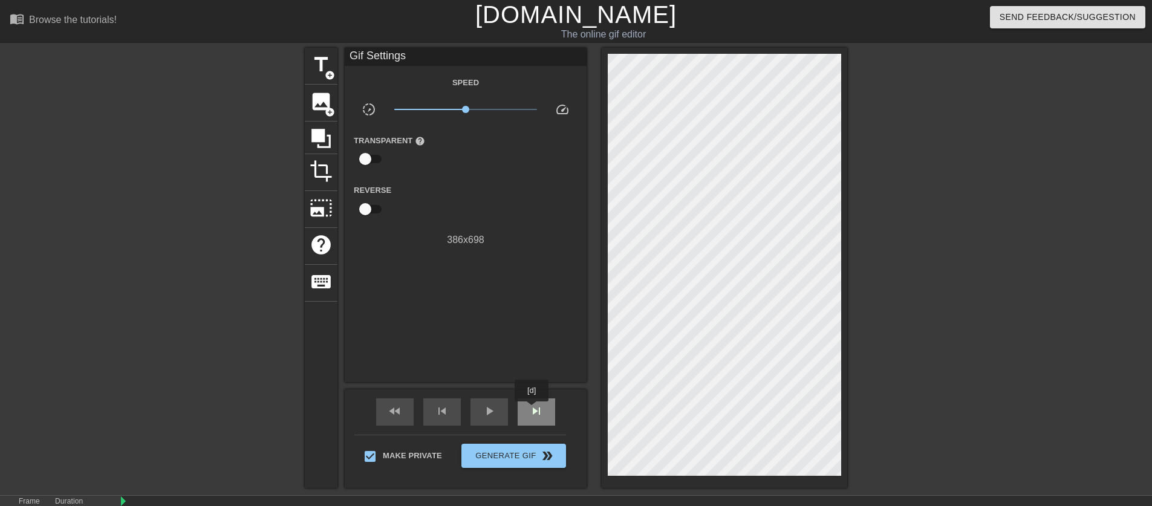
click at [533, 410] on span "skip_next" at bounding box center [536, 411] width 15 height 15
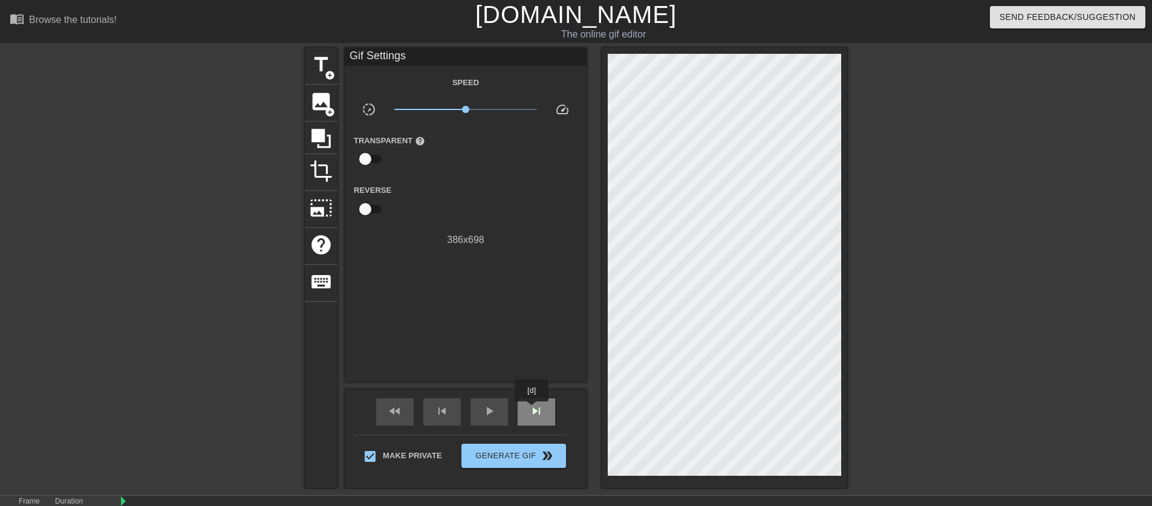
click at [533, 410] on span "skip_next" at bounding box center [536, 411] width 15 height 15
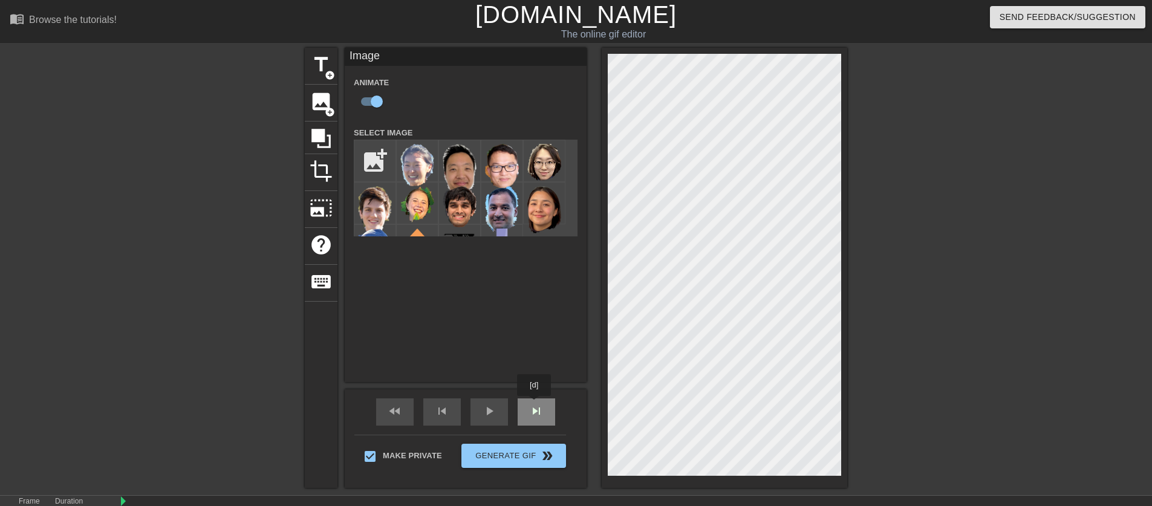
click at [535, 404] on span "skip_next" at bounding box center [536, 411] width 15 height 15
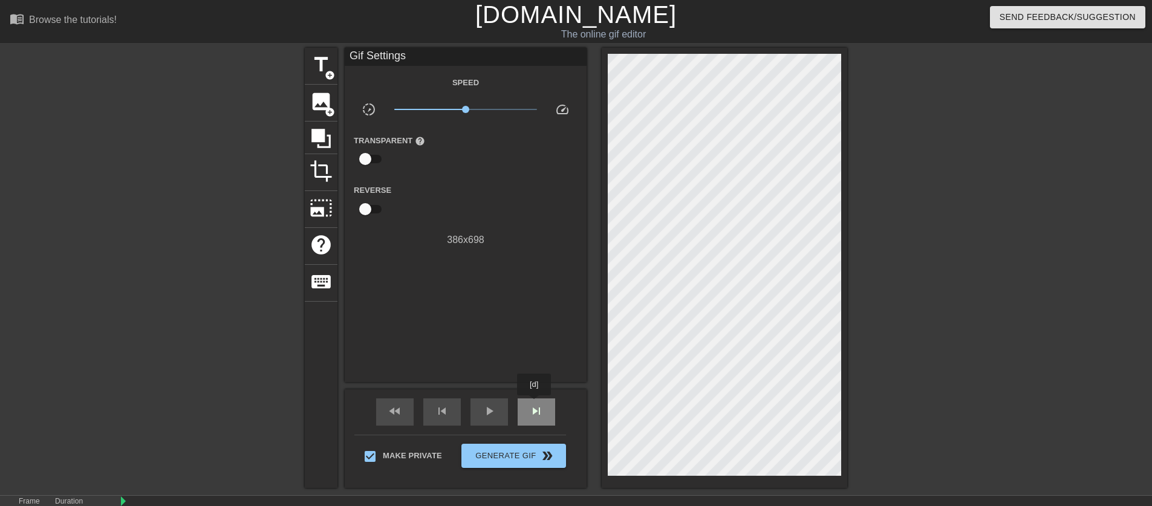
click at [535, 404] on span "skip_next" at bounding box center [536, 411] width 15 height 15
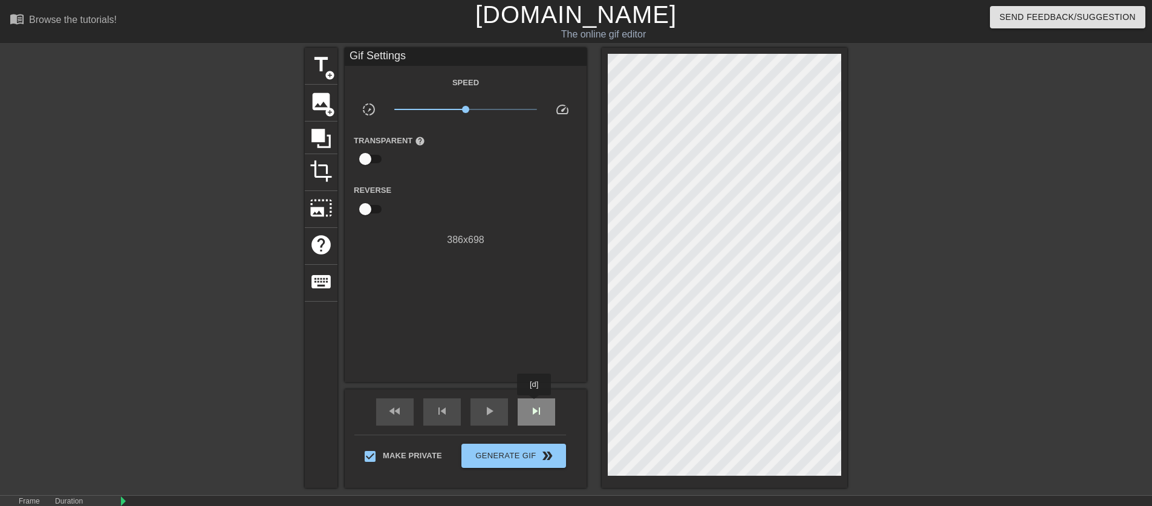
click at [535, 404] on span "skip_next" at bounding box center [536, 411] width 15 height 15
click at [541, 424] on div "skip_next" at bounding box center [537, 412] width 38 height 27
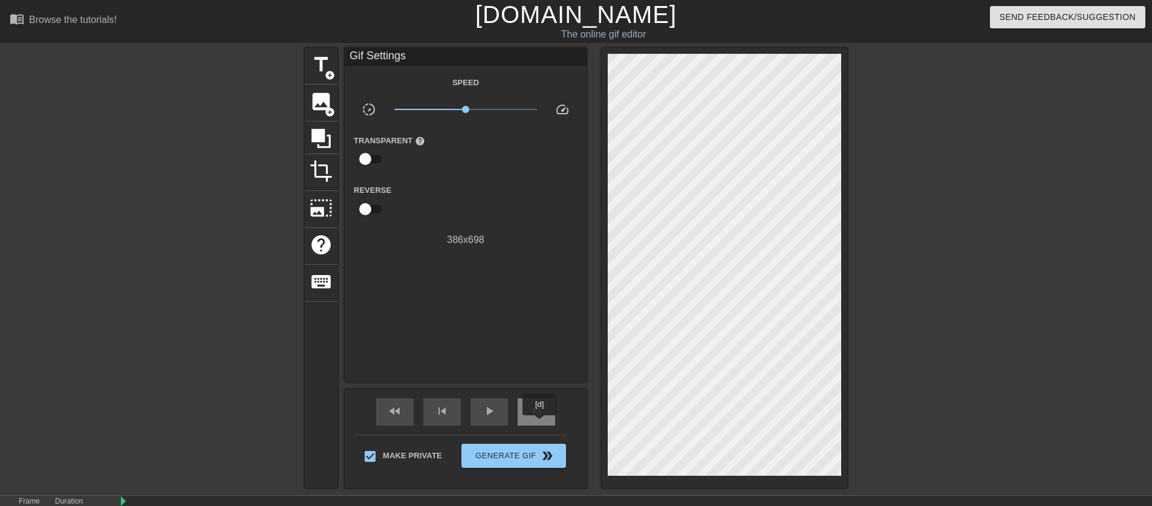
click at [541, 424] on div "skip_next" at bounding box center [537, 412] width 38 height 27
click at [455, 416] on div "skip_previous" at bounding box center [442, 412] width 38 height 27
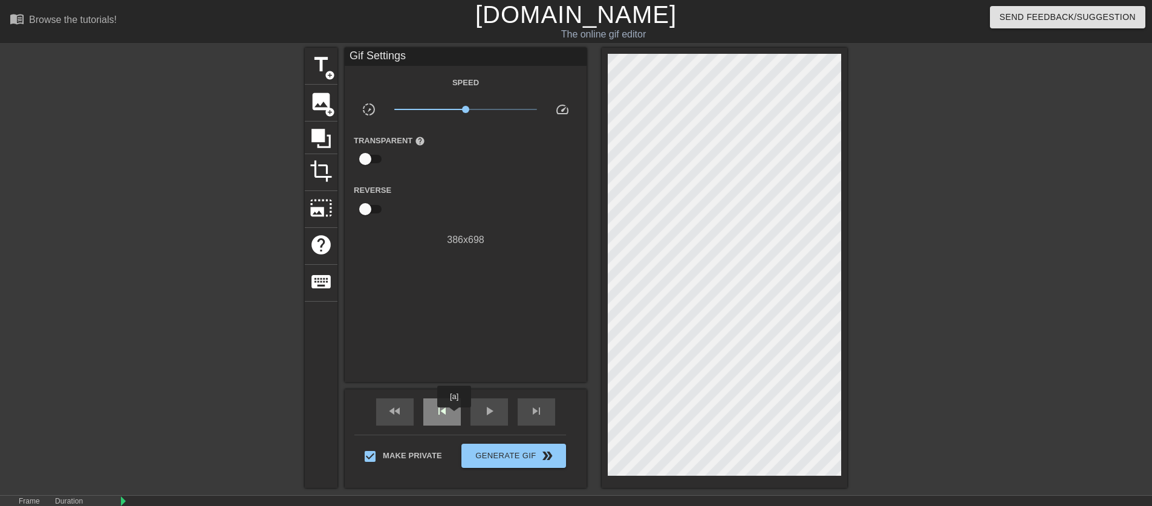
click at [455, 416] on div "skip_previous" at bounding box center [442, 412] width 38 height 27
click at [385, 422] on div "fast_rewind" at bounding box center [395, 412] width 38 height 27
click at [486, 419] on div "play_arrow" at bounding box center [490, 412] width 38 height 27
click at [405, 414] on div "fast_rewind" at bounding box center [395, 412] width 38 height 27
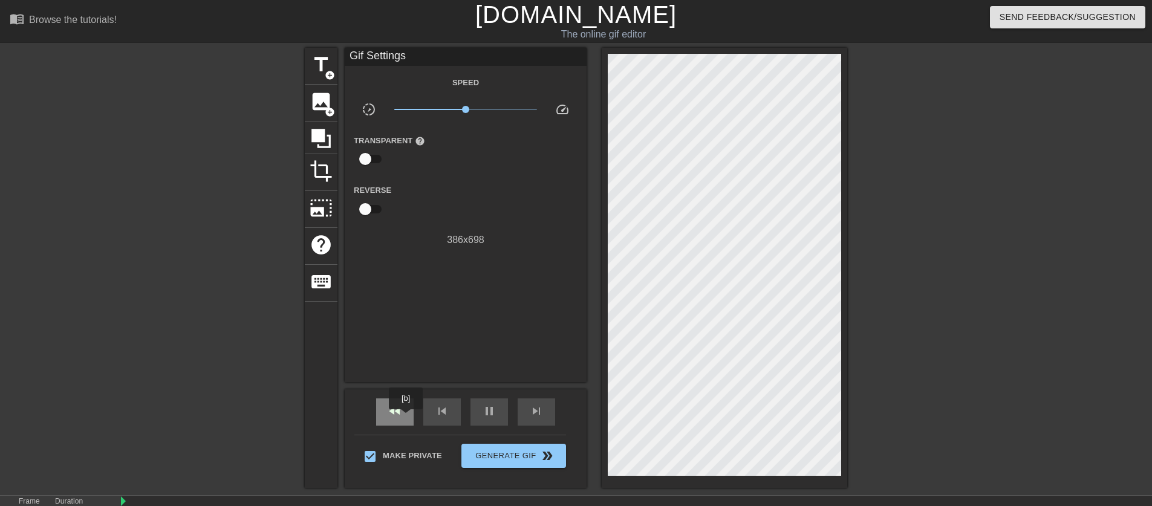
click at [398, 417] on span "fast_rewind" at bounding box center [395, 411] width 15 height 15
click at [491, 406] on span "pause" at bounding box center [489, 411] width 15 height 15
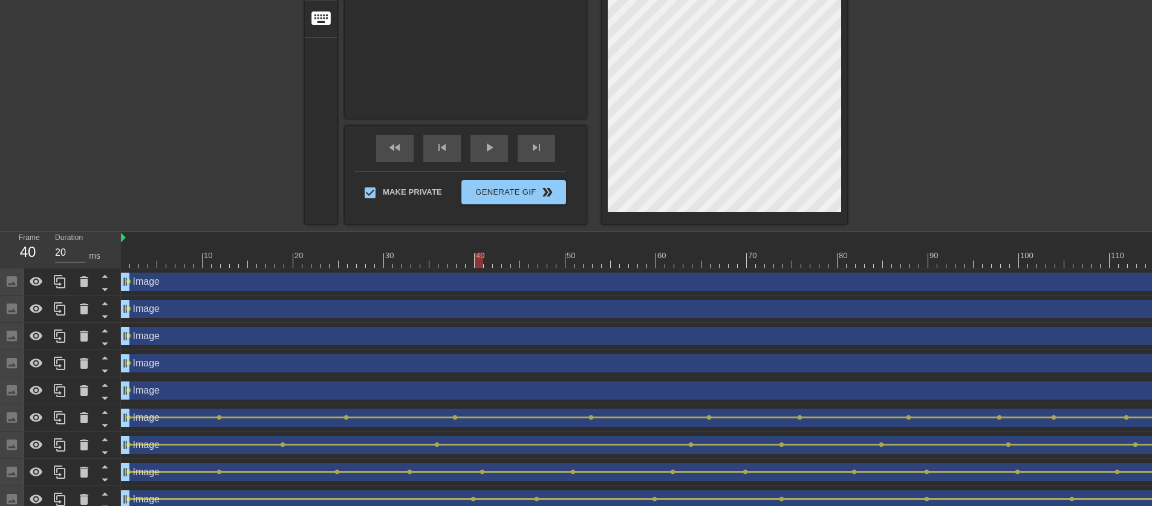
scroll to position [307, 0]
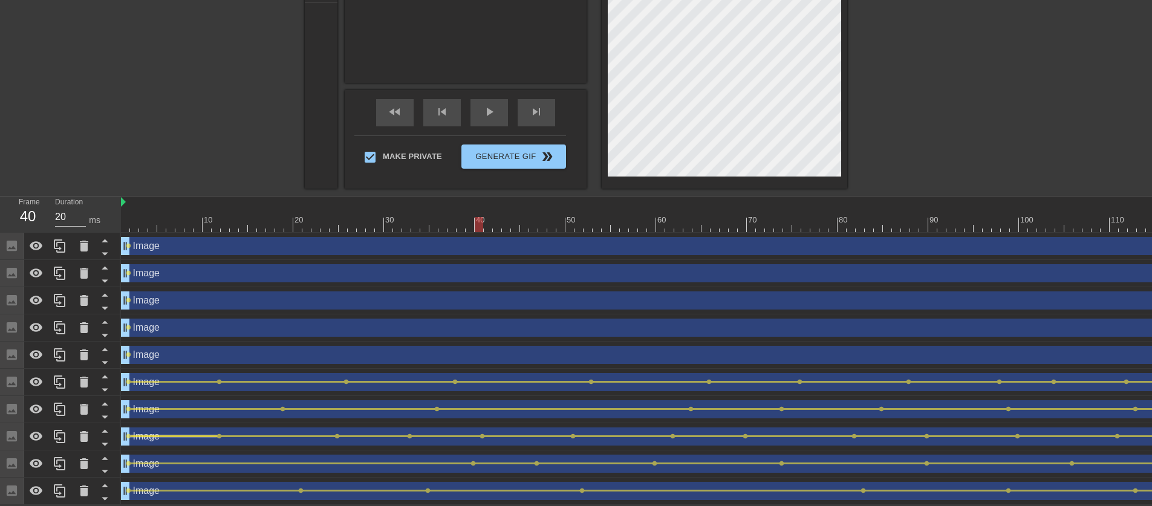
click at [203, 436] on div at bounding box center [174, 437] width 87 height 2
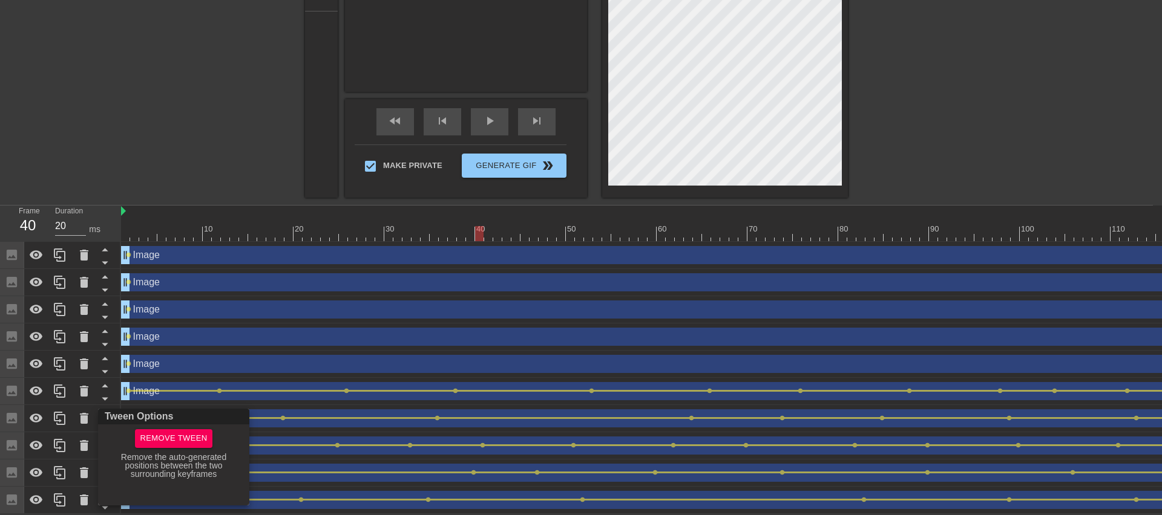
click at [263, 434] on div at bounding box center [581, 257] width 1162 height 515
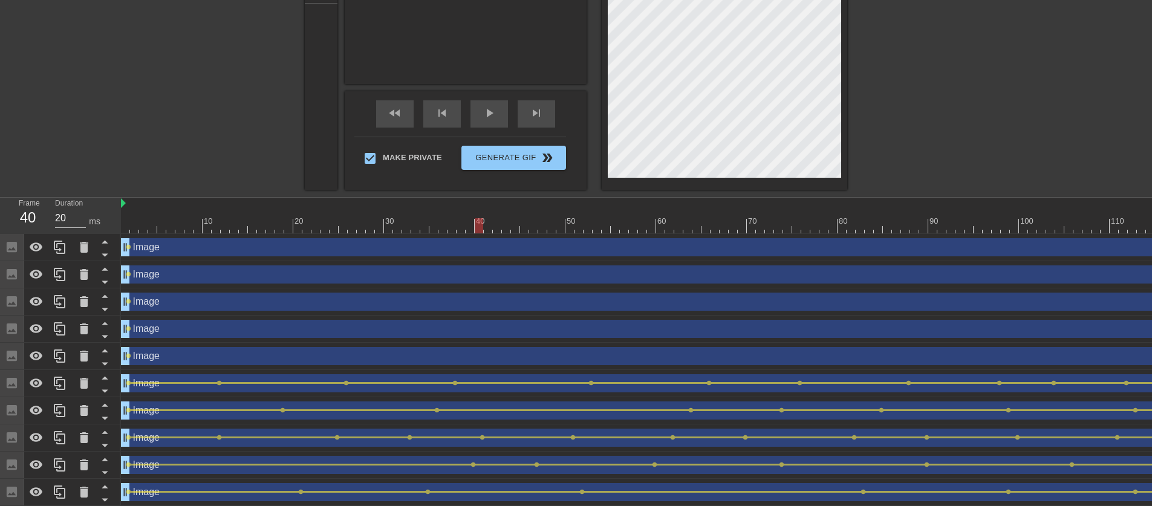
click at [264, 433] on div "Image drag_handle drag_handle" at bounding box center [724, 438] width 1207 height 18
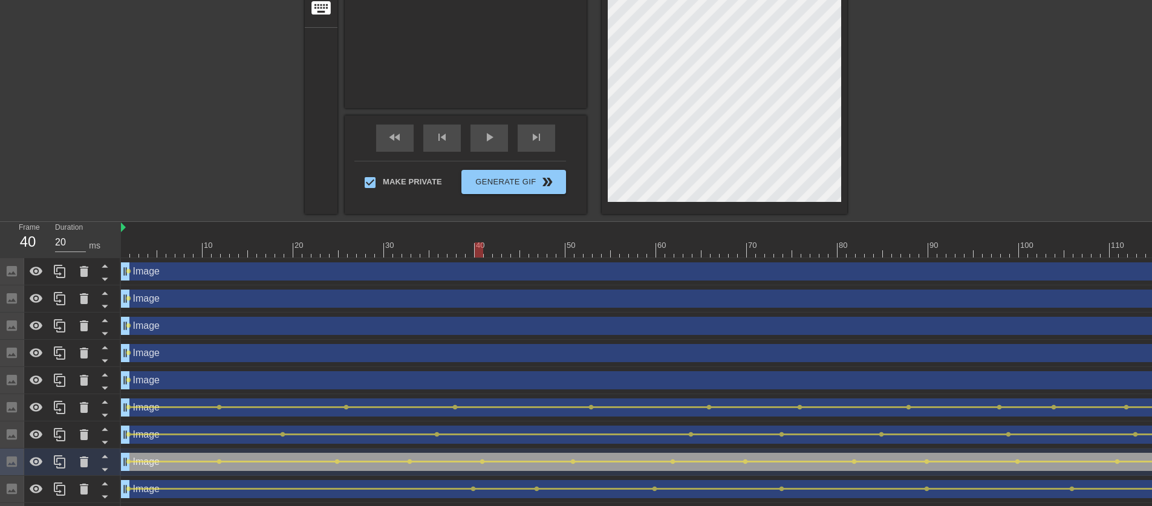
scroll to position [307, 0]
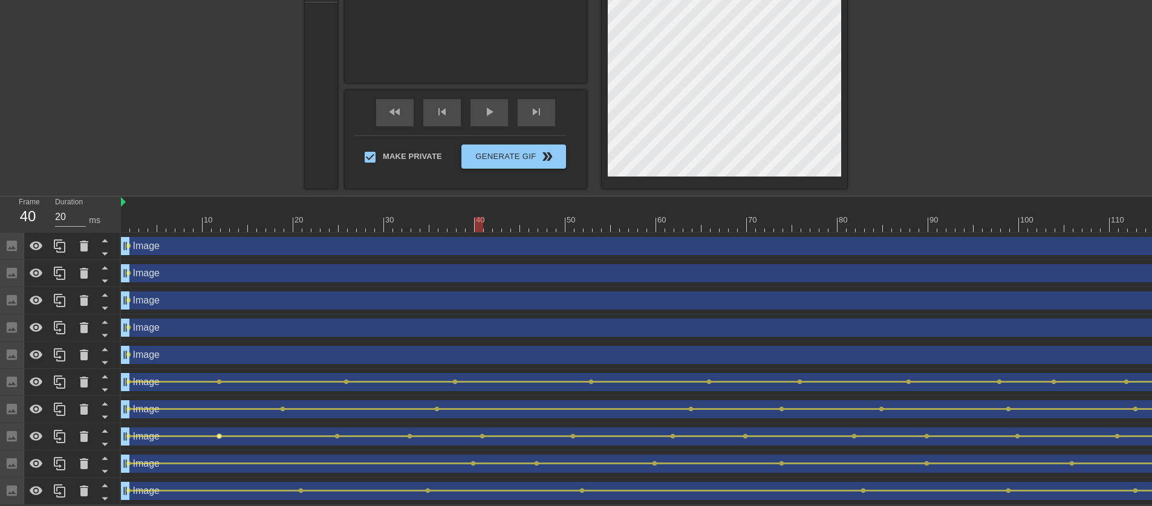
click at [220, 434] on span "lens" at bounding box center [219, 436] width 5 height 5
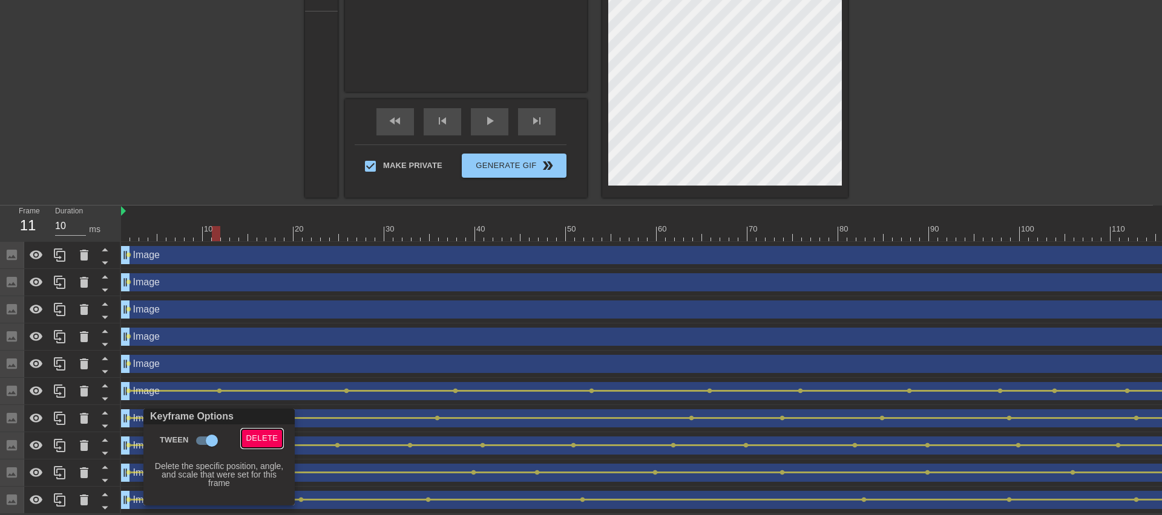
click at [264, 438] on span "Delete" at bounding box center [262, 439] width 32 height 14
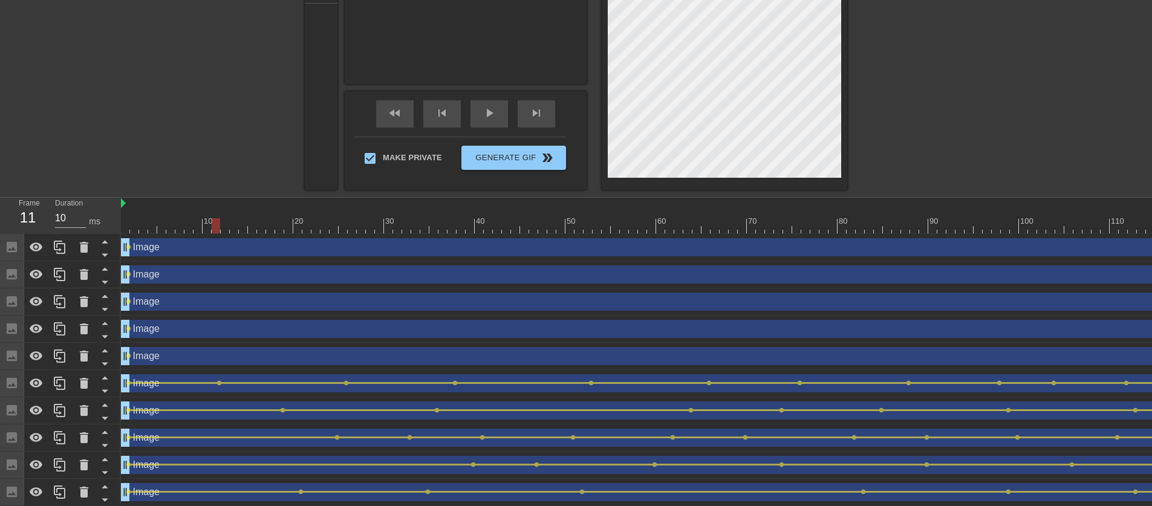
scroll to position [114, 0]
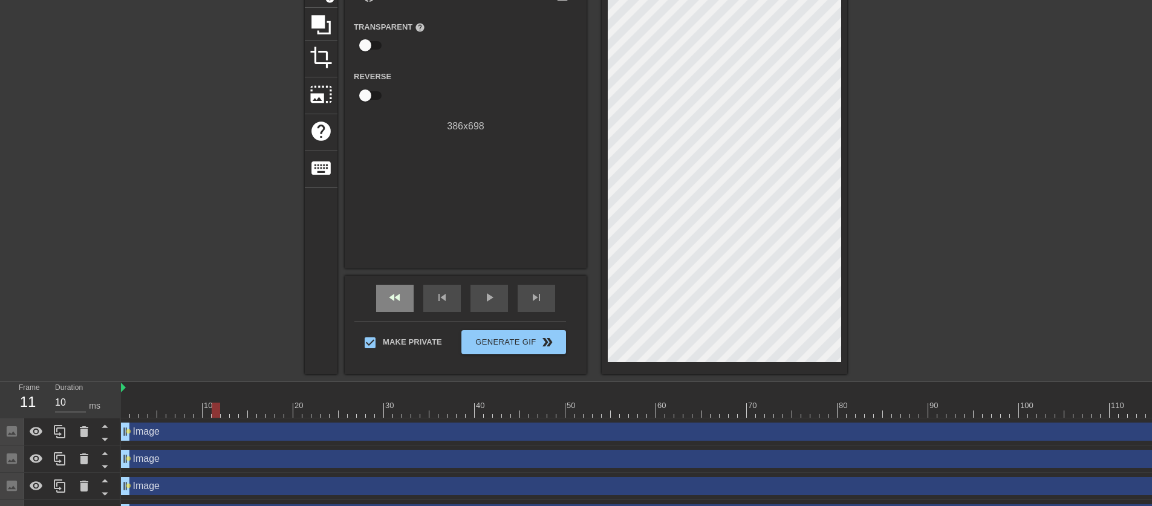
click at [399, 299] on span "fast_rewind" at bounding box center [395, 297] width 15 height 15
click at [489, 298] on span "play_arrow" at bounding box center [489, 297] width 15 height 15
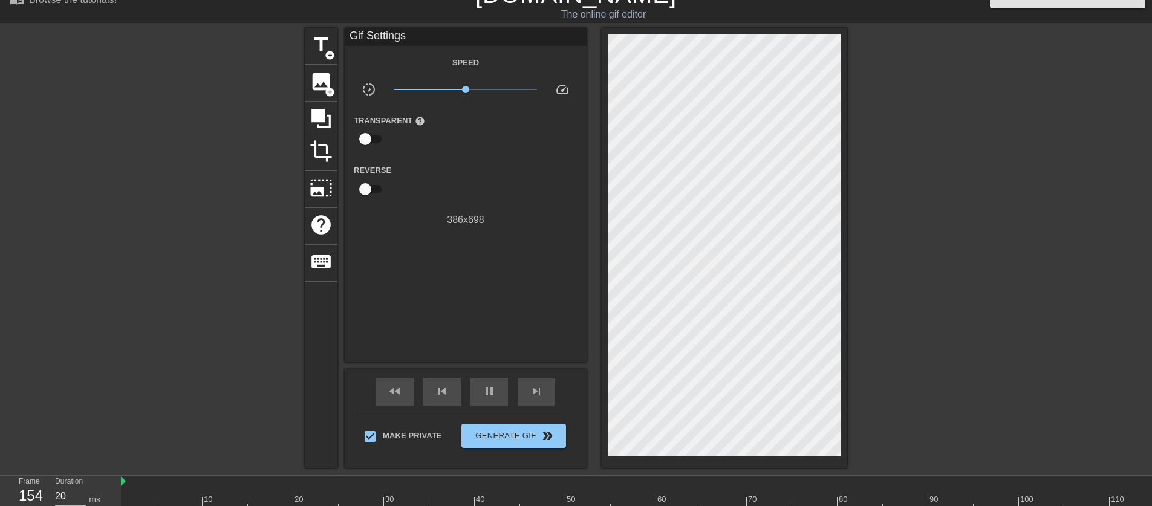
scroll to position [35, 0]
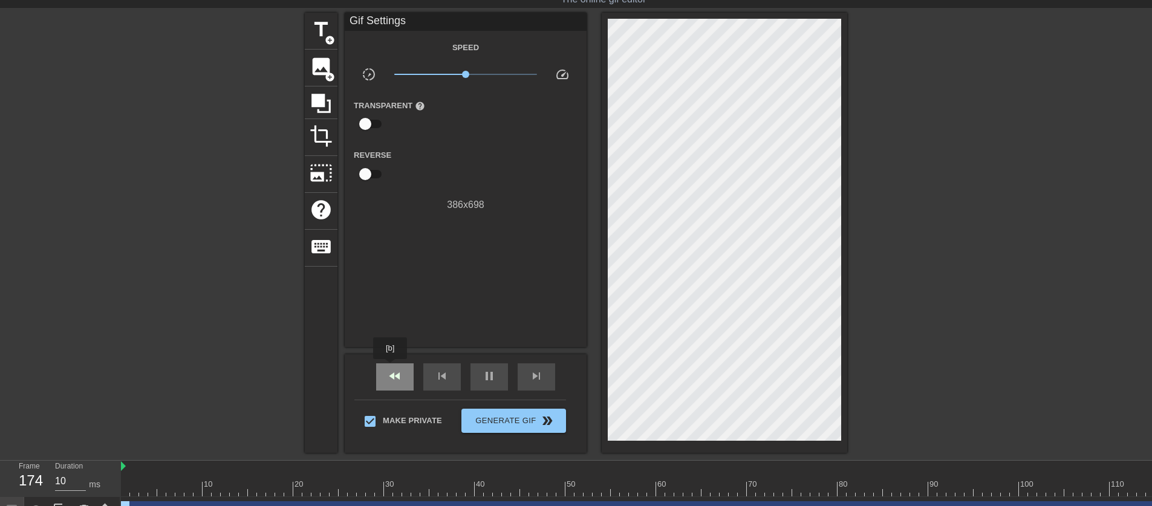
click at [391, 369] on span "fast_rewind" at bounding box center [395, 376] width 15 height 15
click at [488, 373] on span "pause" at bounding box center [489, 376] width 15 height 15
drag, startPoint x: 383, startPoint y: 378, endPoint x: 400, endPoint y: 378, distance: 16.9
click at [383, 378] on div "fast_rewind" at bounding box center [395, 377] width 38 height 27
click at [483, 376] on span "play_arrow" at bounding box center [489, 376] width 15 height 15
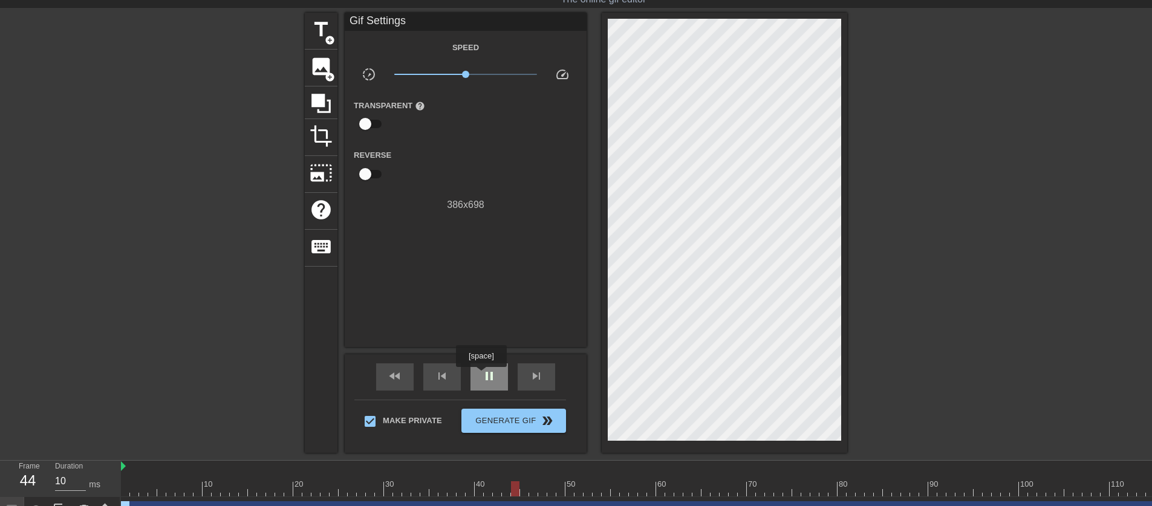
click at [483, 376] on span "pause" at bounding box center [489, 376] width 15 height 15
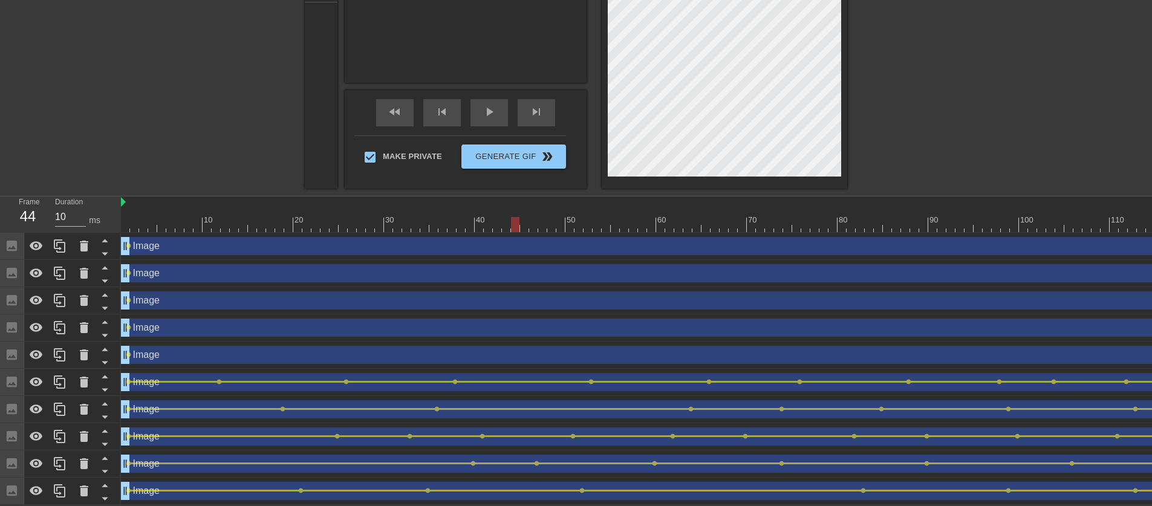
click at [430, 443] on div "Image drag_handle drag_handle" at bounding box center [724, 437] width 1207 height 18
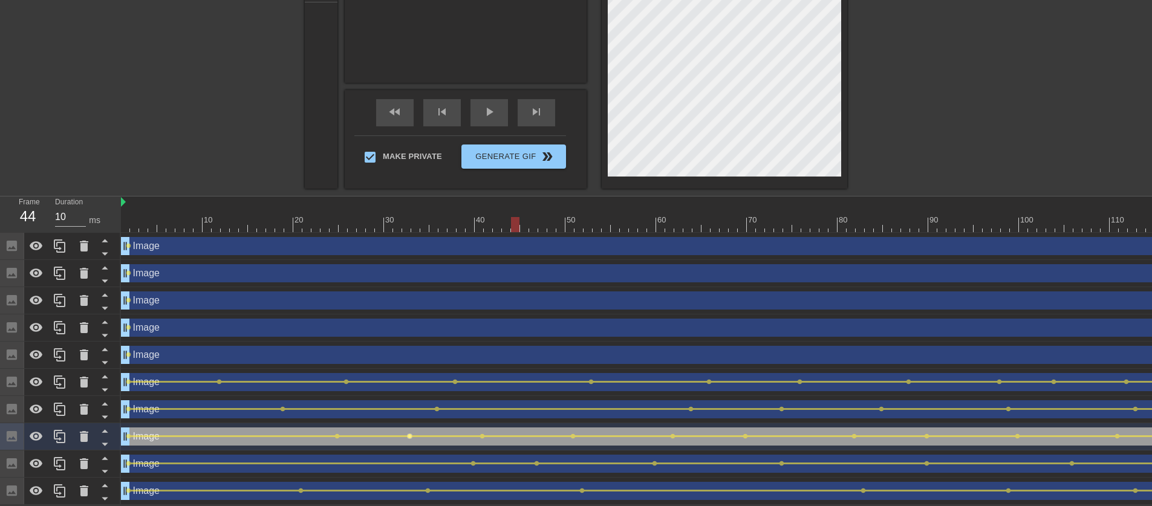
click at [407, 437] on span "lens" at bounding box center [409, 436] width 5 height 5
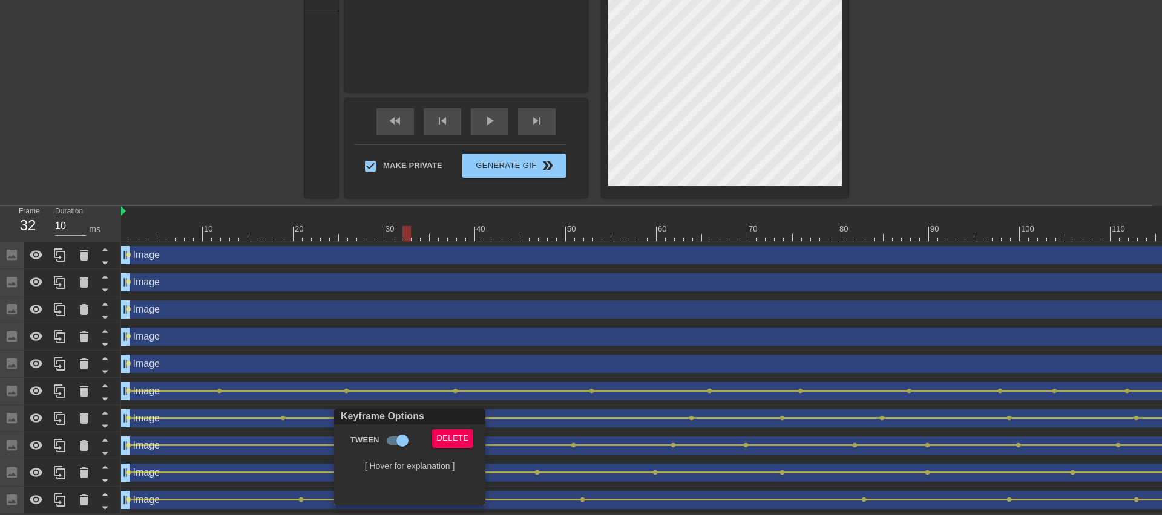
click at [267, 96] on div at bounding box center [581, 257] width 1162 height 515
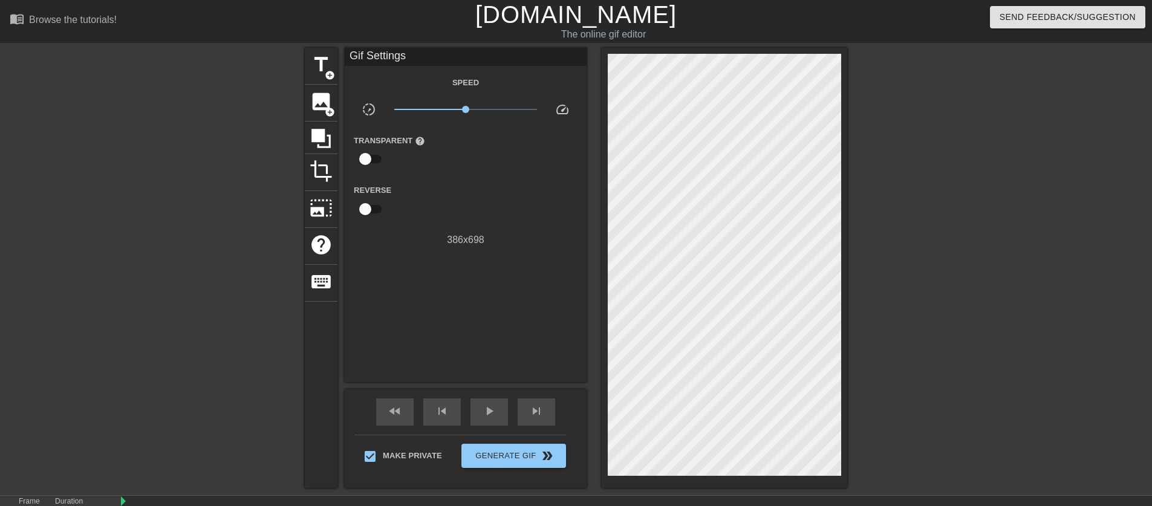
scroll to position [307, 0]
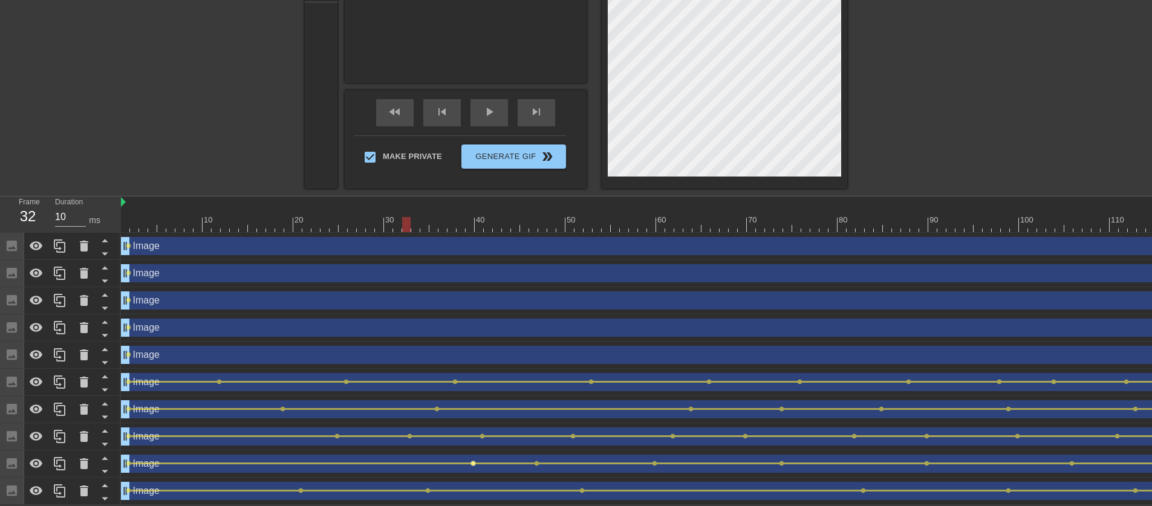
click at [473, 461] on span "lens" at bounding box center [473, 463] width 5 height 5
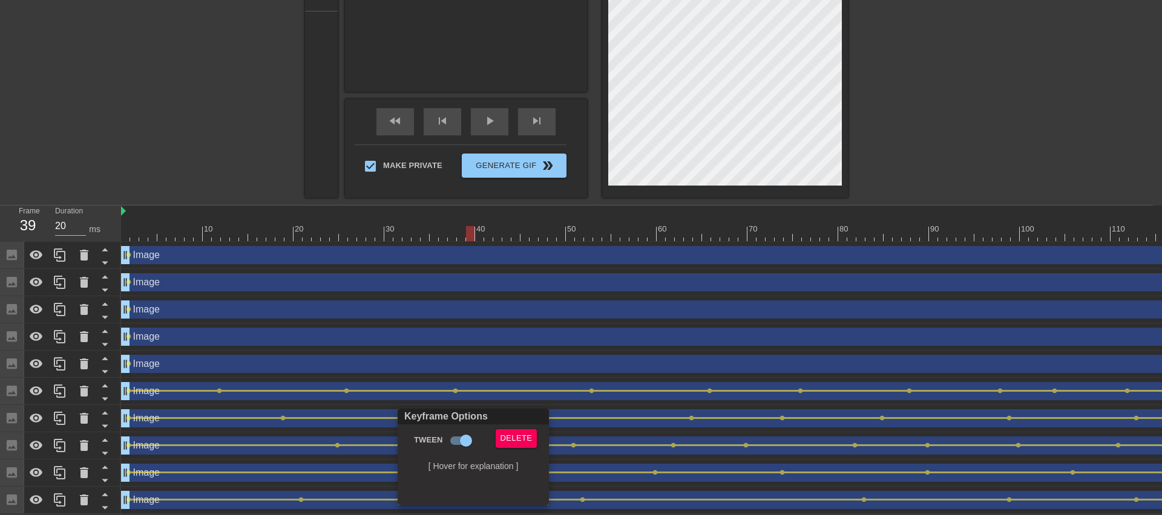
click at [963, 95] on div at bounding box center [581, 257] width 1162 height 515
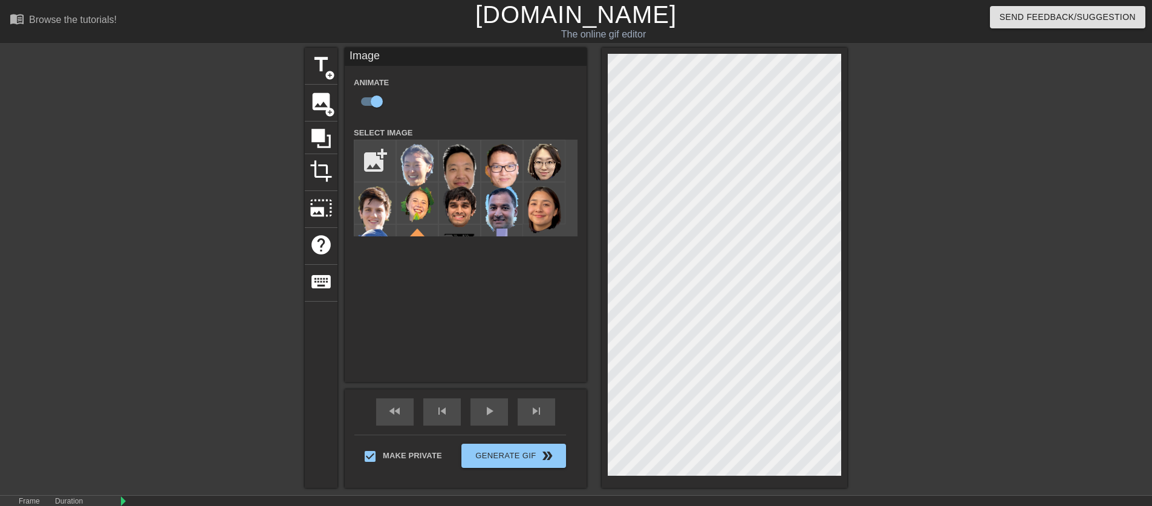
scroll to position [307, 0]
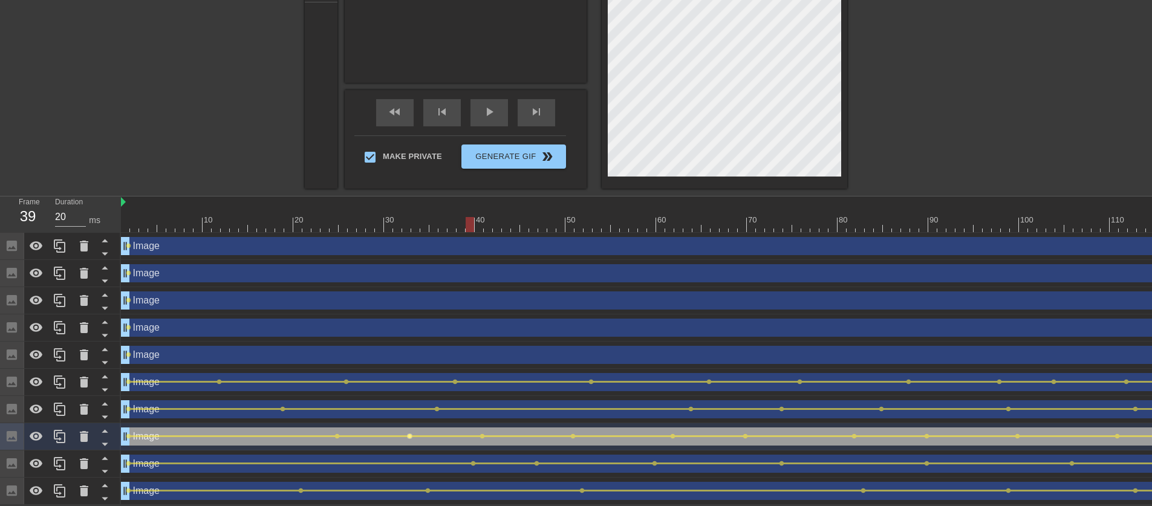
click at [408, 434] on span "lens" at bounding box center [409, 436] width 5 height 5
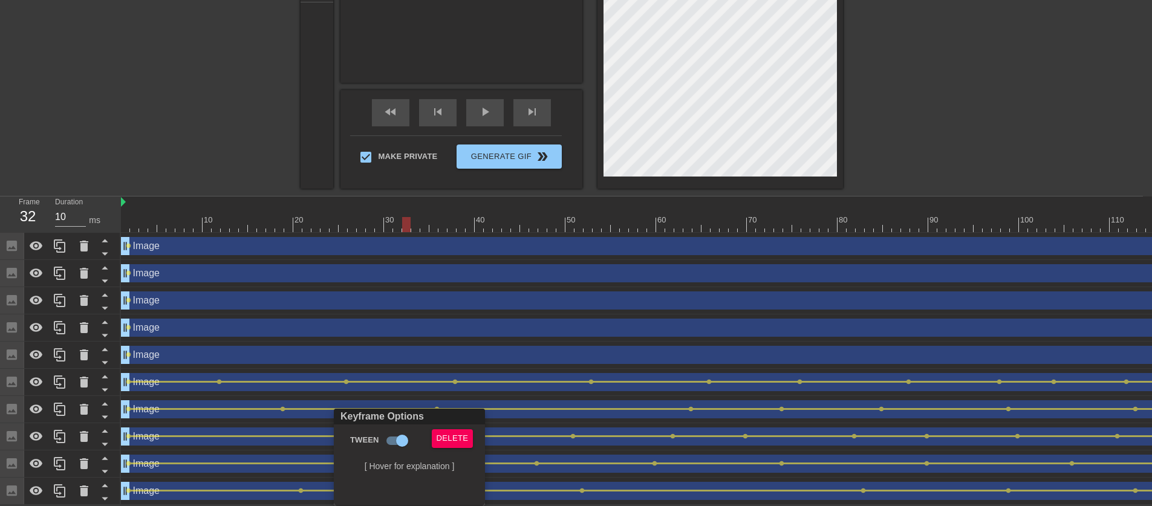
scroll to position [298, 0]
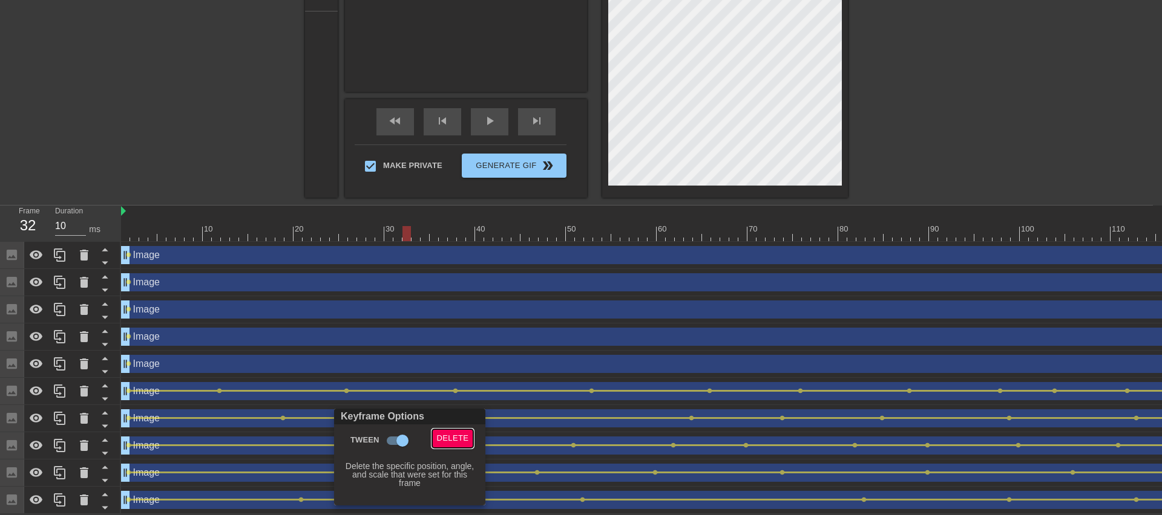
click at [464, 433] on span "Delete" at bounding box center [453, 439] width 32 height 14
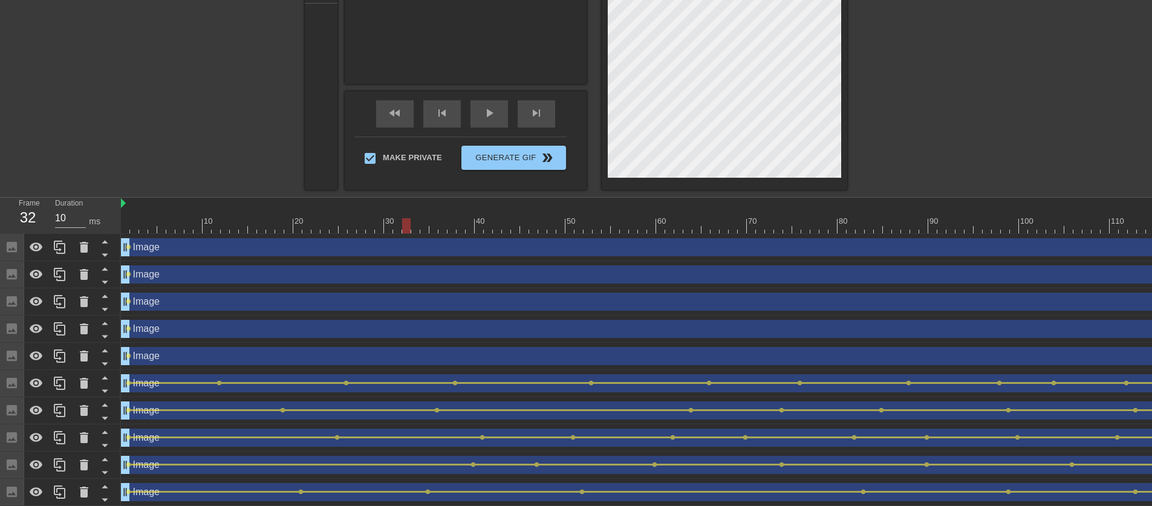
scroll to position [0, 0]
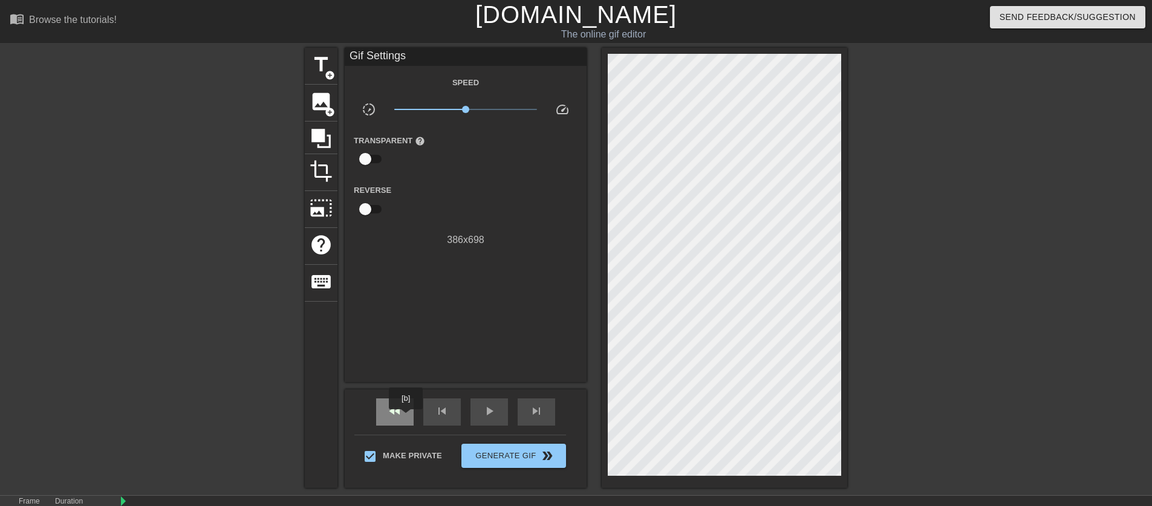
click at [407, 417] on div "fast_rewind" at bounding box center [395, 412] width 38 height 27
click at [479, 412] on div "play_arrow" at bounding box center [490, 412] width 38 height 27
click at [479, 412] on div "pause" at bounding box center [490, 412] width 38 height 27
click at [423, 414] on div "fast_rewind skip_previous play_arrow skip_next" at bounding box center [465, 412] width 197 height 45
click at [425, 413] on div "skip_previous" at bounding box center [442, 412] width 38 height 27
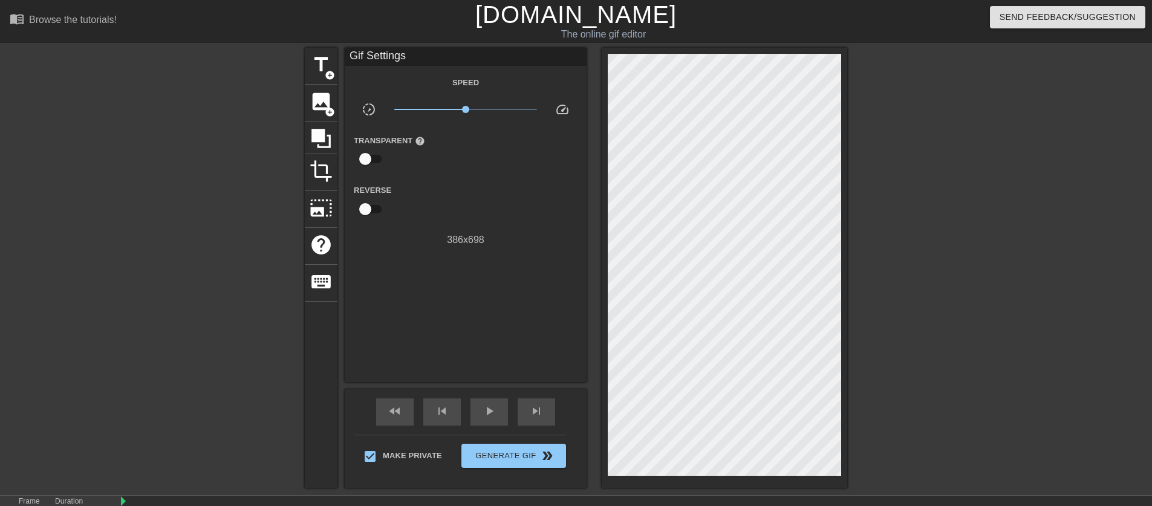
click at [370, 414] on div "fast_rewind skip_previous play_arrow skip_next" at bounding box center [465, 412] width 197 height 45
click at [387, 415] on div "fast_rewind" at bounding box center [395, 412] width 38 height 27
click at [500, 411] on div "play_arrow" at bounding box center [490, 412] width 38 height 27
click at [495, 411] on span "pause" at bounding box center [489, 411] width 15 height 15
click at [402, 419] on div "fast_rewind" at bounding box center [395, 412] width 38 height 27
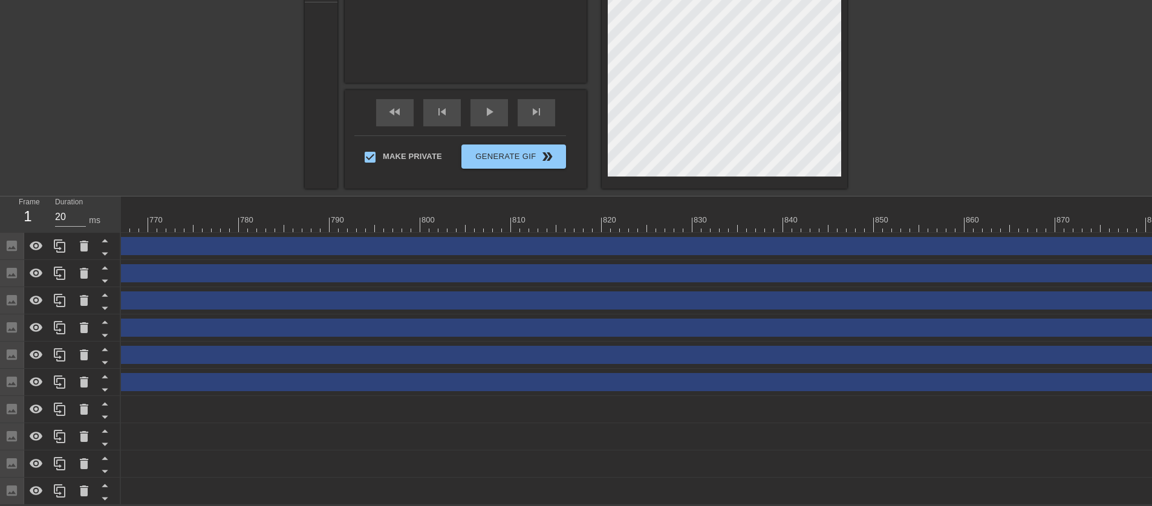
scroll to position [0, 7084]
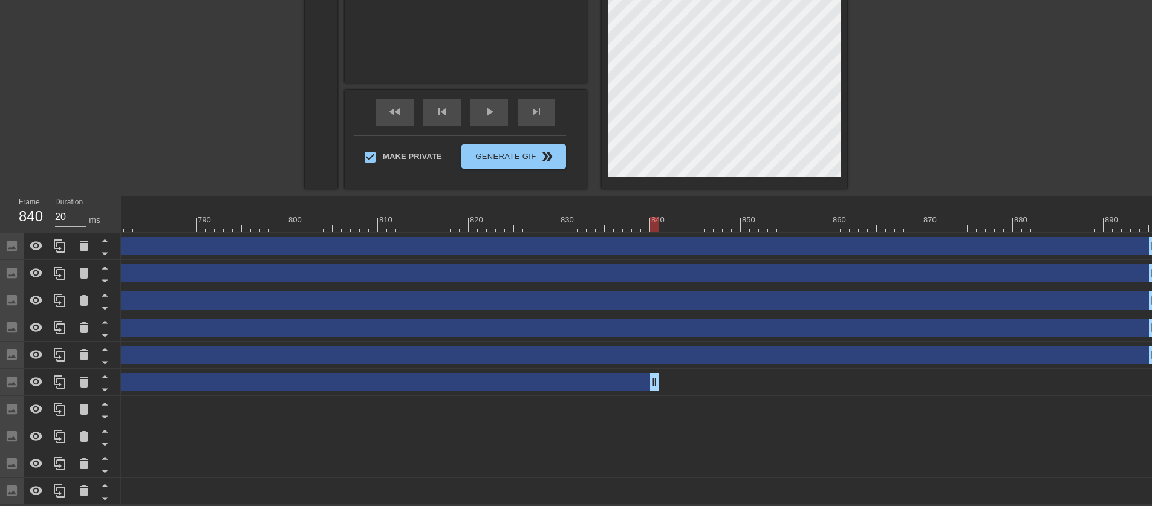
drag, startPoint x: 1149, startPoint y: 377, endPoint x: 473, endPoint y: 367, distance: 676.4
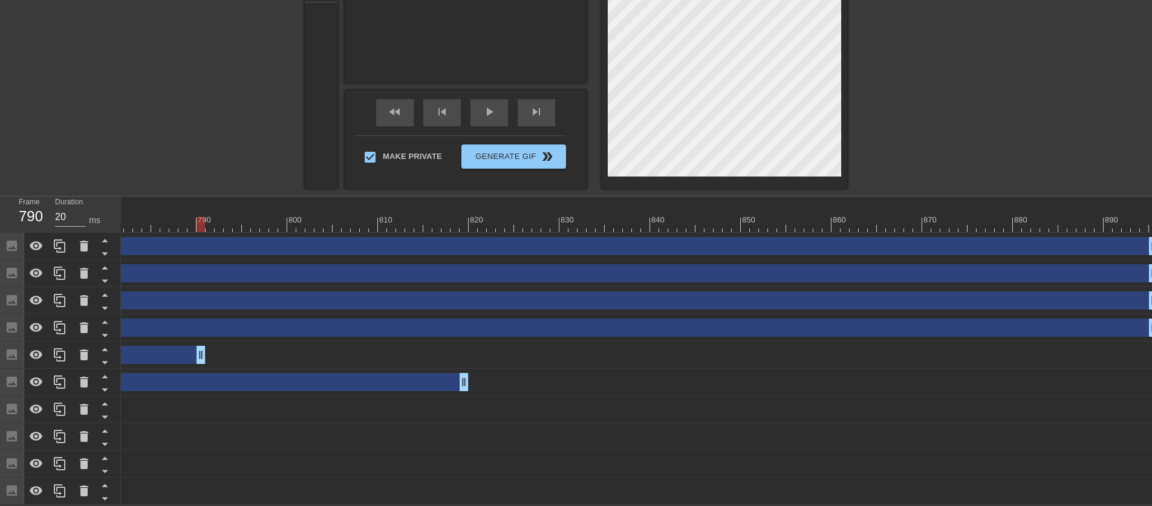
drag, startPoint x: 1149, startPoint y: 346, endPoint x: 172, endPoint y: 345, distance: 976.4
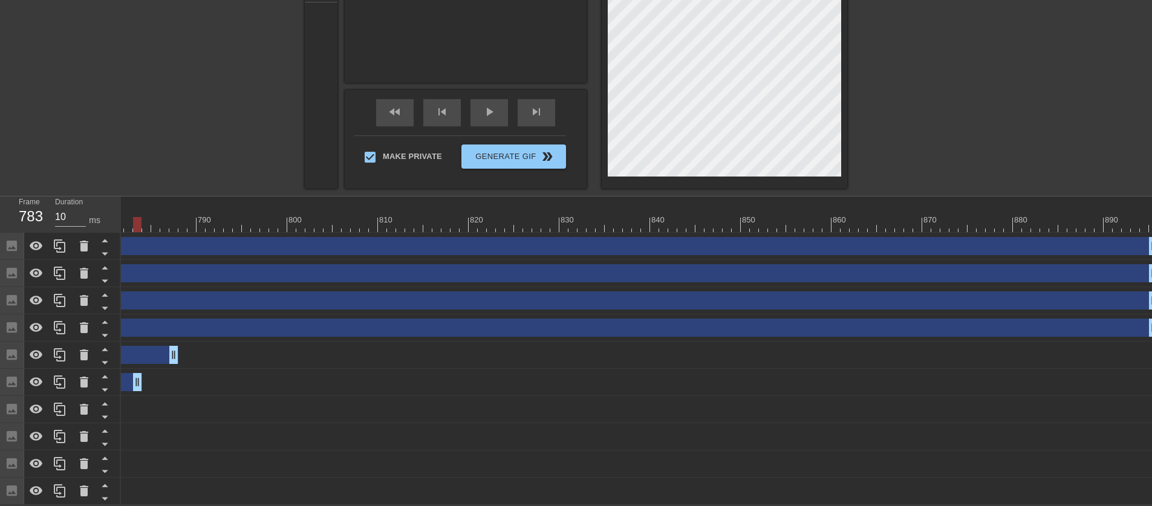
drag, startPoint x: 462, startPoint y: 378, endPoint x: 126, endPoint y: 382, distance: 336.4
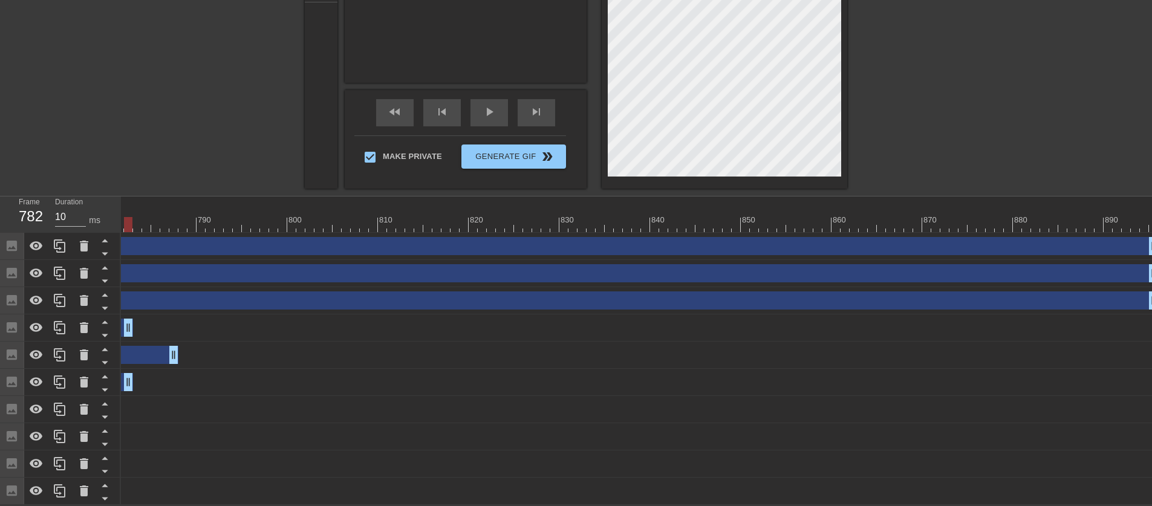
drag, startPoint x: 1150, startPoint y: 321, endPoint x: 126, endPoint y: 322, distance: 1023.6
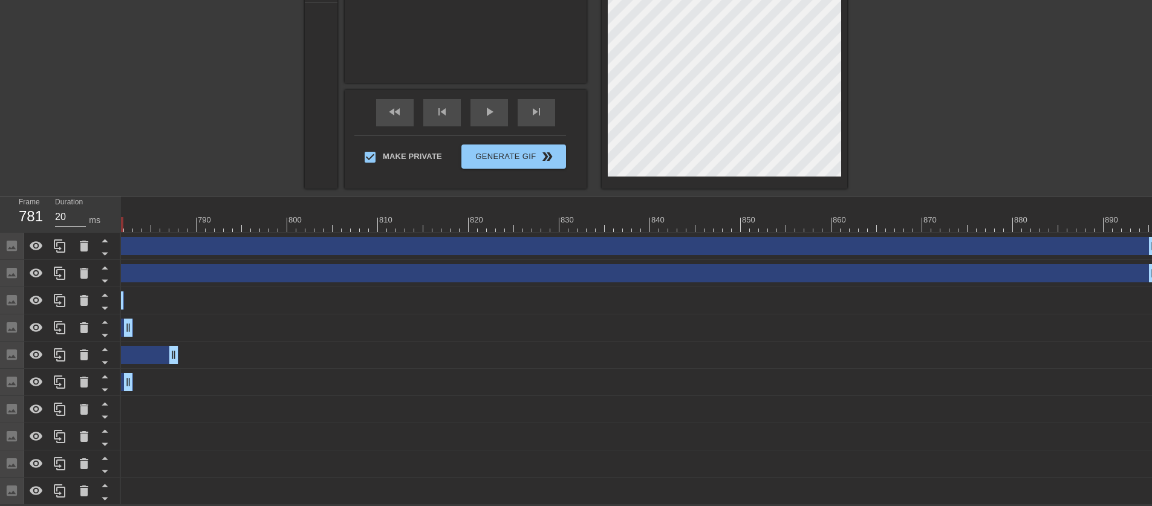
drag, startPoint x: 1151, startPoint y: 296, endPoint x: 114, endPoint y: 295, distance: 1036.9
click at [114, 295] on div "Frame 781 Duration 20 ms 10 20 30 40 50 60 70 80 90 100 110 120 130 140 150" at bounding box center [576, 351] width 1152 height 309
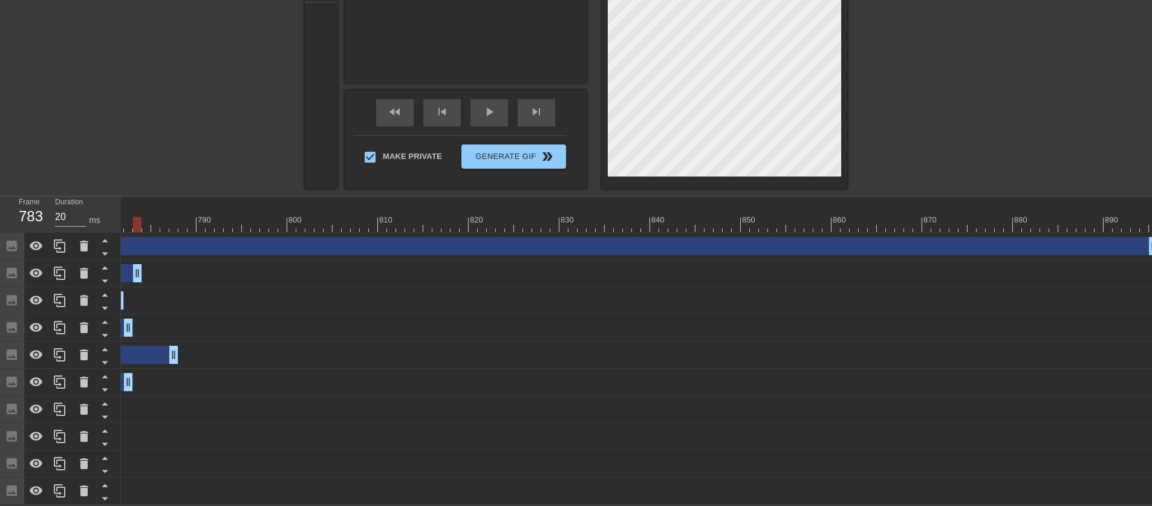
drag, startPoint x: 1148, startPoint y: 267, endPoint x: 129, endPoint y: 267, distance: 1018.8
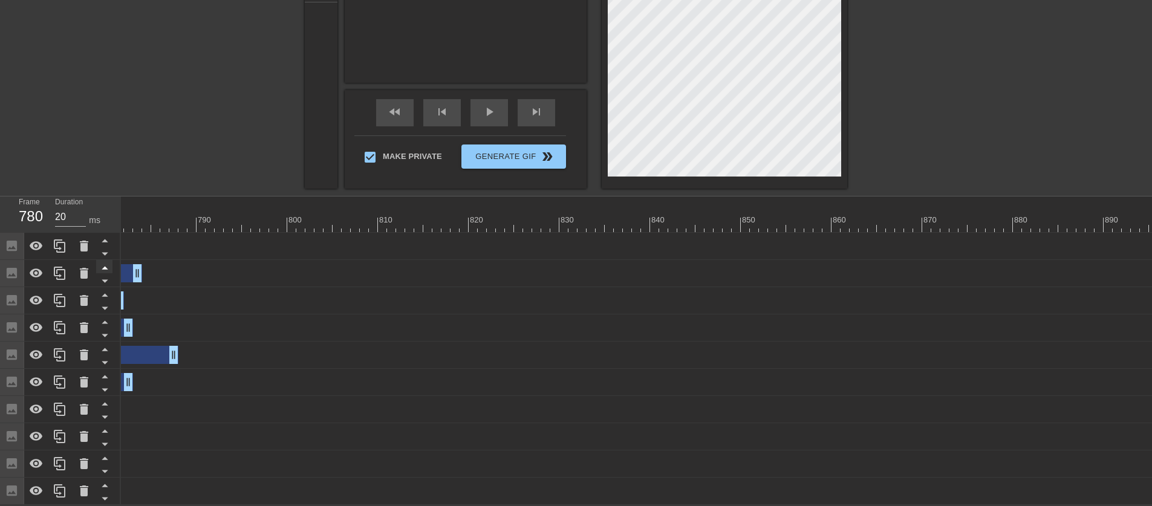
drag, startPoint x: 1151, startPoint y: 240, endPoint x: 110, endPoint y: 253, distance: 1040.6
click at [110, 253] on div "Frame 780 Duration 20 ms 10 20 30 40 50 60 70 80 90 100 110 120 130 140 150" at bounding box center [576, 351] width 1152 height 309
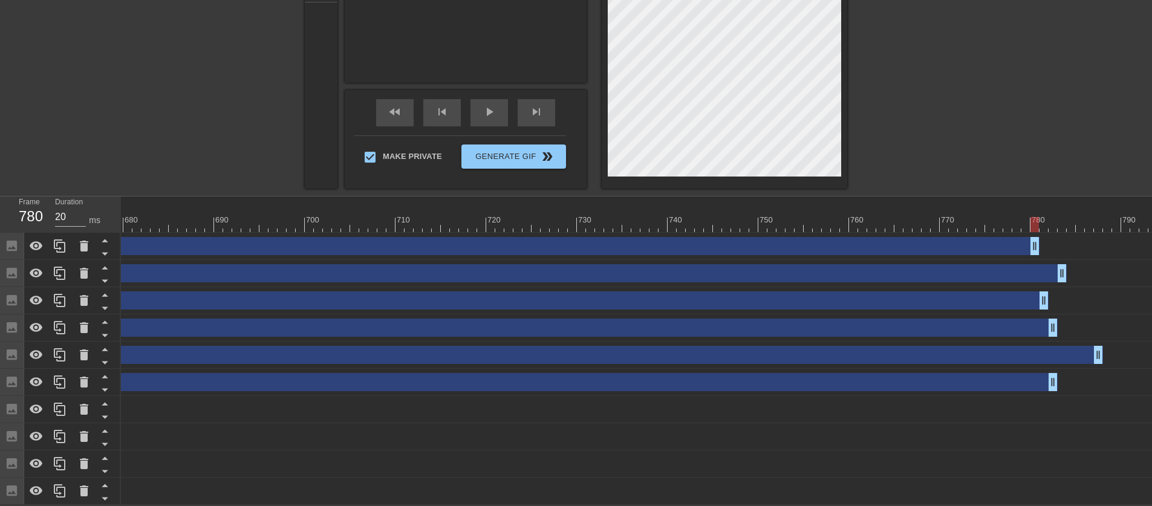
scroll to position [0, 6163]
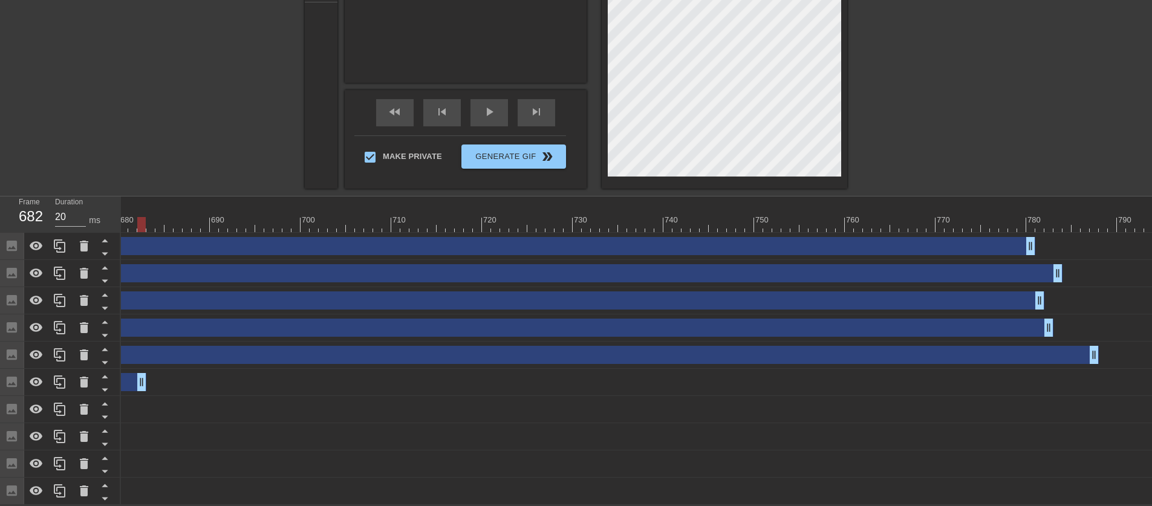
drag, startPoint x: 1046, startPoint y: 375, endPoint x: 137, endPoint y: 380, distance: 909.3
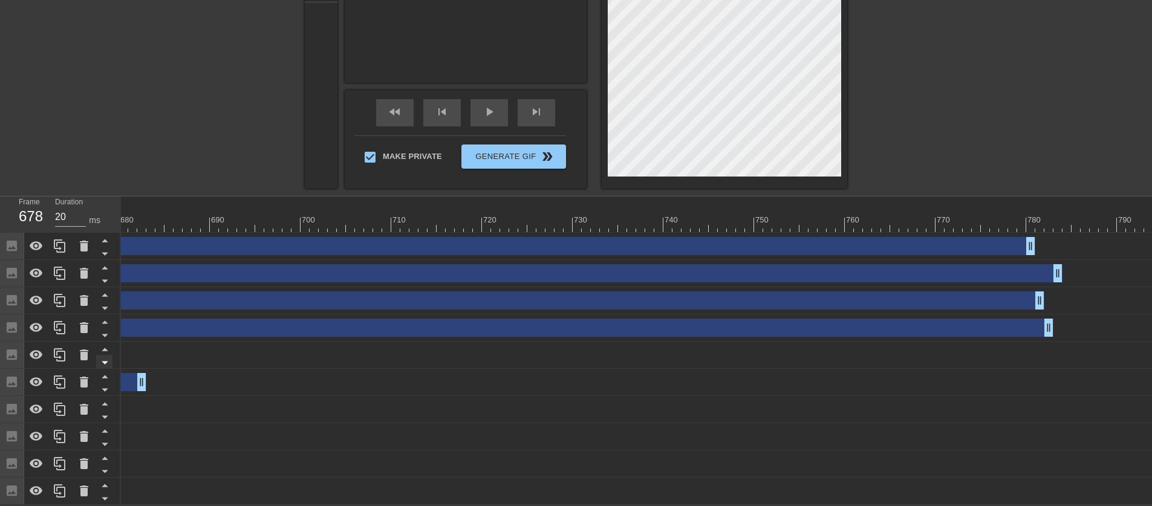
drag, startPoint x: 1096, startPoint y: 351, endPoint x: 109, endPoint y: 355, distance: 986.7
click at [109, 355] on div "Frame 678 Duration 20 ms 10 20 30 40 50 60 70 80 90 100 110 120 130 140 150" at bounding box center [576, 351] width 1152 height 309
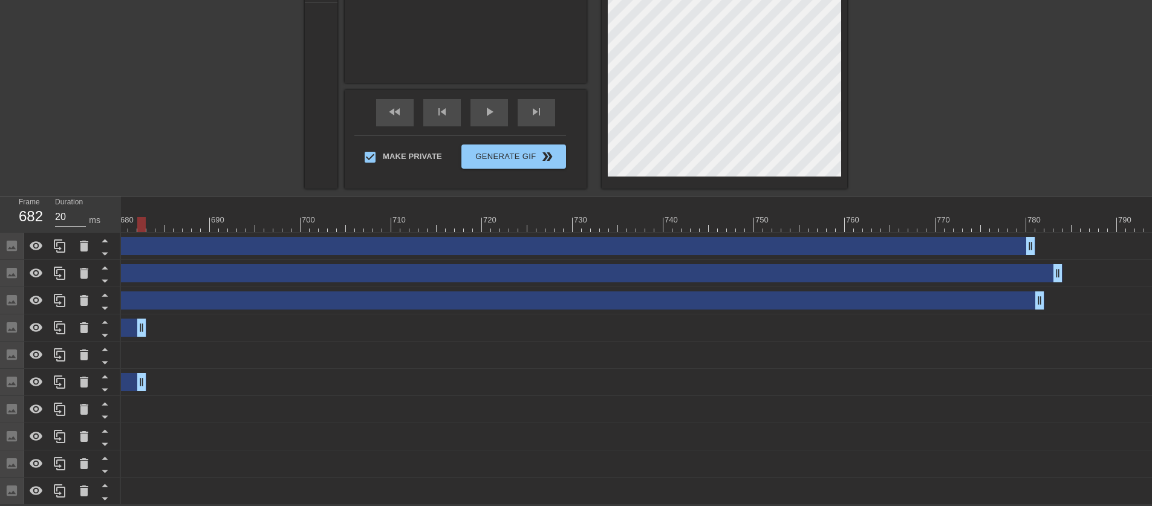
drag, startPoint x: 1053, startPoint y: 323, endPoint x: 124, endPoint y: 327, distance: 928.6
click at [115, 328] on div "Frame 682 Duration 20 ms 10 20 30 40 50 60 70 80 90 100 110 120 130 140 150" at bounding box center [576, 351] width 1152 height 309
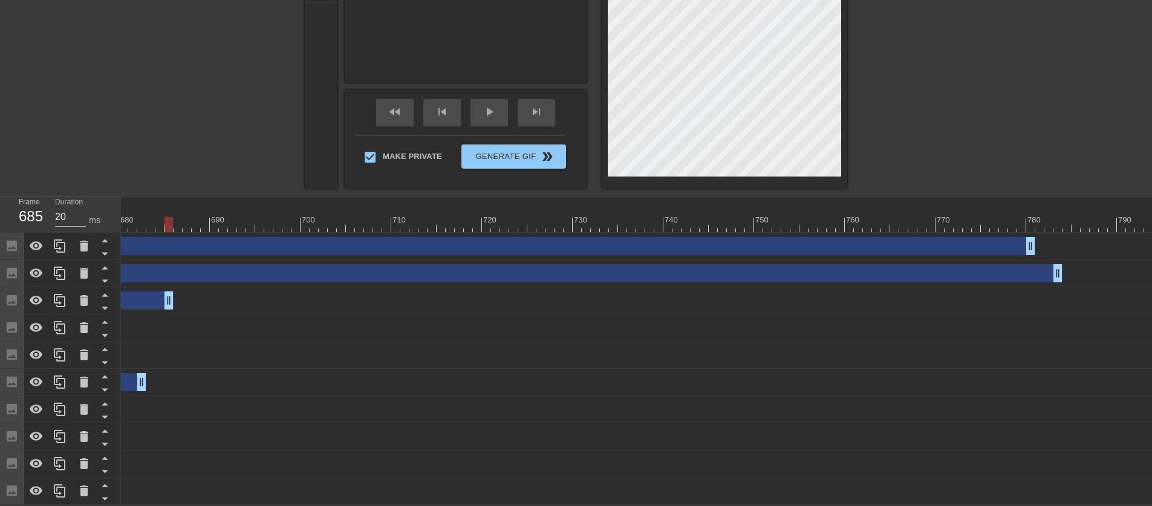
drag, startPoint x: 1040, startPoint y: 297, endPoint x: 129, endPoint y: 306, distance: 911.1
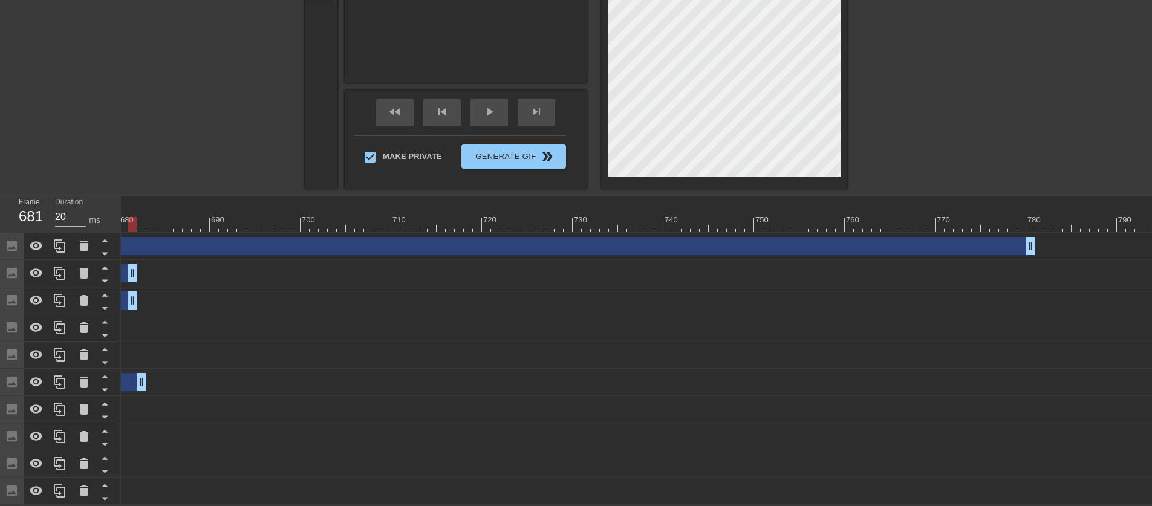
drag, startPoint x: 1057, startPoint y: 263, endPoint x: 132, endPoint y: 270, distance: 925.0
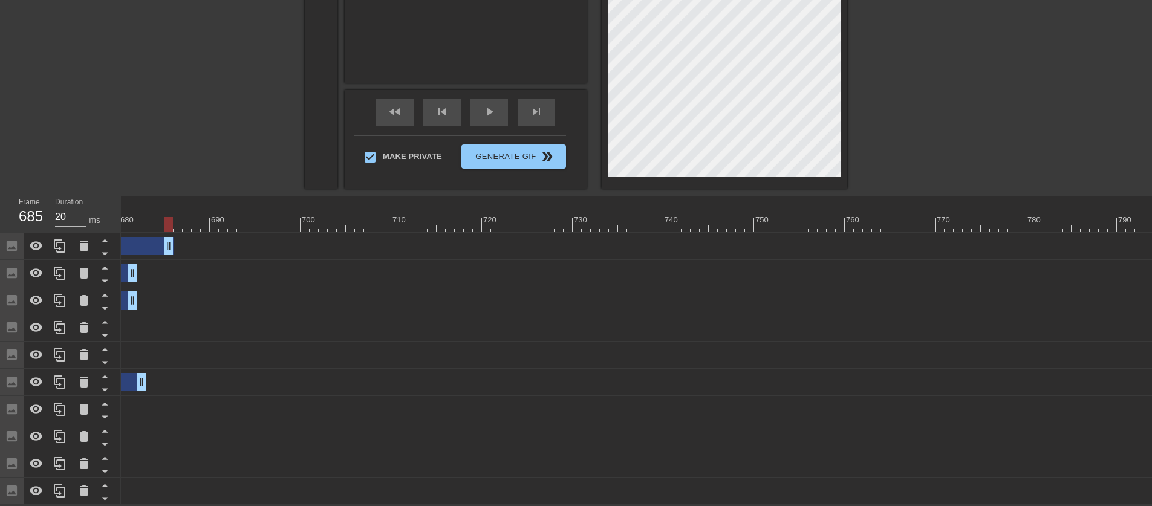
drag, startPoint x: 1034, startPoint y: 241, endPoint x: 172, endPoint y: 254, distance: 862.8
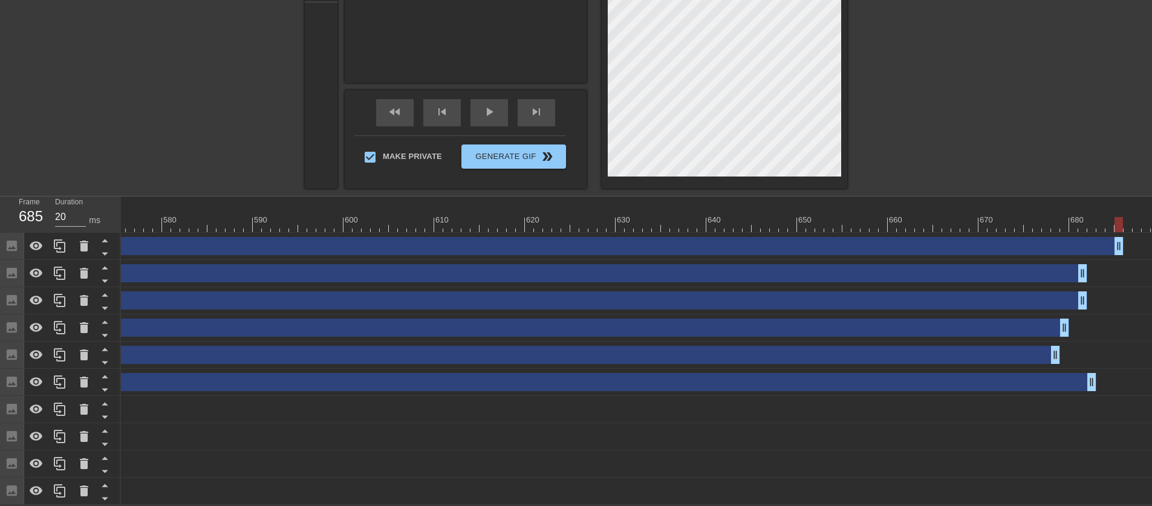
scroll to position [0, 5194]
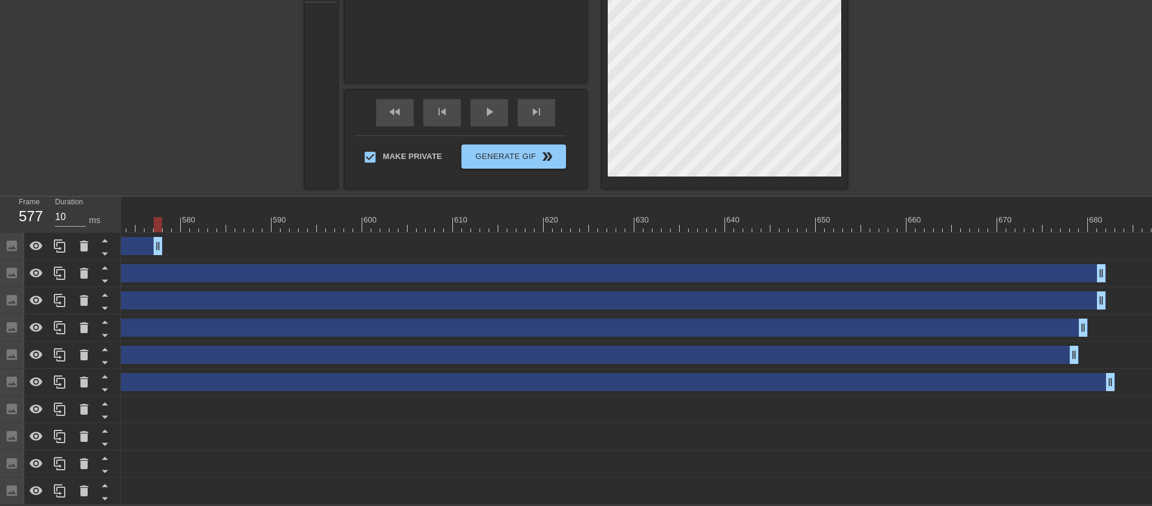
drag, startPoint x: 1134, startPoint y: 237, endPoint x: 139, endPoint y: 283, distance: 996.2
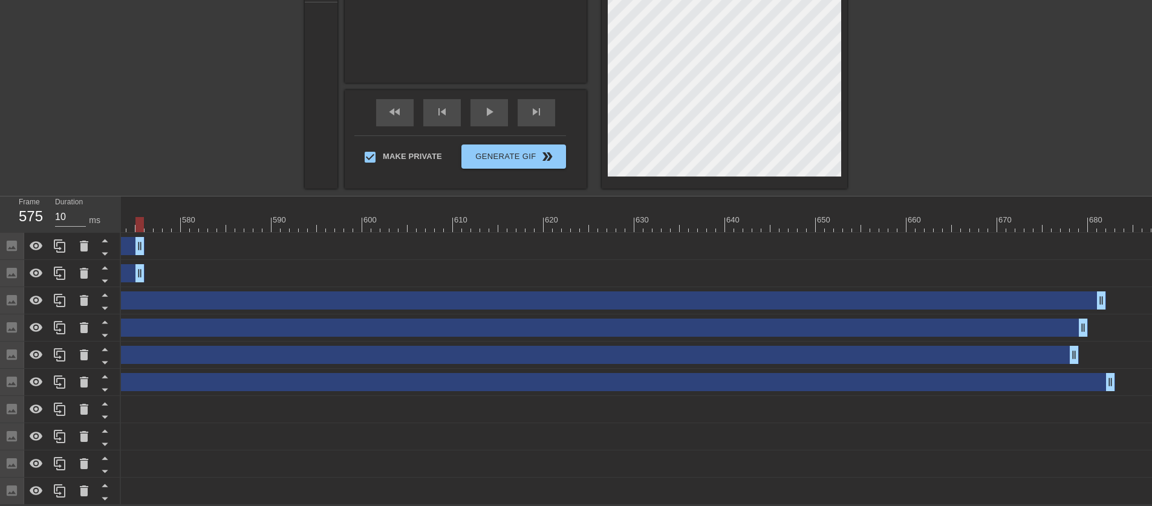
drag, startPoint x: 1103, startPoint y: 267, endPoint x: 142, endPoint y: 296, distance: 961.7
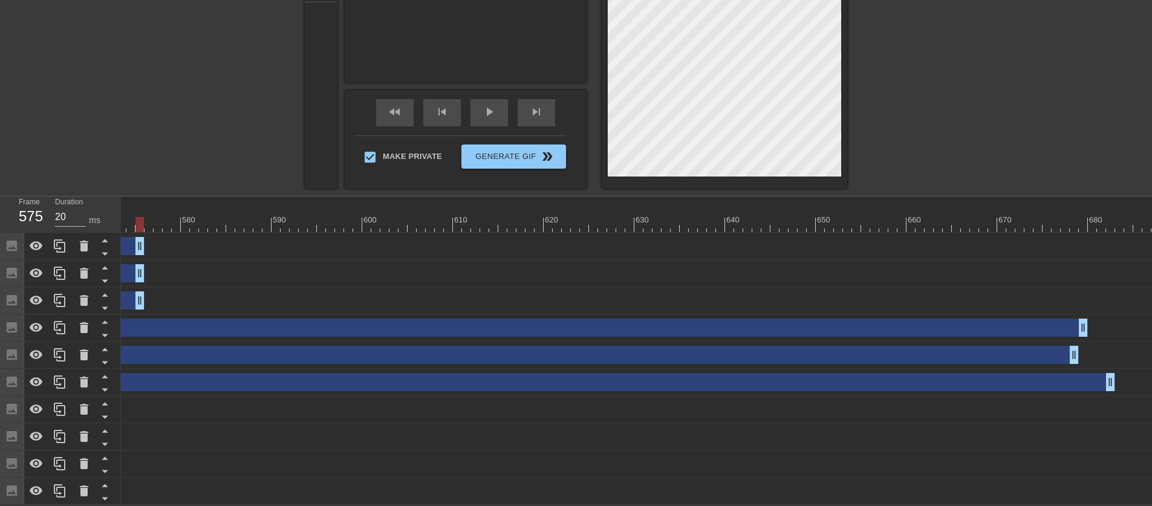
drag, startPoint x: 1099, startPoint y: 295, endPoint x: 122, endPoint y: 324, distance: 976.9
click at [119, 324] on div "Frame 575 Duration 20 ms 10 20 30 40 50 60 70 80 90 100 110 120 130 140 150" at bounding box center [576, 351] width 1152 height 309
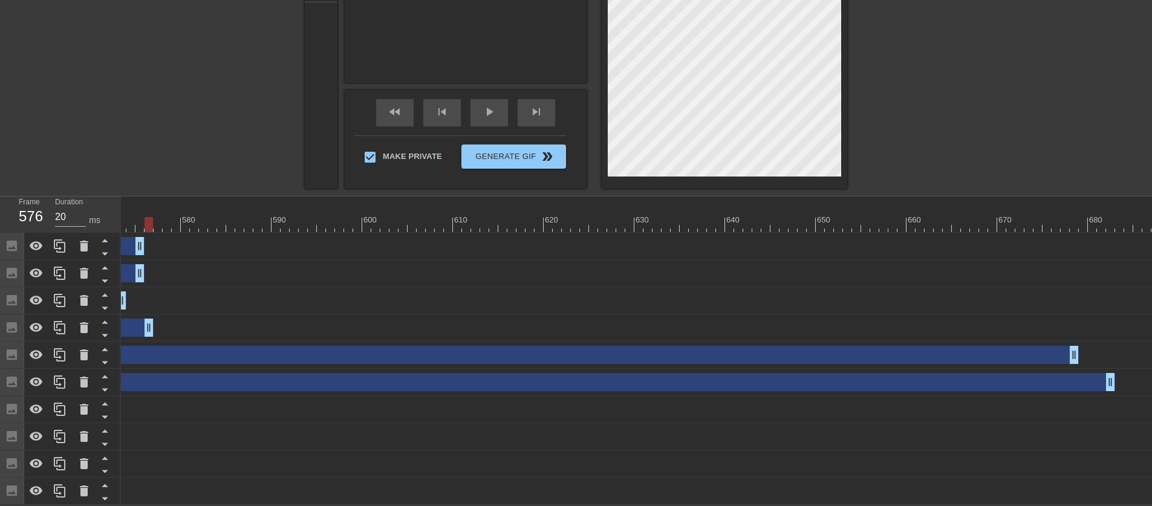
drag, startPoint x: 1086, startPoint y: 324, endPoint x: 151, endPoint y: 339, distance: 934.8
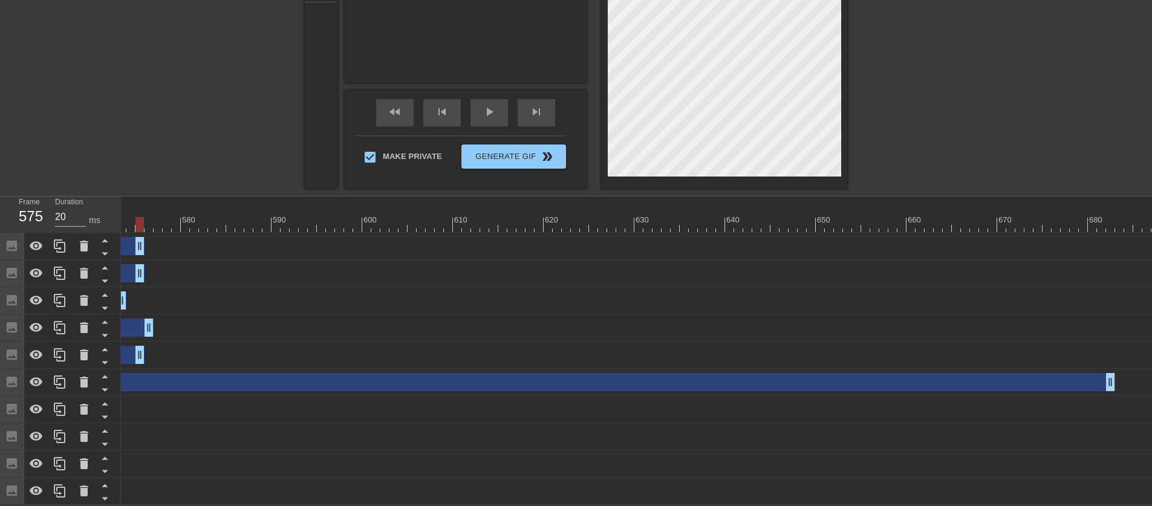
drag, startPoint x: 1076, startPoint y: 347, endPoint x: 119, endPoint y: 359, distance: 956.5
click at [119, 359] on div "Frame 575 Duration 20 ms 10 20 30 40 50 60 70 80 90 100 110 120 130 140 150" at bounding box center [576, 351] width 1152 height 309
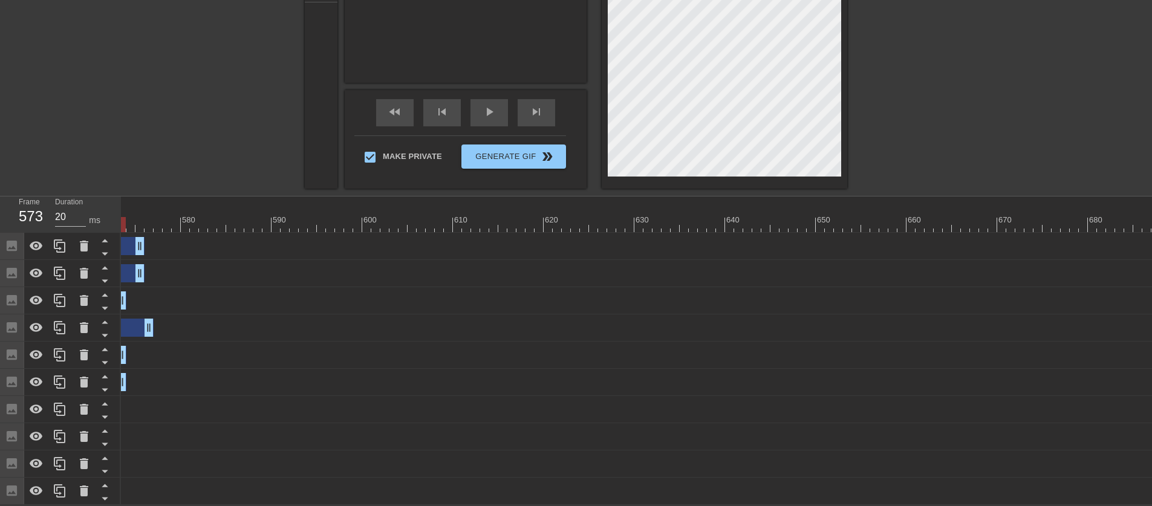
drag, startPoint x: 1108, startPoint y: 374, endPoint x: 118, endPoint y: 390, distance: 990.5
click at [118, 390] on div "Frame 573 Duration 20 ms 10 20 30 40 50 60 70 80 90 100 110 120 130 140 150" at bounding box center [576, 351] width 1152 height 309
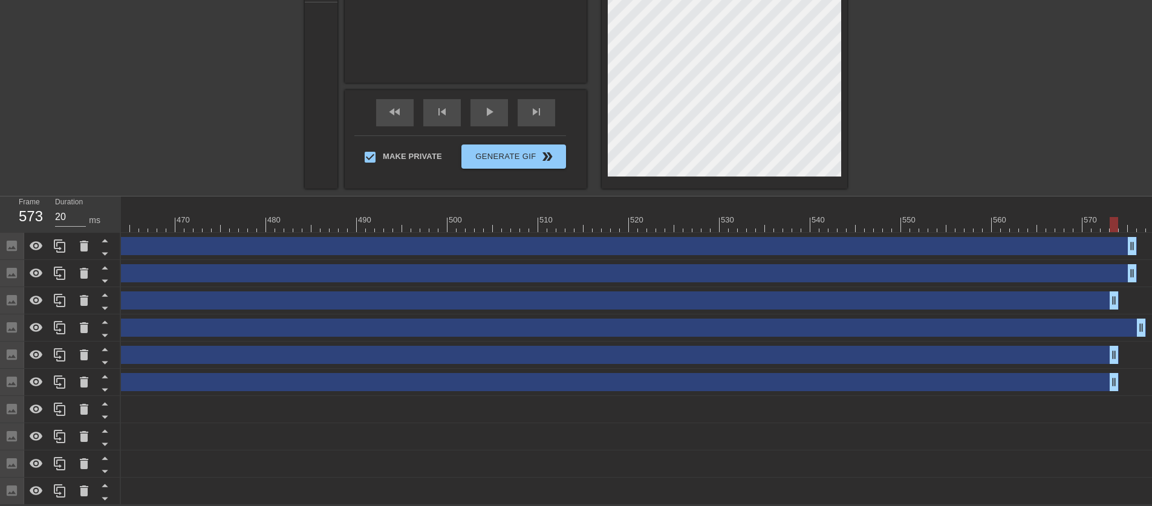
scroll to position [0, 4206]
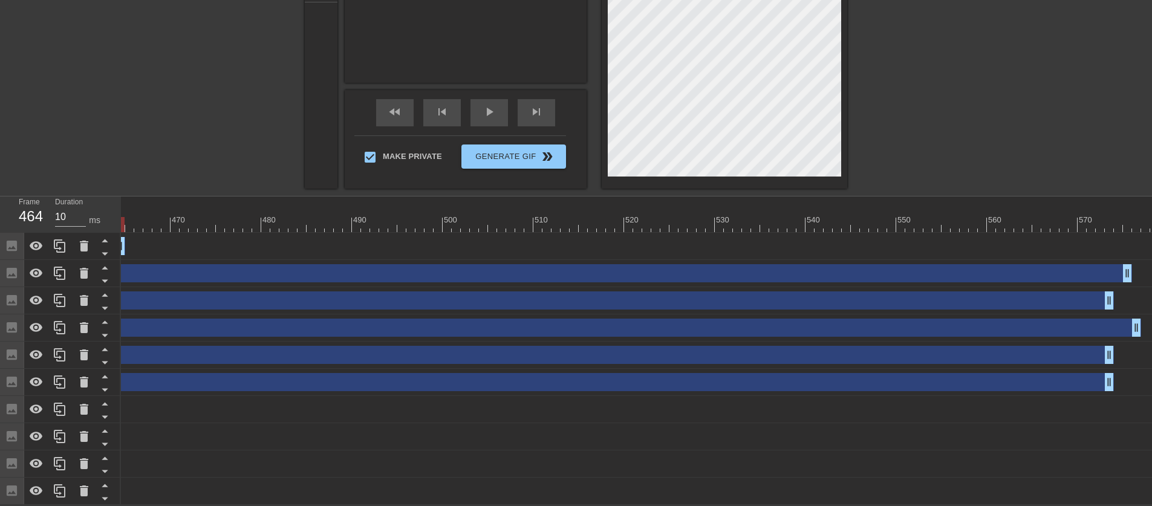
drag, startPoint x: 1127, startPoint y: 237, endPoint x: 123, endPoint y: 273, distance: 1004.9
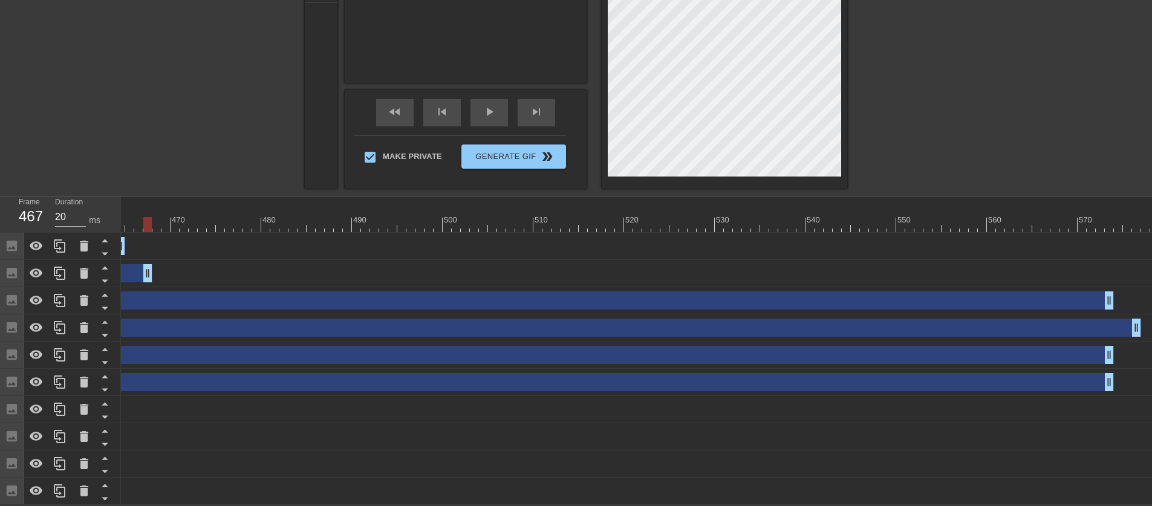
drag, startPoint x: 1129, startPoint y: 271, endPoint x: 128, endPoint y: 298, distance: 1002.2
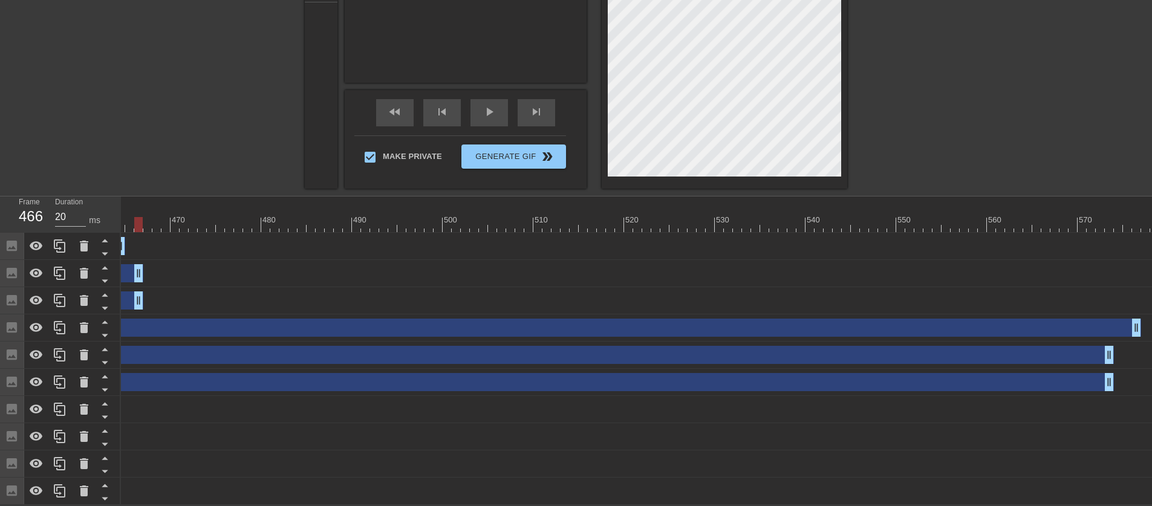
drag, startPoint x: 1105, startPoint y: 293, endPoint x: 160, endPoint y: 321, distance: 946.0
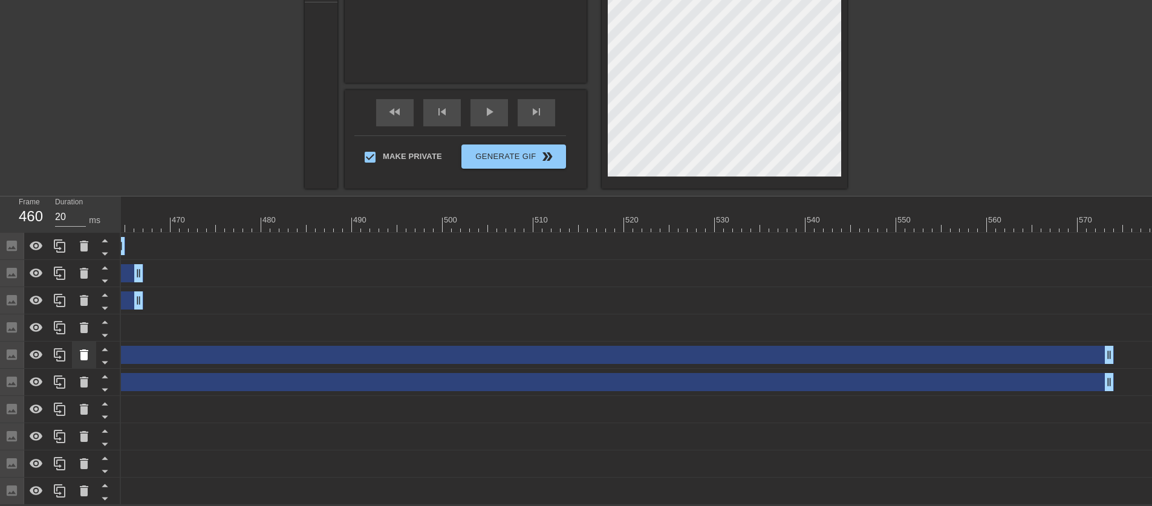
drag, startPoint x: 1139, startPoint y: 322, endPoint x: 82, endPoint y: 345, distance: 1057.1
click at [82, 345] on div "Frame 460 Duration 20 ms 10 20 30 40 50 60 70 80 90 100 110 120 130 140 150" at bounding box center [576, 351] width 1152 height 309
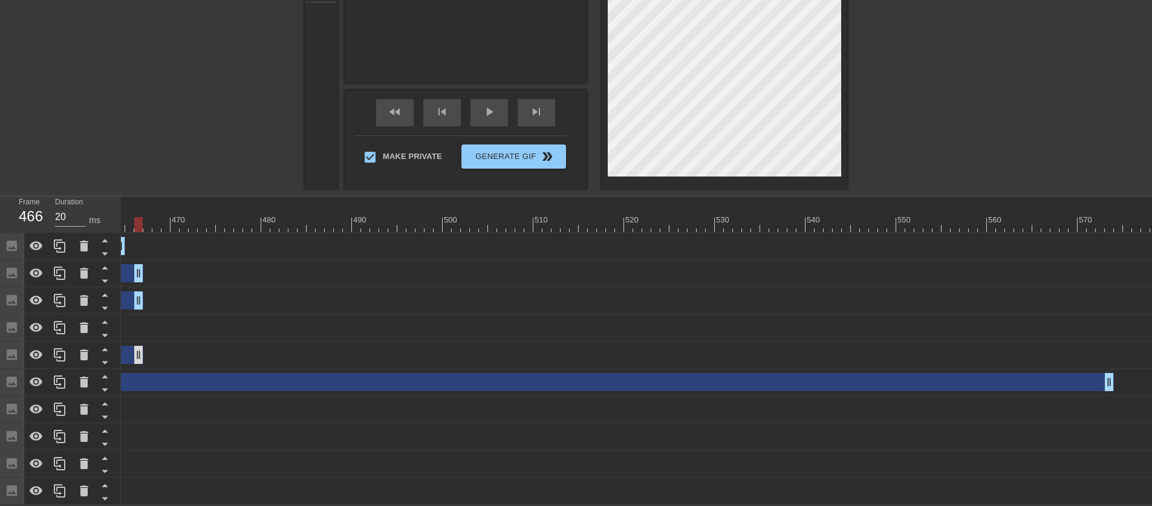
drag, startPoint x: 1109, startPoint y: 352, endPoint x: 139, endPoint y: 355, distance: 969.8
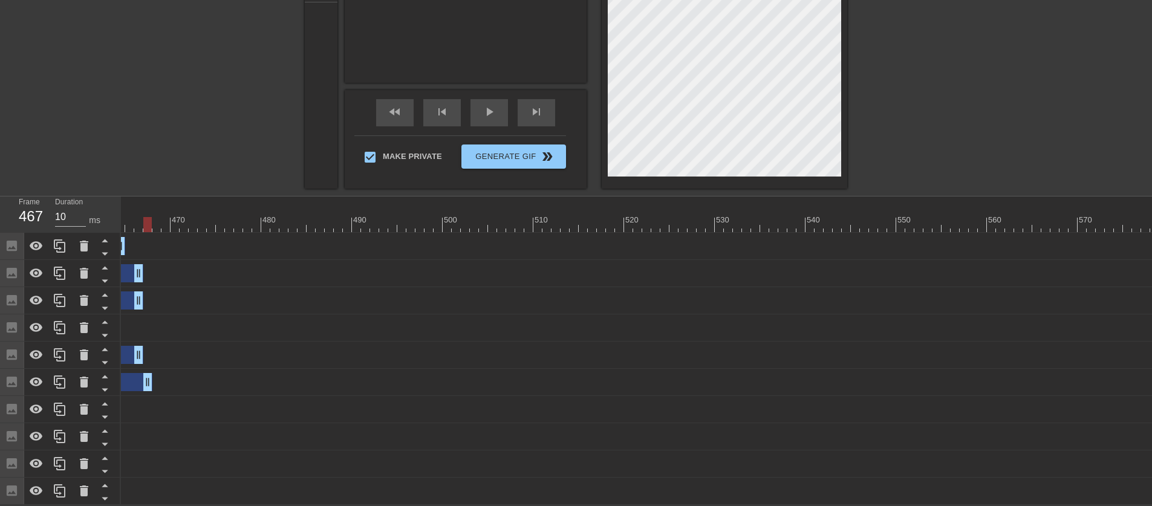
drag, startPoint x: 1112, startPoint y: 376, endPoint x: 121, endPoint y: 380, distance: 990.9
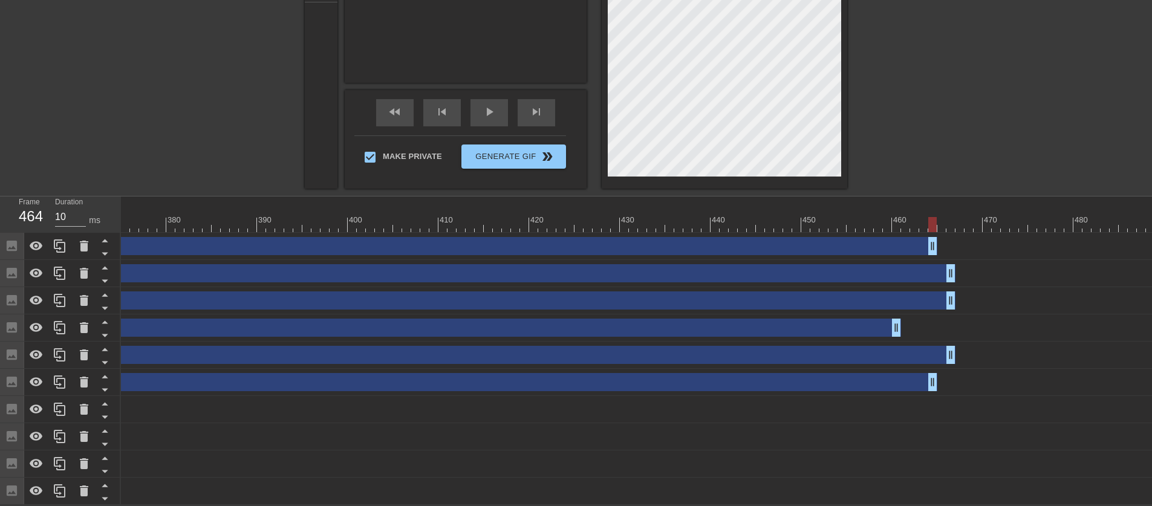
scroll to position [0, 3399]
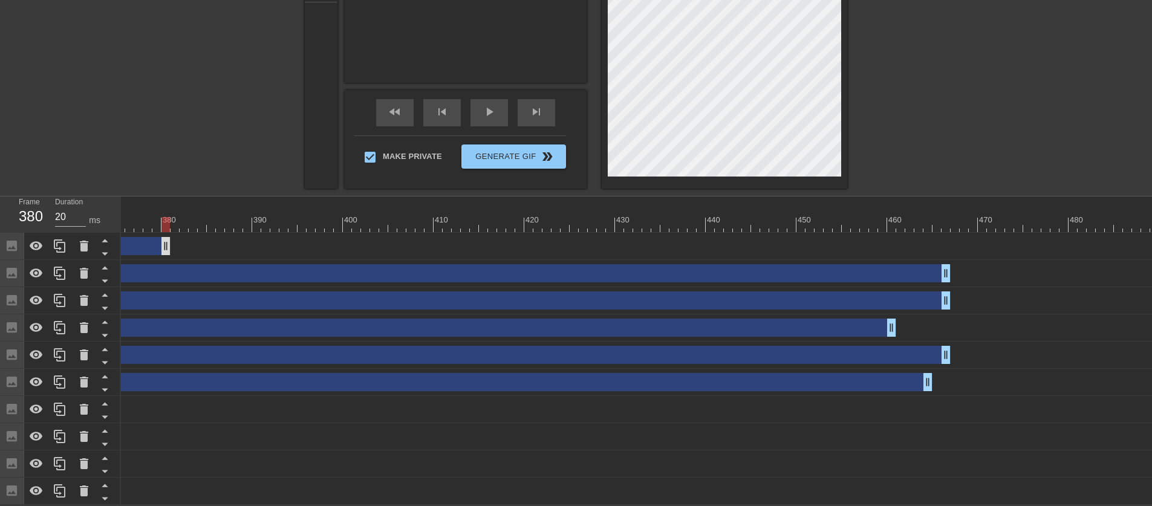
drag, startPoint x: 930, startPoint y: 237, endPoint x: 158, endPoint y: 244, distance: 772.6
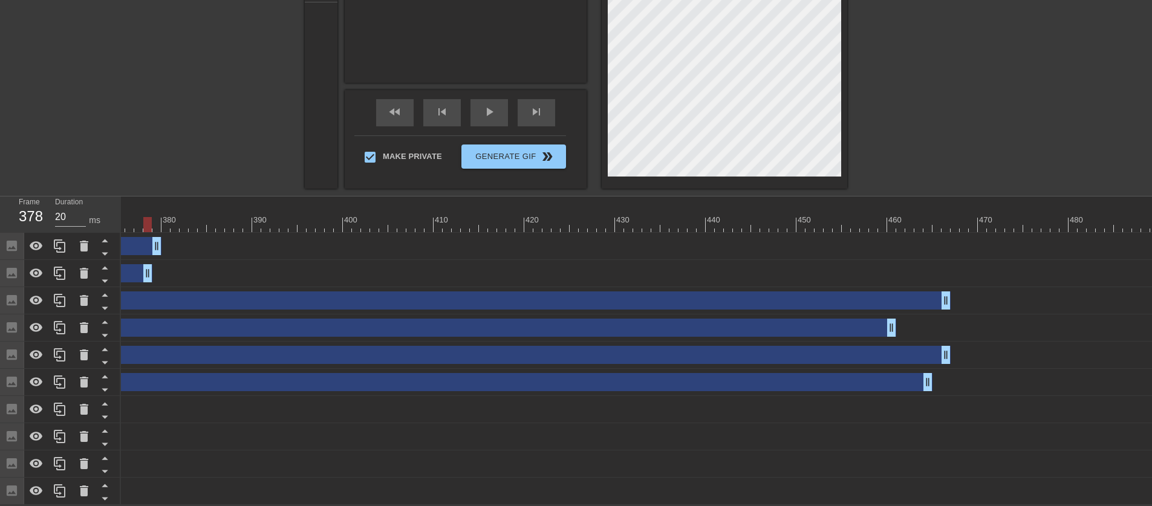
drag, startPoint x: 943, startPoint y: 264, endPoint x: 129, endPoint y: 278, distance: 813.2
click at [129, 278] on div "Image drag_handle drag_handle lens" at bounding box center [783, 273] width 8122 height 27
drag, startPoint x: 935, startPoint y: 299, endPoint x: 907, endPoint y: 299, distance: 27.8
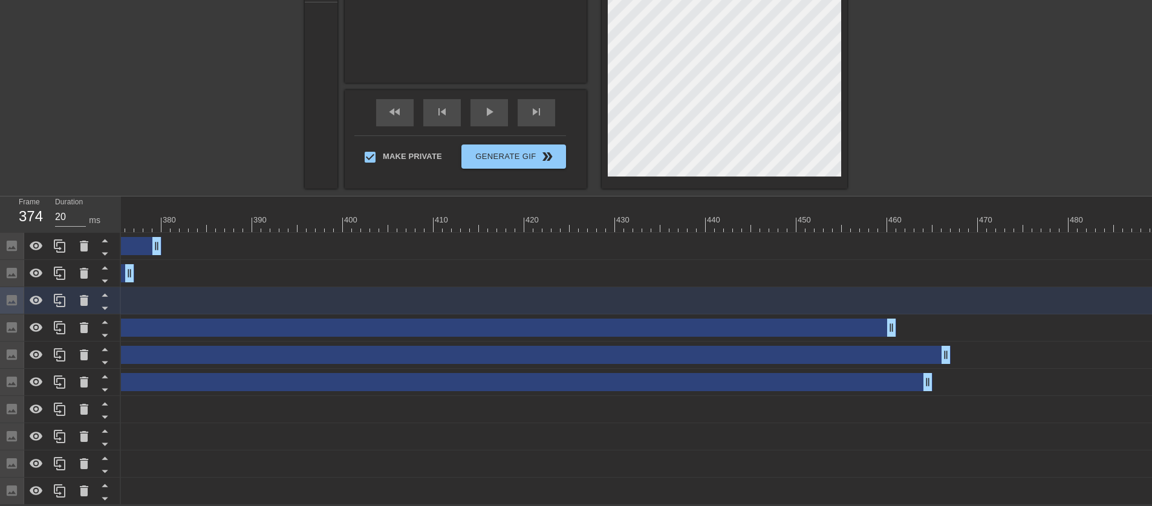
drag, startPoint x: 947, startPoint y: 293, endPoint x: 182, endPoint y: 296, distance: 765.3
click at [107, 299] on div "Frame 374 Duration 20 ms 10 20 30 40 50 60 70 80 90 100 110 120 130 140 150" at bounding box center [576, 351] width 1152 height 309
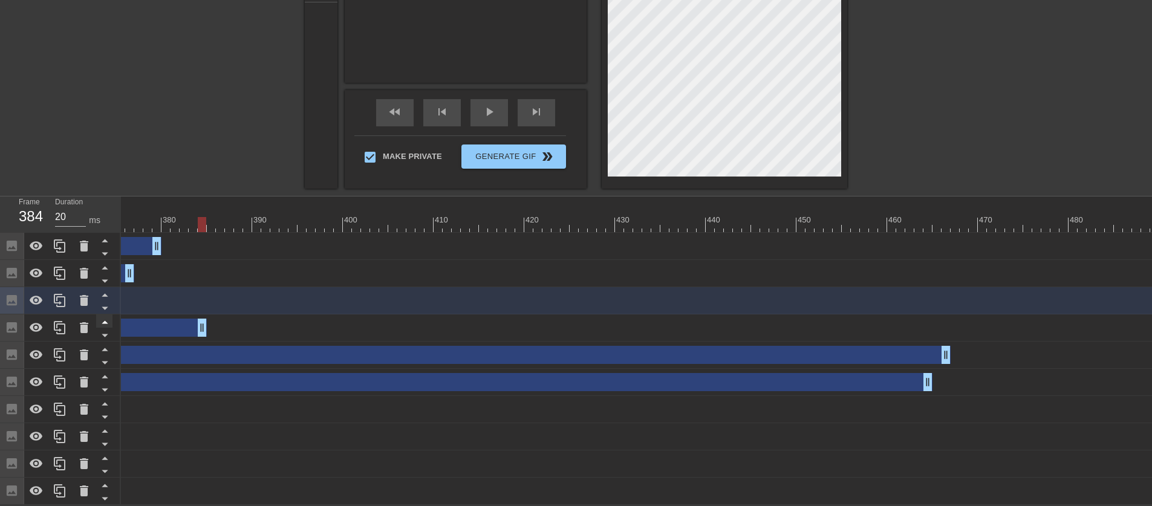
drag, startPoint x: 889, startPoint y: 319, endPoint x: 102, endPoint y: 313, distance: 786.5
click at [102, 313] on div "Frame 384 Duration 20 ms 10 20 30 40 50 60 70 80 90 100 110 120 130 140 150" at bounding box center [576, 351] width 1152 height 309
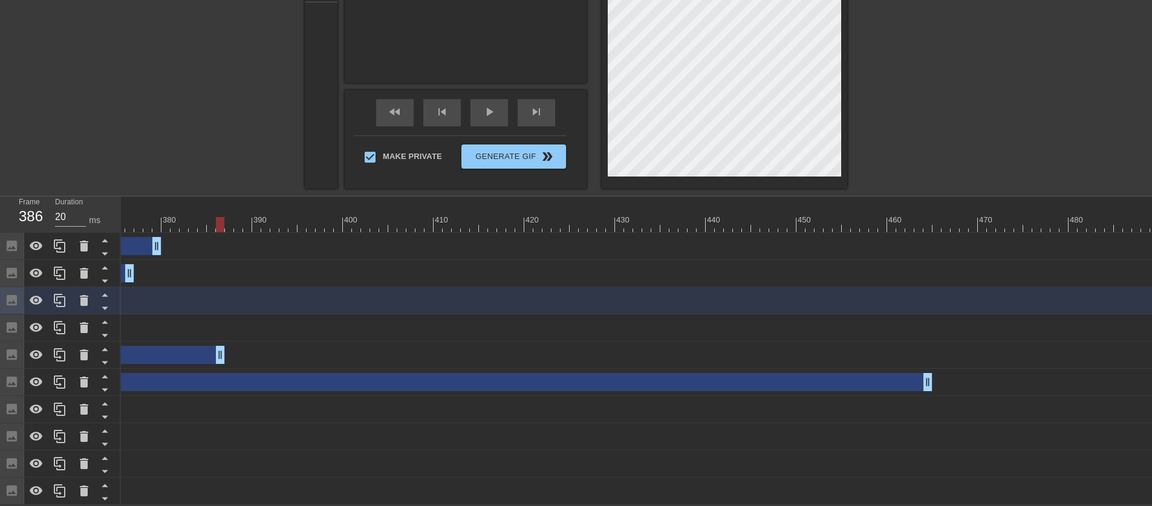
drag, startPoint x: 949, startPoint y: 348, endPoint x: 126, endPoint y: 357, distance: 822.8
click at [126, 357] on div "Image drag_handle drag_handle lens" at bounding box center [783, 355] width 8122 height 27
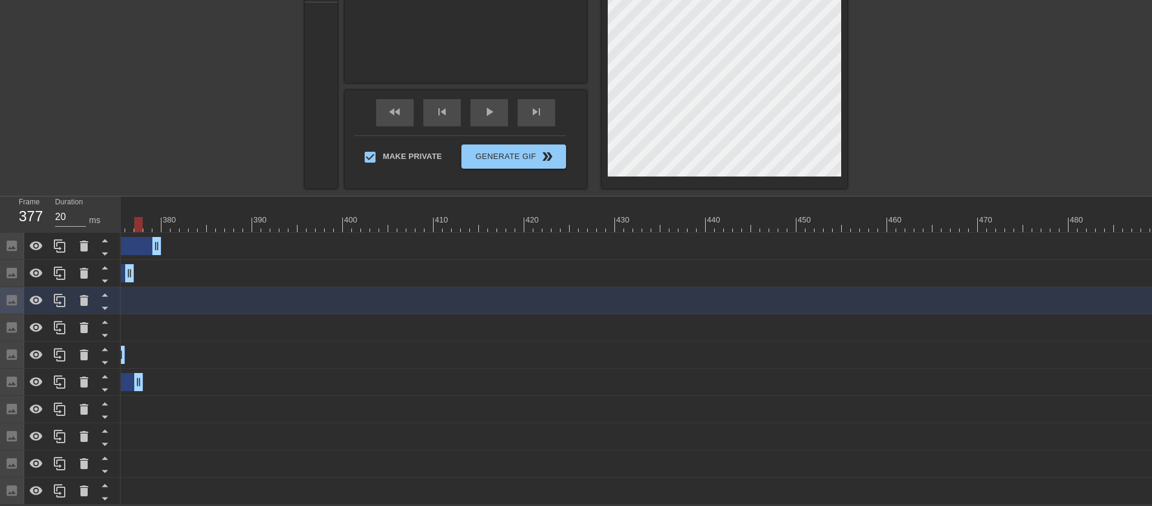
drag, startPoint x: 924, startPoint y: 378, endPoint x: 114, endPoint y: 362, distance: 810.2
click at [114, 362] on div "Frame 377 Duration 20 ms 10 20 30 40 50 60 70 80 90 100 110 120 130 140 150" at bounding box center [576, 351] width 1152 height 309
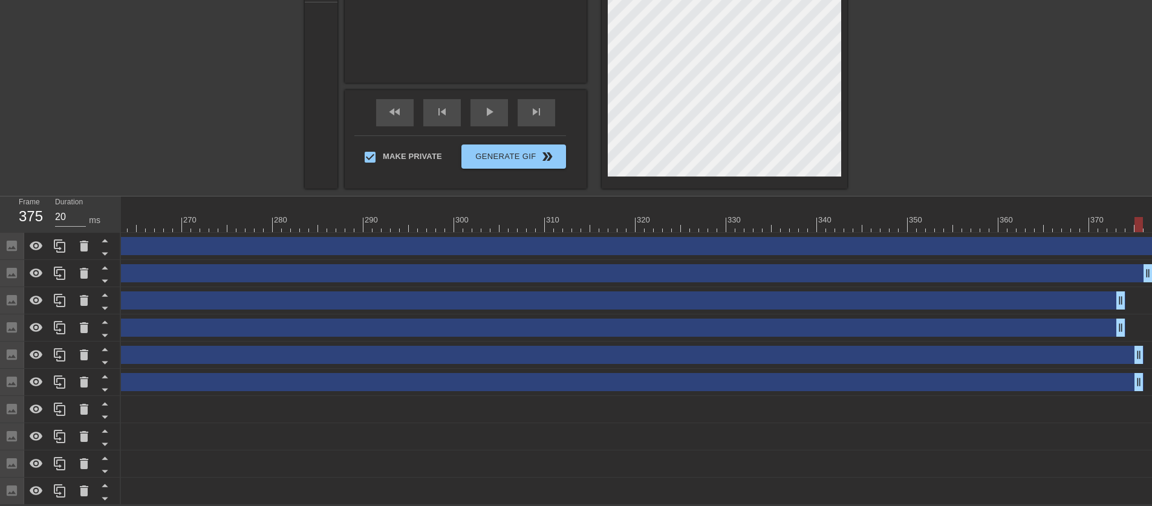
scroll to position [0, 2385]
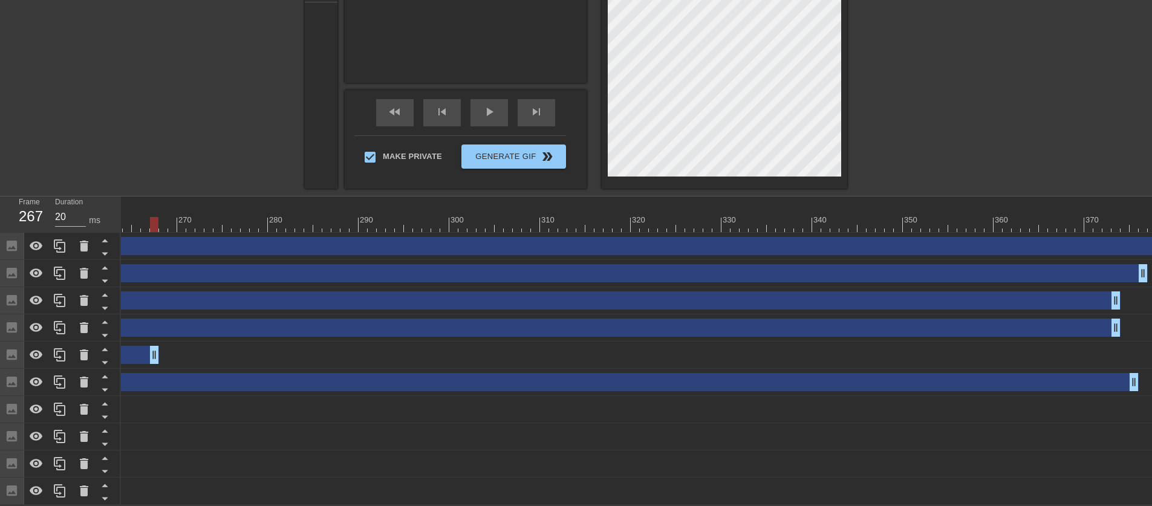
drag, startPoint x: 1134, startPoint y: 348, endPoint x: 152, endPoint y: 336, distance: 981.9
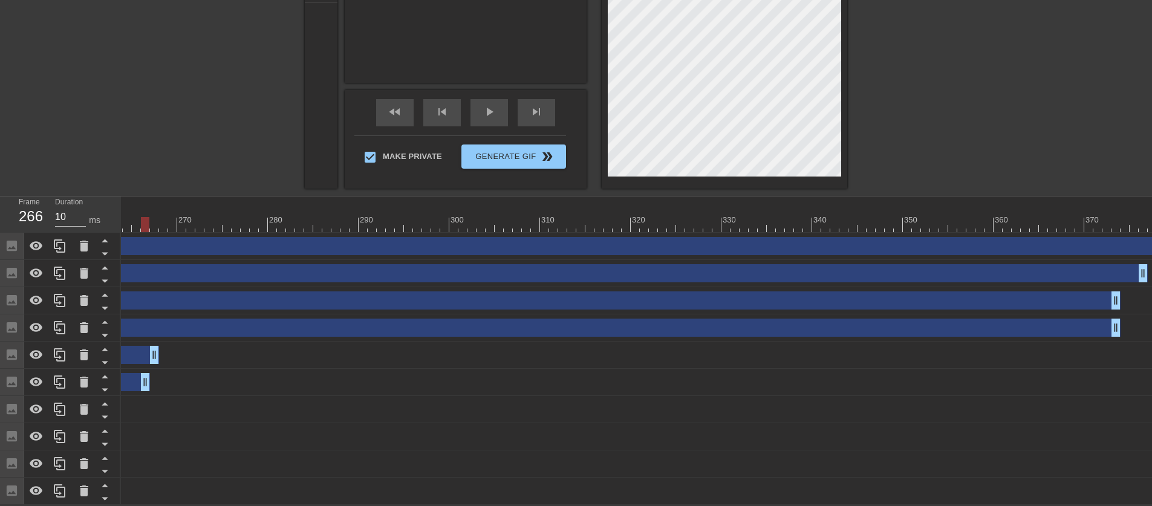
drag, startPoint x: 1131, startPoint y: 374, endPoint x: 484, endPoint y: 335, distance: 648.5
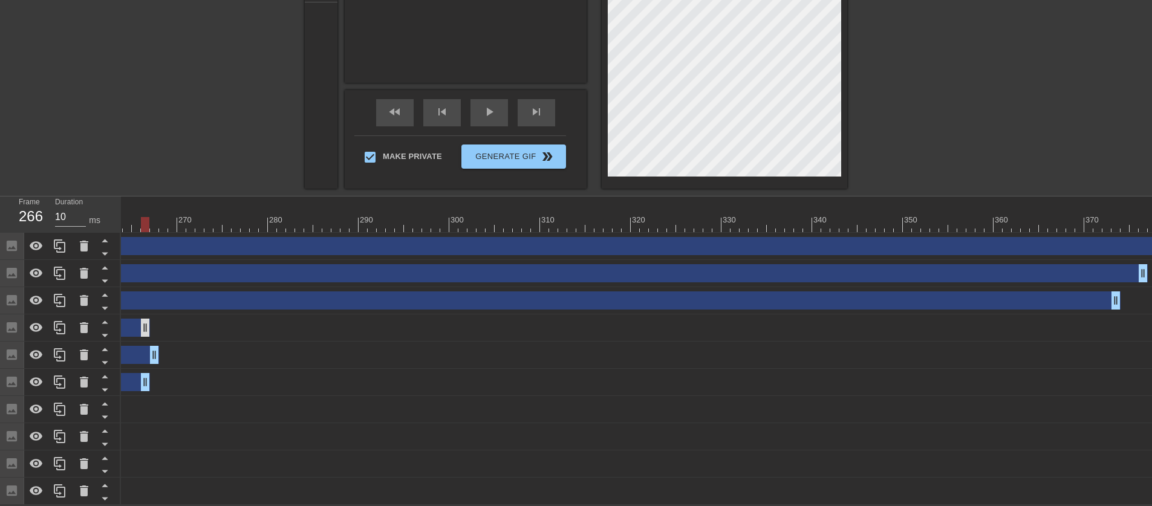
drag, startPoint x: 1114, startPoint y: 318, endPoint x: 145, endPoint y: 320, distance: 969.2
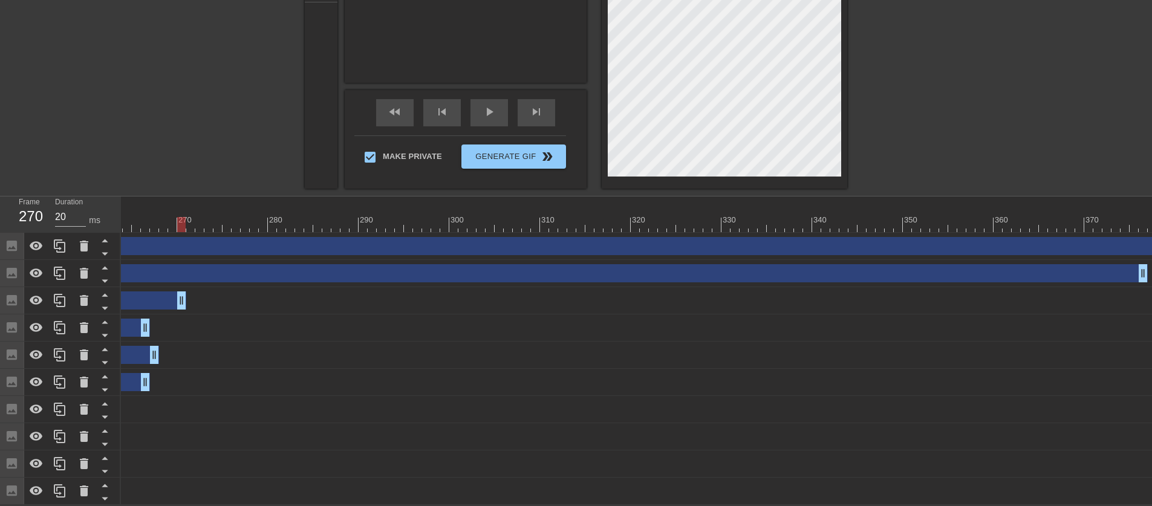
drag, startPoint x: 1117, startPoint y: 290, endPoint x: 140, endPoint y: 291, distance: 977.0
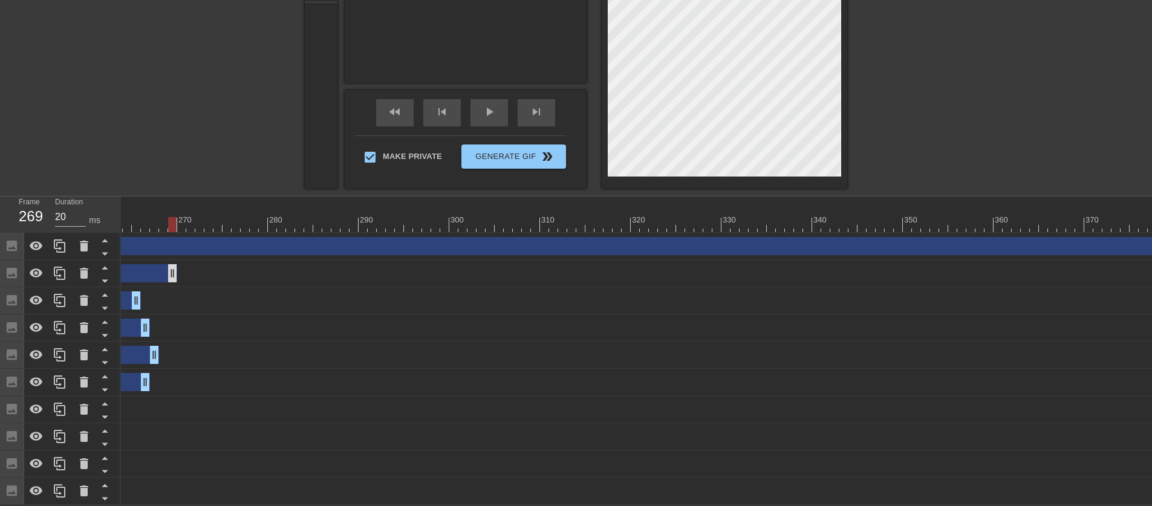
drag, startPoint x: 1145, startPoint y: 265, endPoint x: 151, endPoint y: 257, distance: 993.4
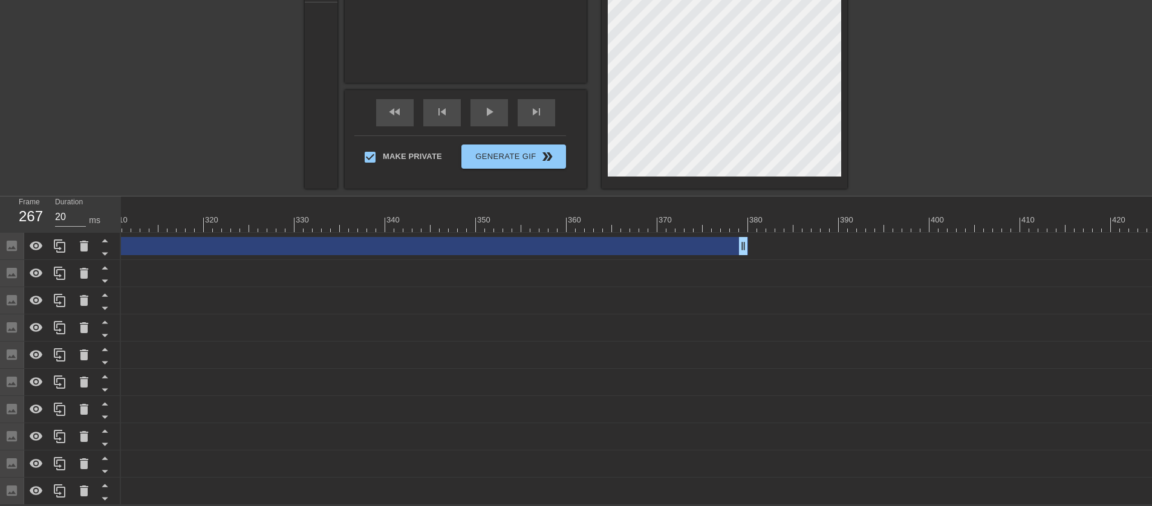
scroll to position [0, 2822]
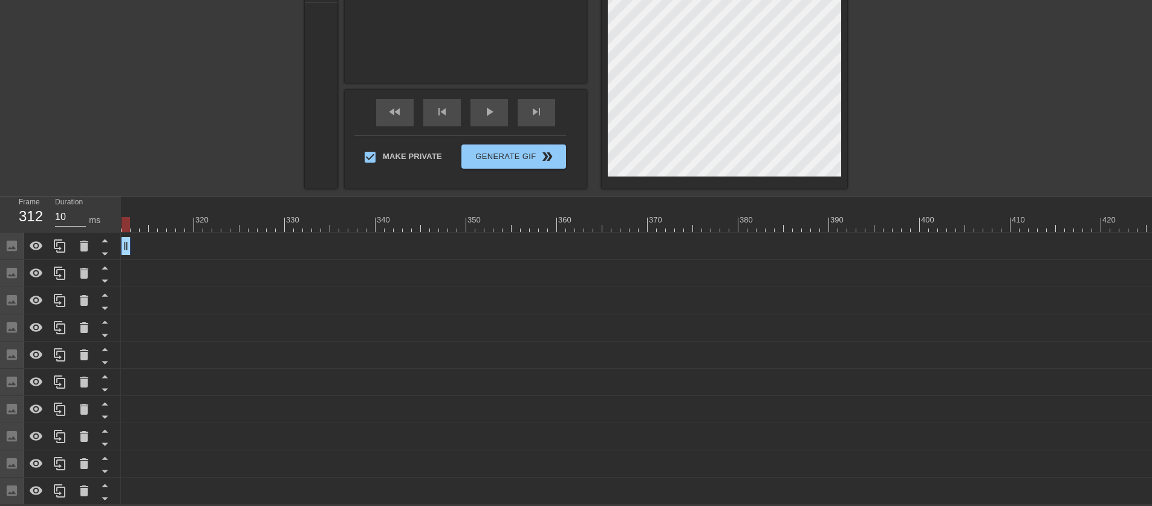
drag, startPoint x: 731, startPoint y: 243, endPoint x: 117, endPoint y: 241, distance: 614.0
click at [117, 241] on div "Frame 312 Duration 10 ms 10 20 30 40 50 60 70 80 90 100 110 120 130 140 150" at bounding box center [576, 351] width 1152 height 309
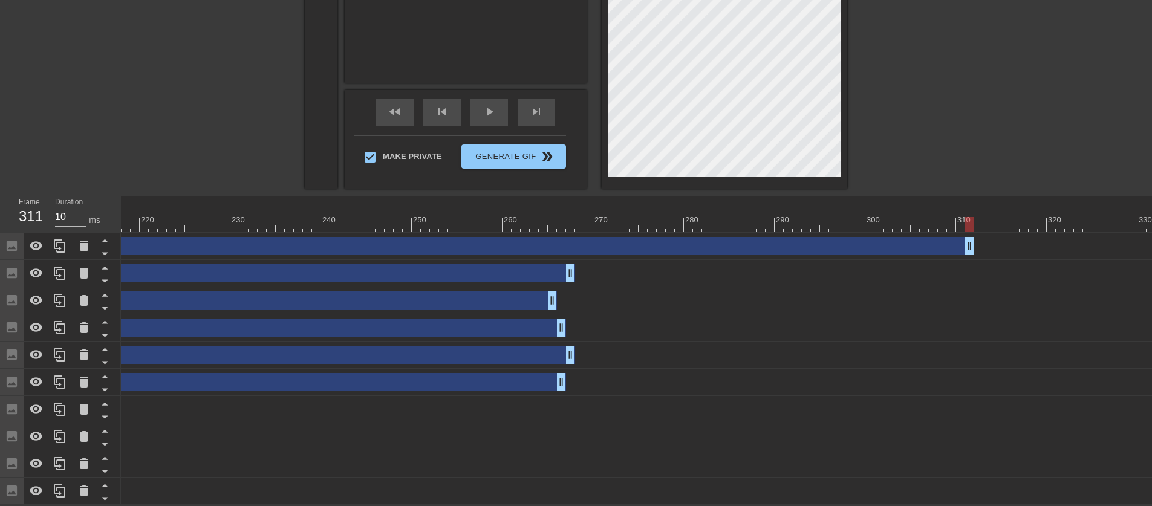
scroll to position [0, 1851]
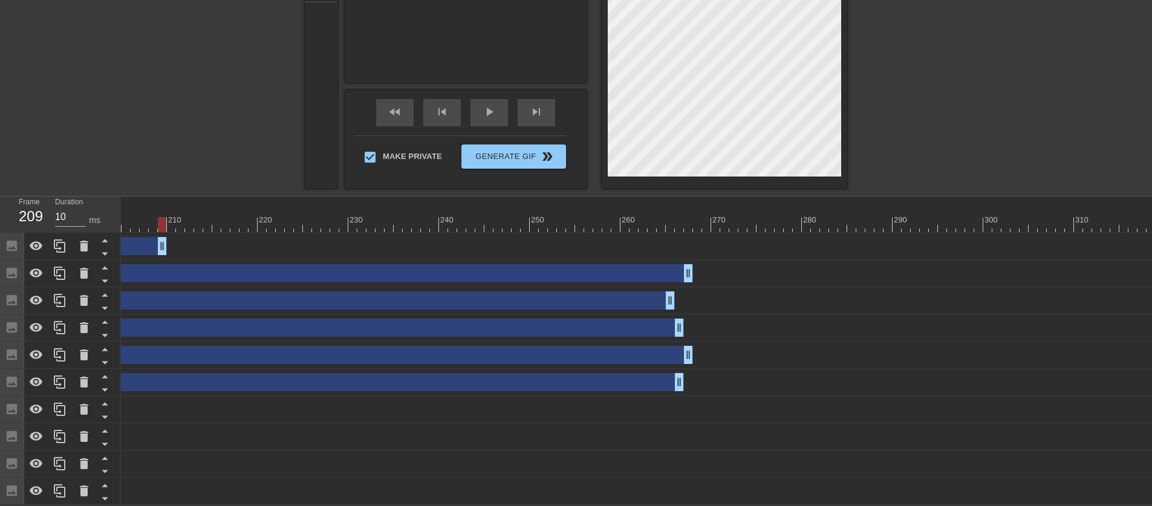
drag, startPoint x: 1087, startPoint y: 237, endPoint x: 134, endPoint y: 255, distance: 952.4
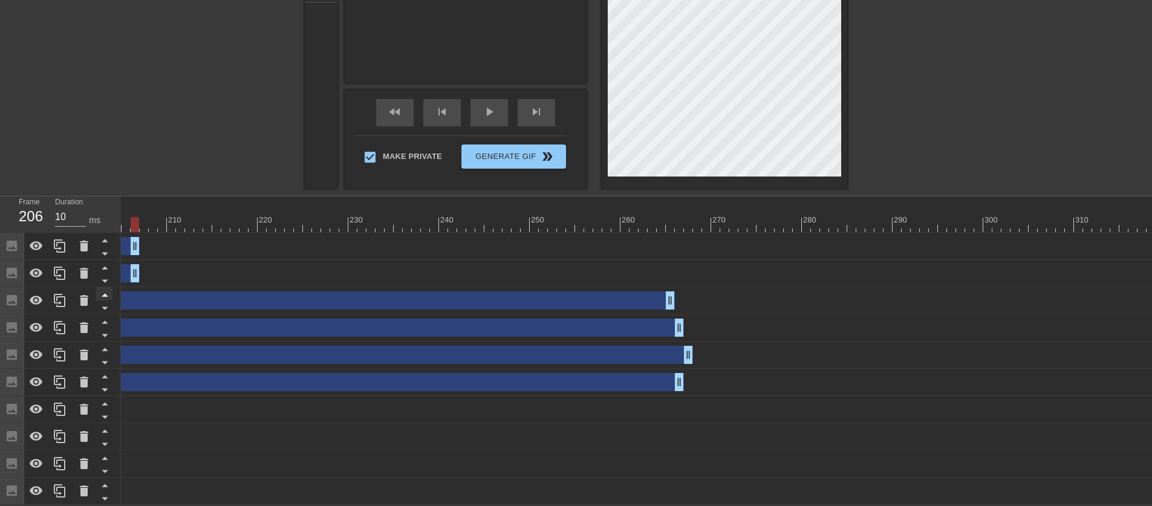
drag, startPoint x: 686, startPoint y: 266, endPoint x: 109, endPoint y: 284, distance: 577.4
click at [109, 284] on div "Frame 206 Duration 10 ms 10 20 30 40 50 60 70 80 90 100 110 120 130 140 150" at bounding box center [576, 351] width 1152 height 309
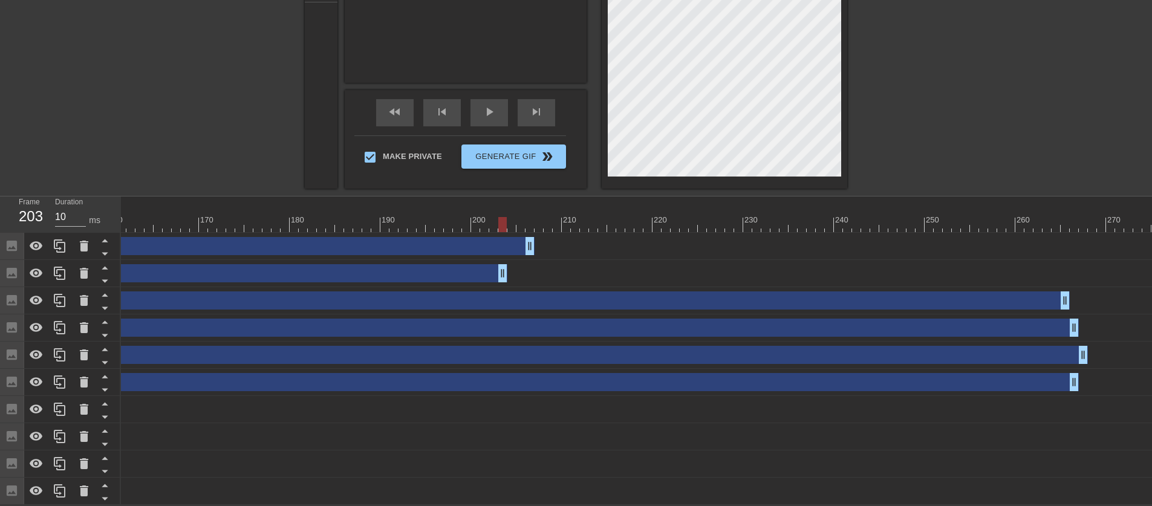
scroll to position [0, 1451]
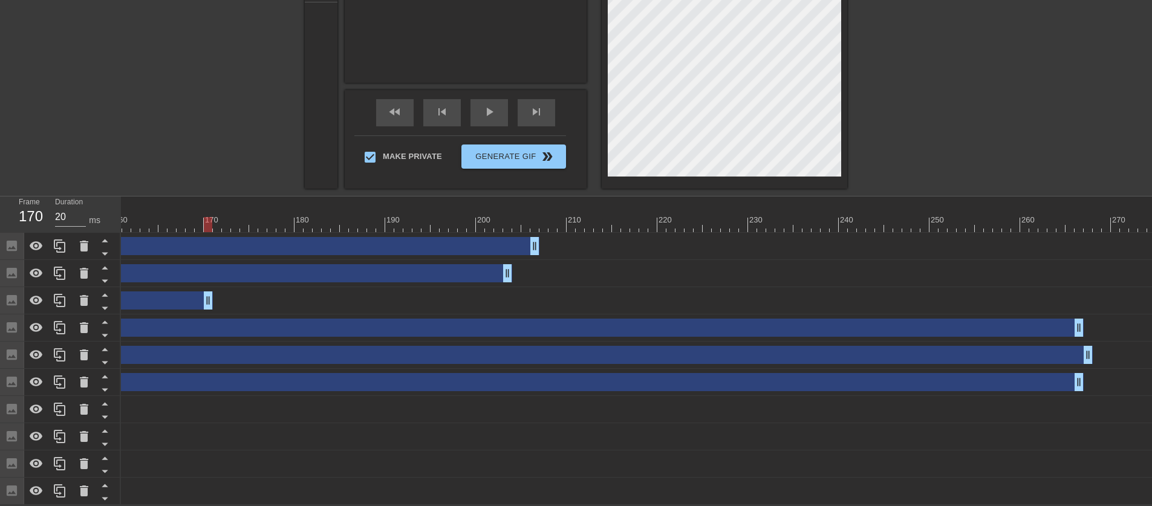
drag, startPoint x: 1071, startPoint y: 293, endPoint x: 272, endPoint y: 281, distance: 798.6
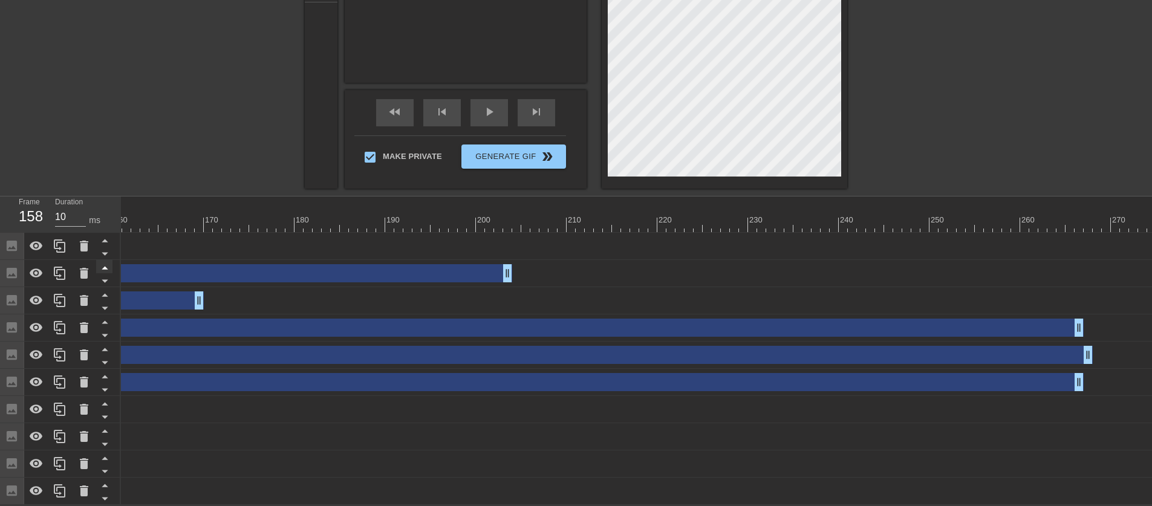
drag, startPoint x: 534, startPoint y: 240, endPoint x: 98, endPoint y: 256, distance: 435.9
click at [98, 256] on div "Frame 158 Duration 10 ms 10 20 30 40 50 60 70 80 90 100 110 120 130 140 150" at bounding box center [576, 351] width 1152 height 309
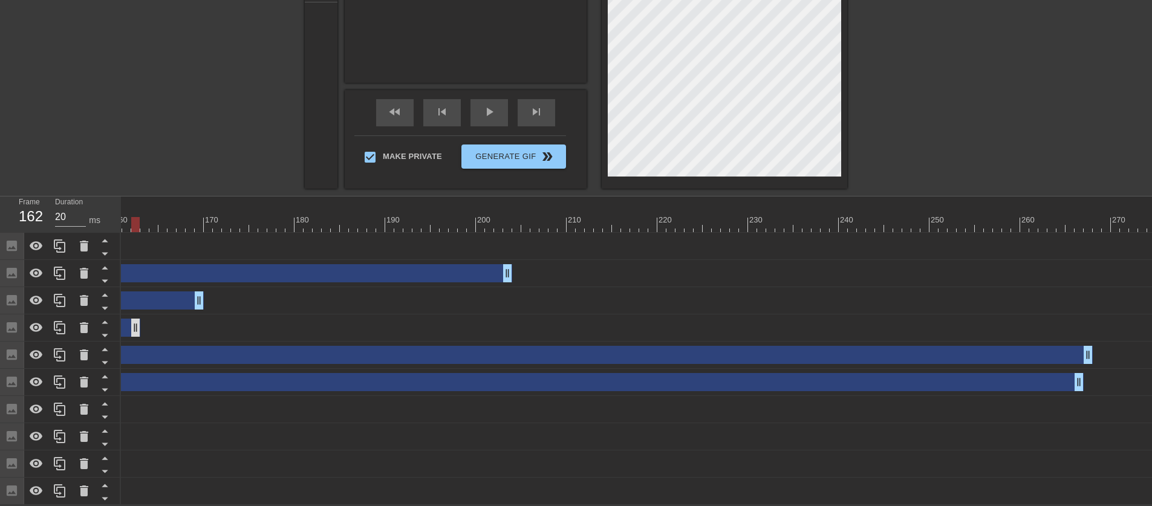
drag, startPoint x: 1080, startPoint y: 320, endPoint x: 121, endPoint y: 312, distance: 958.9
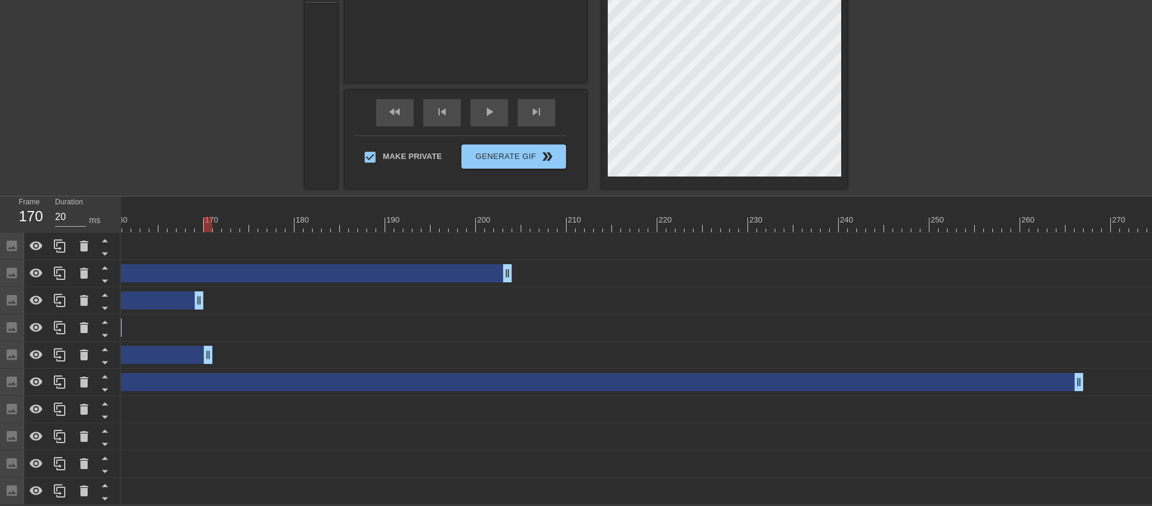
drag, startPoint x: 1091, startPoint y: 350, endPoint x: 207, endPoint y: 340, distance: 884.5
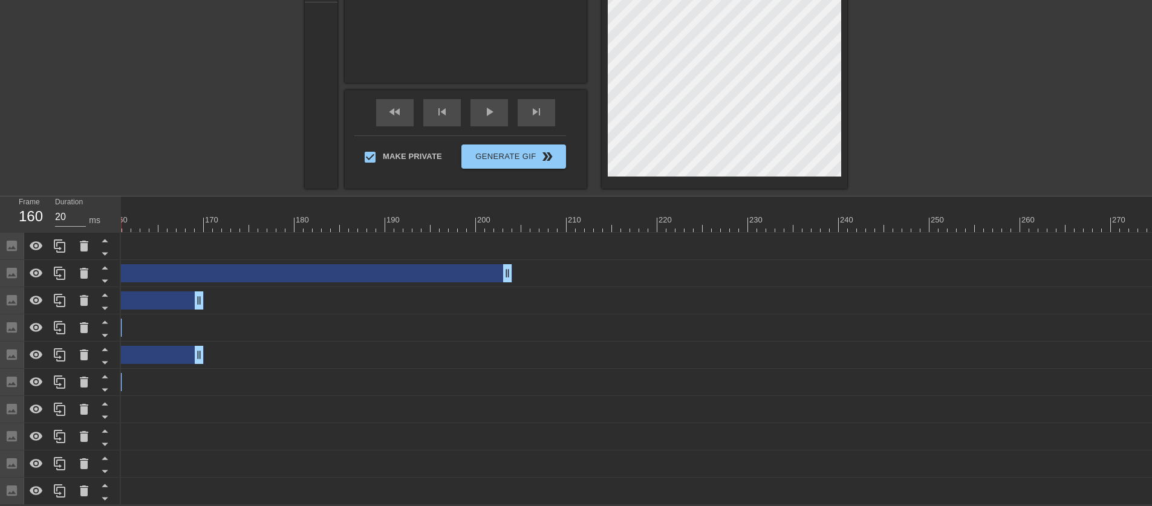
drag, startPoint x: 1076, startPoint y: 371, endPoint x: 168, endPoint y: 378, distance: 908.1
click at [117, 373] on div "Frame 160 Duration 20 ms 10 20 30 40 50 60 70 80 90 100 110 120 130 140 150" at bounding box center [576, 351] width 1152 height 309
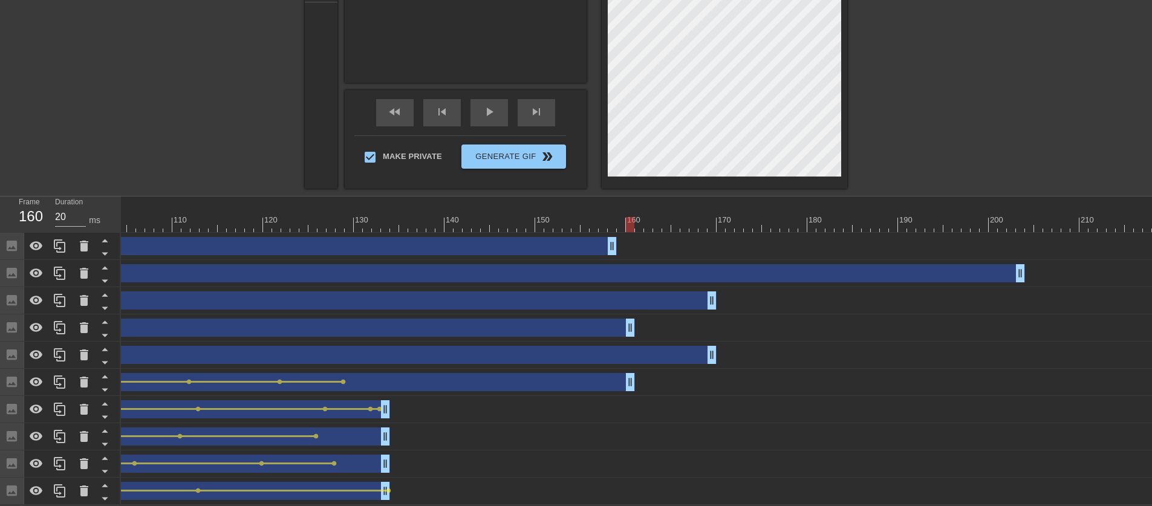
scroll to position [0, 721]
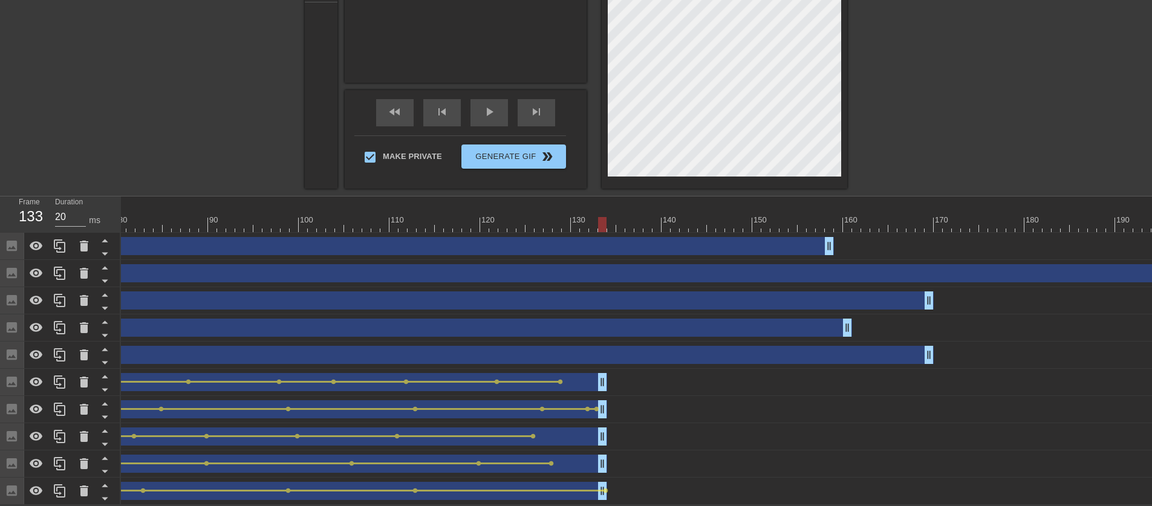
drag, startPoint x: 845, startPoint y: 378, endPoint x: 597, endPoint y: 385, distance: 248.1
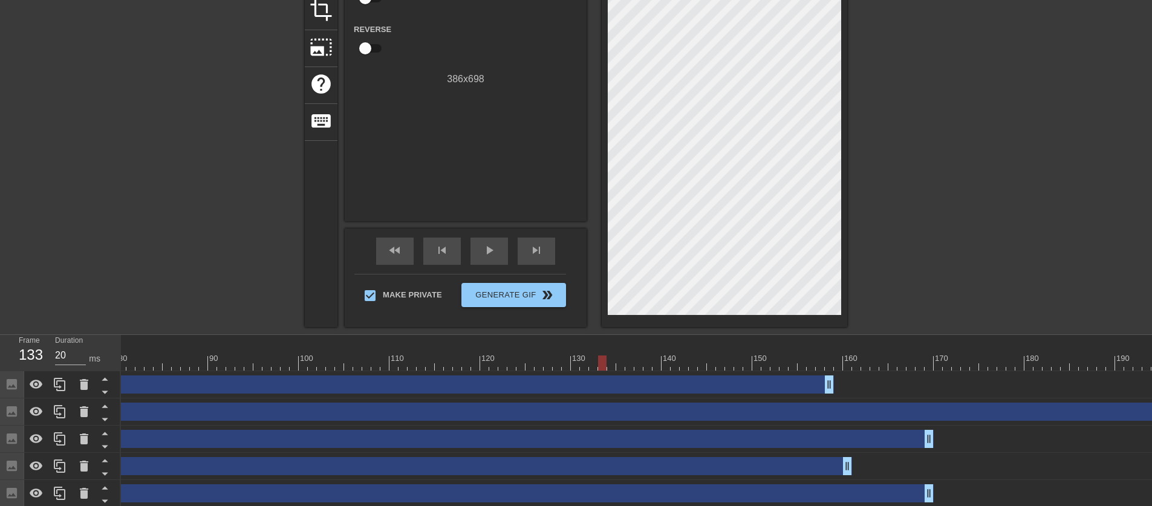
scroll to position [225, 0]
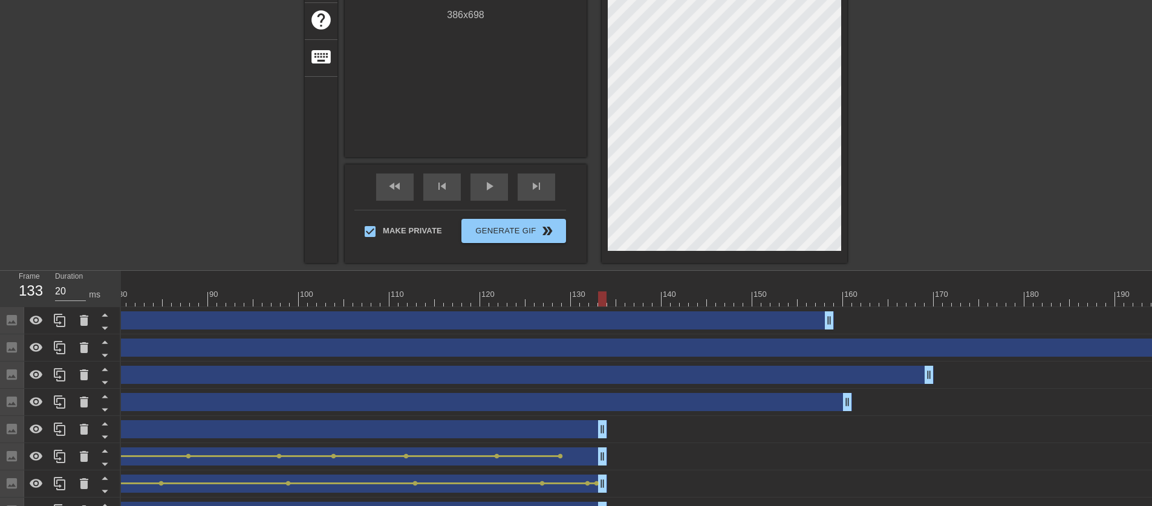
drag, startPoint x: 928, startPoint y: 432, endPoint x: 779, endPoint y: 397, distance: 153.4
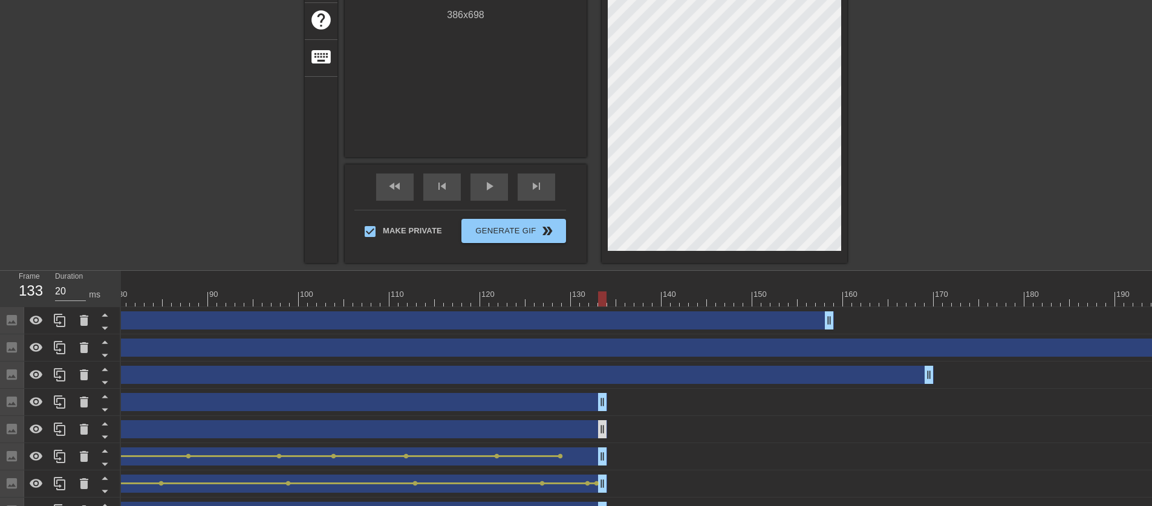
drag, startPoint x: 851, startPoint y: 404, endPoint x: 606, endPoint y: 420, distance: 245.6
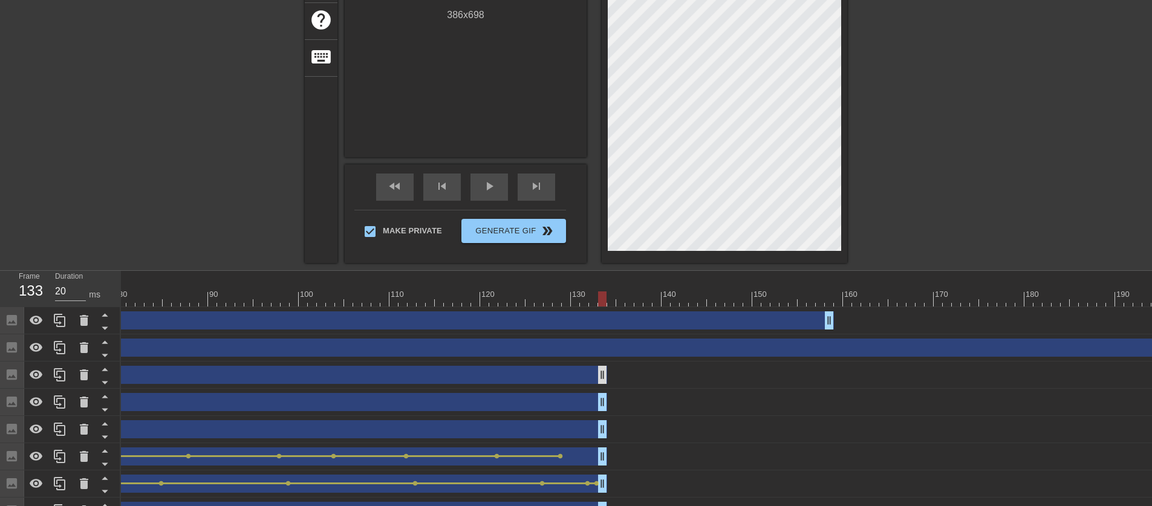
drag, startPoint x: 929, startPoint y: 367, endPoint x: 602, endPoint y: 376, distance: 327.4
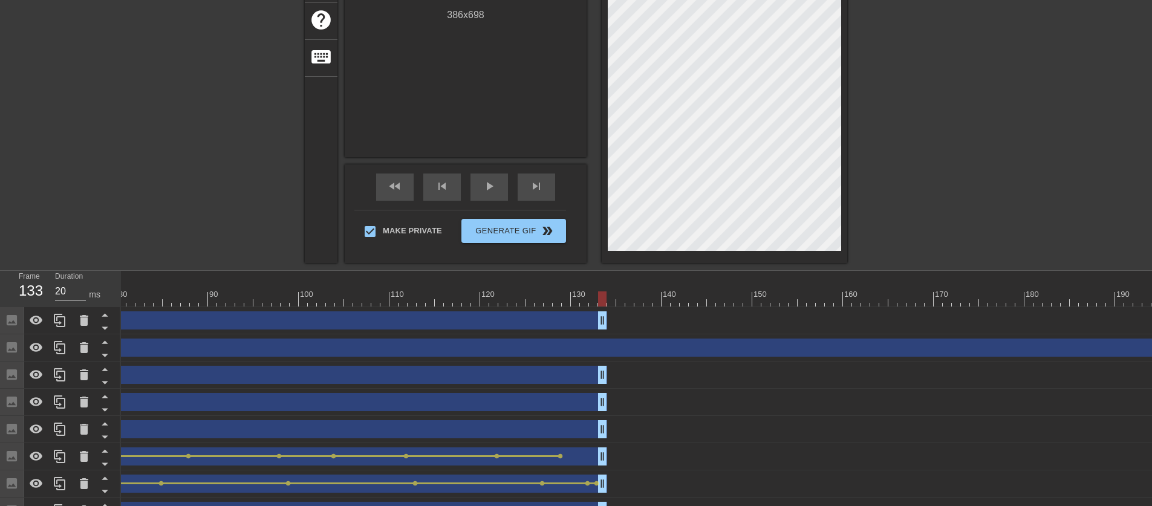
drag, startPoint x: 831, startPoint y: 315, endPoint x: 607, endPoint y: 336, distance: 224.8
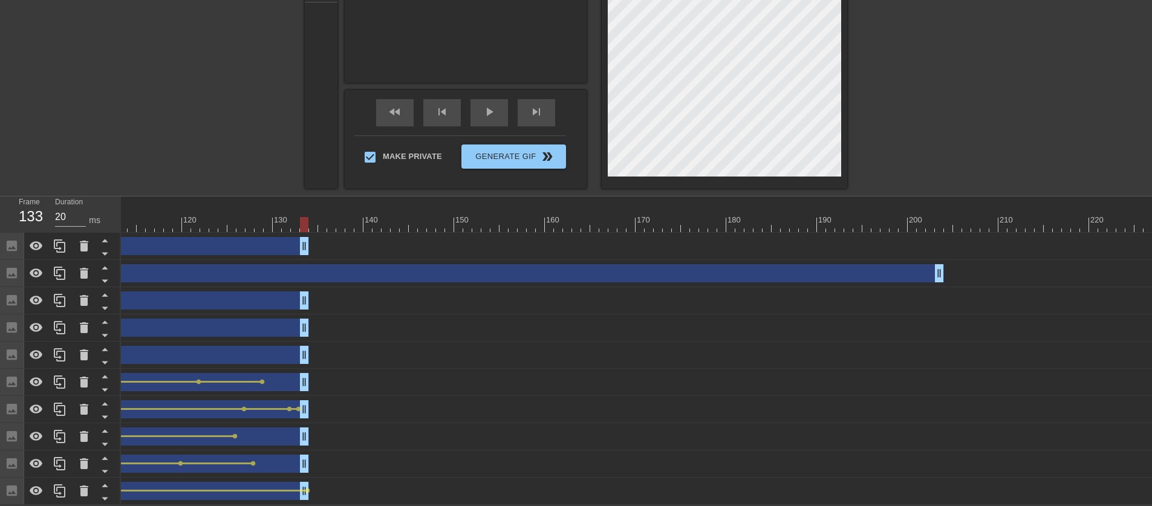
scroll to position [0, 1038]
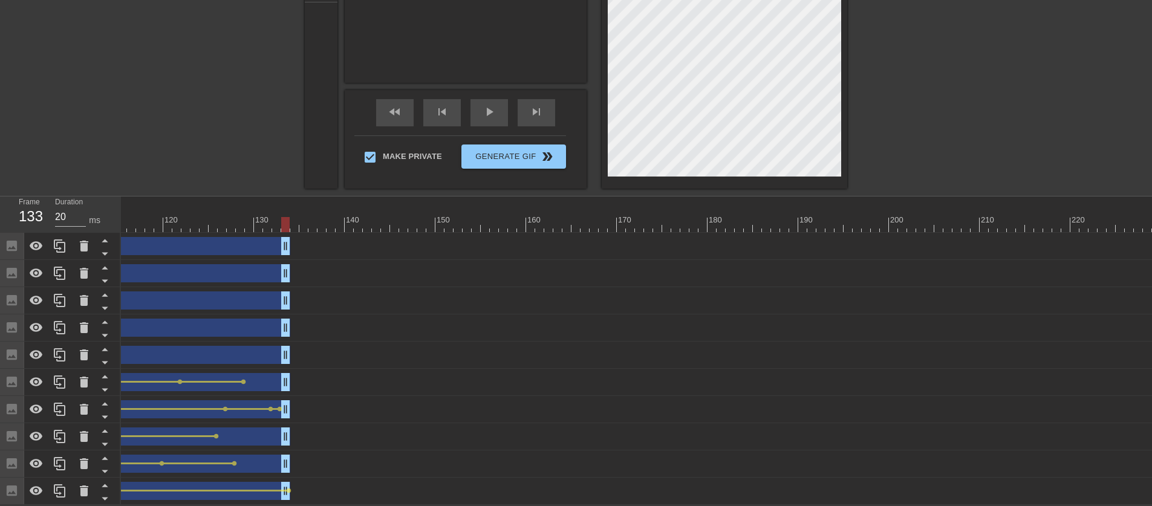
drag, startPoint x: 919, startPoint y: 271, endPoint x: 280, endPoint y: 284, distance: 639.0
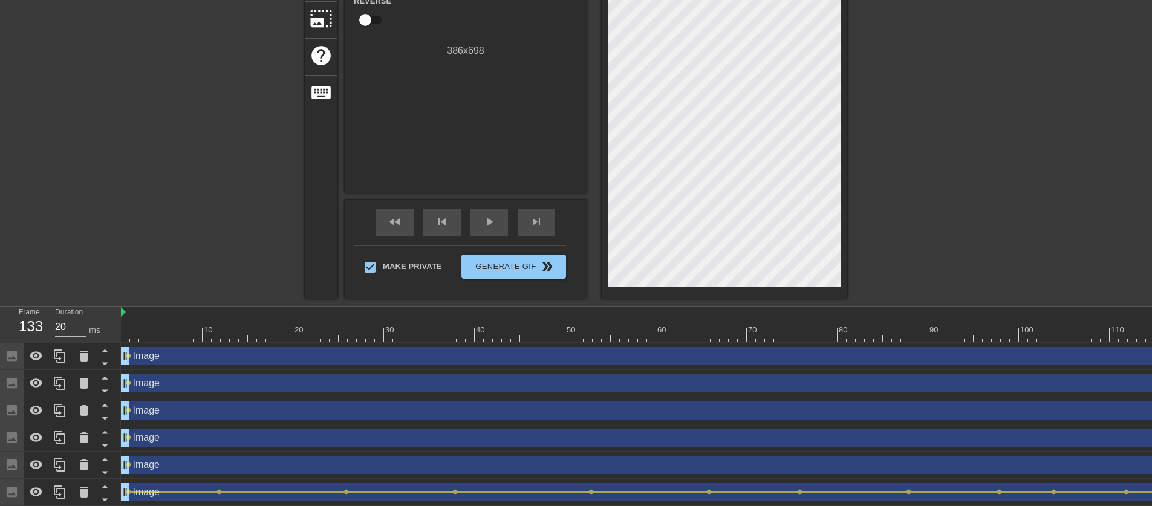
scroll to position [0, 0]
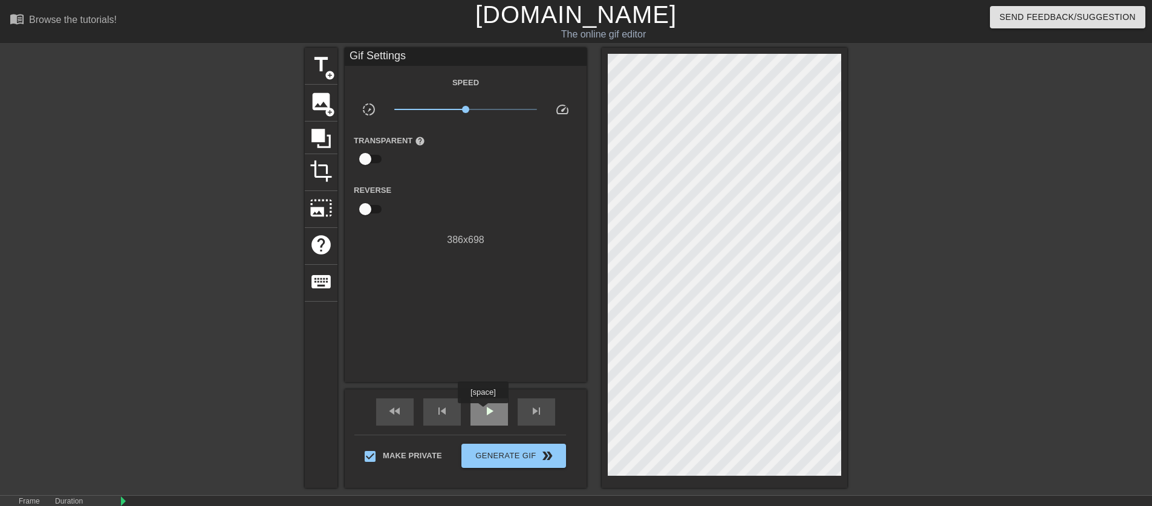
click at [485, 412] on span "play_arrow" at bounding box center [489, 411] width 15 height 15
click at [393, 416] on span "fast_rewind" at bounding box center [395, 411] width 15 height 15
click at [474, 411] on div "pause" at bounding box center [490, 412] width 38 height 27
click at [399, 421] on div "fast_rewind" at bounding box center [395, 412] width 38 height 27
click at [65, 307] on div "title add_circle image add_circle crop photo_size_select_large help keyboard Gi…" at bounding box center [576, 268] width 1152 height 440
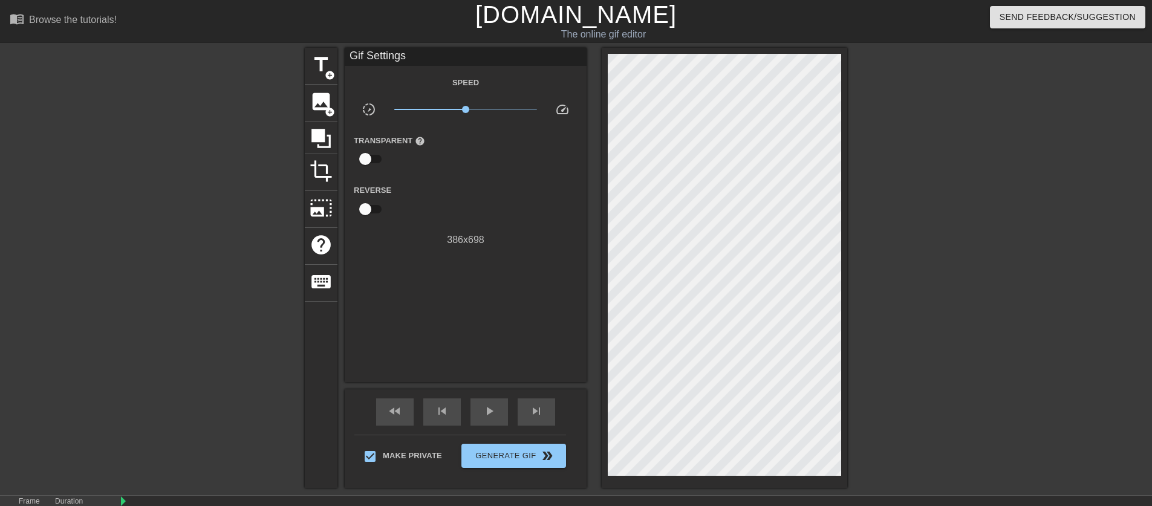
click at [947, 394] on div at bounding box center [952, 229] width 181 height 363
click at [21, 225] on div "title add_circle image add_circle crop photo_size_select_large help keyboard Gi…" at bounding box center [576, 268] width 1152 height 440
drag, startPoint x: 932, startPoint y: 164, endPoint x: 927, endPoint y: 159, distance: 6.4
click at [932, 163] on div at bounding box center [952, 229] width 181 height 363
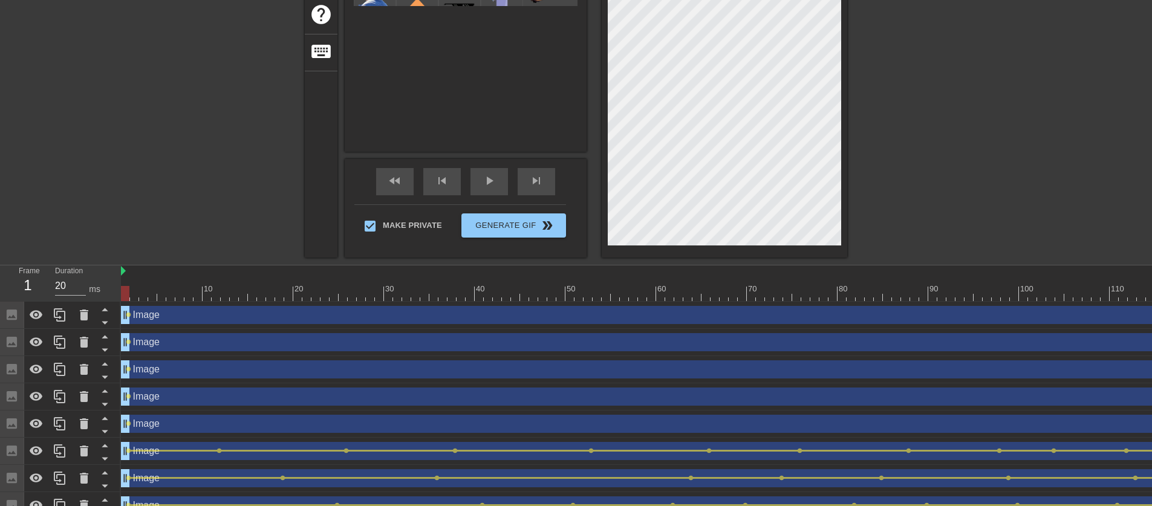
scroll to position [307, 0]
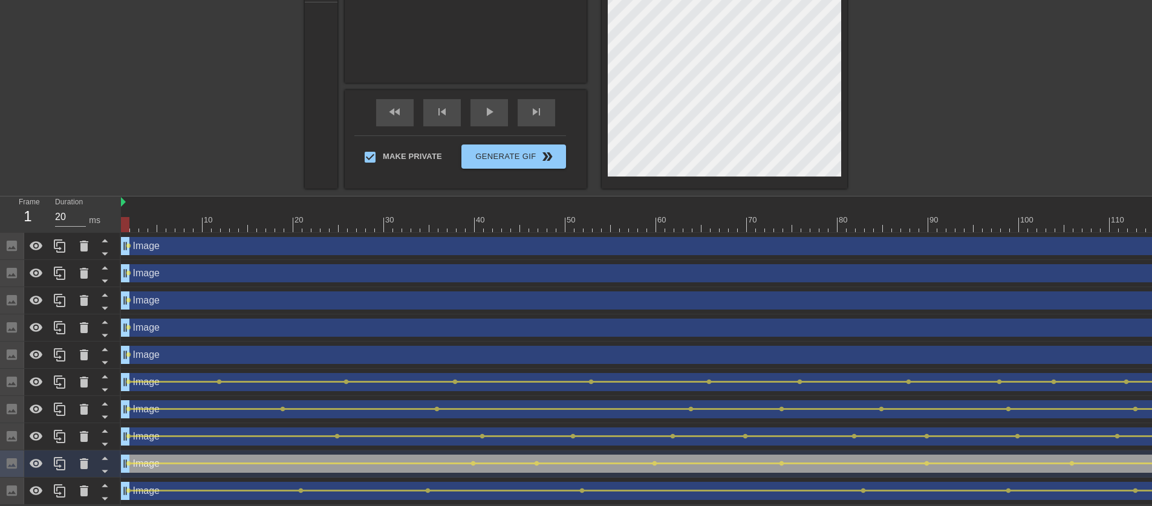
click at [204, 353] on div "Image drag_handle drag_handle" at bounding box center [724, 355] width 1207 height 18
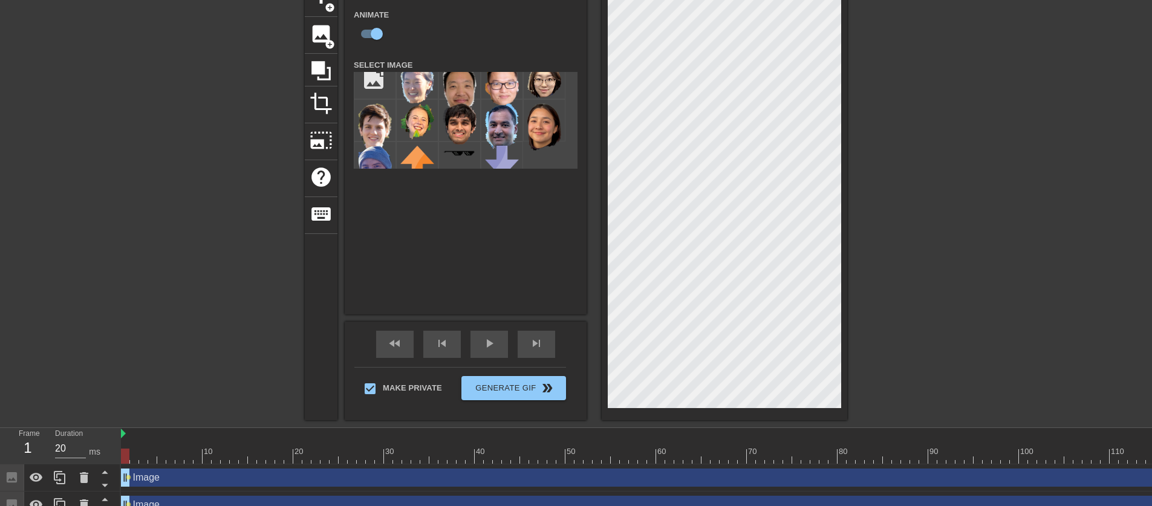
scroll to position [0, 0]
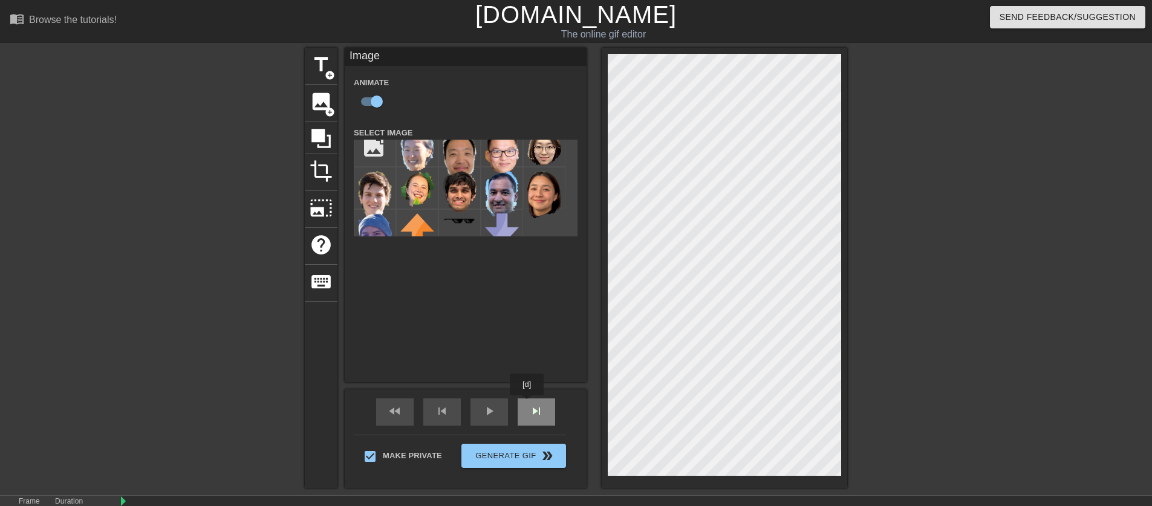
click at [528, 404] on div "skip_next" at bounding box center [537, 412] width 38 height 27
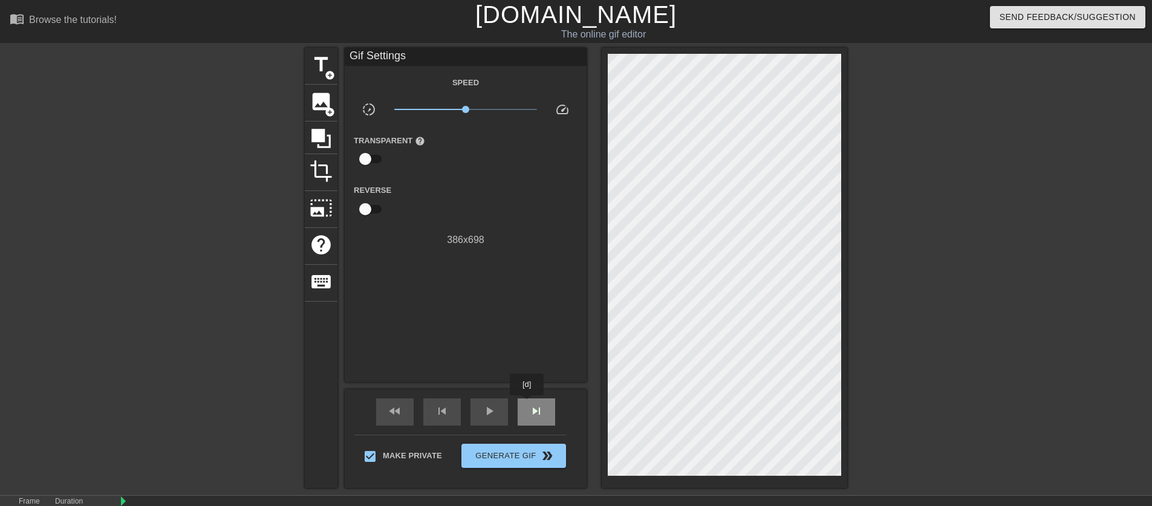
click at [528, 404] on div "skip_next" at bounding box center [537, 412] width 38 height 27
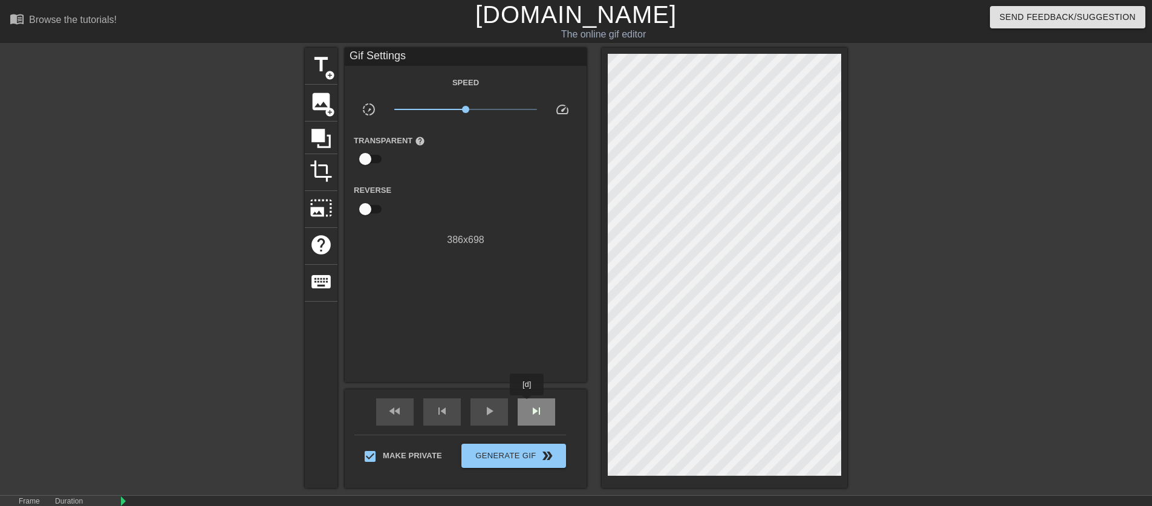
click at [528, 404] on div "skip_next" at bounding box center [537, 412] width 38 height 27
click at [531, 413] on span "skip_next" at bounding box center [536, 411] width 15 height 15
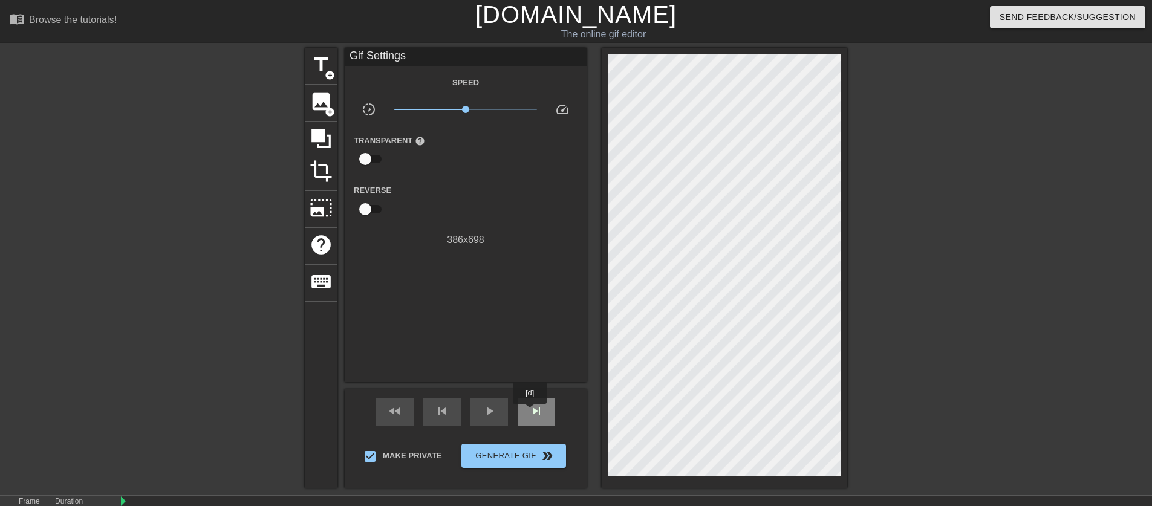
click at [531, 413] on span "skip_next" at bounding box center [536, 411] width 15 height 15
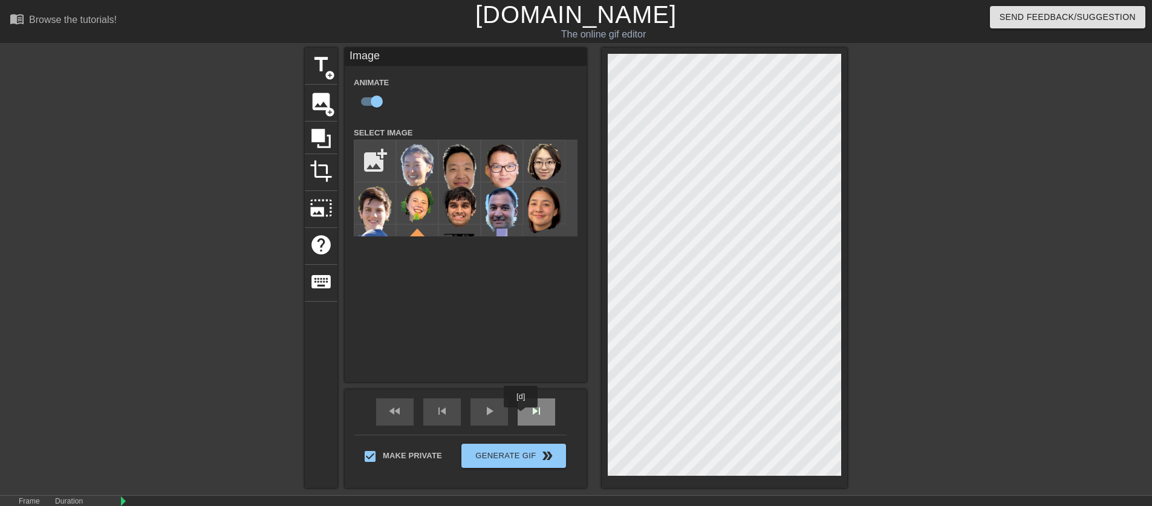
drag, startPoint x: 522, startPoint y: 416, endPoint x: 533, endPoint y: 411, distance: 12.2
click at [522, 416] on div "skip_next" at bounding box center [537, 412] width 38 height 27
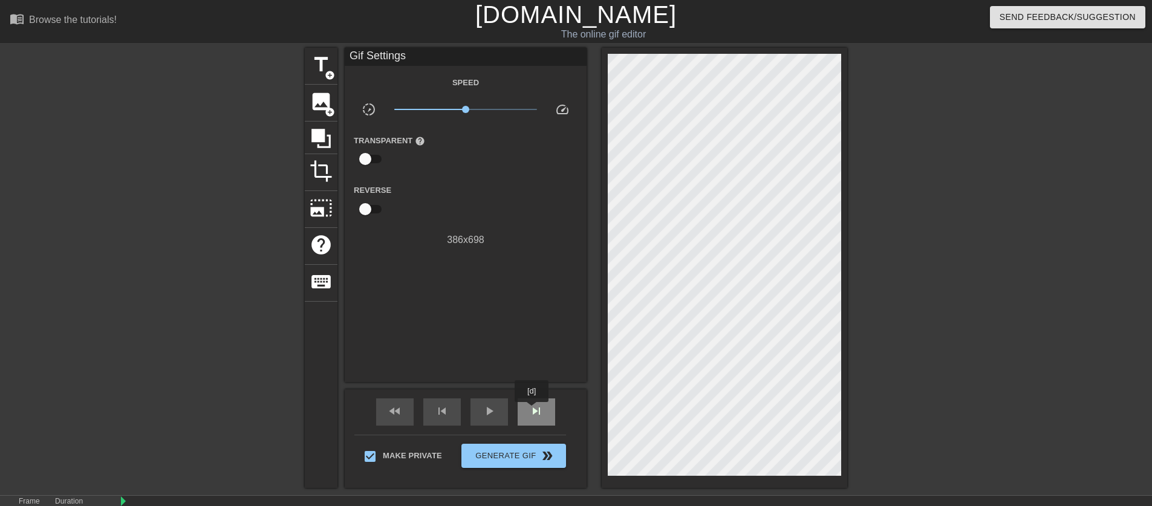
click at [533, 411] on span "skip_next" at bounding box center [536, 411] width 15 height 15
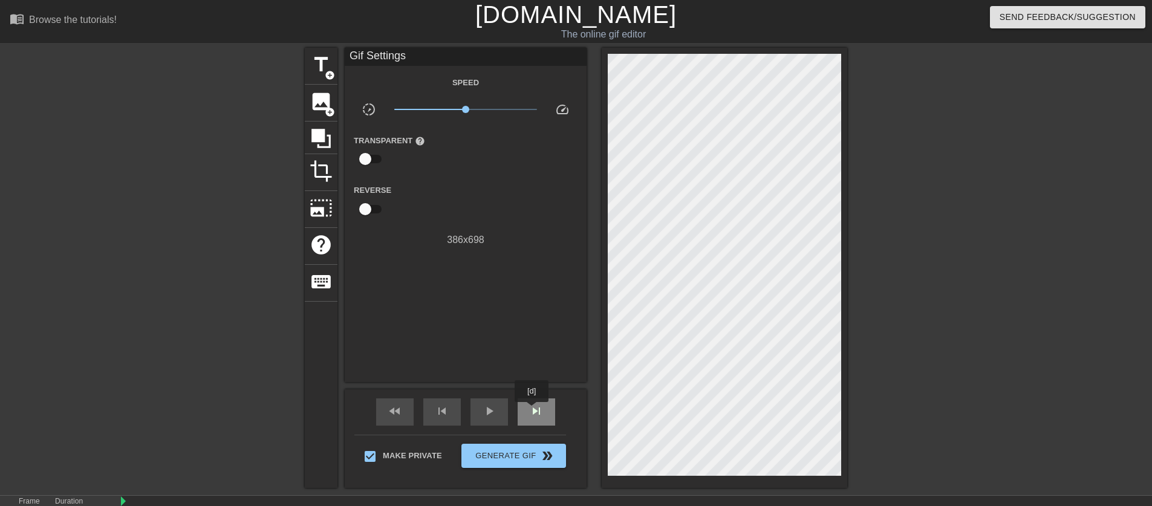
click at [533, 411] on span "skip_next" at bounding box center [536, 411] width 15 height 15
drag, startPoint x: 533, startPoint y: 411, endPoint x: 559, endPoint y: 364, distance: 53.9
click at [532, 411] on span "skip_next" at bounding box center [536, 411] width 15 height 15
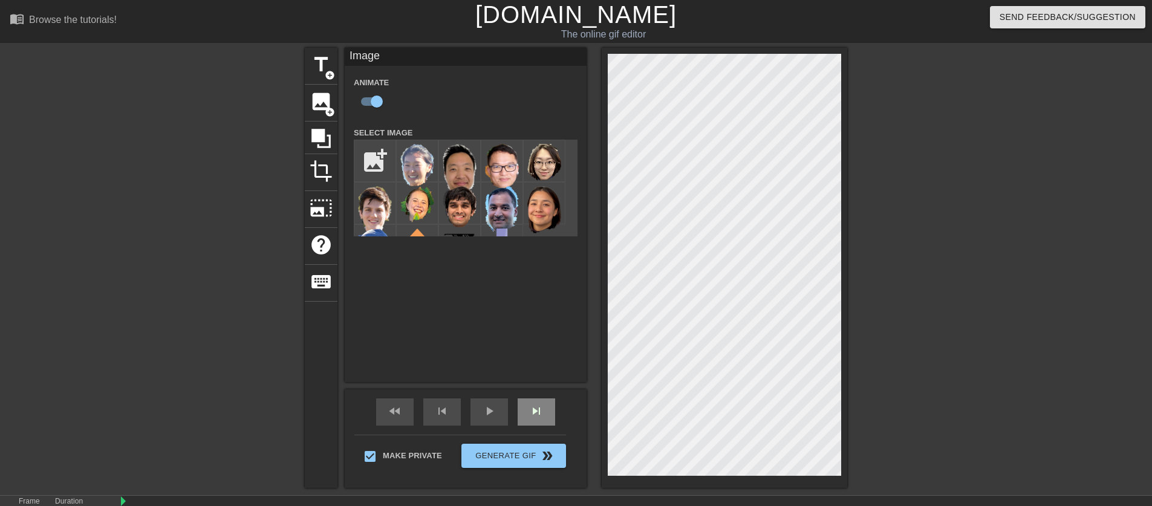
click at [542, 424] on div "skip_next" at bounding box center [537, 412] width 38 height 27
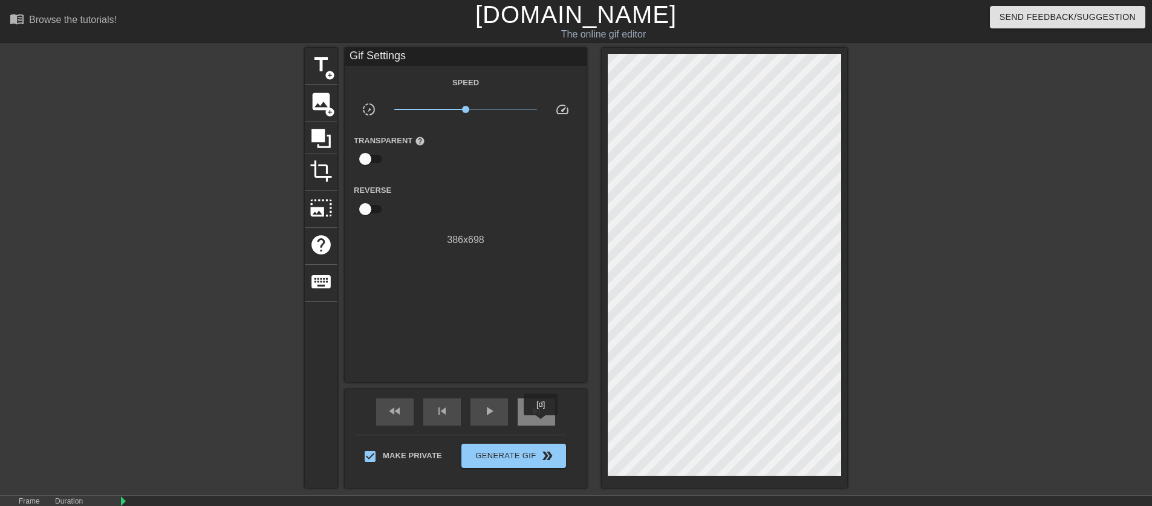
click at [542, 424] on div "skip_next" at bounding box center [537, 412] width 38 height 27
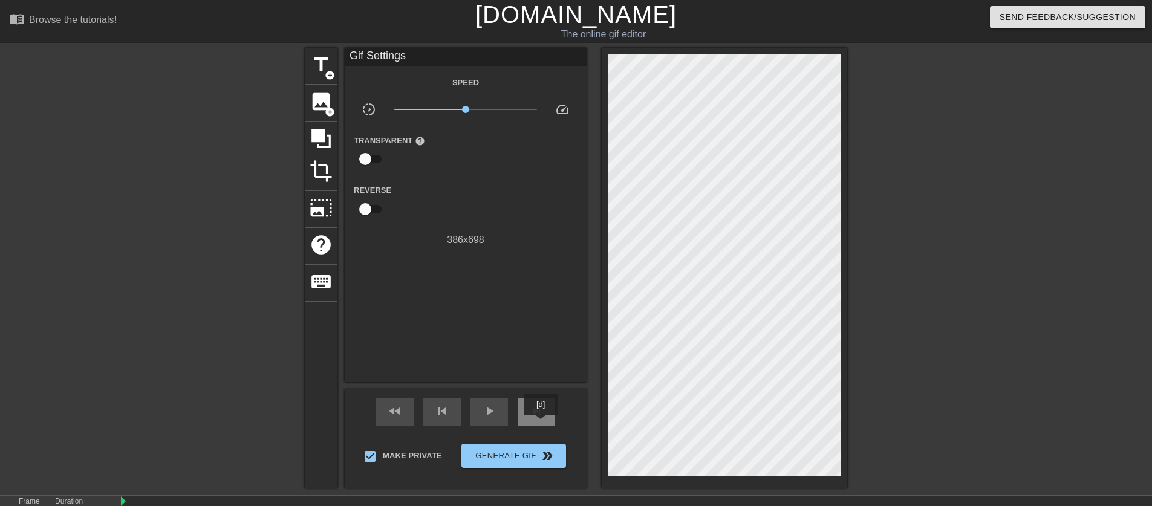
click at [542, 424] on div "skip_next" at bounding box center [537, 412] width 38 height 27
click at [542, 423] on div "skip_next" at bounding box center [537, 412] width 38 height 27
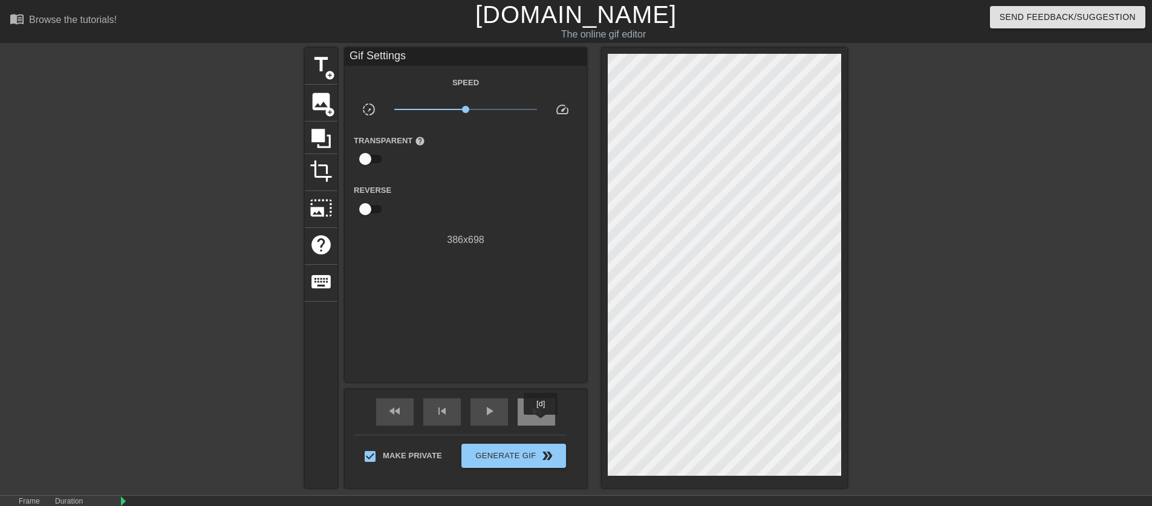
click at [542, 423] on div "skip_next" at bounding box center [537, 412] width 38 height 27
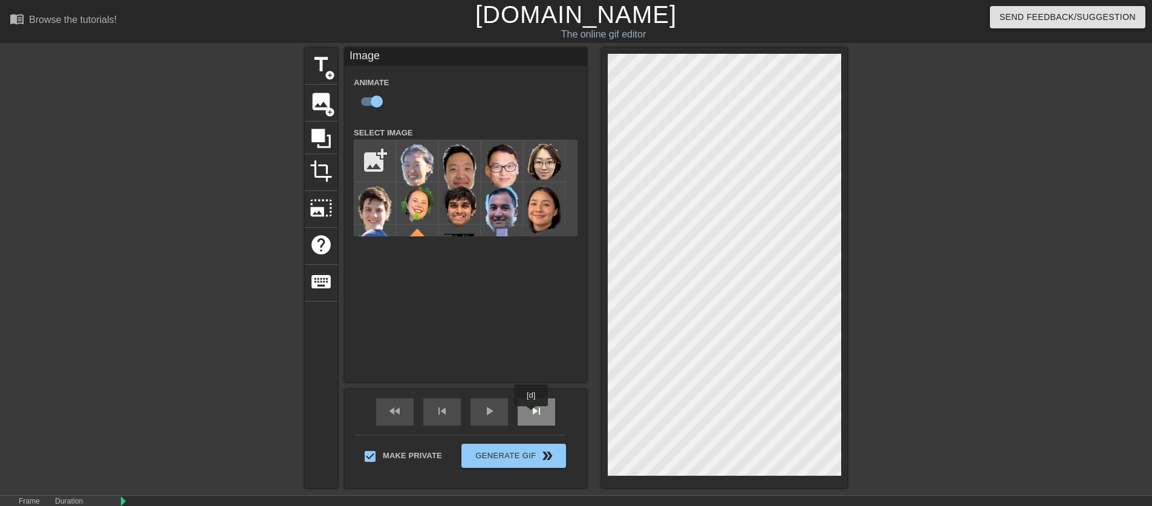
click at [532, 415] on span "skip_next" at bounding box center [536, 411] width 15 height 15
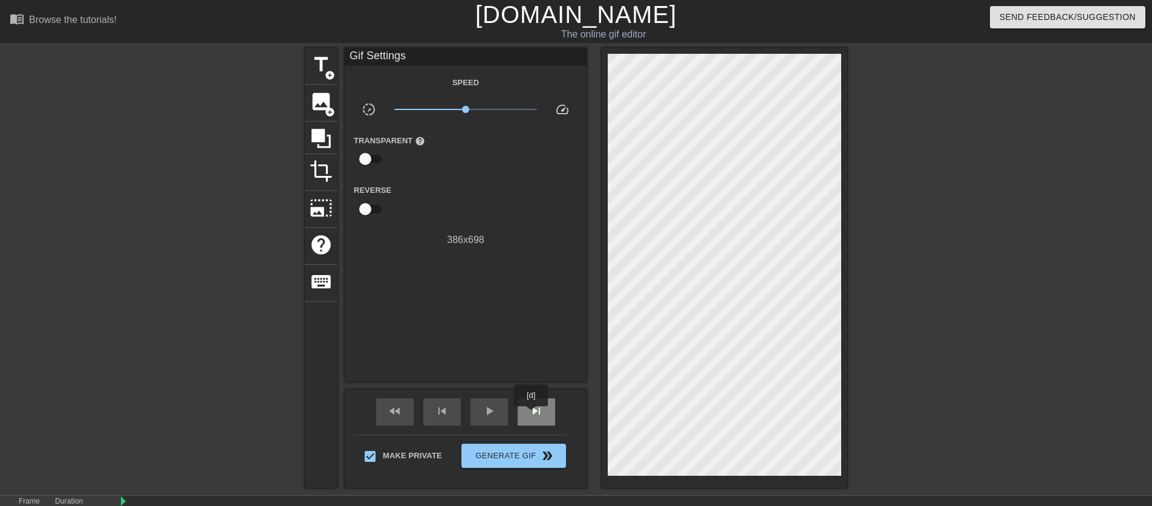
click at [532, 415] on span "skip_next" at bounding box center [536, 411] width 15 height 15
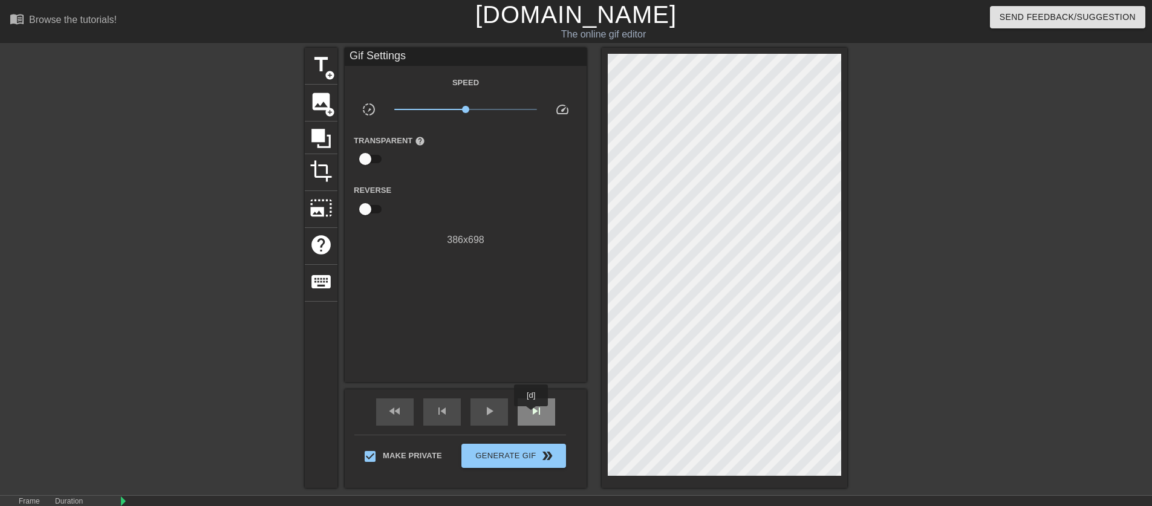
click at [532, 415] on span "skip_next" at bounding box center [536, 411] width 15 height 15
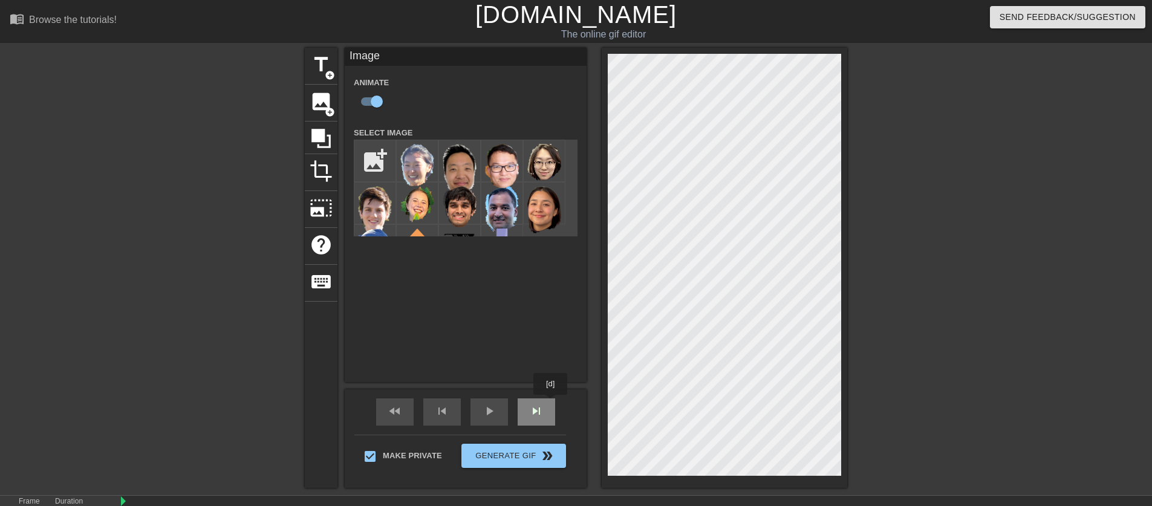
click at [551, 404] on div "skip_next" at bounding box center [537, 412] width 38 height 27
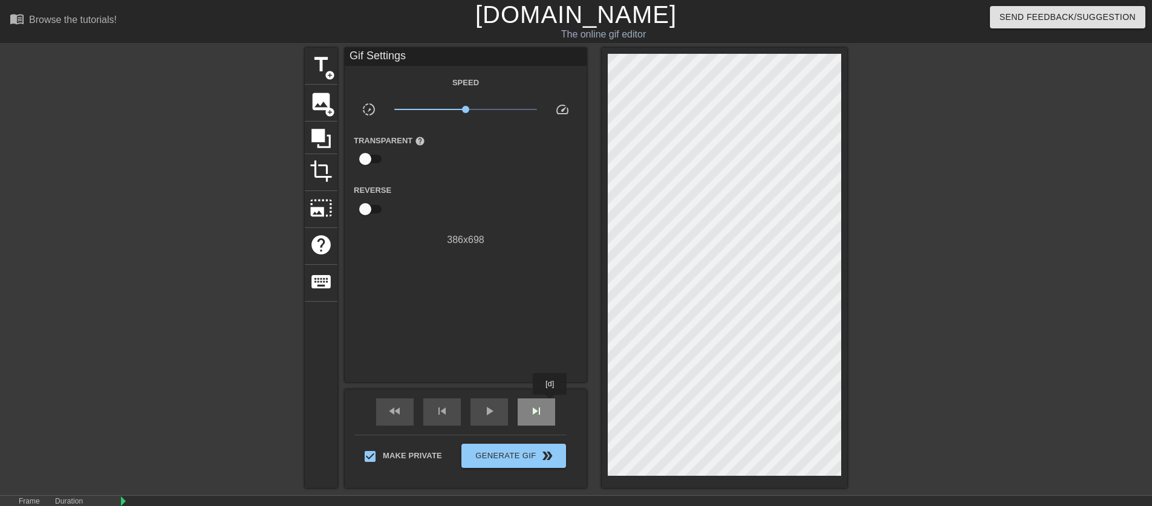
click at [551, 404] on div "skip_next" at bounding box center [537, 412] width 38 height 27
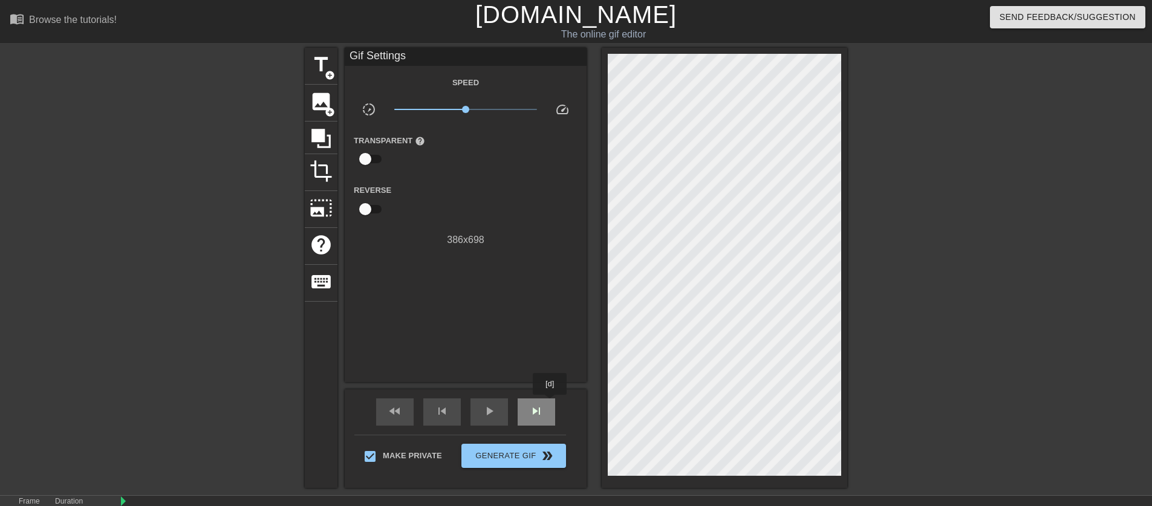
click at [551, 404] on div "skip_next" at bounding box center [537, 412] width 38 height 27
click at [535, 407] on span "skip_next" at bounding box center [536, 411] width 15 height 15
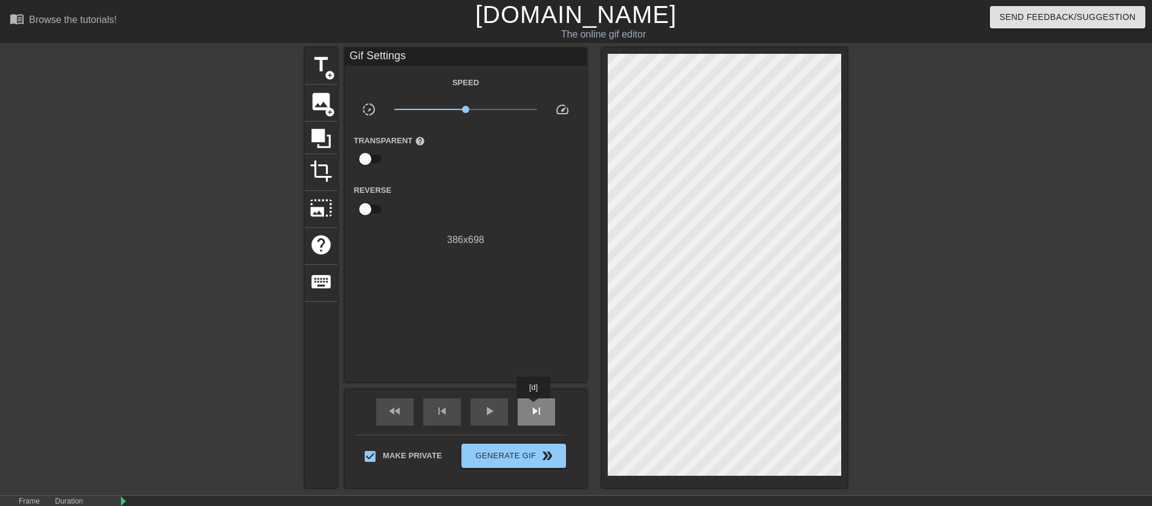
click at [535, 407] on span "skip_next" at bounding box center [536, 411] width 15 height 15
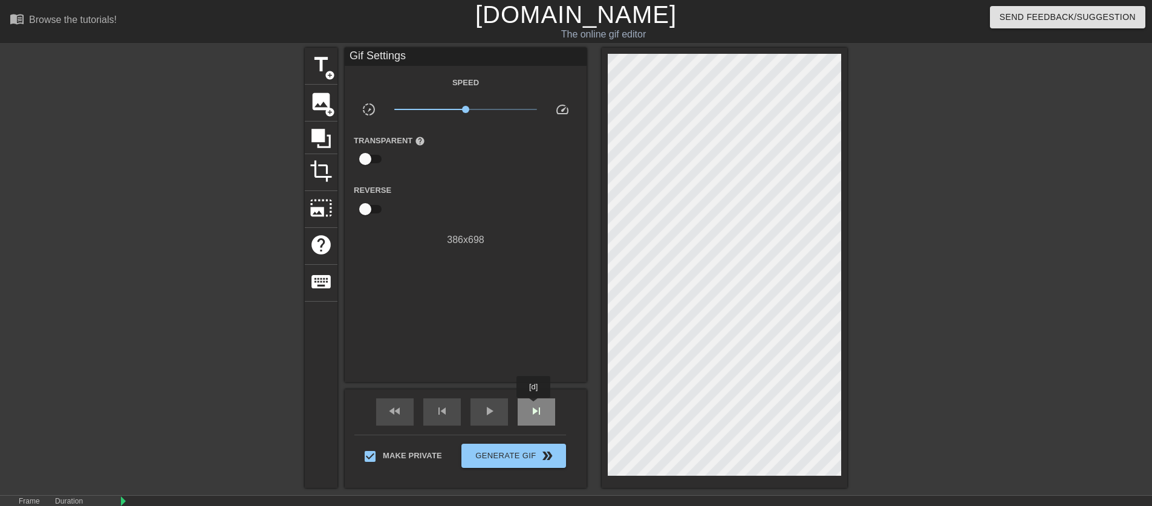
click at [535, 407] on span "skip_next" at bounding box center [536, 411] width 15 height 15
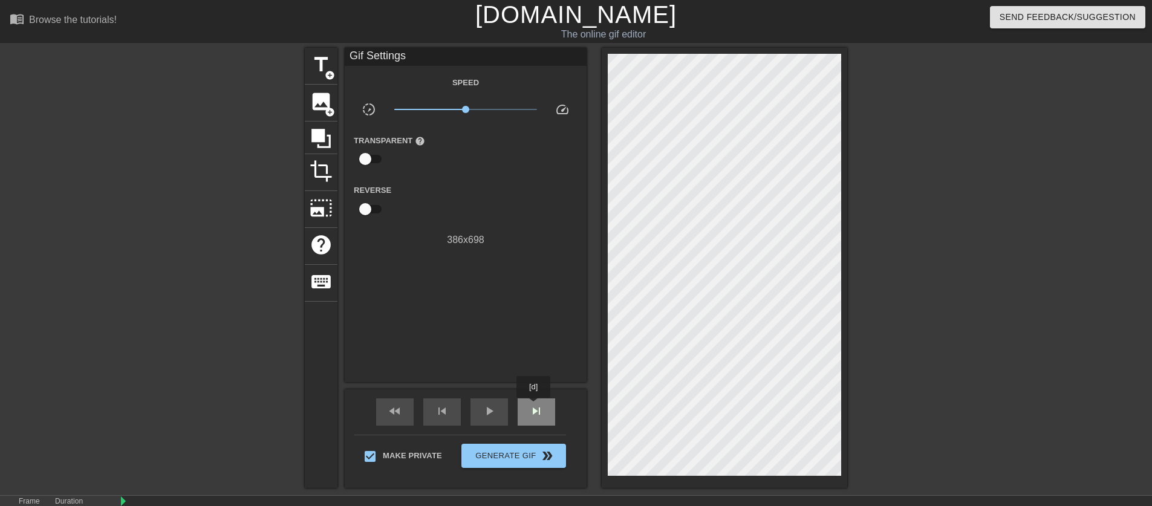
click at [535, 407] on span "skip_next" at bounding box center [536, 411] width 15 height 15
click at [542, 419] on div "skip_next" at bounding box center [537, 412] width 38 height 27
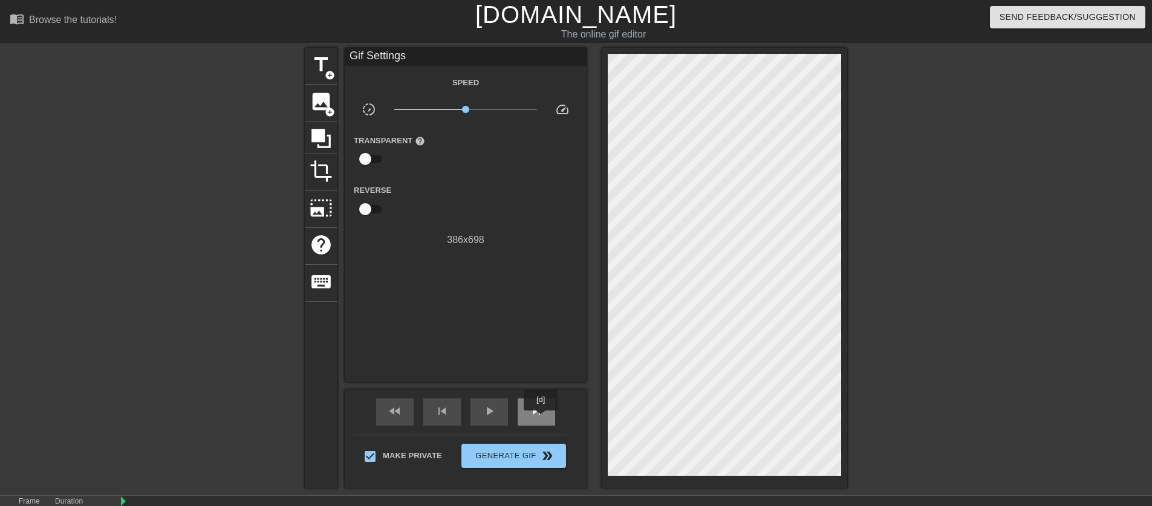
click at [542, 419] on div "skip_next" at bounding box center [537, 412] width 38 height 27
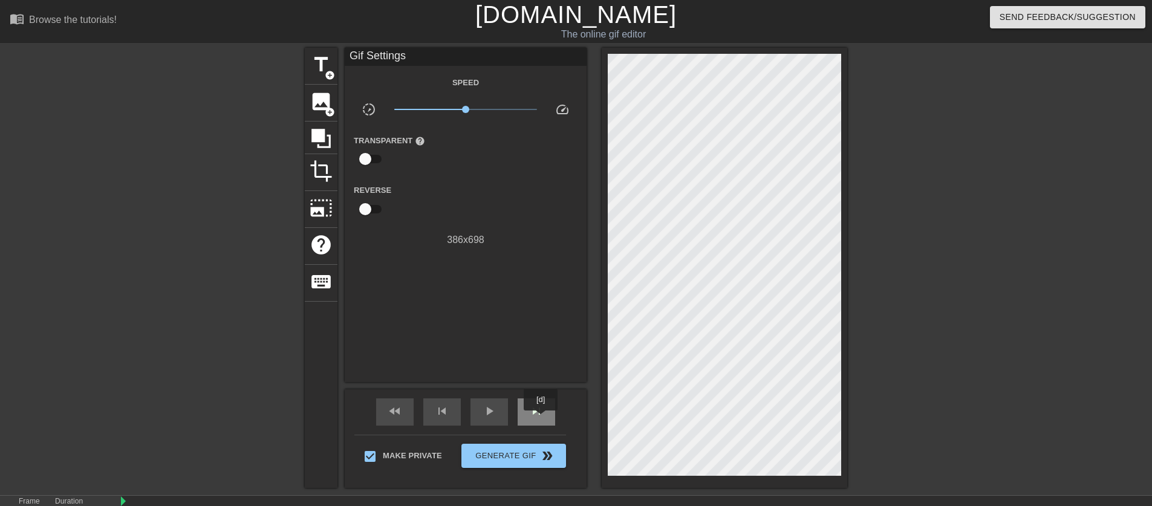
click at [542, 419] on div "skip_next" at bounding box center [537, 412] width 38 height 27
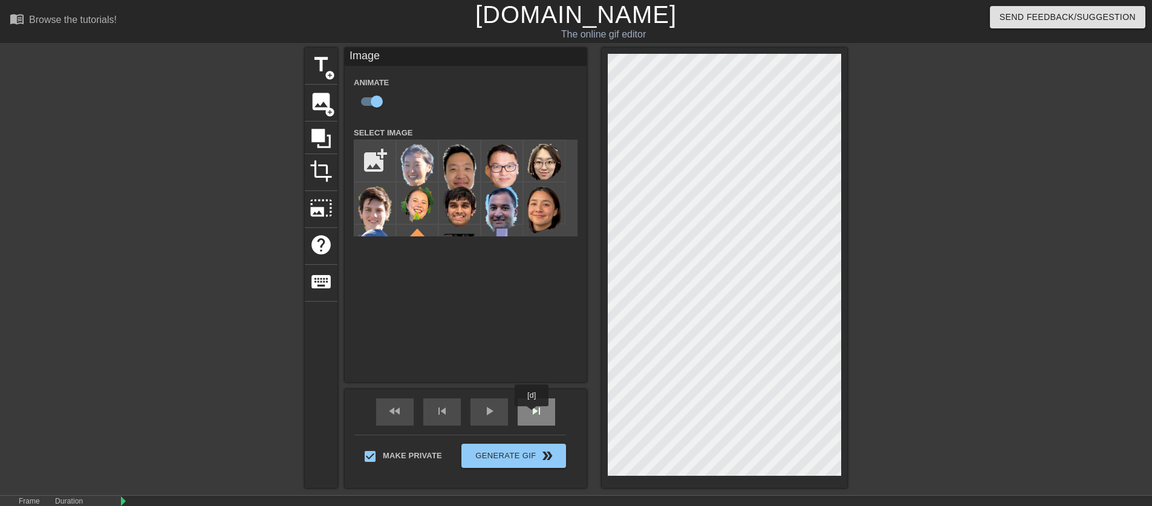
click at [532, 415] on span "skip_next" at bounding box center [536, 411] width 15 height 15
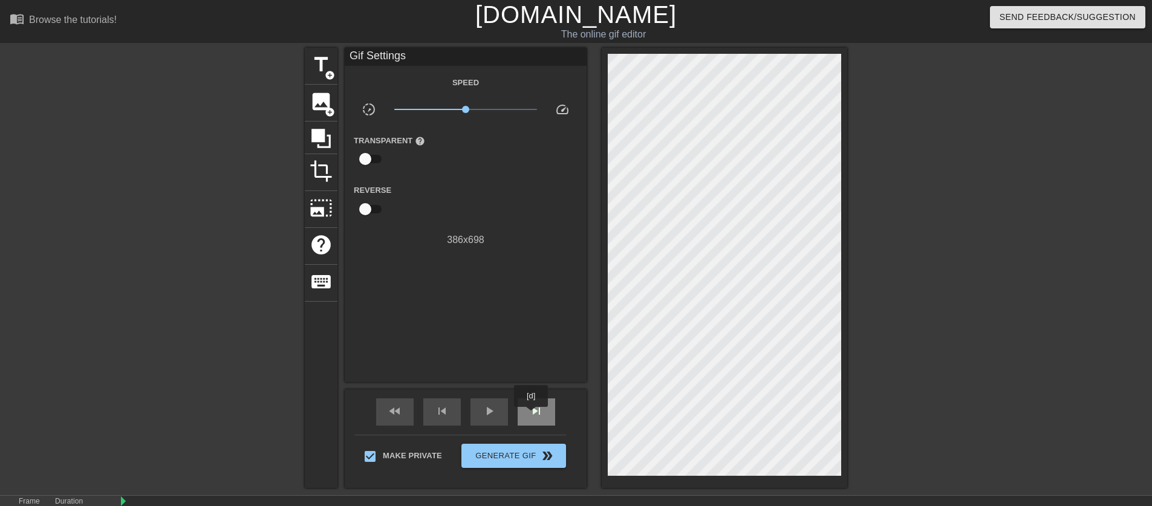
click at [532, 416] on span "skip_next" at bounding box center [536, 411] width 15 height 15
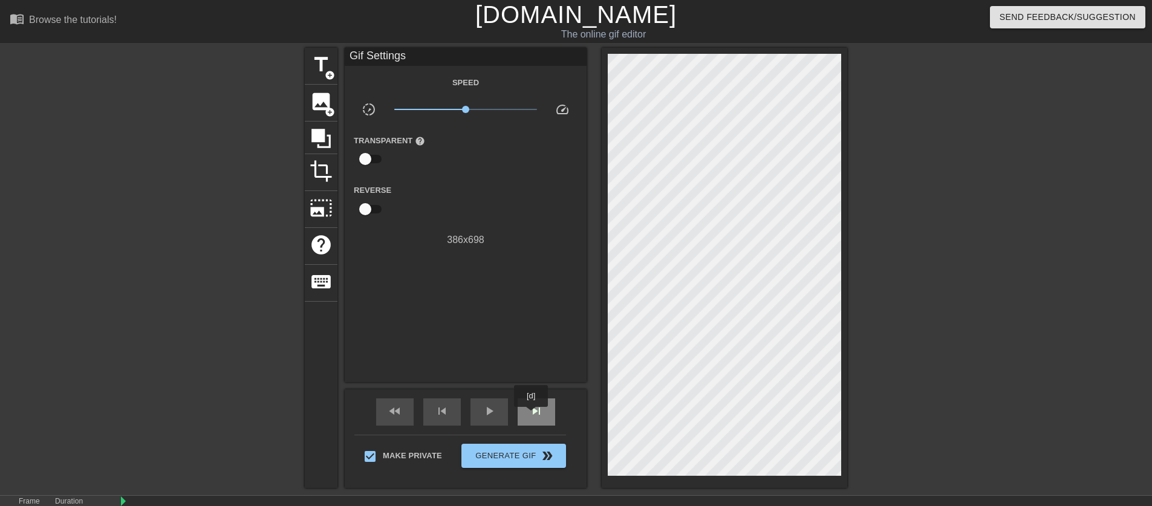
click at [532, 416] on span "skip_next" at bounding box center [536, 411] width 15 height 15
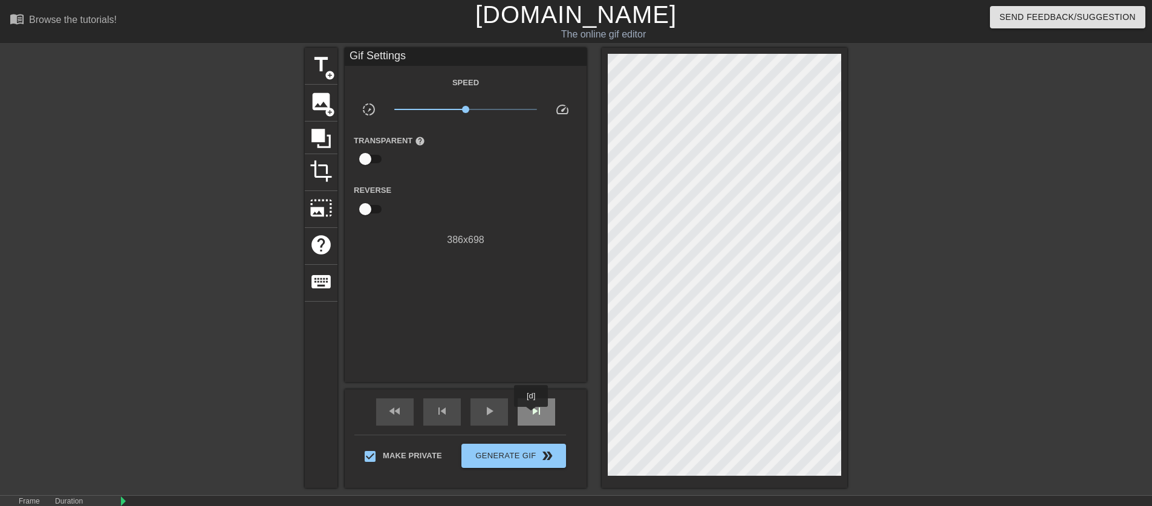
click at [532, 416] on span "skip_next" at bounding box center [536, 411] width 15 height 15
click at [553, 411] on div "skip_next" at bounding box center [537, 412] width 38 height 27
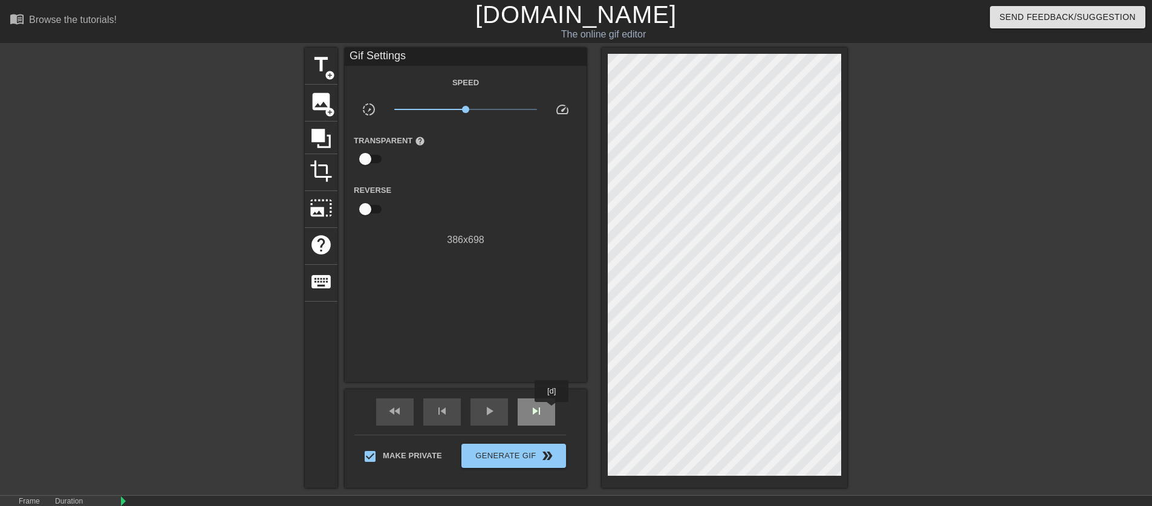
click at [553, 411] on div "skip_next" at bounding box center [537, 412] width 38 height 27
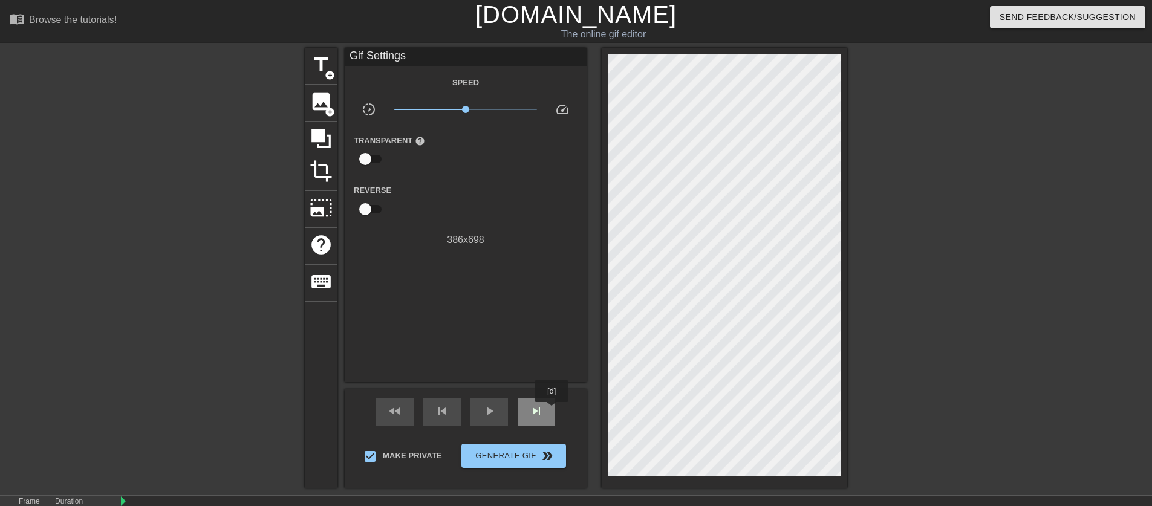
click at [553, 411] on div "skip_next" at bounding box center [537, 412] width 38 height 27
click at [552, 411] on div "skip_next" at bounding box center [537, 412] width 38 height 27
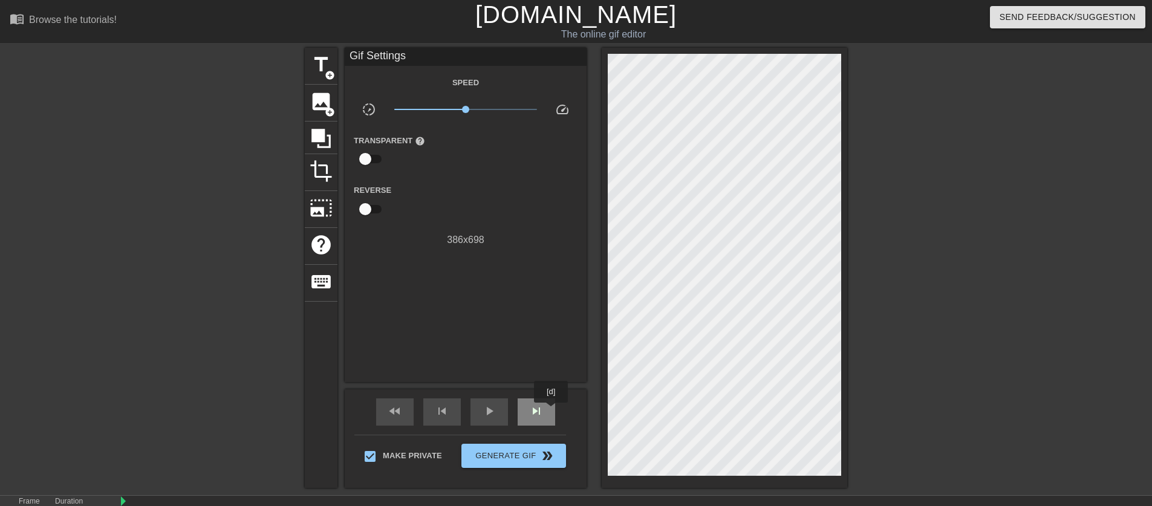
click at [552, 411] on div "skip_next" at bounding box center [537, 412] width 38 height 27
click at [535, 413] on span "skip_next" at bounding box center [536, 411] width 15 height 15
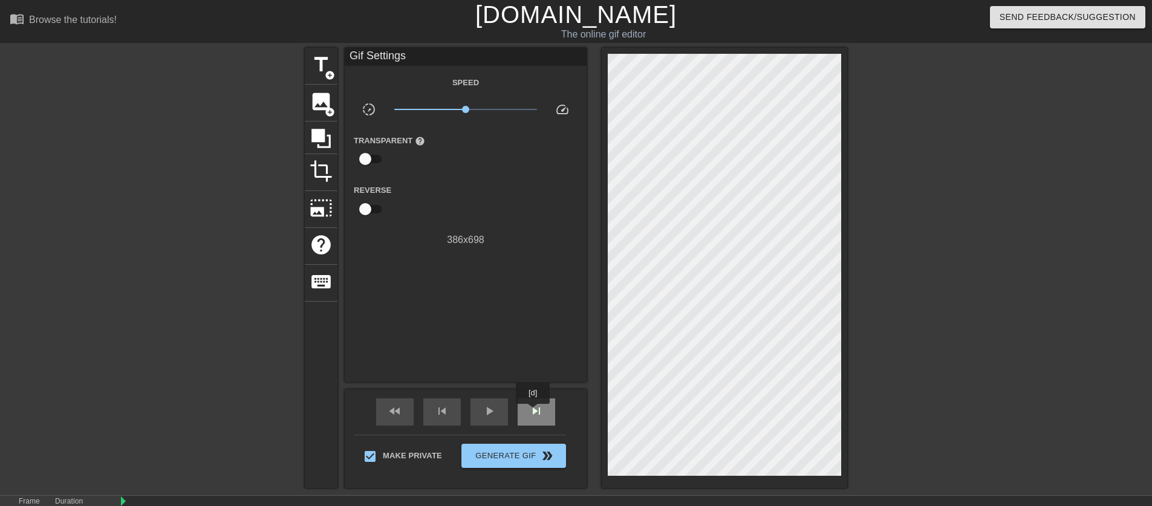
click
drag, startPoint x: 394, startPoint y: 415, endPoint x: 425, endPoint y: 407, distance: 31.8
type input "20"
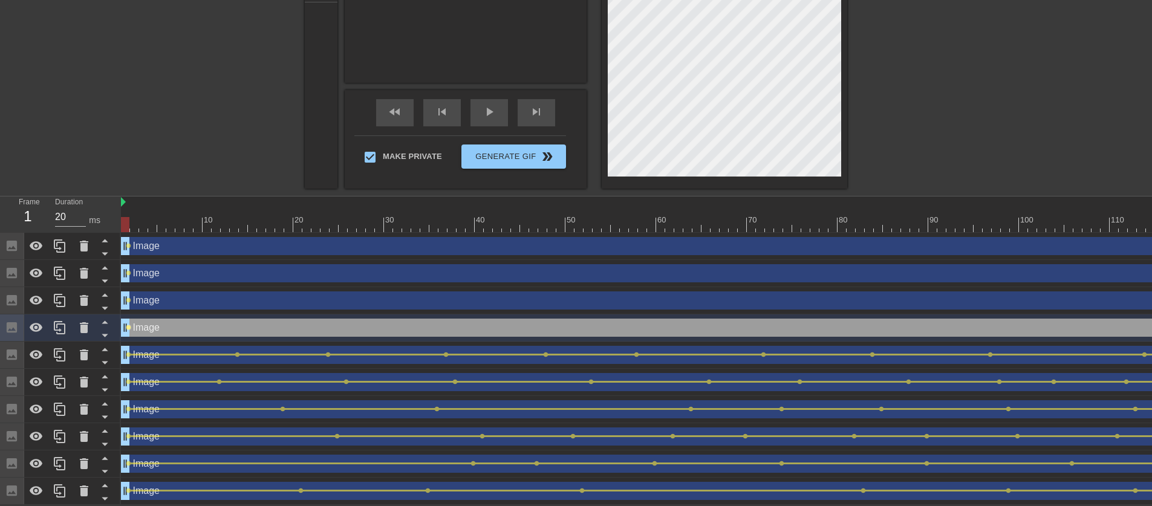
scroll to position [298, 0]
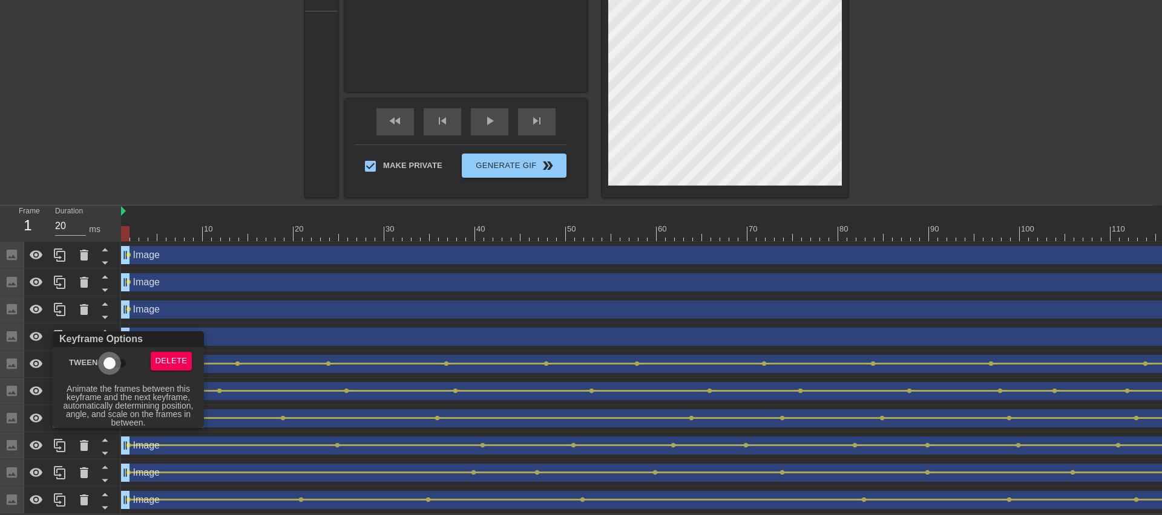
checkbox input "true"
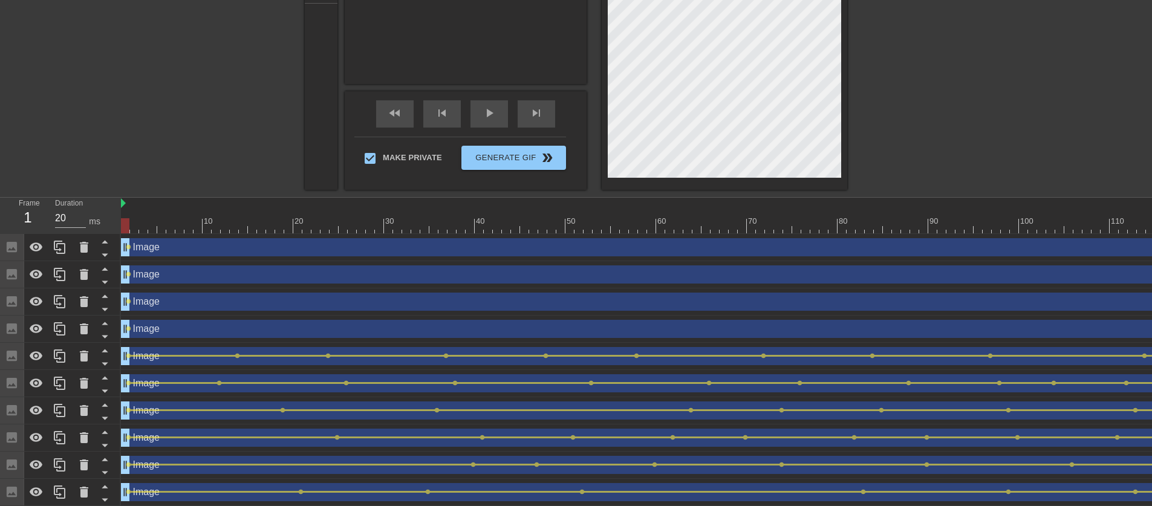
scroll to position [0, 0]
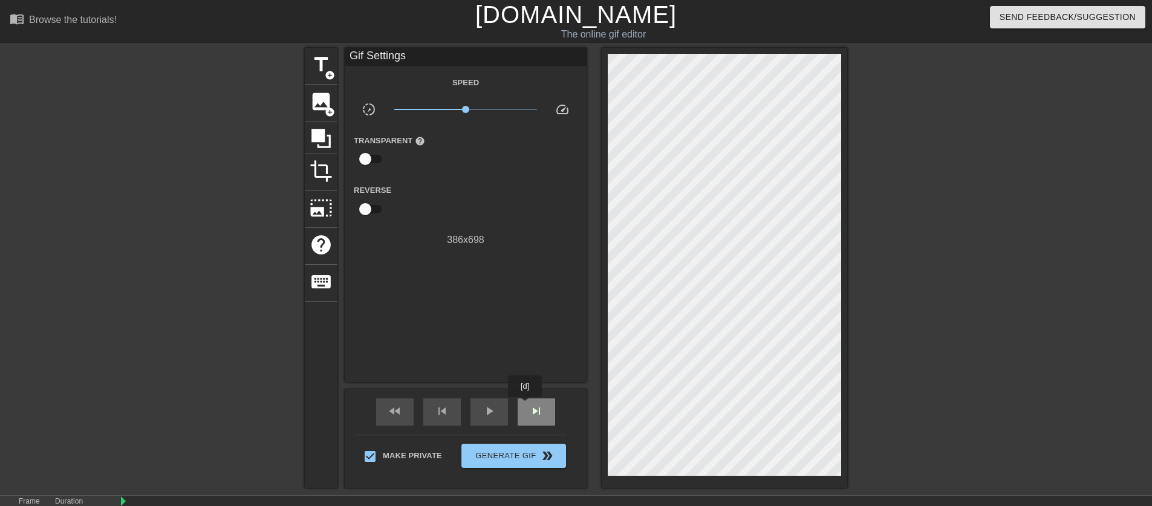
drag, startPoint x: 526, startPoint y: 406, endPoint x: 529, endPoint y: 399, distance: 7.3
drag, startPoint x: 405, startPoint y: 424, endPoint x: 434, endPoint y: 425, distance: 29.0
type input "20"
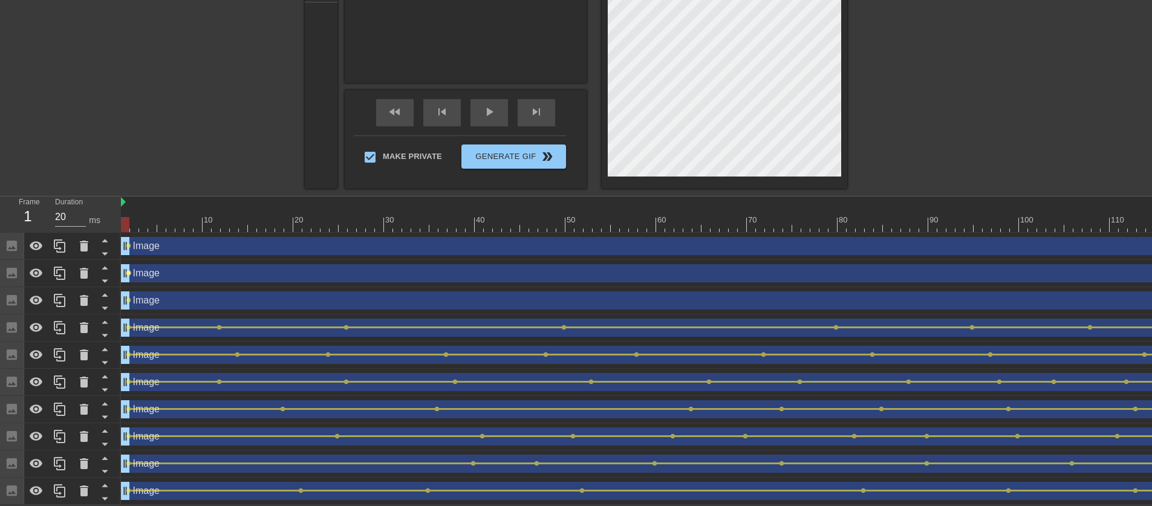
scroll to position [298, 0]
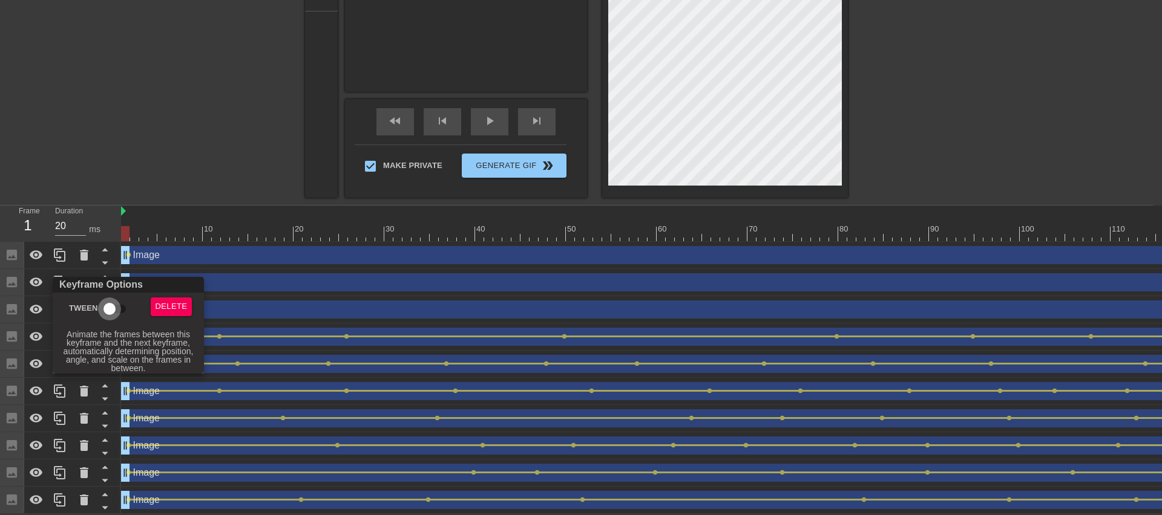
checkbox input "true"
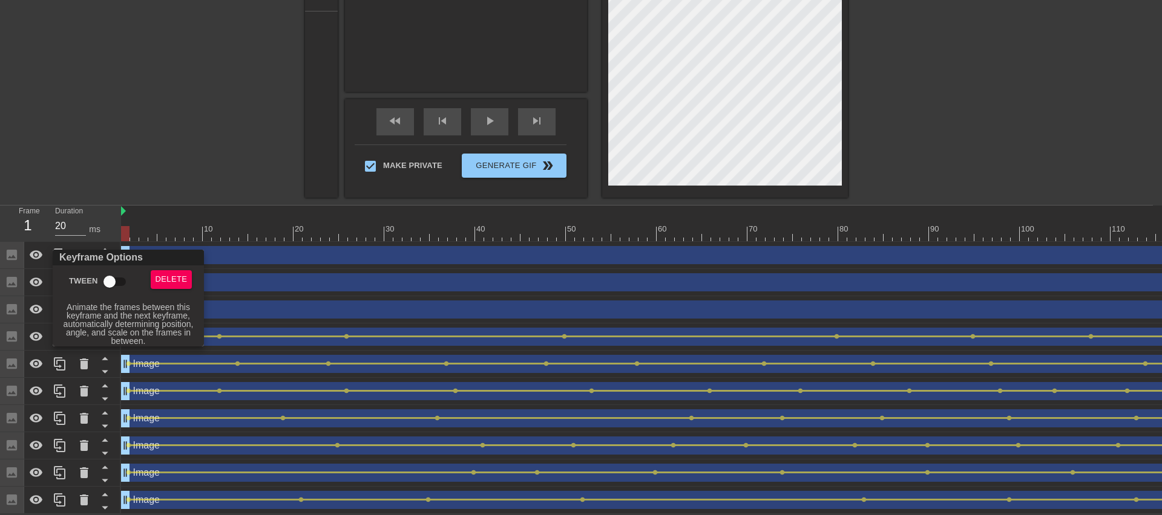
checkbox input "true"
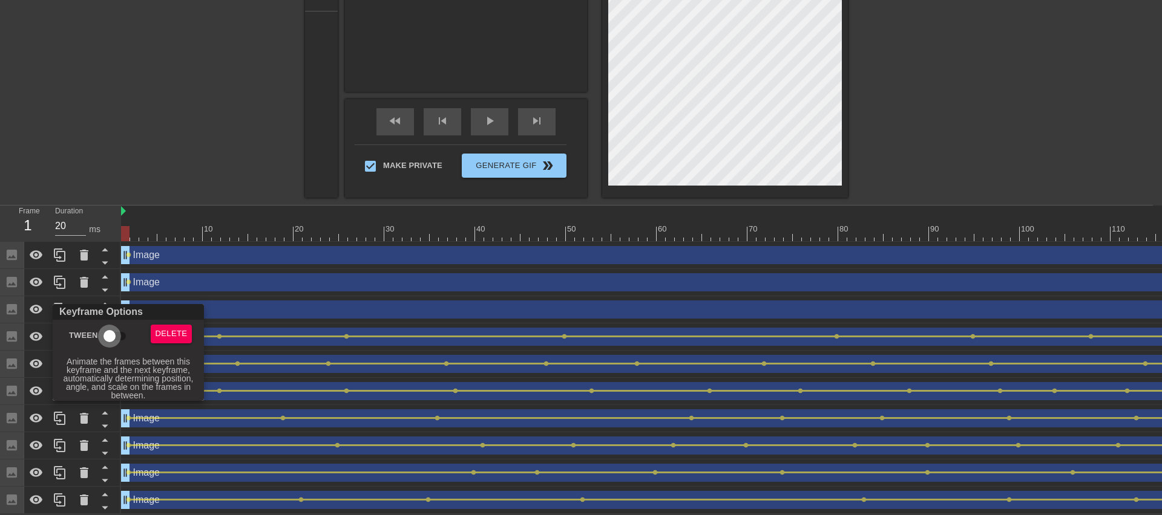
checkbox input "true"
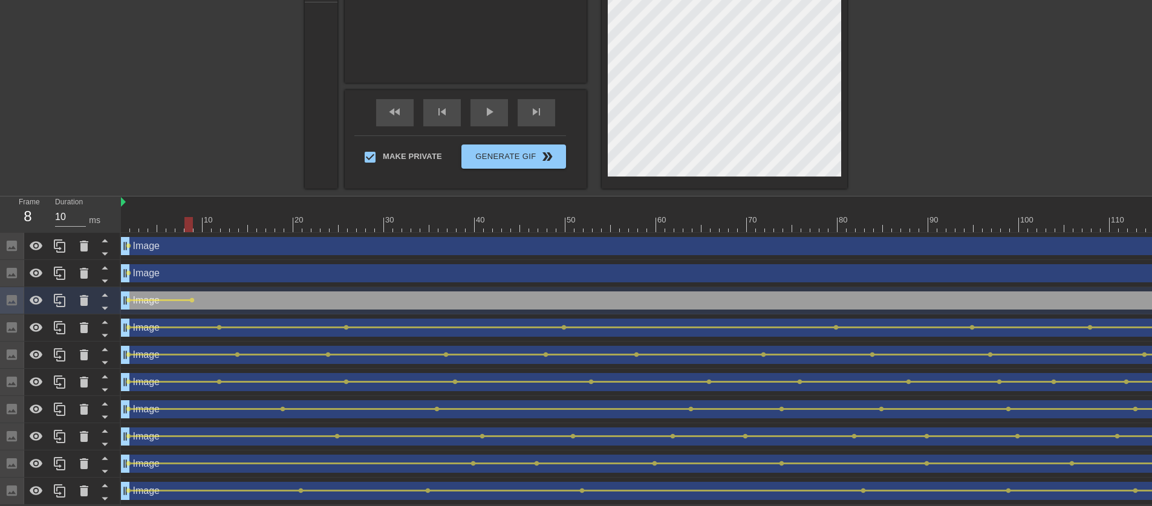
scroll to position [0, 0]
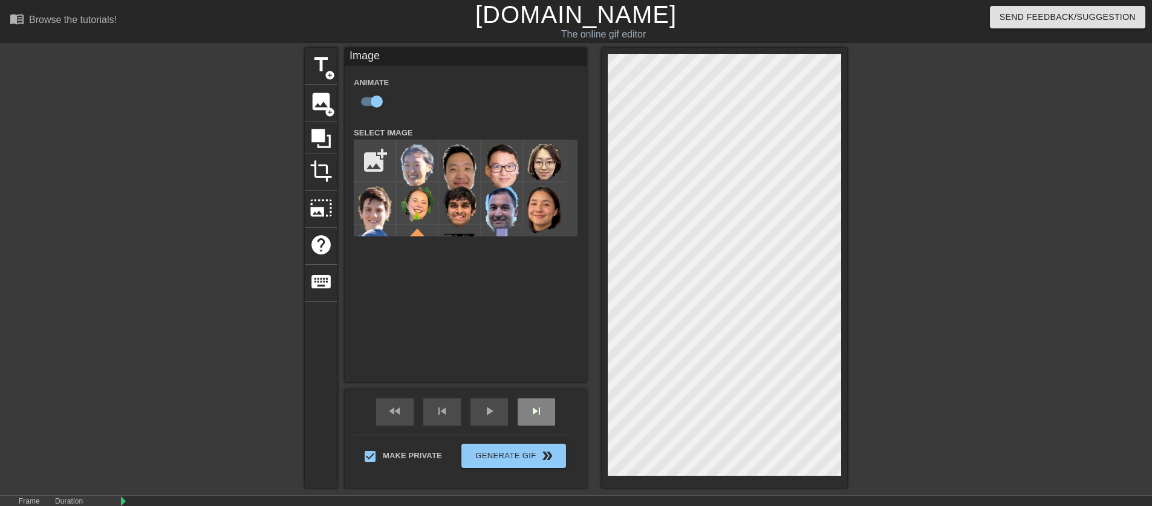
drag, startPoint x: 533, startPoint y: 391, endPoint x: 532, endPoint y: 402, distance: 11.6
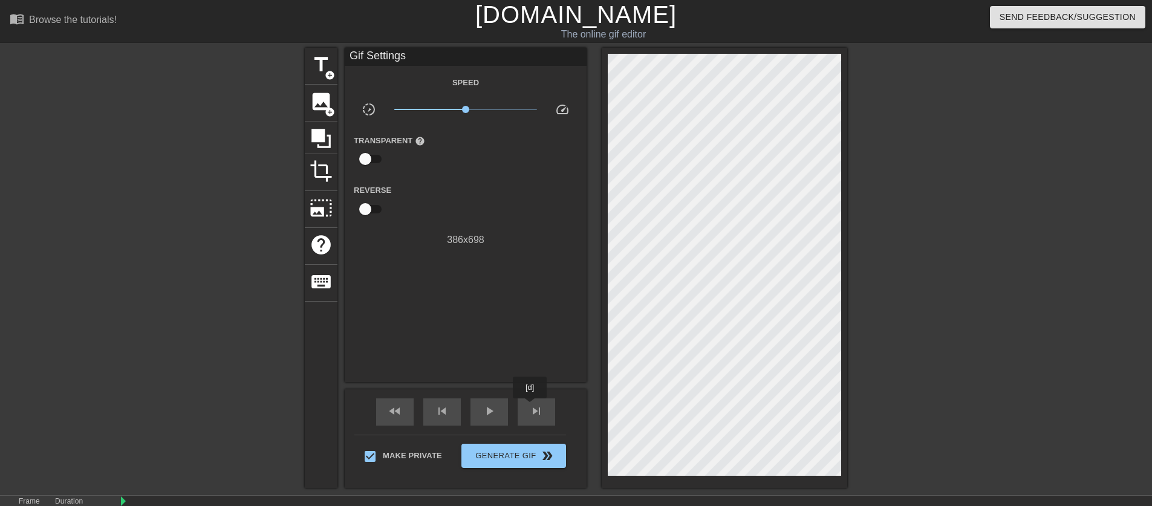
drag, startPoint x: 531, startPoint y: 407, endPoint x: 580, endPoint y: 334, distance: 87.8
drag, startPoint x: 524, startPoint y: 399, endPoint x: 534, endPoint y: 384, distance: 18.5
drag, startPoint x: 399, startPoint y: 422, endPoint x: 413, endPoint y: 418, distance: 14.5
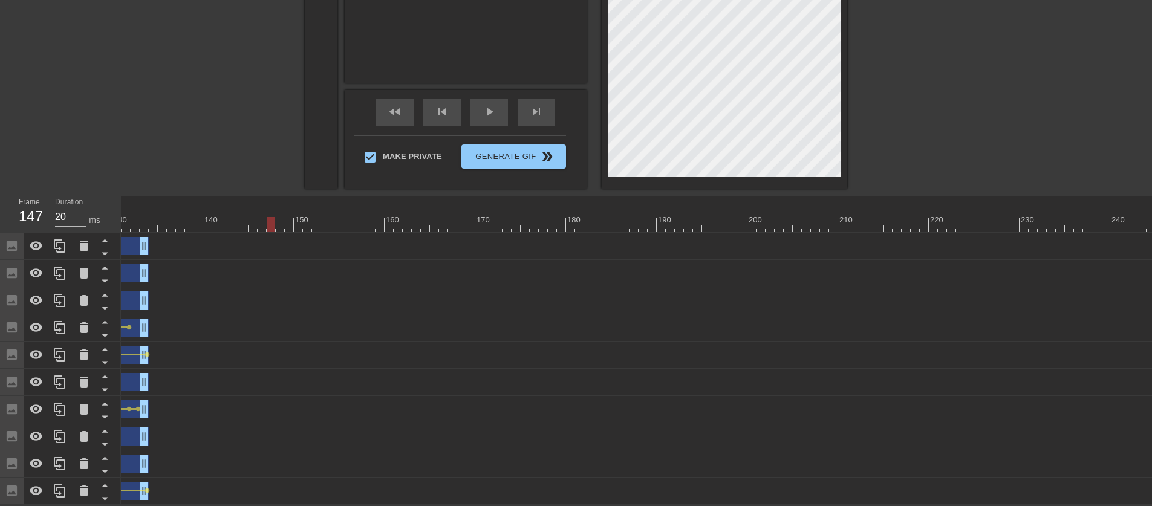
scroll to position [0, 1175]
drag, startPoint x: 276, startPoint y: 218, endPoint x: 305, endPoint y: 216, distance: 29.1
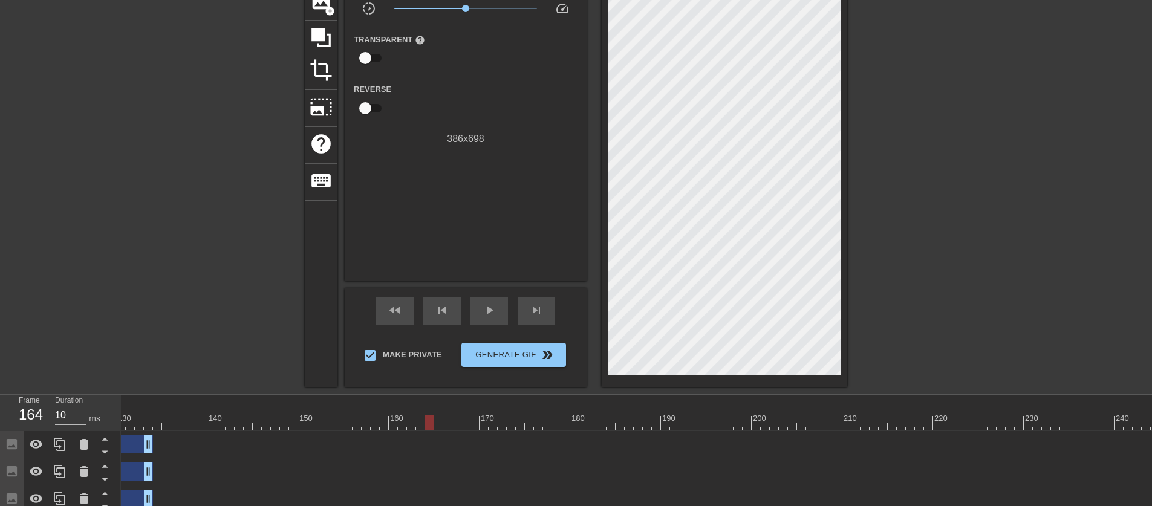
drag, startPoint x: 303, startPoint y: 424, endPoint x: 434, endPoint y: 423, distance: 130.7
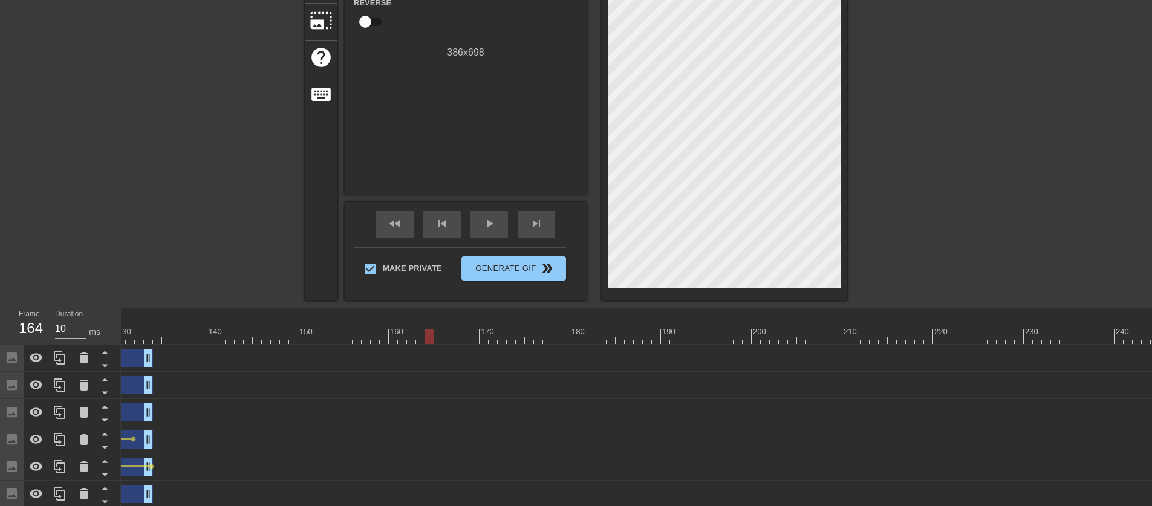
scroll to position [0, 0]
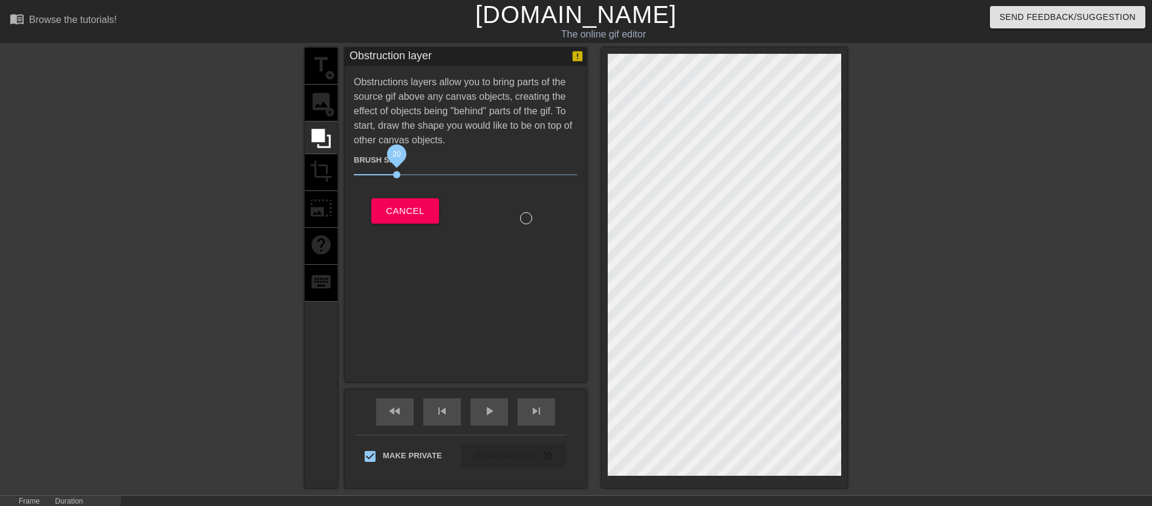
drag, startPoint x: 422, startPoint y: 175, endPoint x: 396, endPoint y: 175, distance: 25.4
drag, startPoint x: 402, startPoint y: 172, endPoint x: 588, endPoint y: 175, distance: 186.3
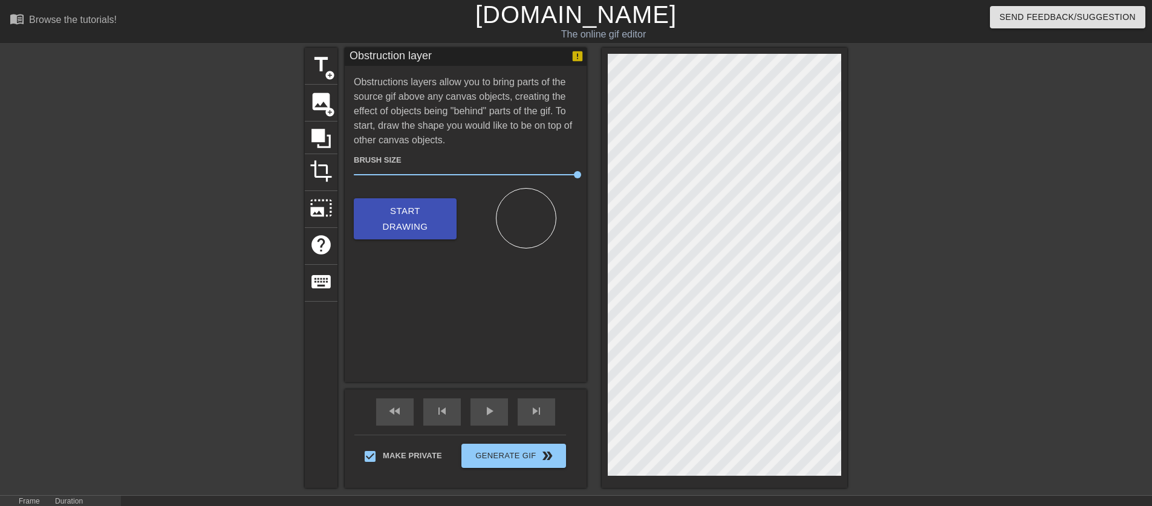
scroll to position [264, 0]
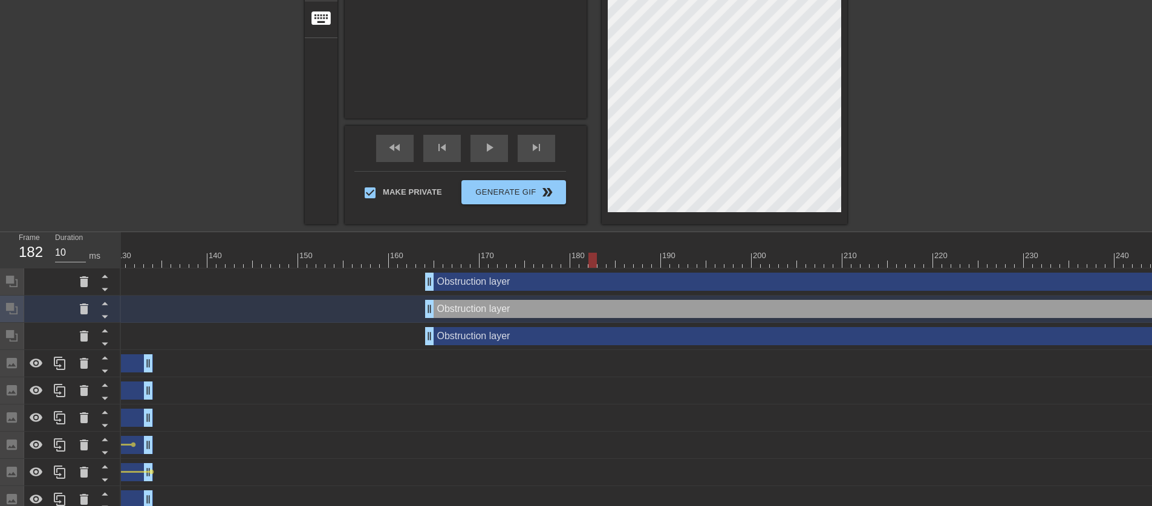
drag, startPoint x: 428, startPoint y: 260, endPoint x: 589, endPoint y: 246, distance: 161.6
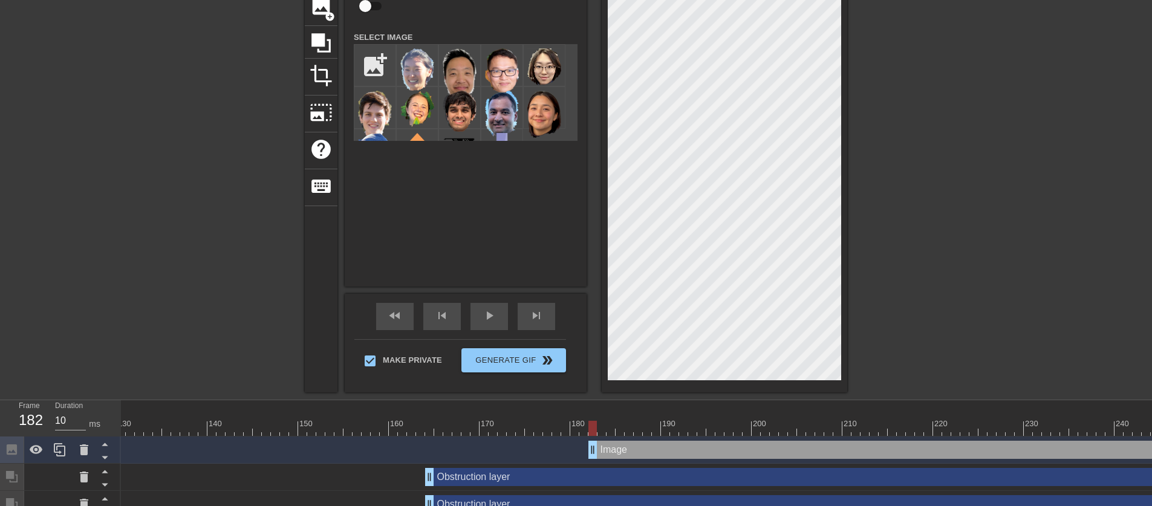
scroll to position [136, 0]
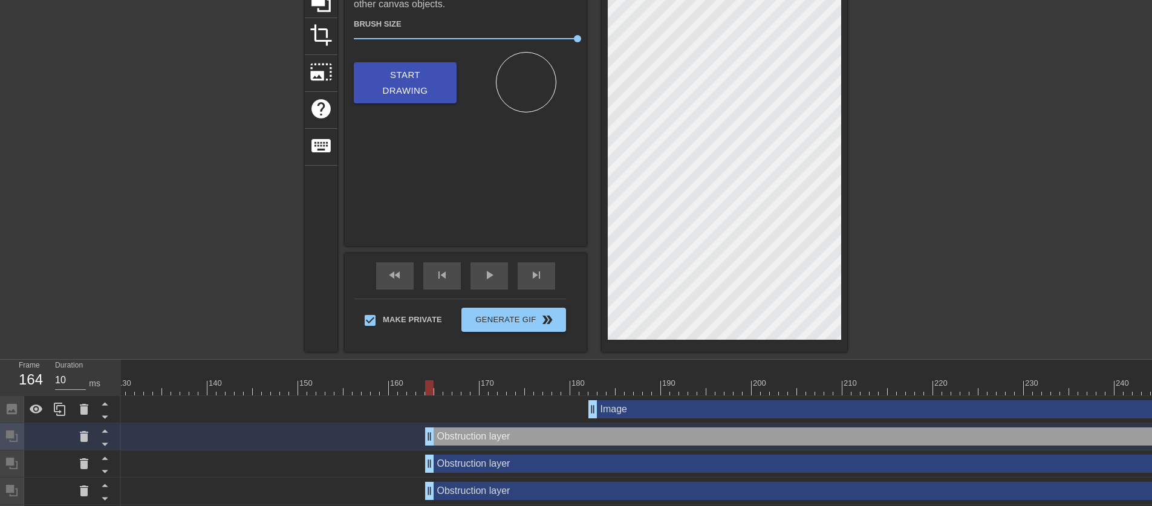
drag, startPoint x: 574, startPoint y: 439, endPoint x: 577, endPoint y: 408, distance: 31.0
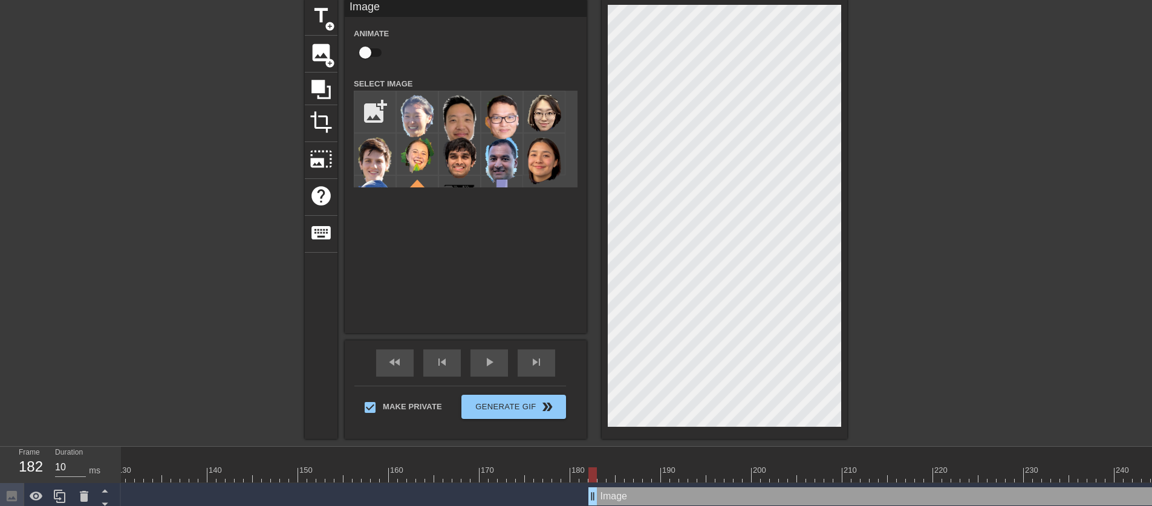
scroll to position [93, 0]
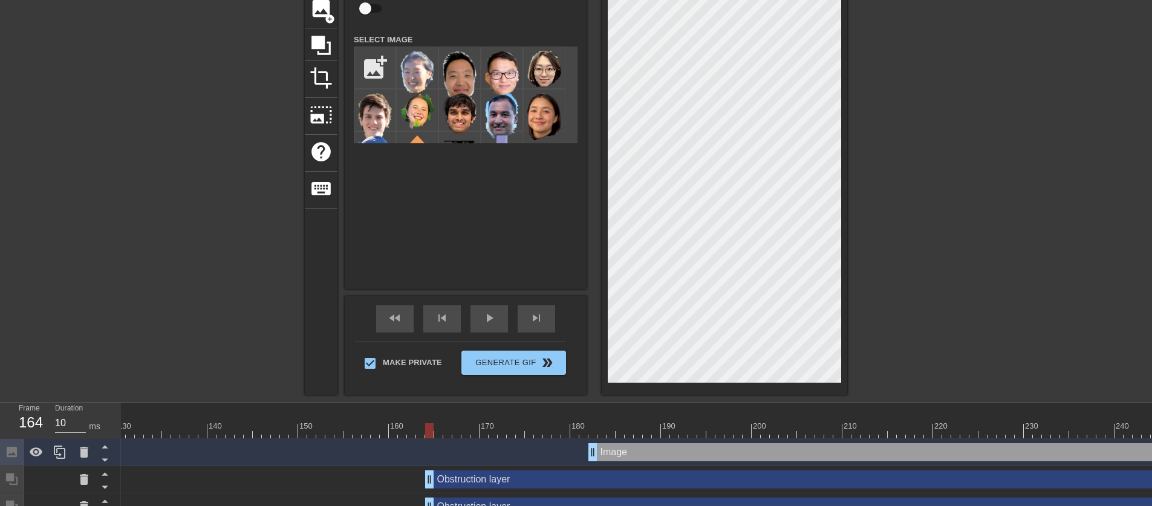
drag, startPoint x: 659, startPoint y: 485, endPoint x: 657, endPoint y: 441, distance: 44.2
drag, startPoint x: 628, startPoint y: 477, endPoint x: 628, endPoint y: 444, distance: 33.3
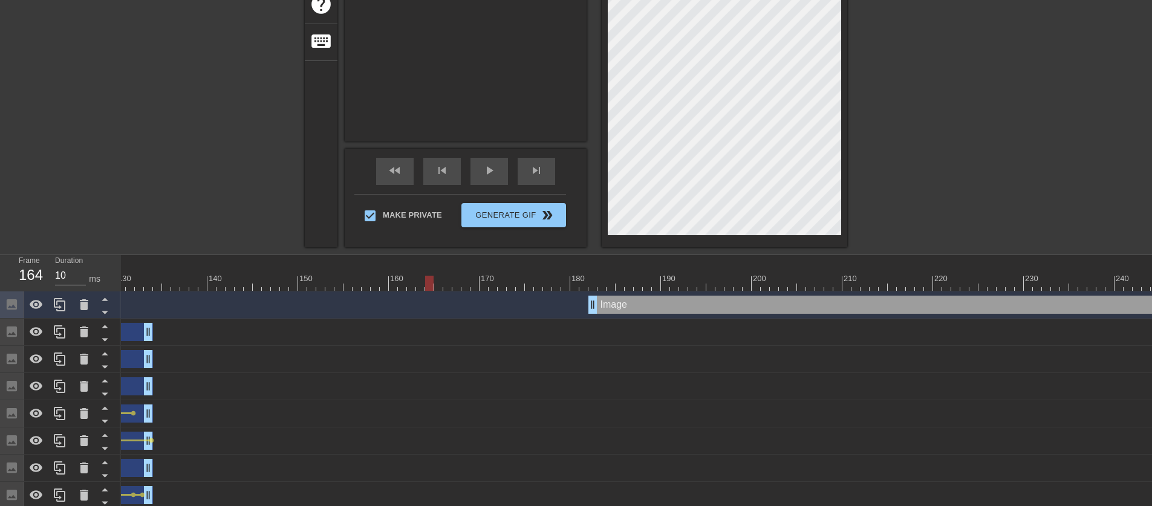
scroll to position [109, 0]
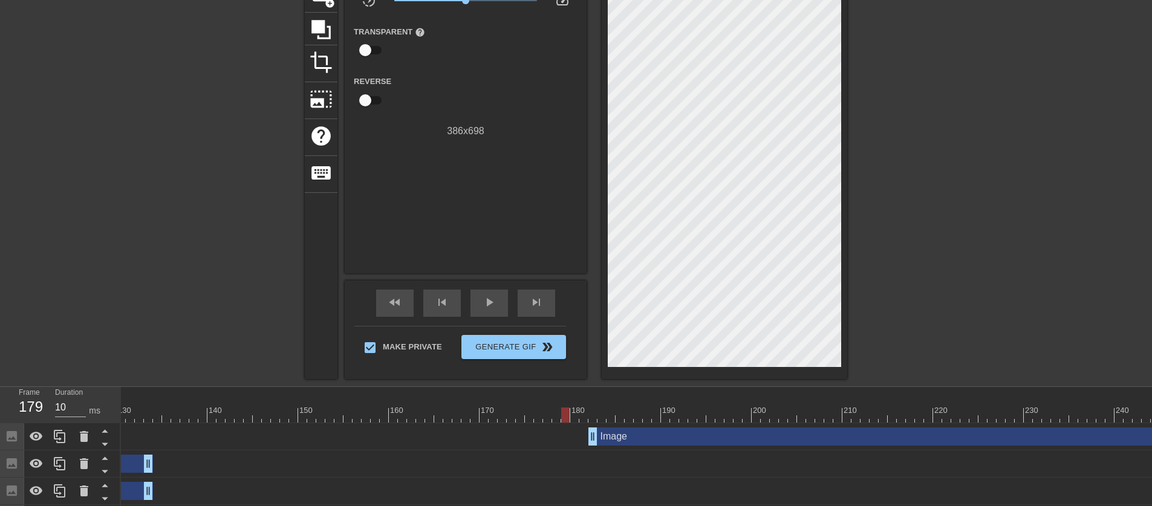
drag, startPoint x: 689, startPoint y: 414, endPoint x: 569, endPoint y: 416, distance: 119.8
drag, startPoint x: 568, startPoint y: 417, endPoint x: 574, endPoint y: 417, distance: 6.1
drag, startPoint x: 595, startPoint y: 434, endPoint x: 578, endPoint y: 433, distance: 16.3
drag, startPoint x: 575, startPoint y: 413, endPoint x: 608, endPoint y: 413, distance: 33.3
type input "10"
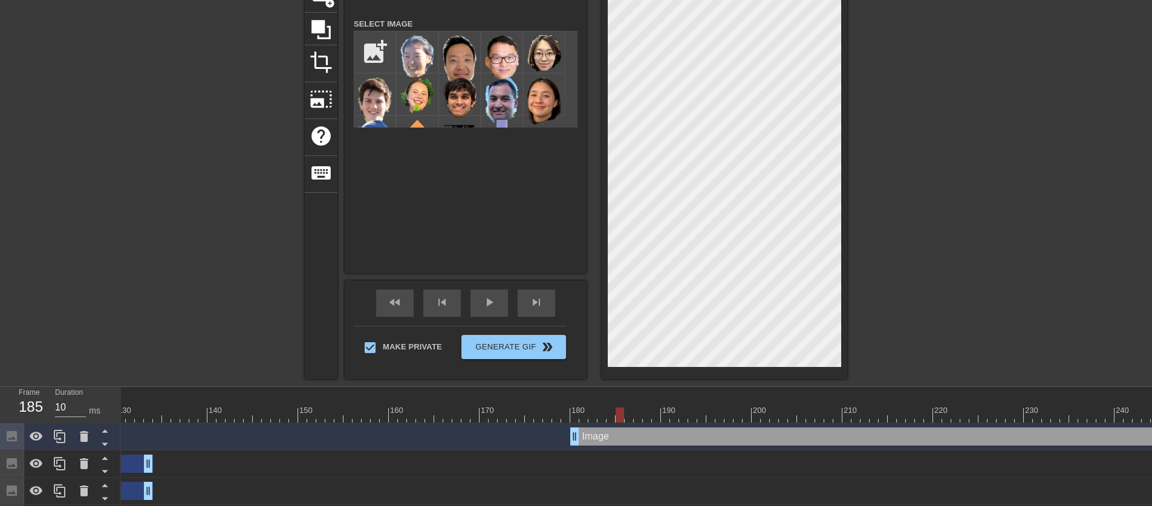
scroll to position [16, 0]
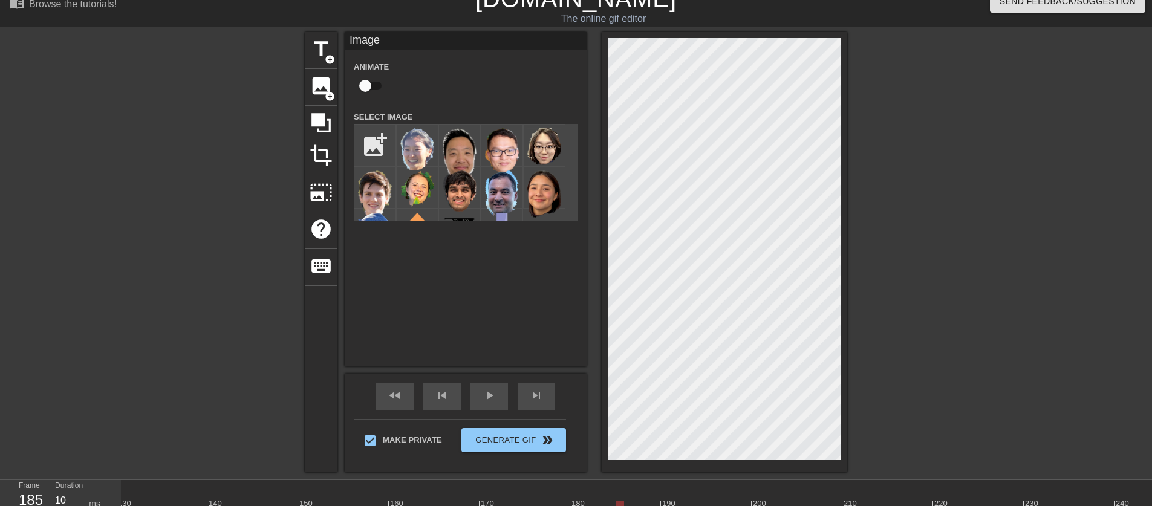
checkbox input "true"
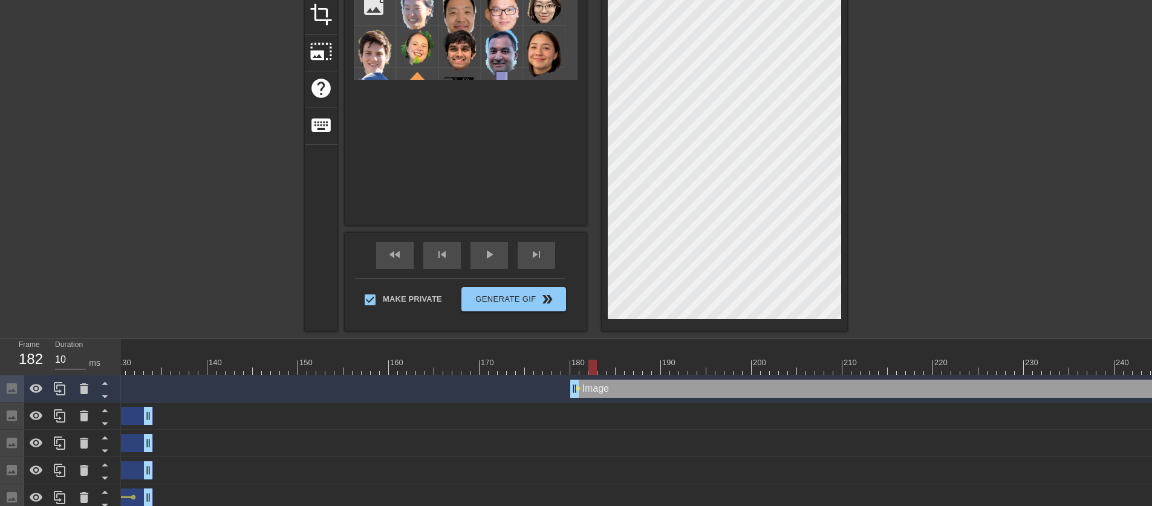
type input "20"
drag, startPoint x: 623, startPoint y: 365, endPoint x: 577, endPoint y: 367, distance: 46.0
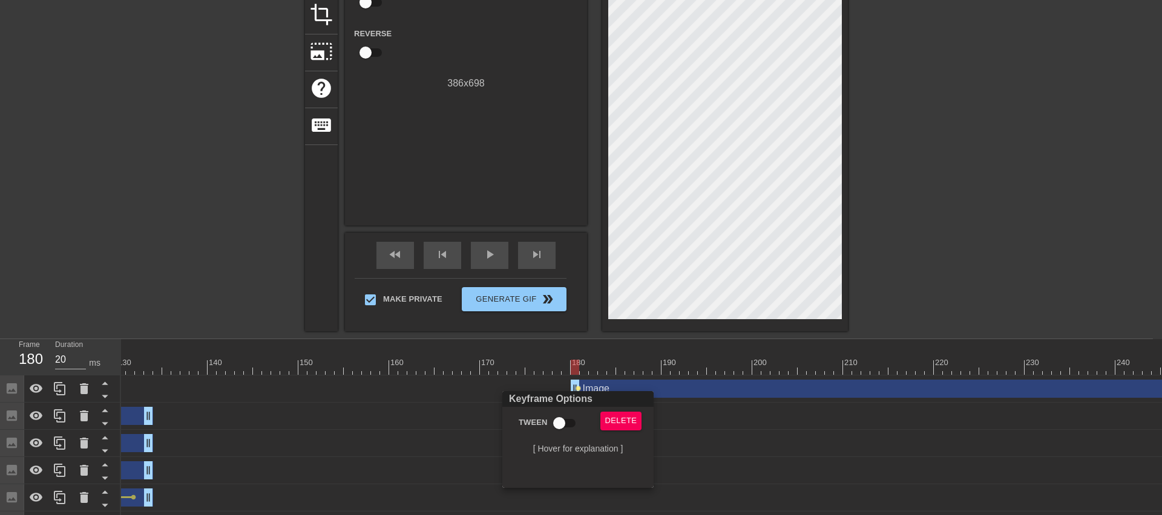
checkbox input "true"
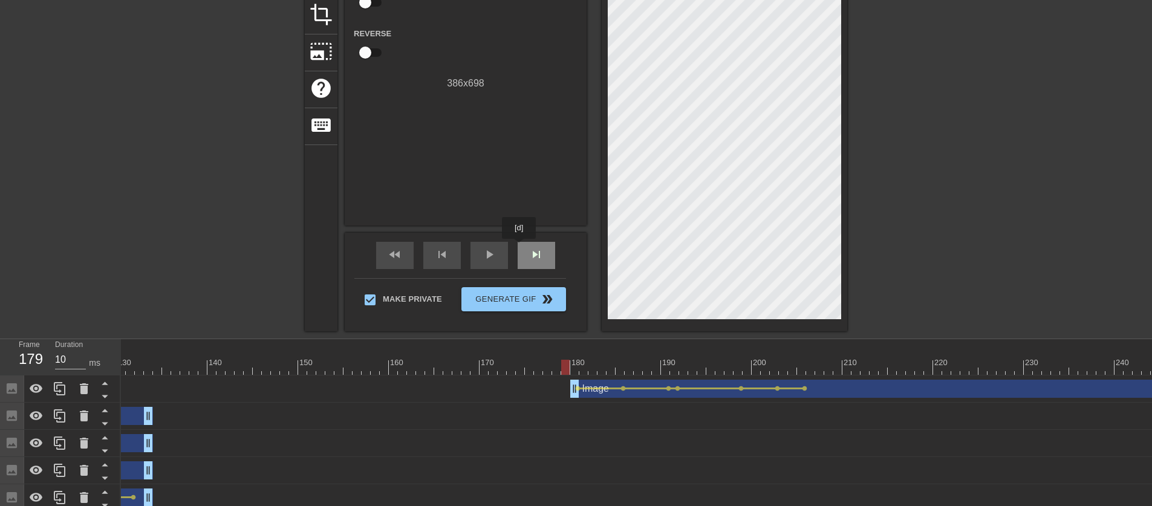
type input "20"
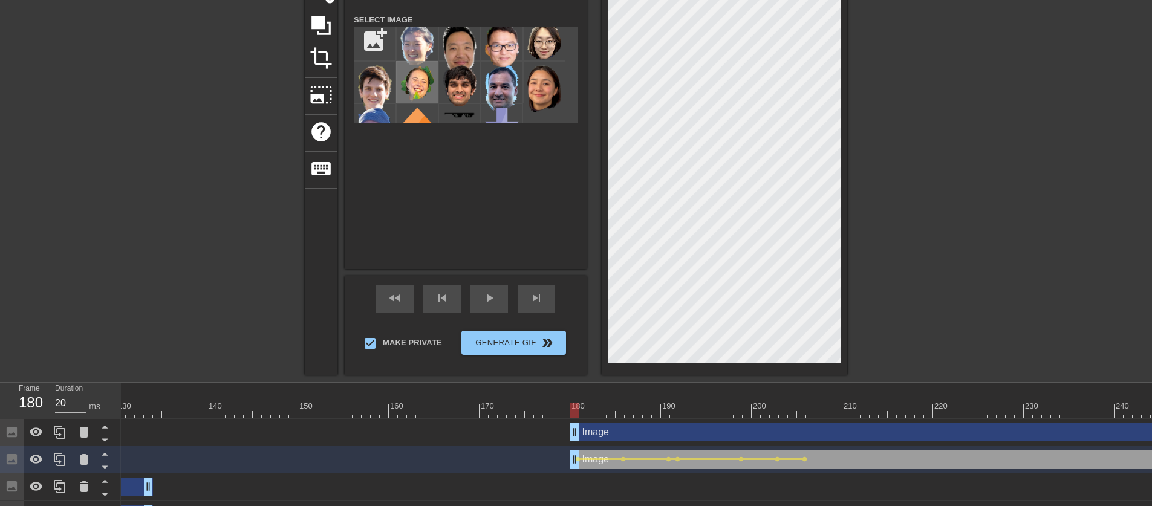
scroll to position [24, 0]
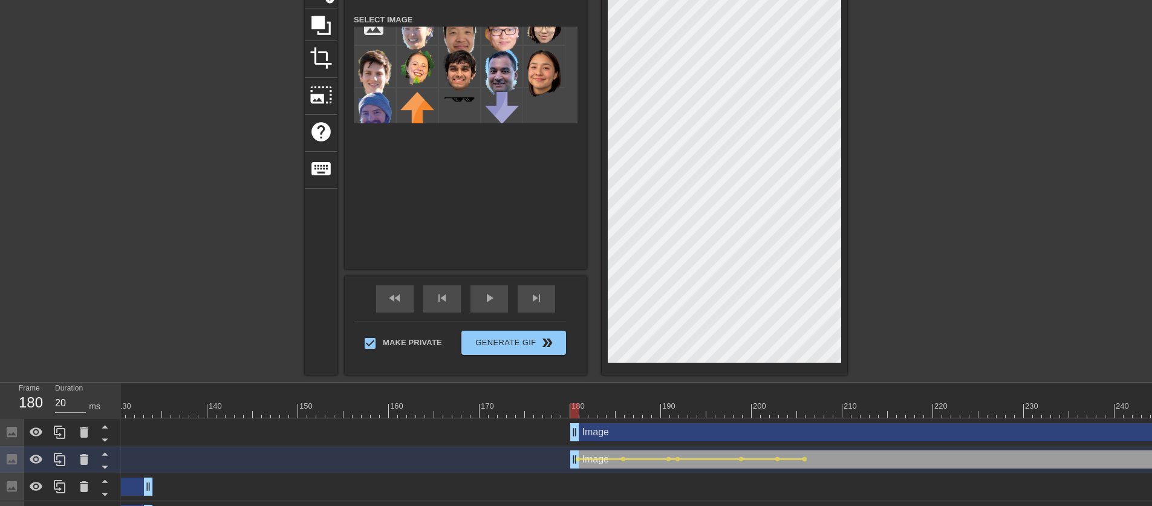
checkbox input "false"
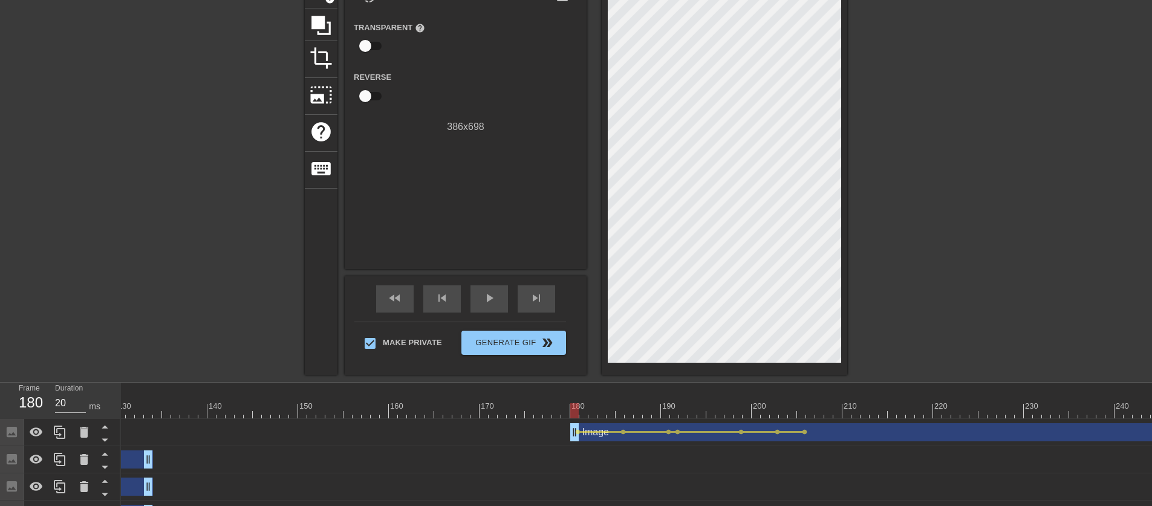
drag, startPoint x: 847, startPoint y: 411, endPoint x: 573, endPoint y: 420, distance: 274.2
drag, startPoint x: 577, startPoint y: 416, endPoint x: 805, endPoint y: 419, distance: 228.1
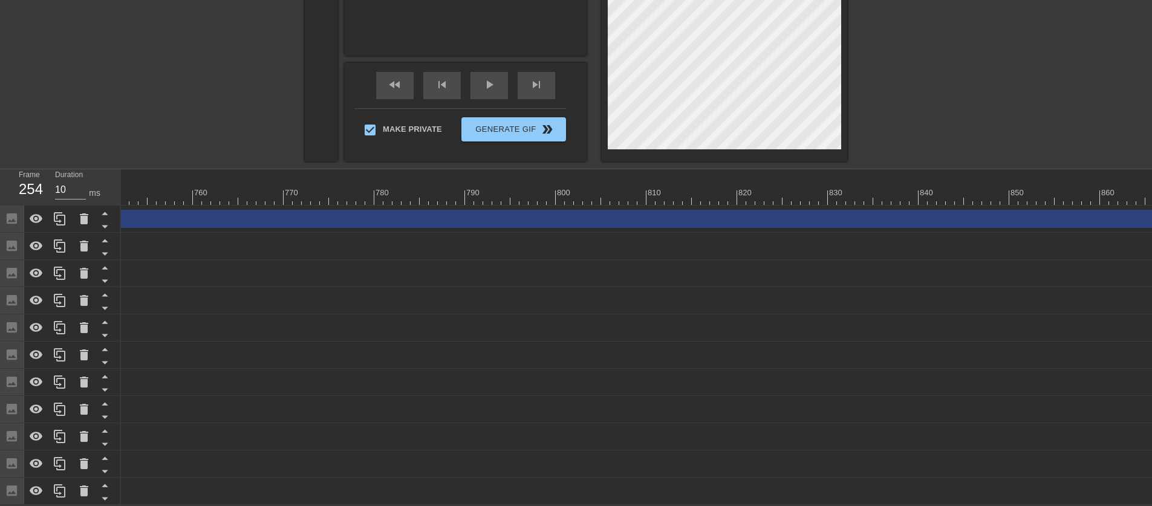
scroll to position [0, 7084]
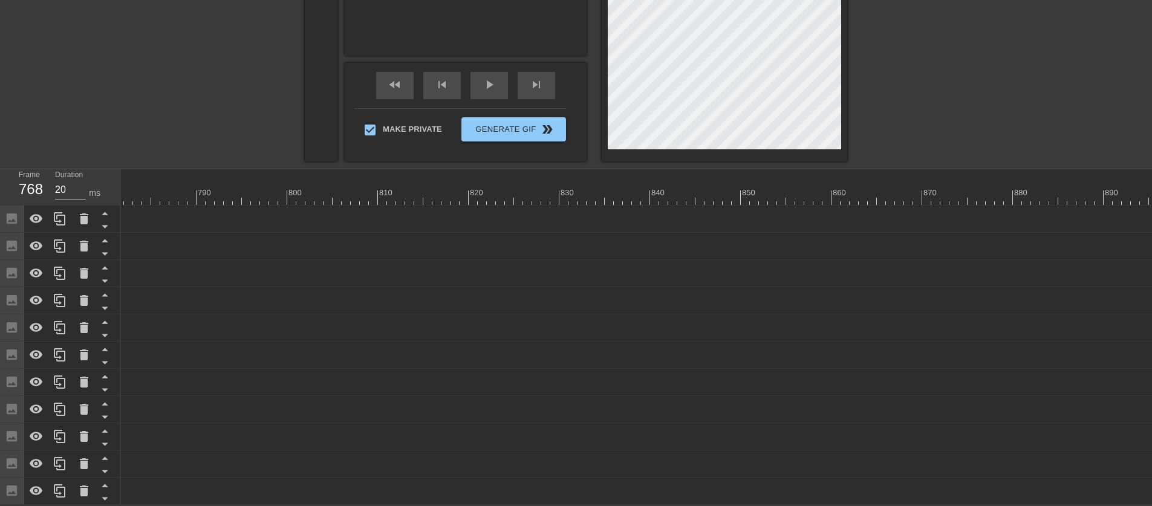
drag, startPoint x: 1149, startPoint y: 211, endPoint x: 0, endPoint y: 210, distance: 1149.4
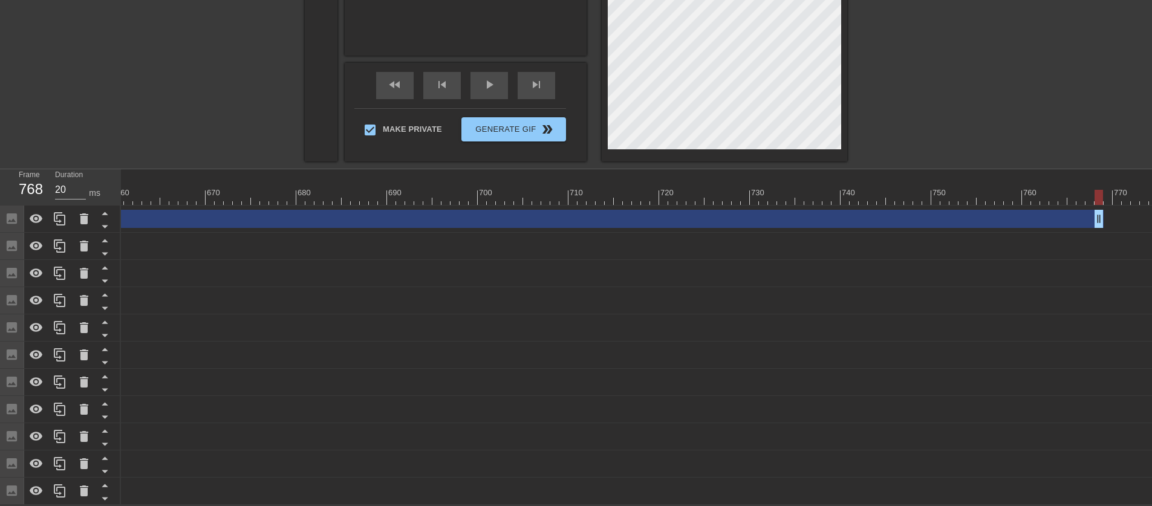
scroll to position [0, 6006]
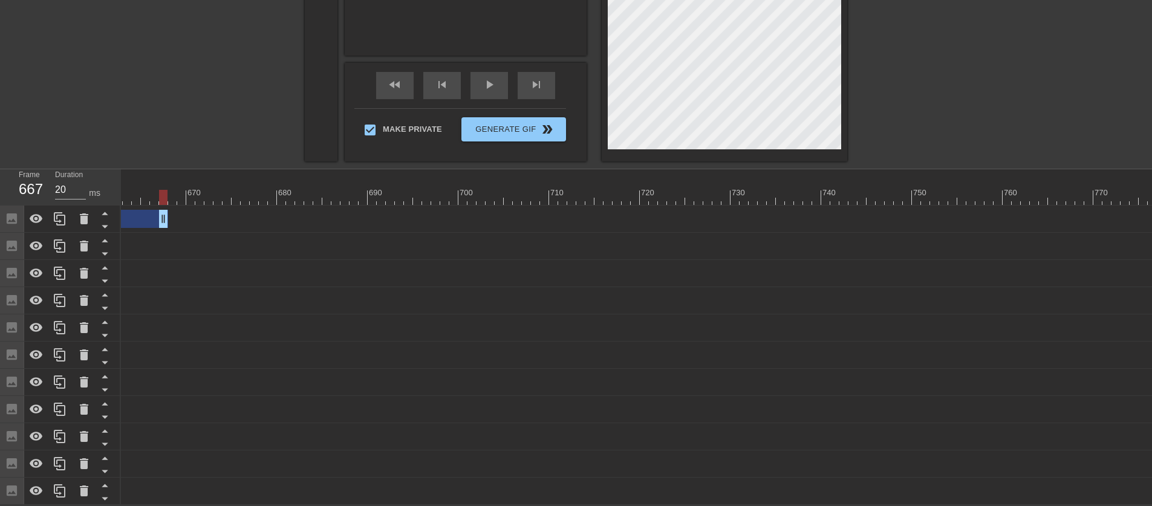
drag, startPoint x: 1079, startPoint y: 212, endPoint x: 165, endPoint y: 203, distance: 914.2
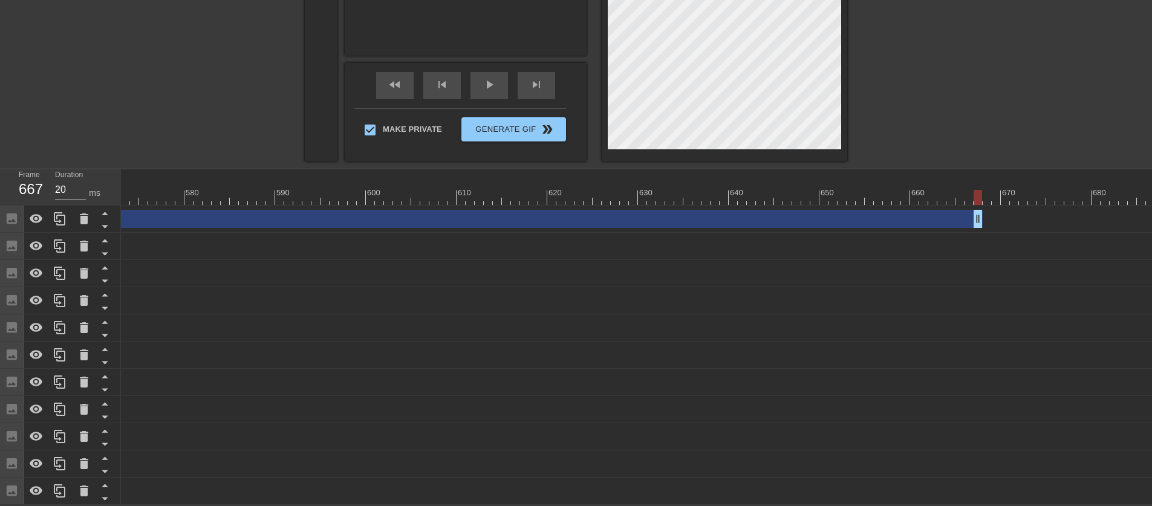
scroll to position [0, 5087]
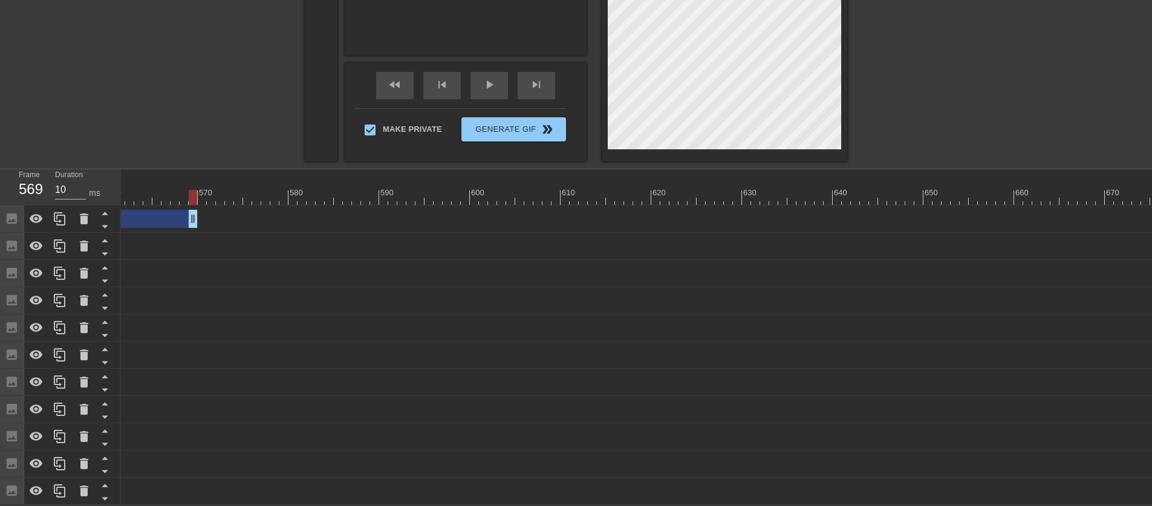
drag, startPoint x: 1086, startPoint y: 214, endPoint x: 193, endPoint y: 245, distance: 893.5
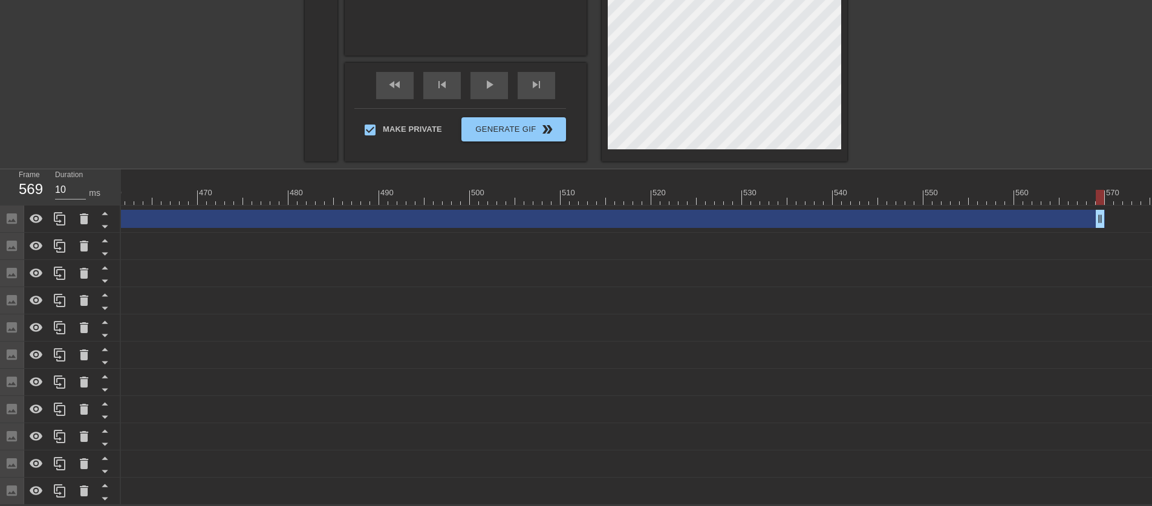
scroll to position [0, 4184]
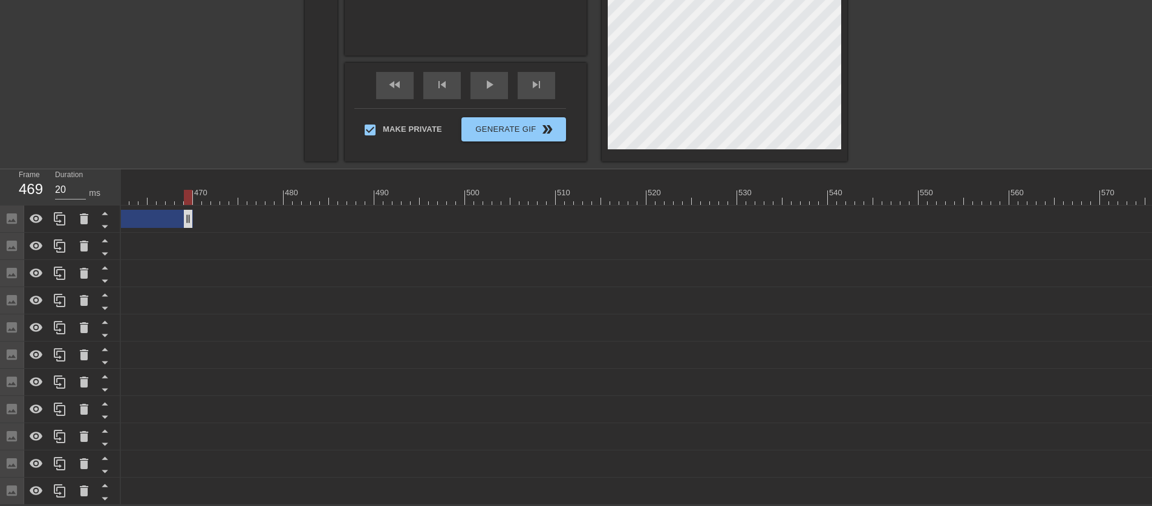
drag, startPoint x: 1097, startPoint y: 204, endPoint x: 162, endPoint y: 211, distance: 935.3
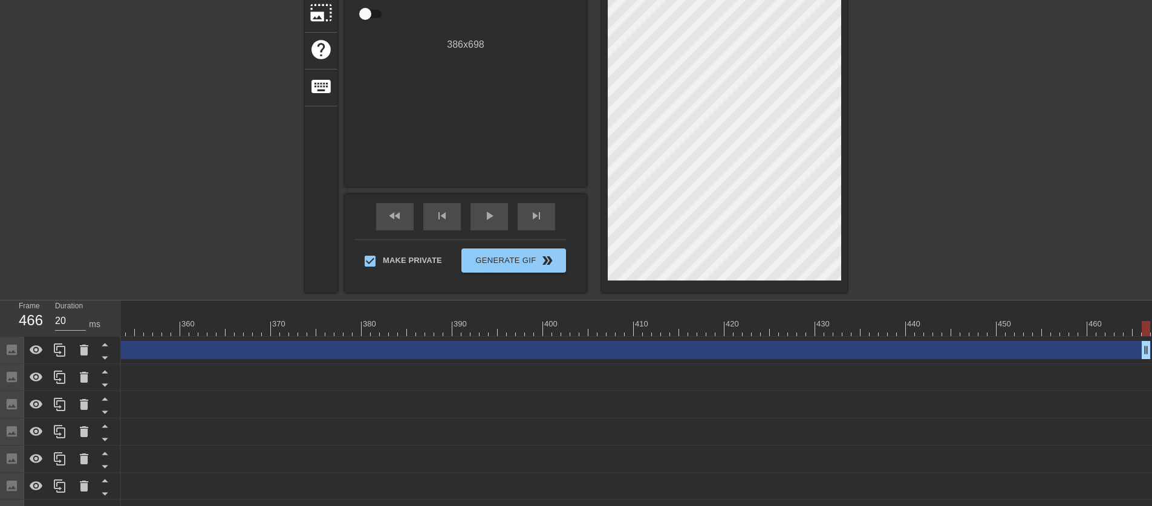
scroll to position [127, 0]
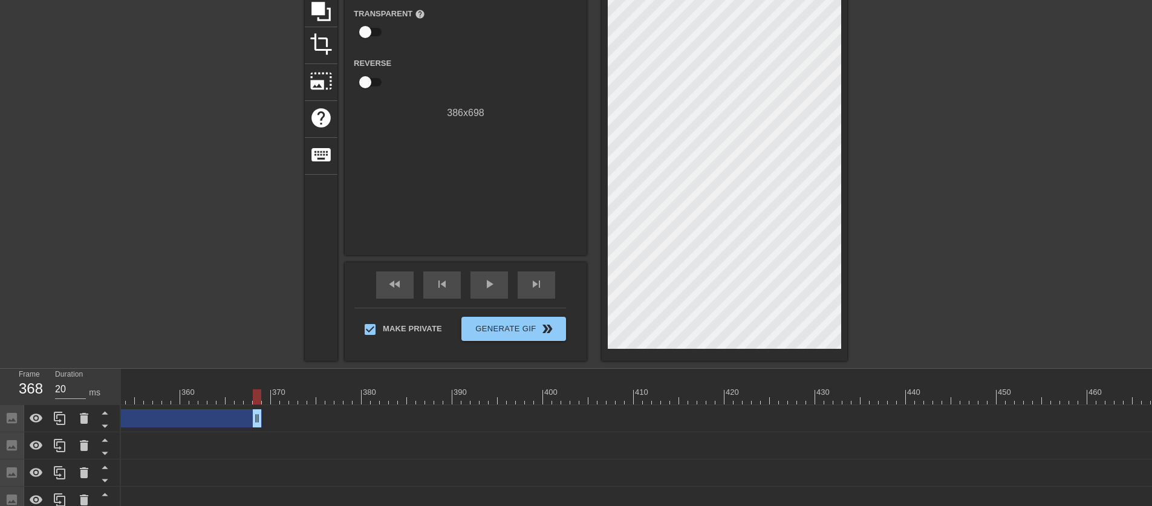
drag, startPoint x: 1145, startPoint y: 419, endPoint x: 188, endPoint y: 400, distance: 957.2
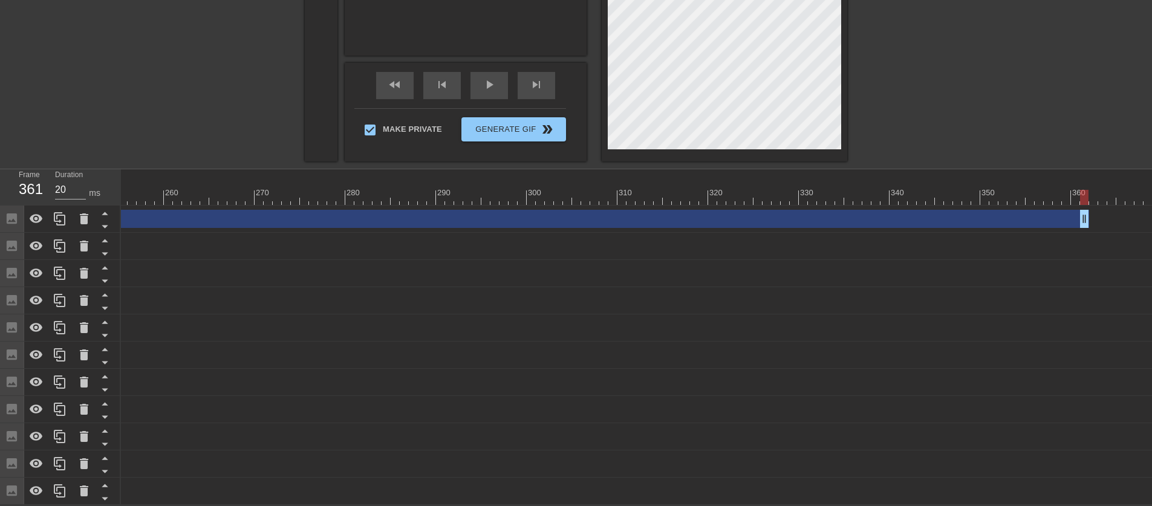
scroll to position [0, 2364]
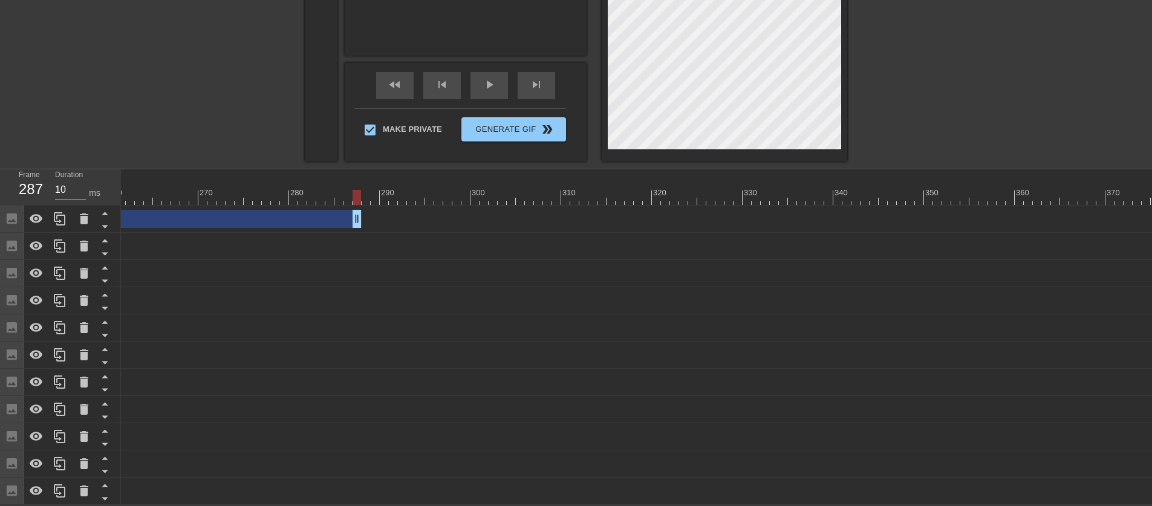
drag, startPoint x: 1030, startPoint y: 213, endPoint x: 355, endPoint y: 192, distance: 675.5
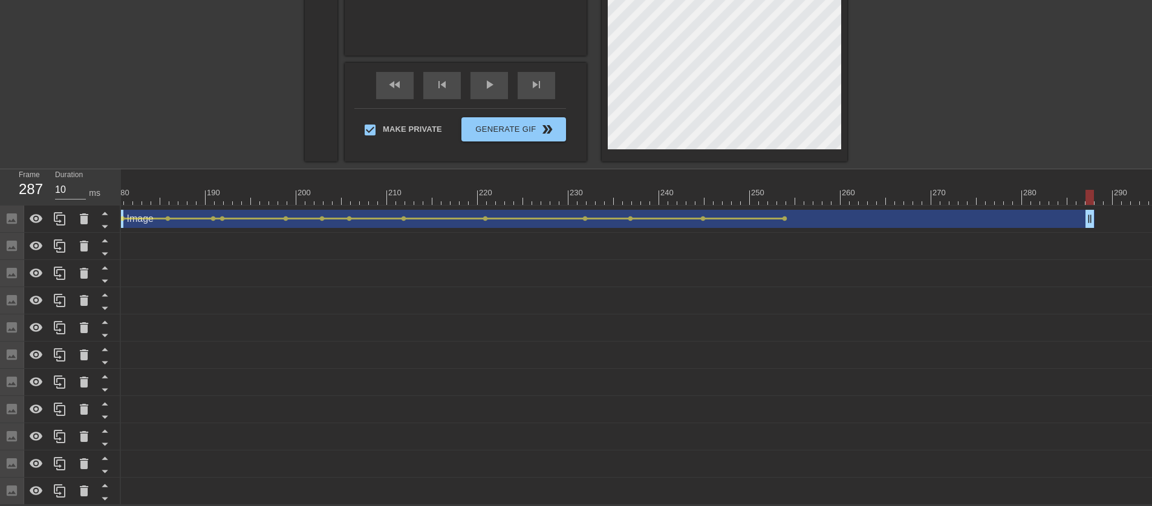
scroll to position [98, 0]
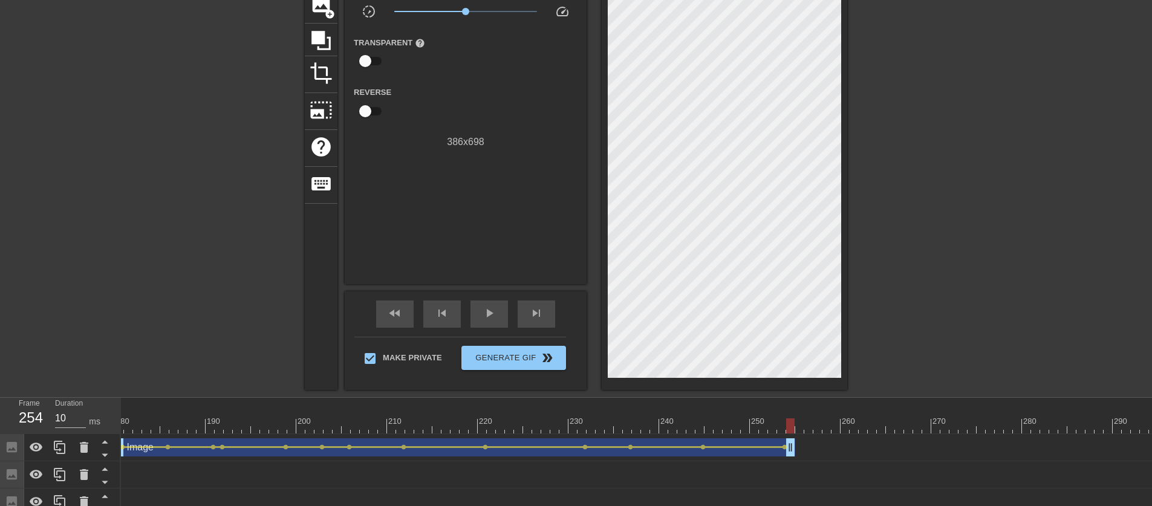
drag, startPoint x: 1089, startPoint y: 455, endPoint x: 788, endPoint y: 451, distance: 300.7
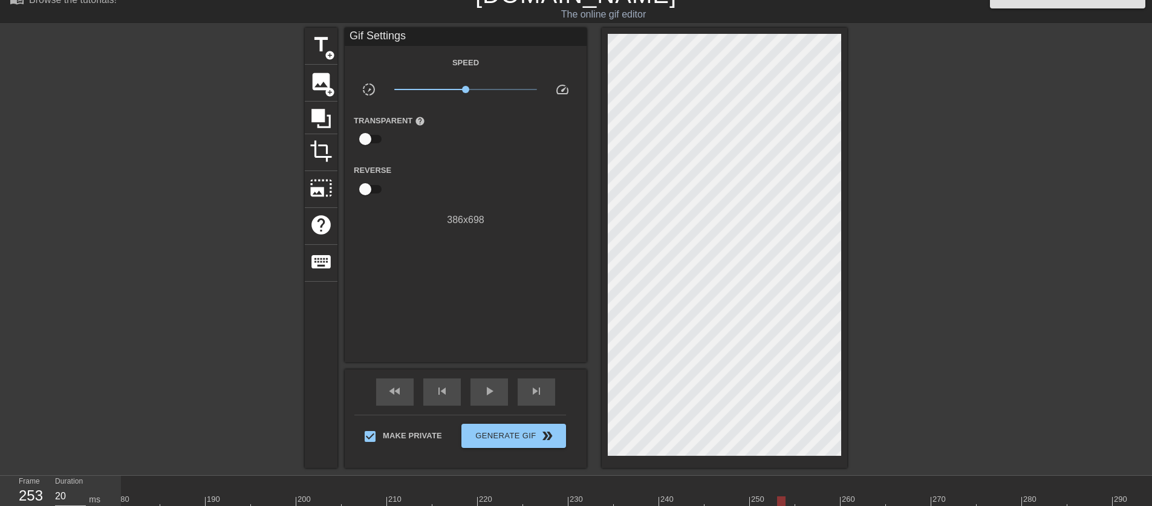
scroll to position [163, 0]
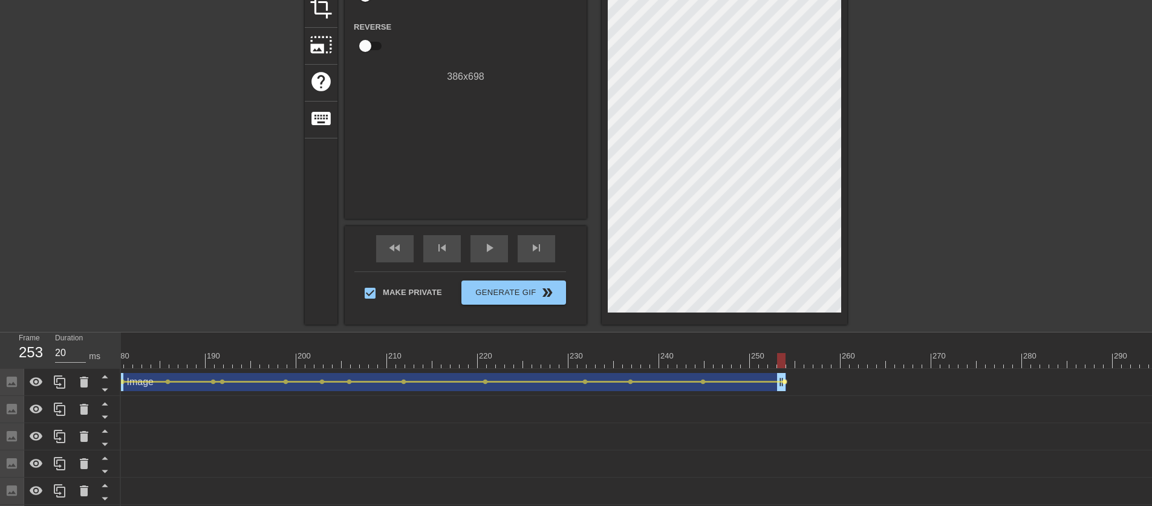
drag, startPoint x: 792, startPoint y: 380, endPoint x: 785, endPoint y: 380, distance: 7.3
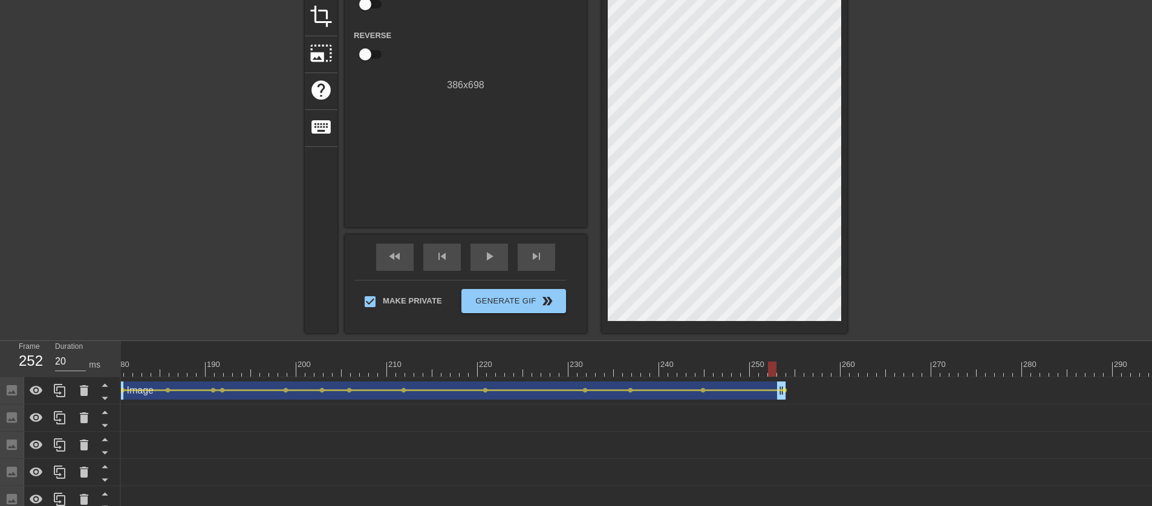
scroll to position [217, 0]
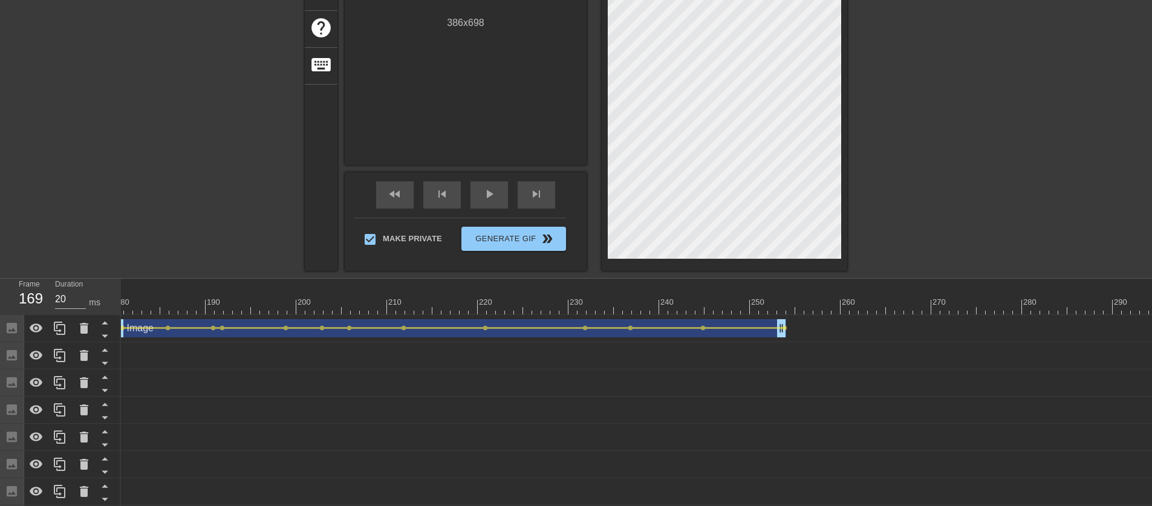
drag, startPoint x: 775, startPoint y: 309, endPoint x: 39, endPoint y: 292, distance: 735.8
drag, startPoint x: 496, startPoint y: 198, endPoint x: 932, endPoint y: 181, distance: 436.5
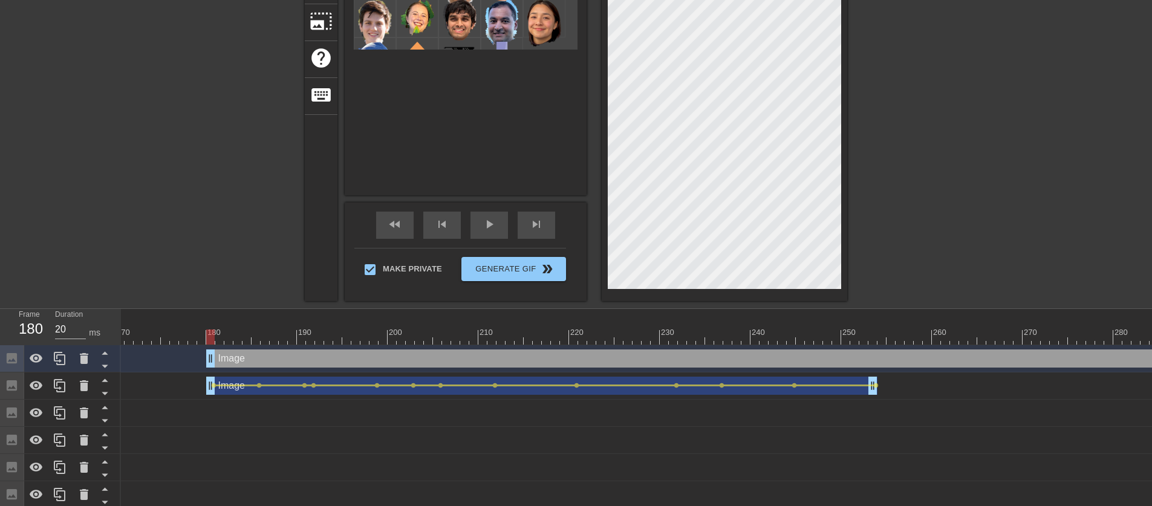
scroll to position [105, 0]
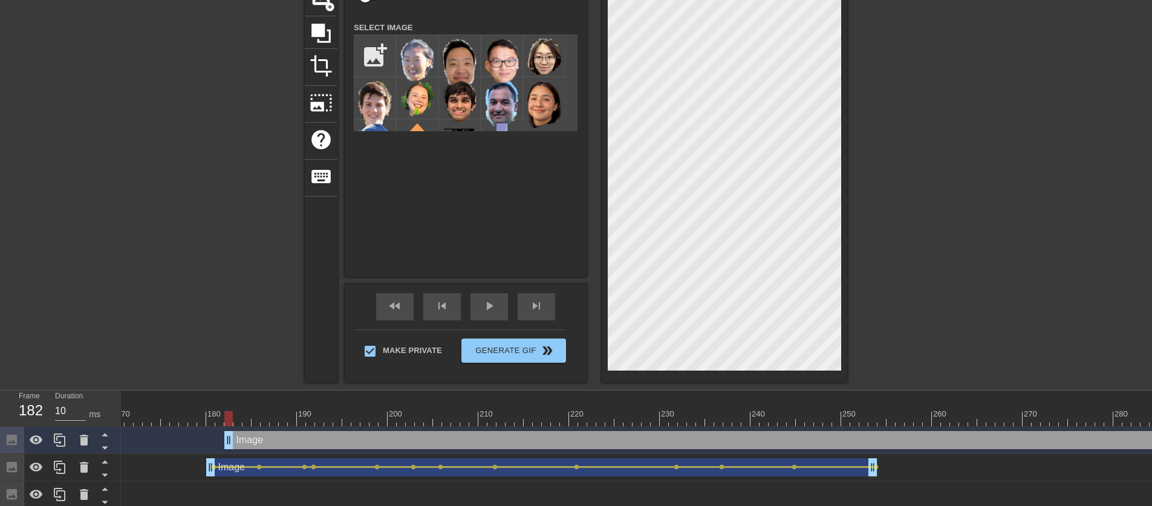
type input "20"
drag, startPoint x: 214, startPoint y: 443, endPoint x: 240, endPoint y: 443, distance: 26.0
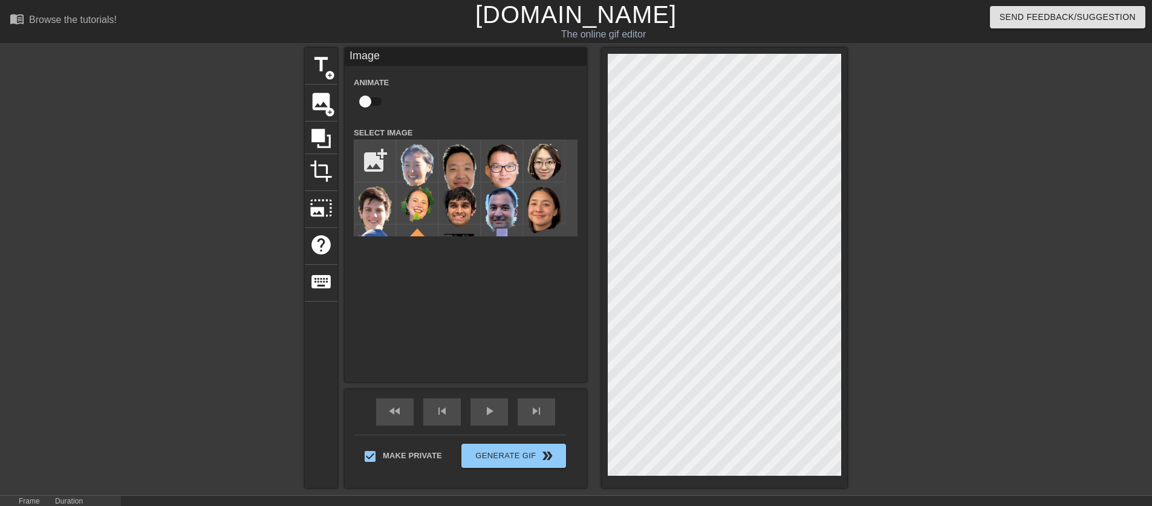
checkbox input "true"
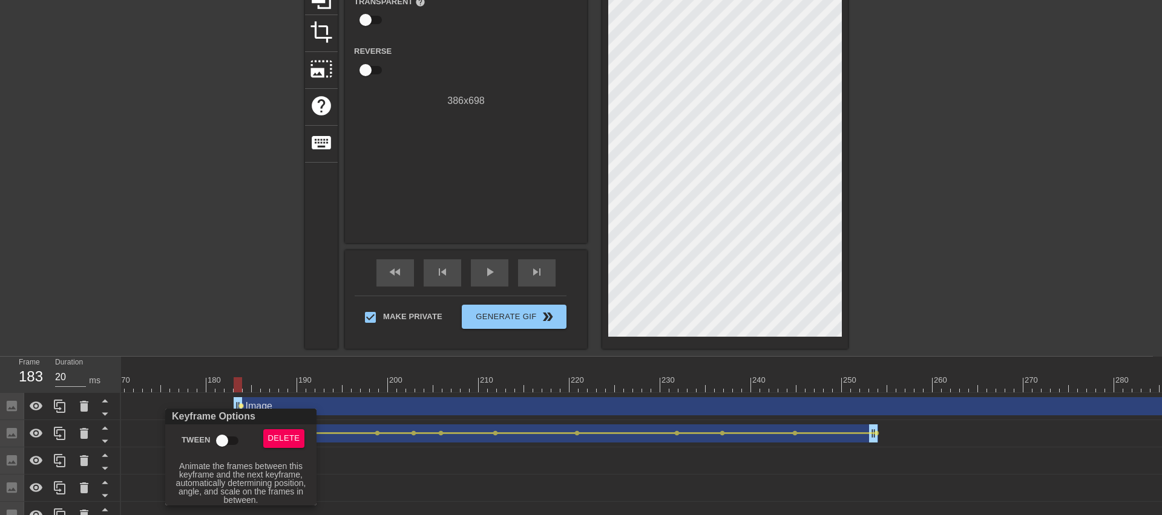
checkbox input "true"
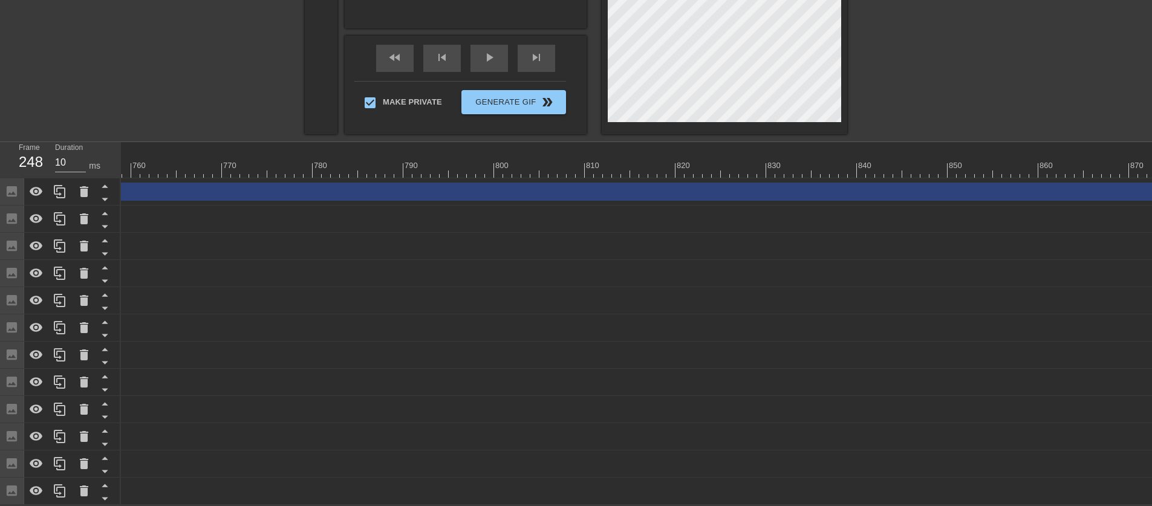
scroll to position [0, 7084]
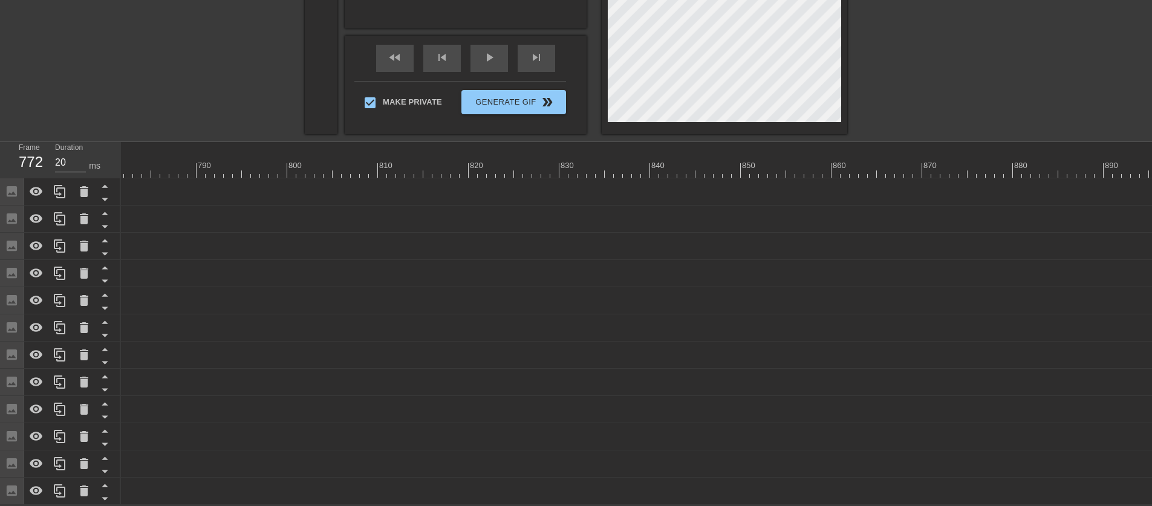
drag, startPoint x: 1151, startPoint y: 190, endPoint x: 49, endPoint y: 153, distance: 1102.3
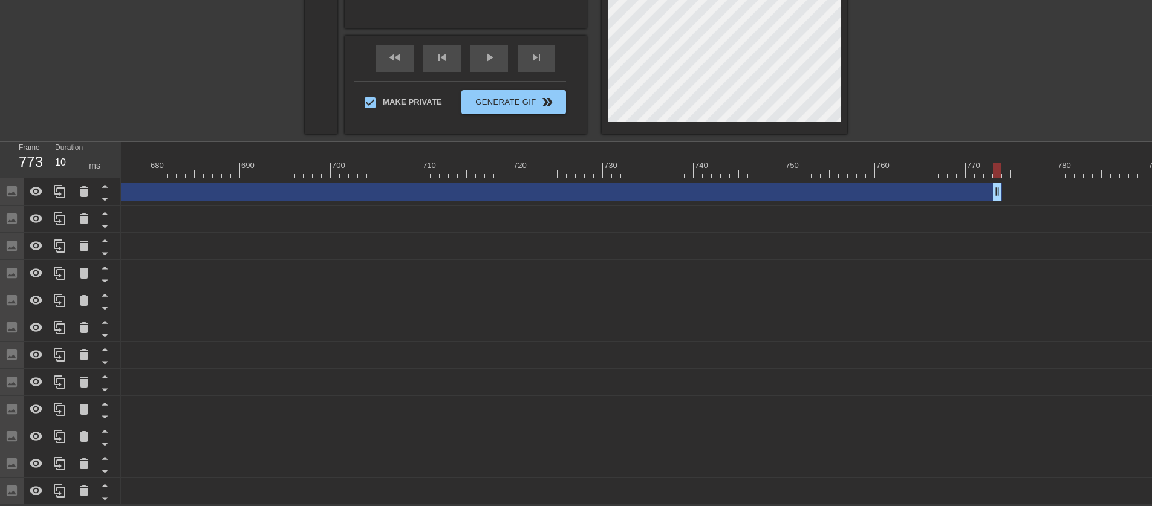
scroll to position [0, 6058]
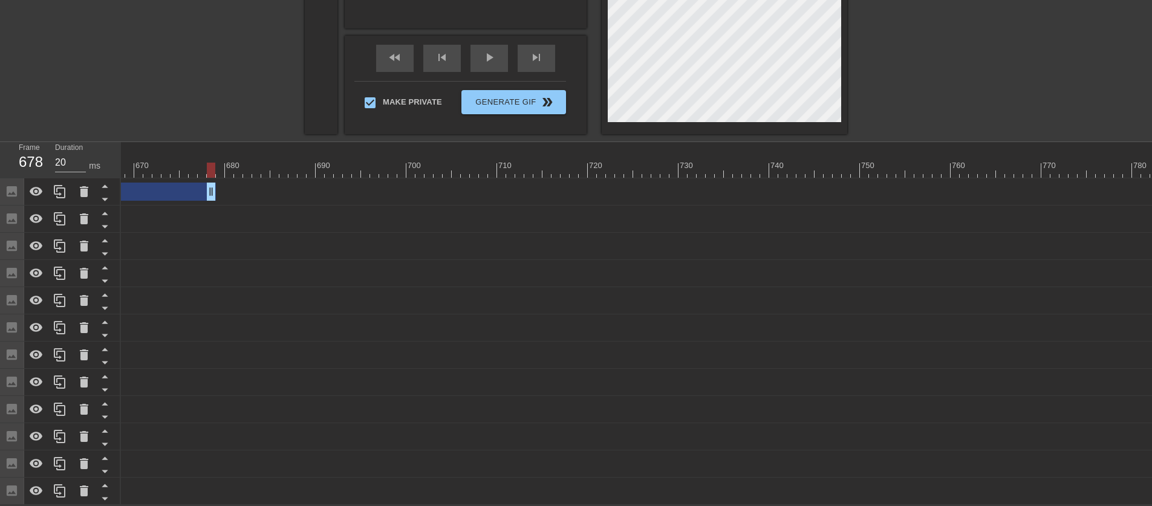
drag, startPoint x: 1075, startPoint y: 189, endPoint x: 165, endPoint y: 202, distance: 910.6
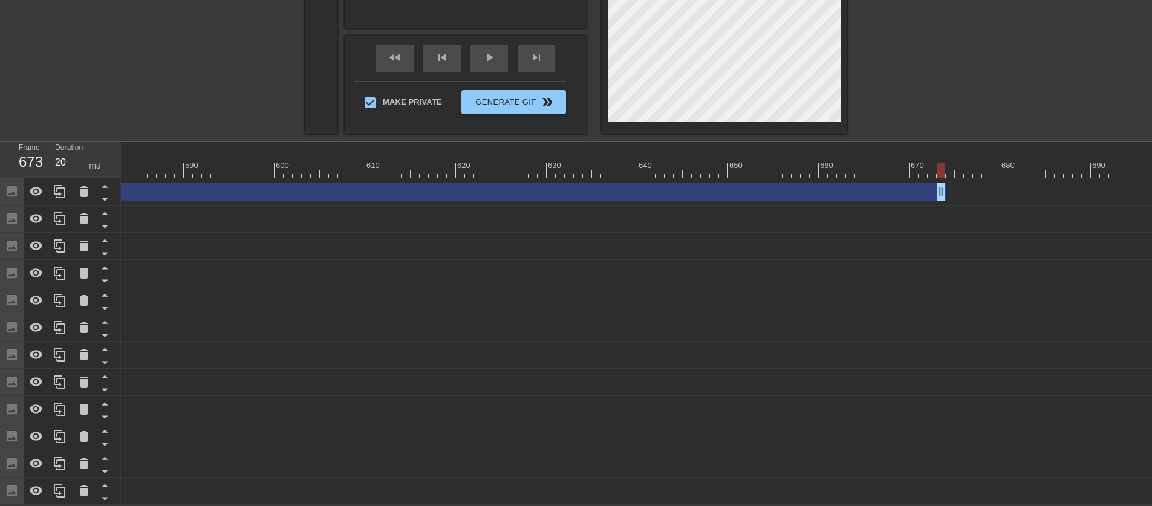
scroll to position [0, 5301]
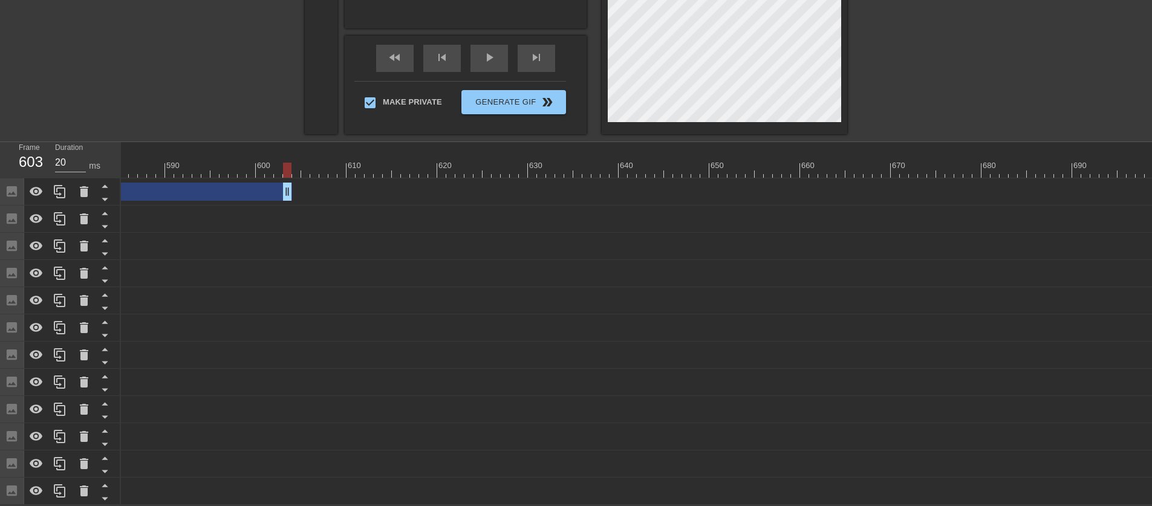
drag, startPoint x: 924, startPoint y: 183, endPoint x: 155, endPoint y: 184, distance: 768.3
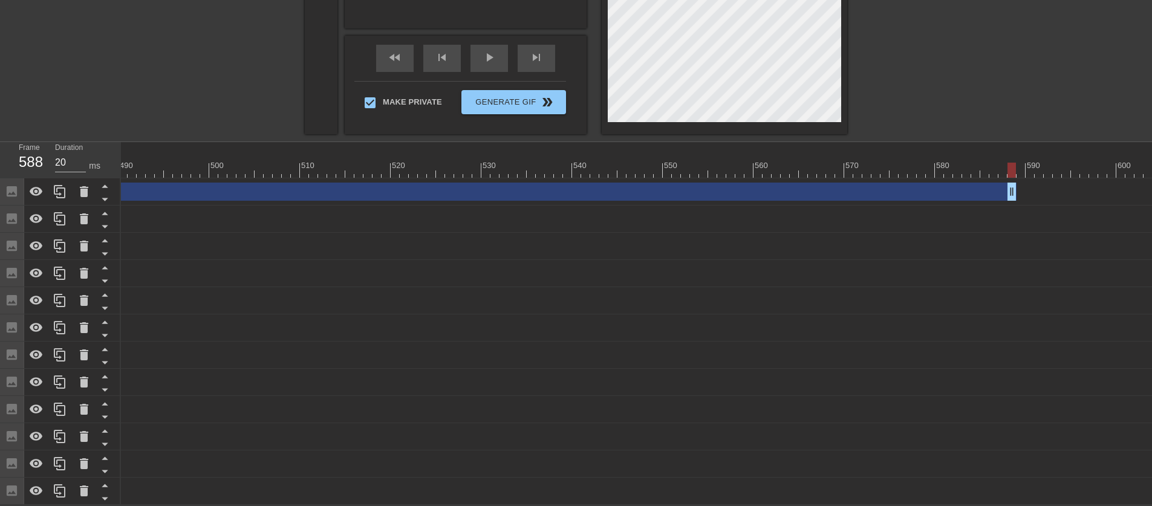
scroll to position [0, 4345]
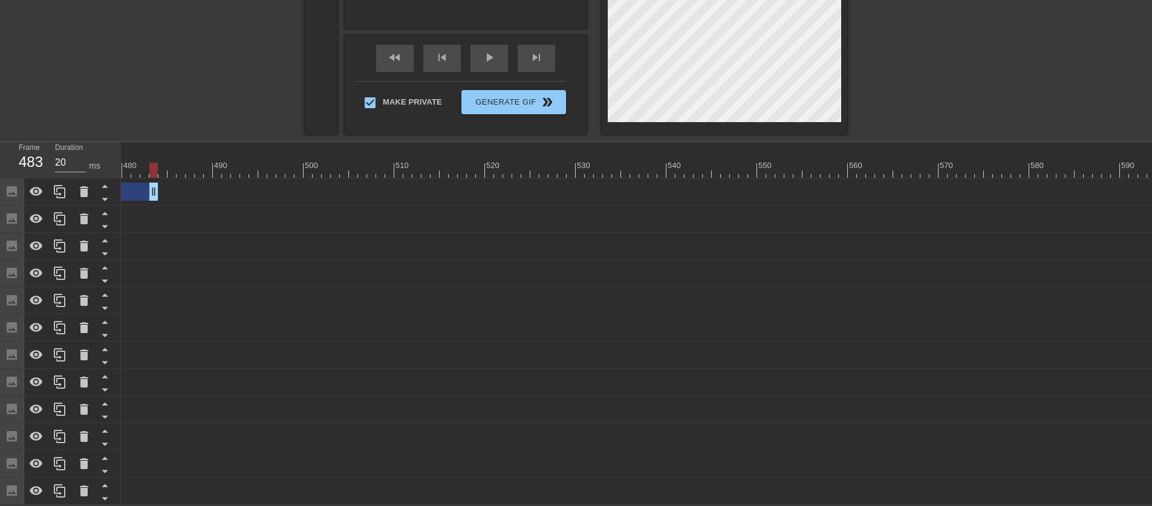
drag, startPoint x: 1108, startPoint y: 188, endPoint x: 186, endPoint y: 223, distance: 922.0
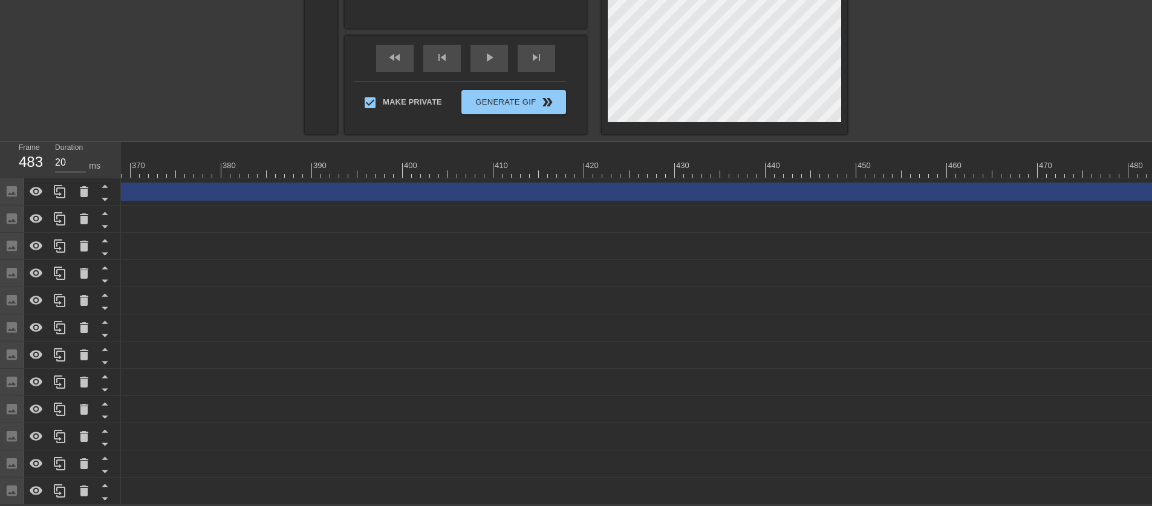
scroll to position [0, 3457]
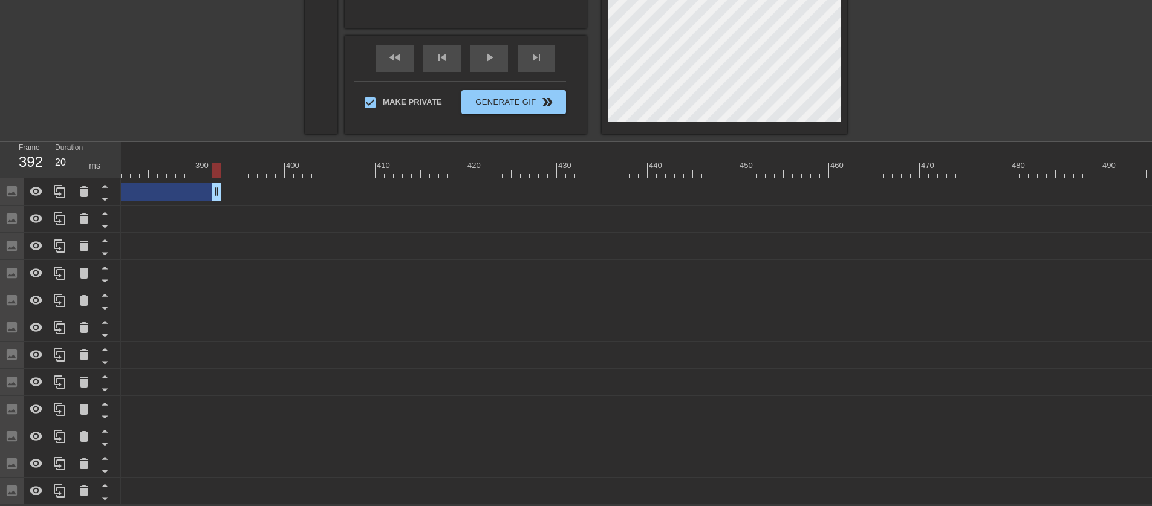
drag, startPoint x: 1040, startPoint y: 179, endPoint x: 140, endPoint y: 199, distance: 899.8
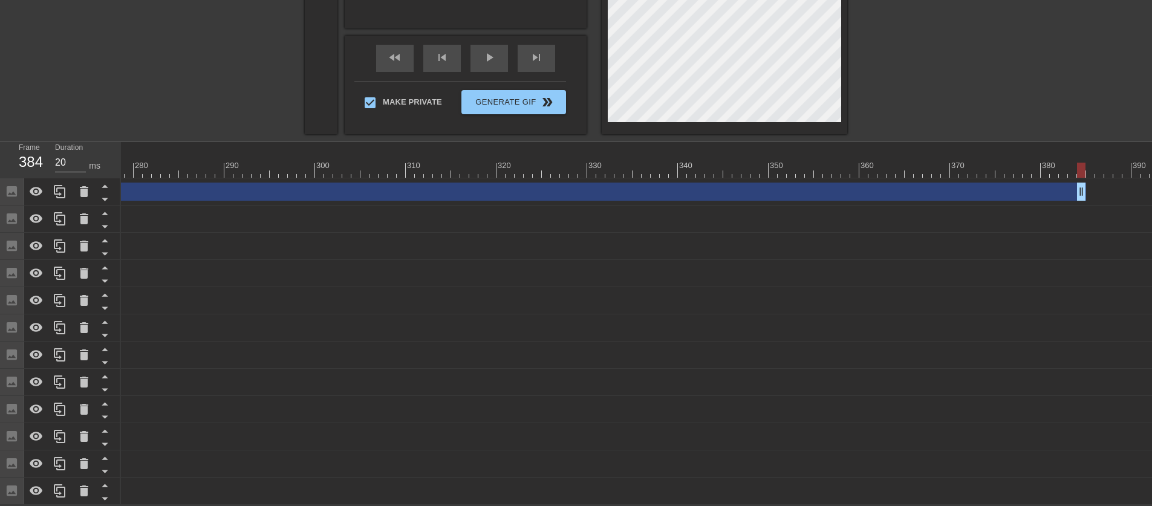
scroll to position [0, 2509]
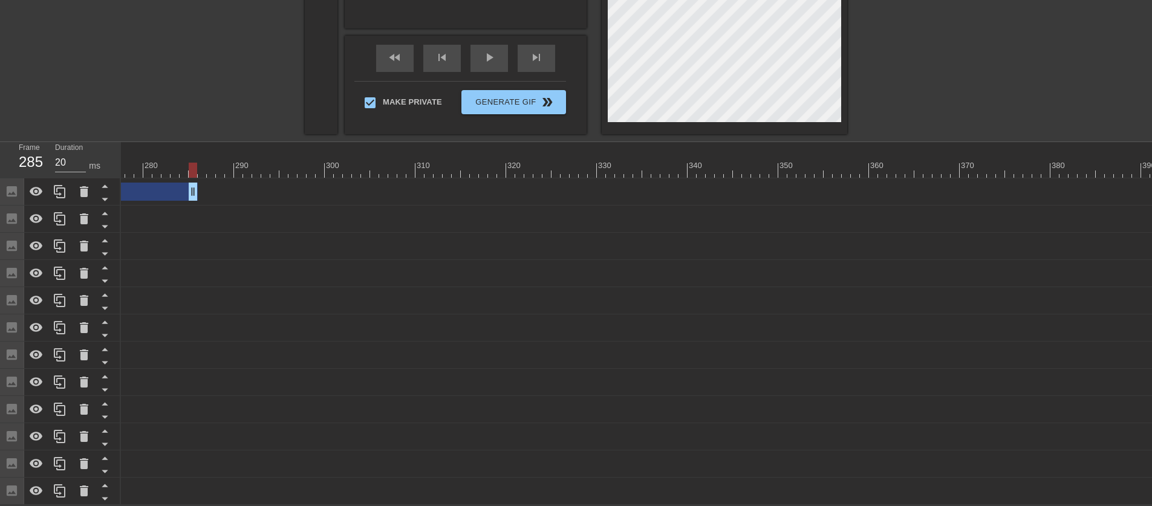
drag, startPoint x: 1096, startPoint y: 184, endPoint x: 171, endPoint y: 188, distance: 925.0
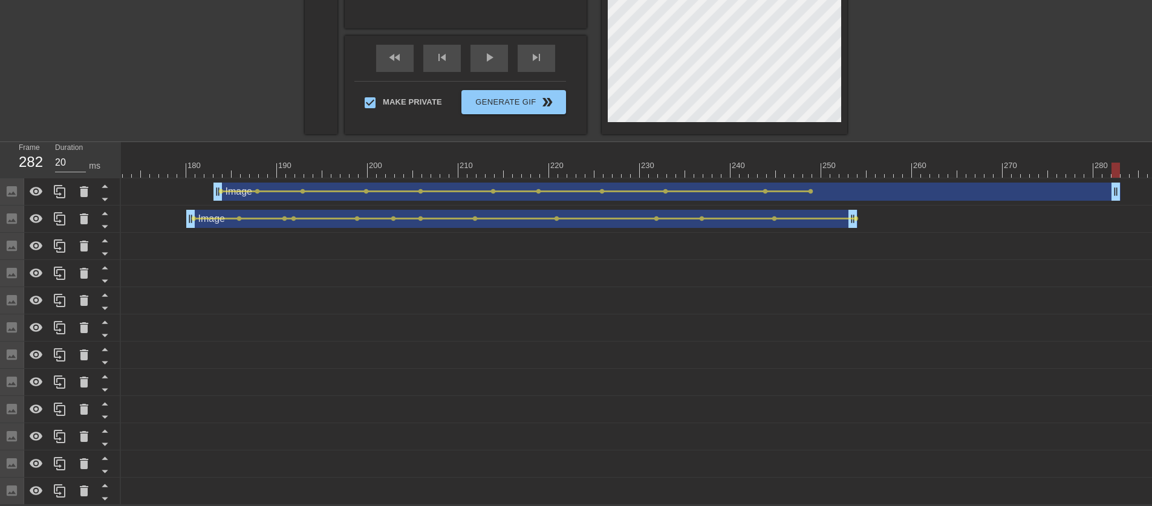
scroll to position [0, 1554]
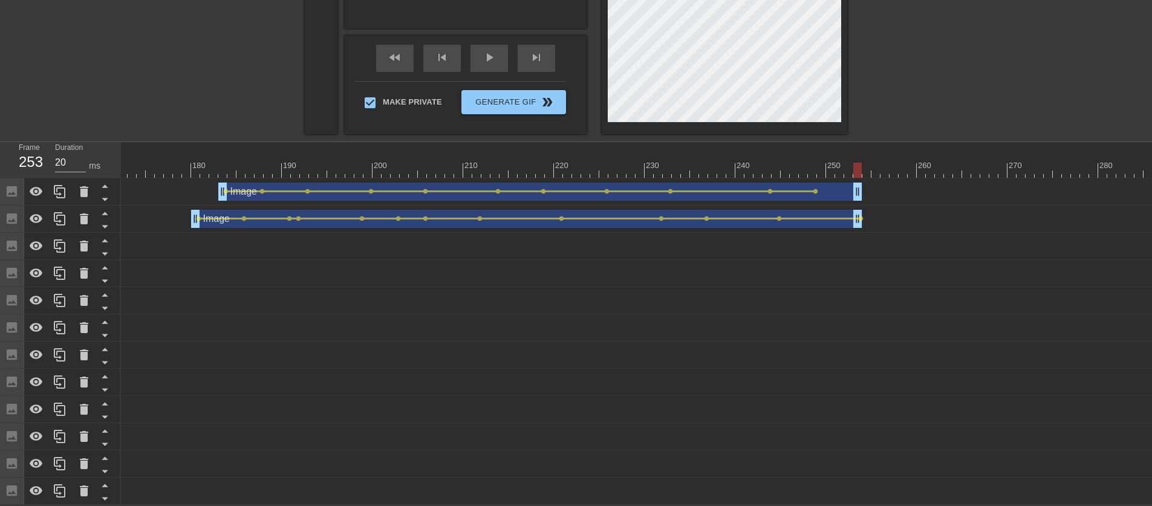
drag, startPoint x: 1119, startPoint y: 186, endPoint x: 852, endPoint y: 194, distance: 267.5
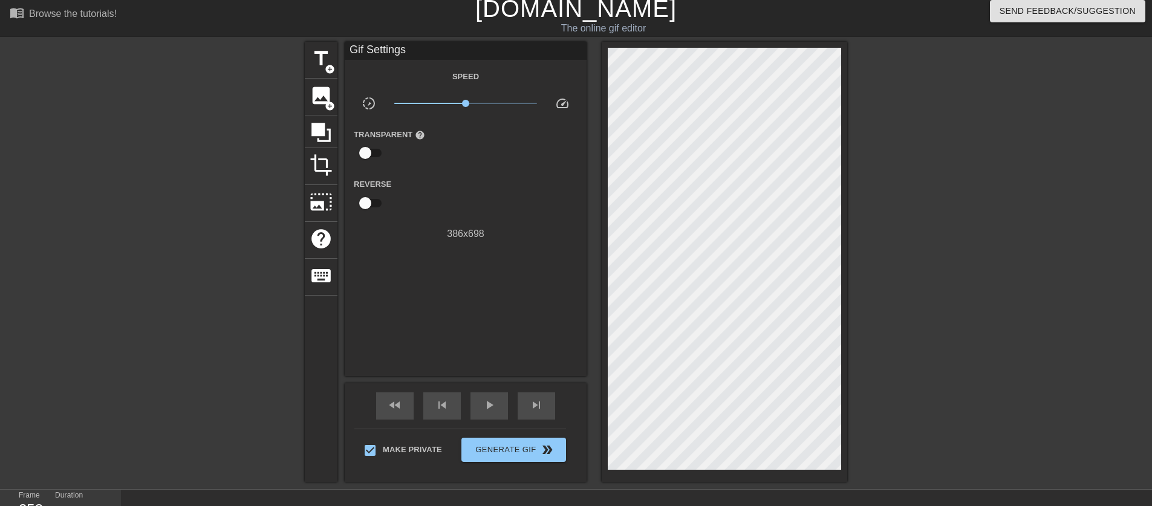
scroll to position [132, 0]
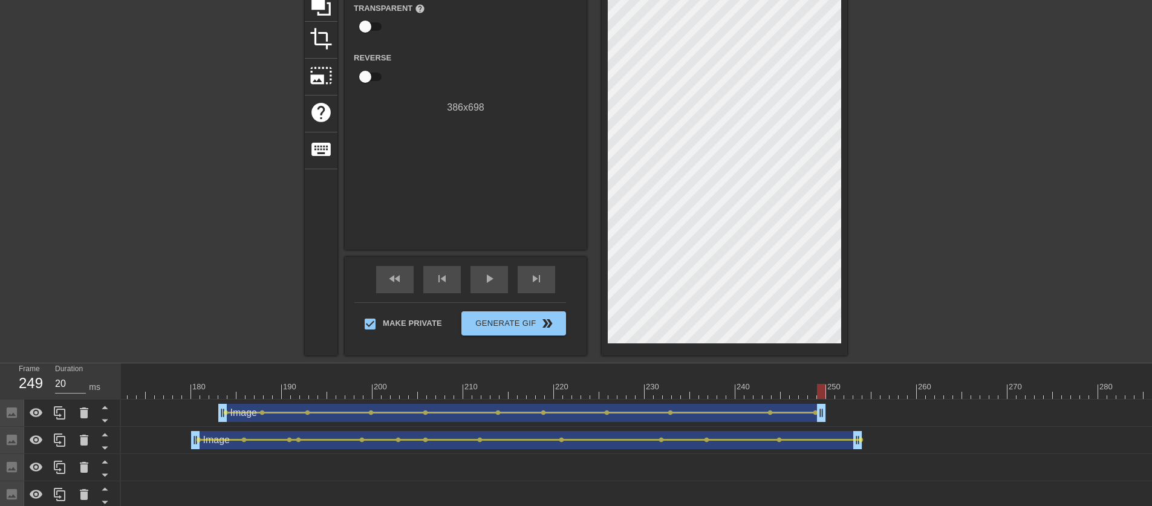
drag, startPoint x: 857, startPoint y: 412, endPoint x: 822, endPoint y: 414, distance: 35.2
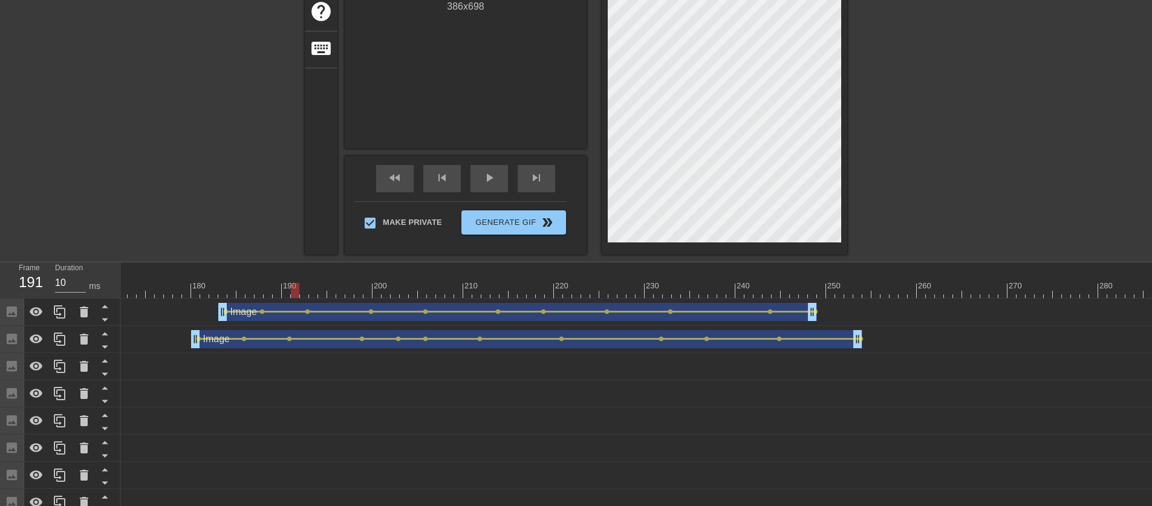
scroll to position [218, 0]
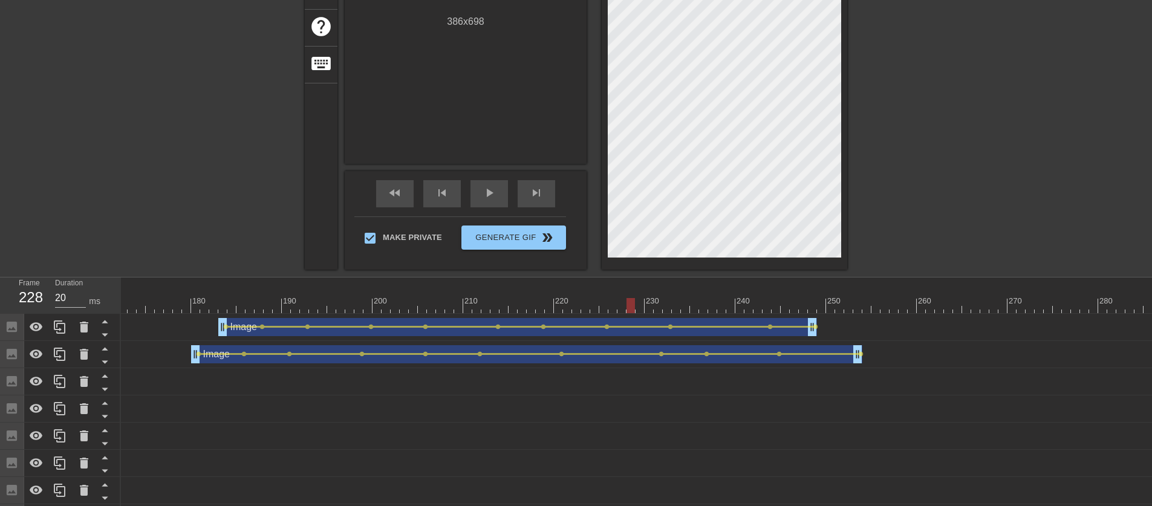
drag, startPoint x: 395, startPoint y: 304, endPoint x: 633, endPoint y: 321, distance: 238.4
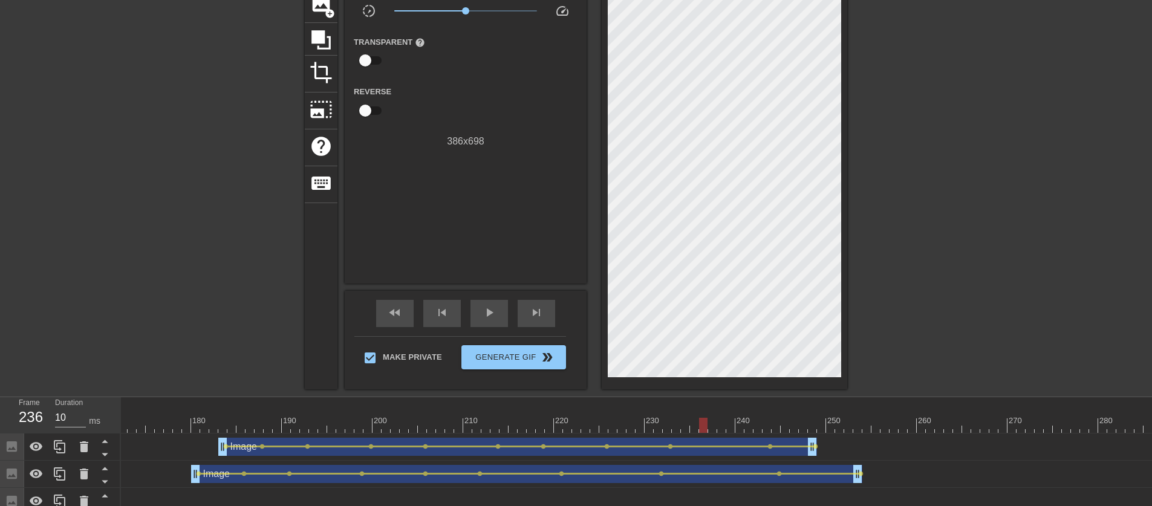
scroll to position [161, 0]
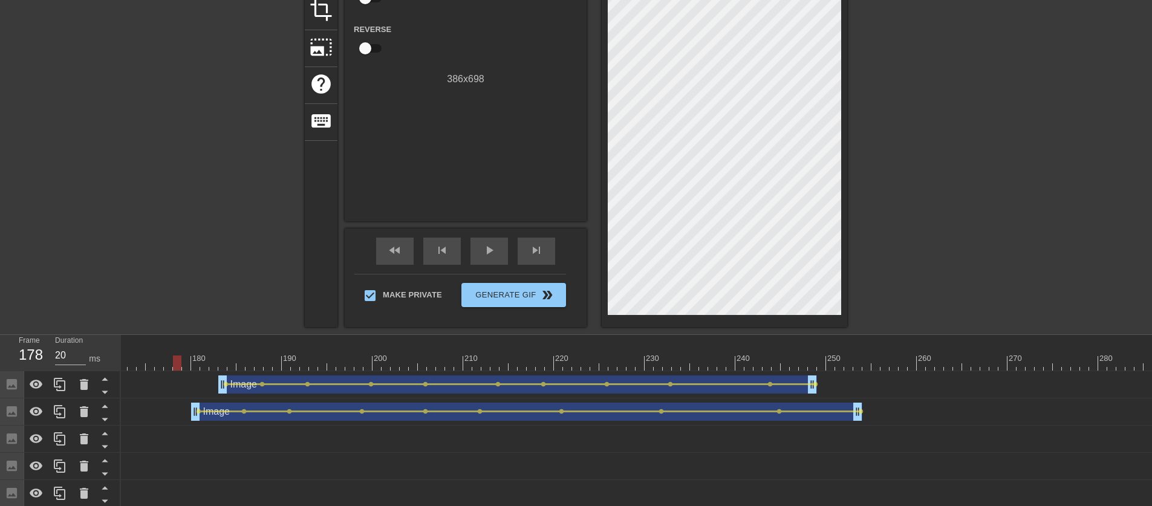
drag, startPoint x: 703, startPoint y: 367, endPoint x: 180, endPoint y: 370, distance: 522.7
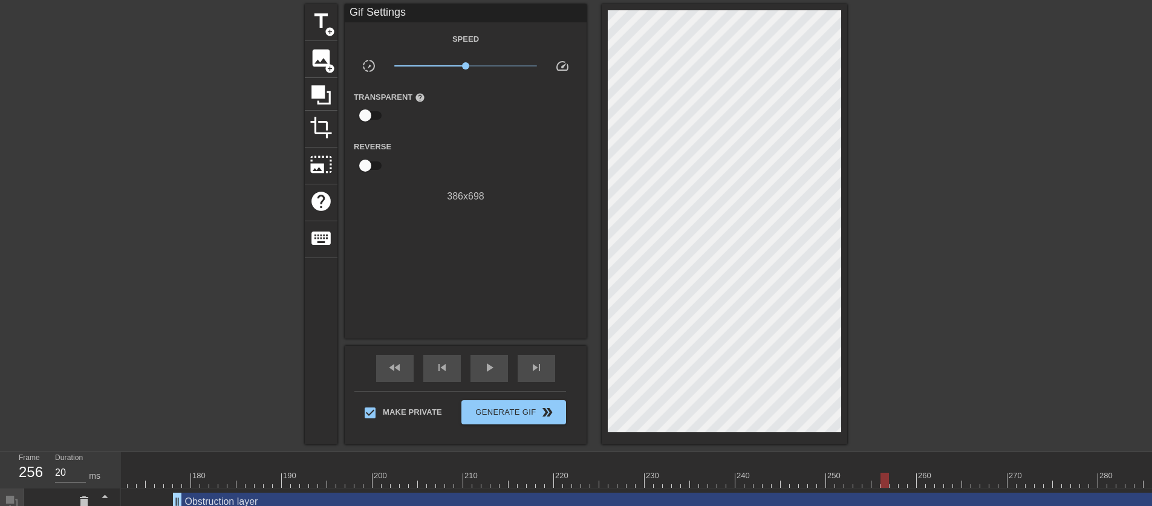
scroll to position [184, 0]
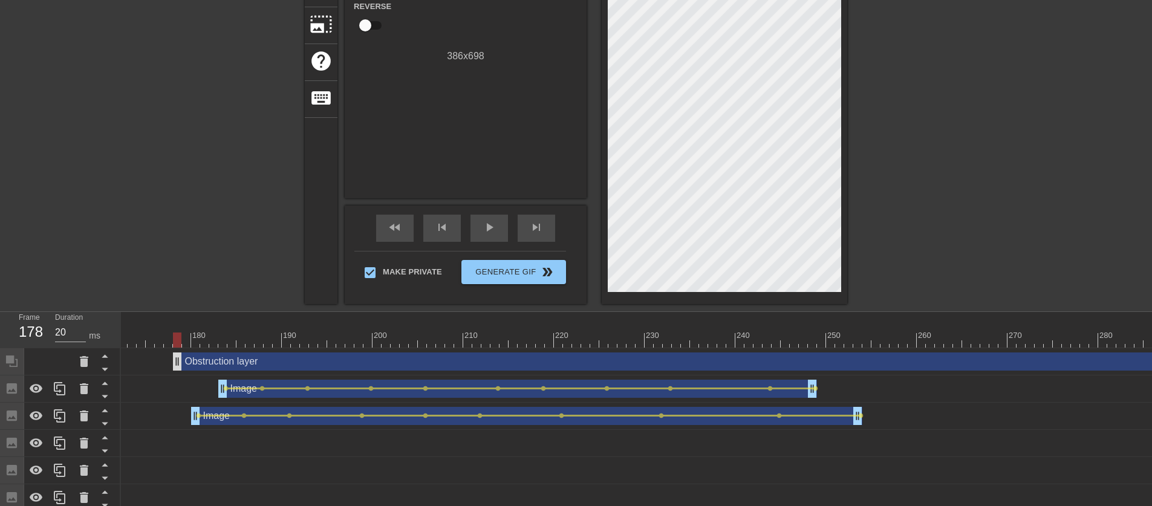
drag, startPoint x: 881, startPoint y: 341, endPoint x: 175, endPoint y: 359, distance: 706.8
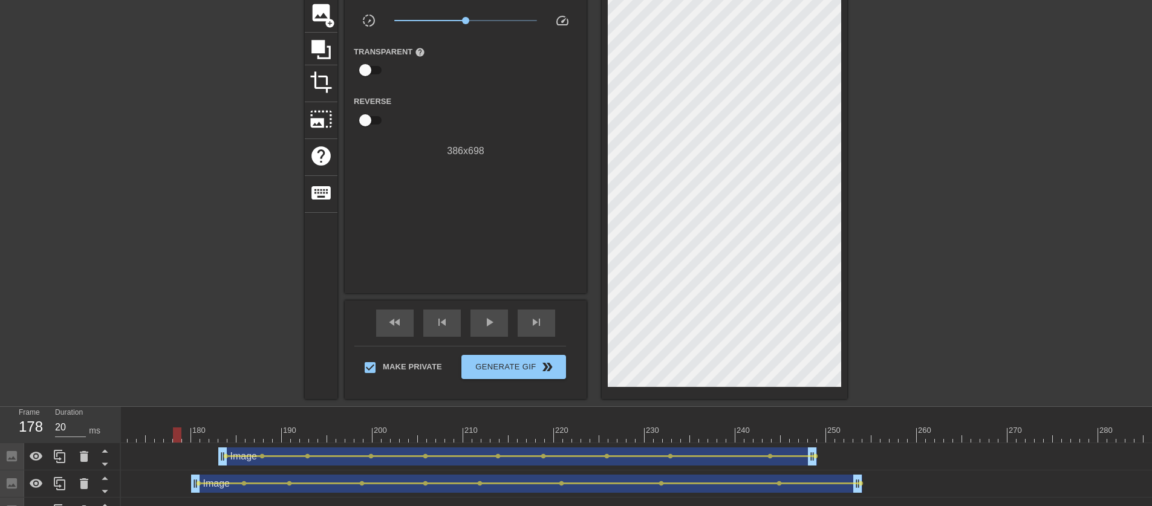
scroll to position [97, 0]
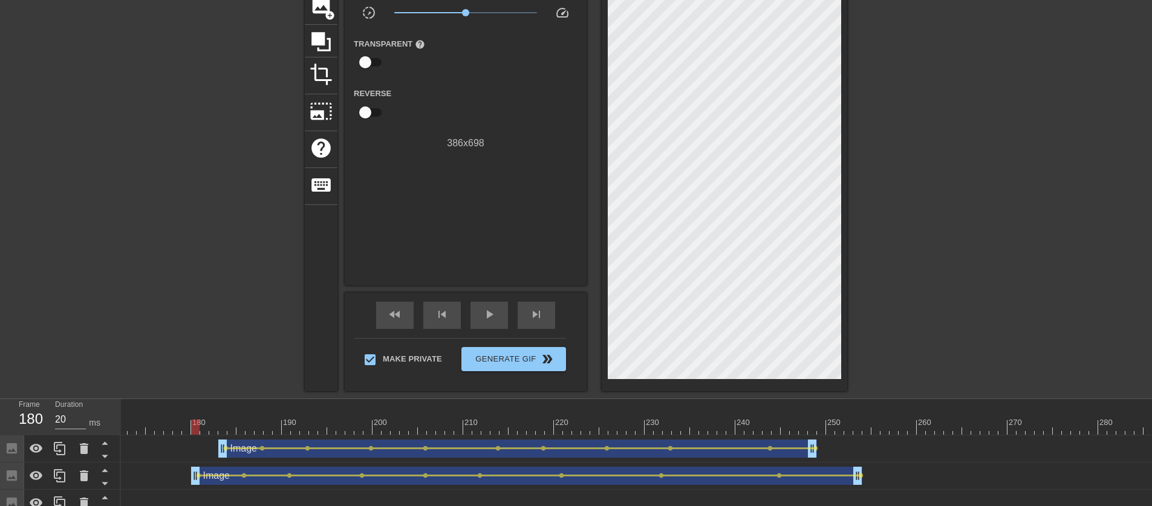
drag, startPoint x: 176, startPoint y: 427, endPoint x: 196, endPoint y: 427, distance: 20.0
drag, startPoint x: 194, startPoint y: 482, endPoint x: 203, endPoint y: 482, distance: 8.5
drag, startPoint x: 204, startPoint y: 423, endPoint x: 221, endPoint y: 423, distance: 16.9
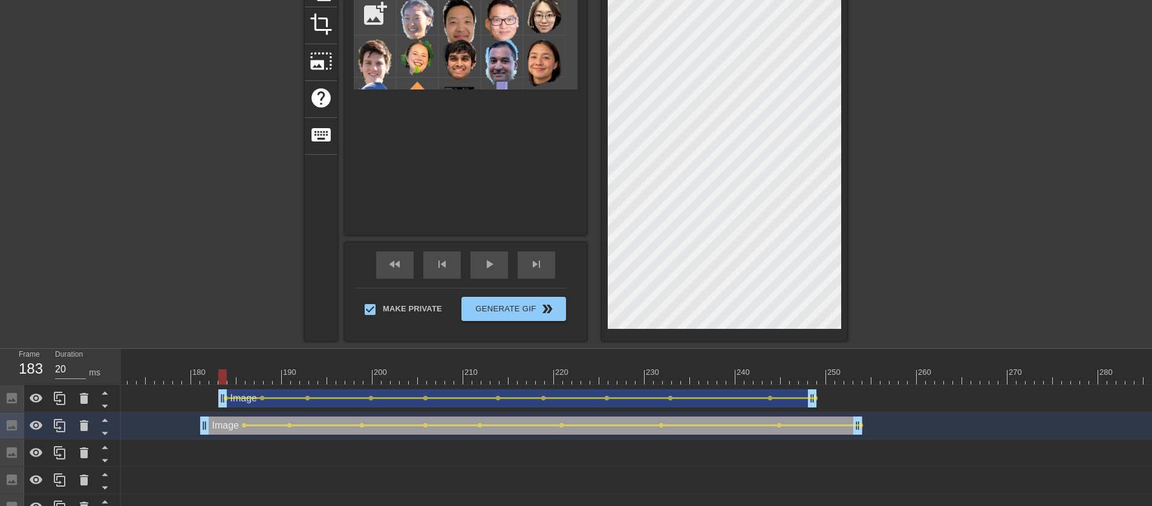
scroll to position [209, 0]
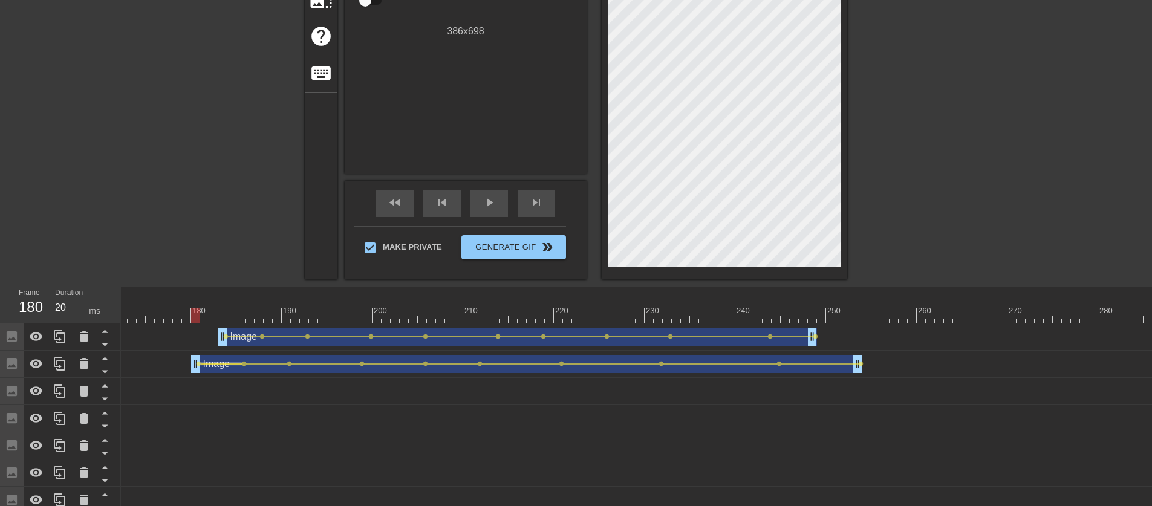
drag, startPoint x: 199, startPoint y: 364, endPoint x: 206, endPoint y: 364, distance: 6.7
type input "10"
drag, startPoint x: 215, startPoint y: 314, endPoint x: 212, endPoint y: 321, distance: 7.7
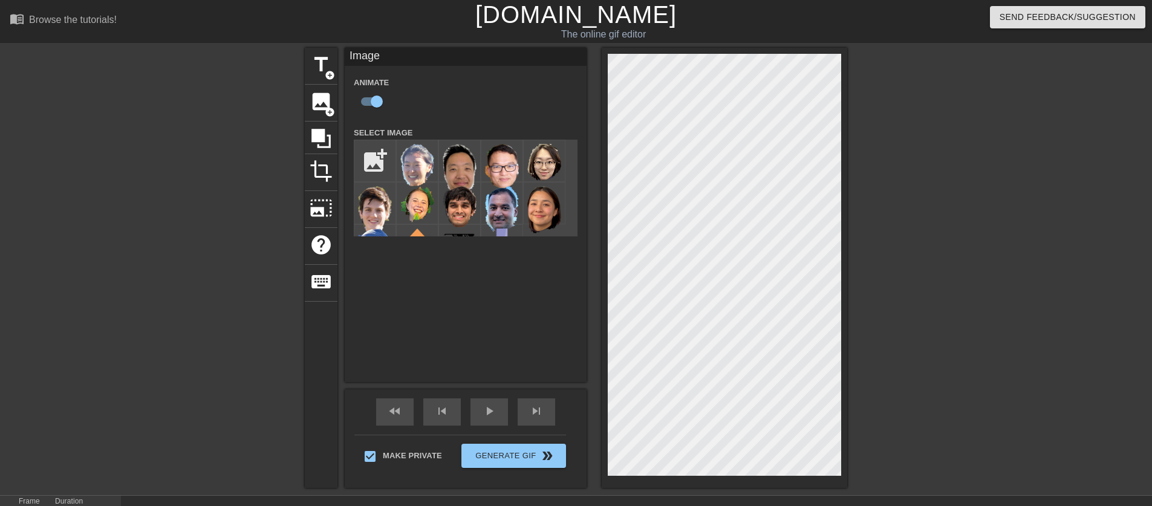
scroll to position [129, 0]
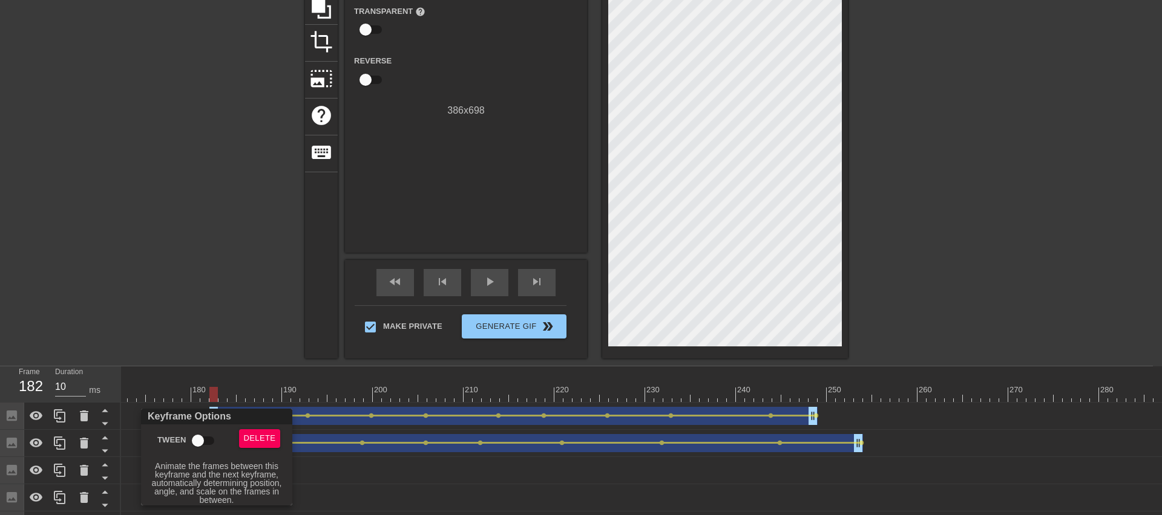
checkbox input "true"
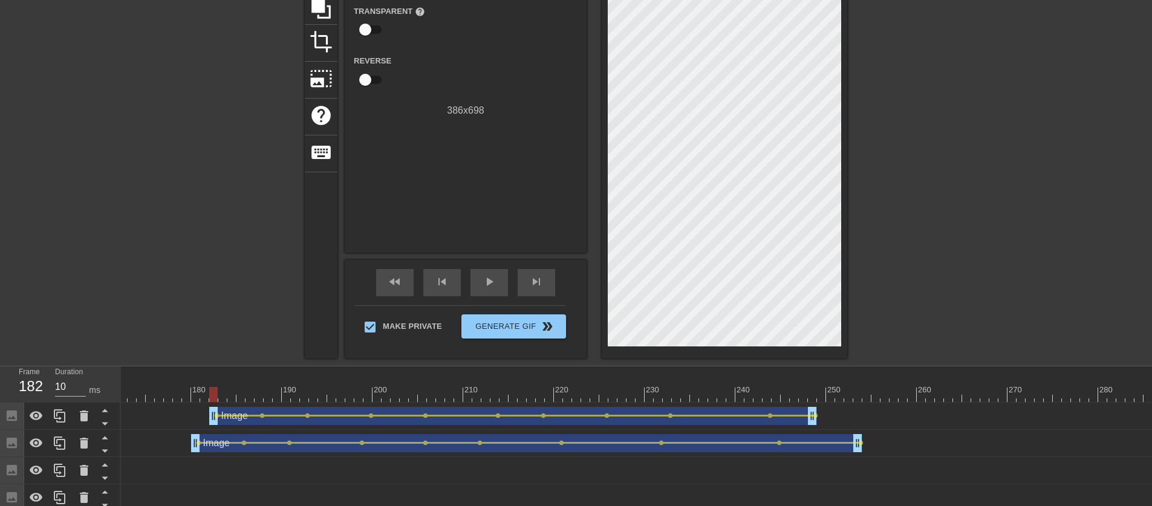
type input "20"
drag, startPoint x: 226, startPoint y: 391, endPoint x: 201, endPoint y: 396, distance: 25.4
drag, startPoint x: 194, startPoint y: 449, endPoint x: 201, endPoint y: 449, distance: 6.7
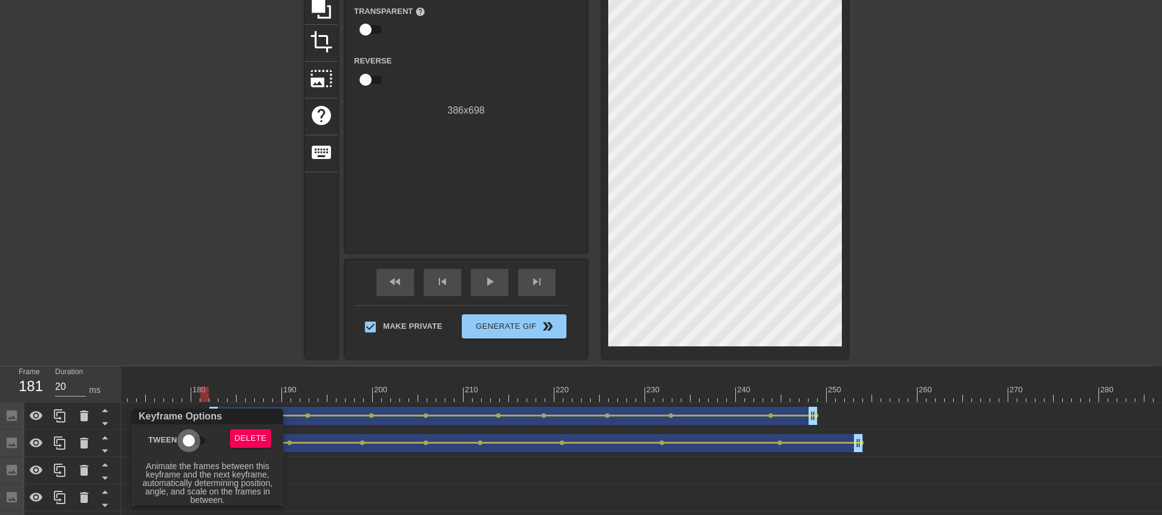
drag, startPoint x: 191, startPoint y: 439, endPoint x: 201, endPoint y: 422, distance: 20.3
checkbox input "true"
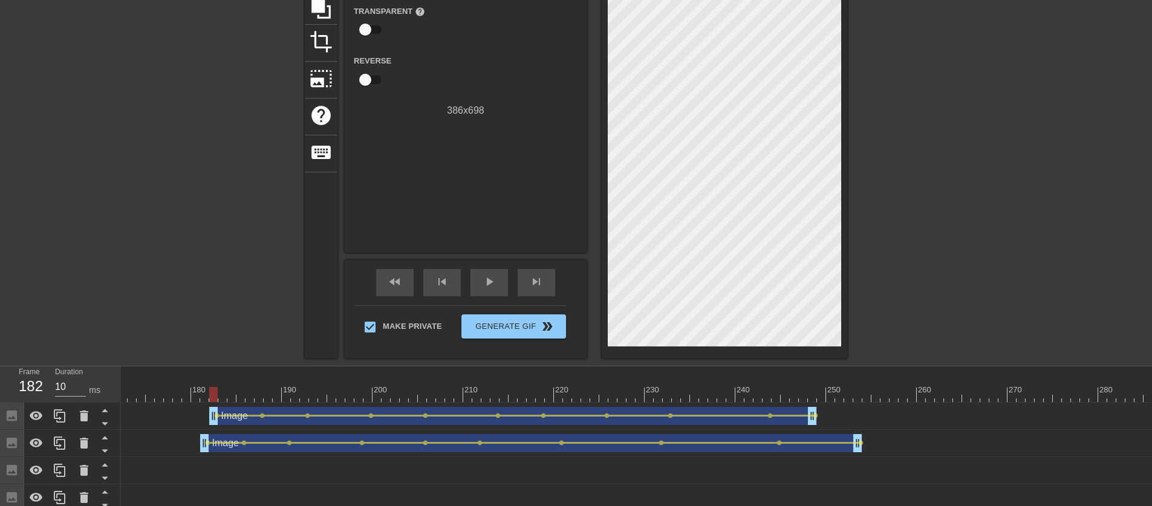
drag, startPoint x: 205, startPoint y: 390, endPoint x: 211, endPoint y: 391, distance: 6.3
type input "20"
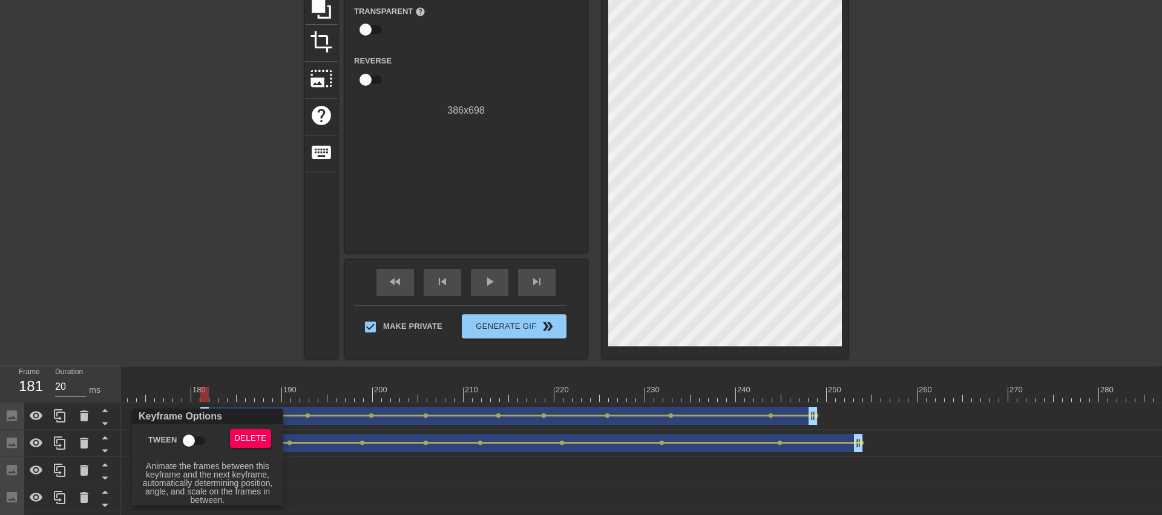
checkbox input "true"
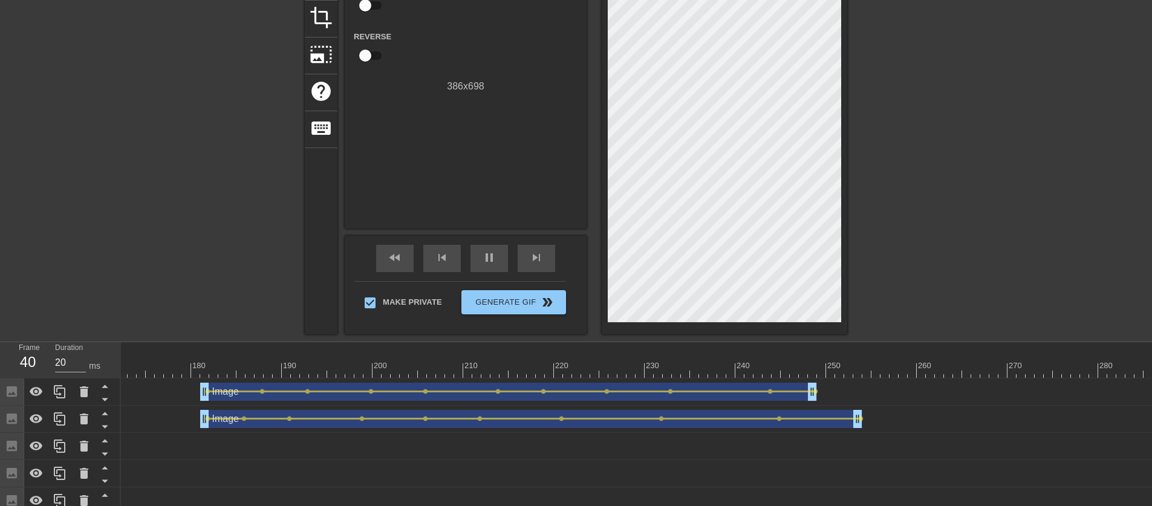
scroll to position [101, 0]
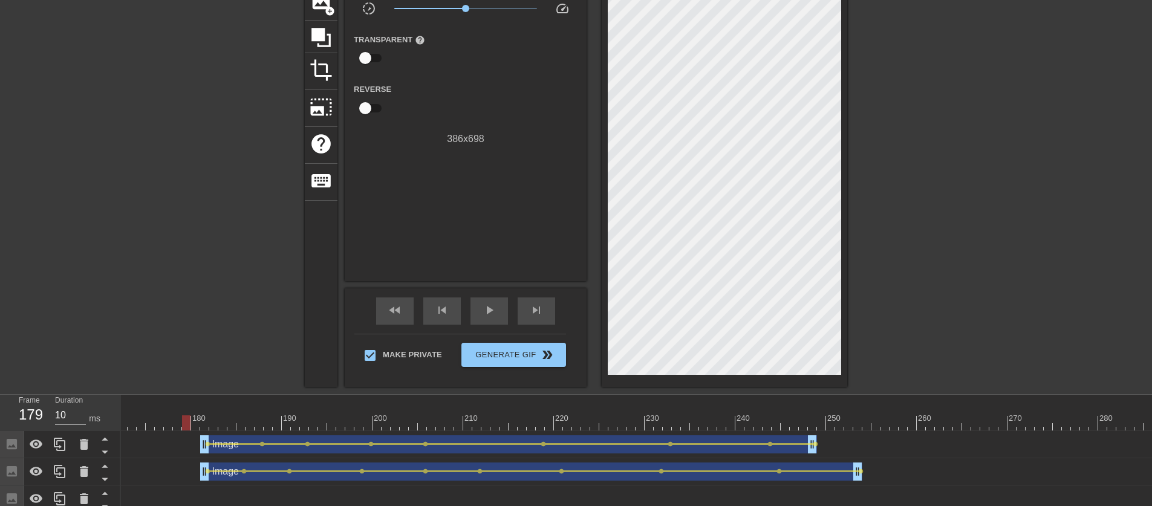
drag, startPoint x: 495, startPoint y: 422, endPoint x: 185, endPoint y: 418, distance: 309.8
drag, startPoint x: 306, startPoint y: 427, endPoint x: 152, endPoint y: 430, distance: 154.3
drag, startPoint x: 257, startPoint y: 420, endPoint x: 140, endPoint y: 423, distance: 116.8
drag, startPoint x: 929, startPoint y: 419, endPoint x: 456, endPoint y: 416, distance: 472.5
drag, startPoint x: 461, startPoint y: 422, endPoint x: 169, endPoint y: 399, distance: 292.5
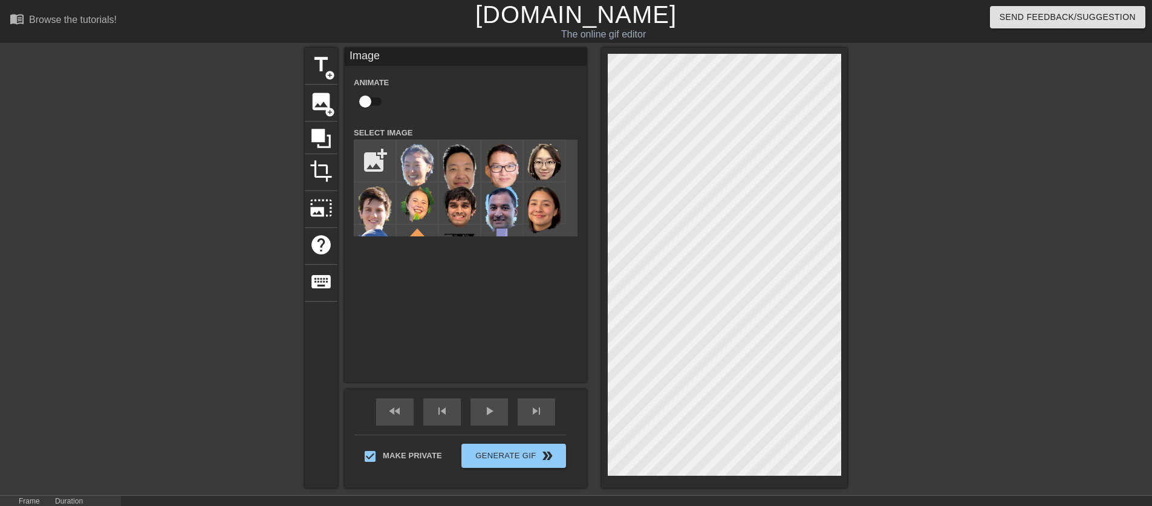
scroll to position [147, 0]
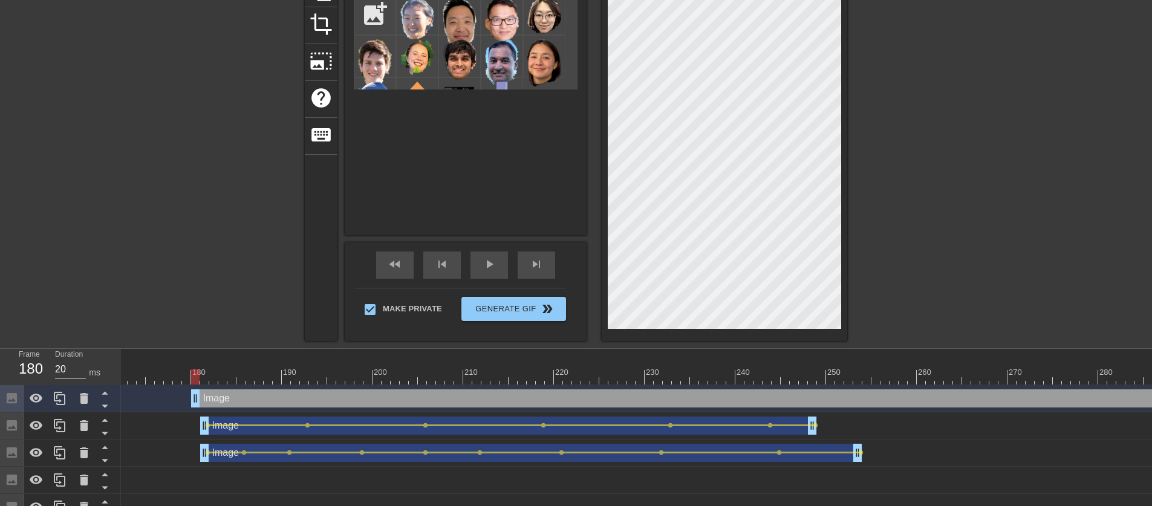
type input "10"
drag, startPoint x: 168, startPoint y: 400, endPoint x: 185, endPoint y: 402, distance: 17.0
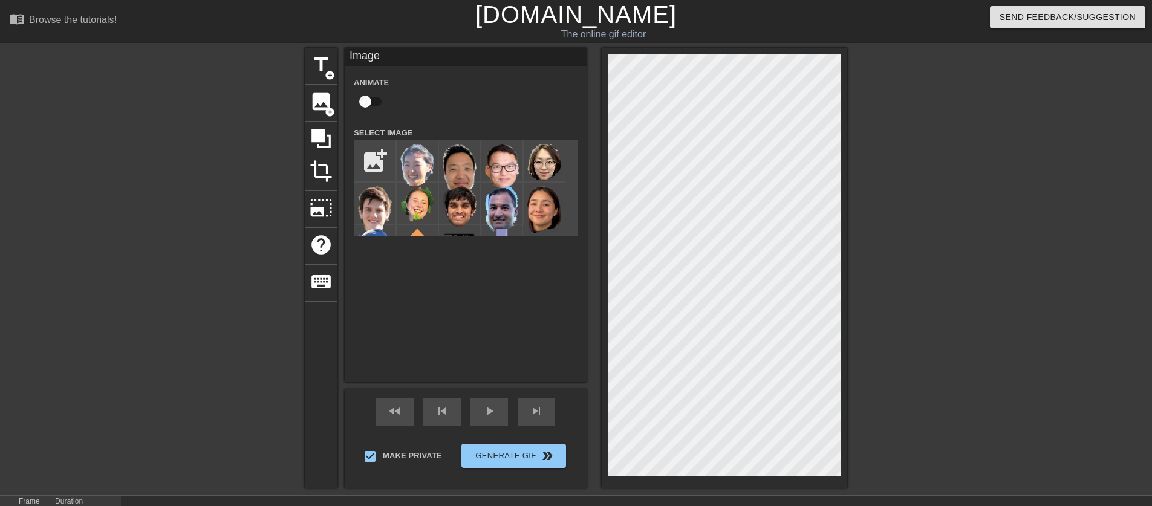
checkbox input "true"
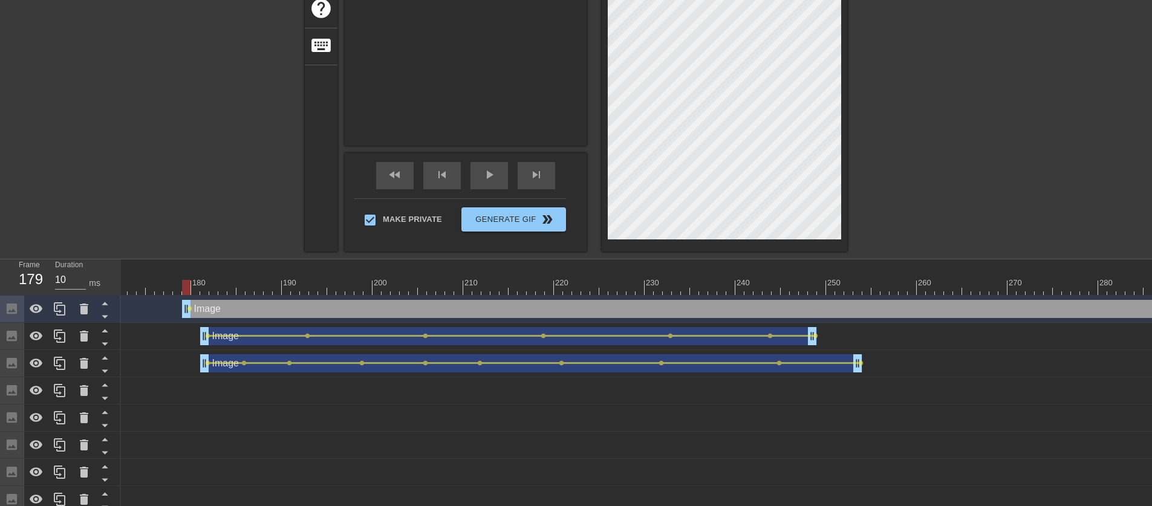
scroll to position [299, 0]
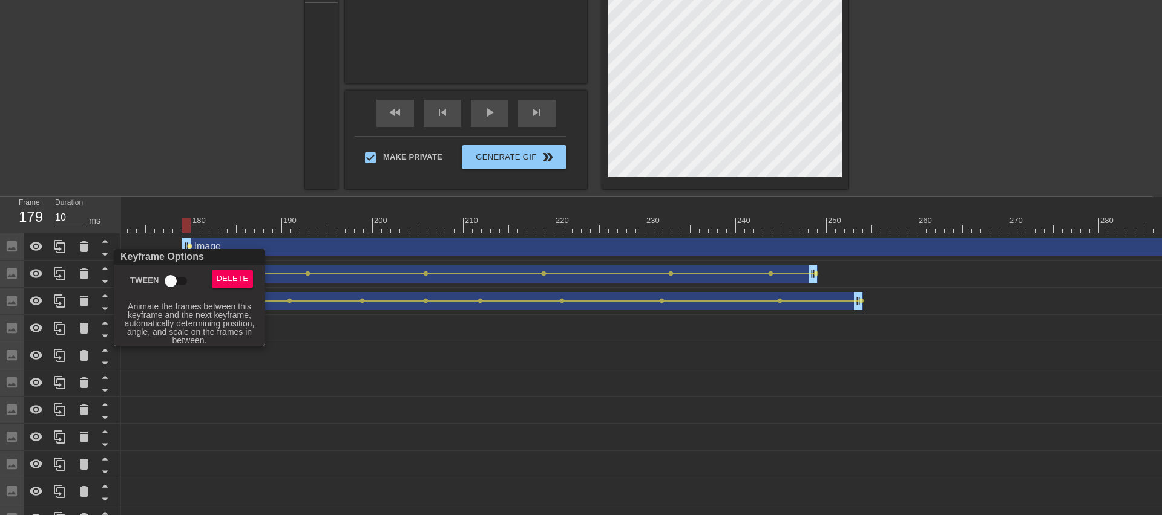
checkbox input "true"
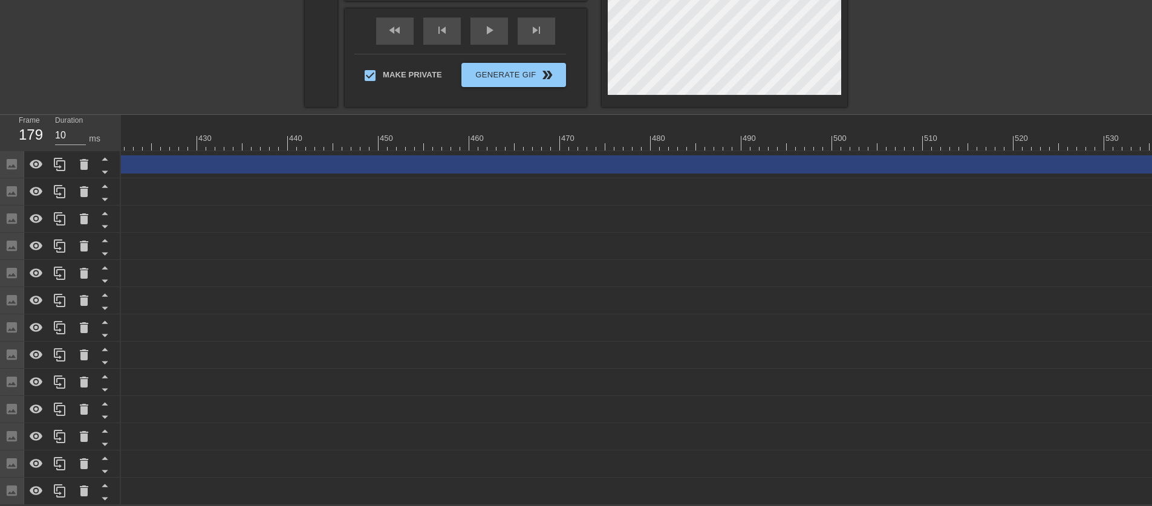
scroll to position [0, 7084]
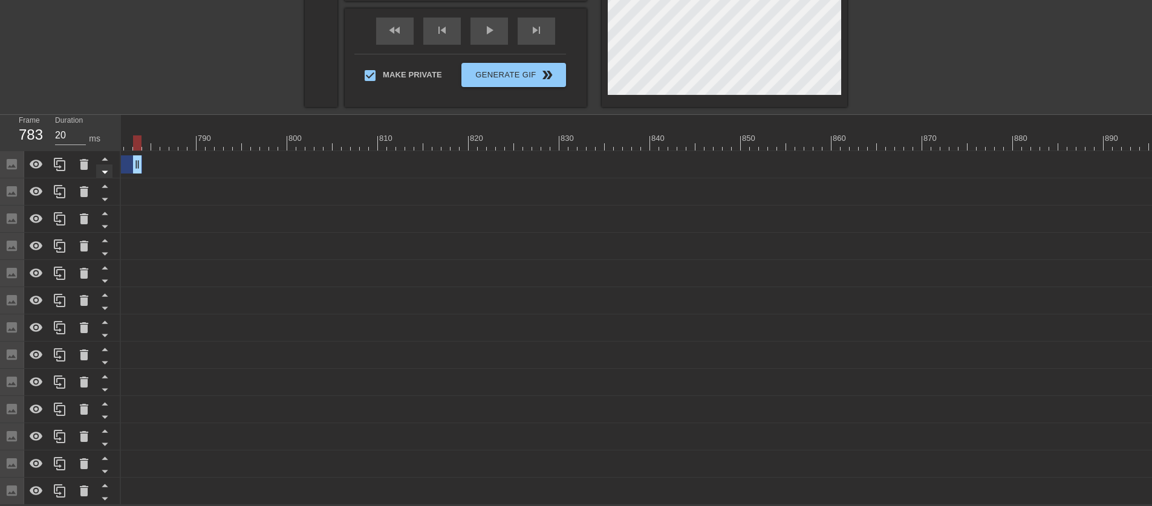
drag, startPoint x: 1151, startPoint y: 160, endPoint x: 106, endPoint y: 156, distance: 1044.2
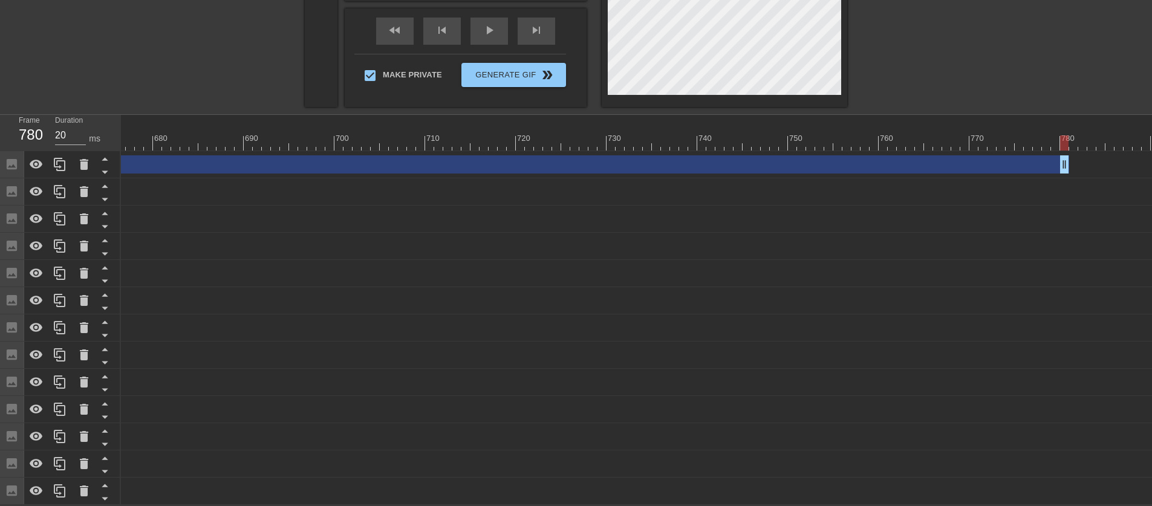
scroll to position [0, 6049]
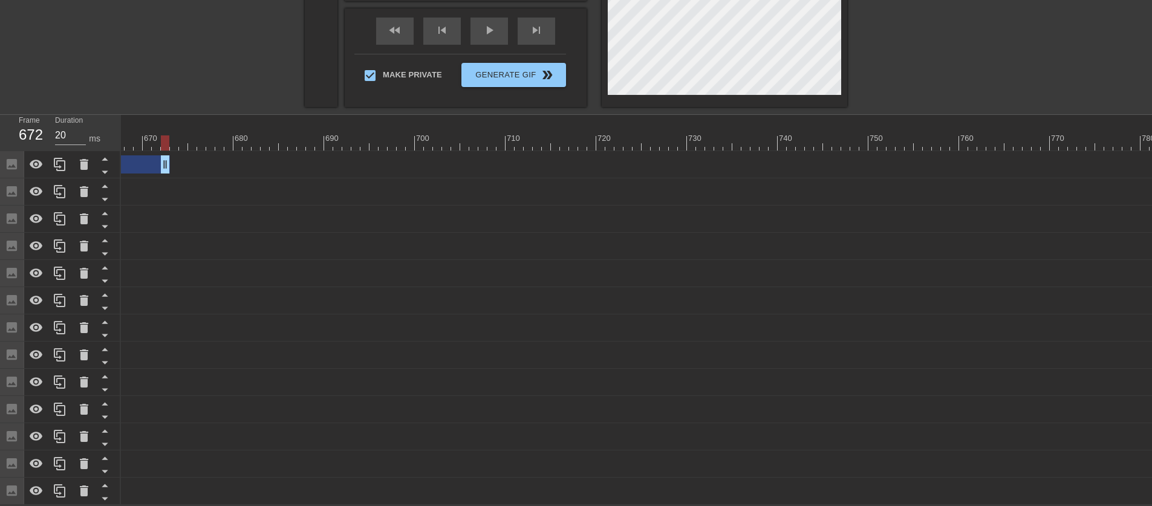
drag, startPoint x: 1143, startPoint y: 155, endPoint x: 166, endPoint y: 153, distance: 977.0
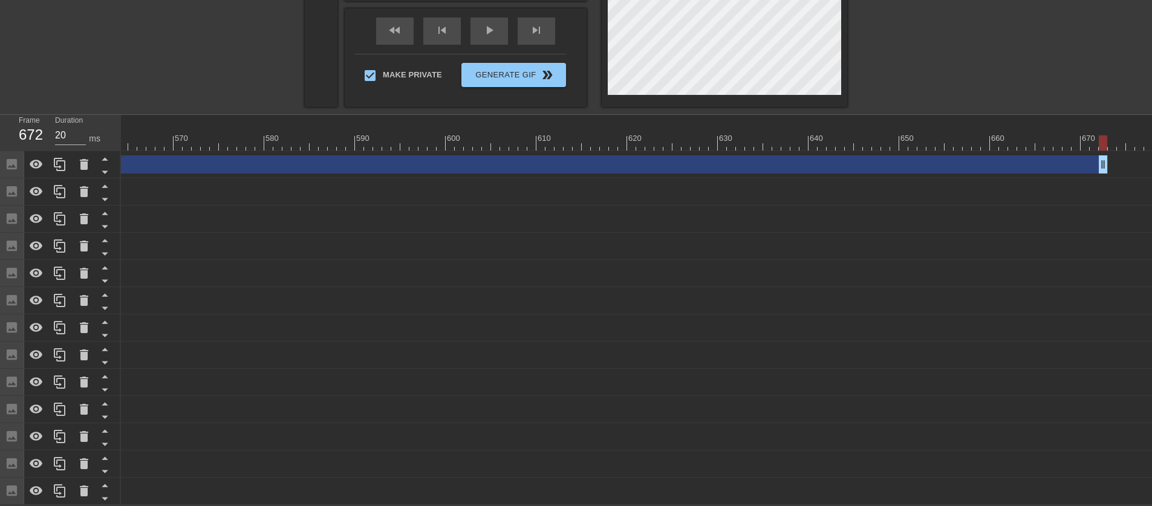
scroll to position [0, 5102]
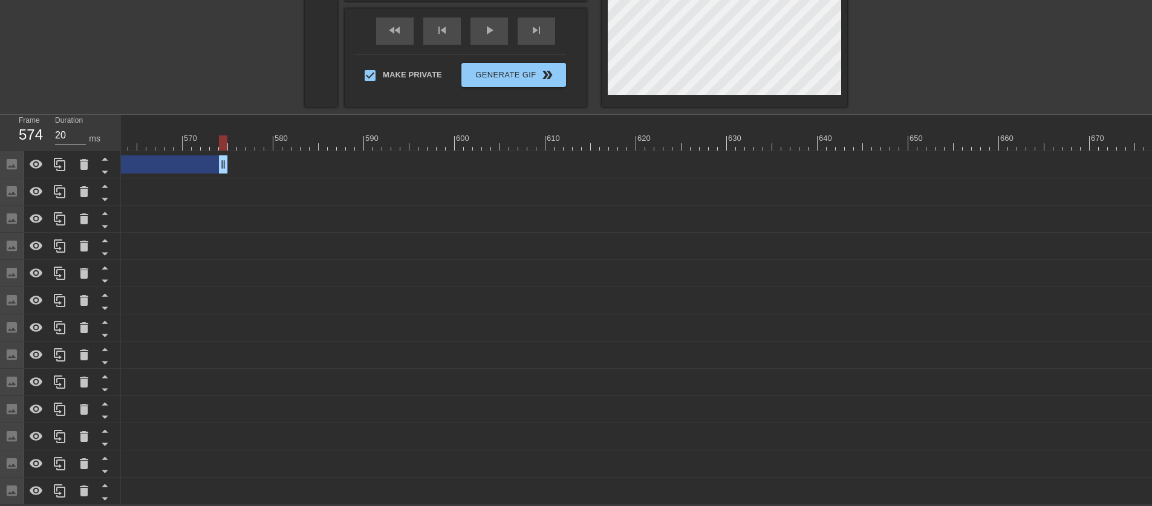
drag, startPoint x: 1108, startPoint y: 150, endPoint x: 162, endPoint y: 175, distance: 947.1
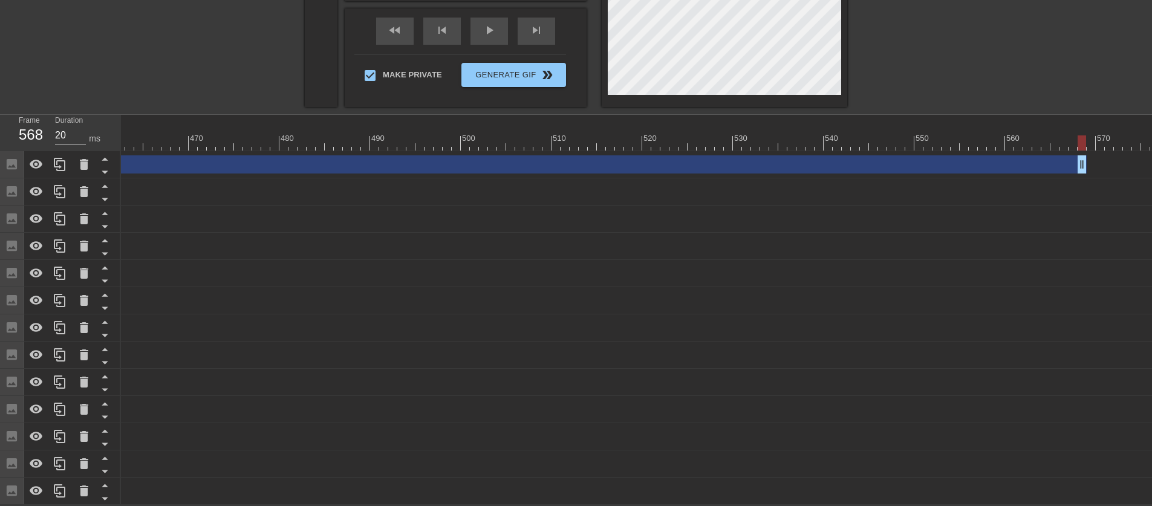
scroll to position [0, 4165]
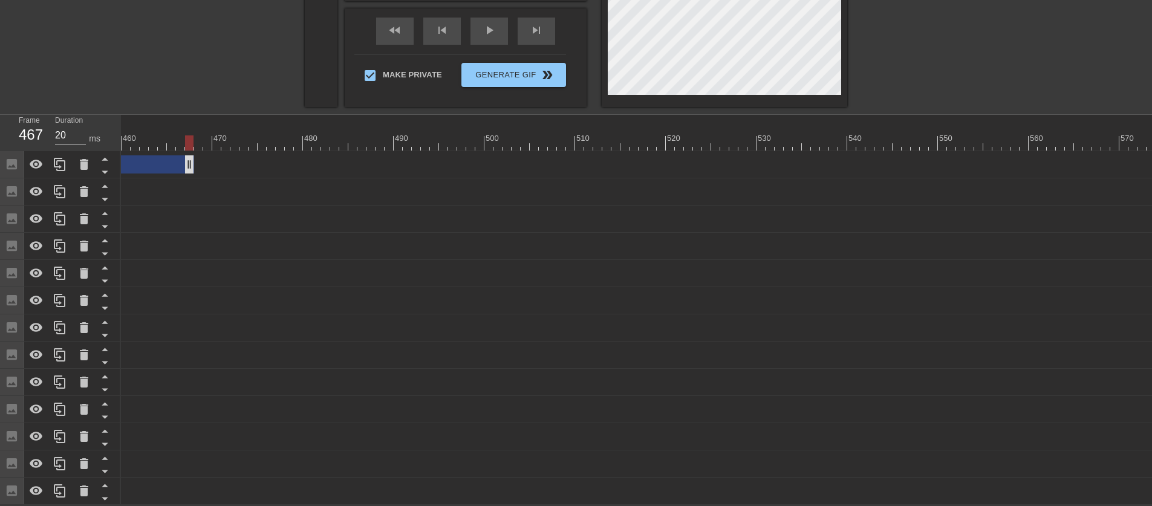
drag, startPoint x: 1104, startPoint y: 159, endPoint x: 146, endPoint y: 165, distance: 957.7
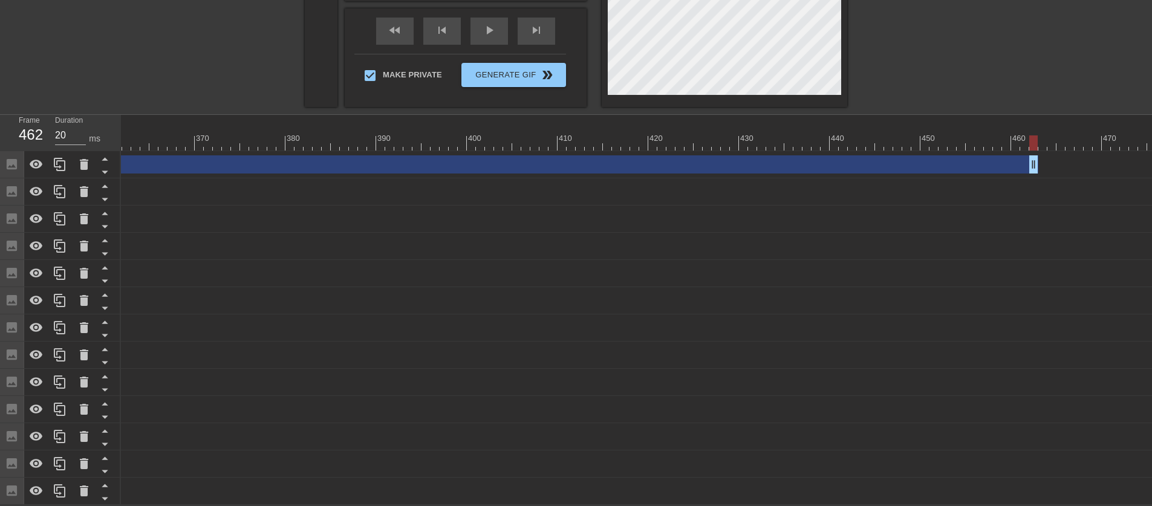
scroll to position [0, 3359]
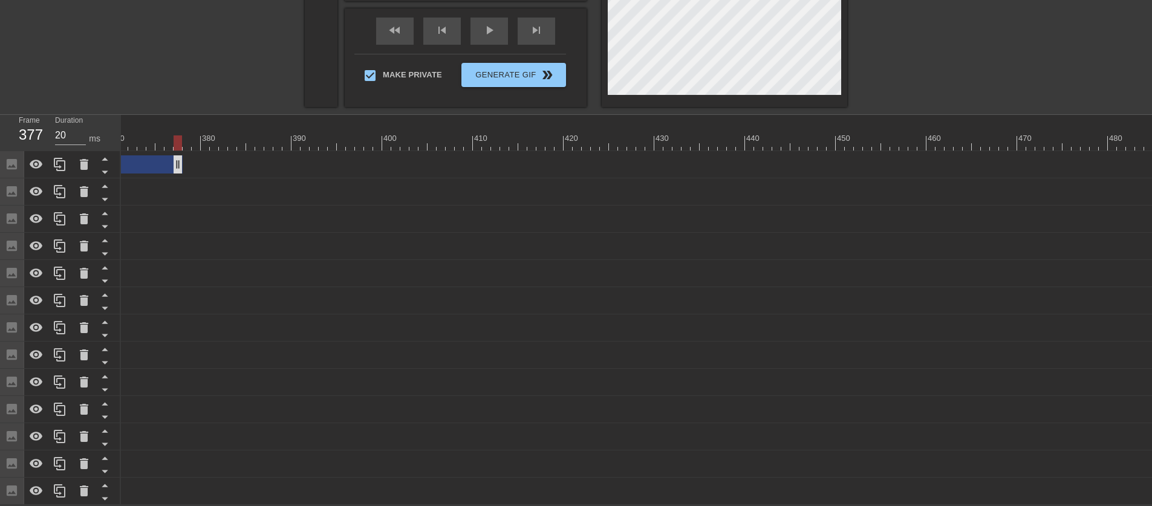
drag, startPoint x: 949, startPoint y: 160, endPoint x: 154, endPoint y: 162, distance: 794.3
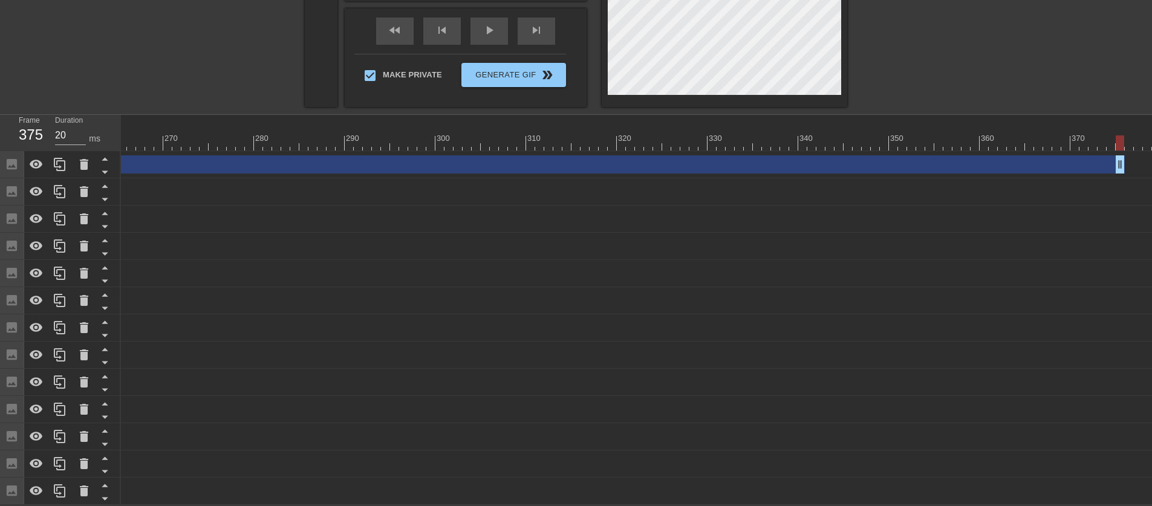
scroll to position [382, 0]
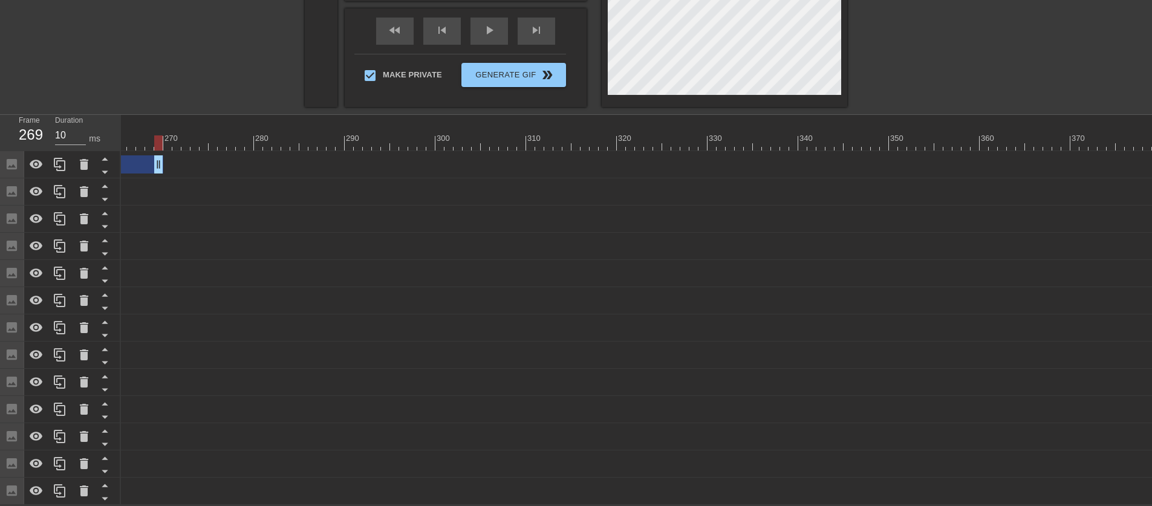
drag, startPoint x: 1118, startPoint y: 170, endPoint x: 165, endPoint y: 183, distance: 953.5
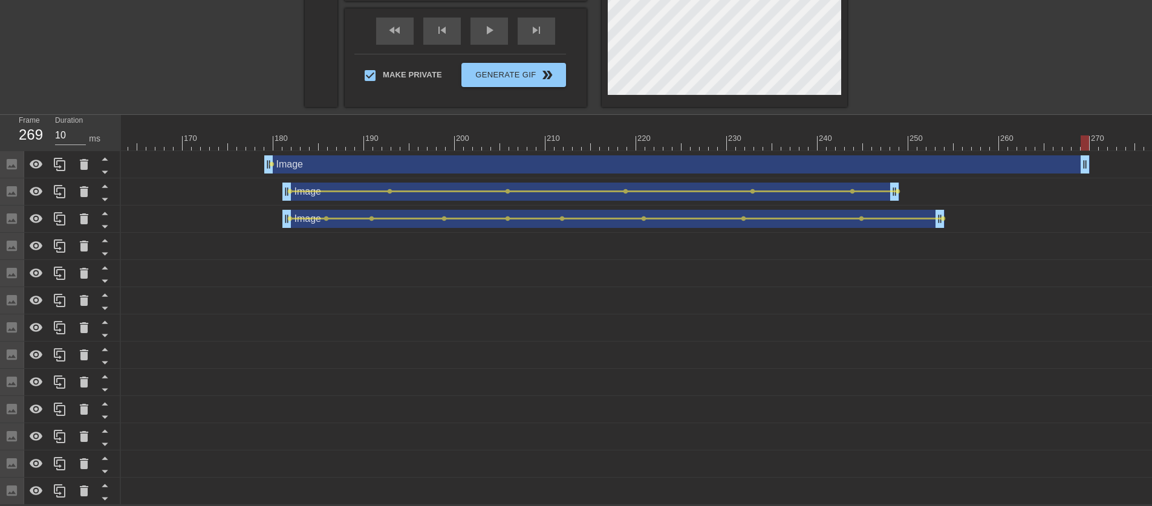
scroll to position [0, 1462]
type input "20"
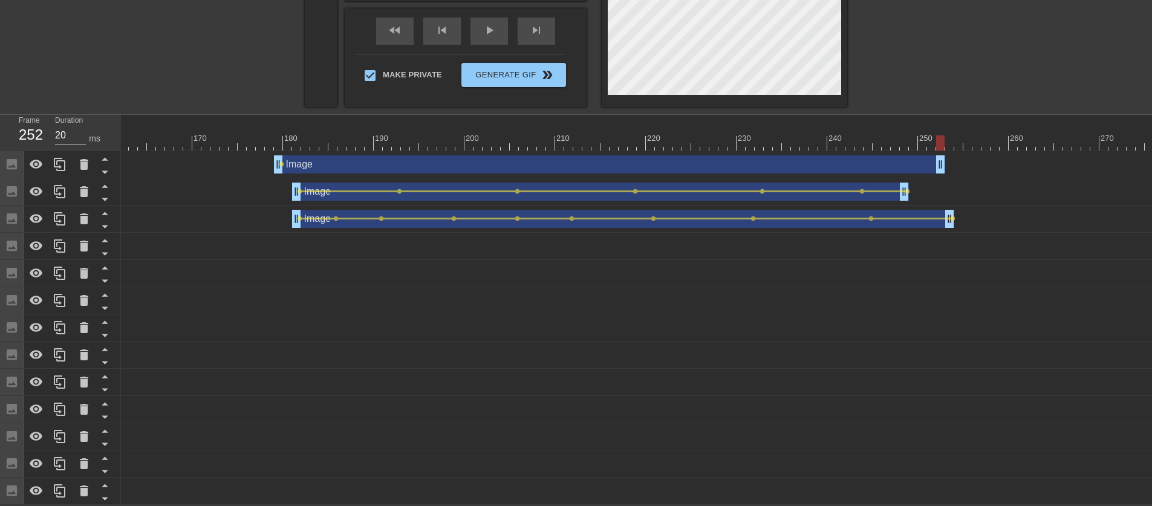
drag, startPoint x: 1098, startPoint y: 155, endPoint x: 944, endPoint y: 169, distance: 154.9
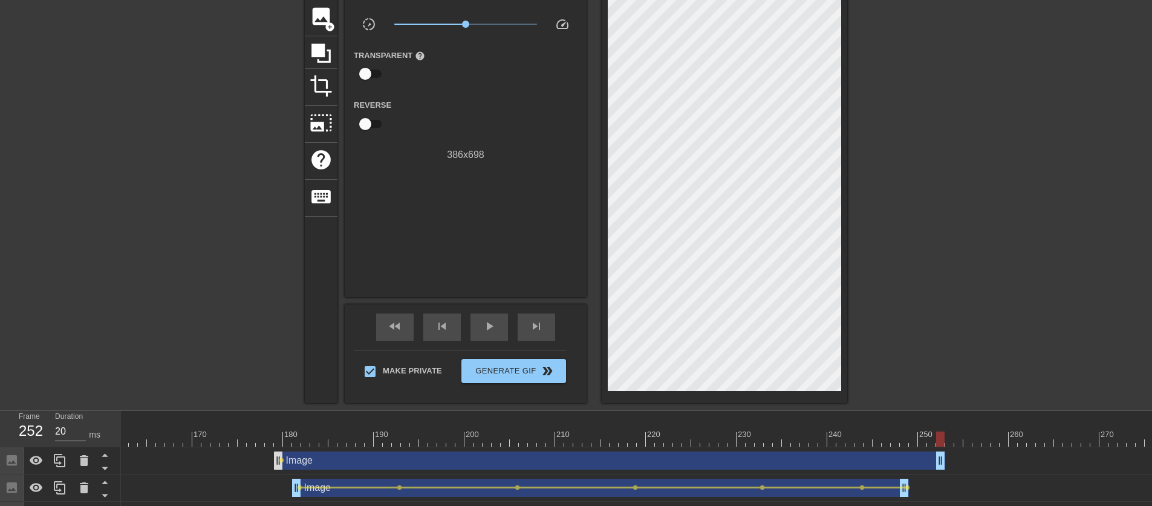
scroll to position [121, 0]
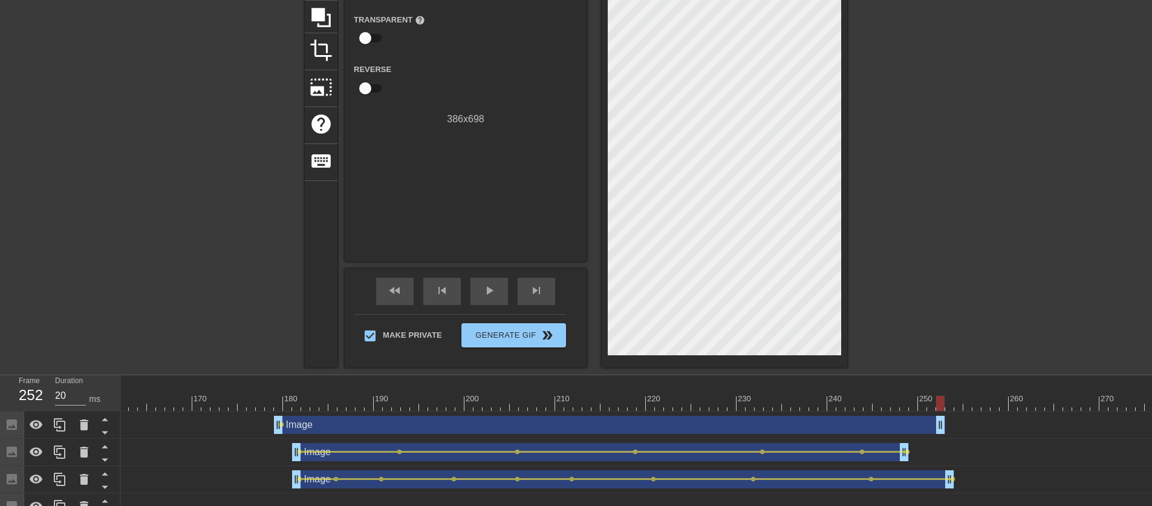
click at [186, 245] on div at bounding box center [199, 108] width 181 height 363
